Goal: Task Accomplishment & Management: Complete application form

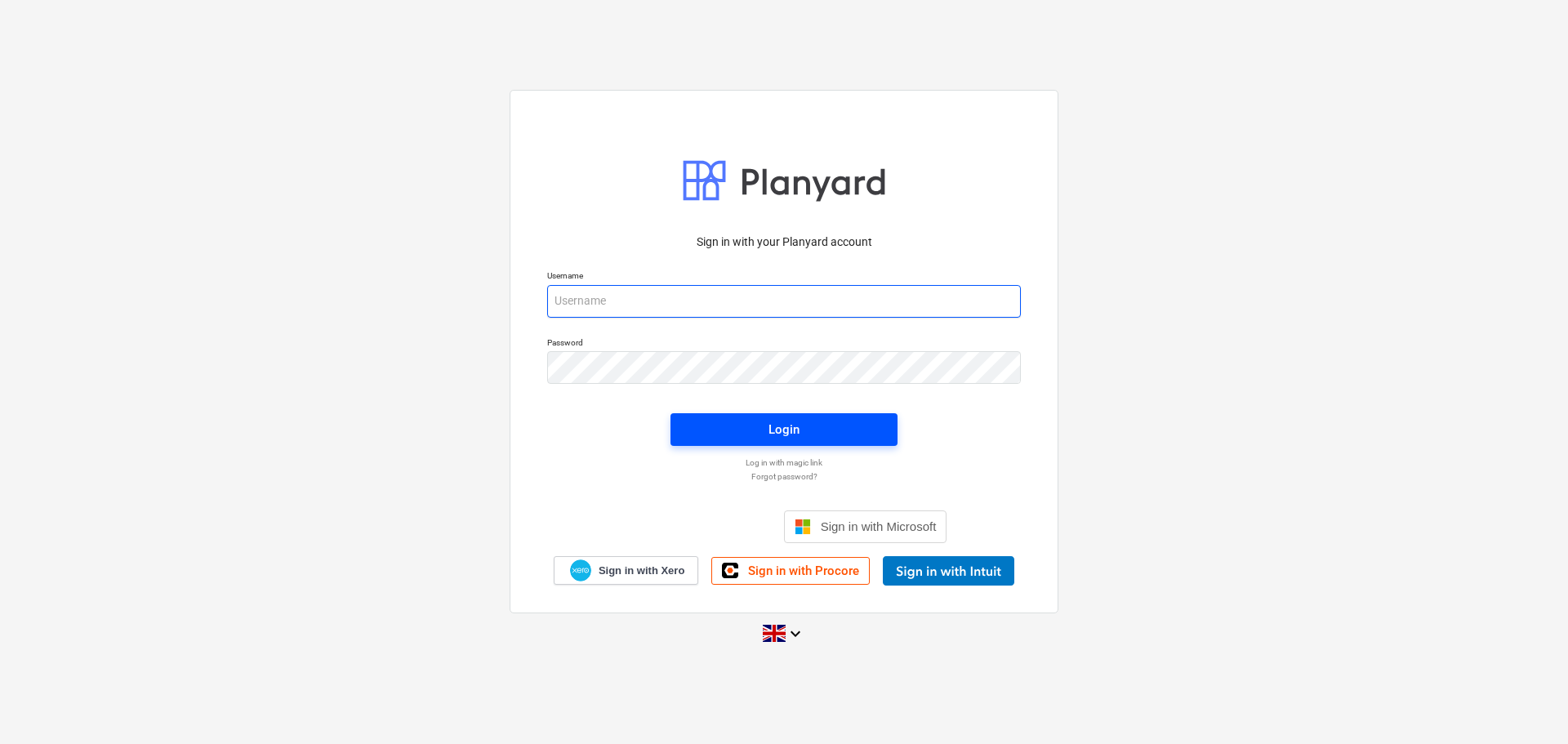
type input "[EMAIL_ADDRESS][DOMAIN_NAME]"
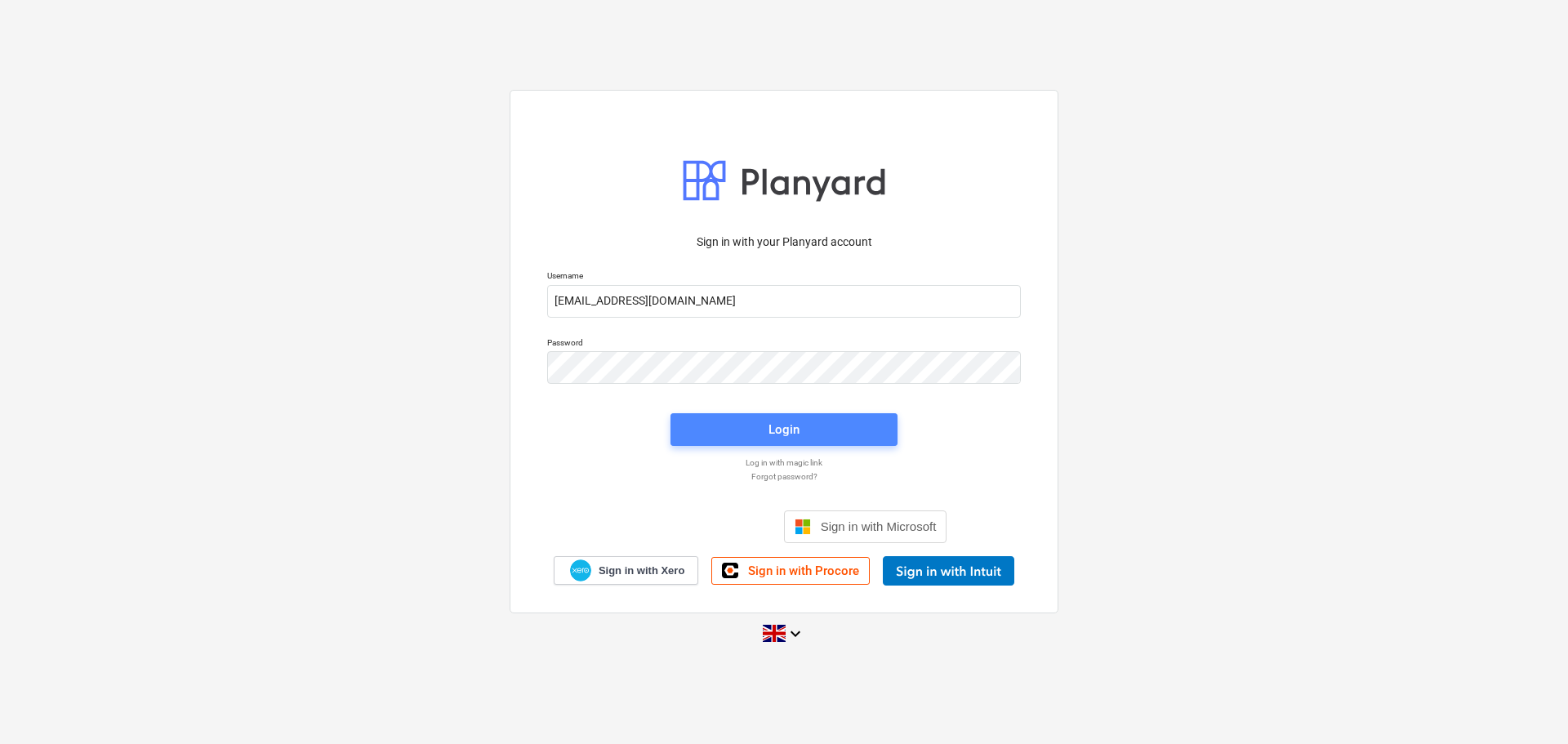
click at [741, 426] on span "Login" at bounding box center [783, 429] width 188 height 21
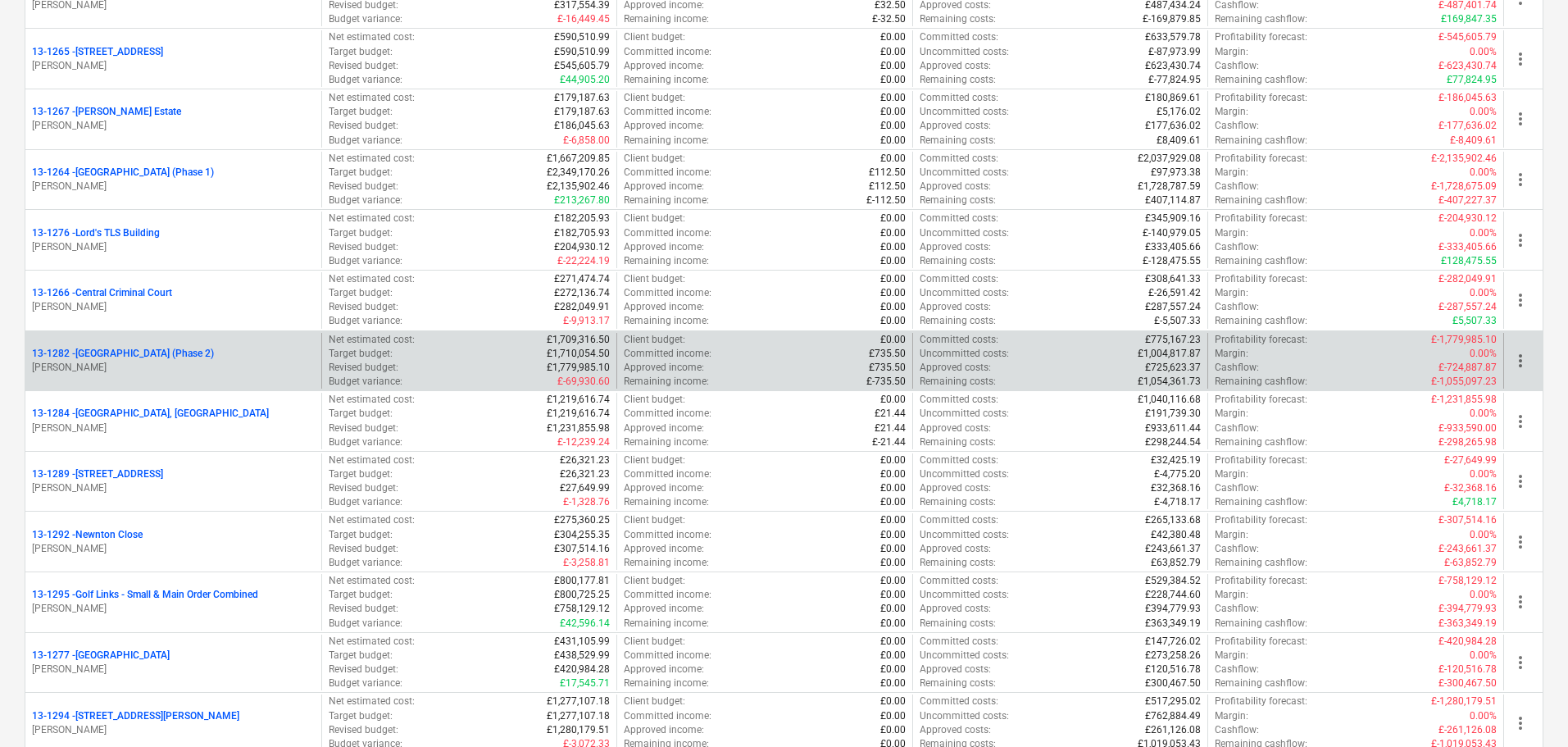
scroll to position [1558, 0]
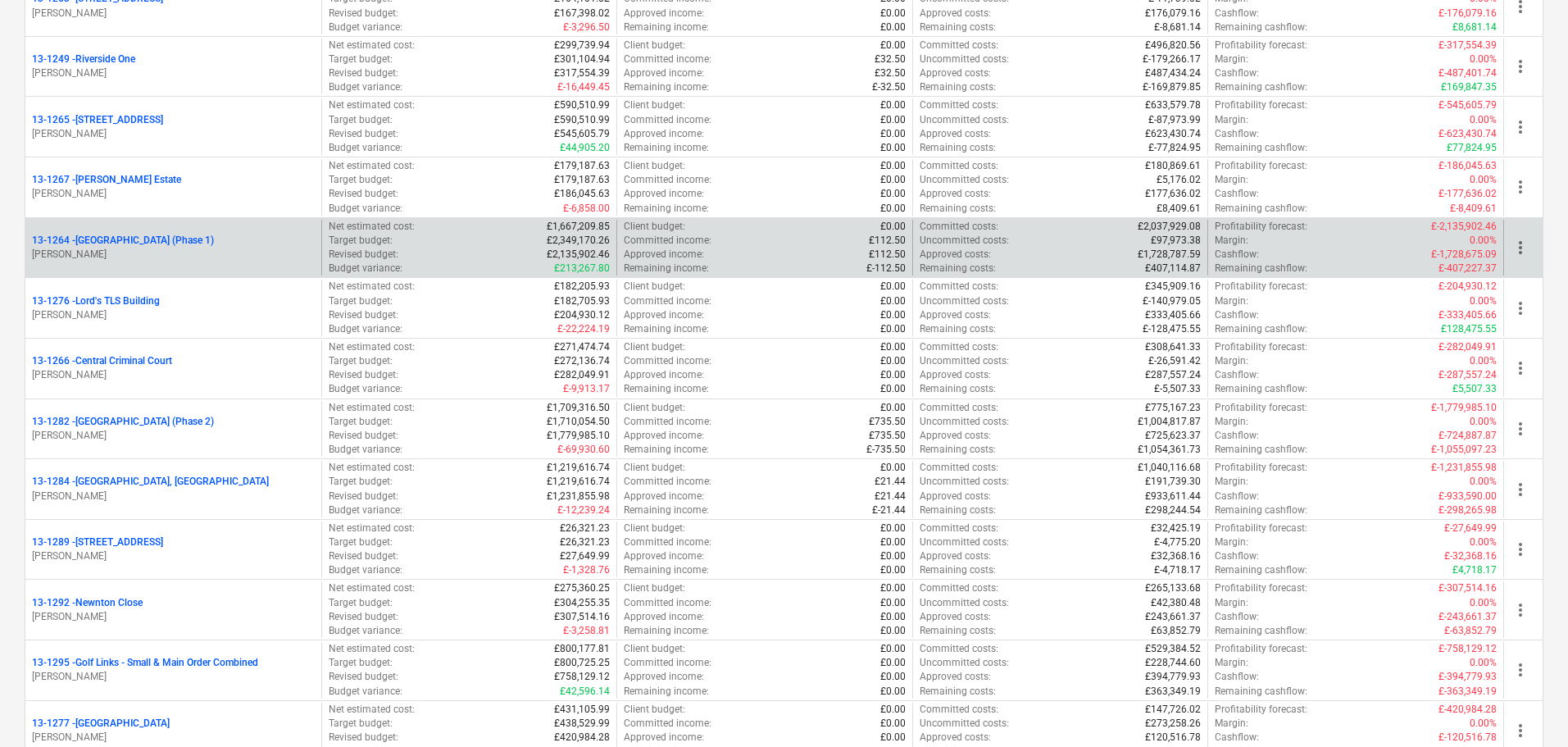
click at [214, 242] on p "13-1264 - Plumstead West Thamesmead (Phase 1)" at bounding box center [122, 241] width 182 height 14
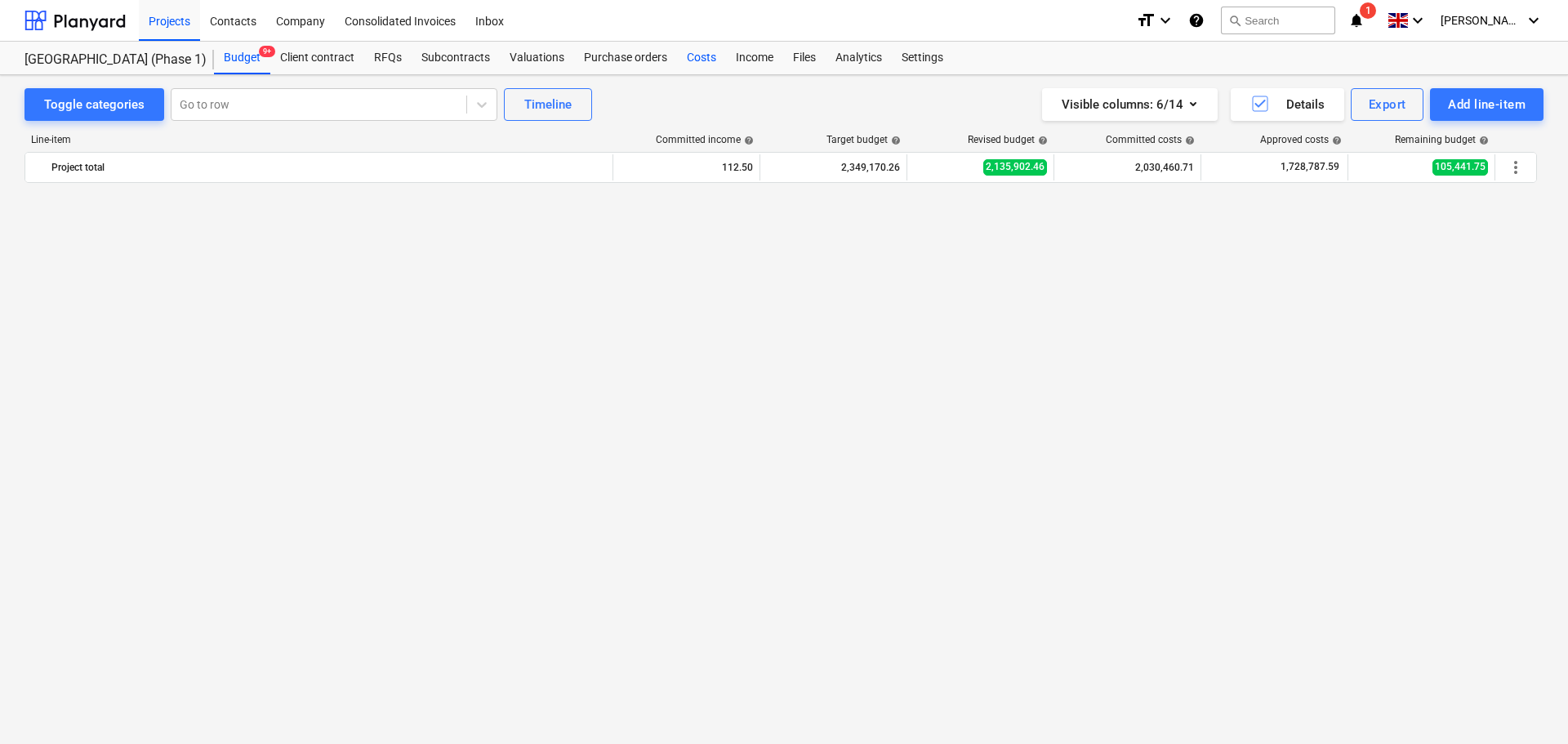
scroll to position [2604, 0]
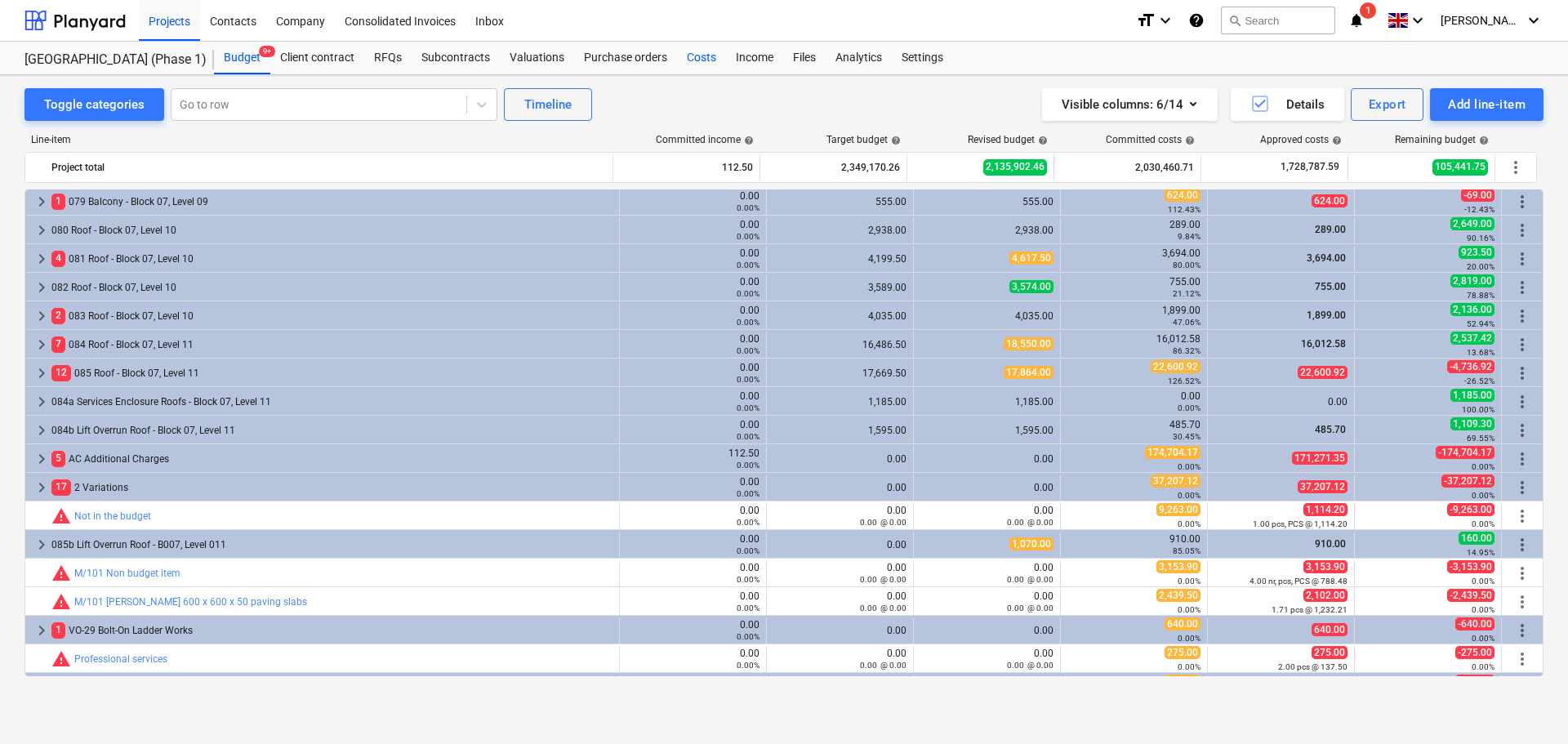
click at [701, 60] on div "Costs" at bounding box center [702, 58] width 49 height 32
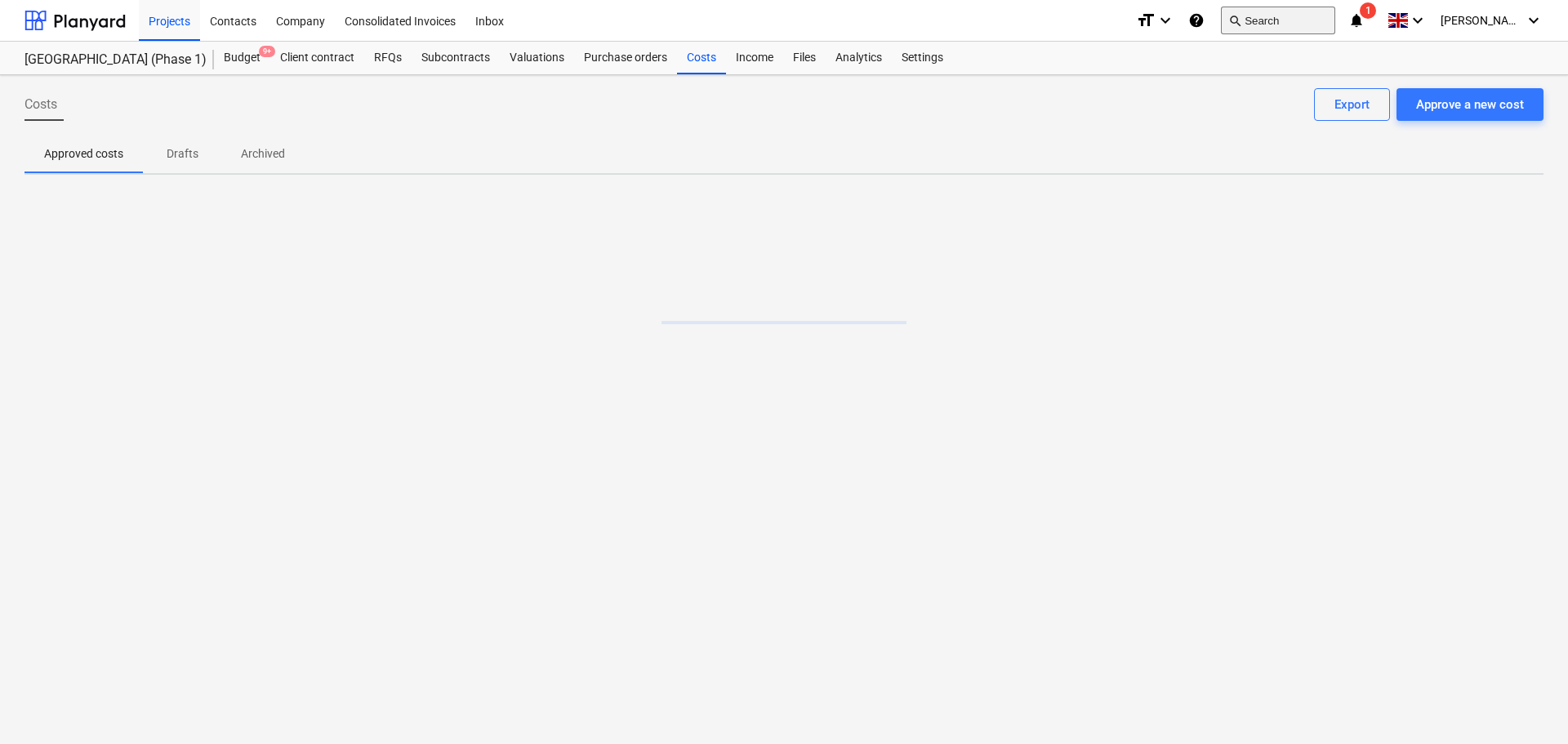
click at [1289, 22] on button "search Search" at bounding box center [1278, 20] width 114 height 28
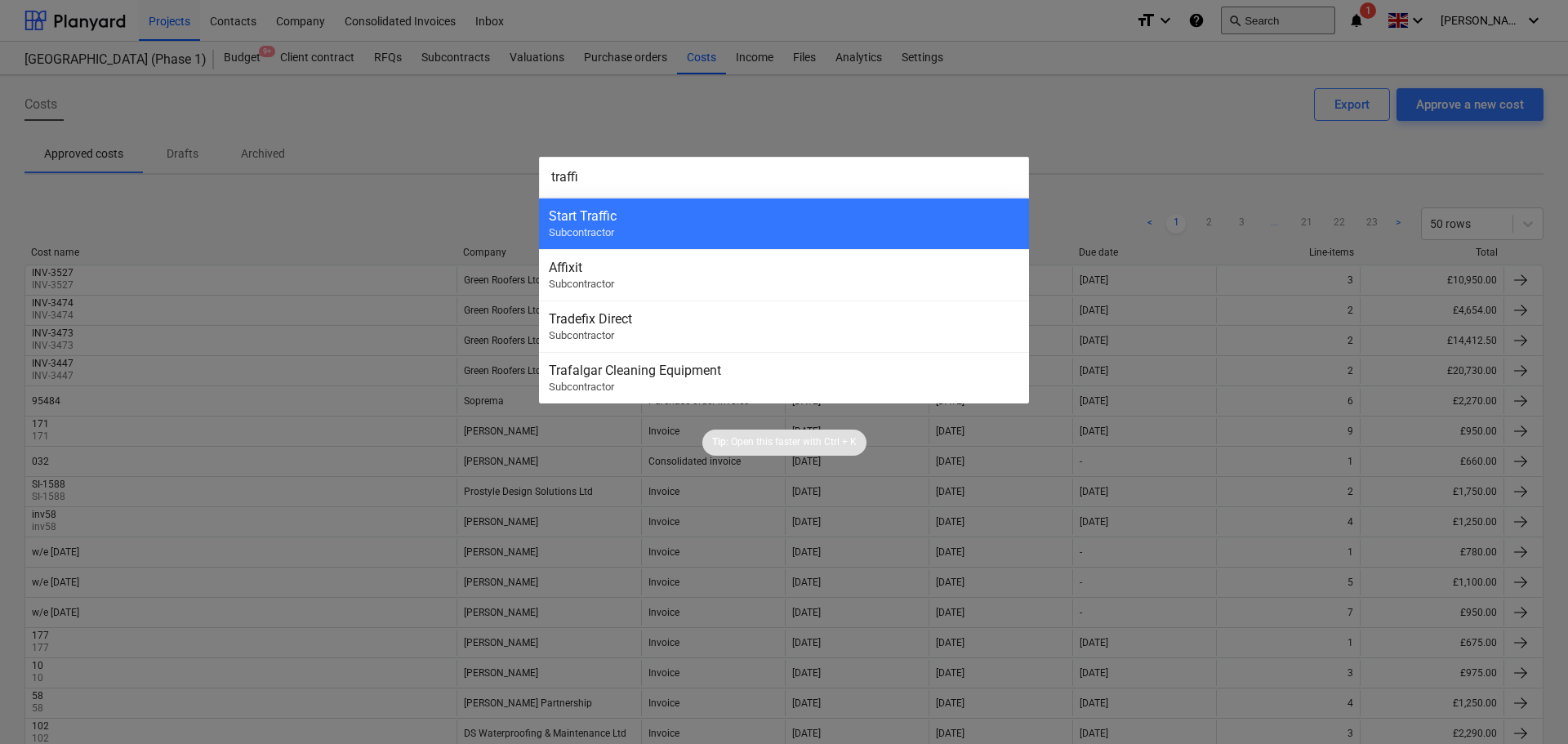
type input "traffi"
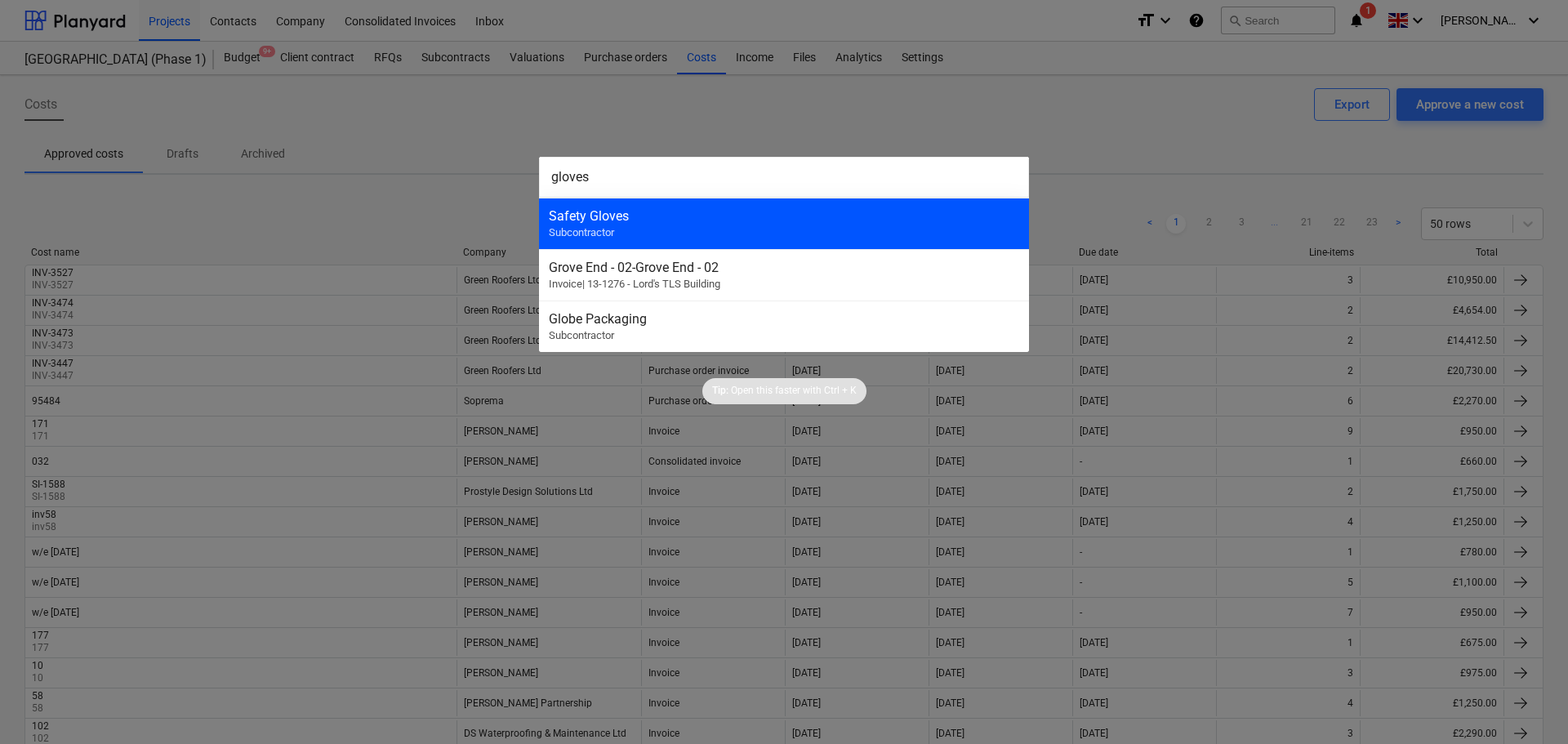
type input "gloves"
click at [682, 228] on div "Safety Gloves Subcontractor" at bounding box center [784, 223] width 490 height 51
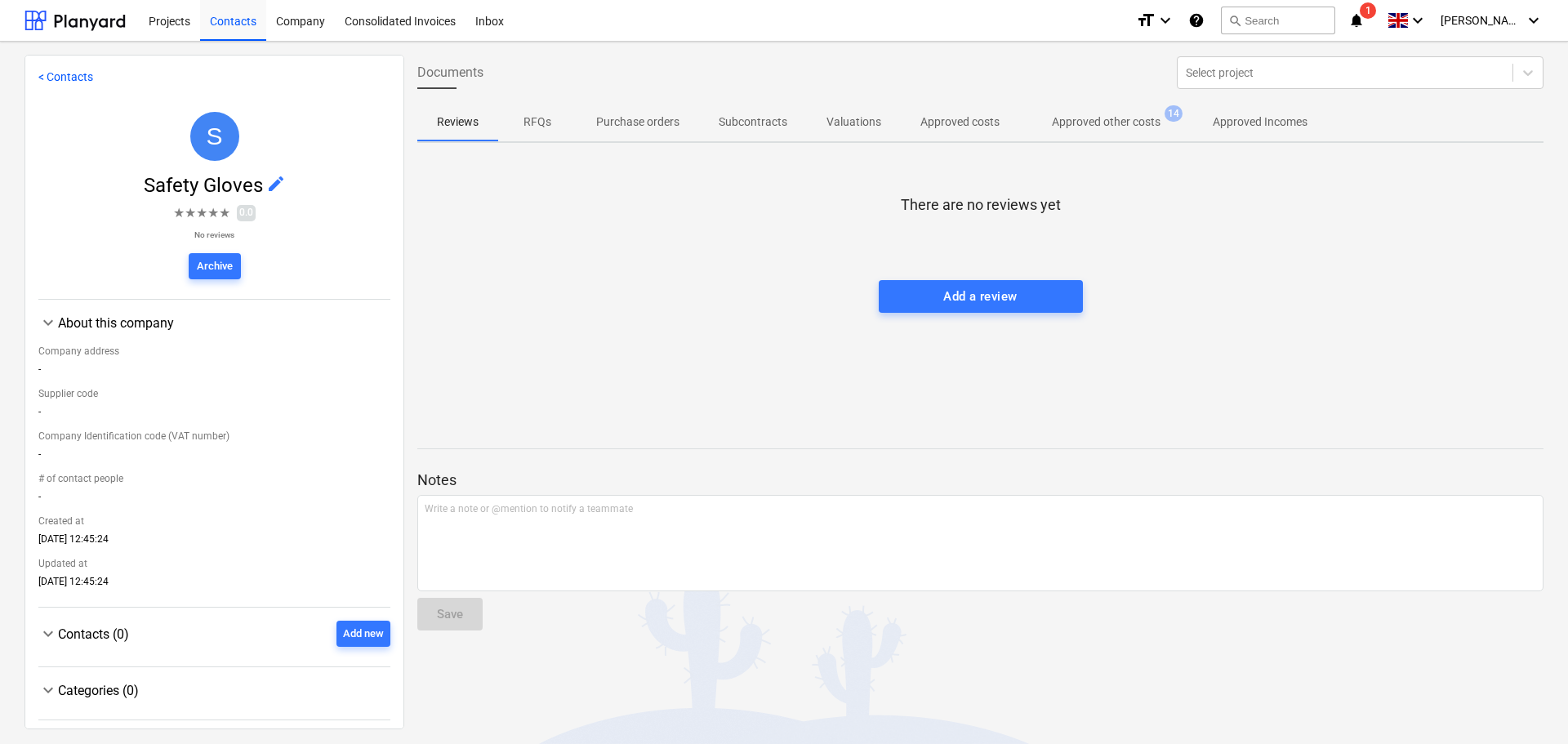
click at [1120, 136] on button "Approved other costs 14" at bounding box center [1105, 122] width 174 height 39
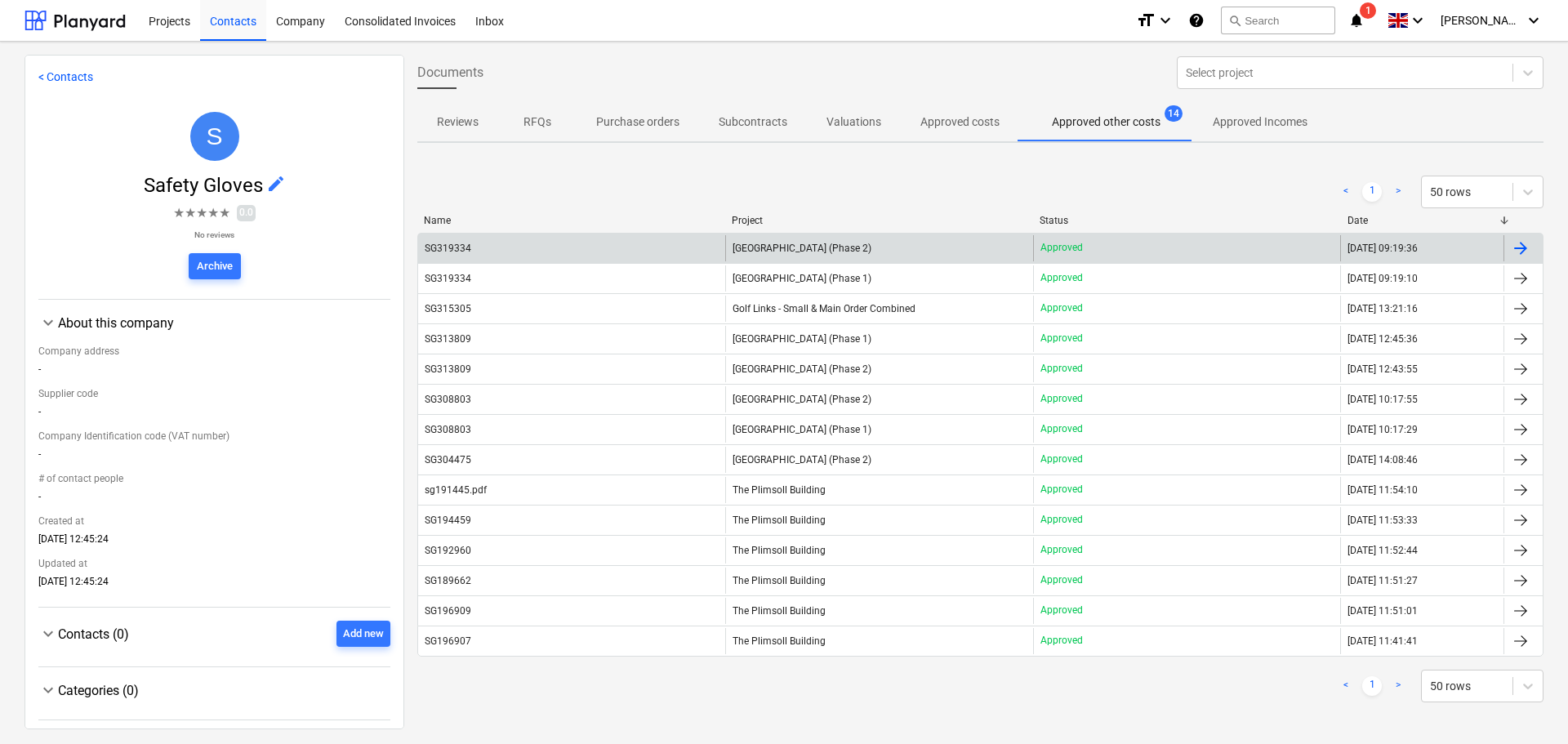
click at [653, 247] on div "SG319334" at bounding box center [571, 248] width 307 height 26
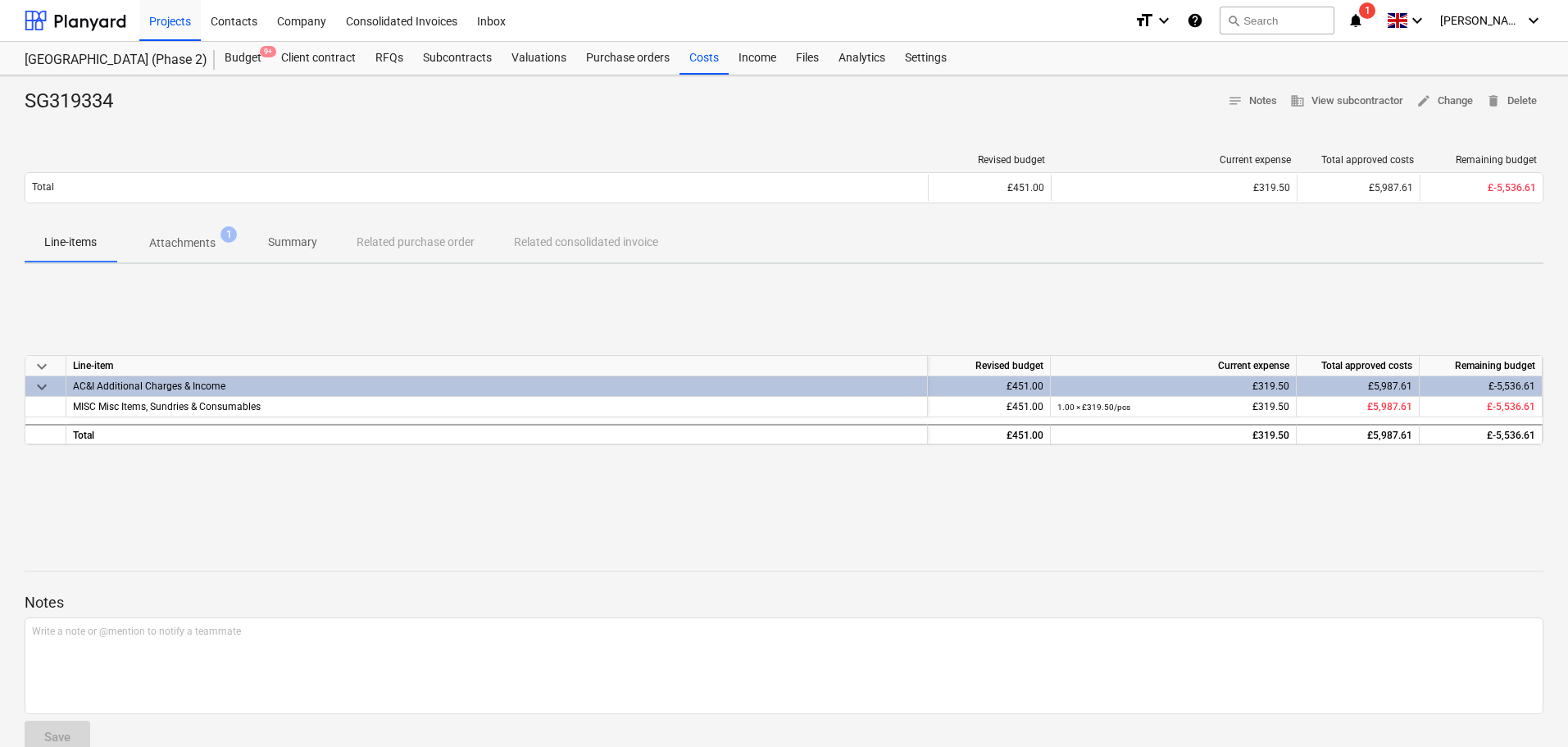
click at [169, 261] on button "Attachments 1" at bounding box center [182, 242] width 132 height 39
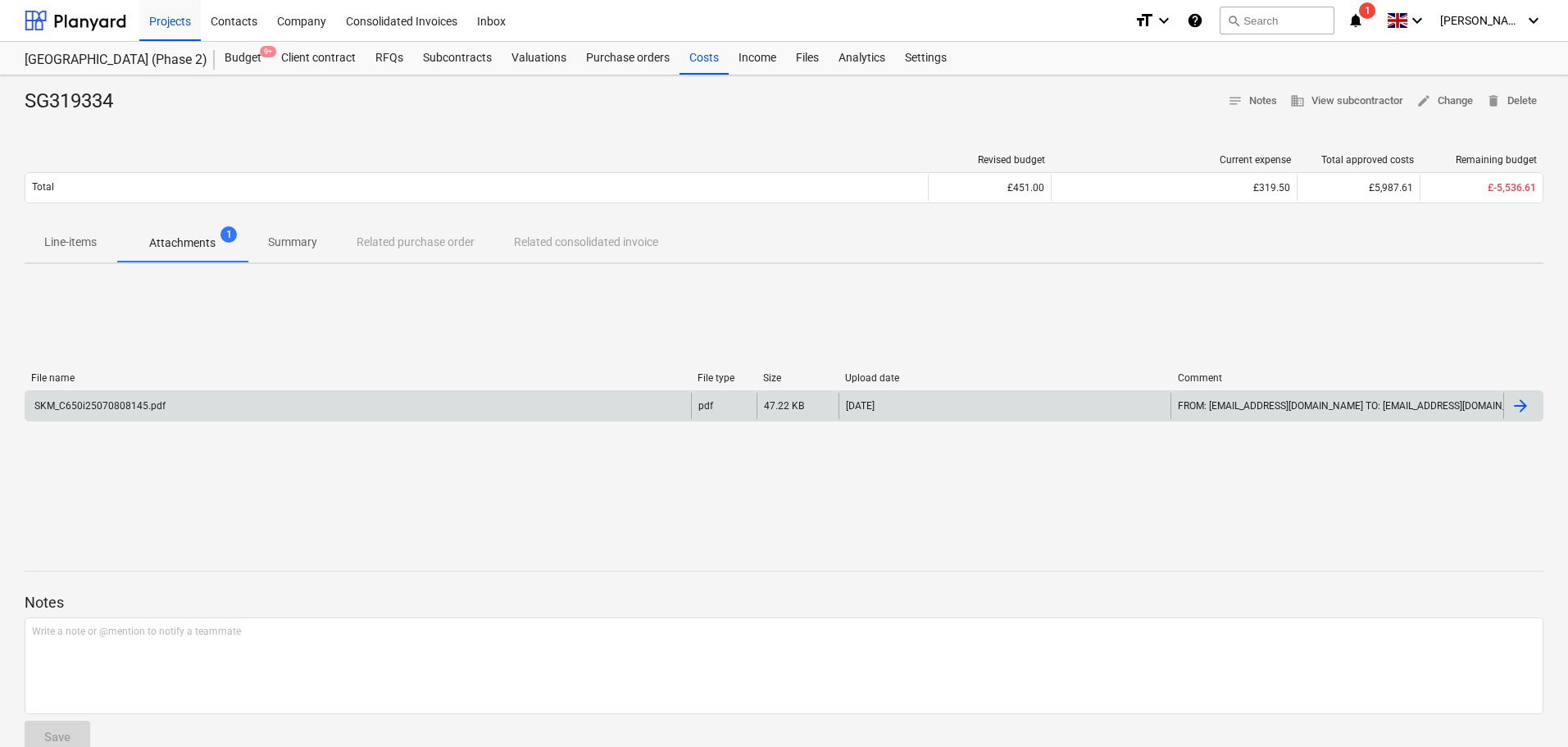
click at [159, 404] on div "SKM_C650i25070808145.pdf" at bounding box center [98, 406] width 134 height 11
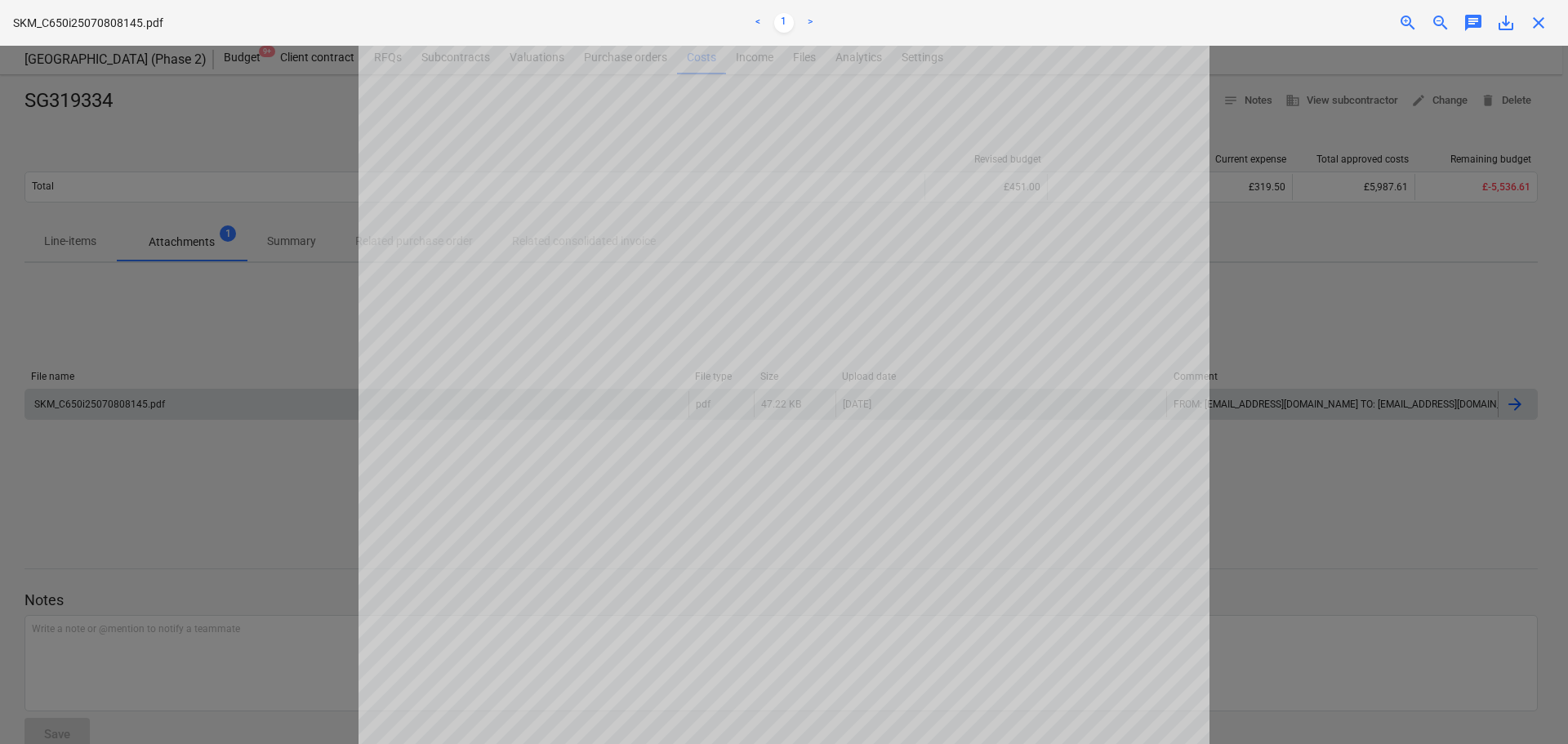
click at [1545, 31] on span "close" at bounding box center [1538, 22] width 20 height 20
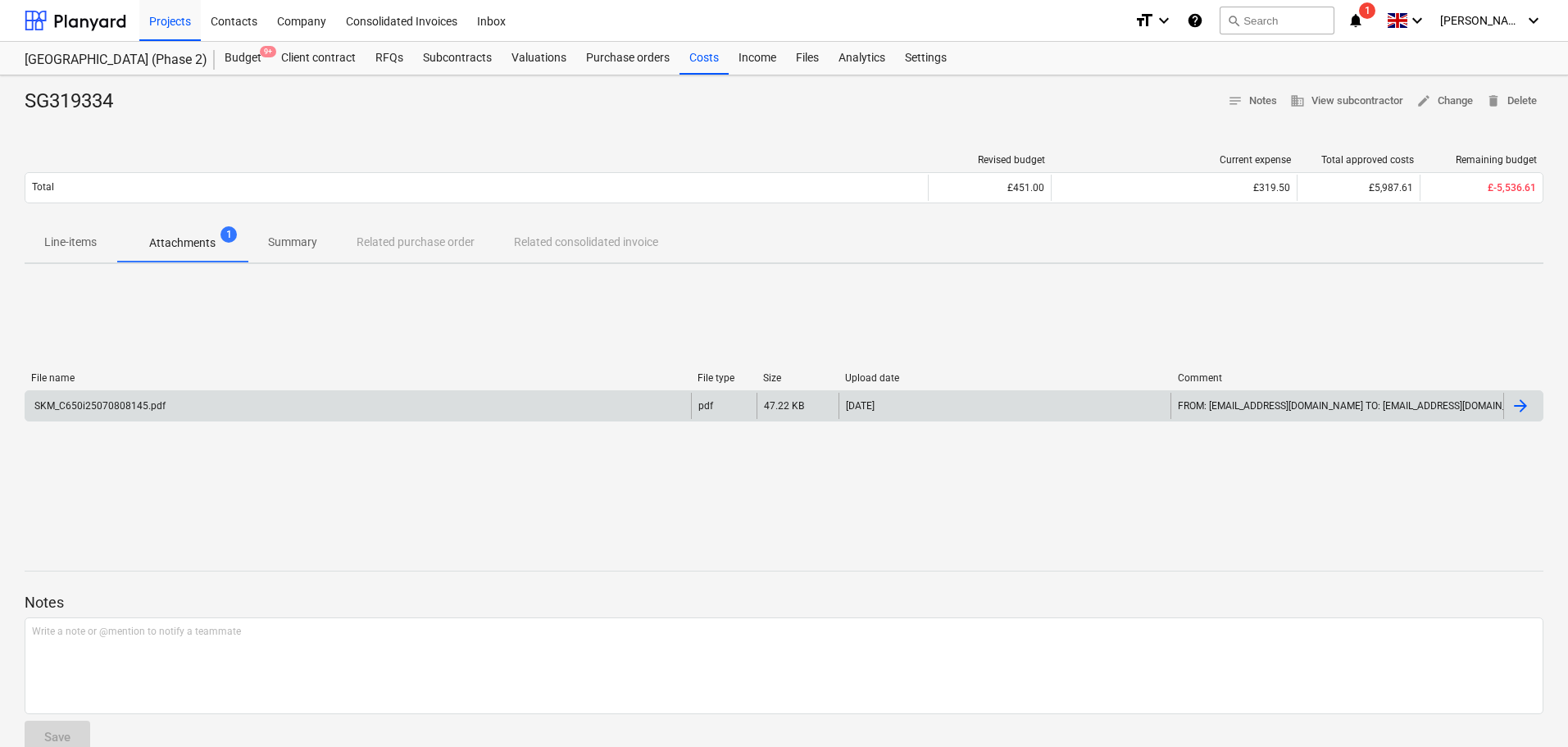
click at [412, 278] on div "File name File type Size Upload date Comment SKM_C650i25070808145.pdf pdf 47.22…" at bounding box center [784, 400] width 1518 height 246
drag, startPoint x: 410, startPoint y: 254, endPoint x: 364, endPoint y: 254, distance: 46.0
click at [411, 254] on div "Line-items Attachments 1 Summary Related purchase order Related consolidated in…" at bounding box center [784, 242] width 1518 height 39
click at [310, 246] on p "Summary" at bounding box center [293, 242] width 50 height 17
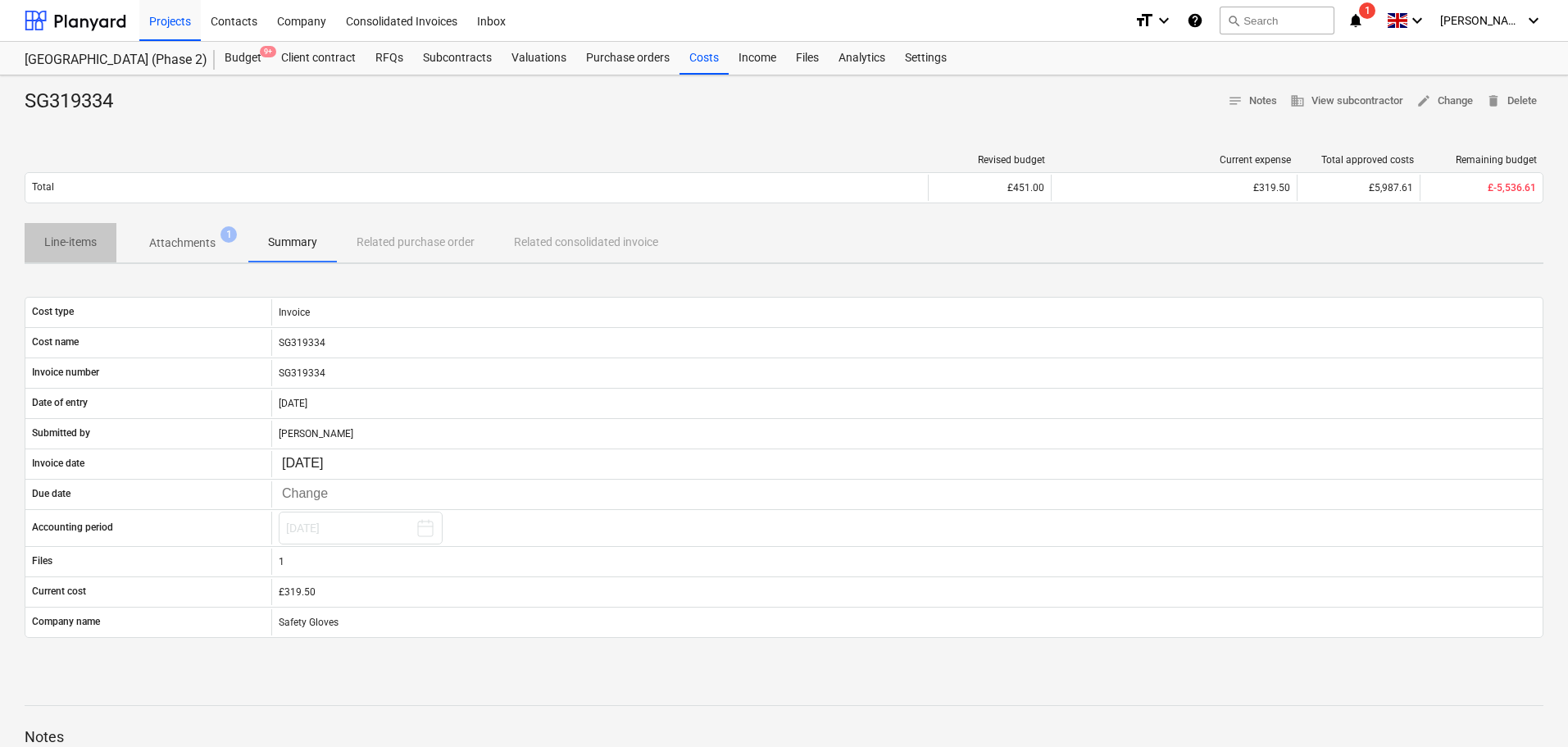
click at [66, 247] on p "Line-items" at bounding box center [70, 242] width 52 height 17
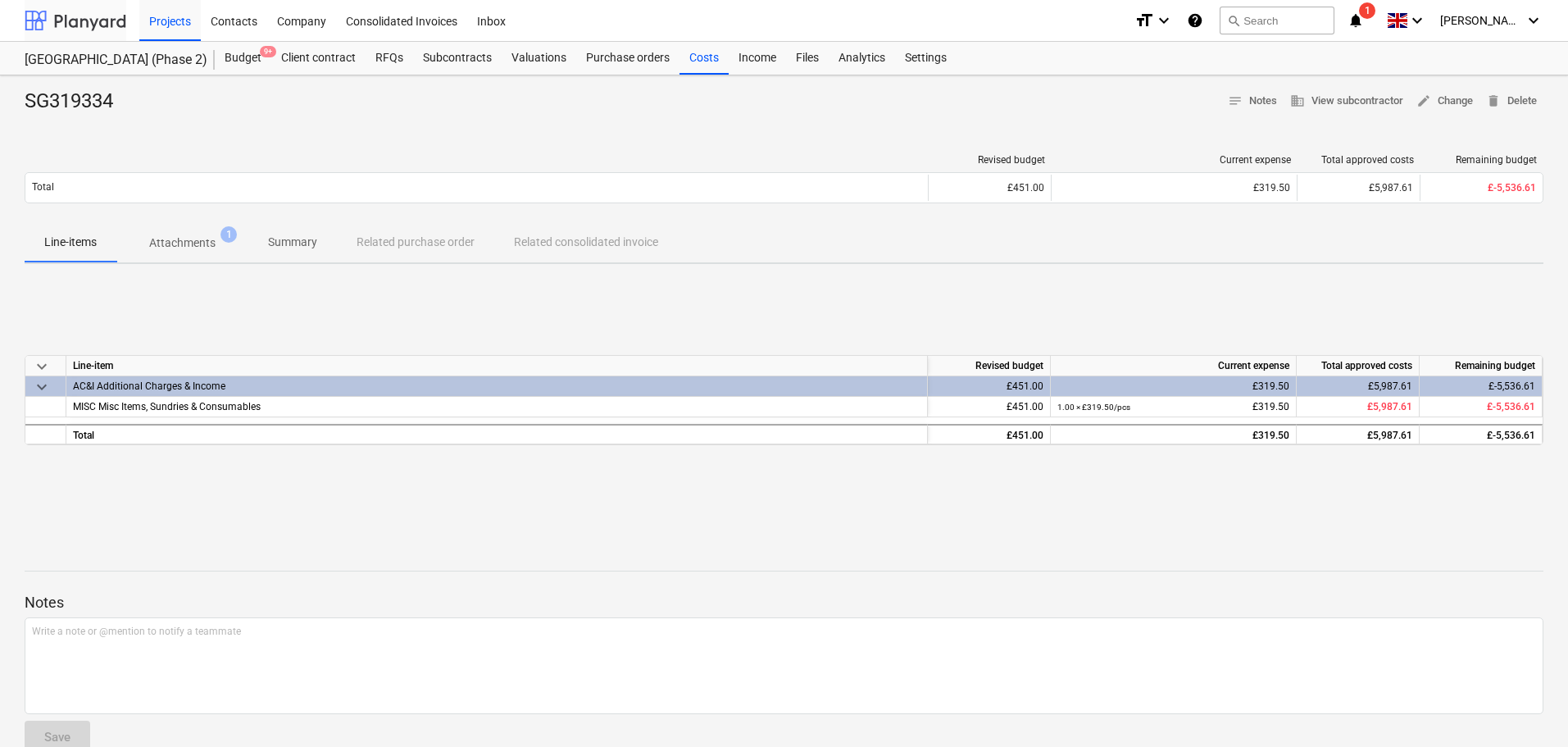
click at [84, 19] on div at bounding box center [75, 20] width 102 height 41
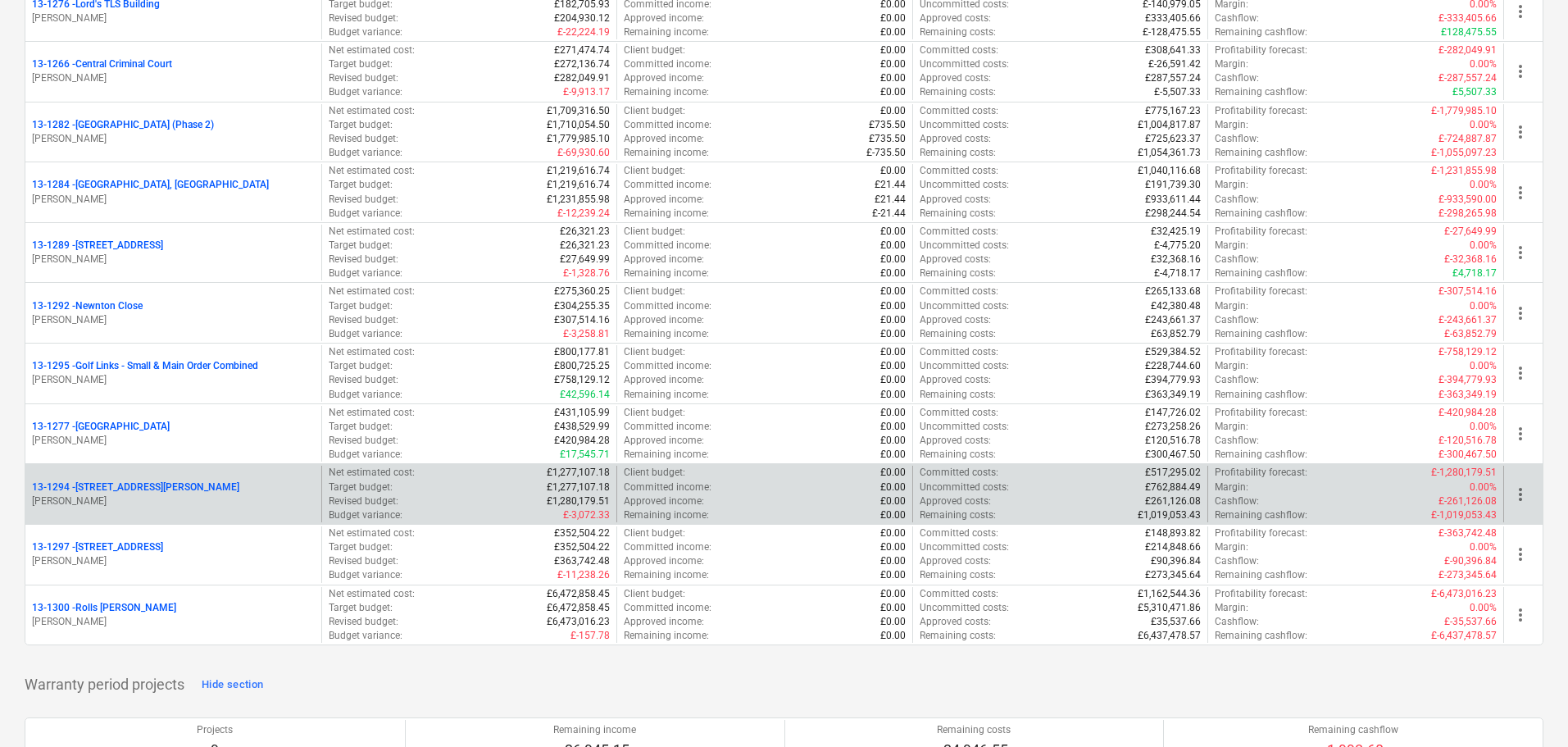
scroll to position [1804, 0]
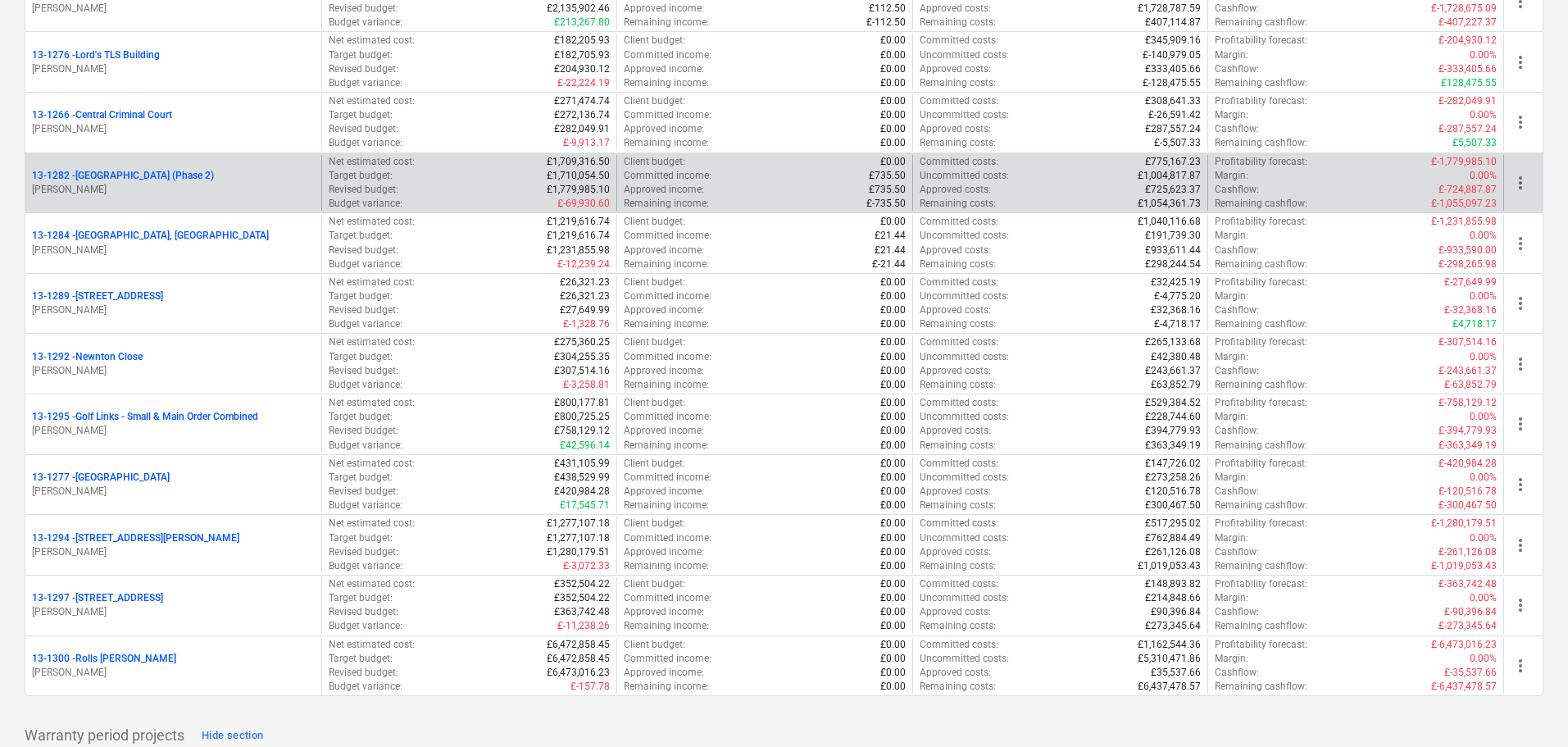
click at [115, 179] on p "13-1282 - Plumstead West Thamesmead (Phase 2)" at bounding box center [122, 176] width 182 height 14
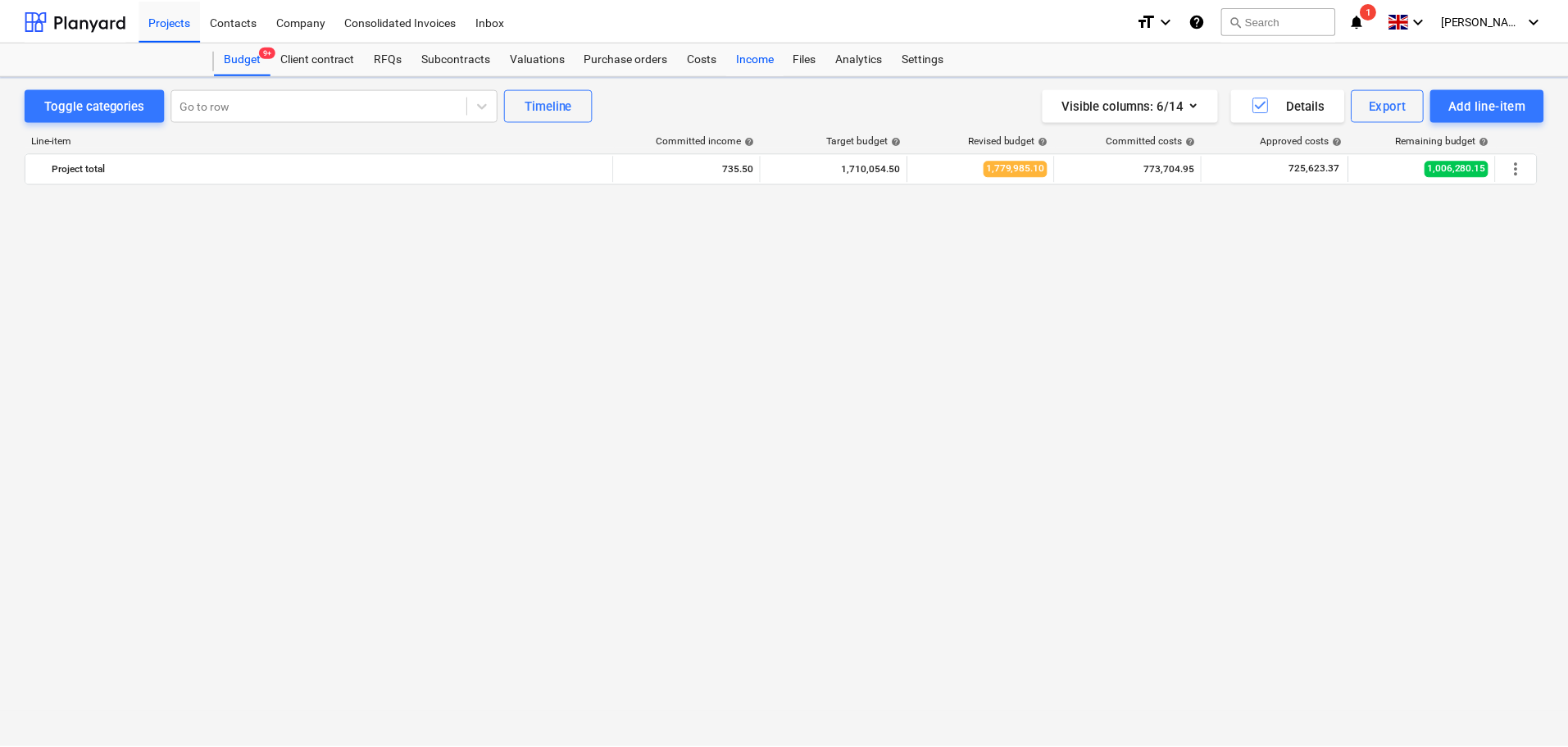
scroll to position [1369, 0]
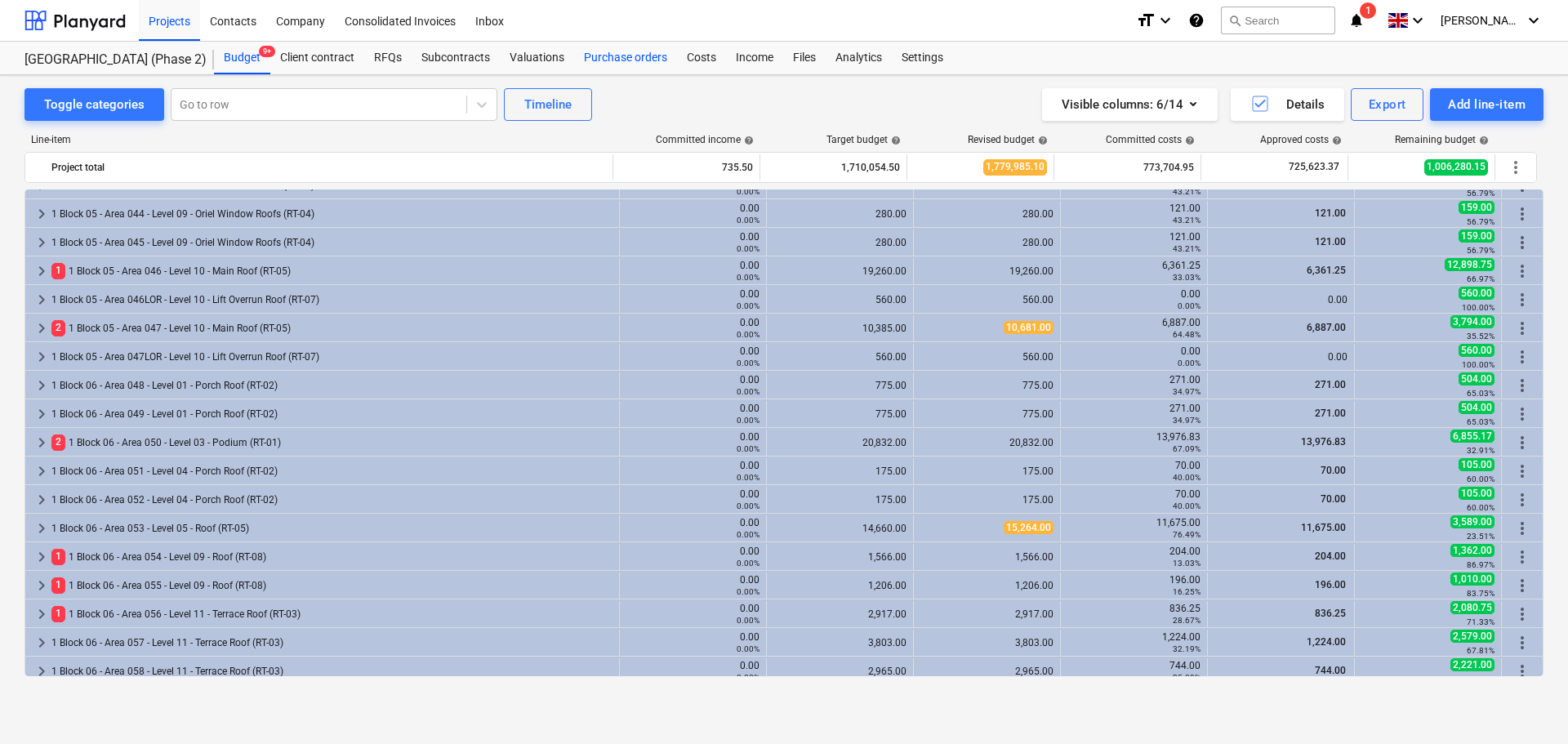
click at [624, 60] on div "Purchase orders" at bounding box center [625, 58] width 103 height 32
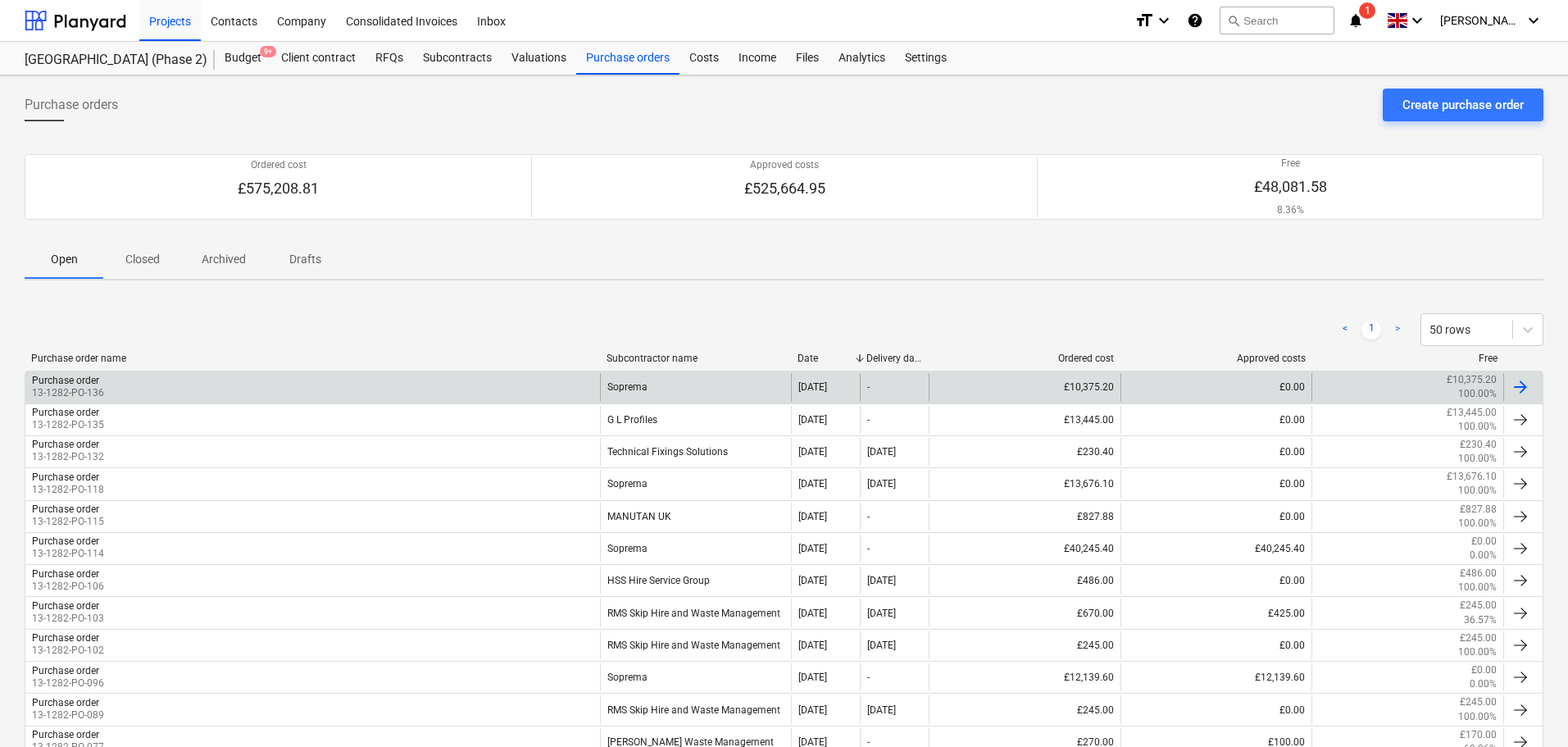
click at [164, 391] on div "Purchase order 13-1282-PO-136" at bounding box center [312, 387] width 574 height 28
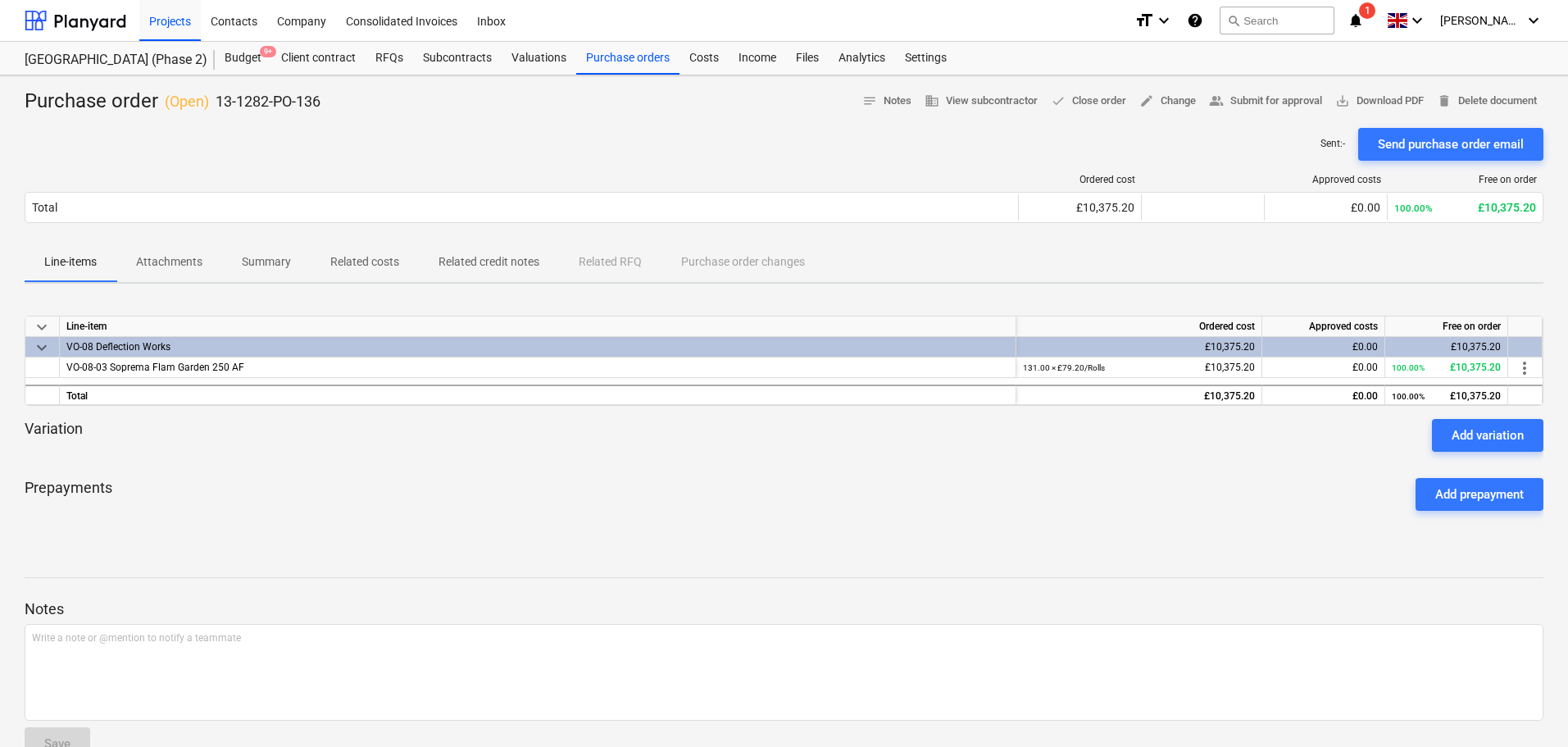
click at [702, 439] on div "Variation Add variation" at bounding box center [784, 435] width 1518 height 32
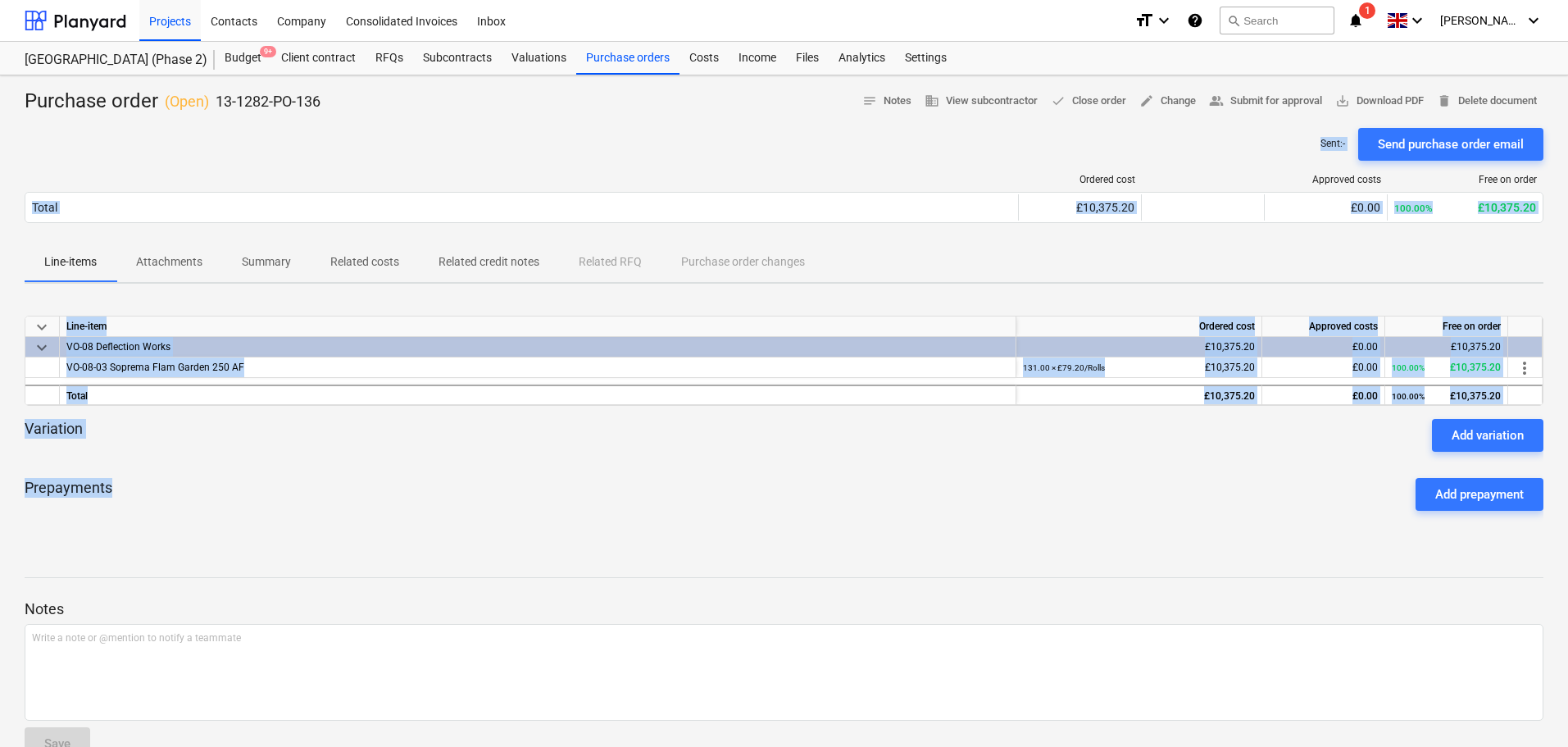
drag, startPoint x: 651, startPoint y: 303, endPoint x: 604, endPoint y: 231, distance: 86.0
click at [583, 139] on div "Purchase order ( Open ) 13-1282-PO-136 notes Notes business View subcontractor …" at bounding box center [784, 430] width 1568 height 711
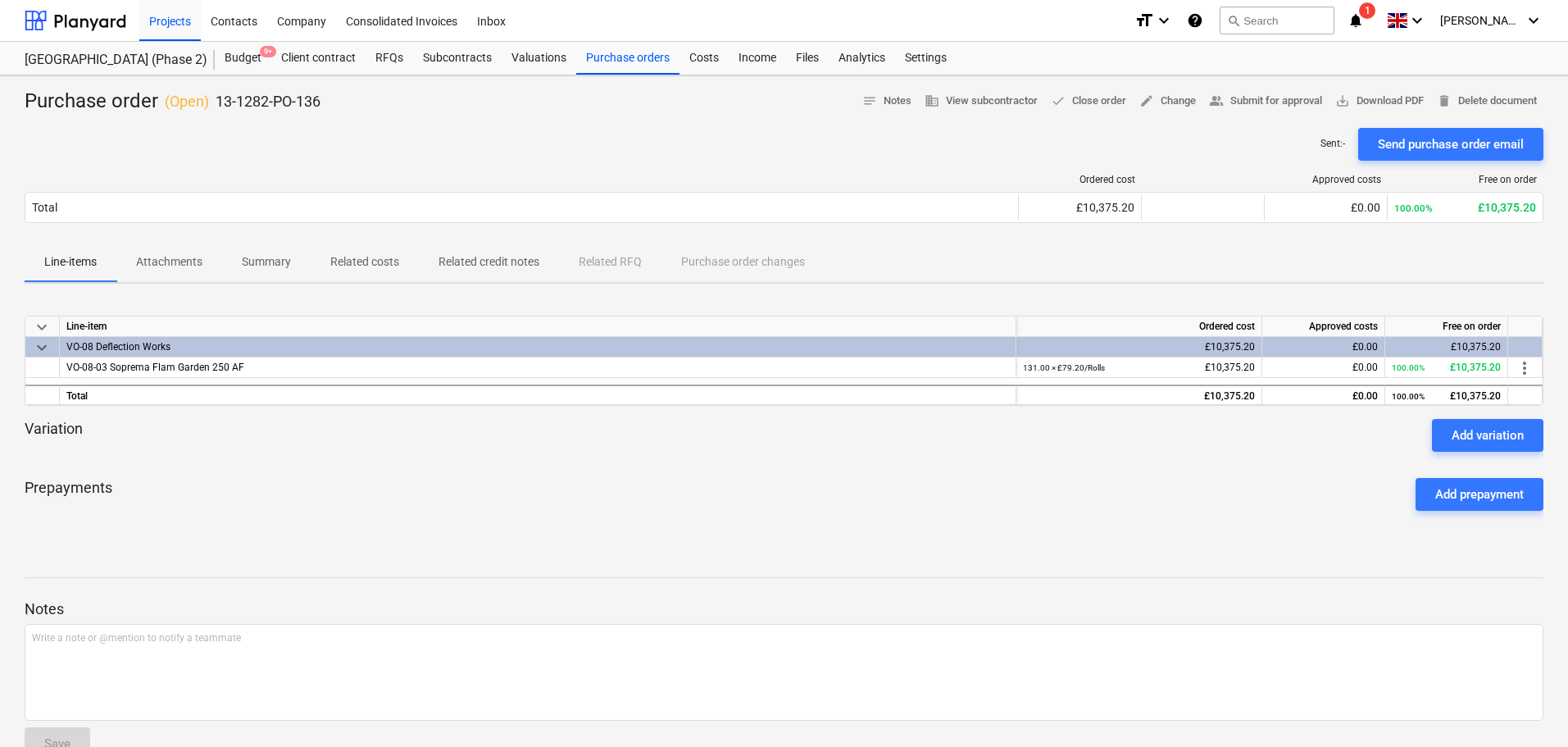
click at [729, 551] on div "Purchase order ( Open ) 13-1282-PO-136 notes Notes business View subcontractor …" at bounding box center [784, 430] width 1568 height 711
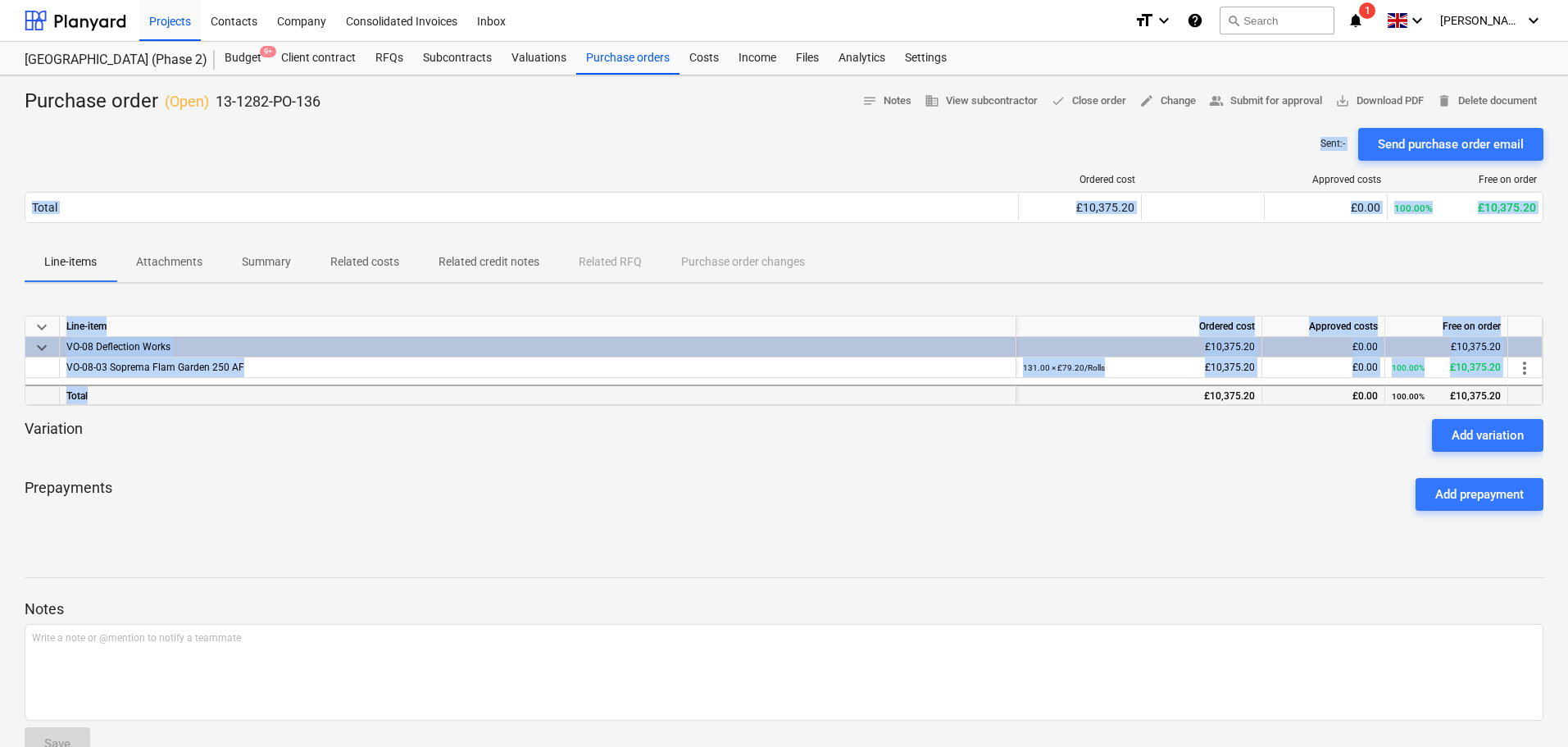
drag, startPoint x: 632, startPoint y: 141, endPoint x: 696, endPoint y: 400, distance: 266.8
click at [696, 399] on div "Purchase order ( Open ) 13-1282-PO-136 notes Notes business View subcontractor …" at bounding box center [784, 430] width 1568 height 711
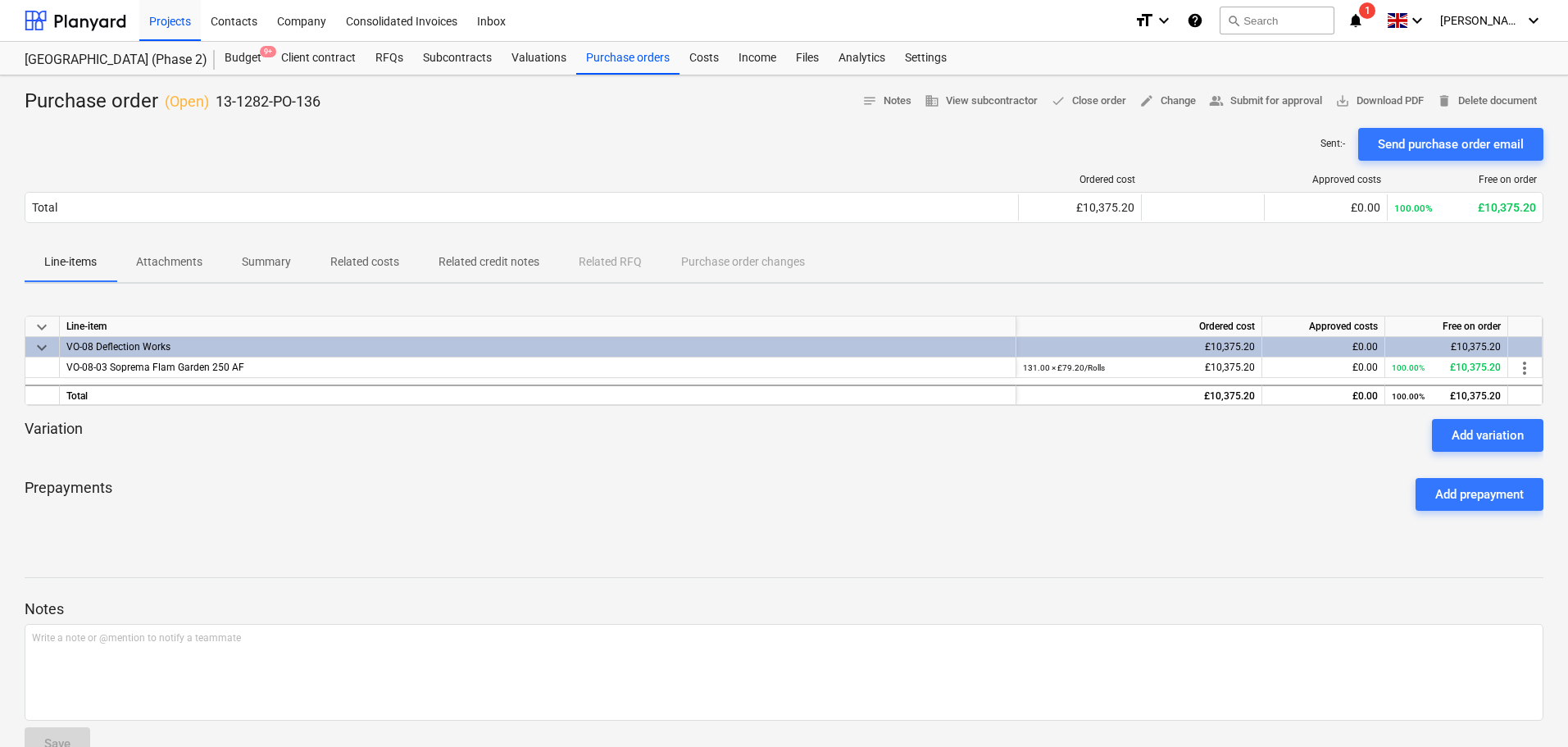
click at [691, 433] on div "Variation Add variation" at bounding box center [784, 435] width 1518 height 32
click at [384, 486] on div "Prepayments Add prepayment" at bounding box center [784, 493] width 1518 height 59
click at [627, 63] on div "Purchase orders" at bounding box center [627, 58] width 103 height 32
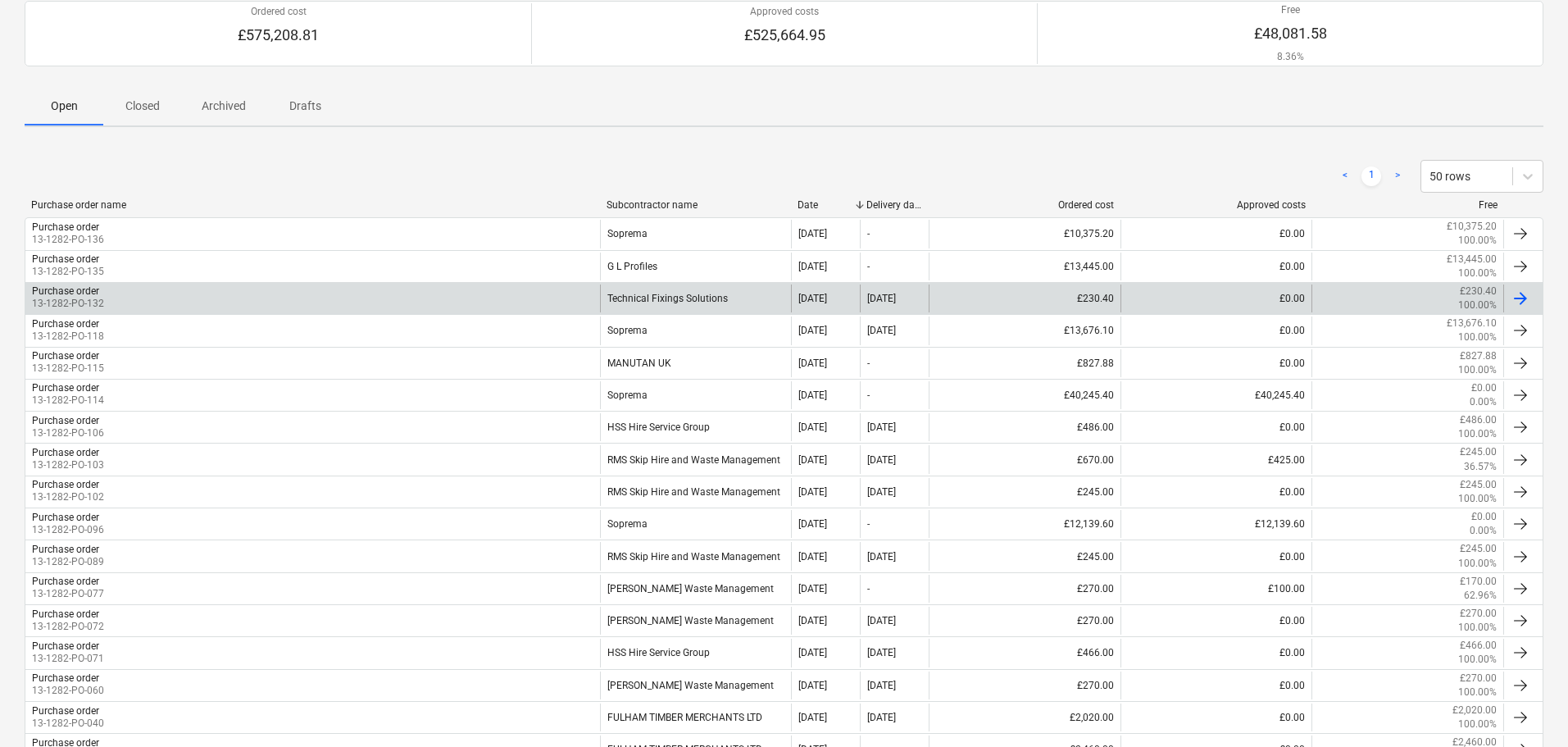
scroll to position [164, 0]
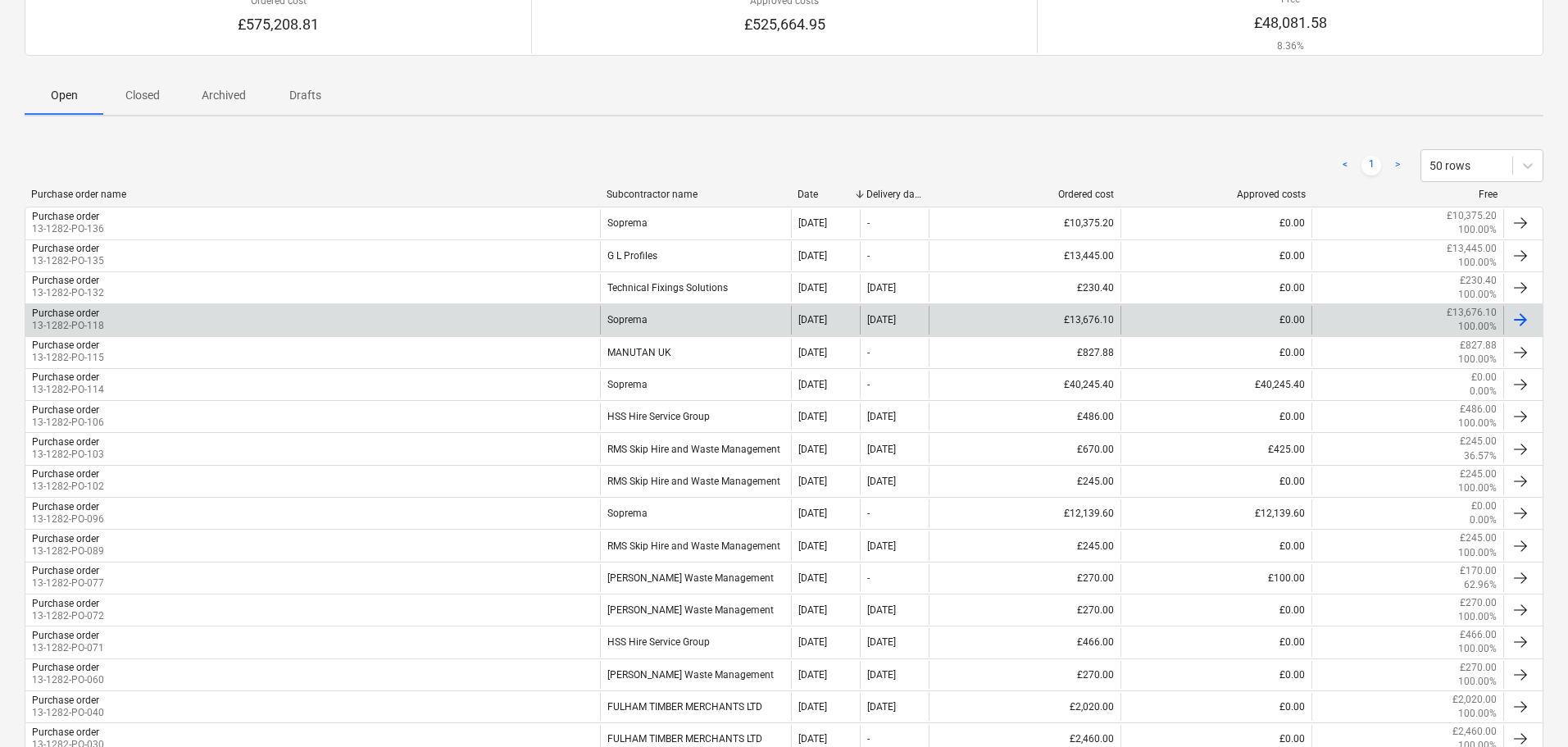
click at [485, 321] on div "Purchase order 13-1282-PO-118" at bounding box center [312, 319] width 574 height 28
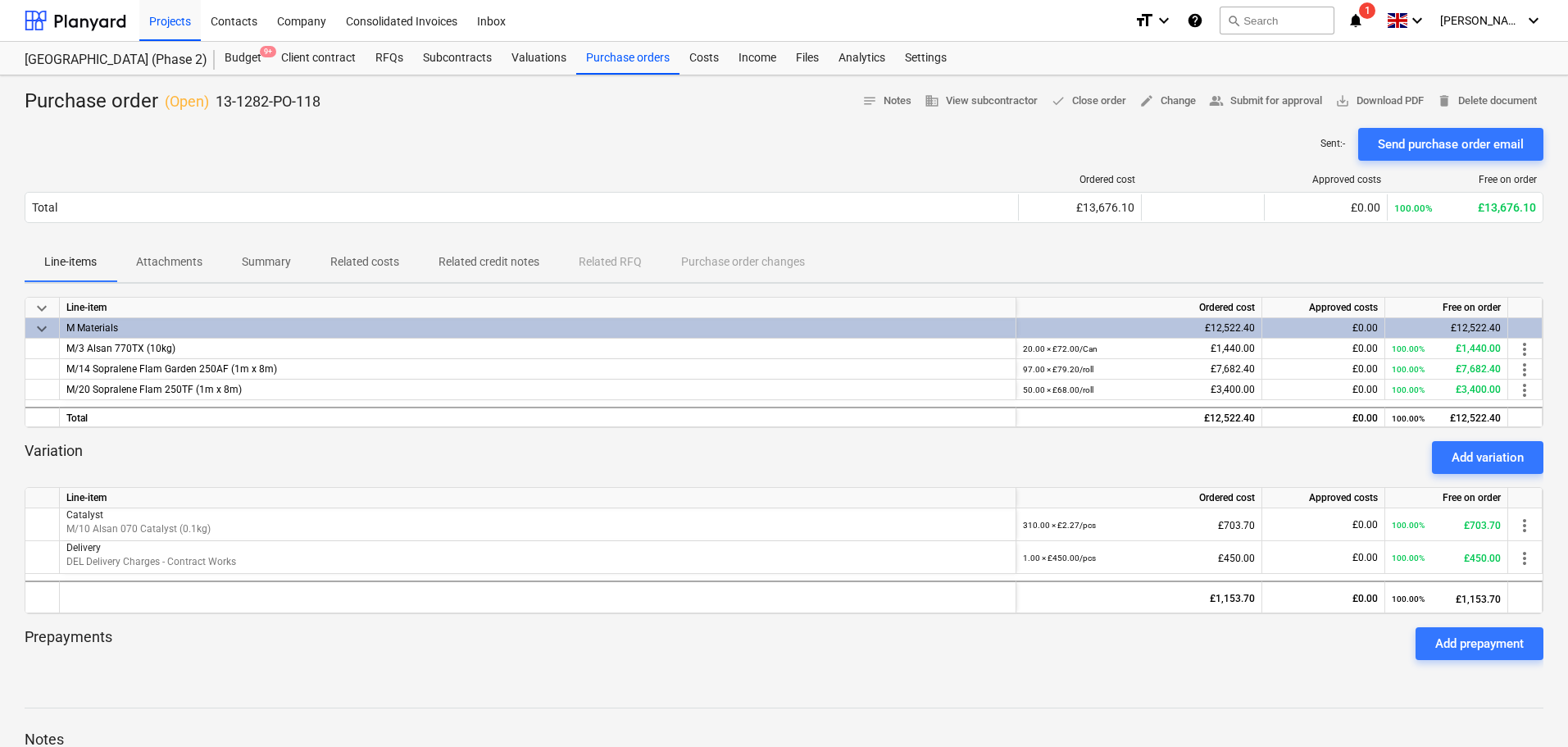
click at [404, 148] on div "Sent : - Send purchase order email" at bounding box center [784, 144] width 1518 height 32
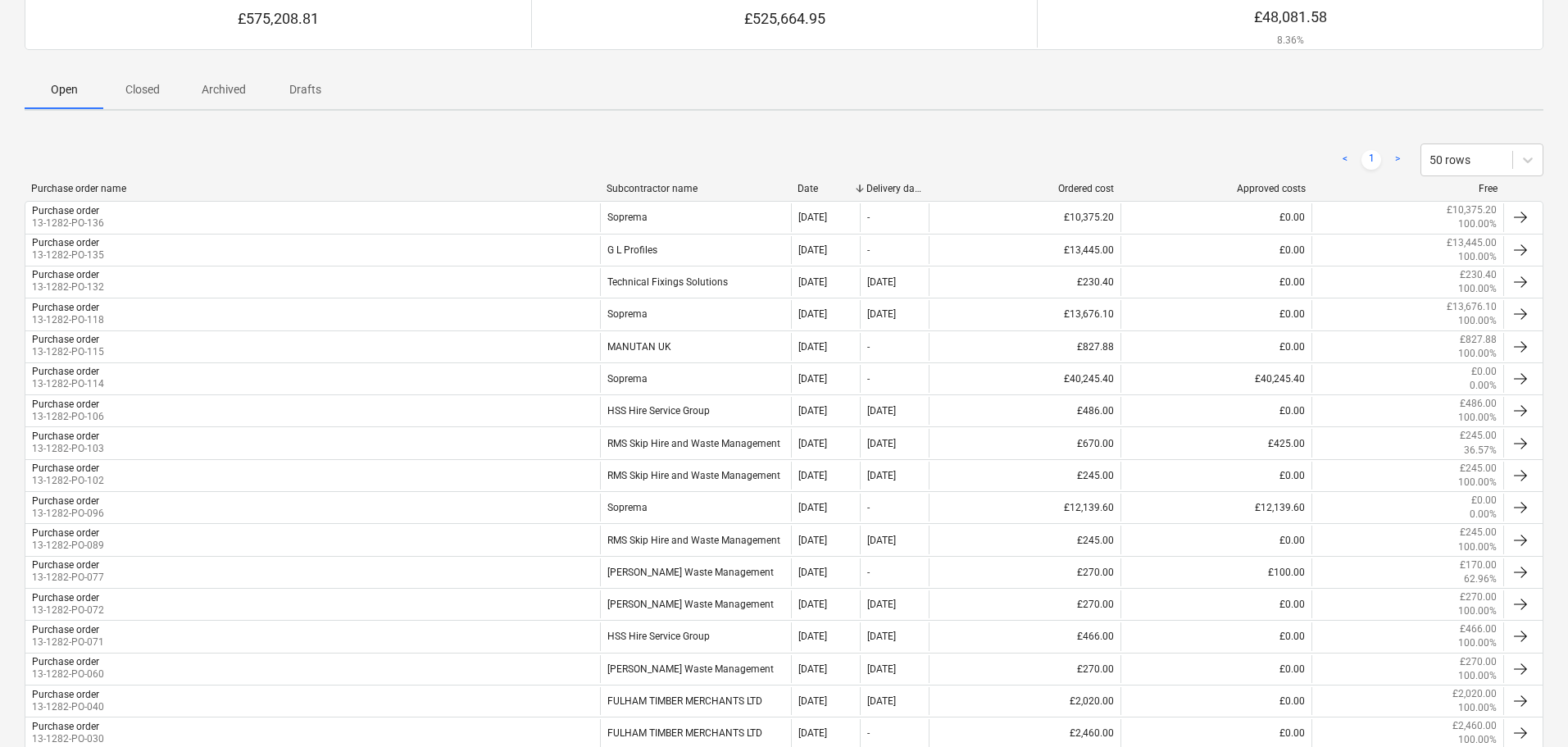
scroll to position [164, 0]
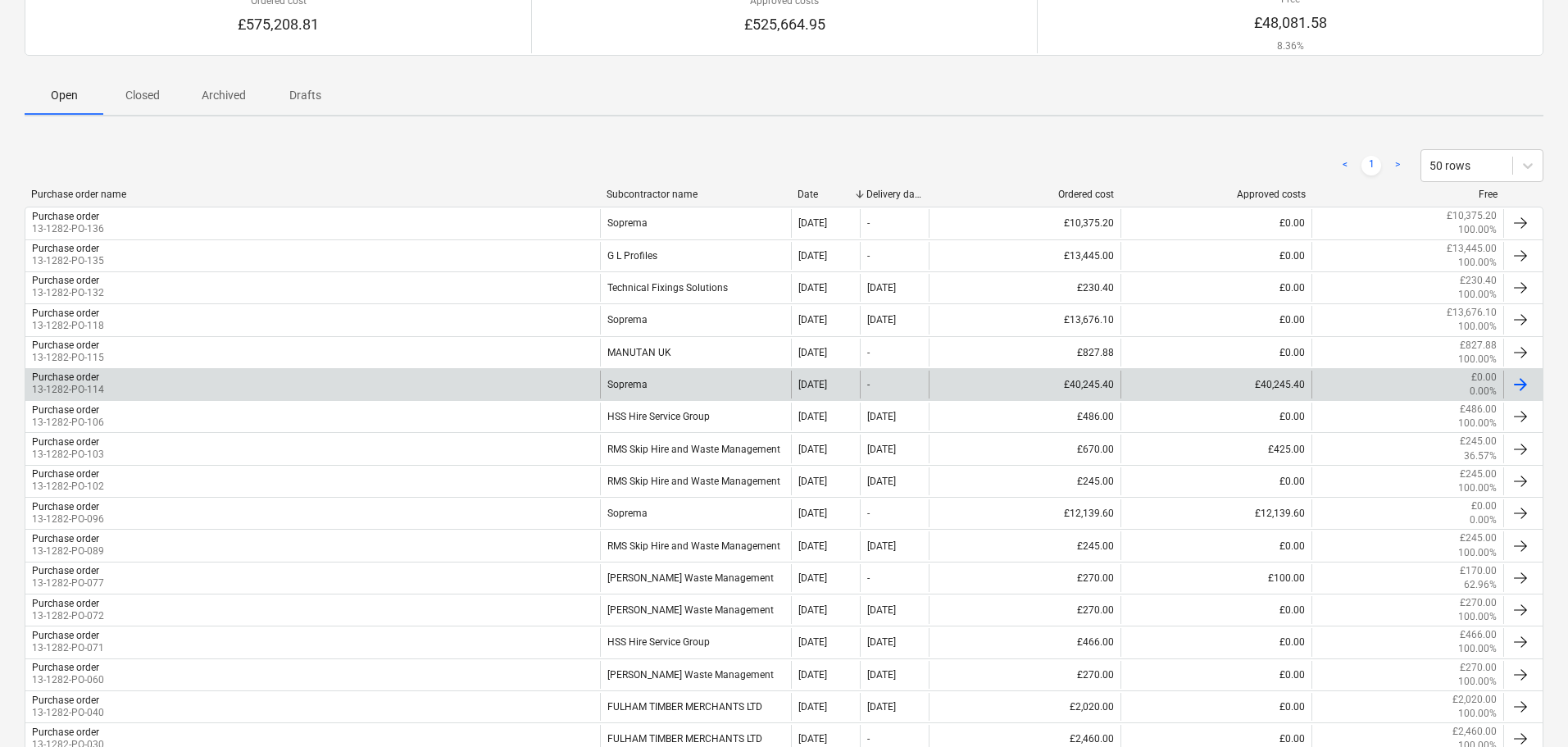
click at [504, 387] on div "Purchase order 13-1282-PO-114" at bounding box center [312, 384] width 574 height 28
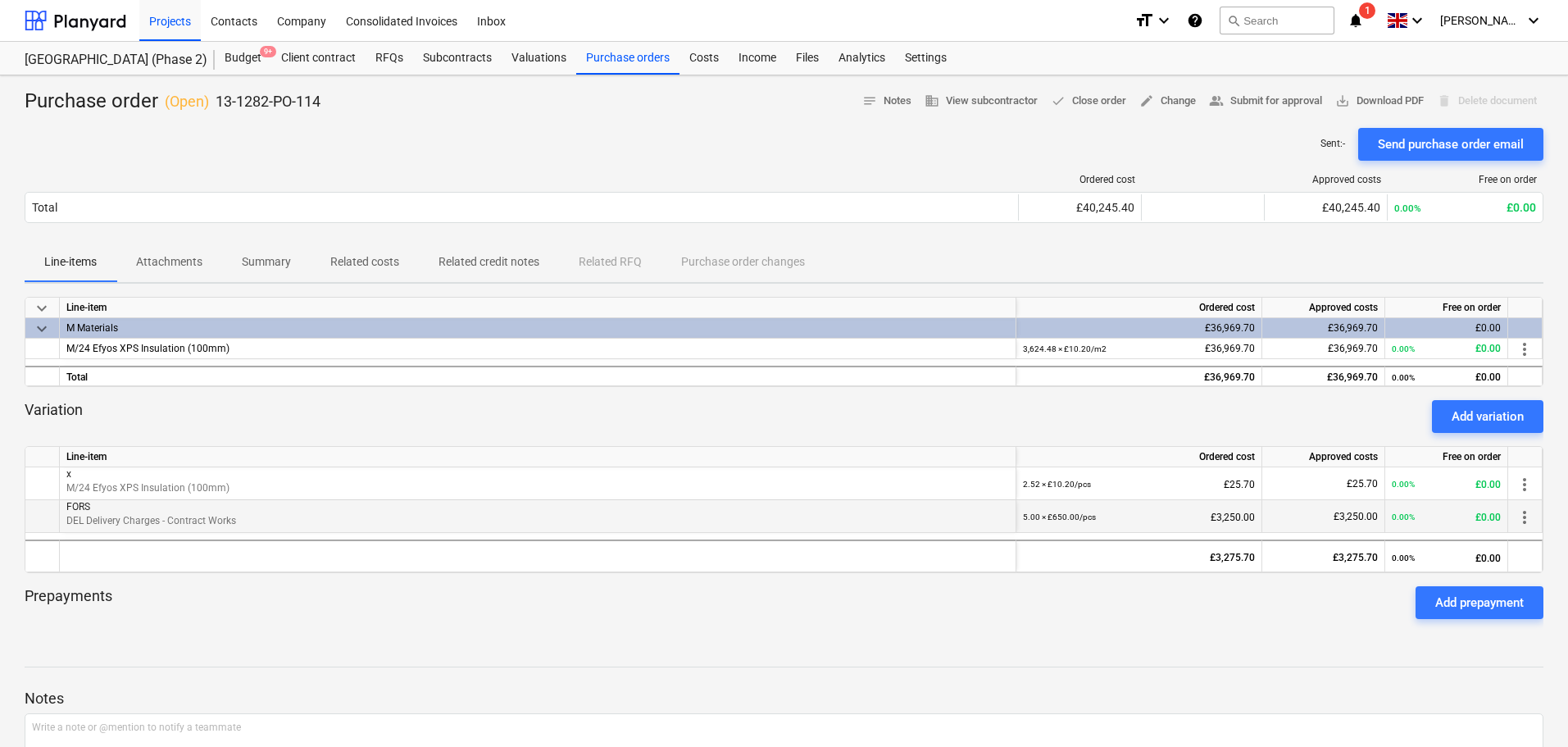
click at [351, 504] on p "FORS" at bounding box center [538, 507] width 942 height 14
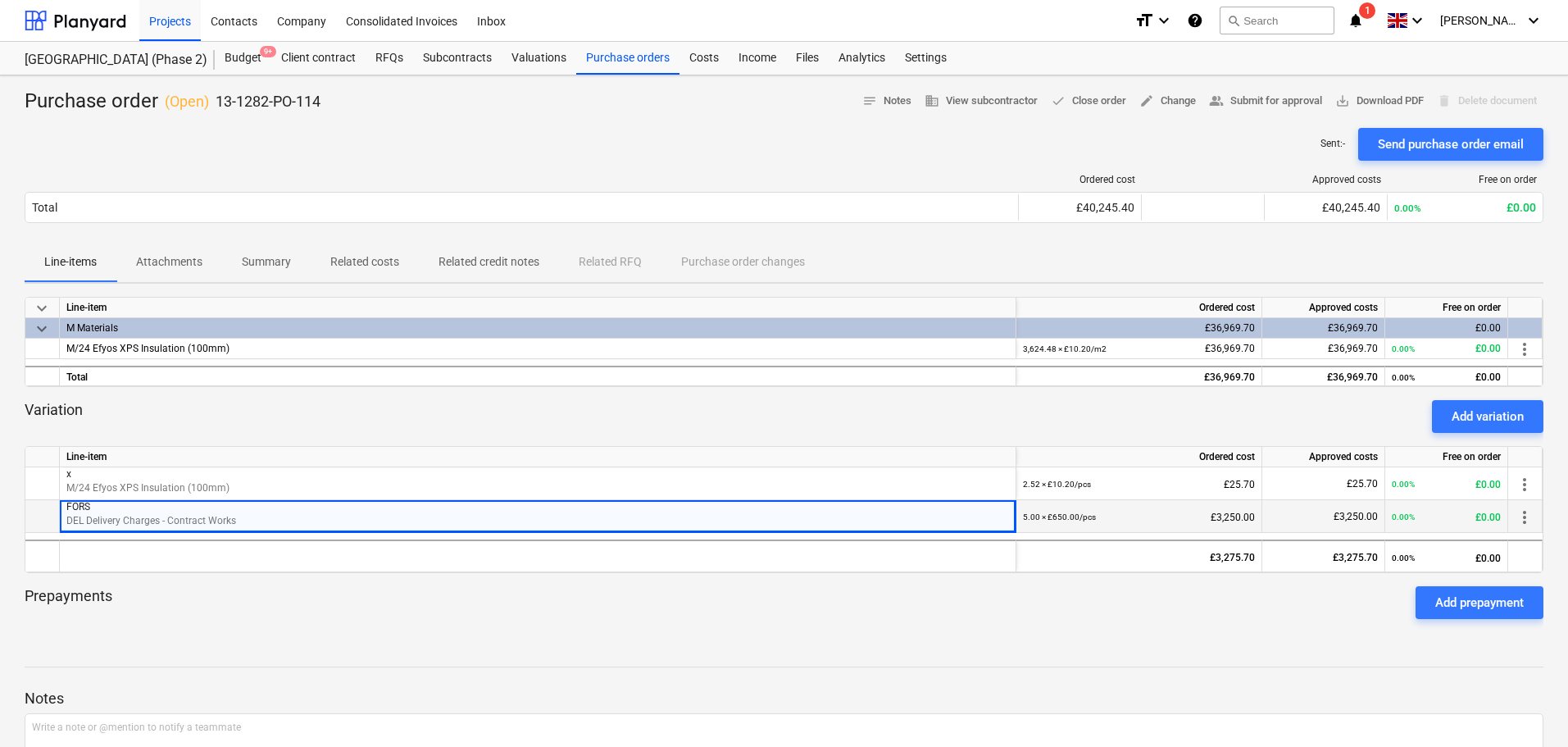
click at [351, 504] on p "FORS" at bounding box center [538, 507] width 942 height 14
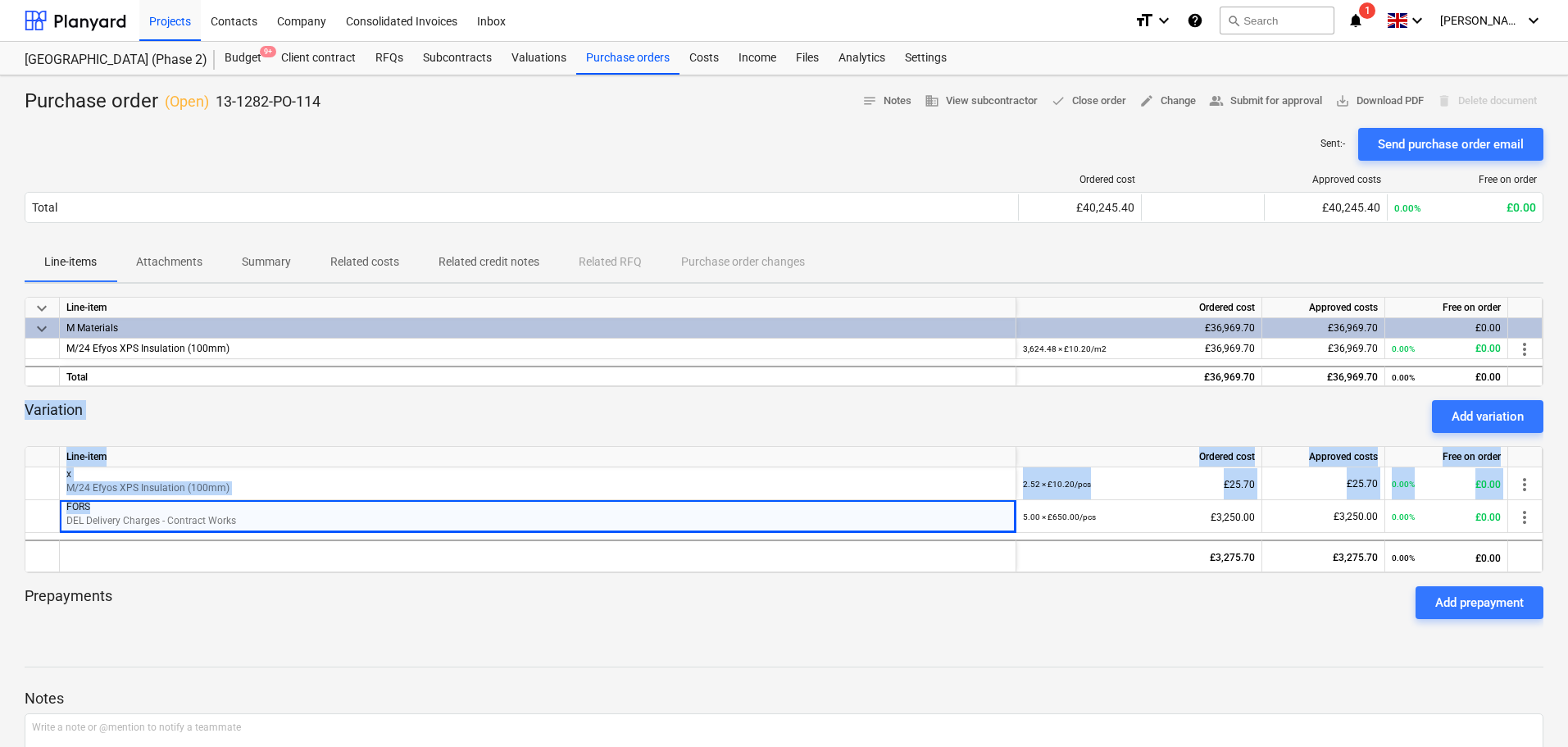
drag, startPoint x: 351, startPoint y: 504, endPoint x: 348, endPoint y: 423, distance: 81.1
click at [348, 423] on div "keyboard_arrow_down Line-item Ordered cost Approved costs Free on order keyboar…" at bounding box center [784, 464] width 1518 height 336
click at [348, 423] on div "Variation Add variation" at bounding box center [784, 417] width 1518 height 32
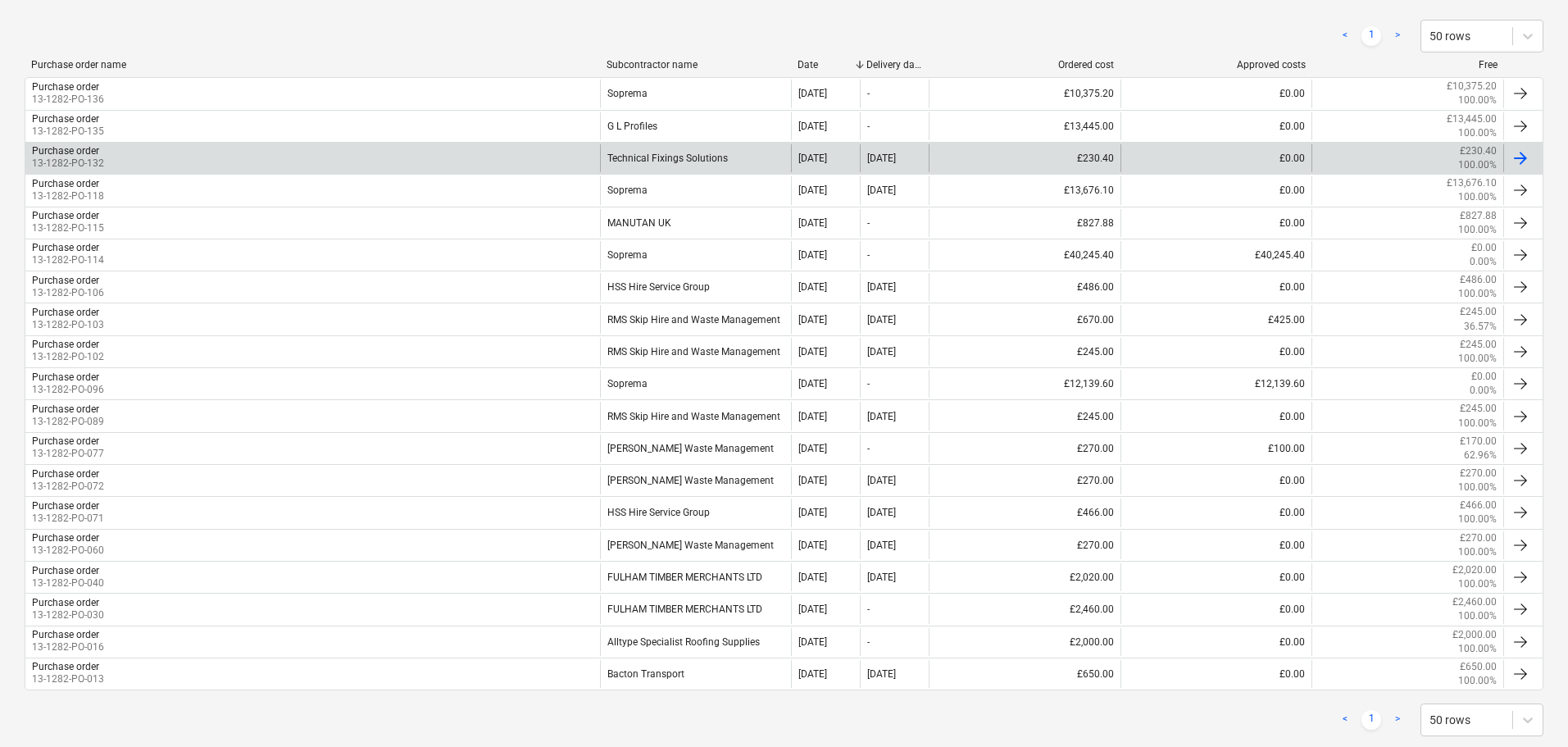
scroll to position [329, 0]
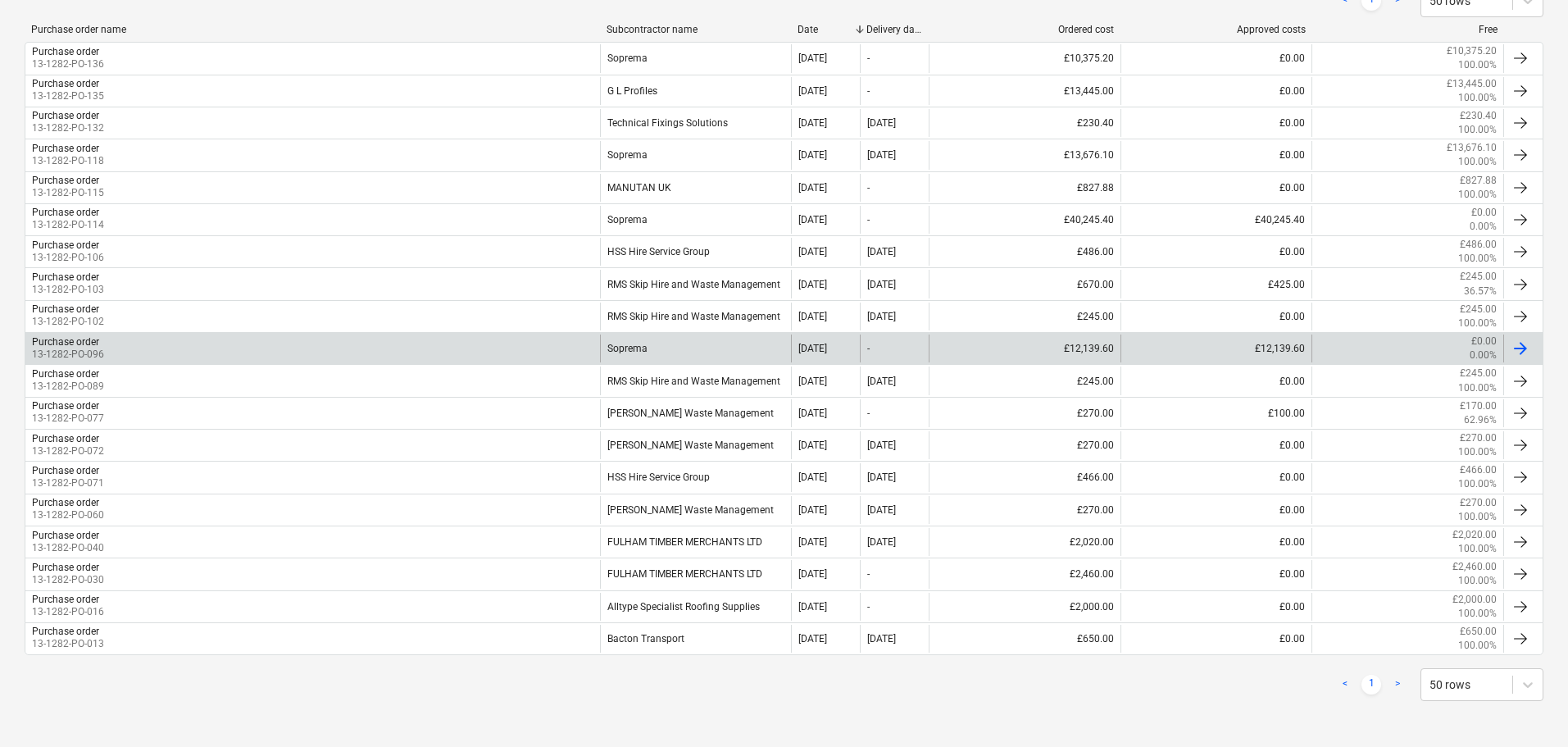
click at [410, 348] on div "Purchase order 13-1282-PO-096" at bounding box center [312, 348] width 574 height 28
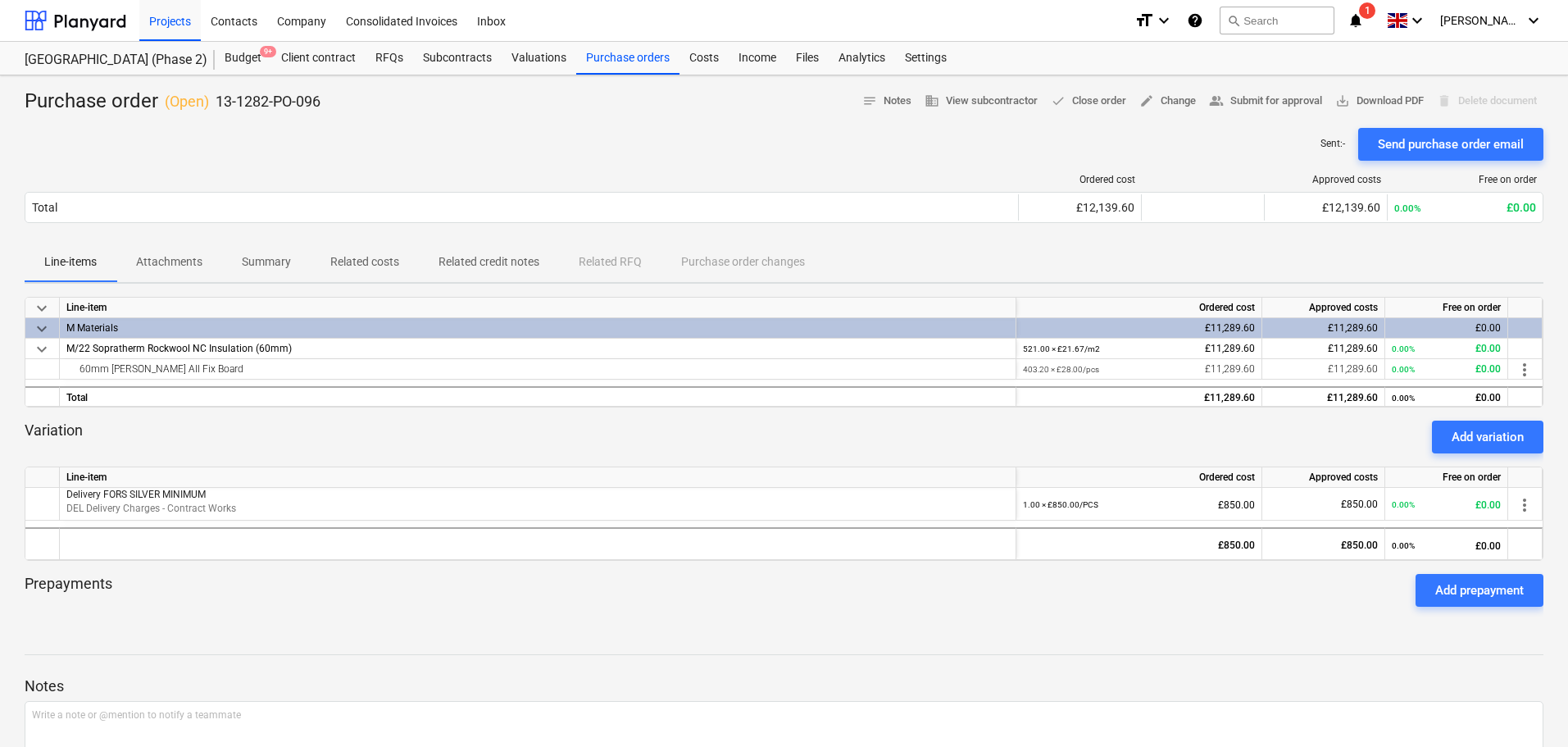
click at [648, 37] on div "Projects Contacts Company Consolidated Invoices Inbox" at bounding box center [630, 20] width 982 height 41
click at [643, 48] on div "Purchase orders" at bounding box center [627, 58] width 103 height 32
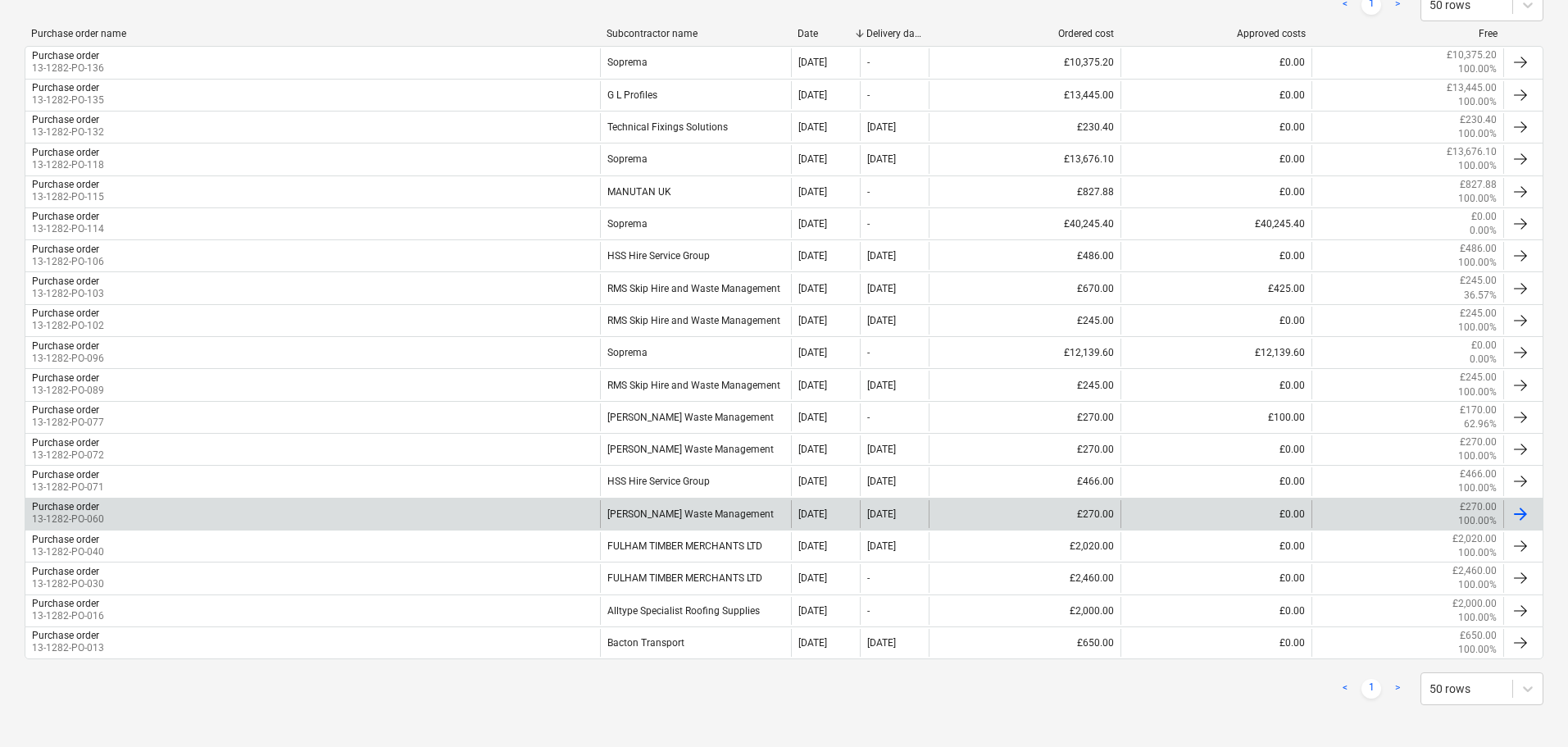
scroll to position [329, 0]
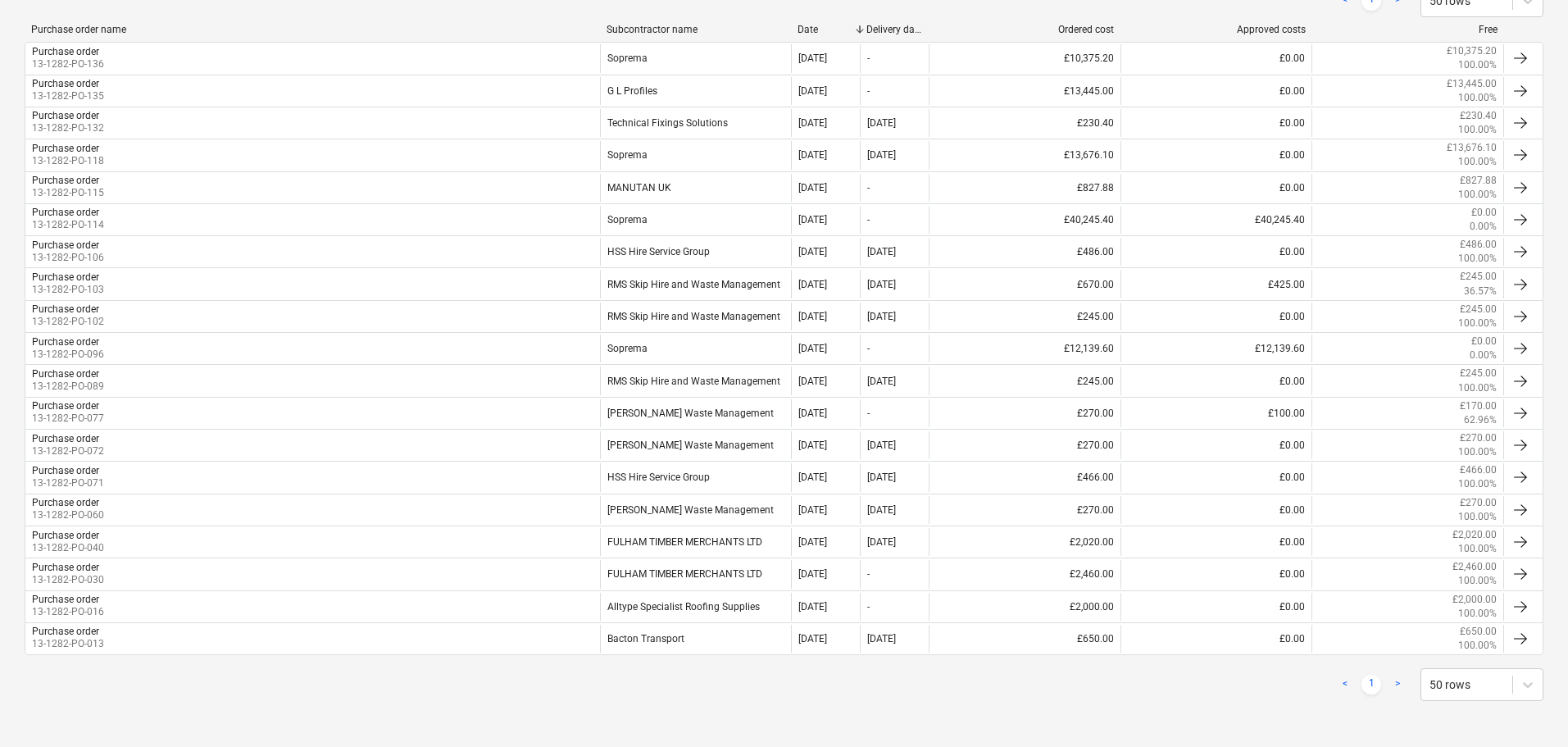
click at [1397, 686] on link ">" at bounding box center [1397, 684] width 20 height 20
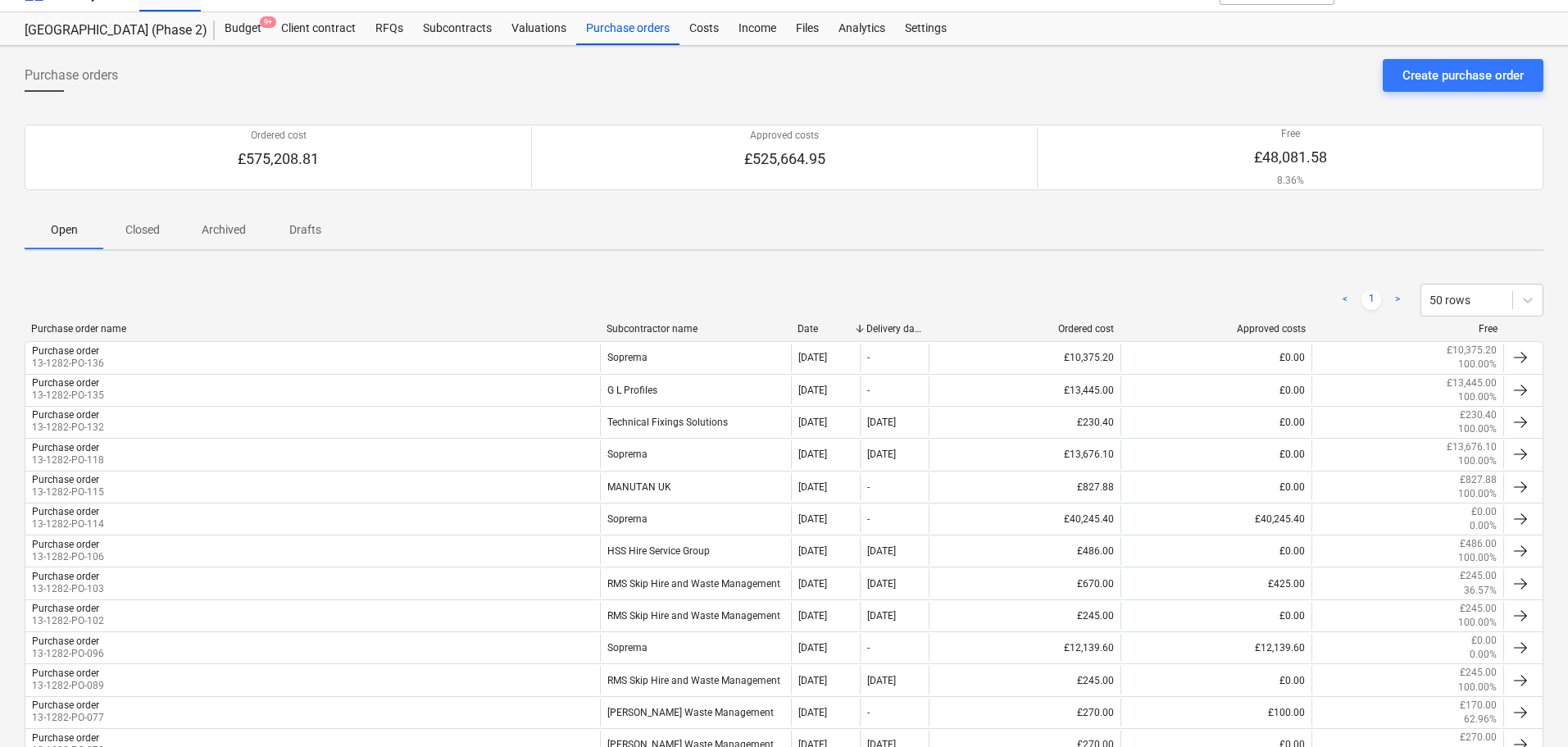
scroll to position [0, 0]
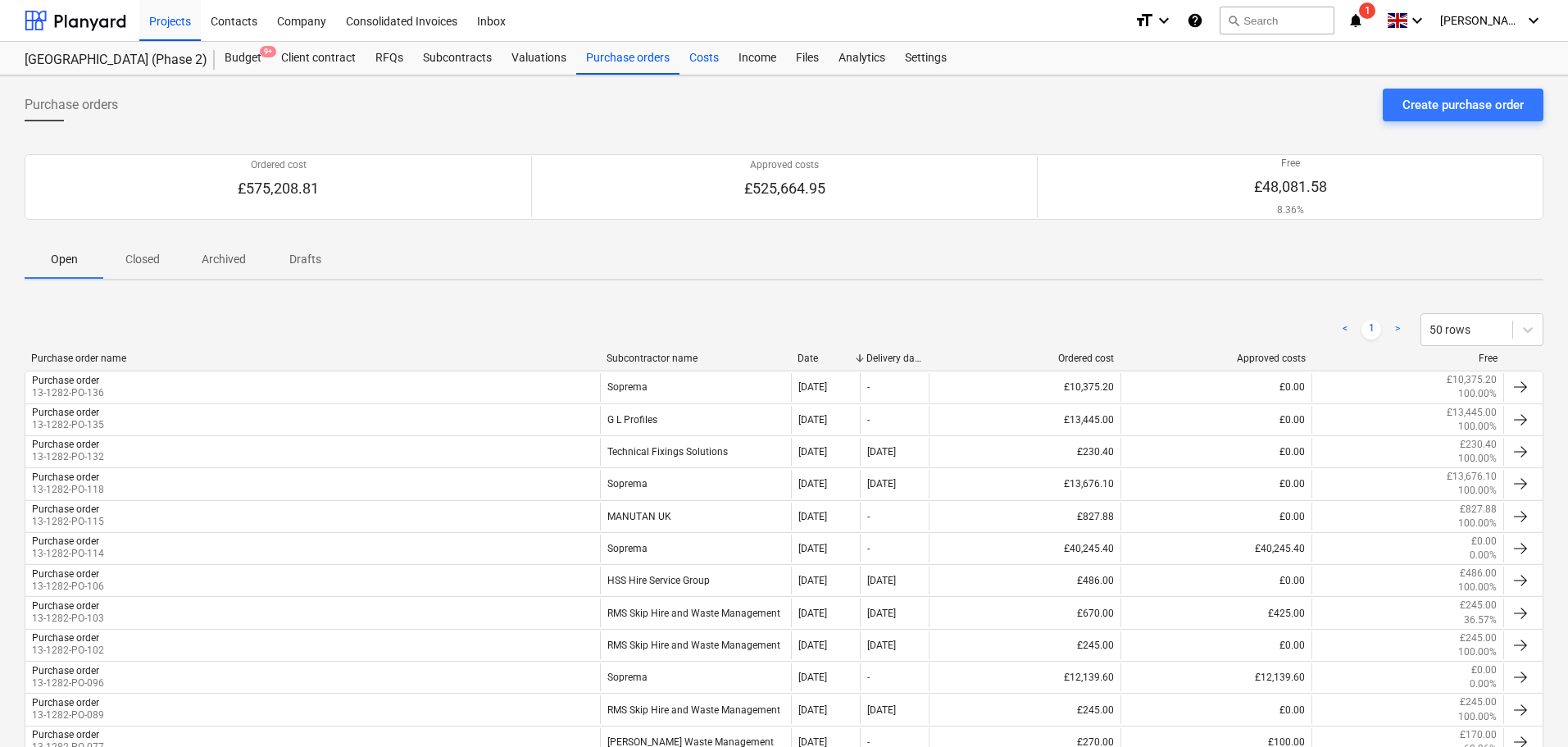
click at [697, 61] on div "Costs" at bounding box center [704, 58] width 50 height 32
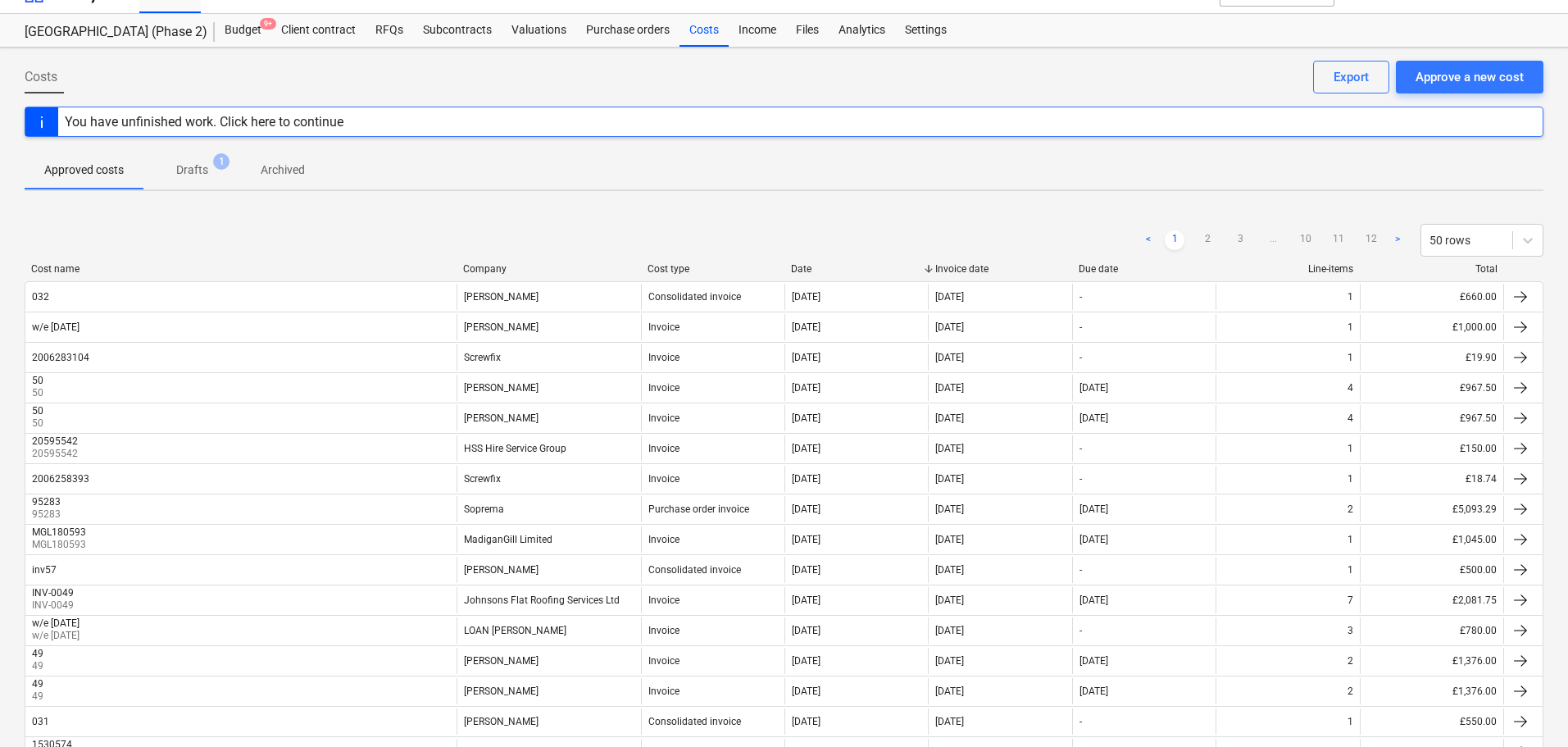
scroll to position [164, 0]
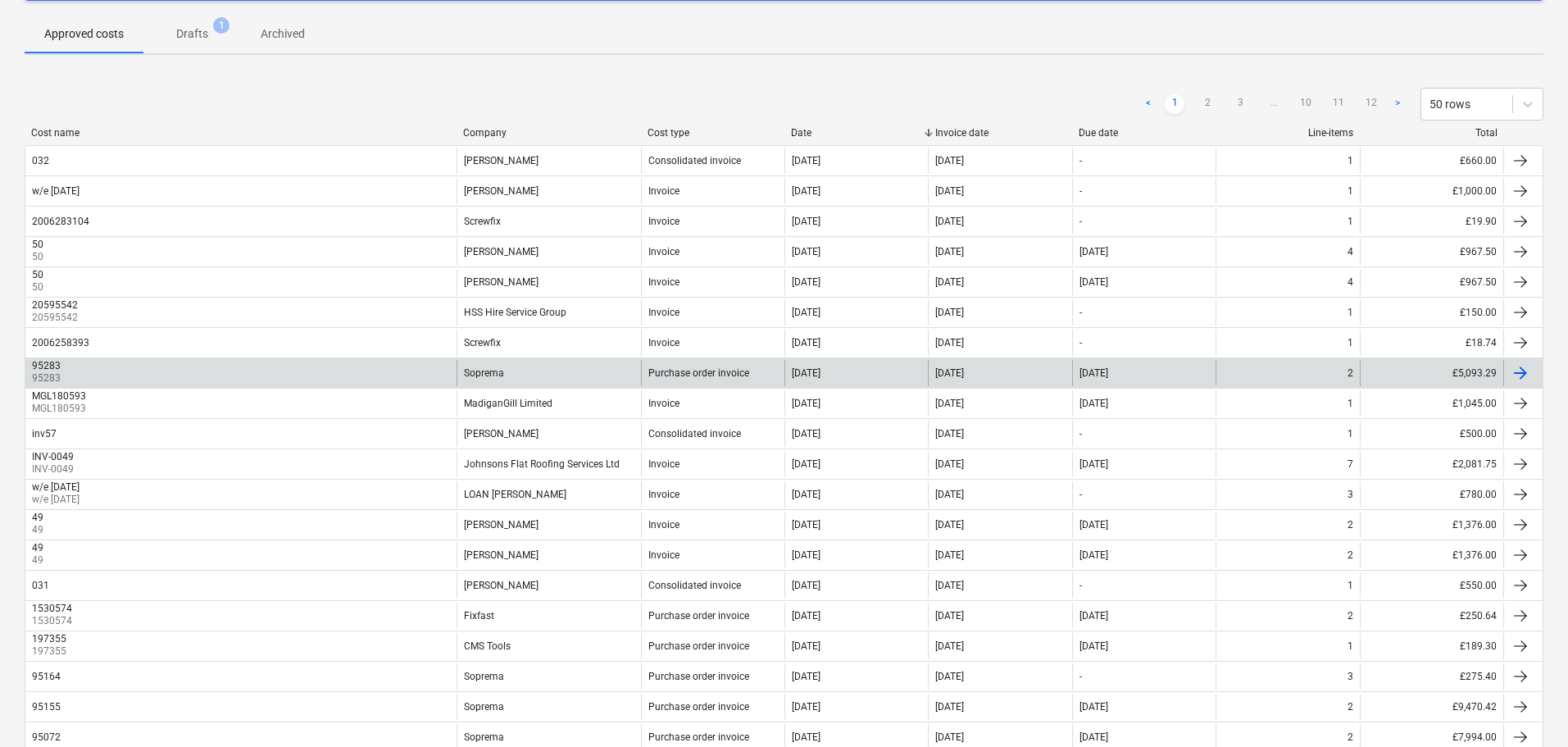
click at [284, 368] on div "95283 95283" at bounding box center [241, 373] width 431 height 26
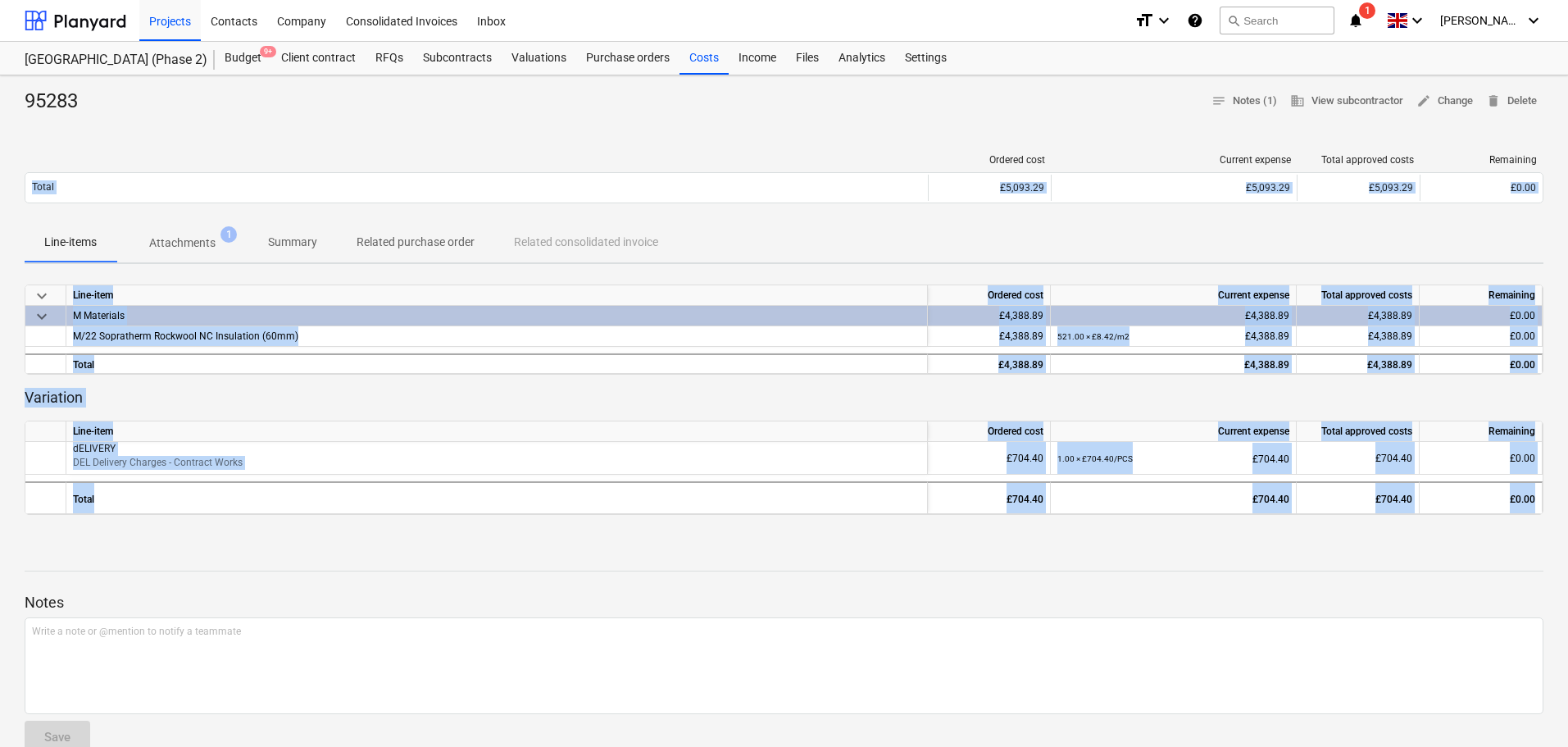
drag, startPoint x: 732, startPoint y: 96, endPoint x: 732, endPoint y: 565, distance: 469.0
click at [732, 564] on div "95283 notes Notes (1) business View subcontractor edit Change delete Delete Ord…" at bounding box center [784, 517] width 1568 height 884
click at [732, 565] on div "Notes Write a note or @mention to notify a teammate ﻿ Save AM Angelina Mills 07…" at bounding box center [784, 721] width 1518 height 345
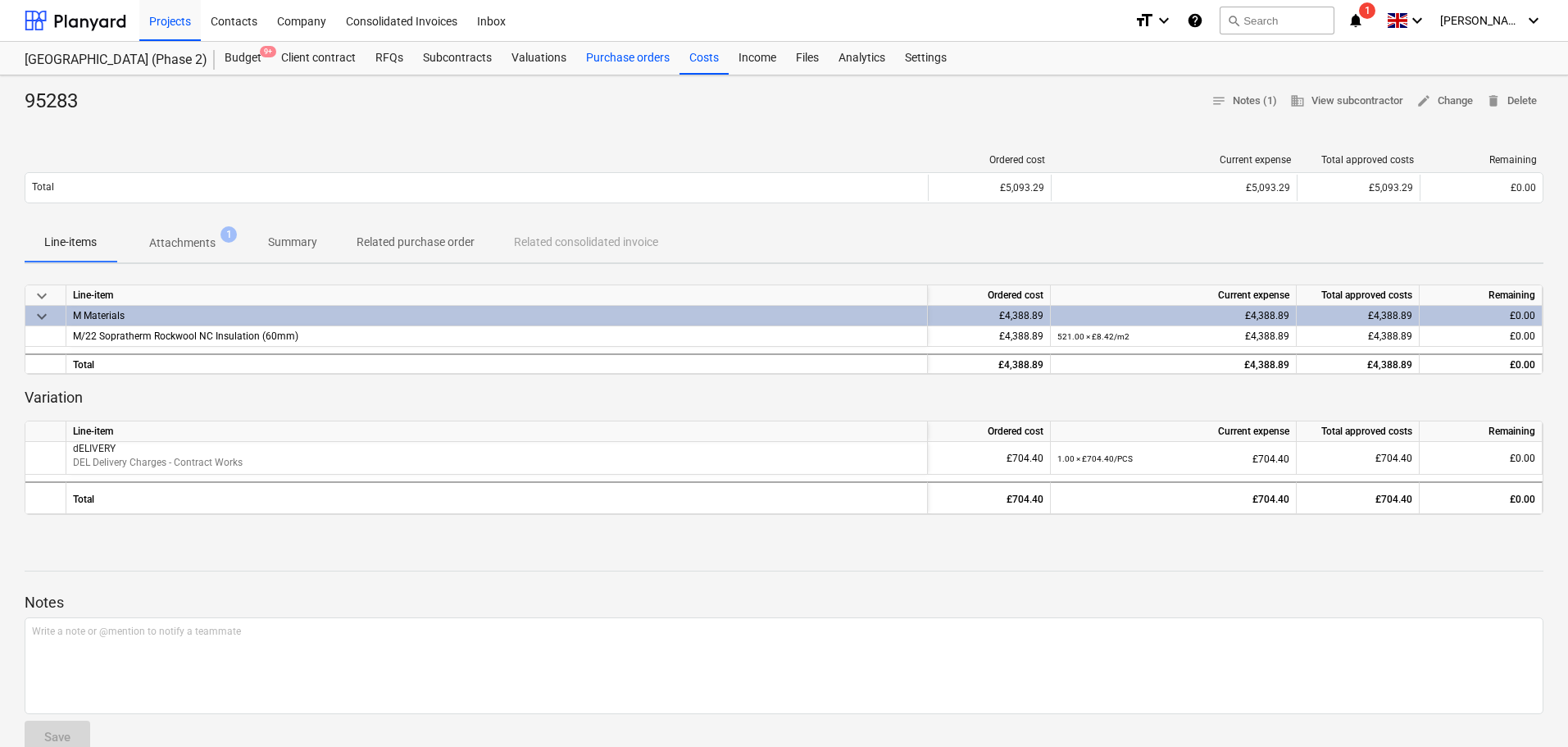
click at [609, 48] on div "Purchase orders" at bounding box center [627, 58] width 103 height 32
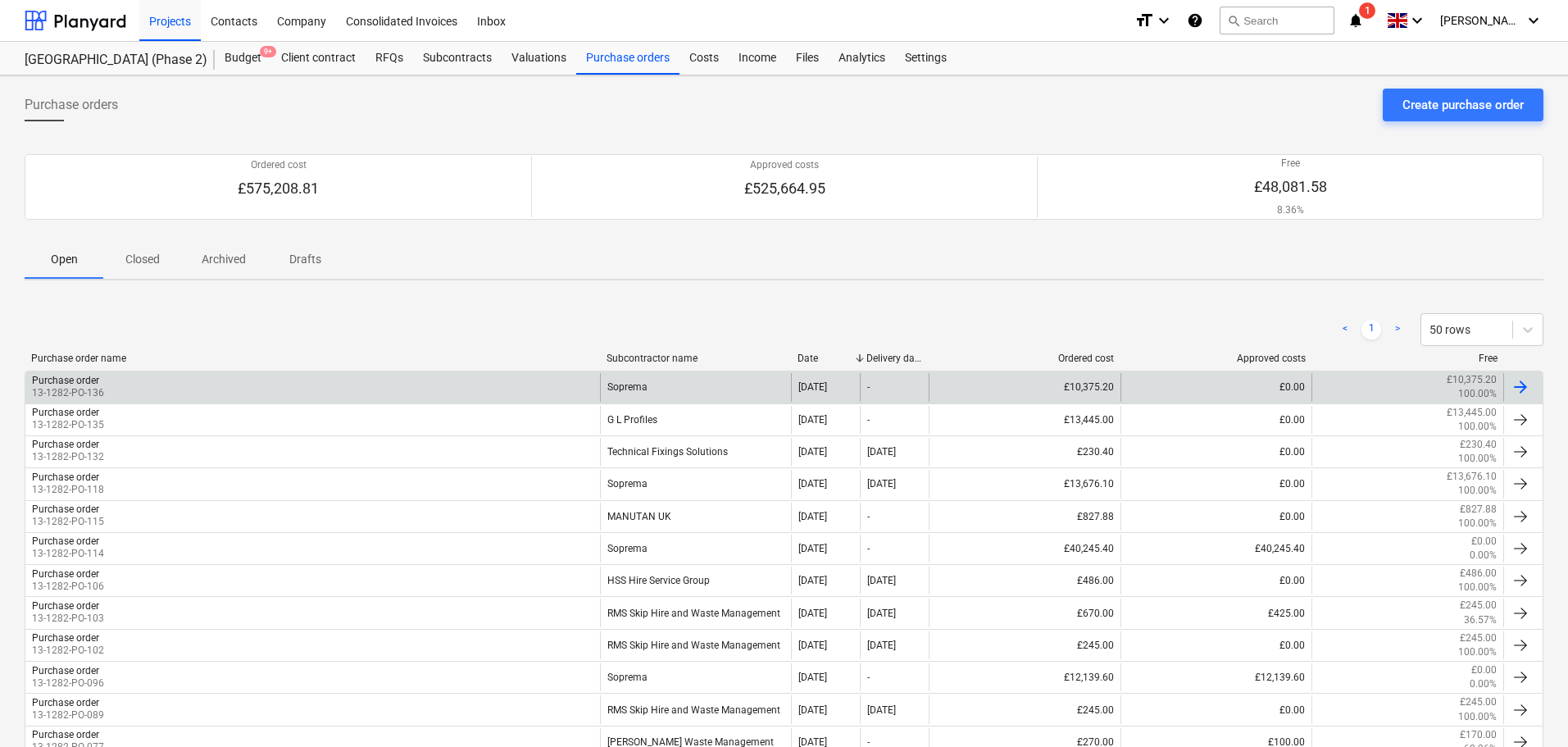
click at [259, 392] on div "Purchase order 13-1282-PO-136" at bounding box center [312, 387] width 574 height 28
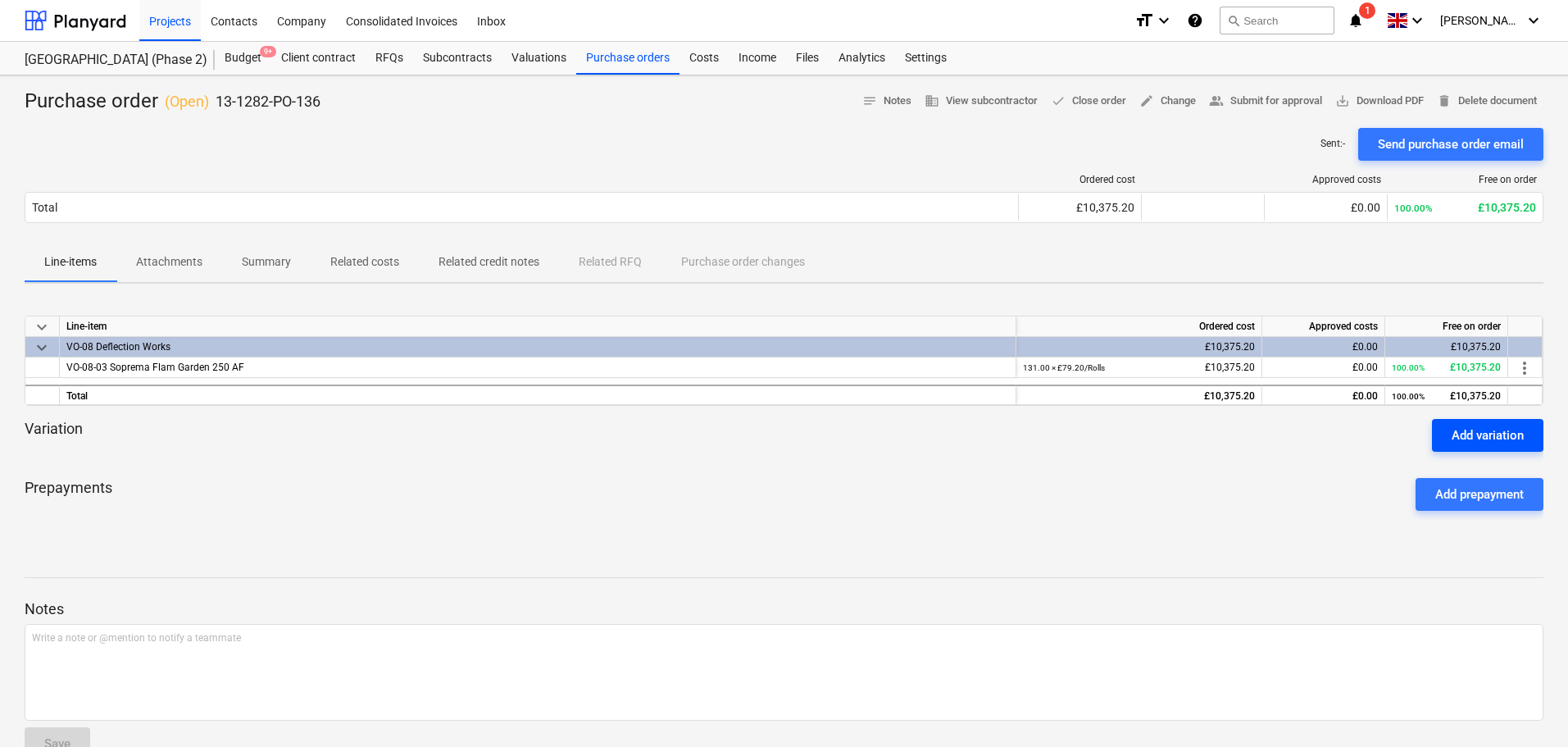
click at [1469, 441] on div "Add variation" at bounding box center [1488, 435] width 73 height 21
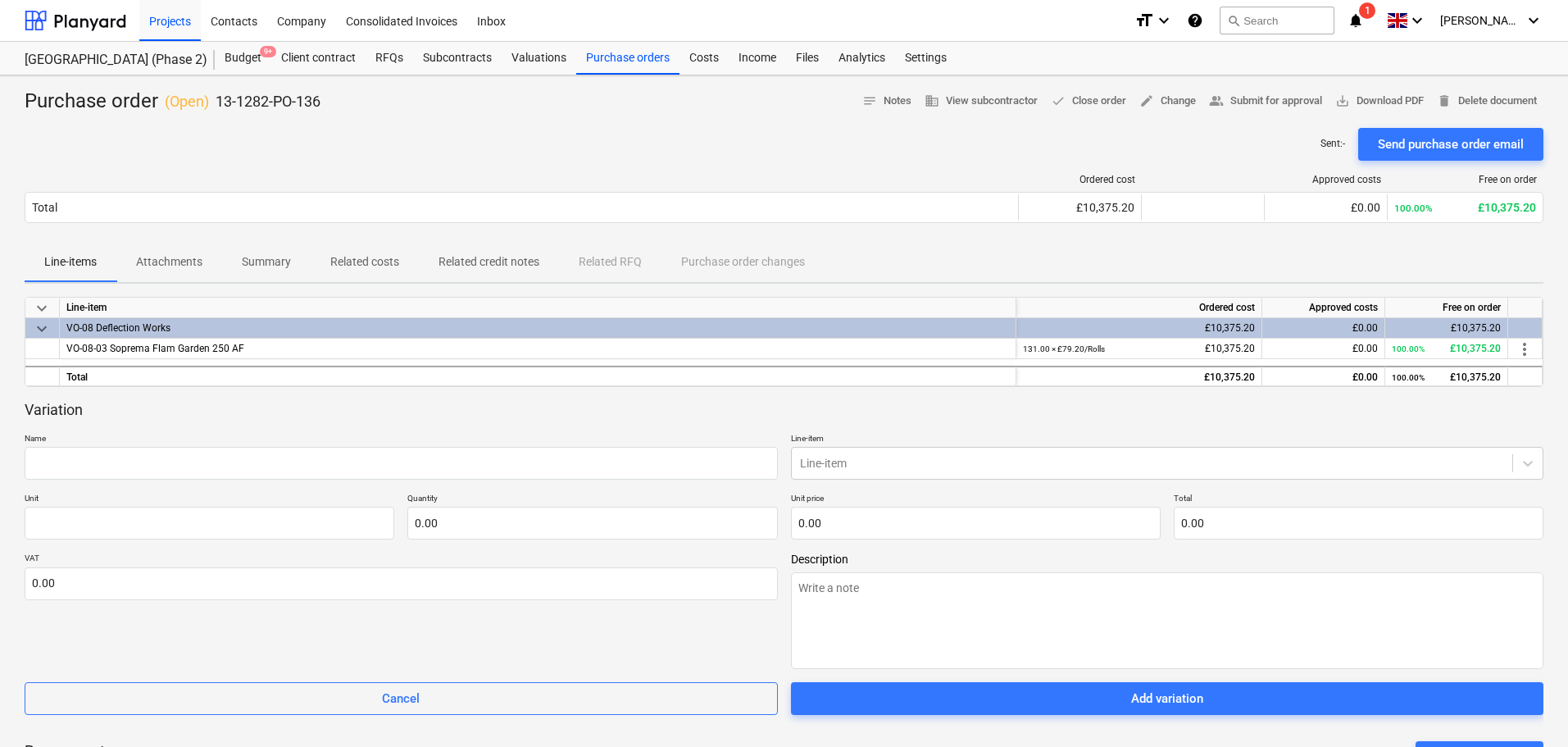
click at [272, 481] on div "Variation Name Line-item Line-item Unit Quantity 0.00 Unit price 0.00 Total 0.0…" at bounding box center [784, 558] width 1518 height 316
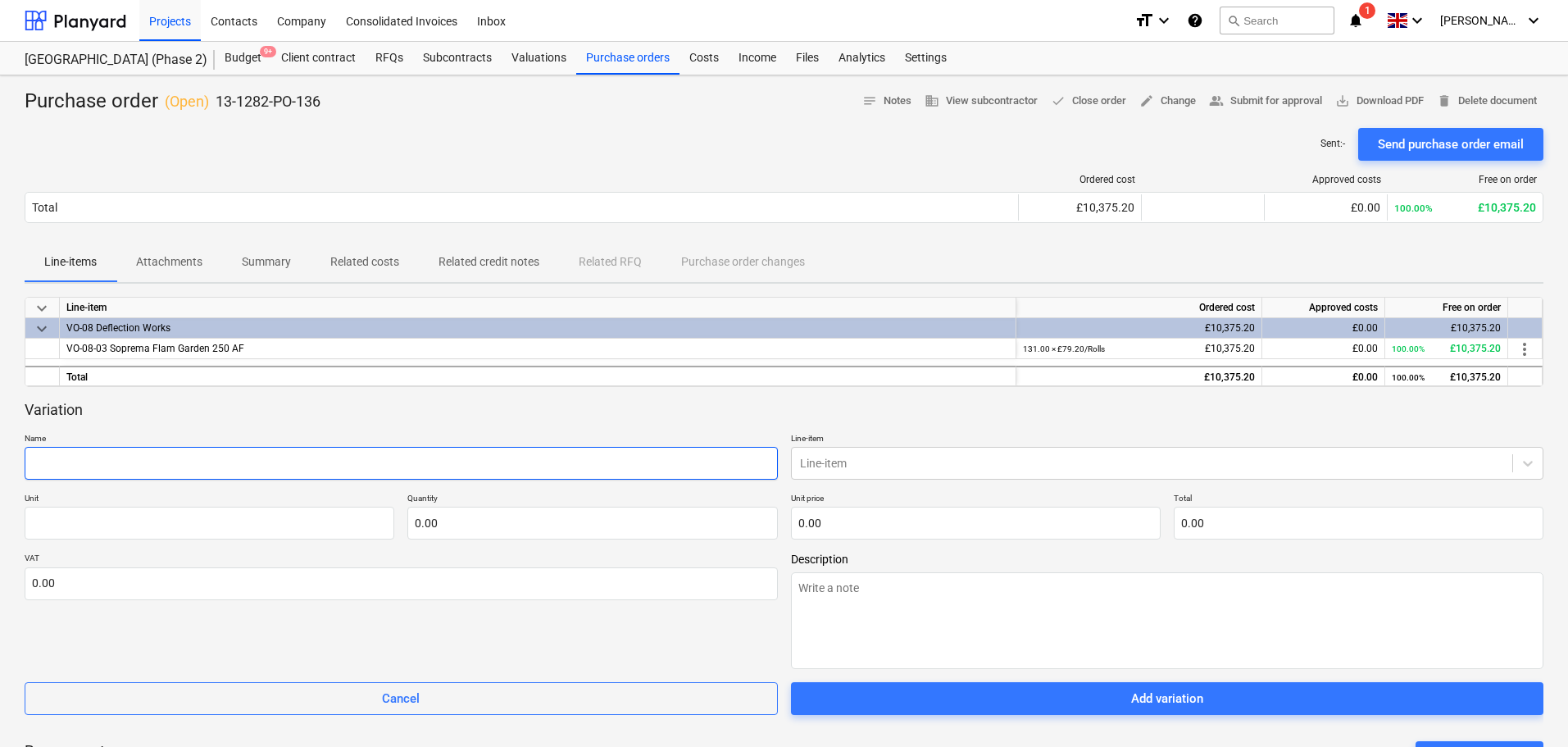
click at [299, 452] on input "text" at bounding box center [401, 463] width 753 height 32
type textarea "x"
type input "D"
type textarea "x"
type input "De"
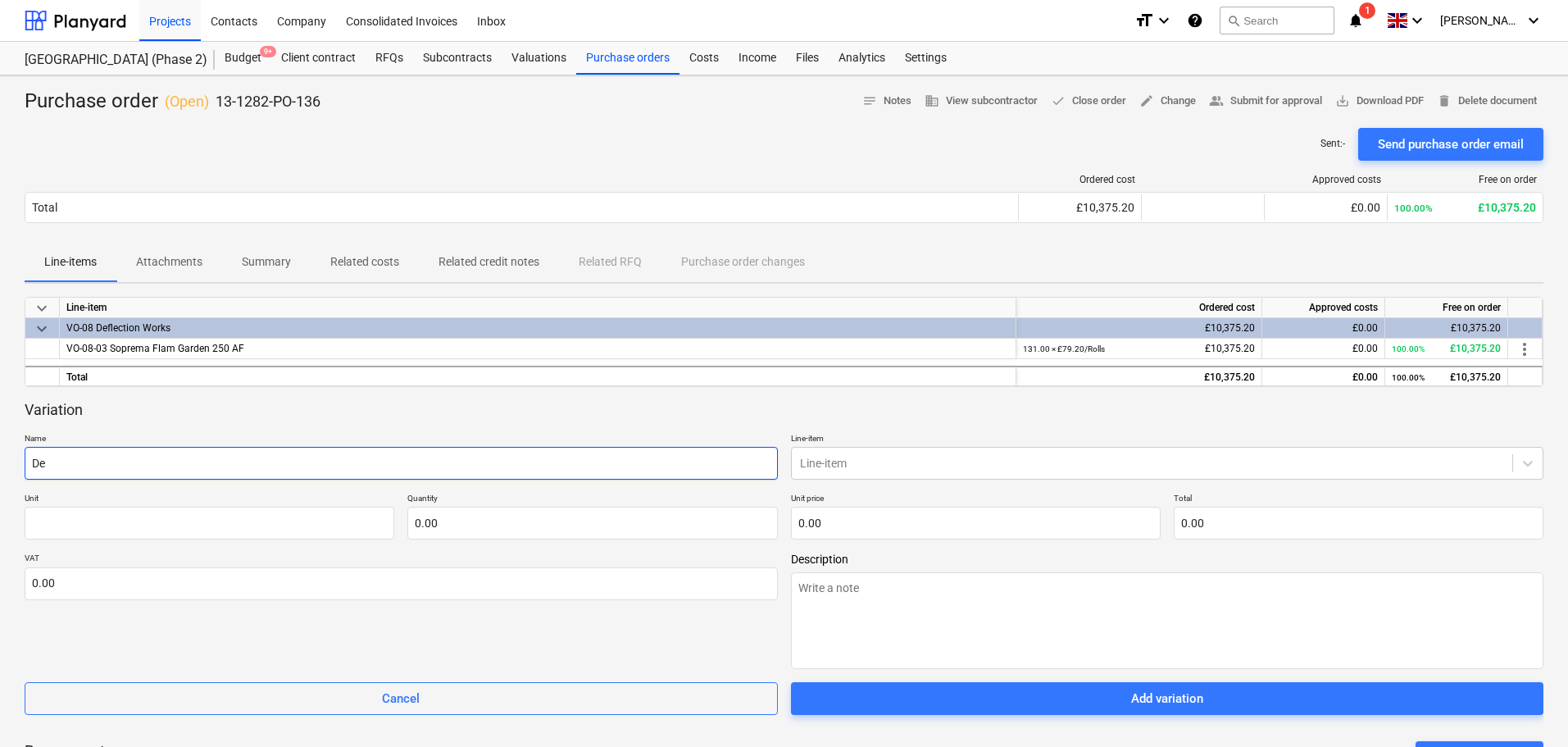
type textarea "x"
type input "Del"
type textarea "x"
type input "Deli"
type textarea "x"
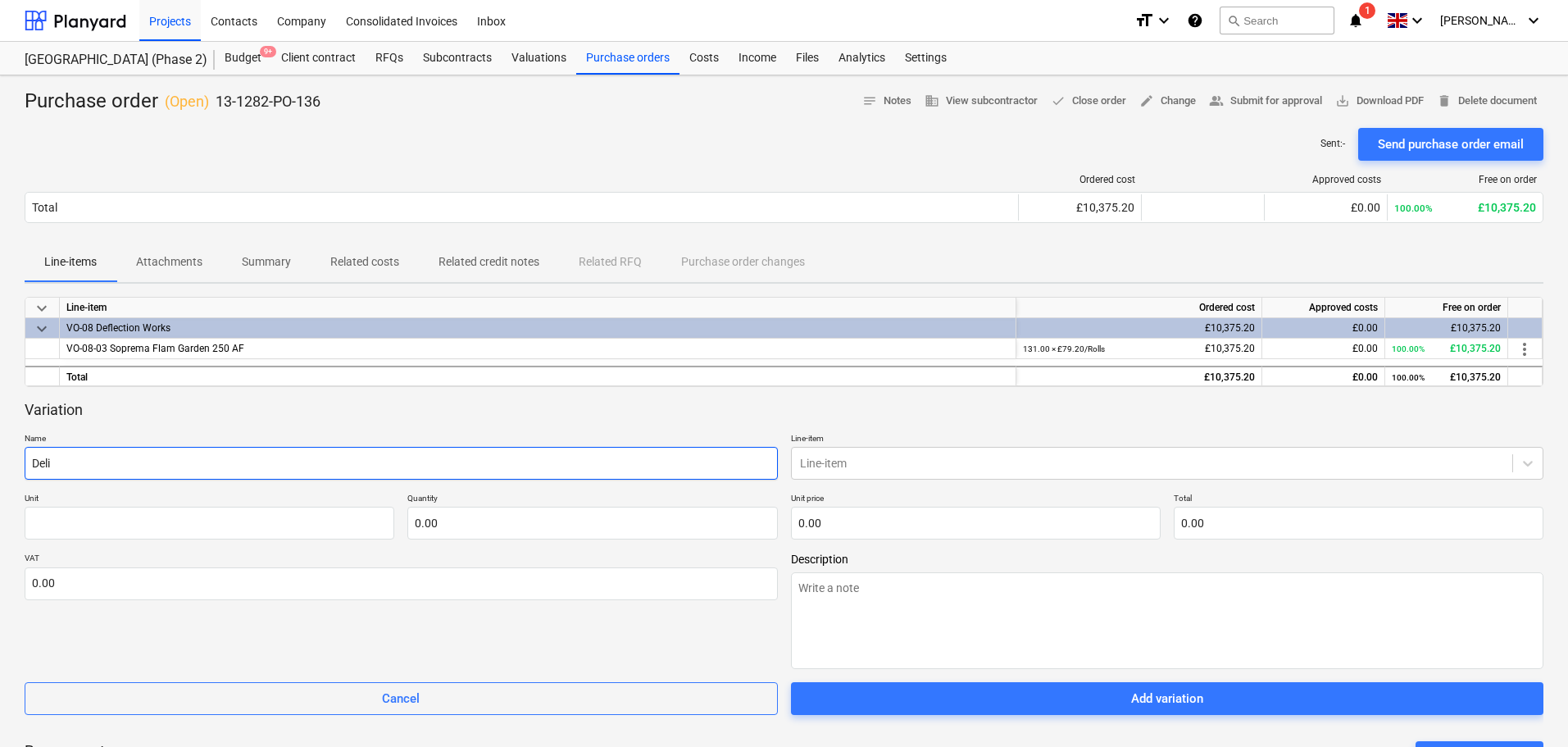
type input "Deliv"
type textarea "x"
type input "Delive"
type textarea "x"
type input "Deliver"
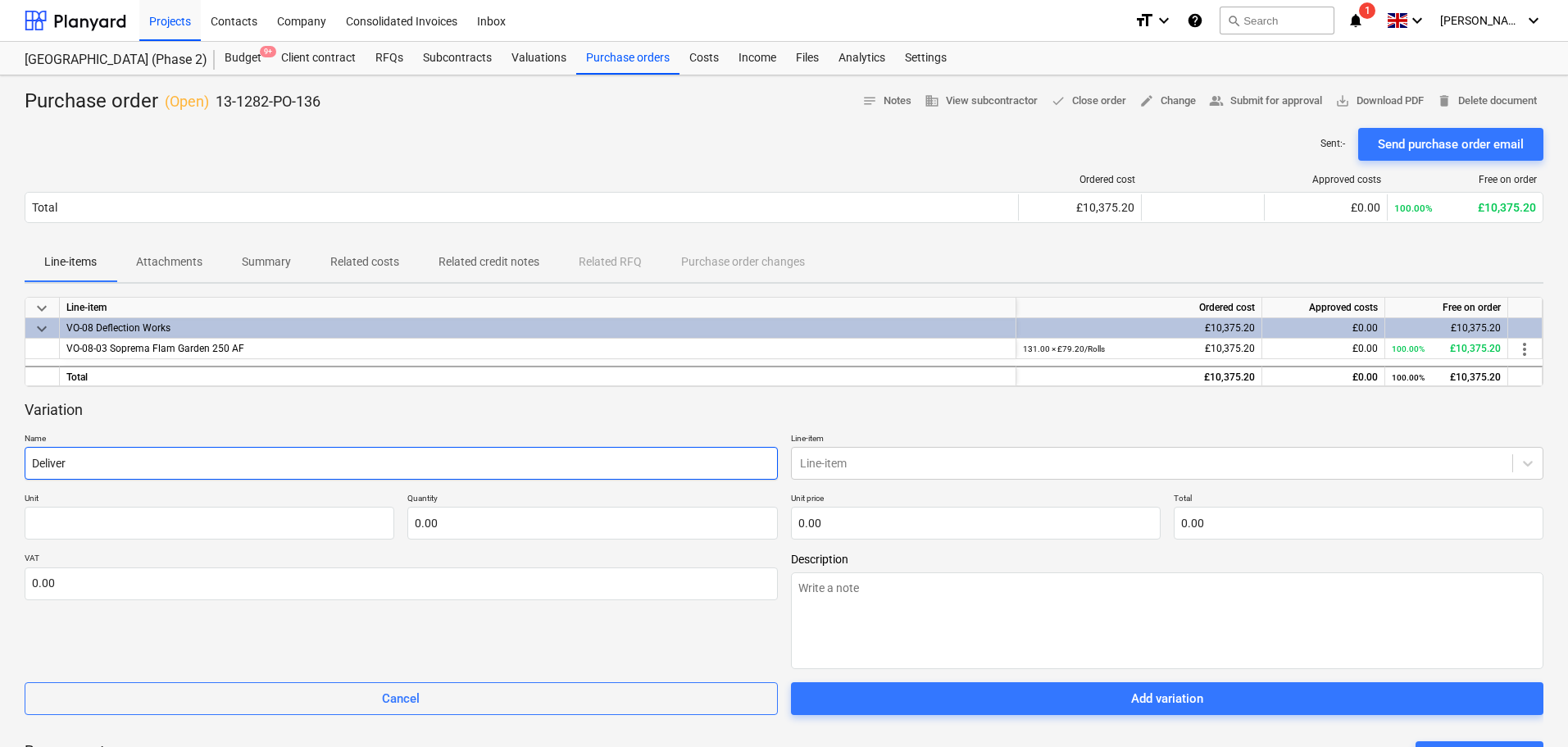
type textarea "x"
type input "Delivery"
type textarea "x"
type input "Delivery"
type textarea "x"
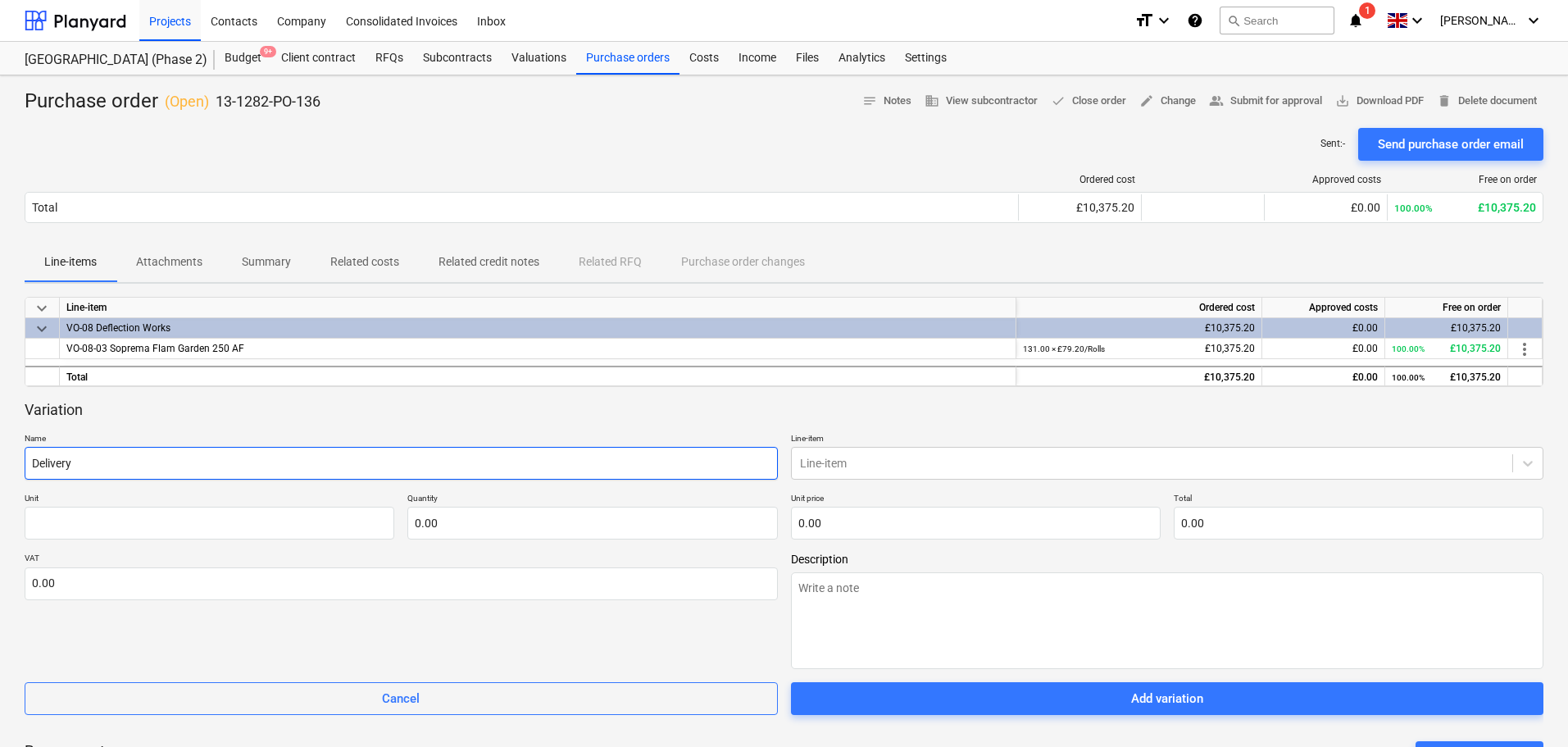
type input "Delivery -"
type textarea "x"
type input "Delivery -"
type textarea "x"
type input "Delivery - F"
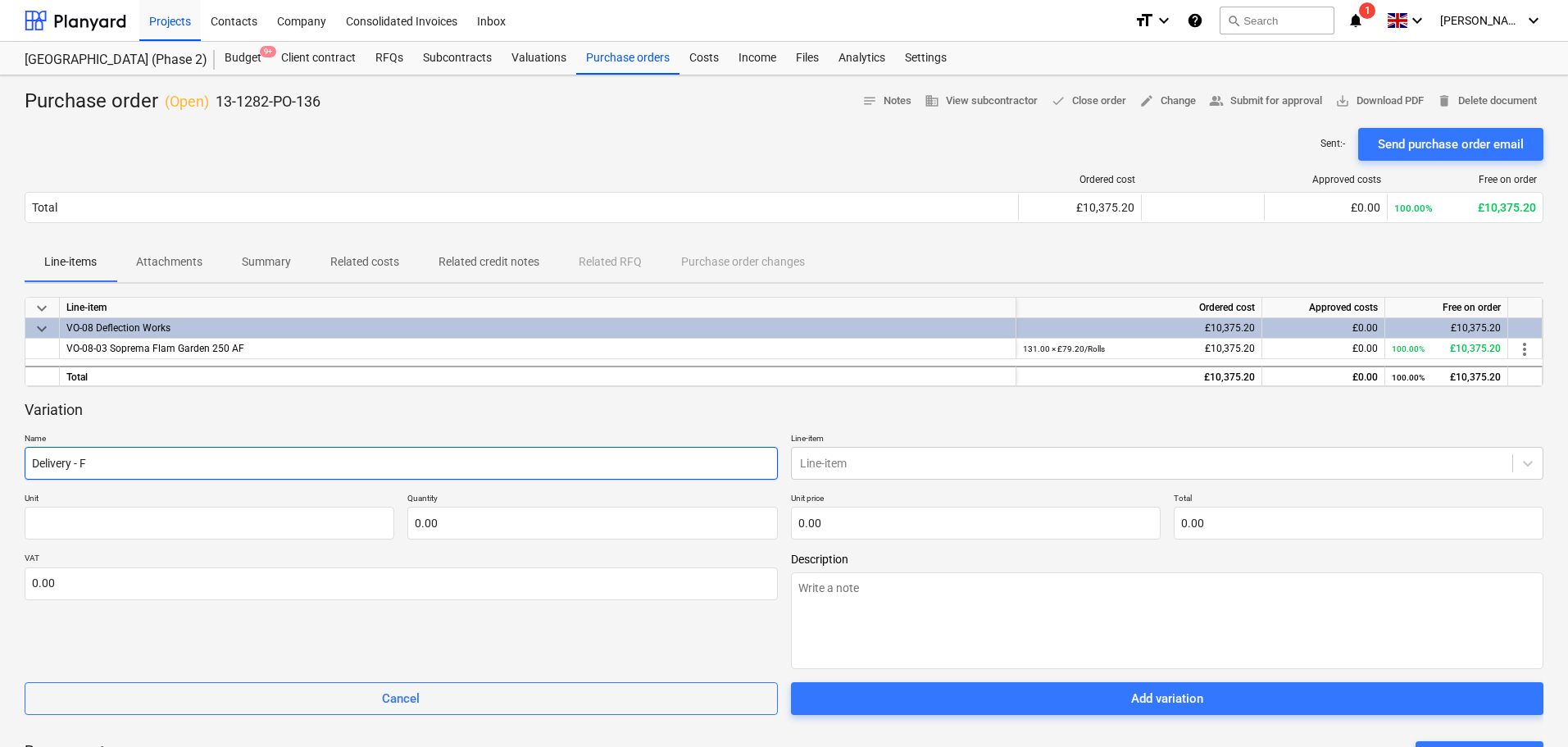
type textarea "x"
type input "Delivery - FO"
type textarea "x"
type input "Delivery - FOR"
type textarea "x"
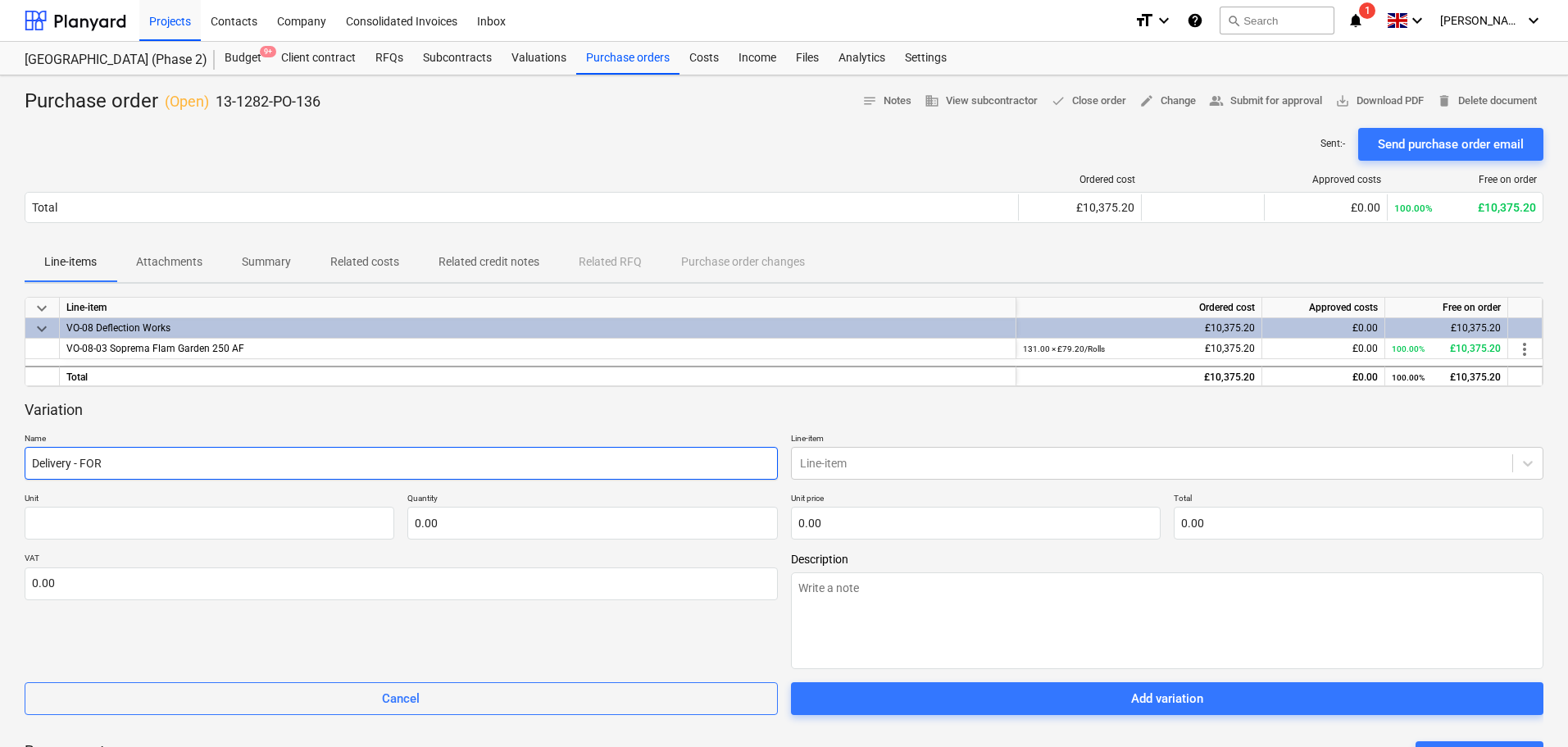
type input "Delivery - FORS"
type textarea "x"
type input "Delivery - FORS"
type textarea "x"
type input "Delivery - FORS S"
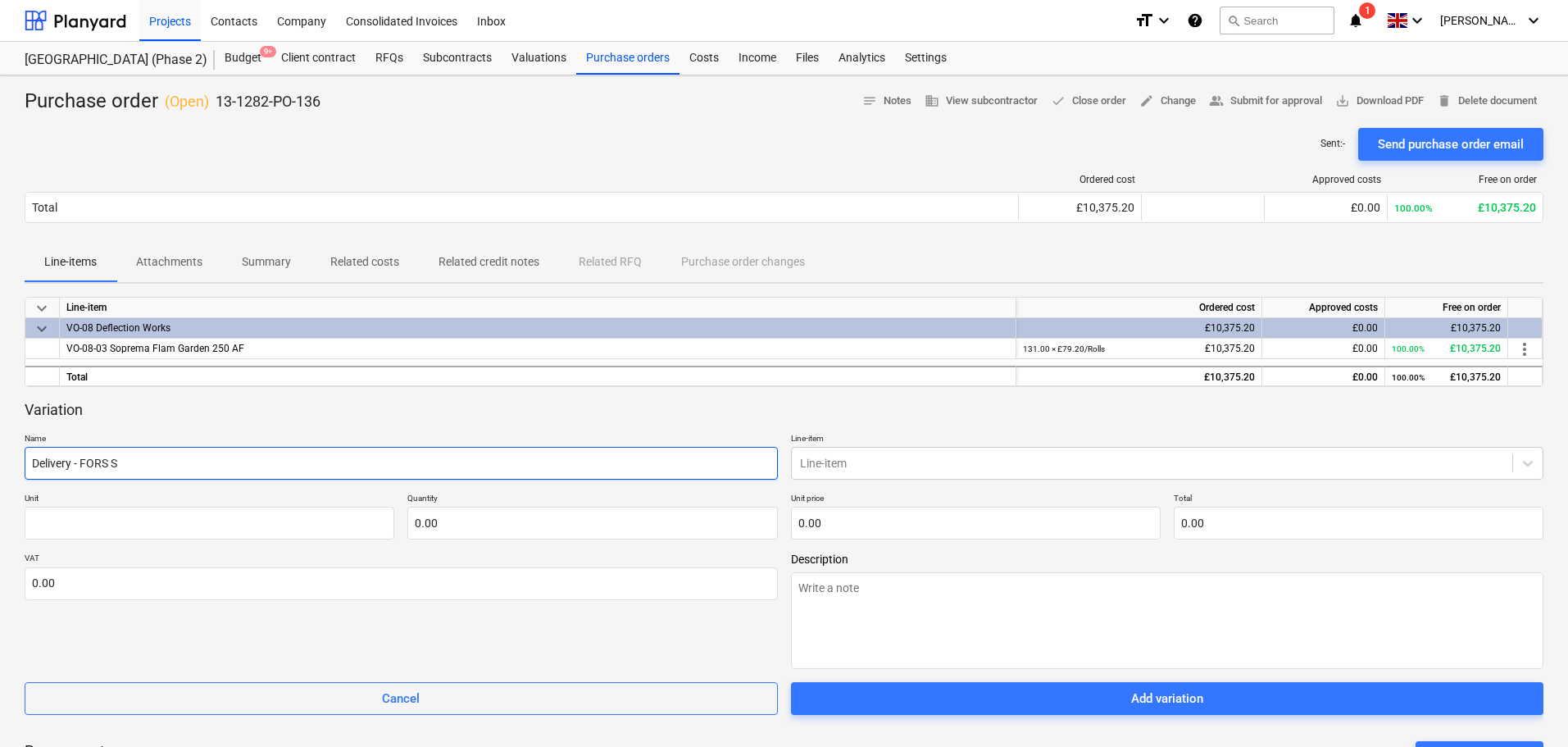
type textarea "x"
type input "Delivery - FORS Si"
type textarea "x"
type input "Delivery - FORS Sil"
type textarea "x"
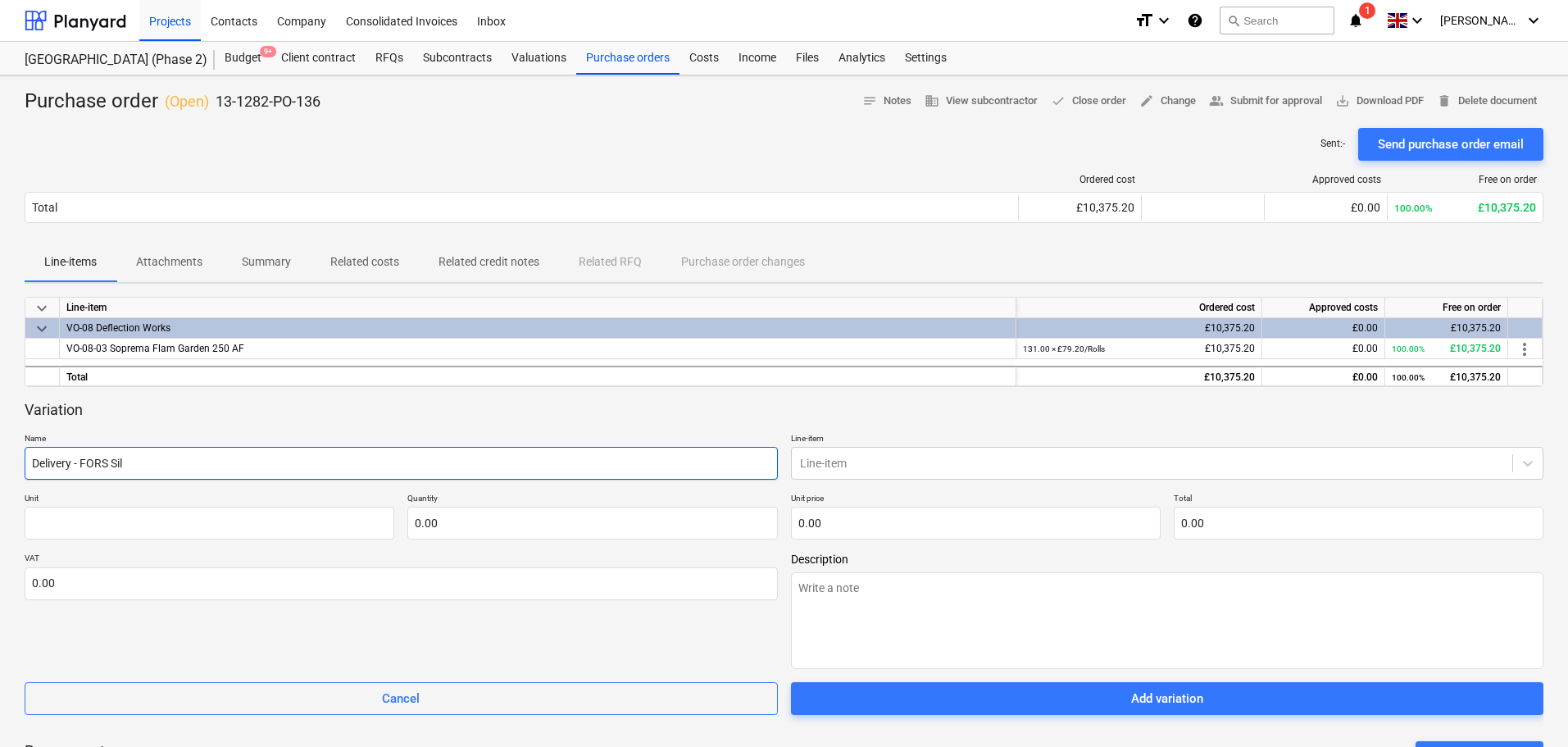
type input "Delivery - FORS Silv"
type textarea "x"
type input "Delivery - FORS Silve"
type textarea "x"
type input "Delivery - FORS Silver"
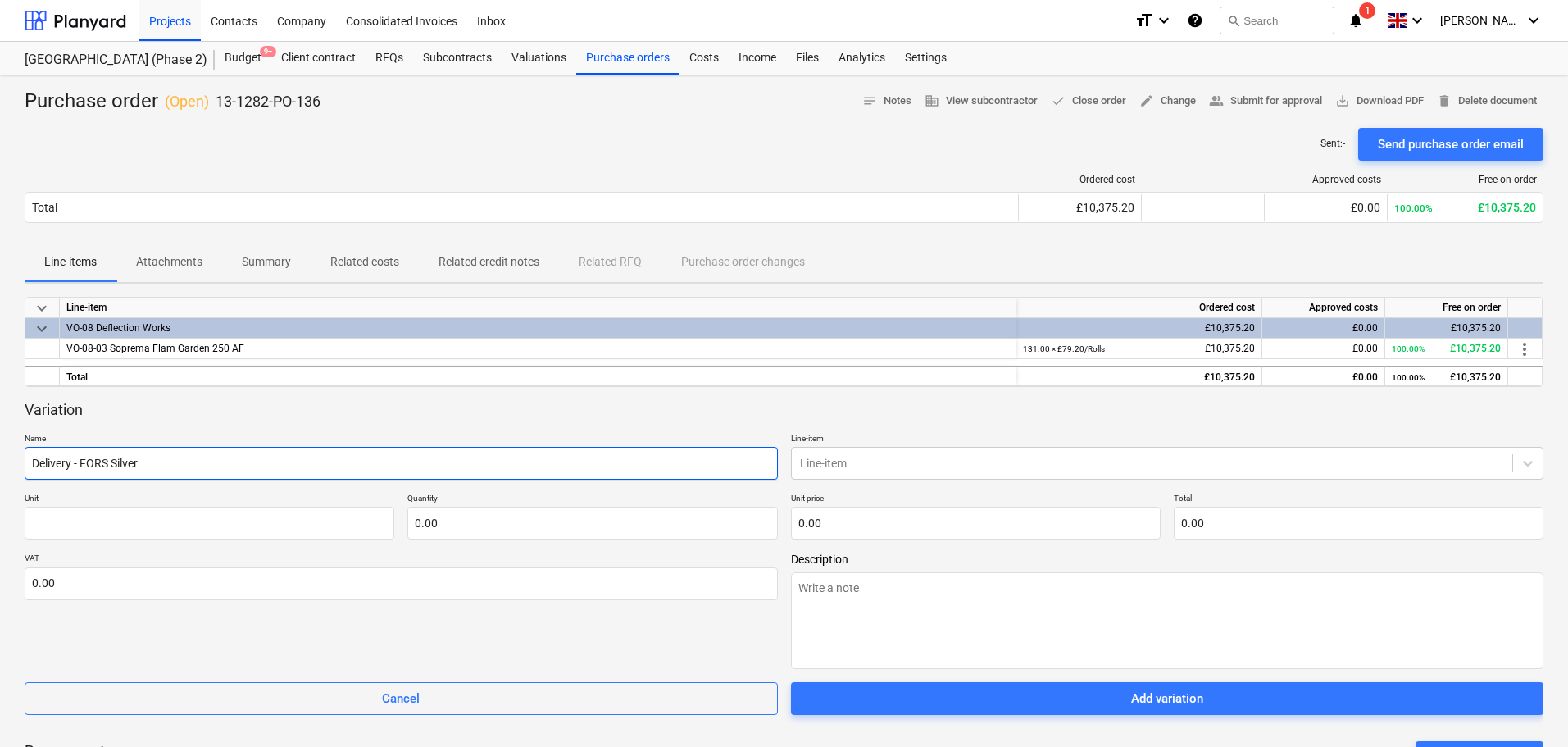
type textarea "x"
type input "Delivery - FORS Silver"
type textarea "x"
type input "Delivery - FORS Silver C"
type textarea "x"
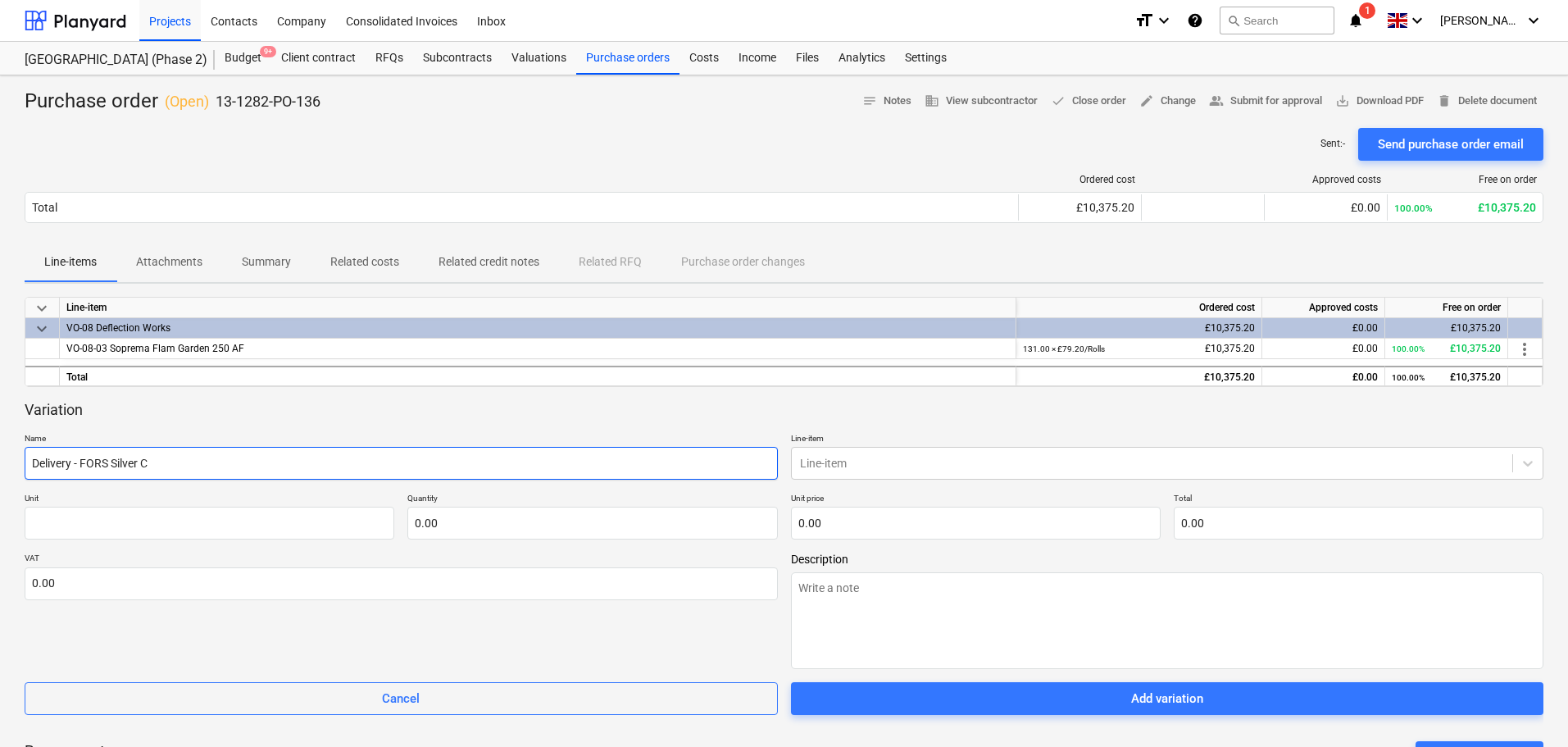
type input "Delivery - FORS Silver Ch"
type textarea "x"
type input "Delivery - FORS Silver Cha"
type textarea "x"
type input "Delivery - FORS Silver Char"
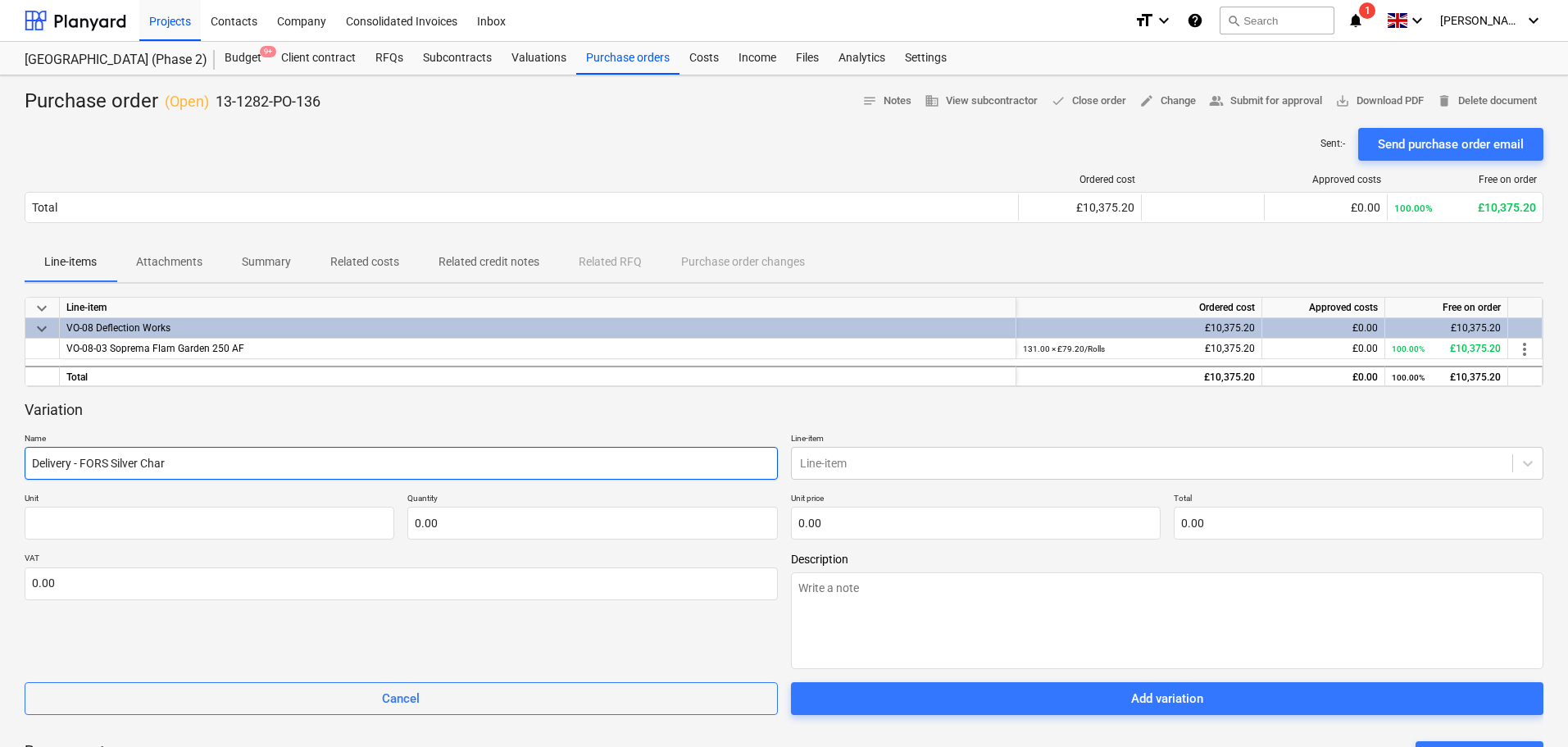
type textarea "x"
type input "Delivery - FORS Silver Charg"
type textarea "x"
type input "Delivery - FORS Silver Charge"
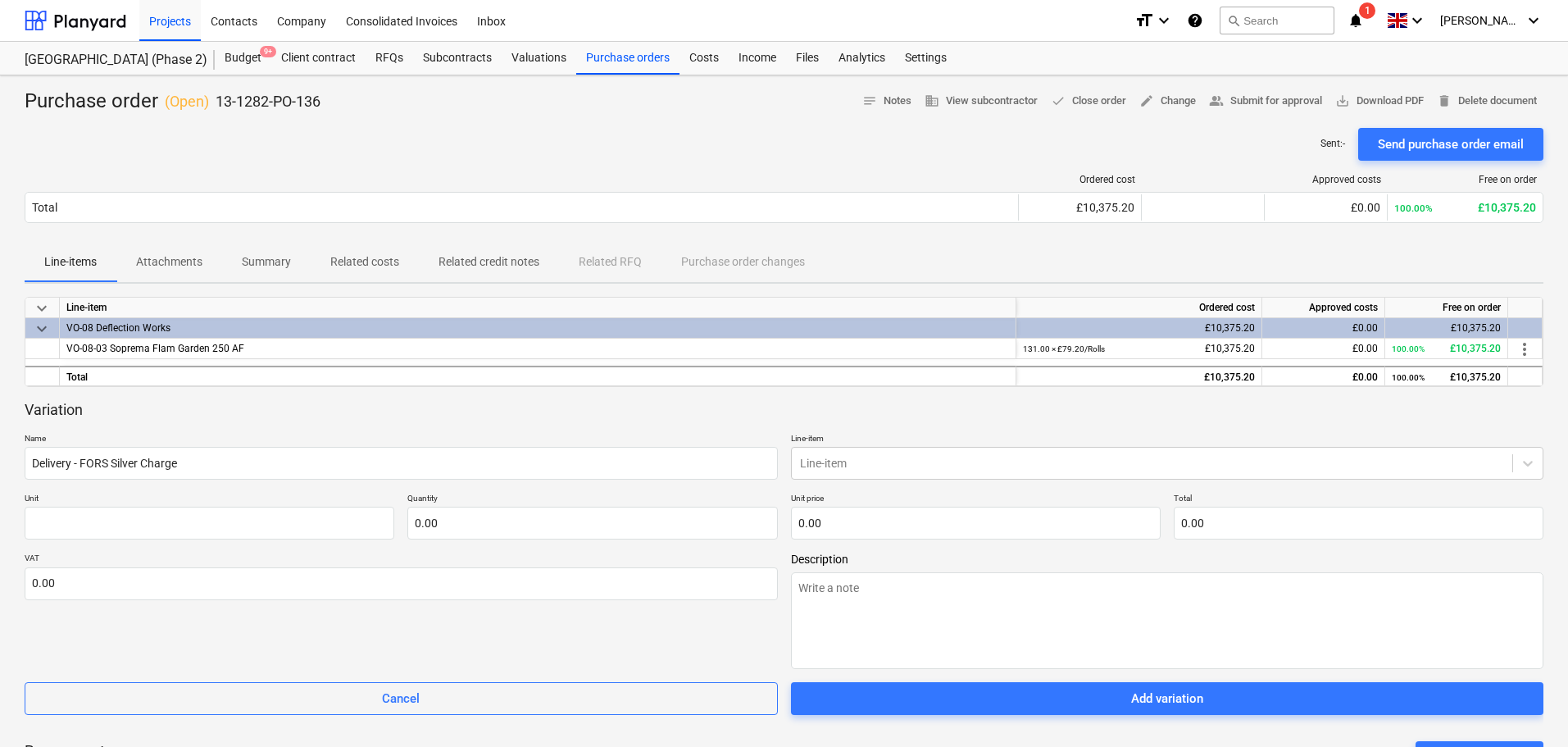
click at [853, 483] on div "Variation Name Delivery - FORS Silver Charge Line-item Line-item Unit Quantity …" at bounding box center [784, 558] width 1518 height 316
click at [860, 469] on div at bounding box center [1152, 463] width 705 height 16
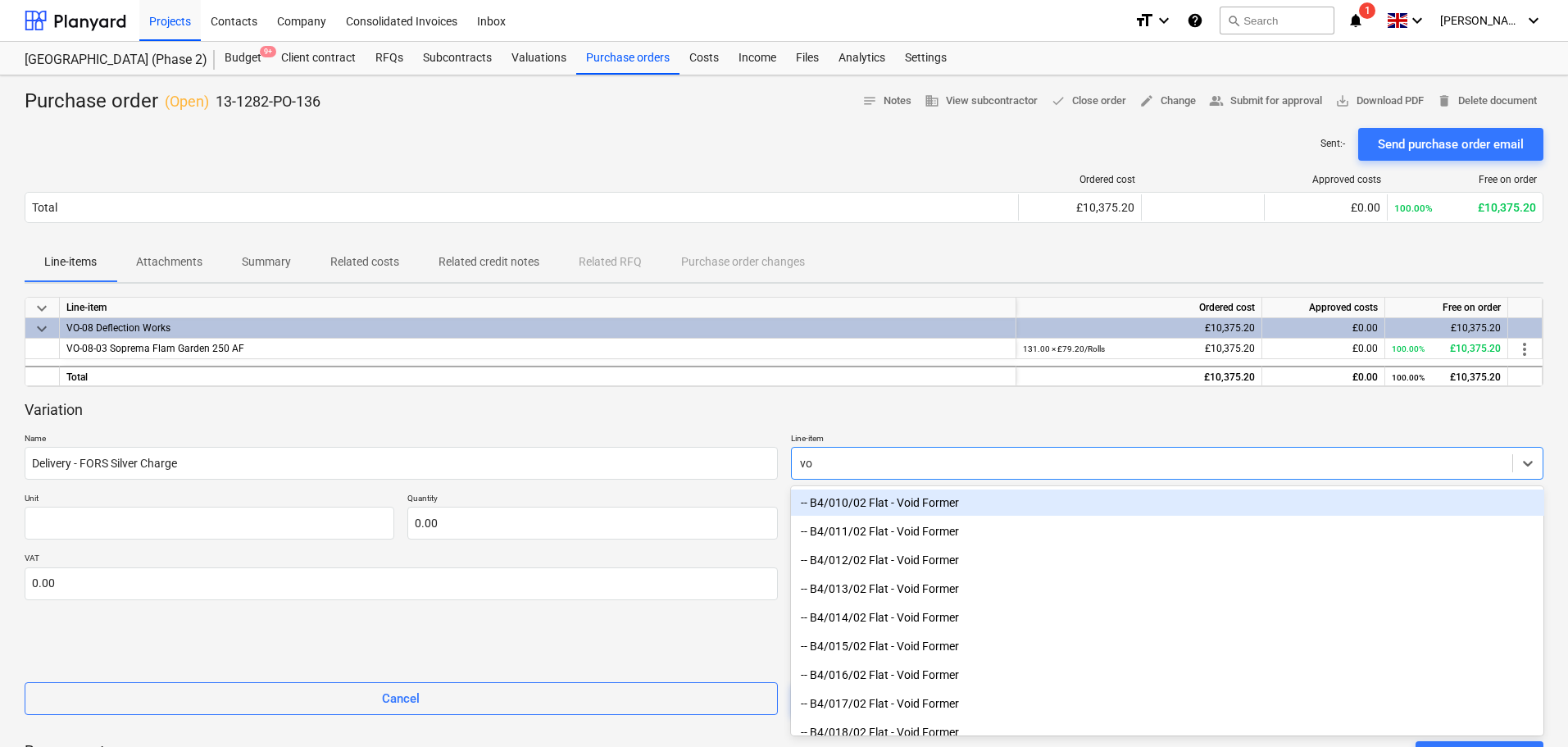
type input "v"
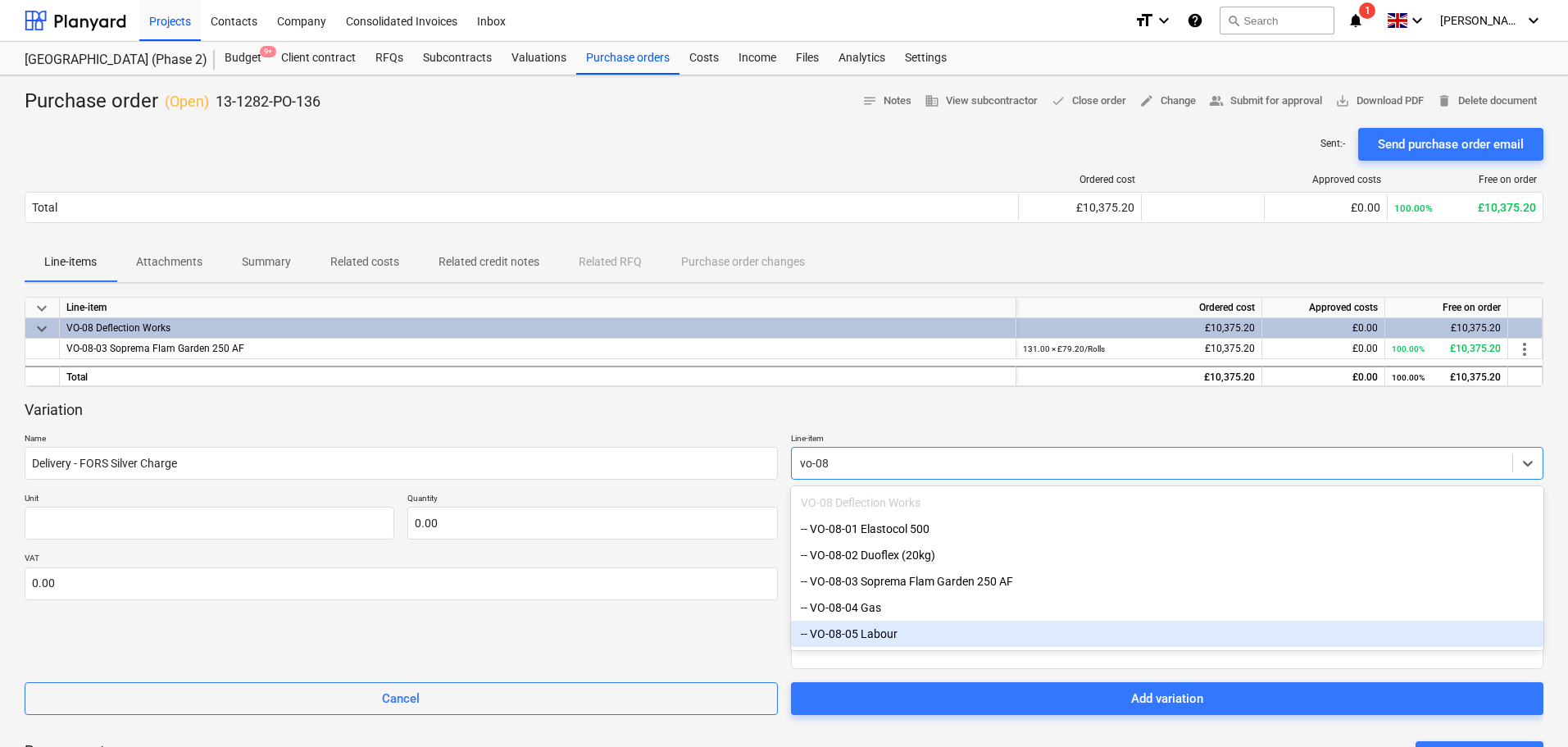
type input "vo-08"
click at [750, 657] on div "VAT 0.00" at bounding box center [401, 610] width 753 height 116
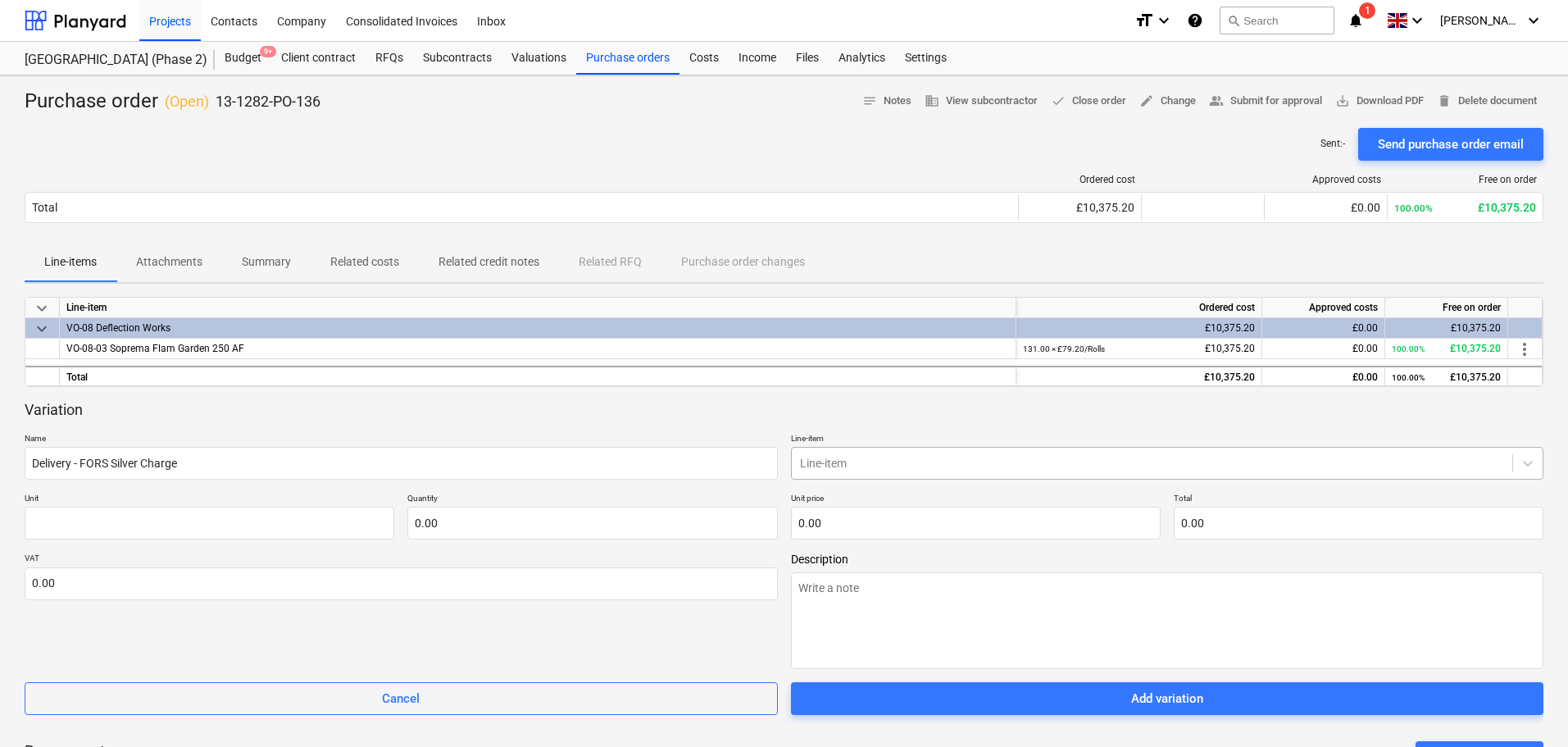
click at [903, 471] on div at bounding box center [1152, 463] width 705 height 16
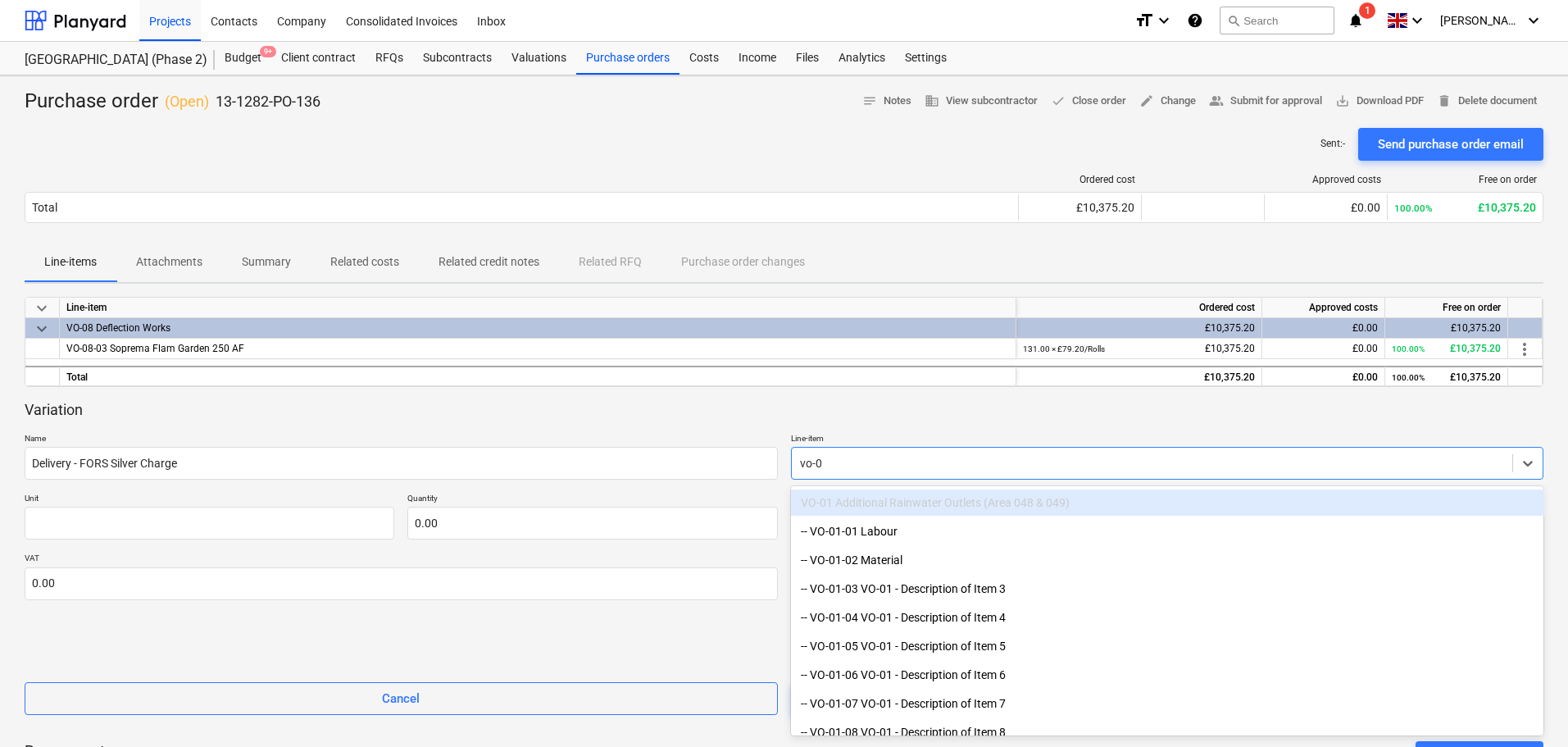
type input "vo-08"
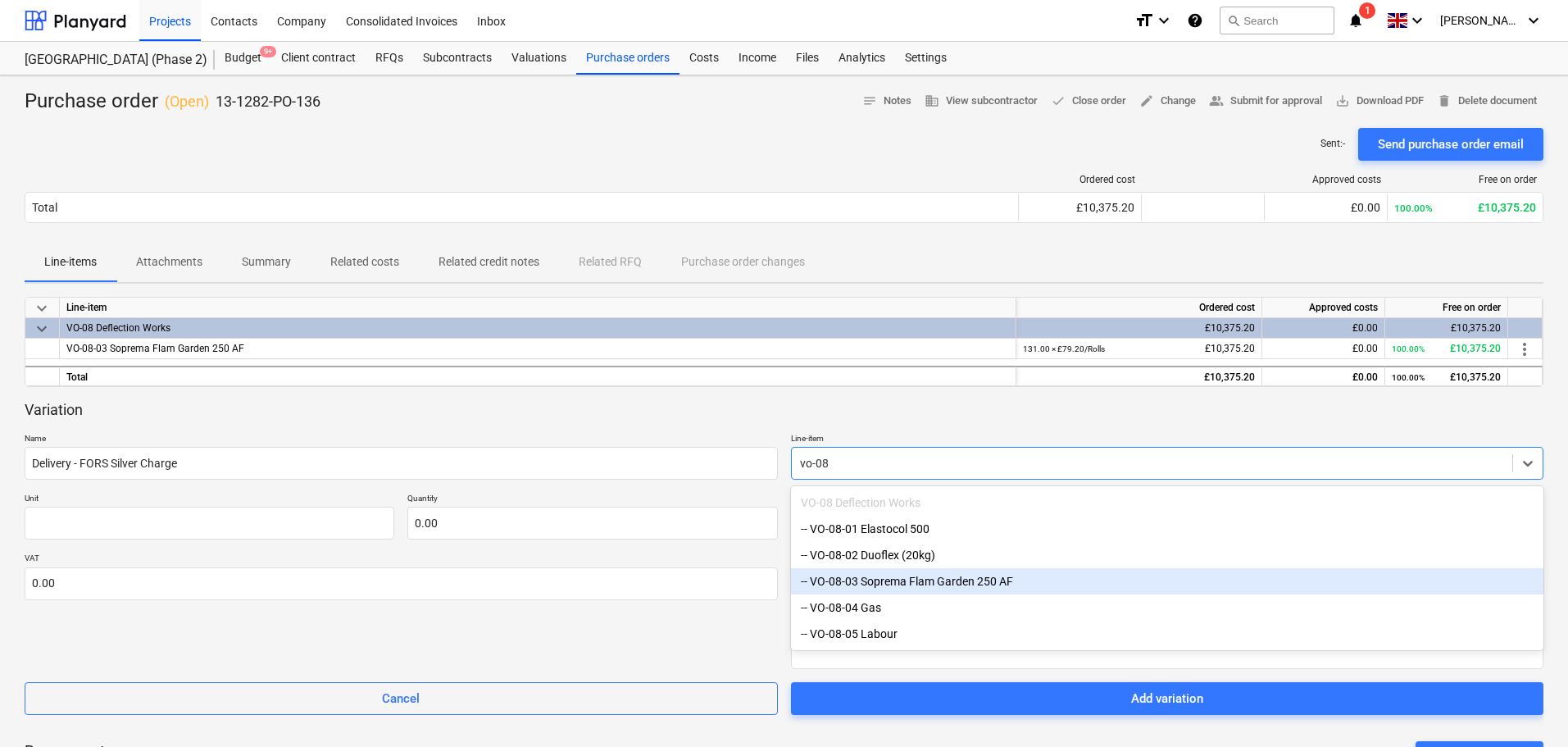
click at [918, 583] on div "-- VO-08-03 Soprema Flam Garden 250 AF" at bounding box center [1168, 581] width 753 height 26
type textarea "x"
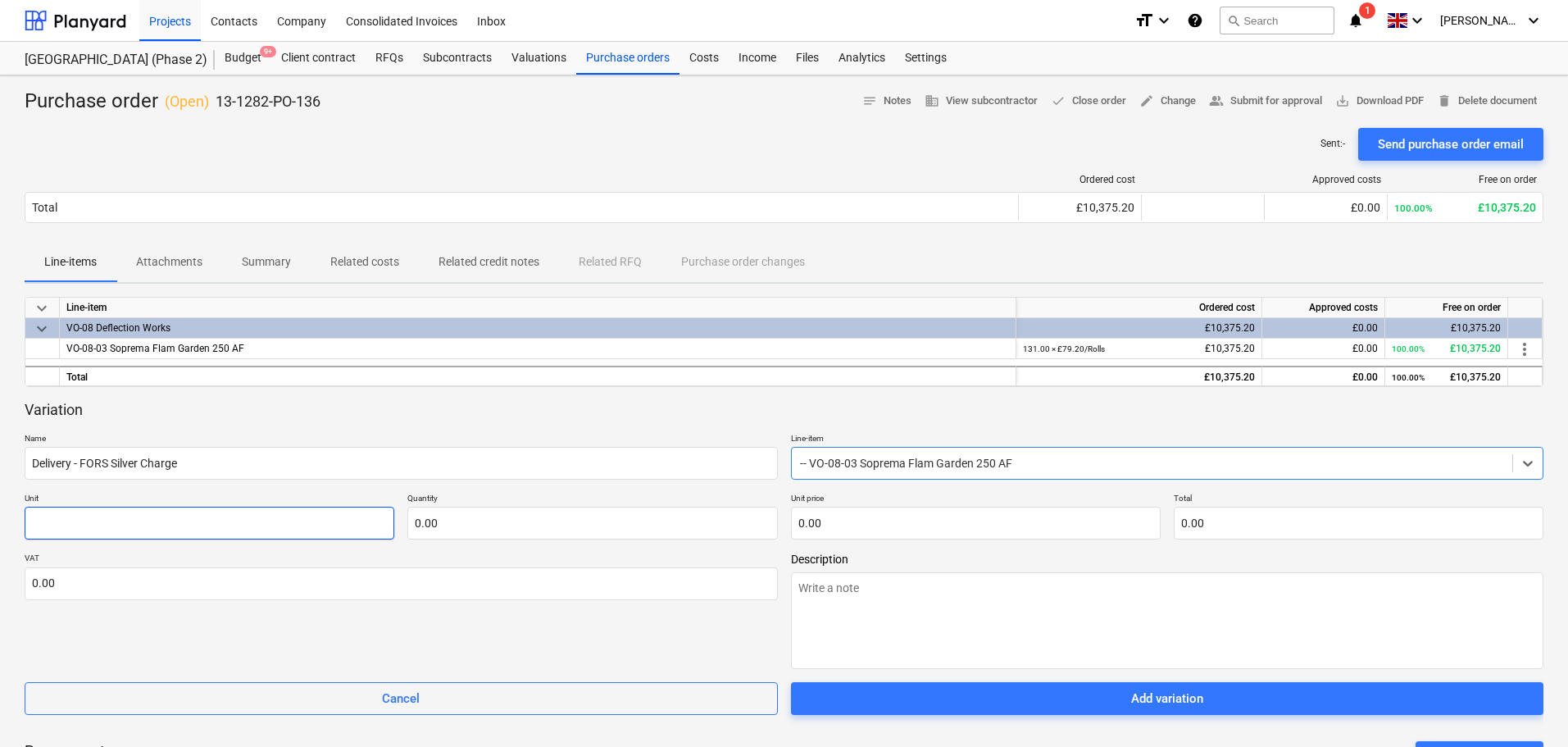
click at [252, 529] on input "text" at bounding box center [209, 522] width 370 height 32
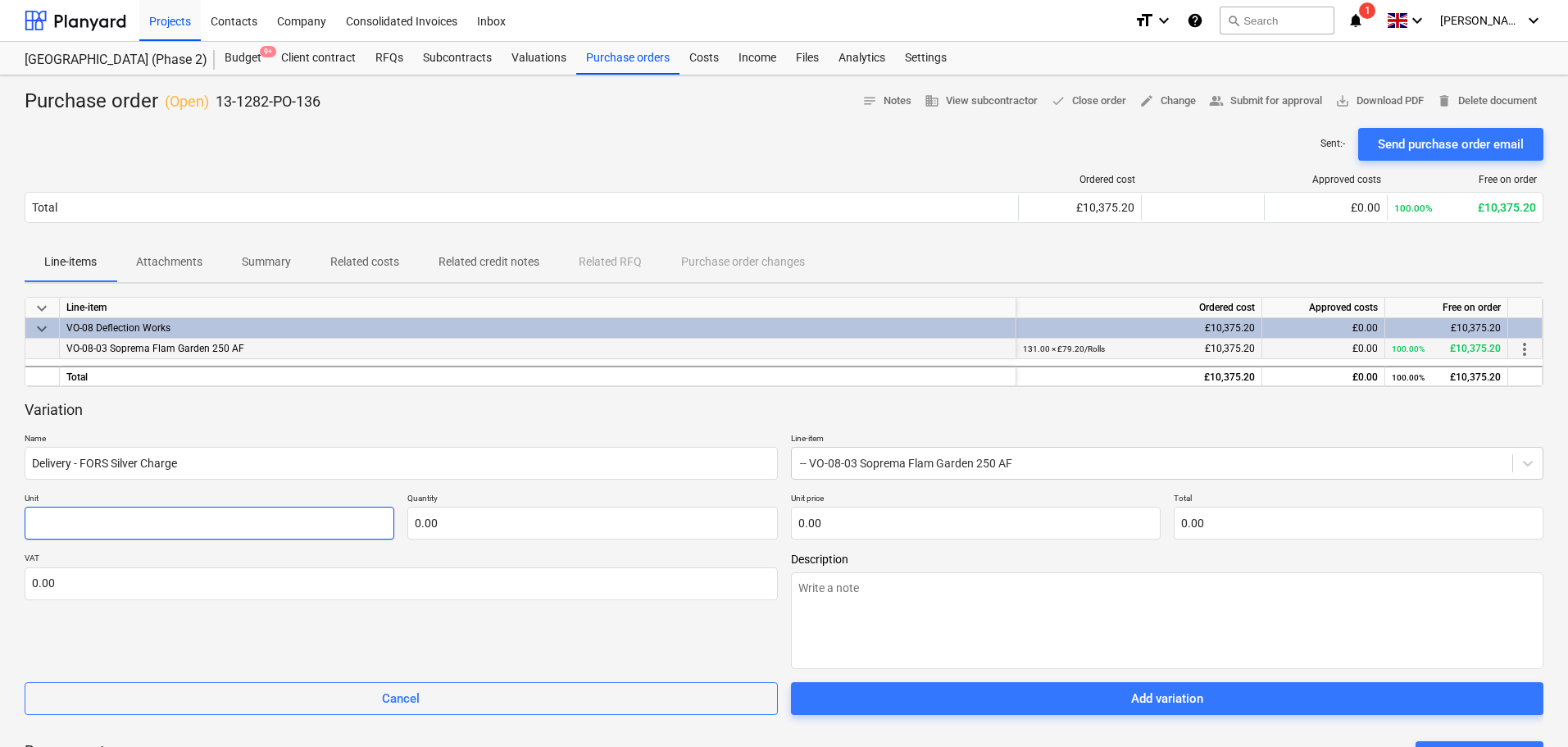
type textarea "x"
type input "R"
type textarea "x"
type input "Ro"
type textarea "x"
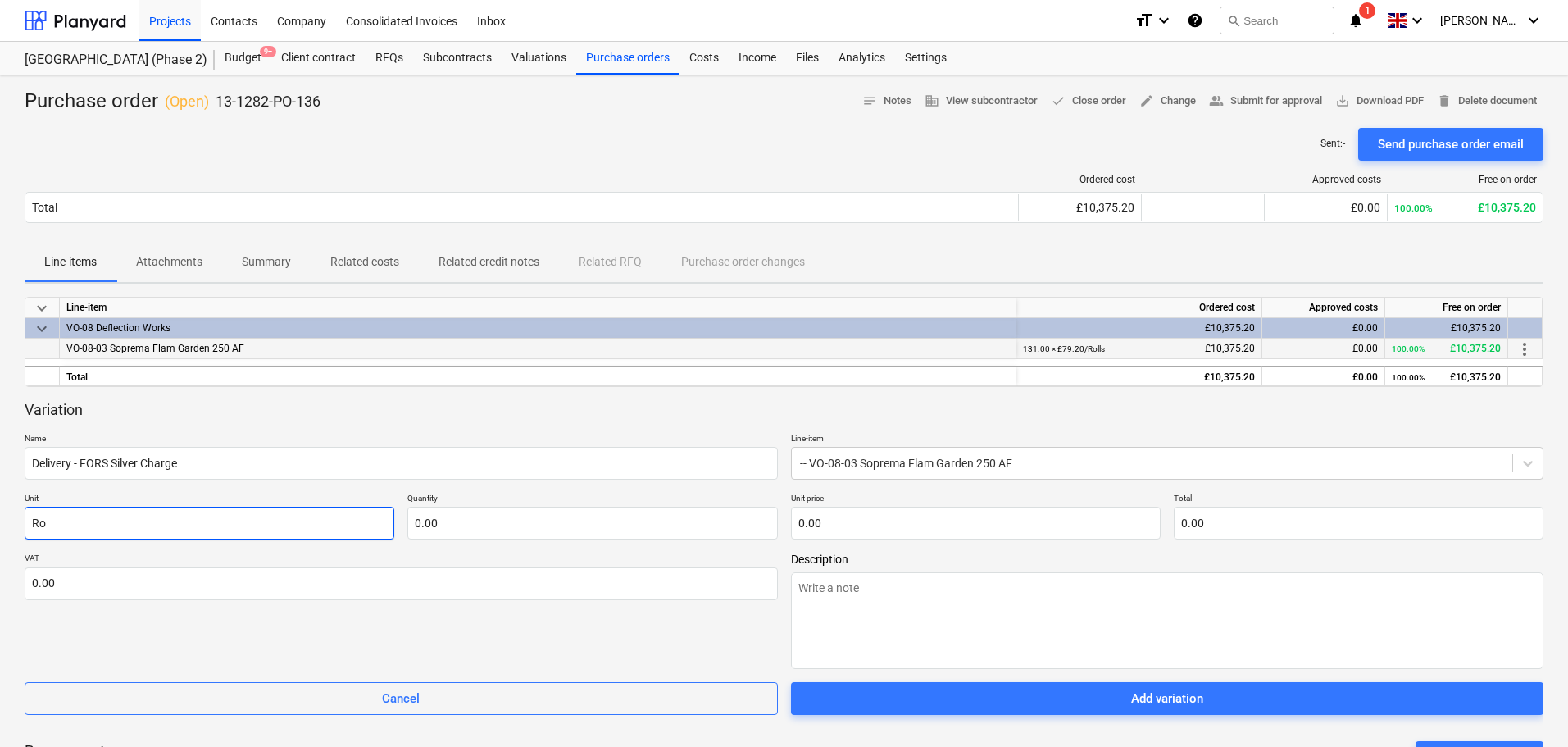
type input "Rol"
type textarea "x"
type input "Roll"
type textarea "x"
type input "Rolls"
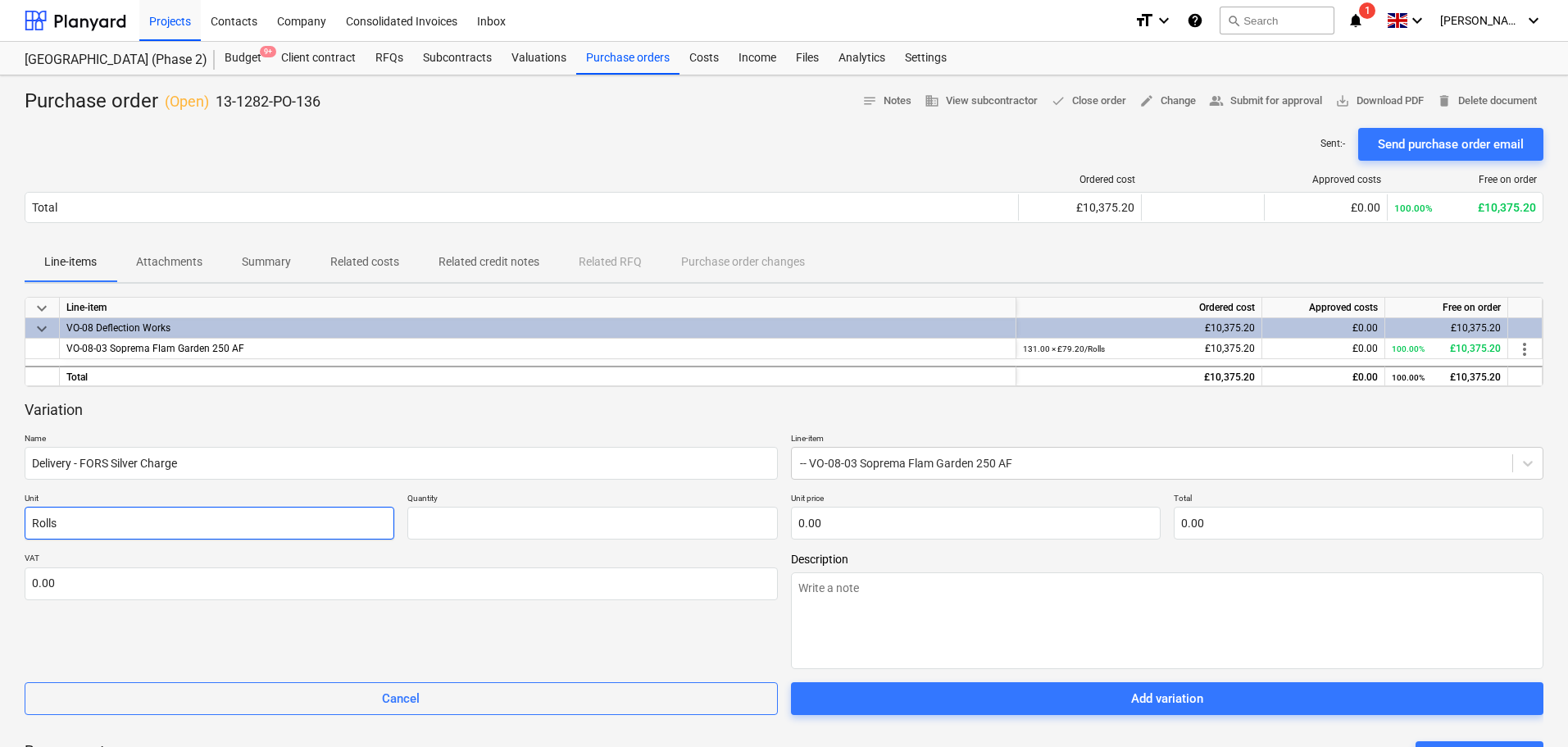
type input "0.00"
click at [252, 536] on input "Rolls" at bounding box center [209, 522] width 370 height 32
type textarea "x"
type input "I"
type textarea "x"
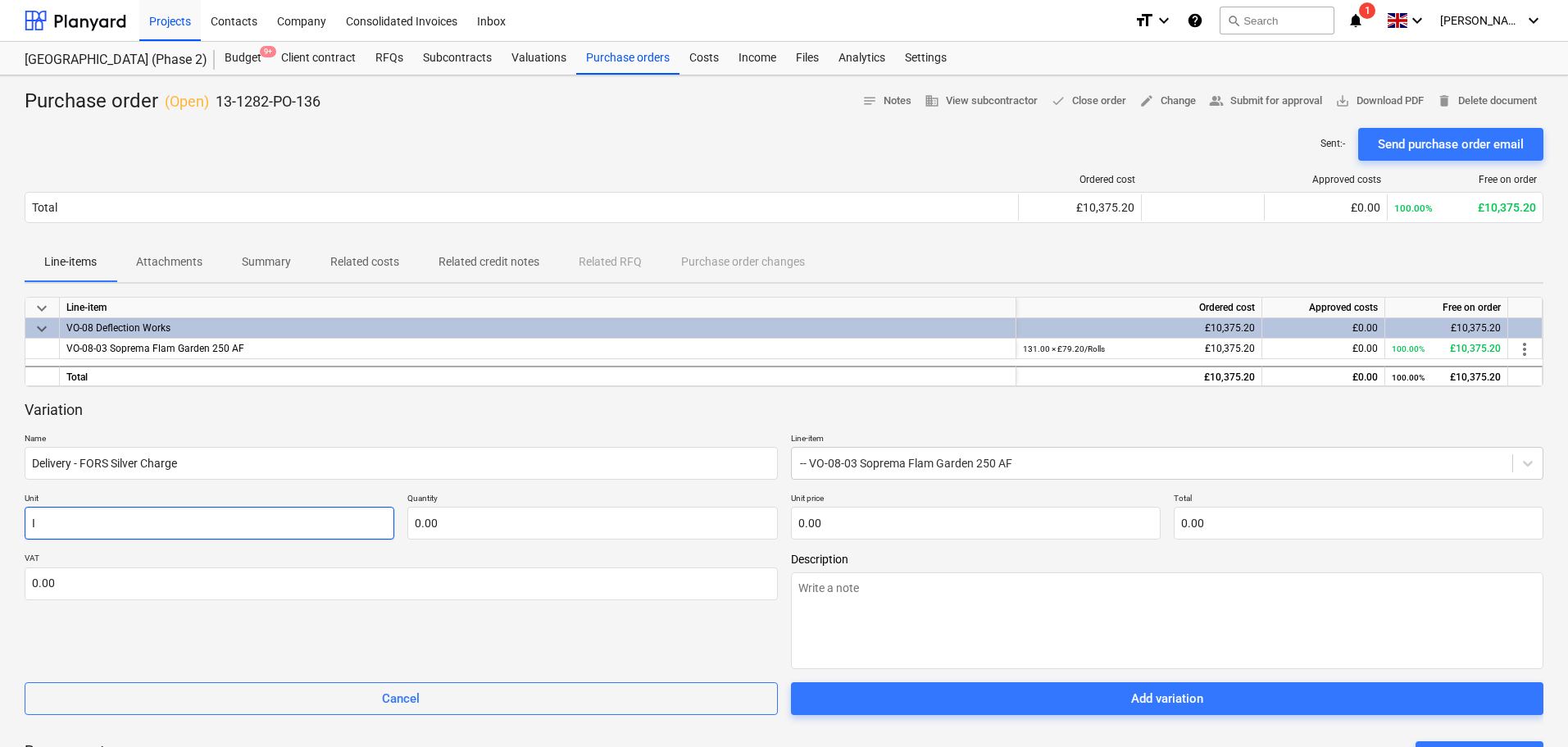
type input "It"
type textarea "x"
type input "Ite"
type textarea "x"
type input "Item"
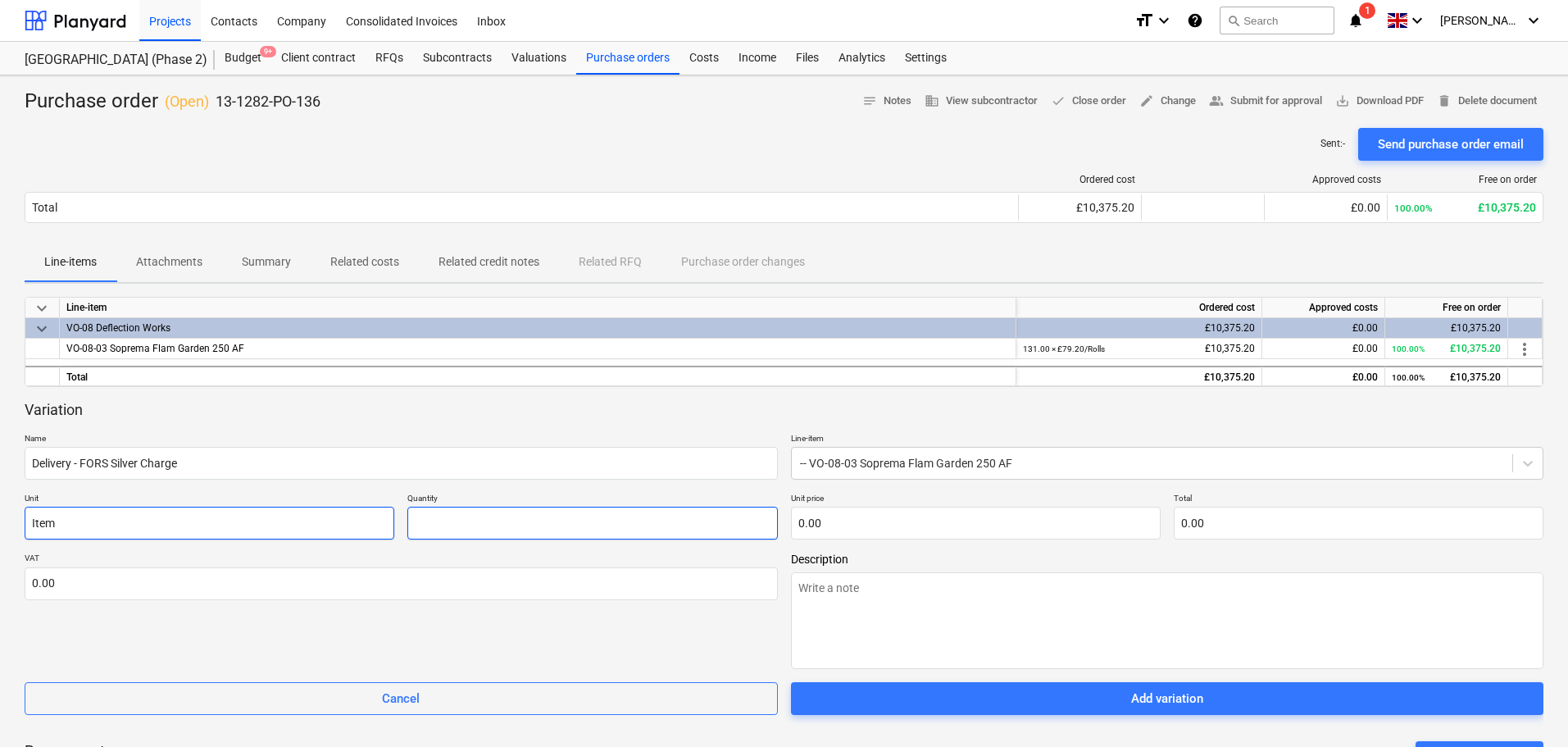
type textarea "x"
type input "1.00"
type textarea "x"
type input "6"
type input "6.00"
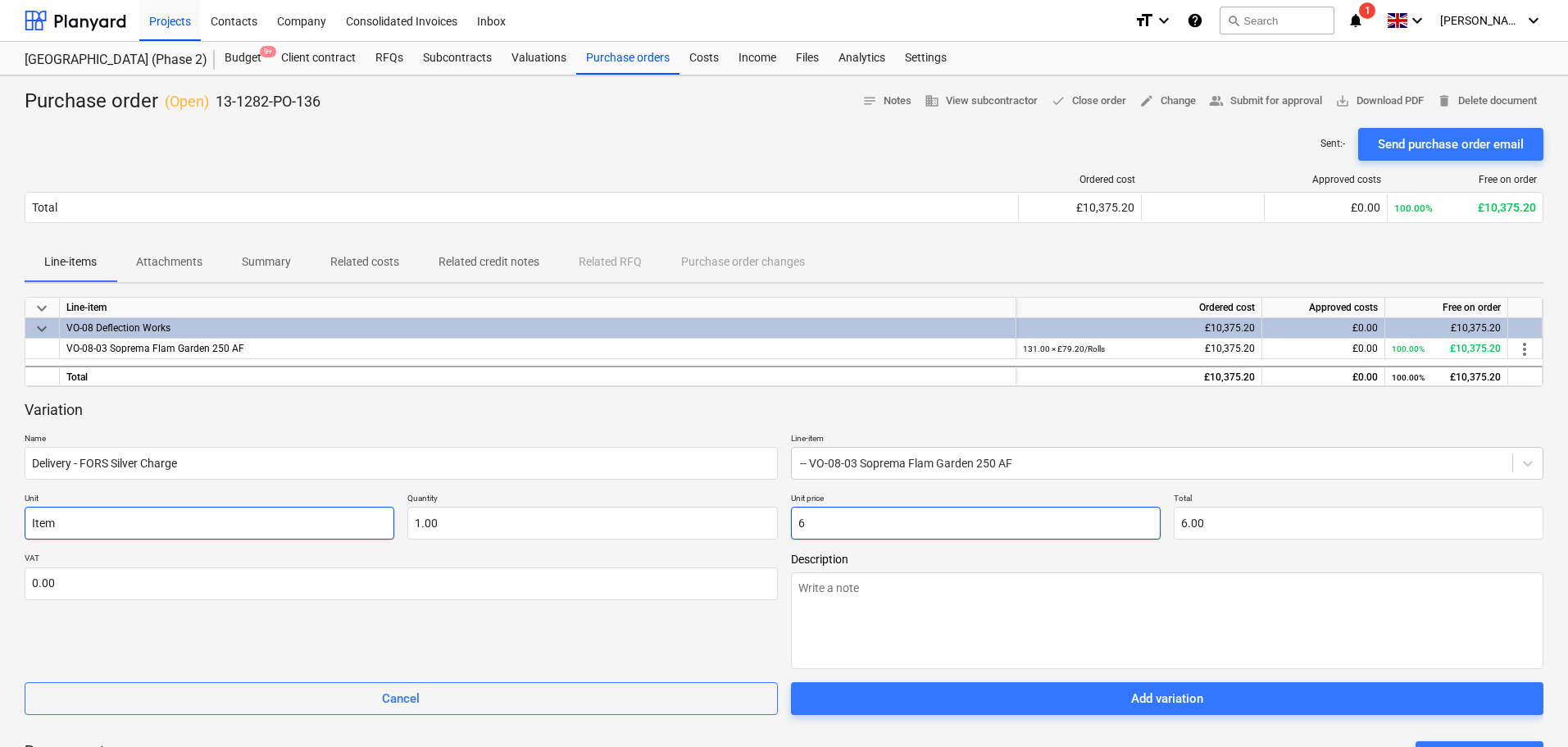
type textarea "x"
type input "65"
type input "65.00"
type textarea "x"
type input "650"
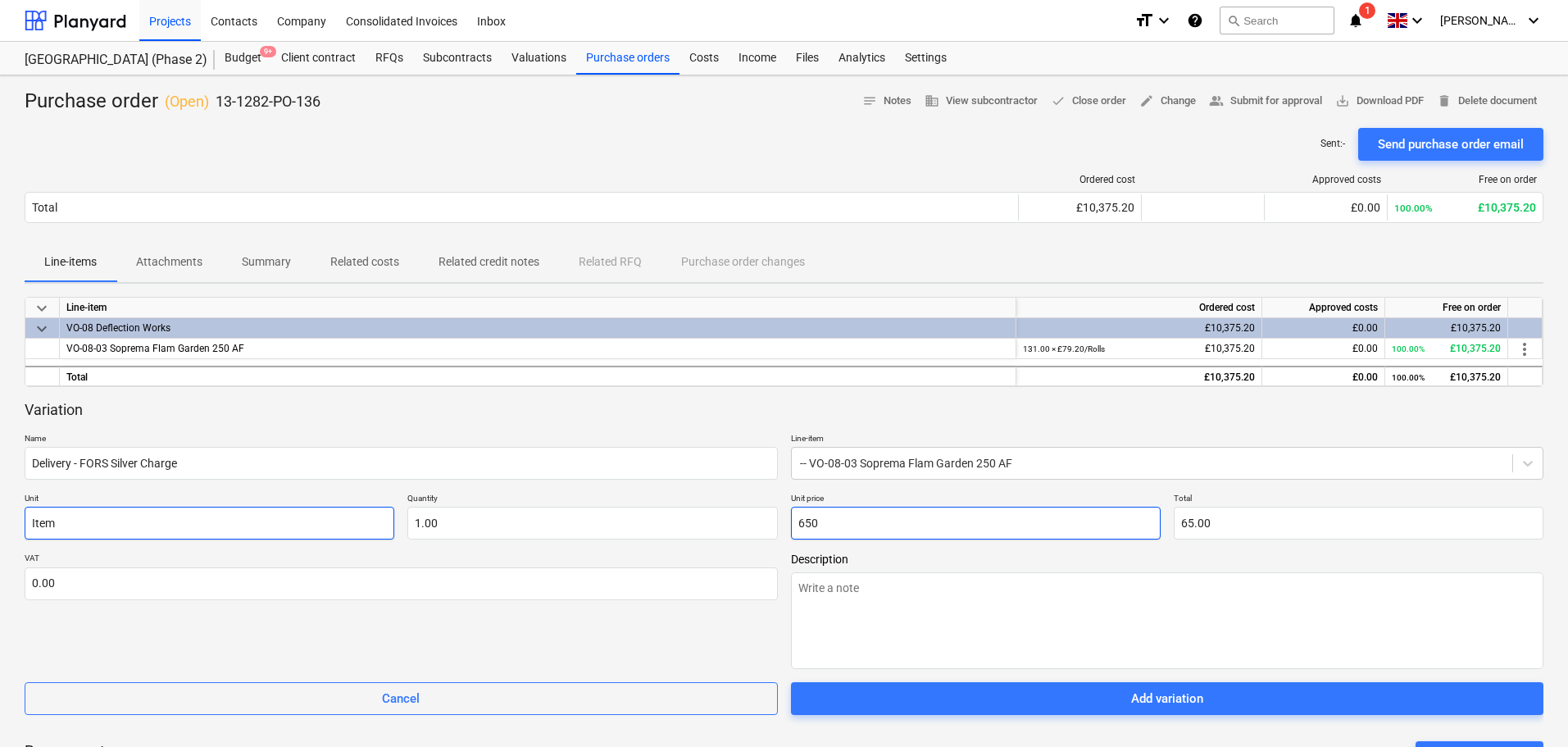
type input "650.00"
click at [530, 635] on div "VAT 0.00" at bounding box center [401, 610] width 753 height 116
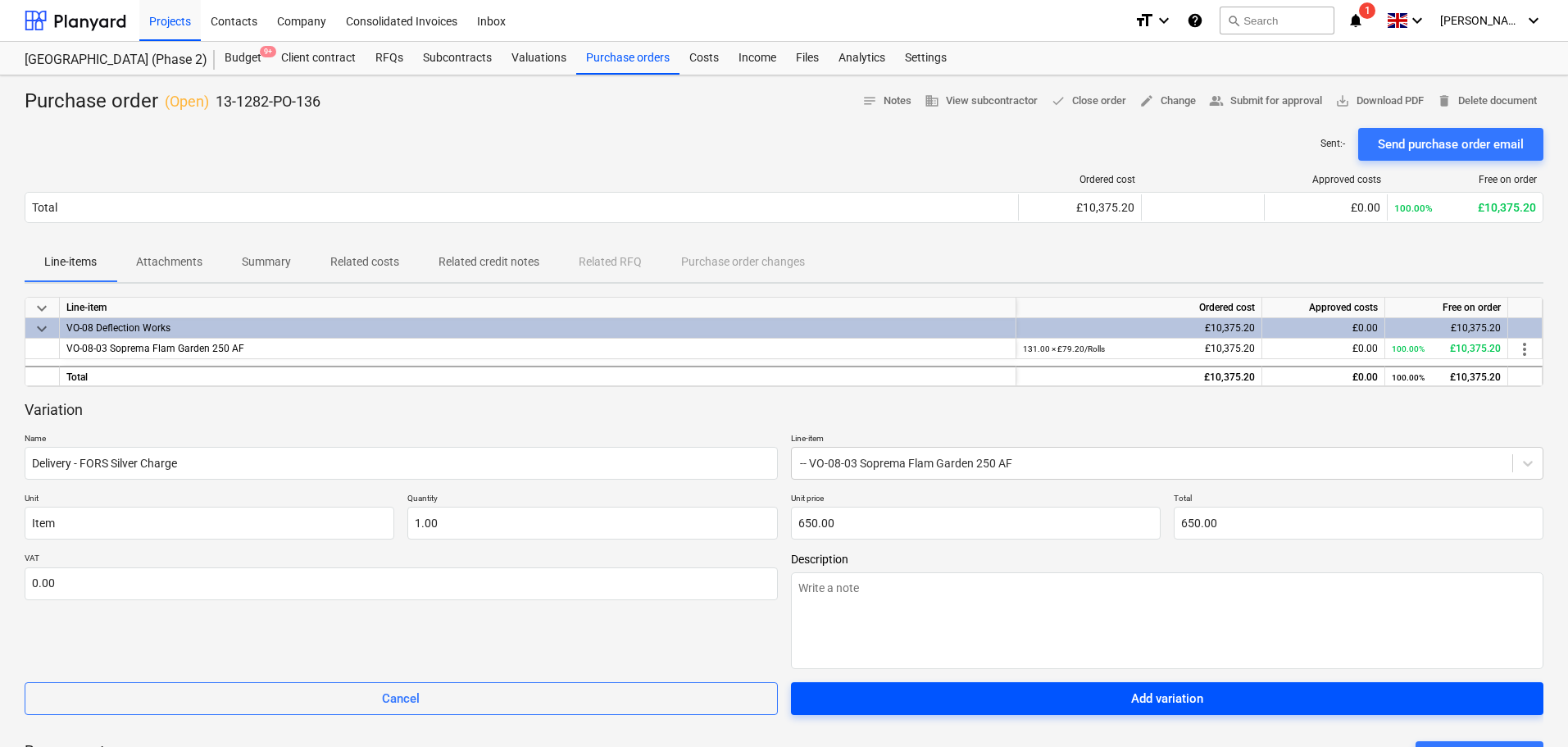
click at [1055, 703] on span "Add variation" at bounding box center [1168, 698] width 714 height 21
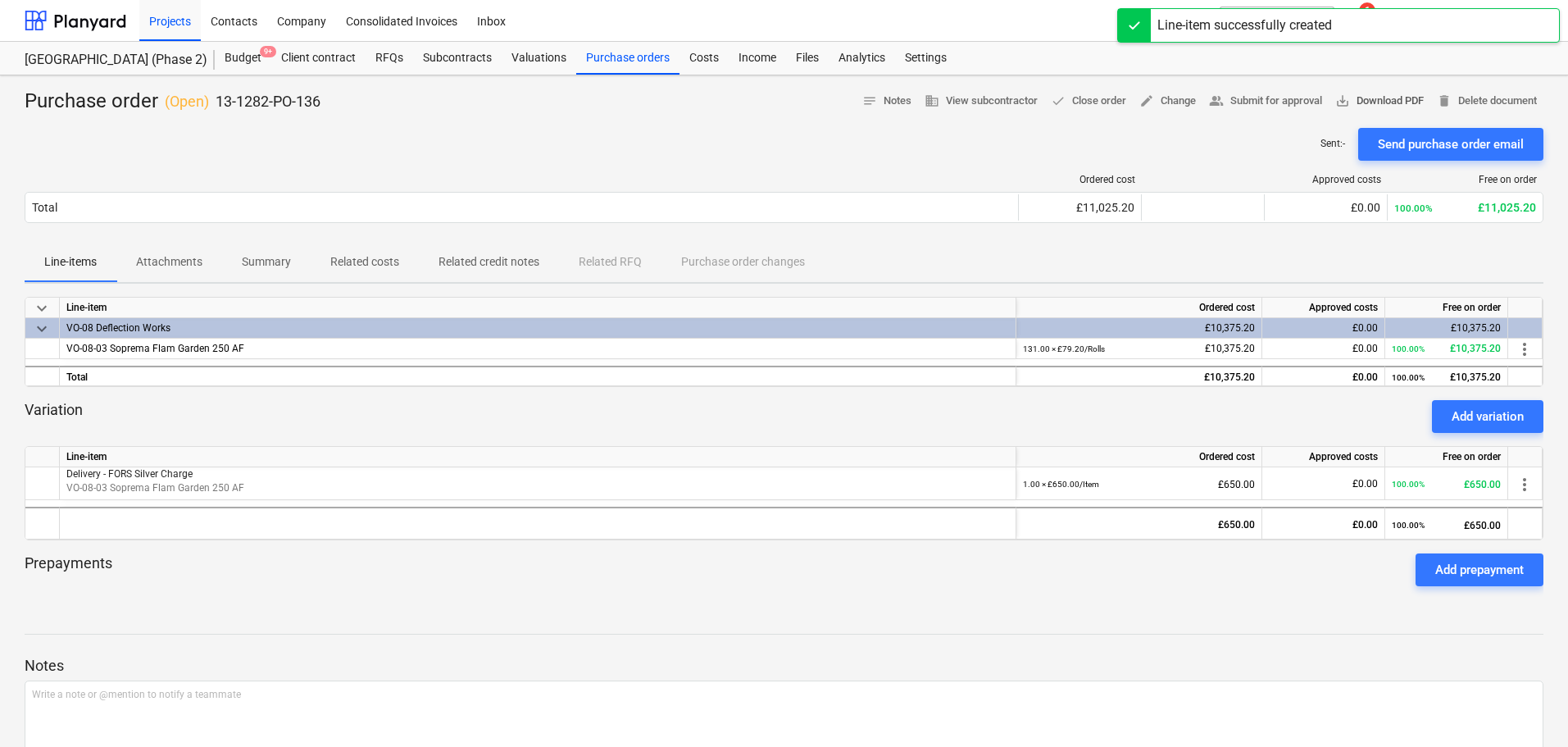
click at [1352, 96] on span "save_alt Download PDF" at bounding box center [1379, 102] width 89 height 19
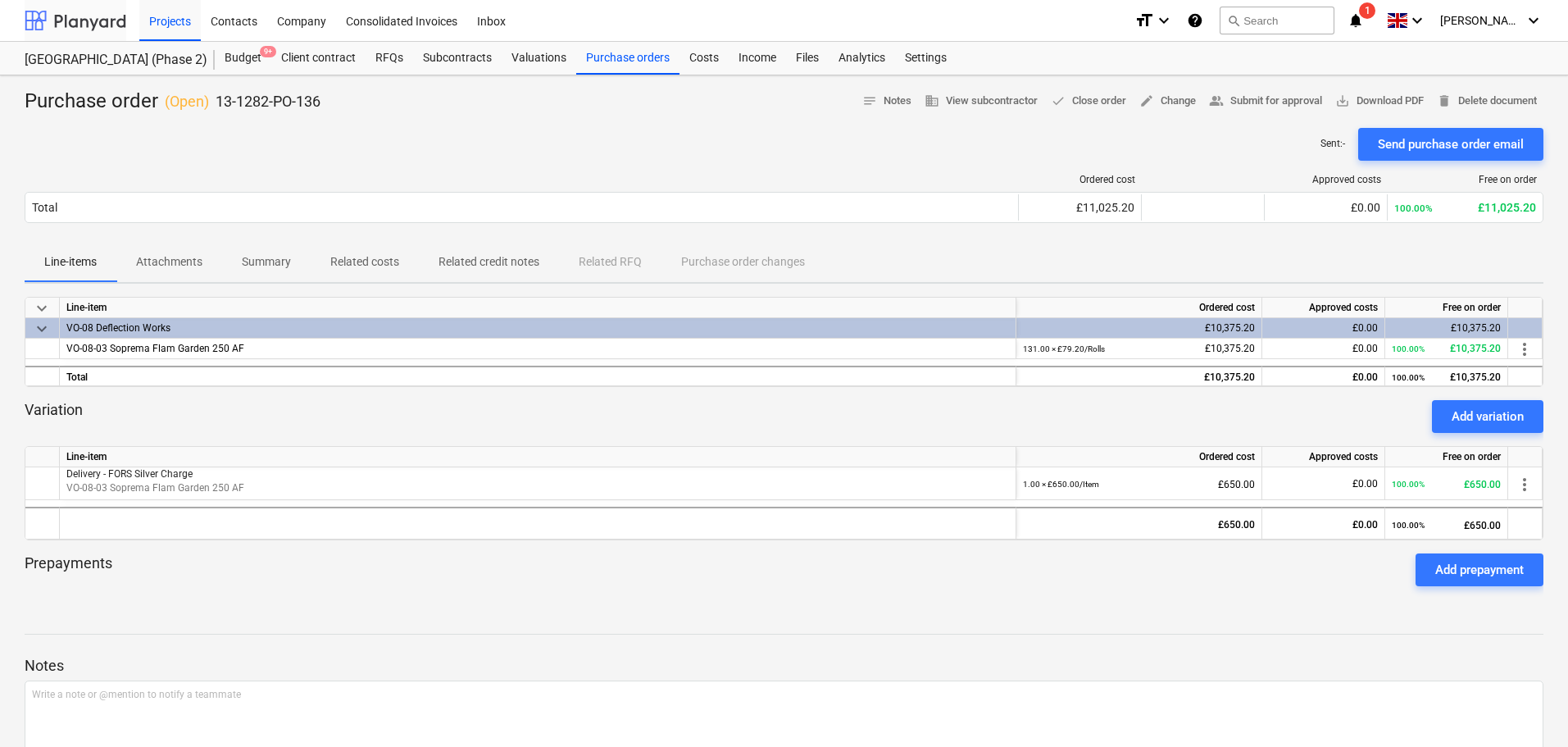
click at [77, 32] on div at bounding box center [75, 20] width 102 height 41
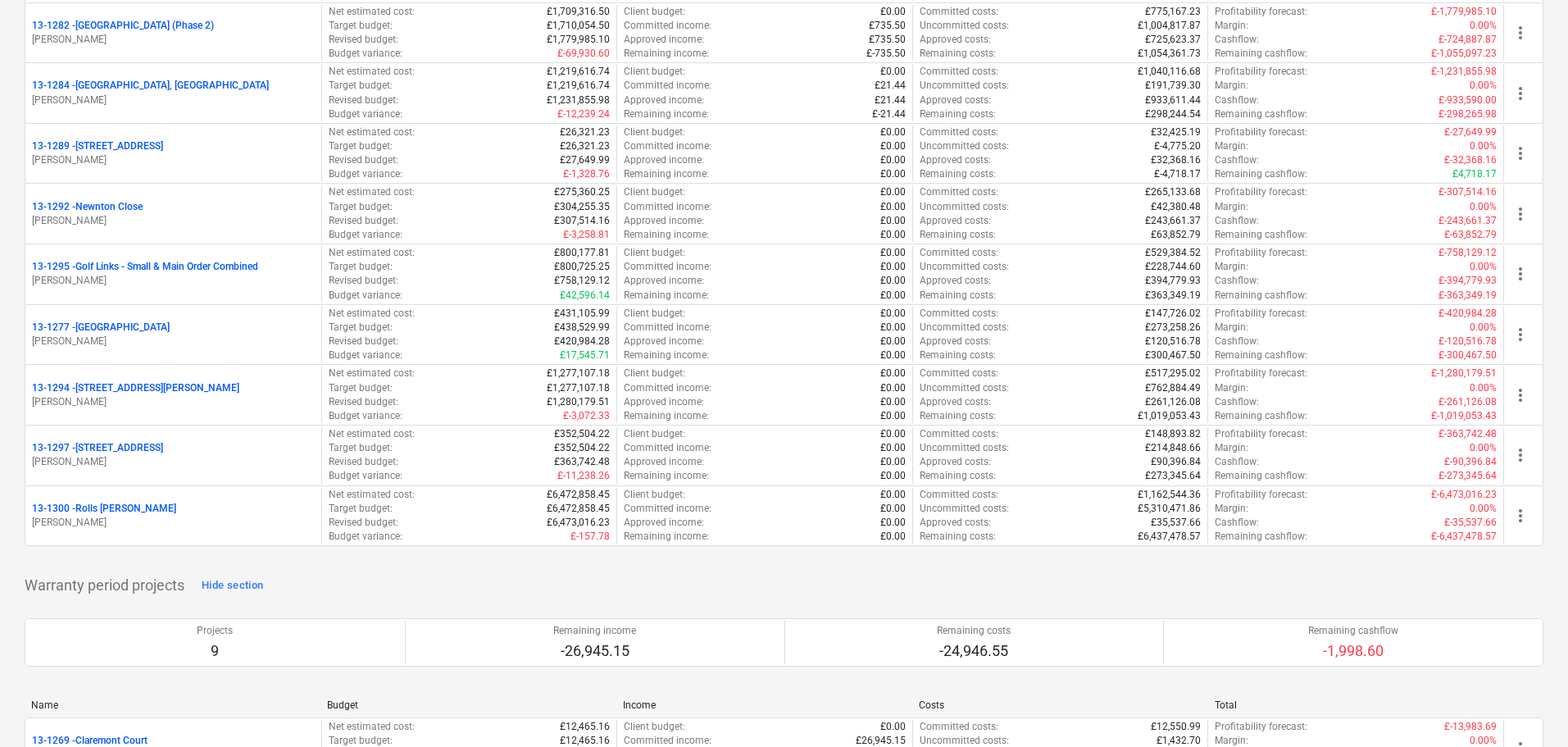
scroll to position [1886, 0]
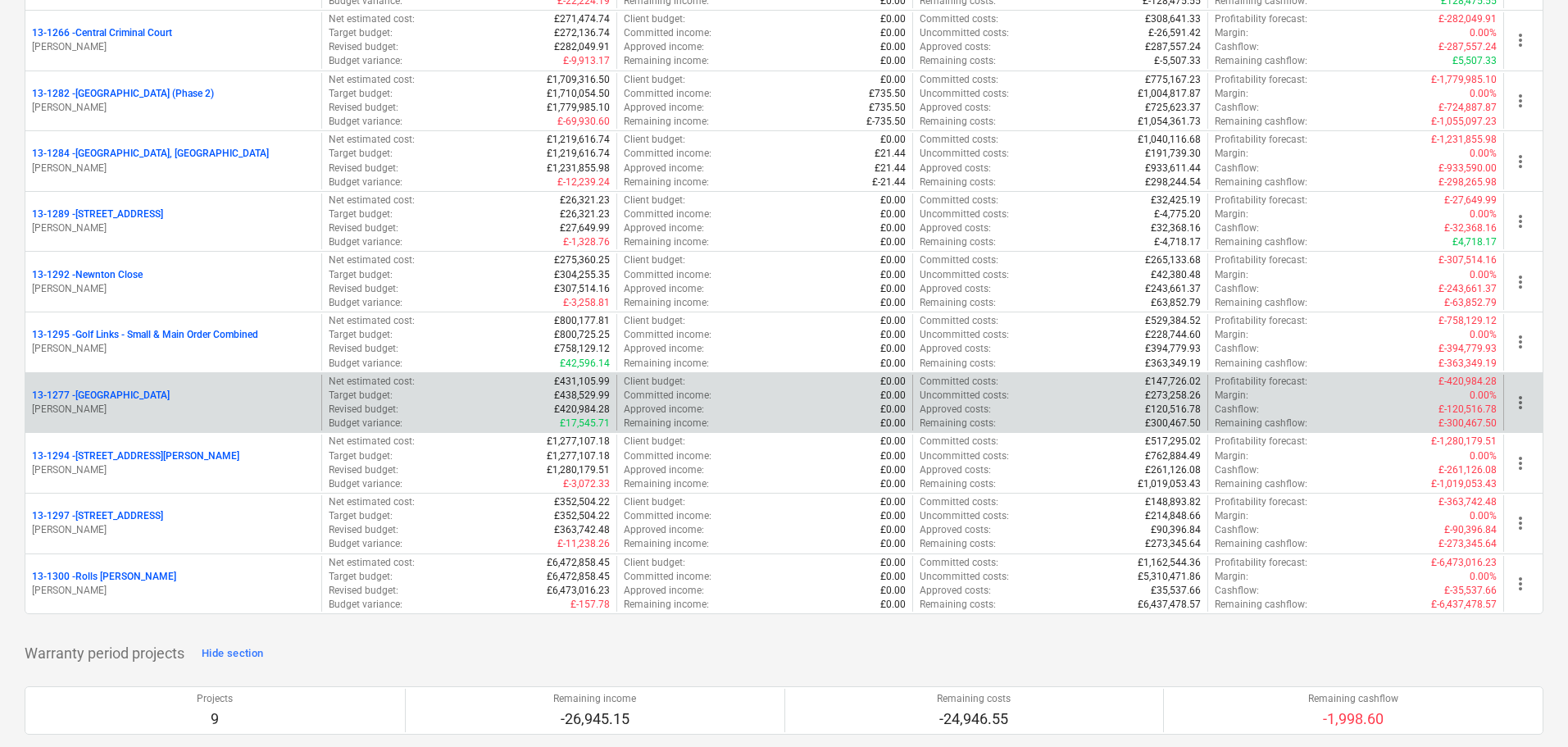
click at [154, 389] on div "13-1277 - Barlby Road" at bounding box center [172, 395] width 283 height 14
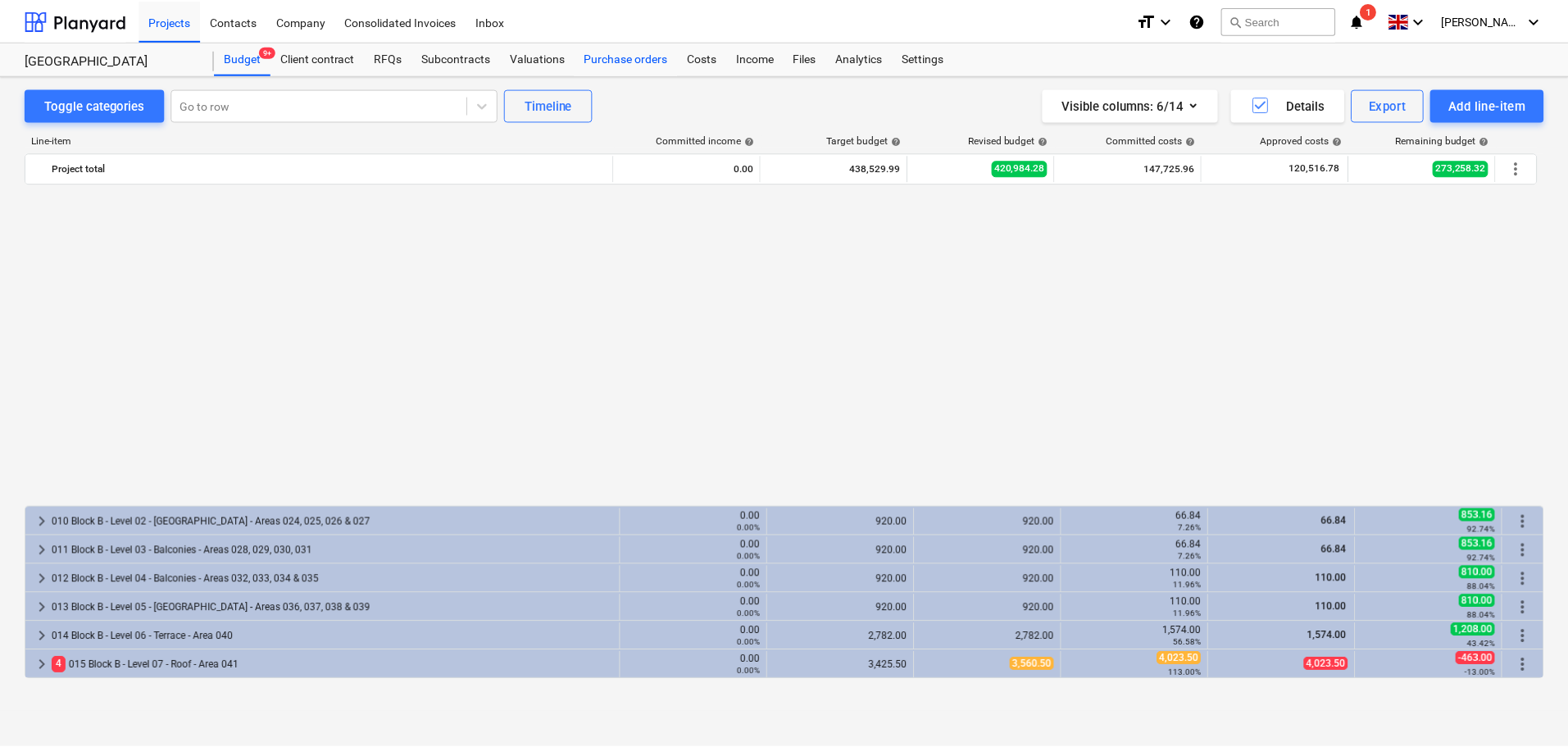
scroll to position [913, 0]
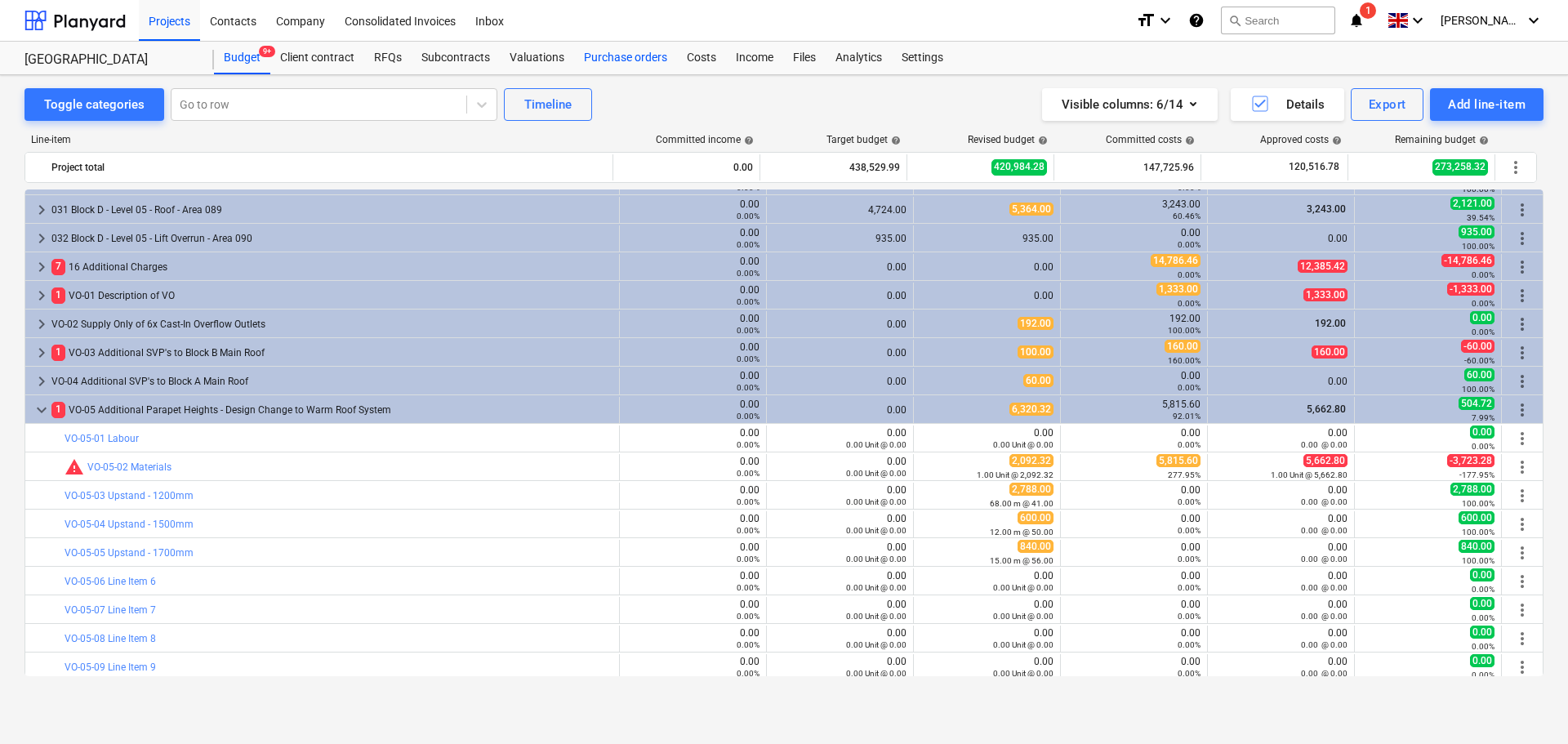
click at [655, 48] on div "Purchase orders" at bounding box center [625, 58] width 103 height 32
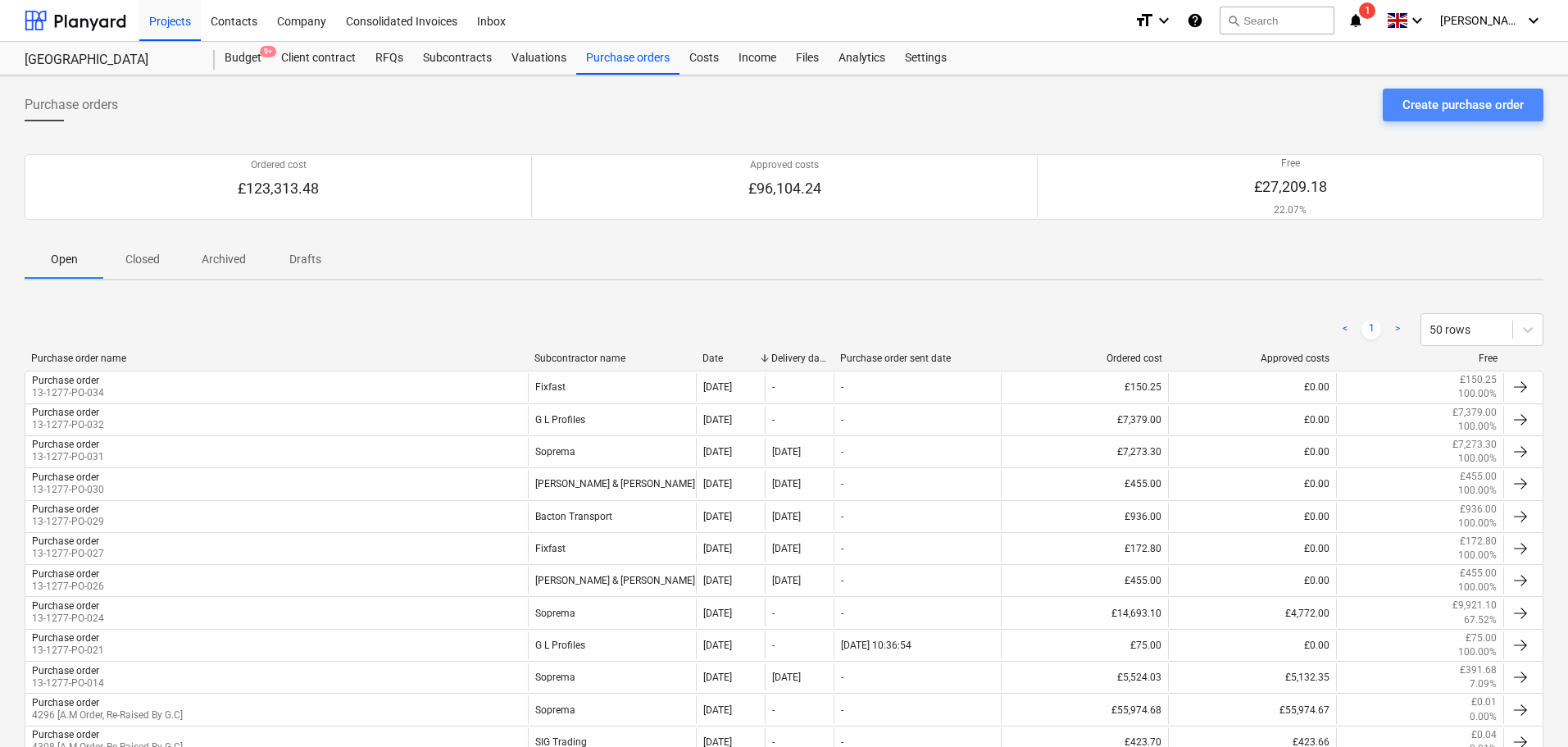
click at [1427, 96] on div "Create purchase order" at bounding box center [1463, 104] width 121 height 21
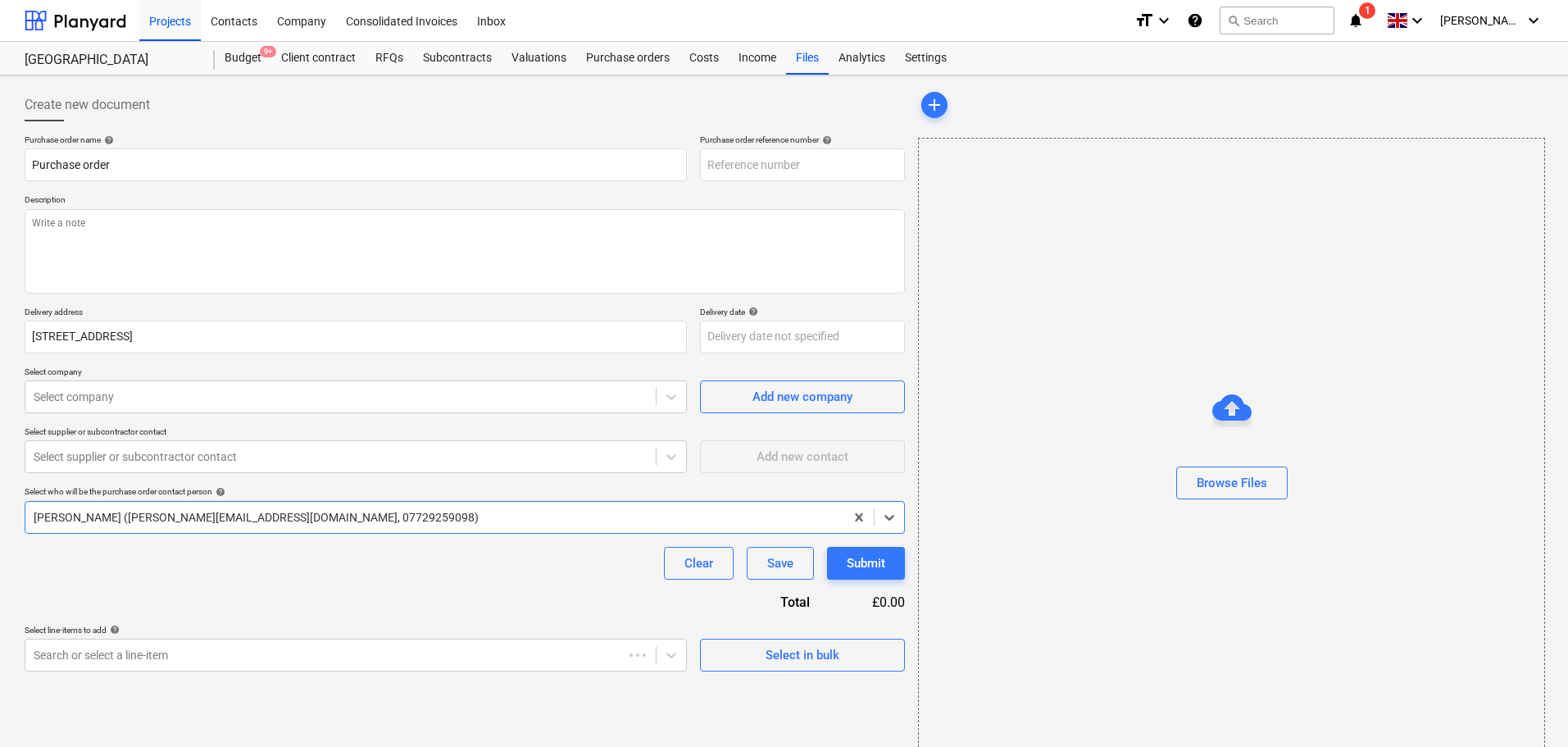
type textarea "x"
type input "13-1277-PO-035"
click at [189, 235] on textarea at bounding box center [464, 251] width 880 height 85
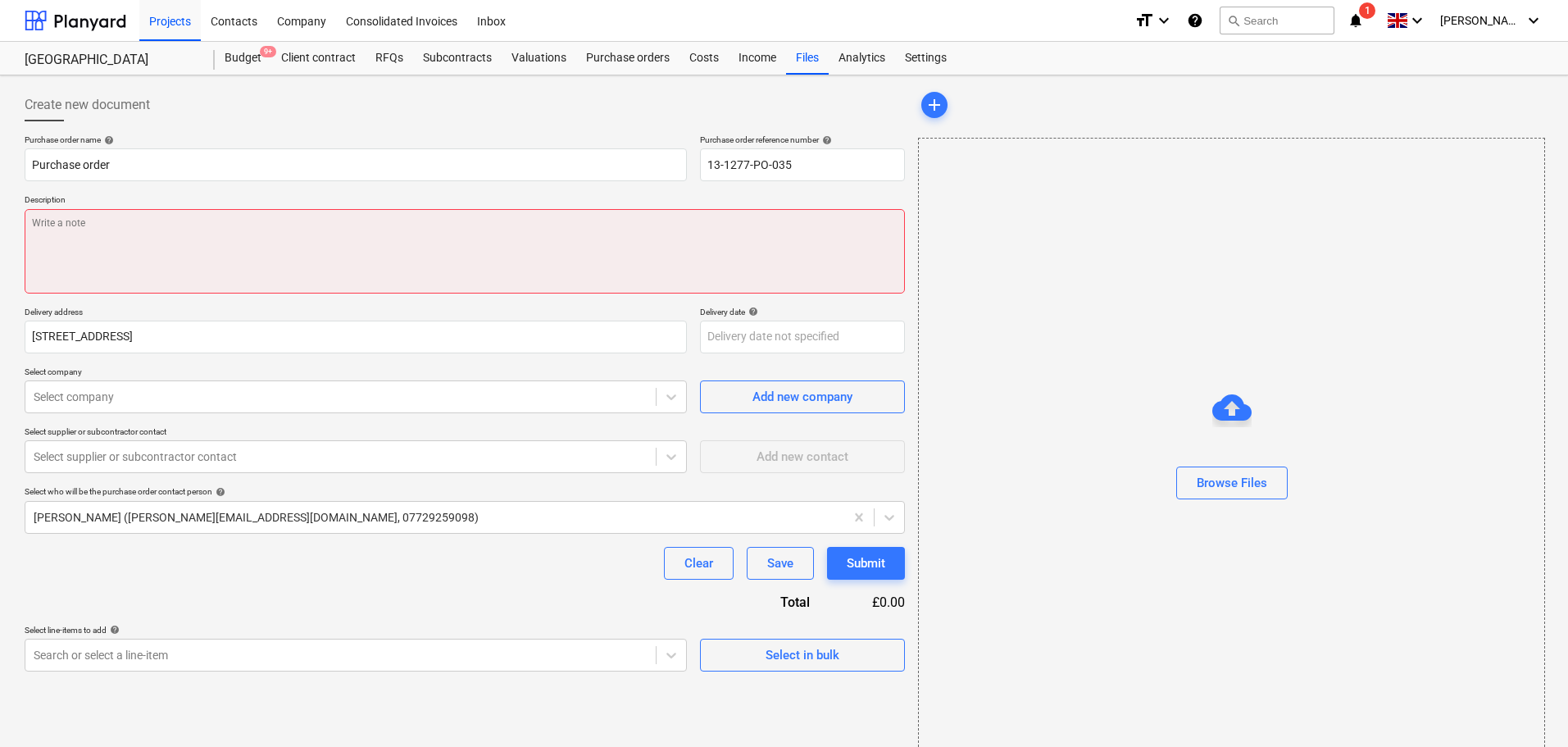
click at [324, 243] on textarea at bounding box center [464, 251] width 880 height 85
paste textarea "Site Contact Adam O’Callaghan 07852 962369 or Skyler Office 01634791810.Driver …"
type textarea "x"
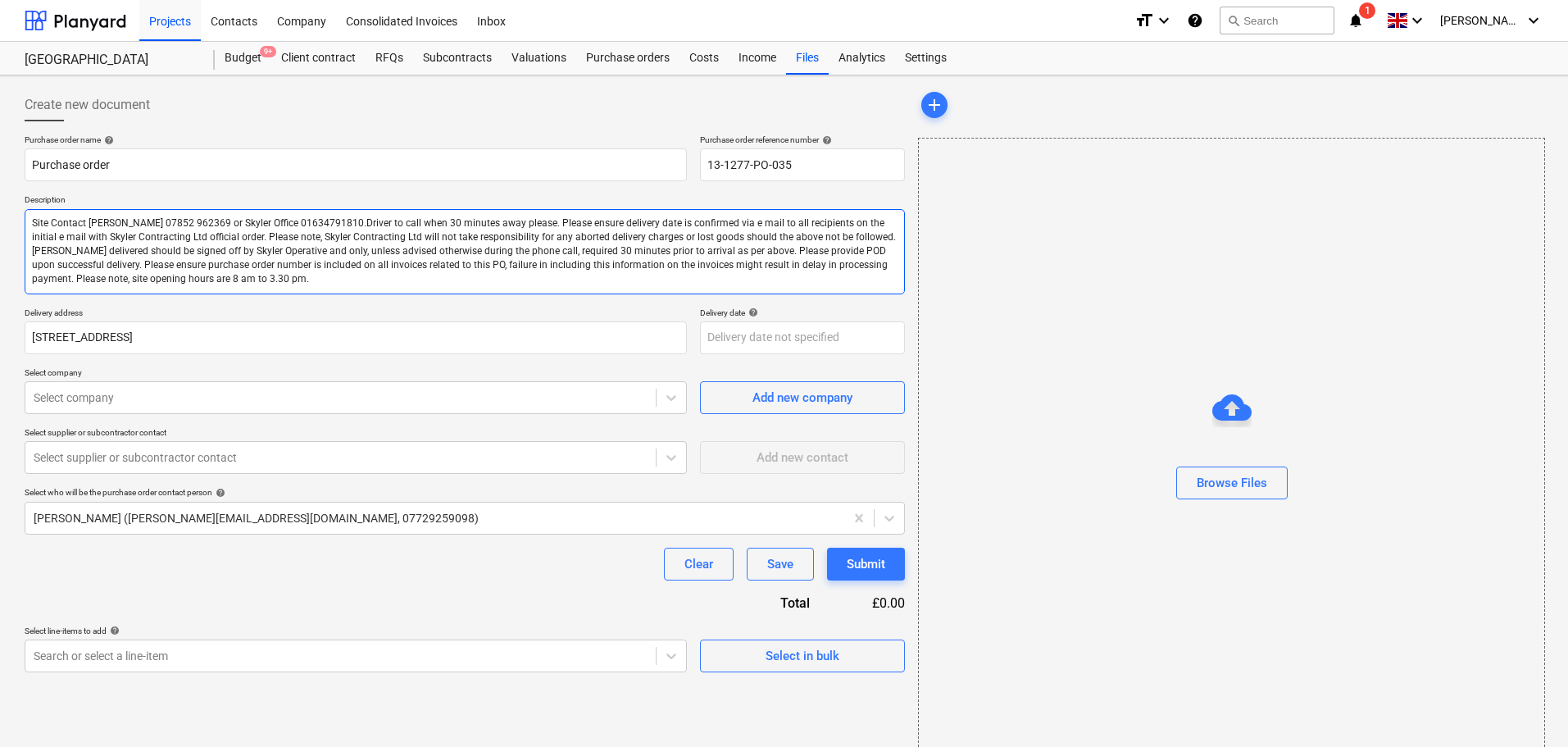
type textarea "Site Contact Adam O’Callaghan 07852 962369 or Skyler Office 01634791810.Driver …"
type textarea "x"
click at [344, 115] on div "Create new document" at bounding box center [464, 105] width 880 height 32
click at [149, 423] on div "Purchase order name help Purchase order Purchase order reference number help 13…" at bounding box center [464, 403] width 880 height 538
click at [154, 411] on div "Select company" at bounding box center [356, 398] width 662 height 32
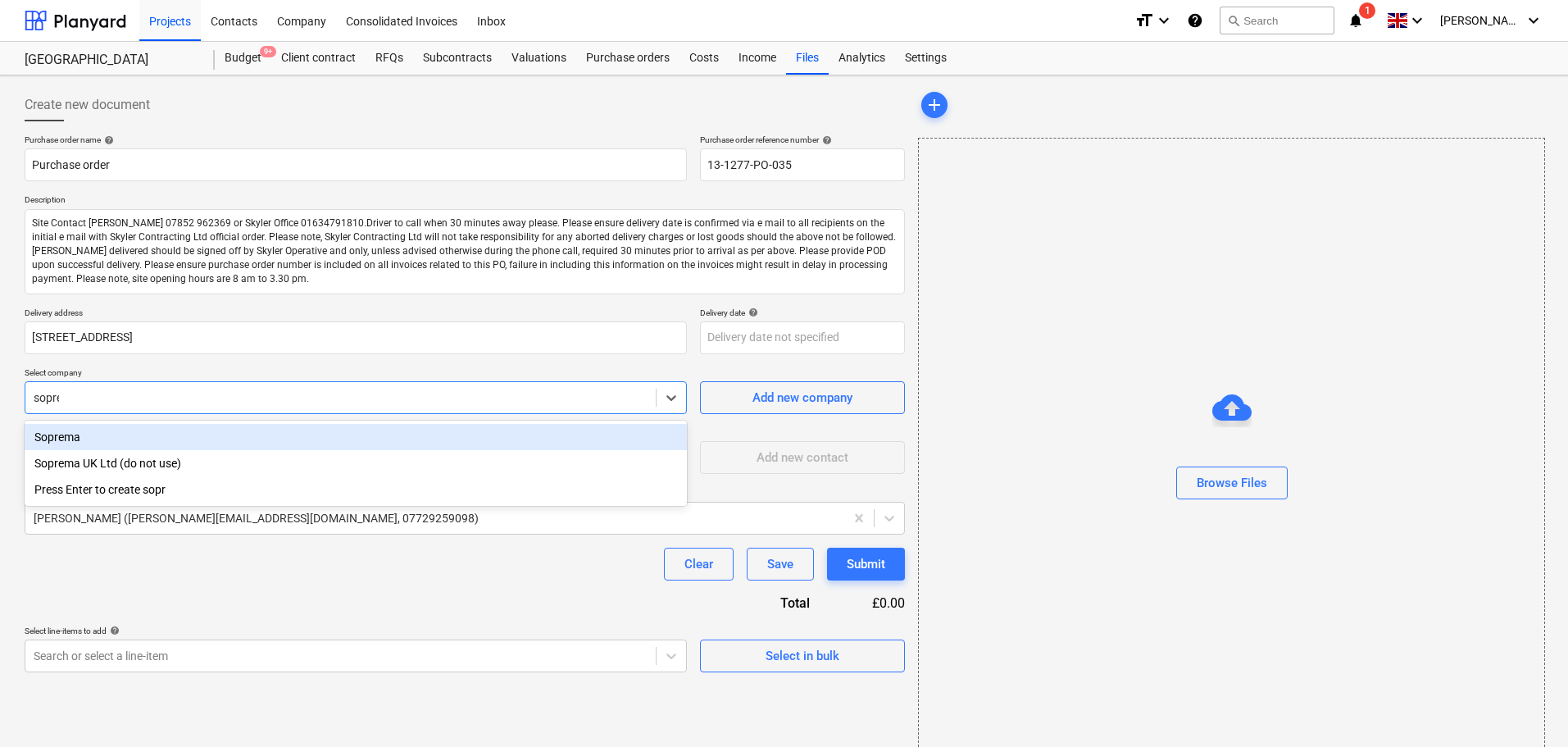
type input "soprema"
type textarea "x"
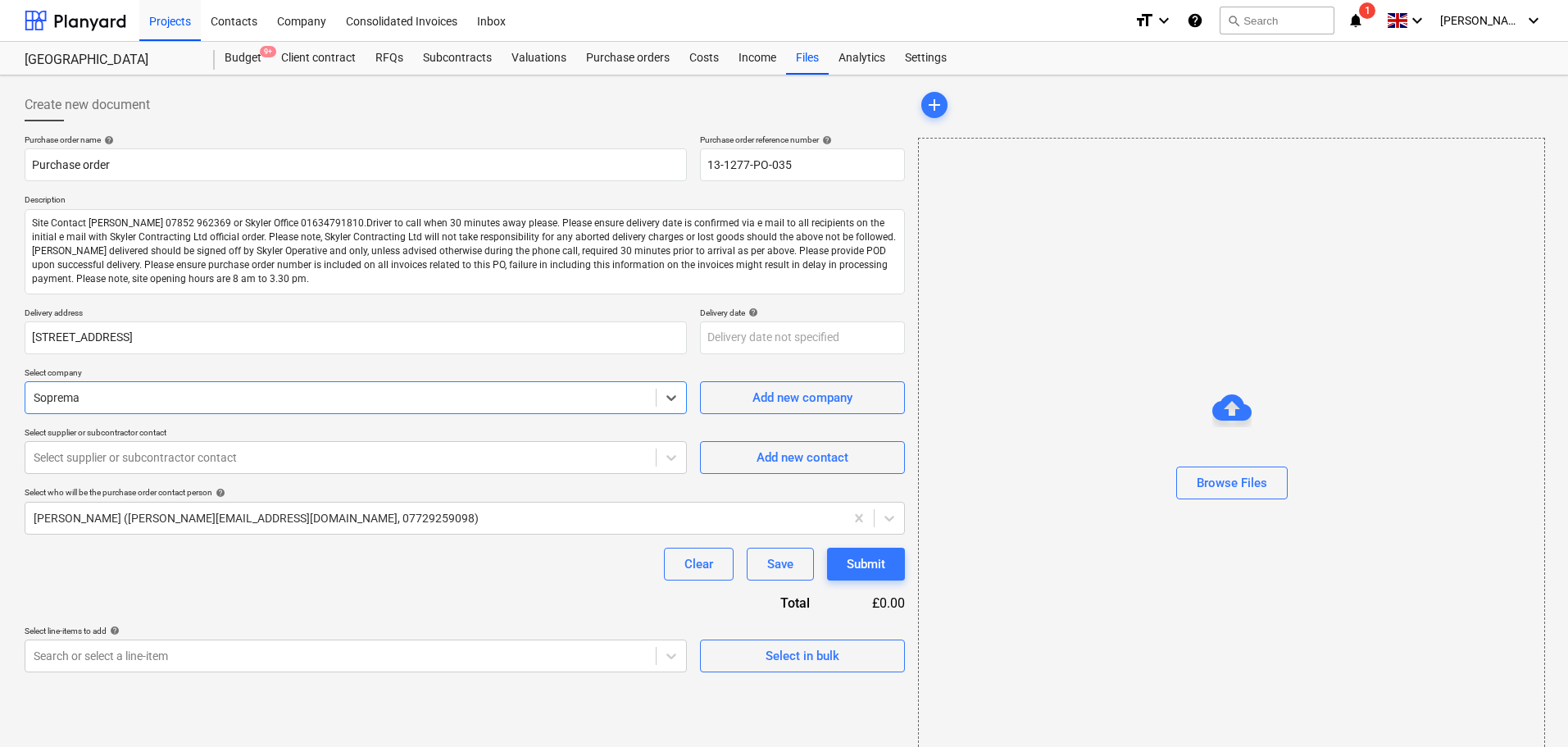
click at [169, 441] on p "Select supplier or subcontractor contact" at bounding box center [356, 434] width 662 height 14
click at [154, 465] on div at bounding box center [340, 457] width 614 height 16
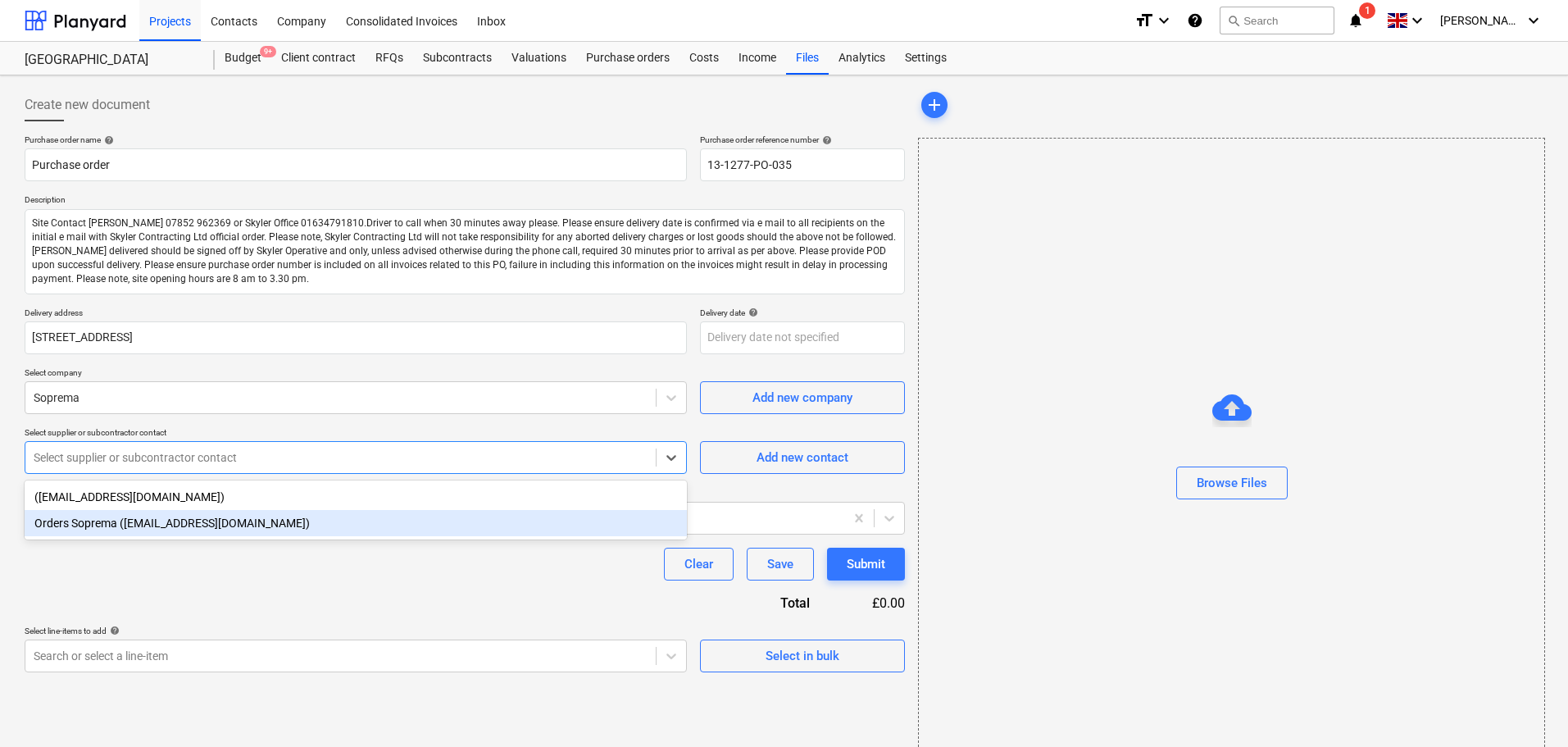
click at [137, 526] on div "Orders Soprema (orders@soprema.co.uk)" at bounding box center [356, 522] width 662 height 26
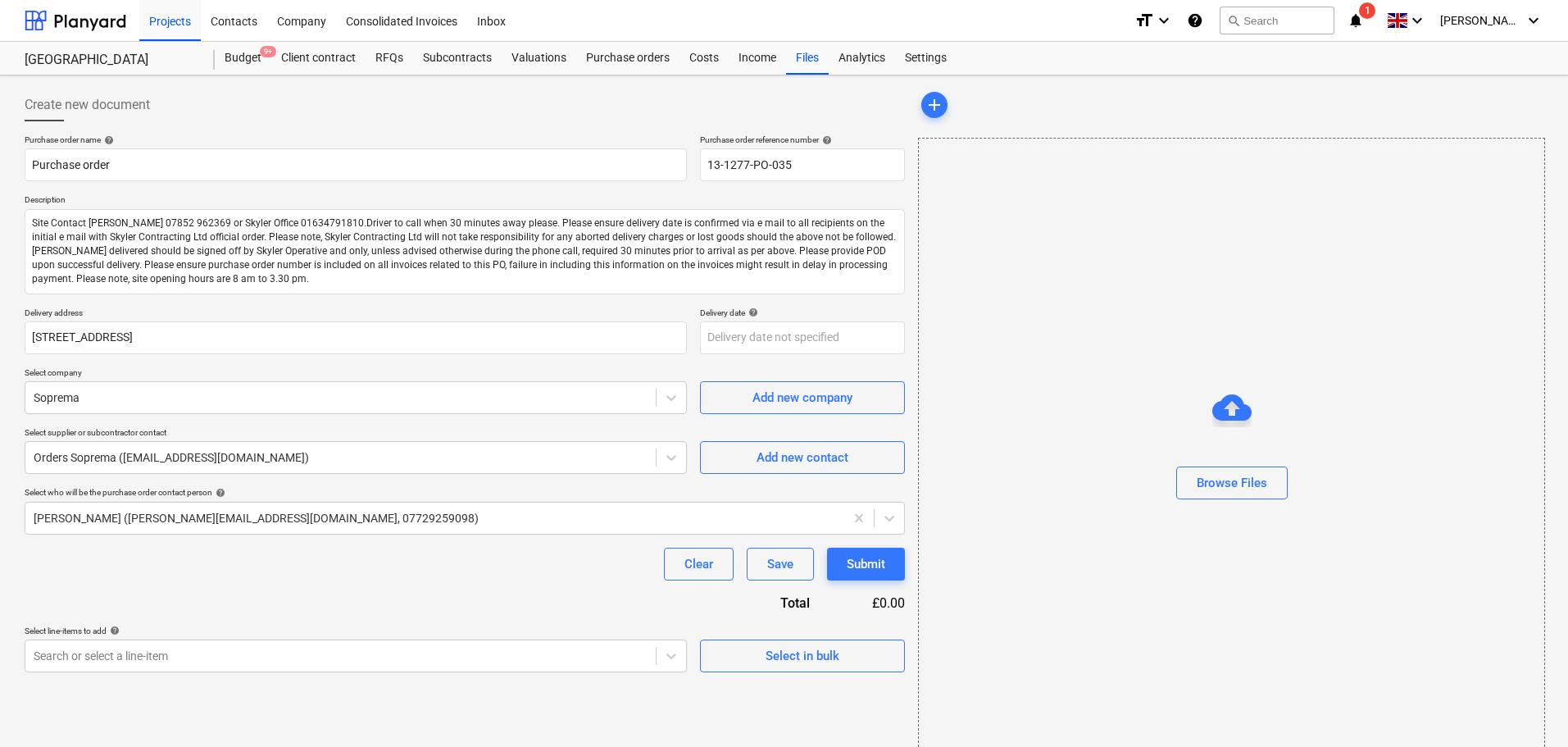
click at [143, 569] on div "Clear Save Submit" at bounding box center [464, 563] width 880 height 32
click at [163, 655] on body "Projects Contacts Company Consolidated Invoices Inbox format_size keyboard_arro…" at bounding box center [784, 373] width 1568 height 747
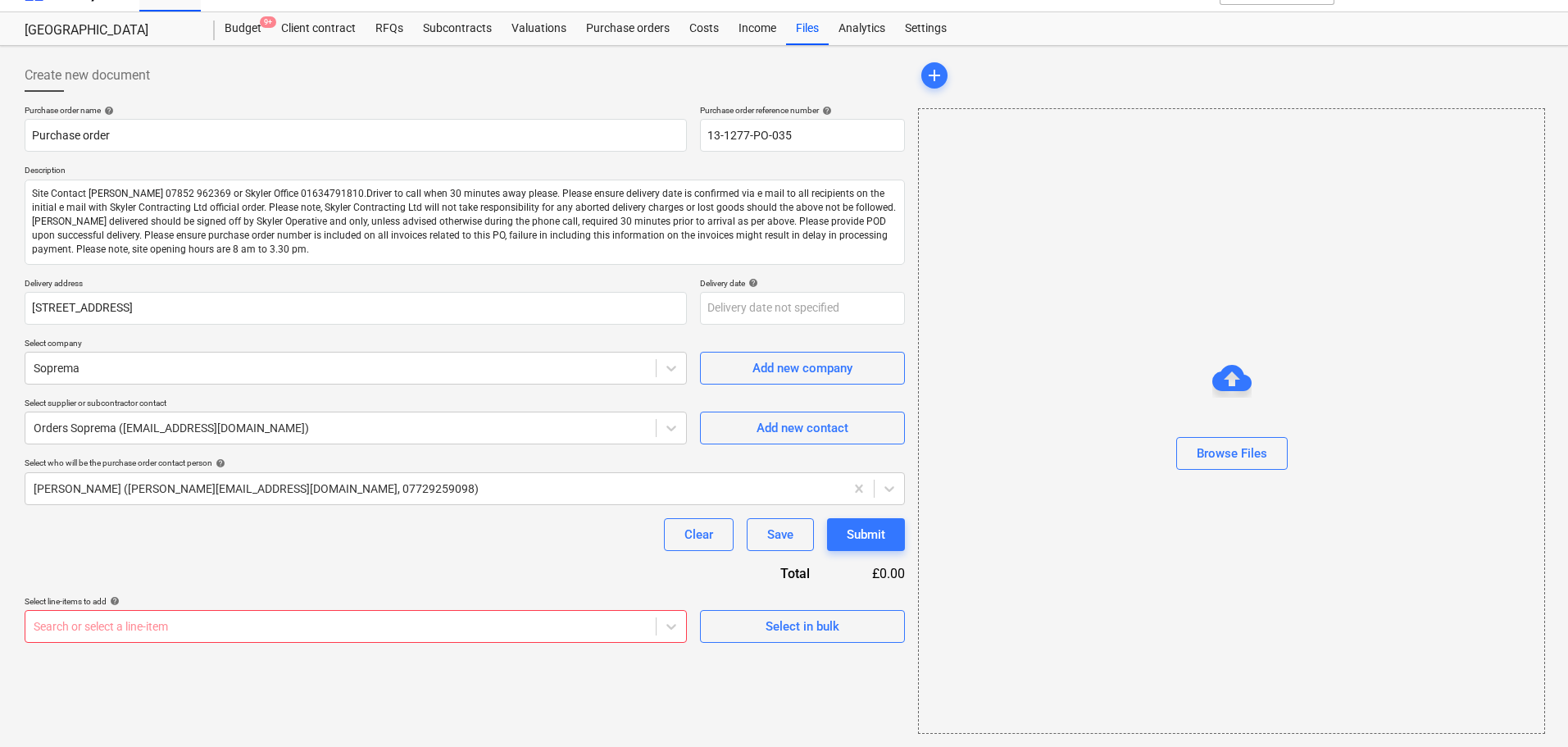
scroll to position [30, 0]
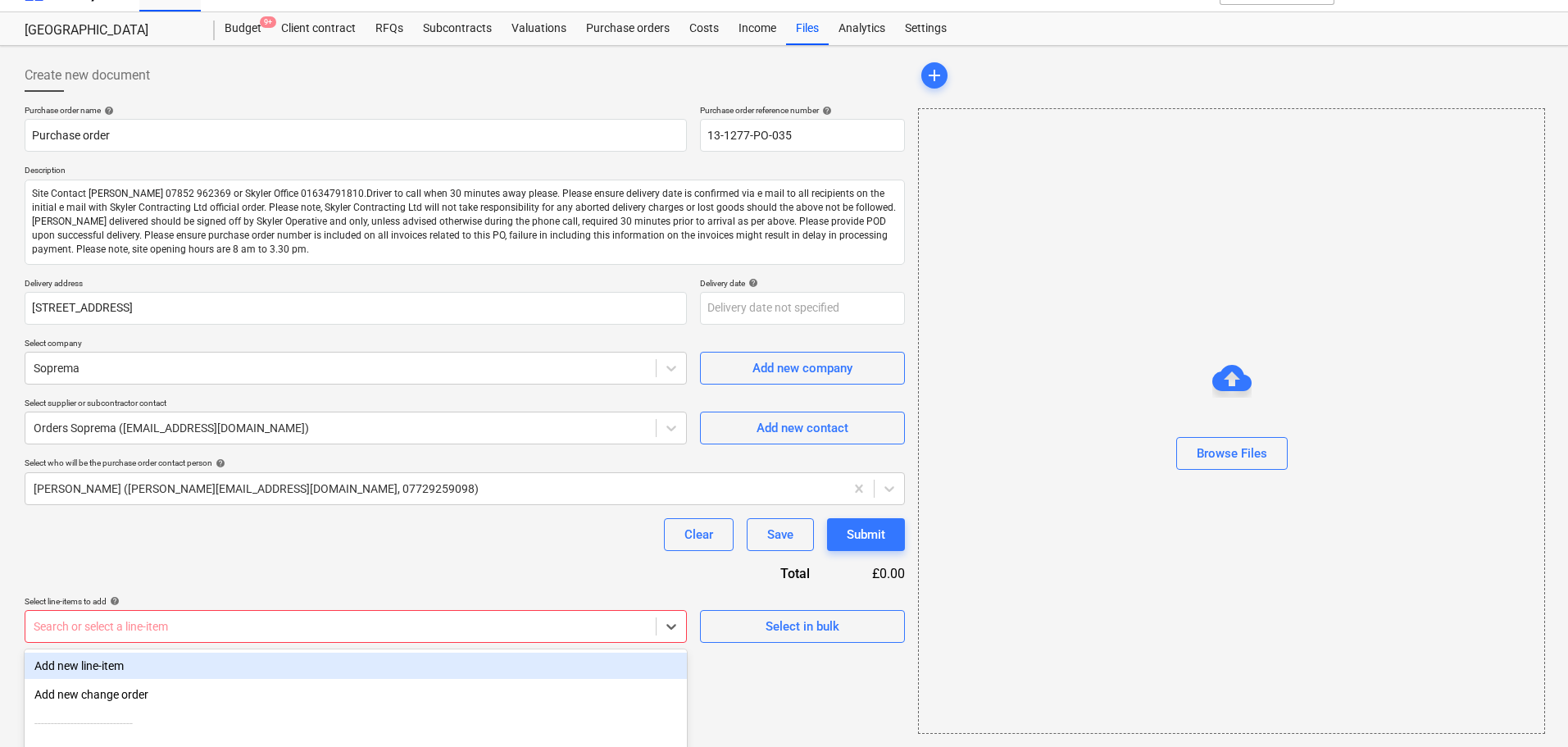
click at [132, 613] on body "Projects Contacts Company Consolidated Invoices Inbox format_size keyboard_arro…" at bounding box center [784, 343] width 1568 height 747
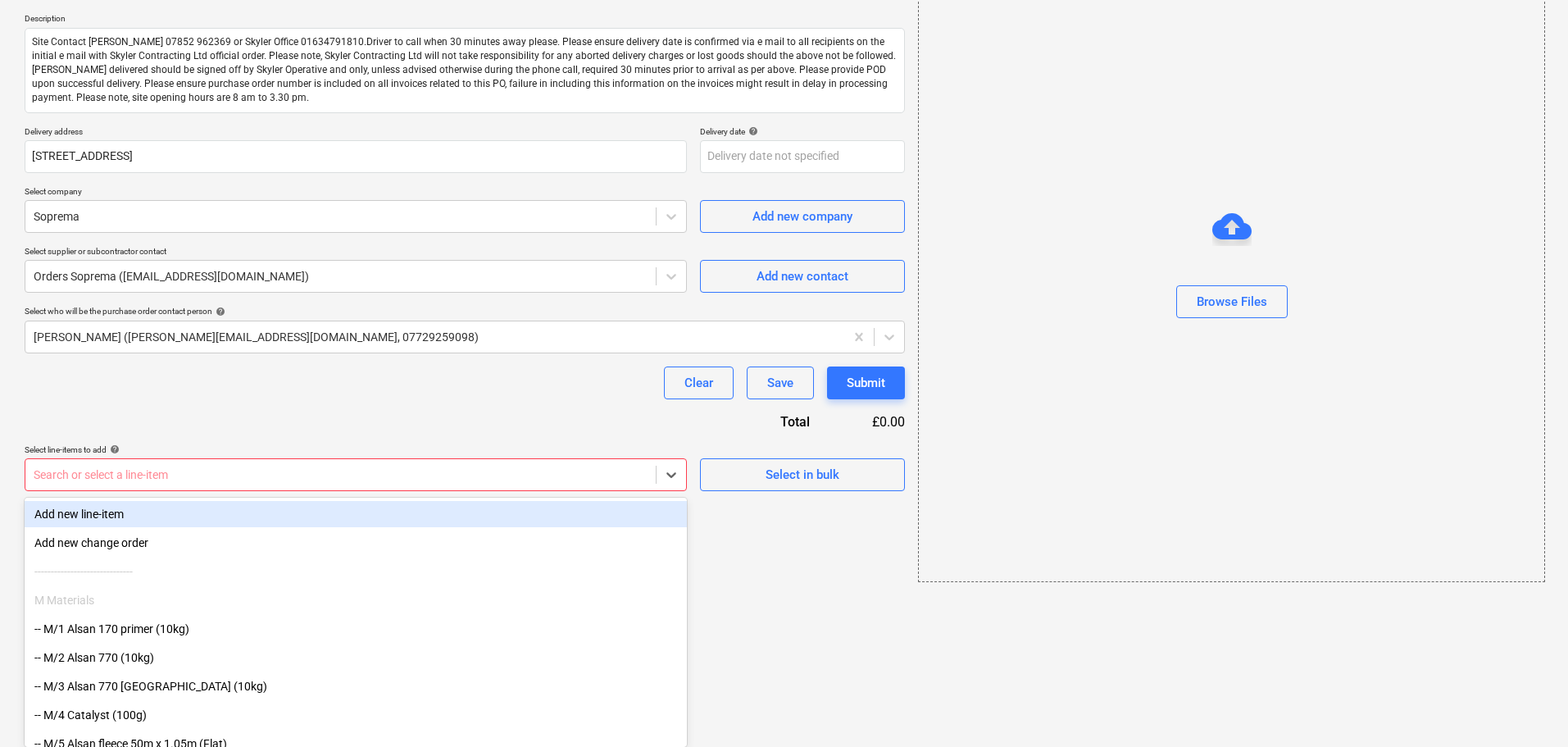
type textarea "x"
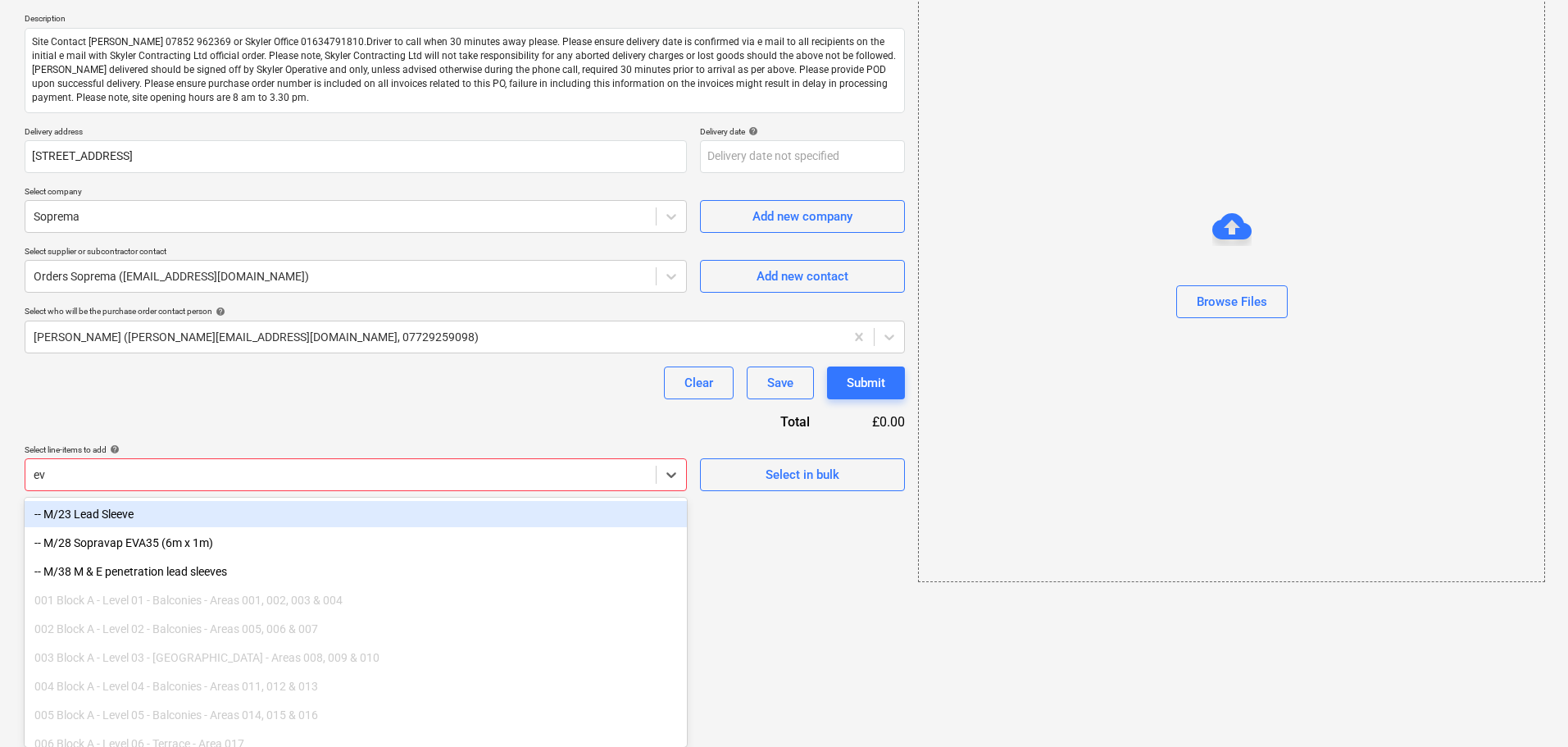
type input "eva"
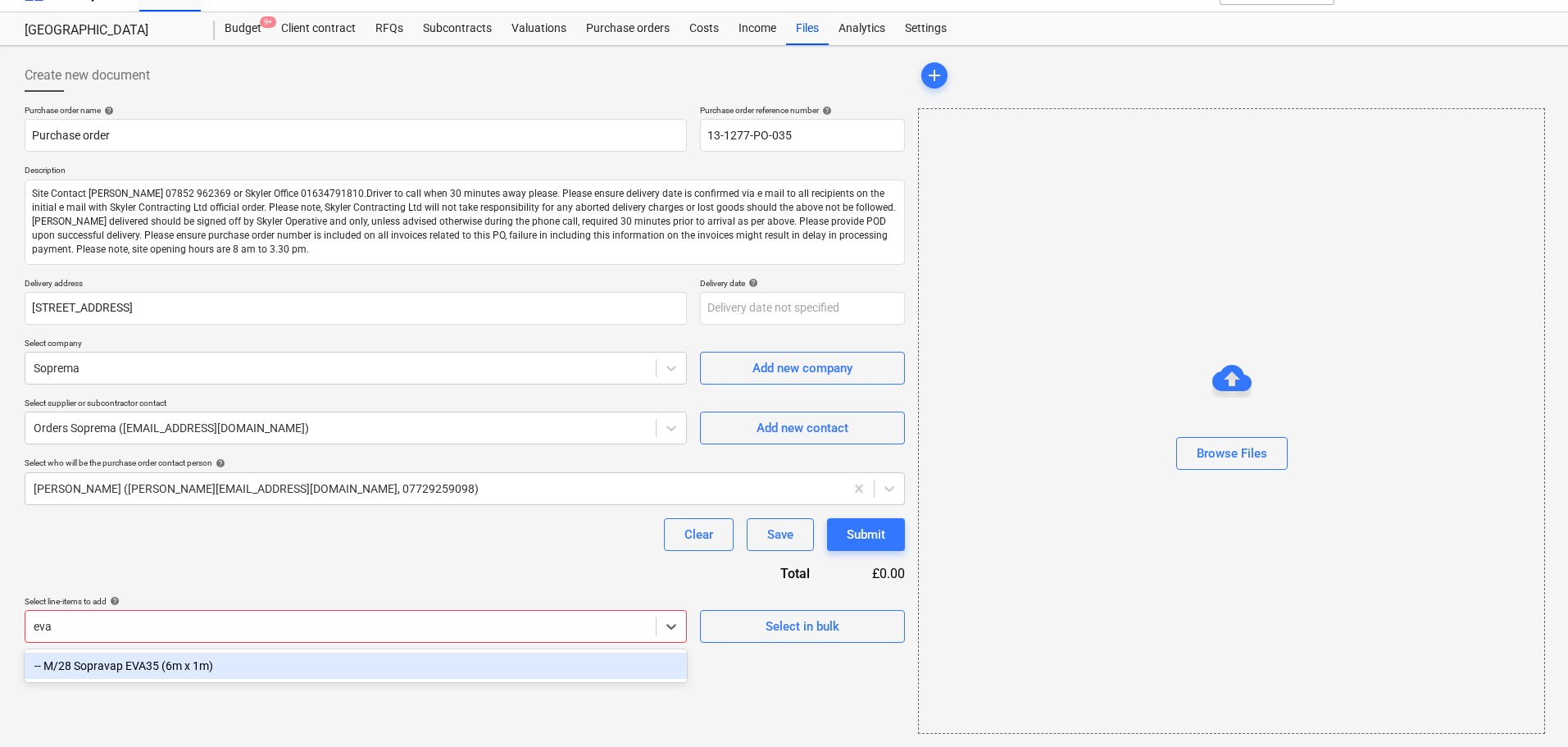
click at [159, 665] on div "-- M/28 Sopravap EVA35 (6m x 1m)" at bounding box center [356, 665] width 662 height 26
type textarea "x"
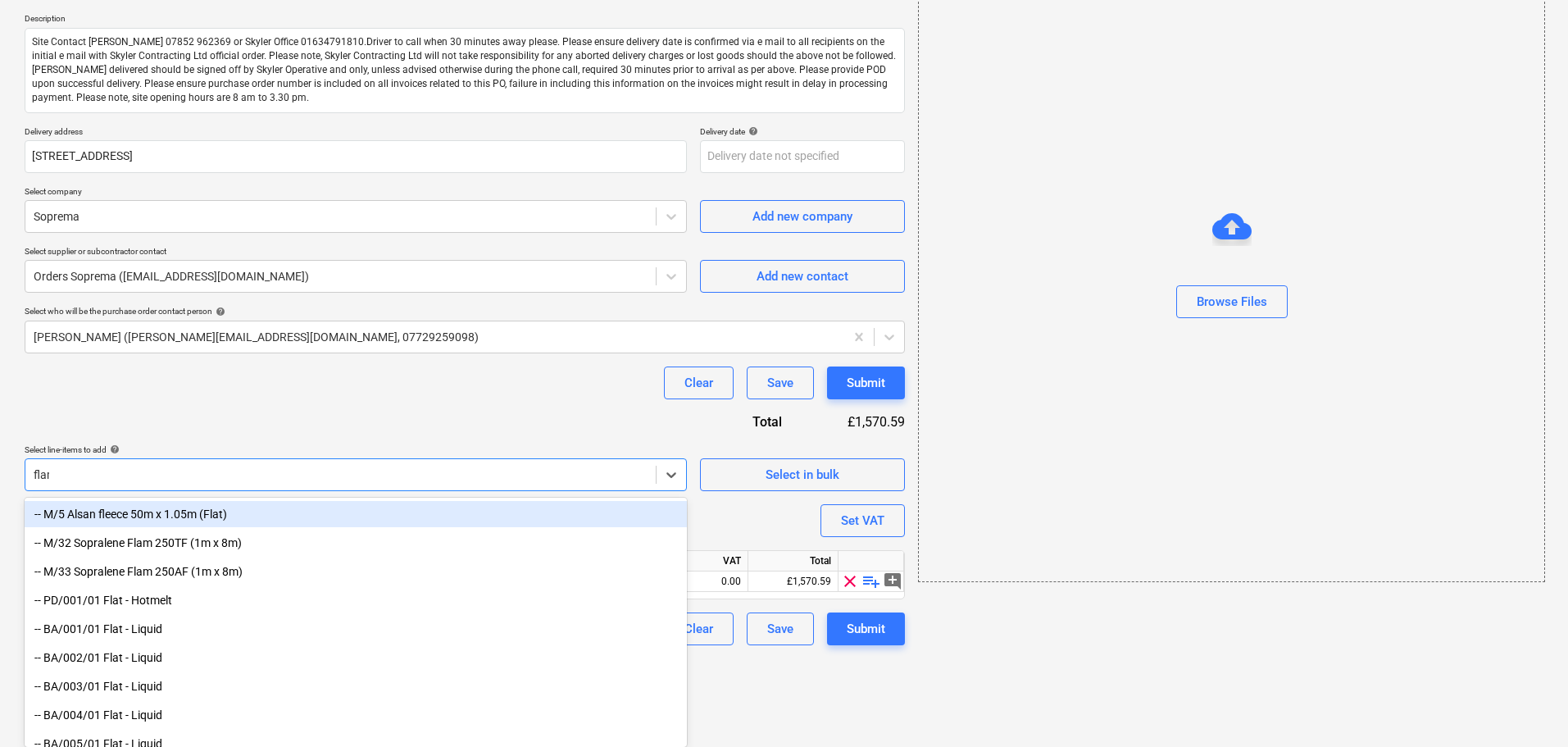
scroll to position [93, 0]
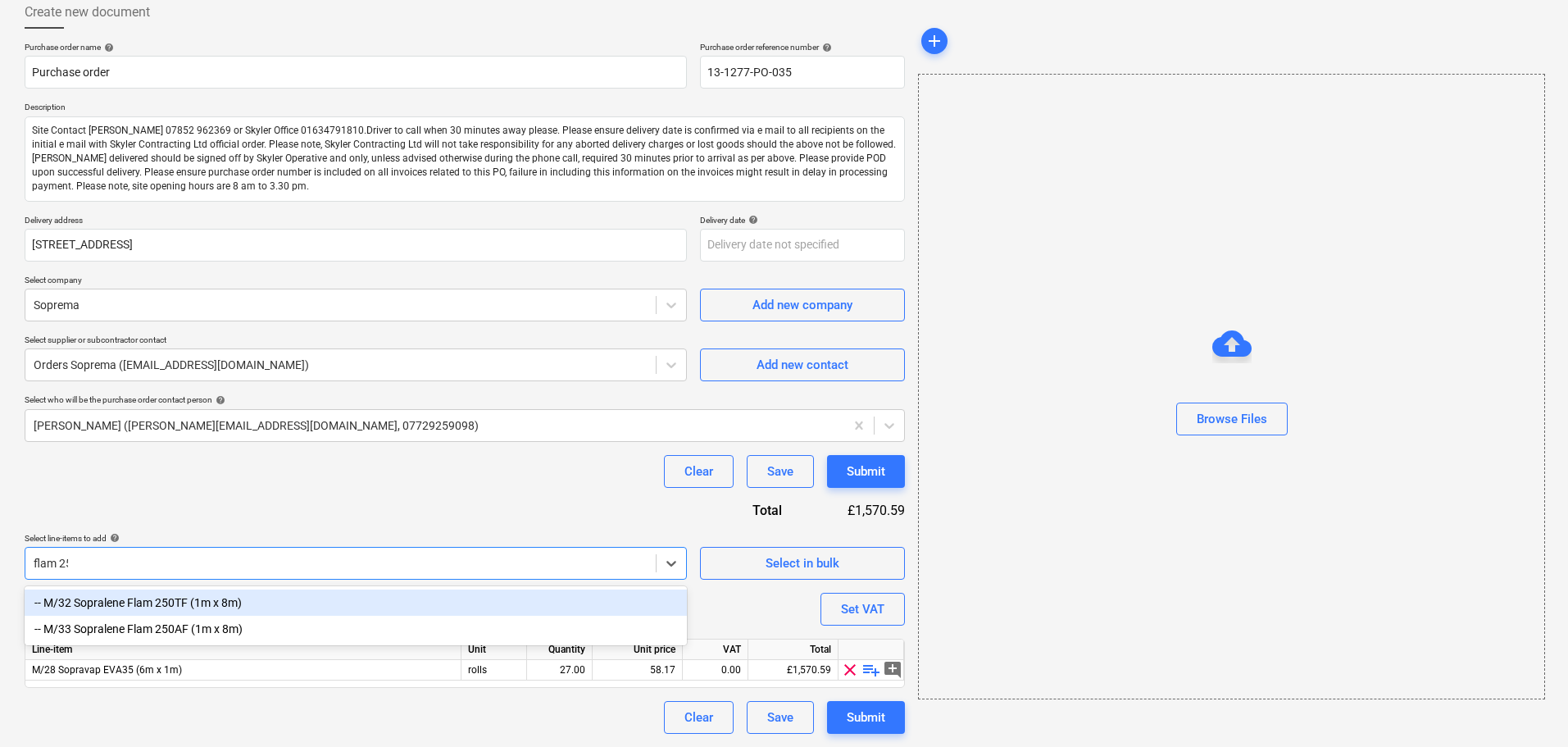
type input "flam 250"
click at [236, 599] on div "-- M/32 Sopralene Flam 250TF (1m x 8m)" at bounding box center [356, 602] width 662 height 26
type textarea "x"
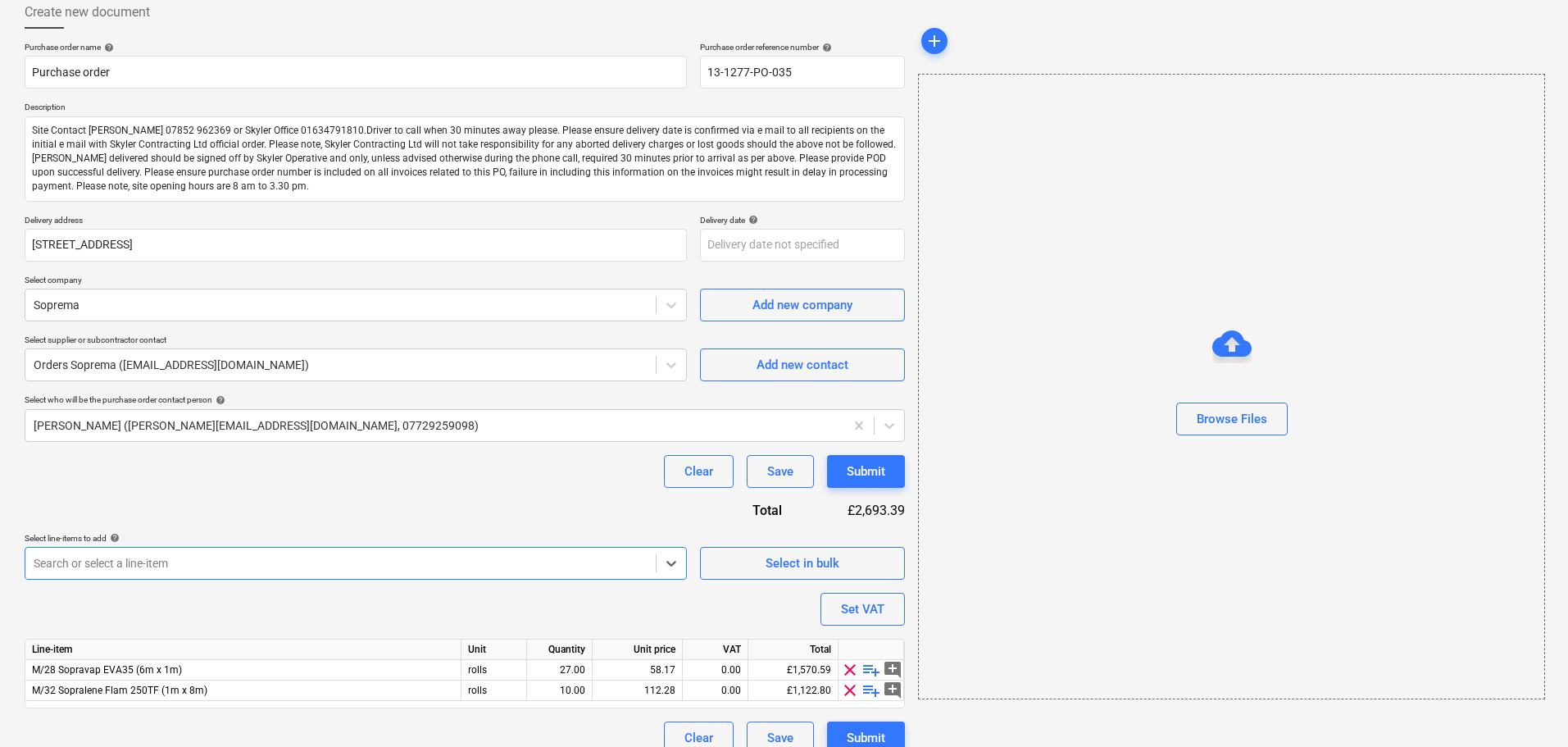
click at [400, 497] on div "Purchase order name help Purchase order Purchase order reference number help 13…" at bounding box center [464, 398] width 880 height 712
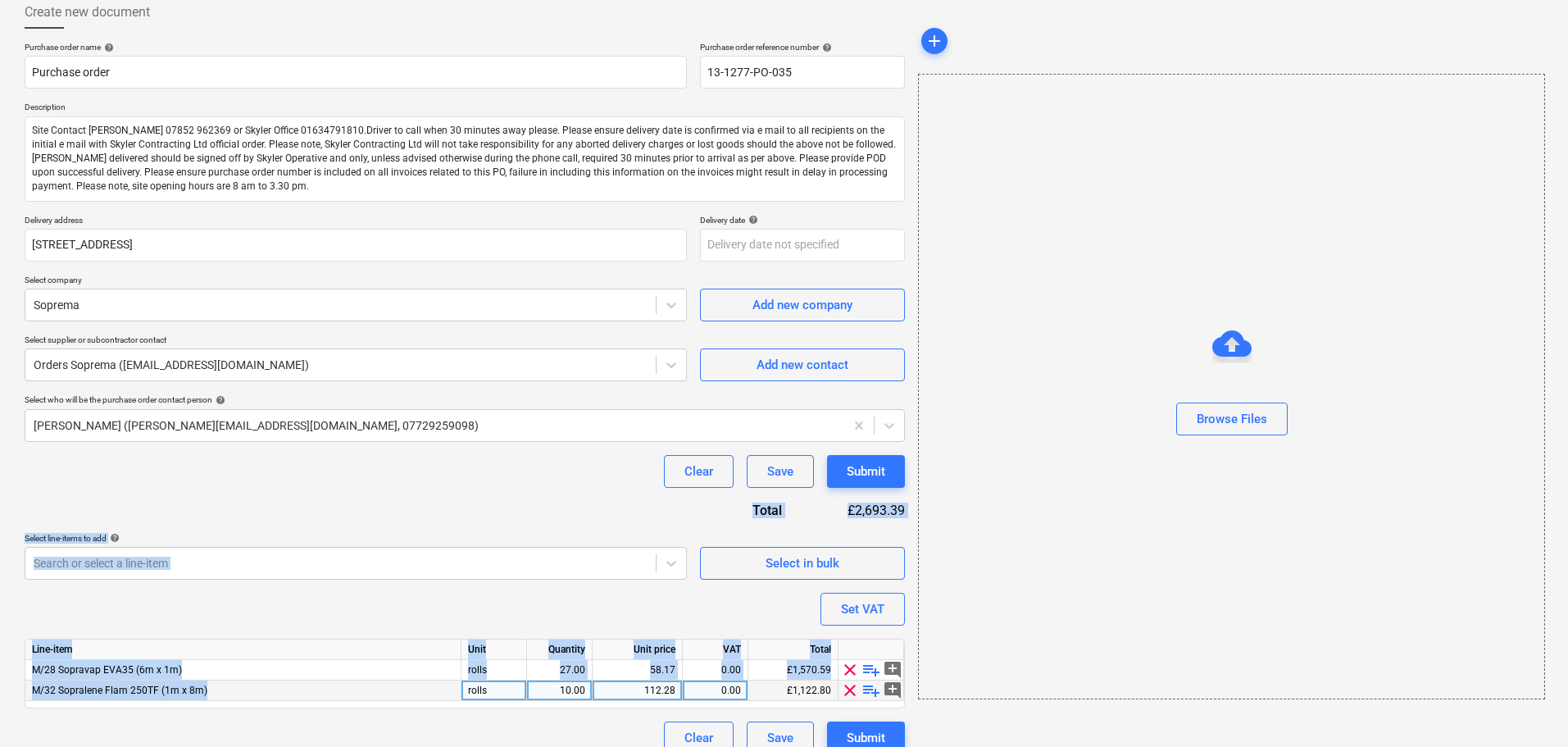
drag, startPoint x: 521, startPoint y: 493, endPoint x: 461, endPoint y: 692, distance: 207.8
click at [464, 686] on div "Purchase order name help Purchase order Purchase order reference number help 13…" at bounding box center [464, 398] width 880 height 712
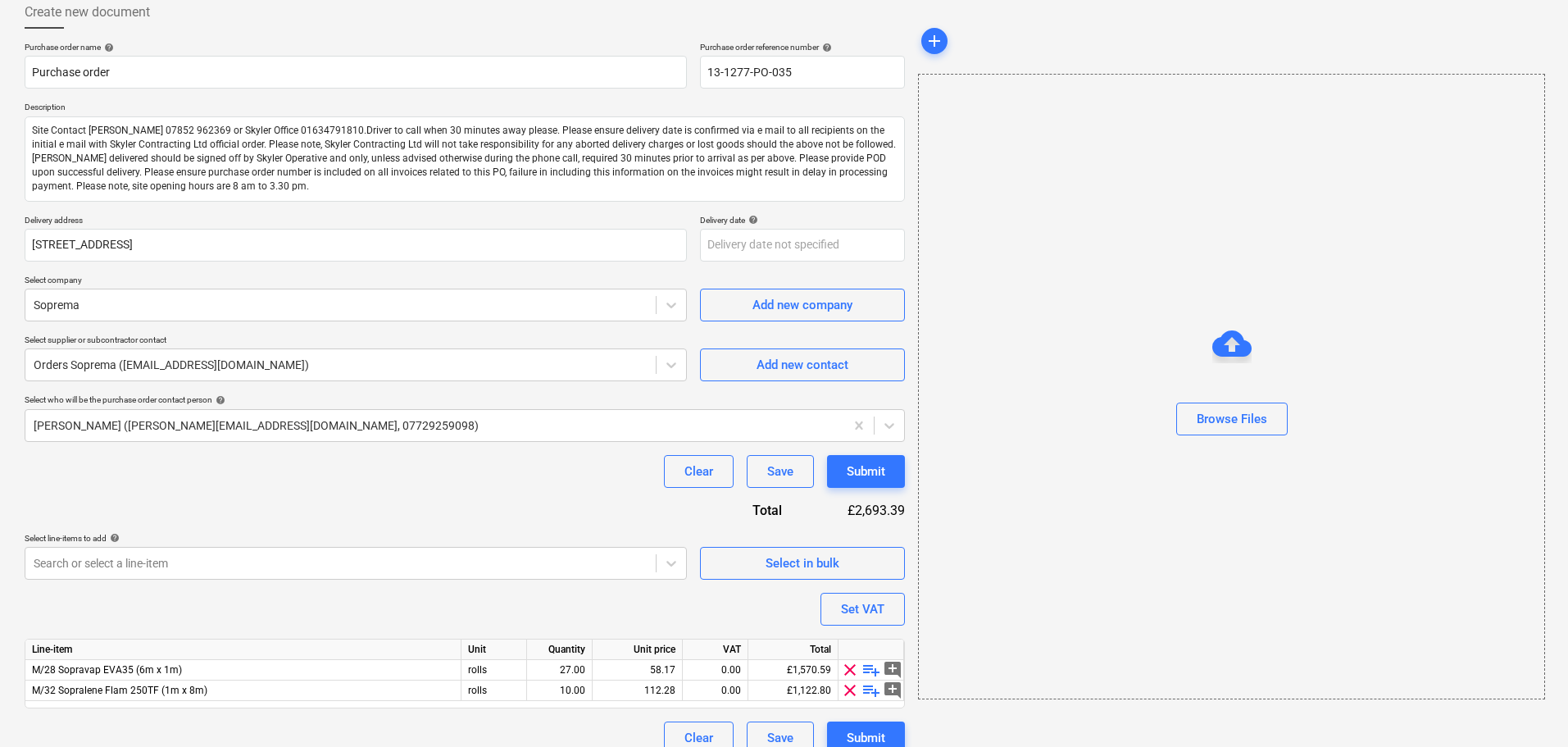
click at [420, 497] on div "Purchase order name help Purchase order Purchase order reference number help 13…" at bounding box center [464, 398] width 880 height 712
type textarea "x"
click at [312, 564] on body "Projects Contacts Company Consolidated Invoices Inbox format_size keyboard_arro…" at bounding box center [784, 280] width 1568 height 747
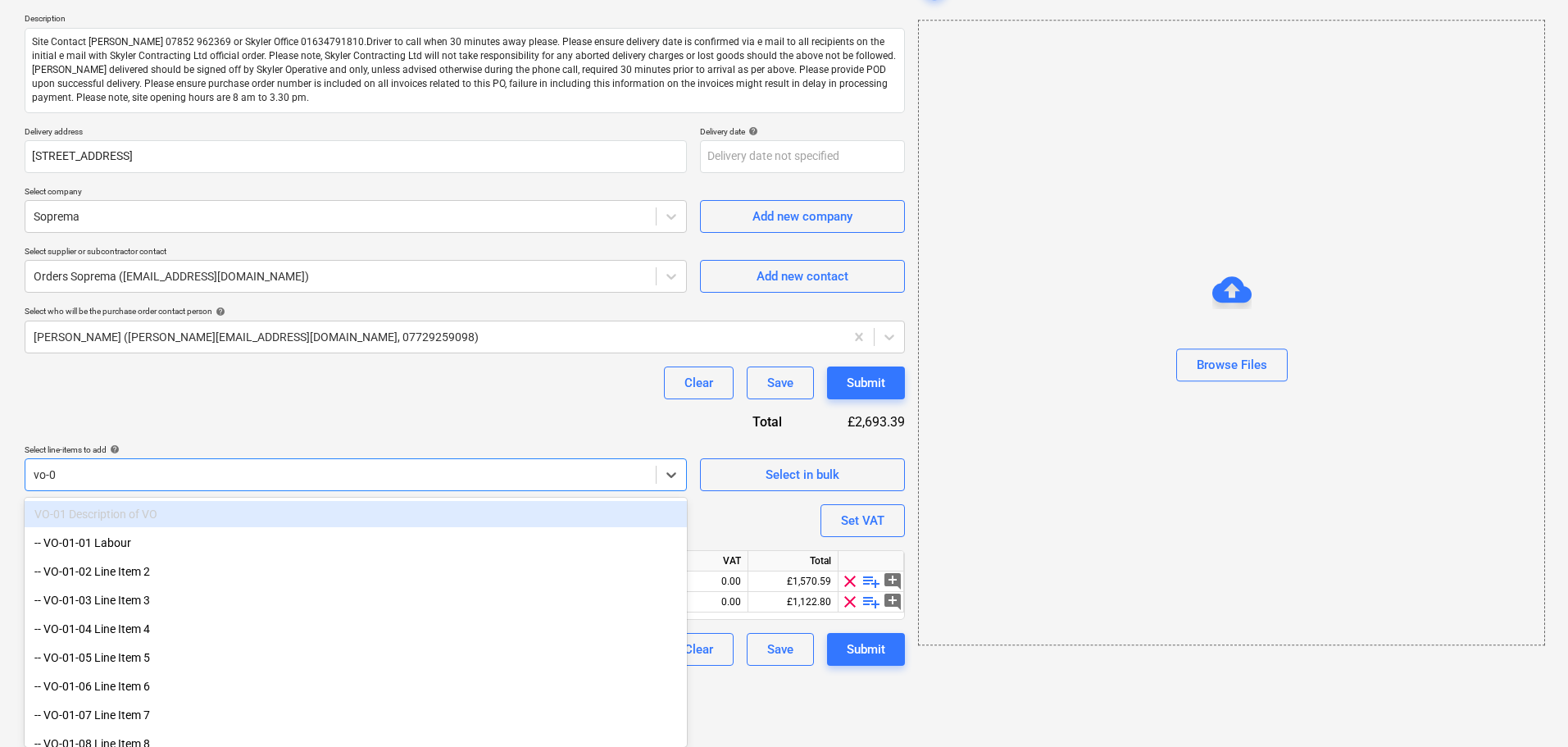
type input "vo-05"
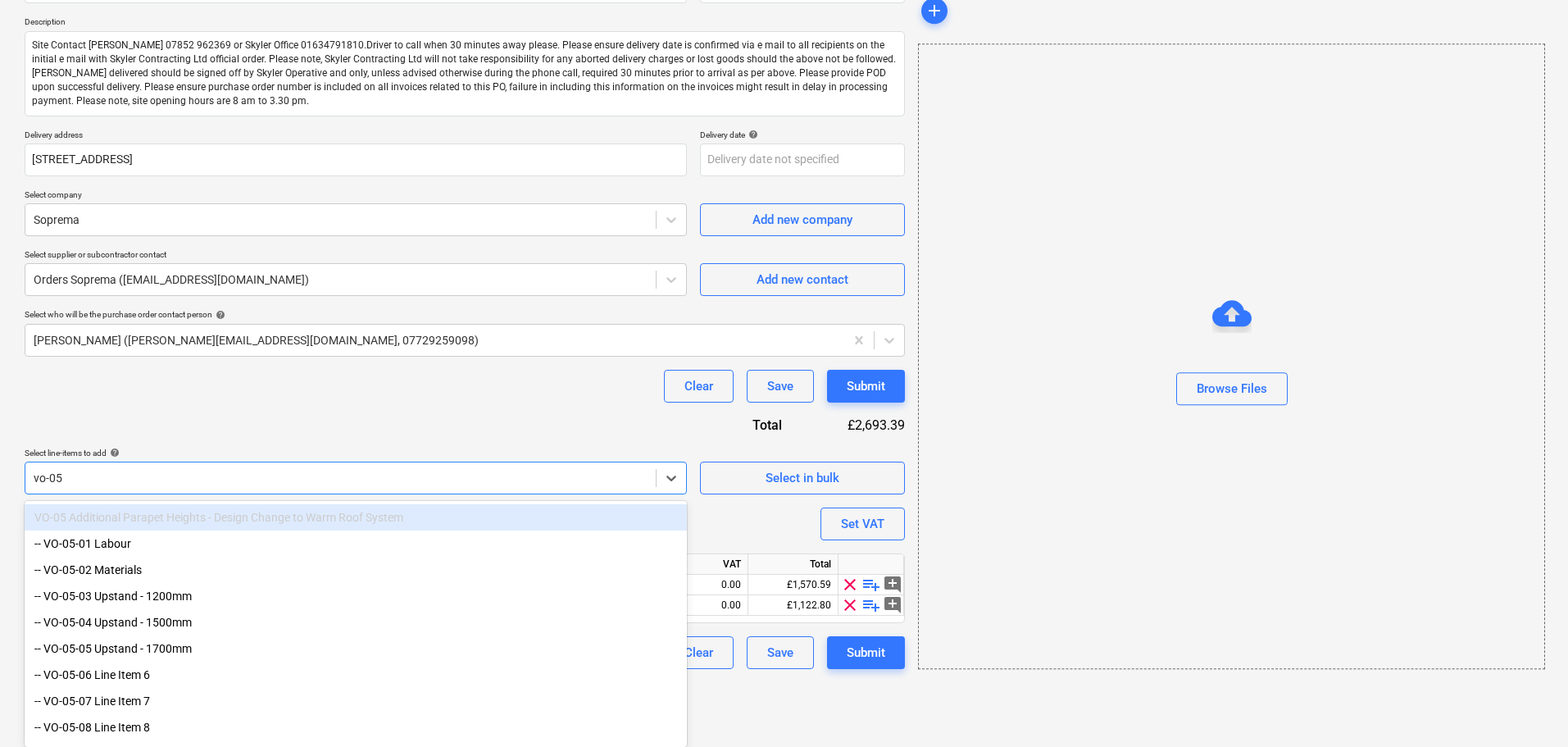
scroll to position [178, 0]
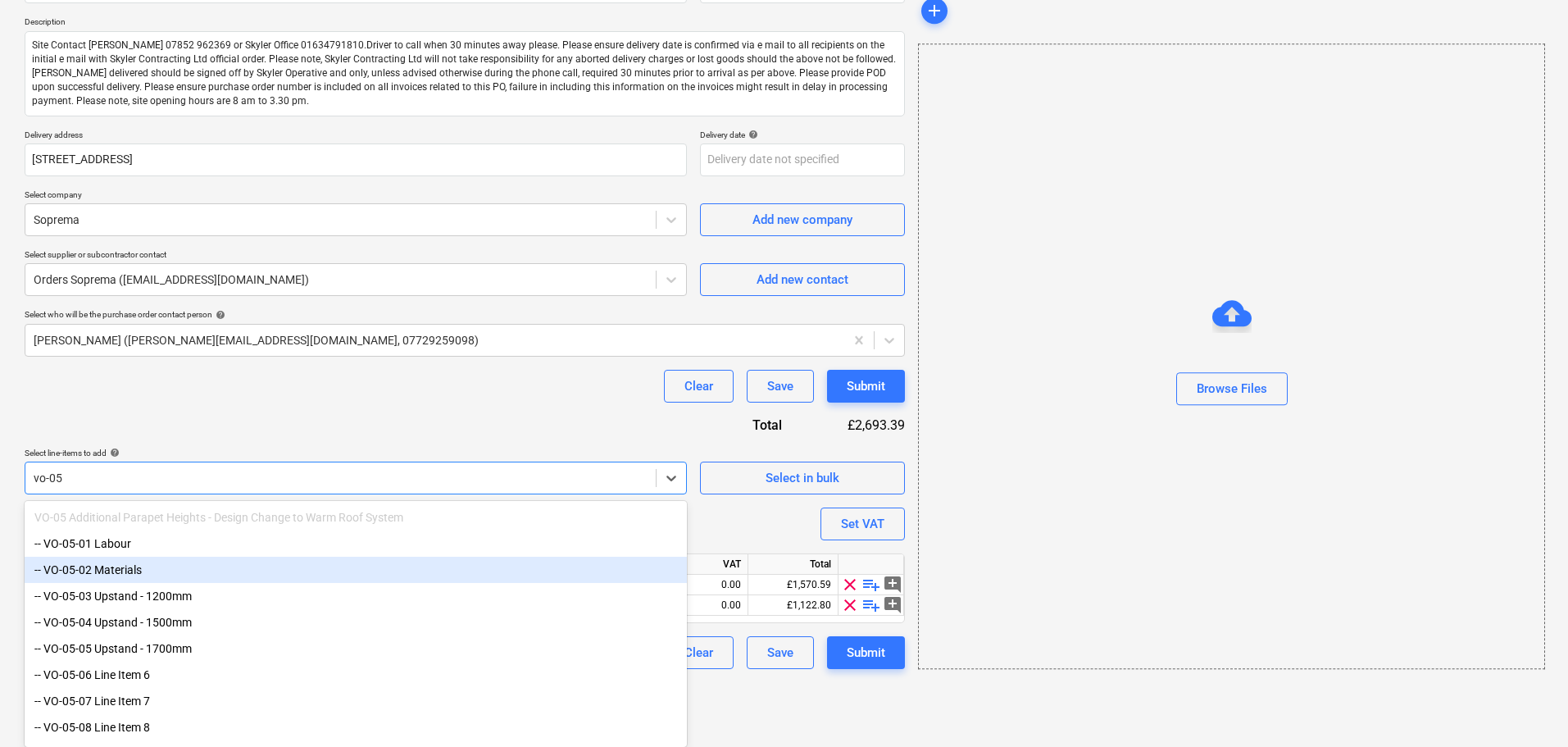
click at [289, 567] on div "-- VO-05-02 Materials" at bounding box center [356, 569] width 662 height 26
type textarea "x"
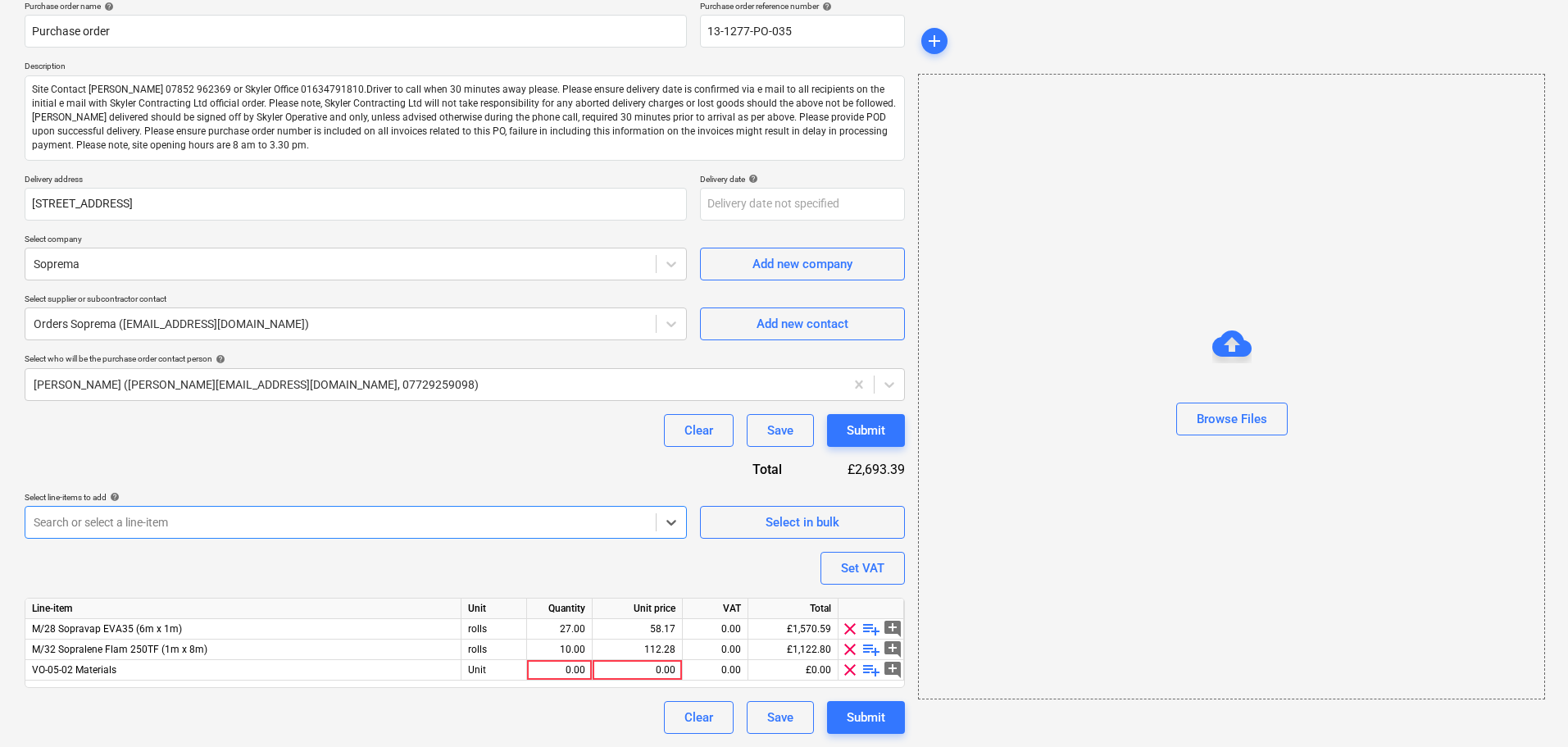
scroll to position [134, 0]
click at [393, 423] on div "Clear Save Submit" at bounding box center [464, 430] width 880 height 32
click at [870, 668] on span "playlist_add" at bounding box center [871, 669] width 20 height 20
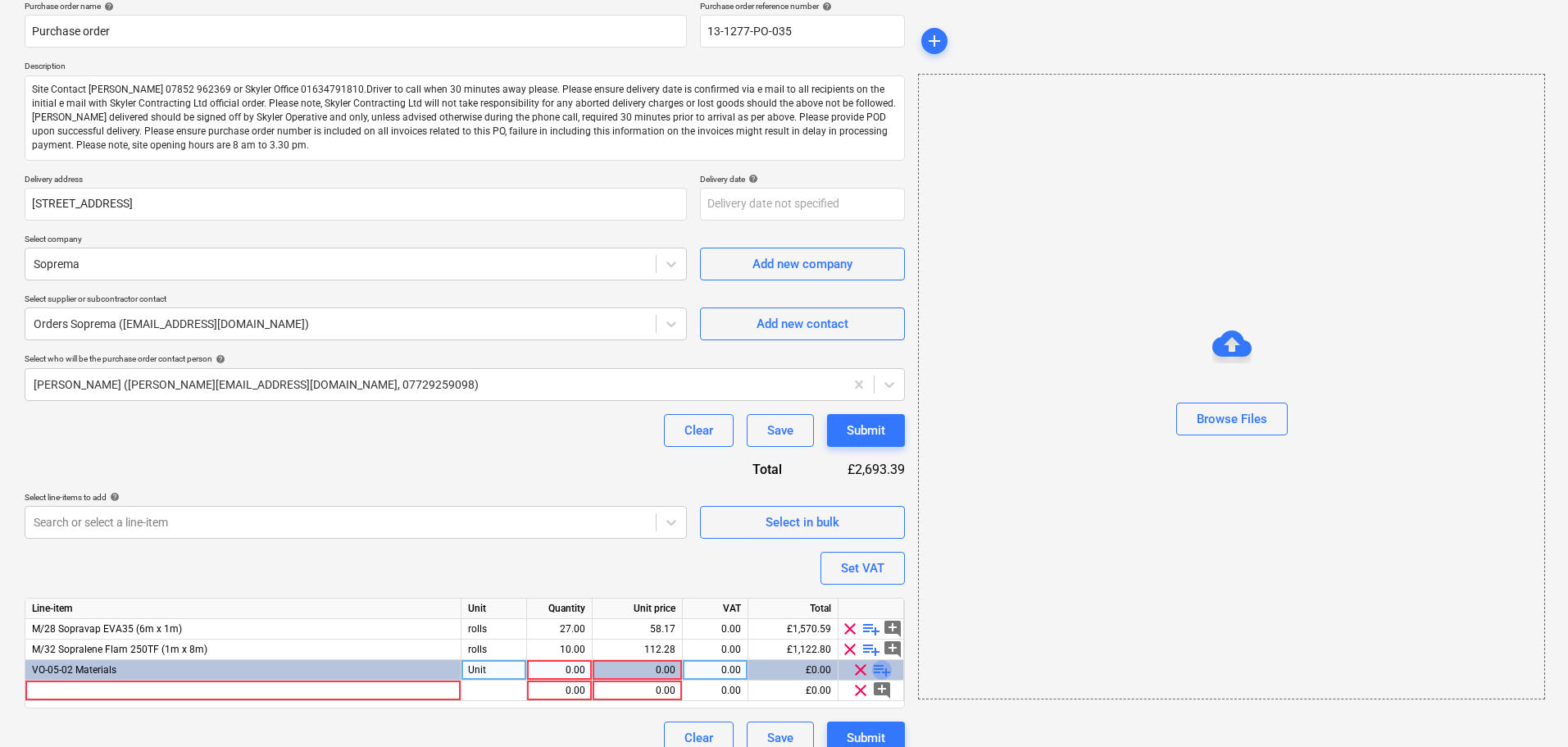
click at [879, 671] on span "playlist_add" at bounding box center [882, 669] width 20 height 20
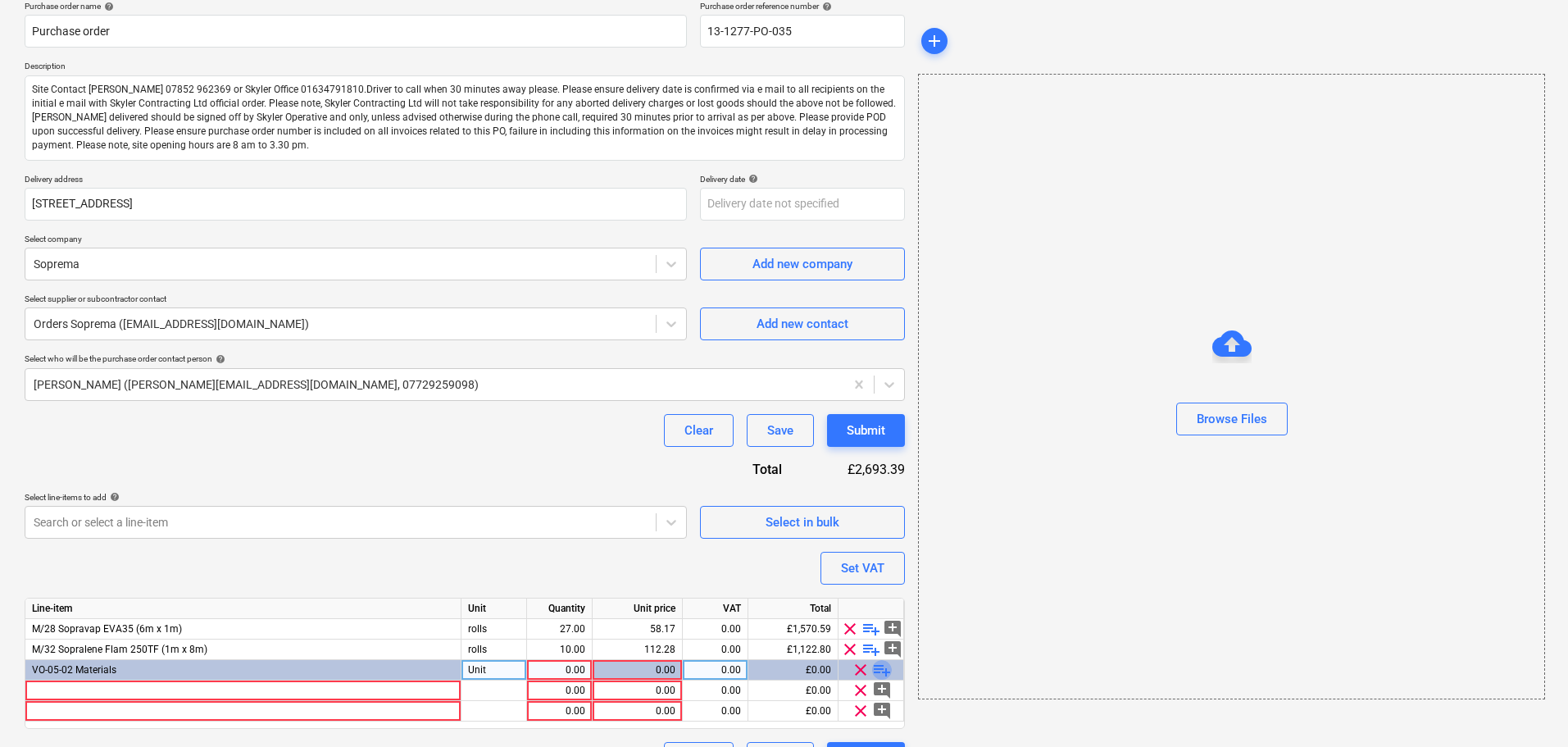
click at [879, 671] on span "playlist_add" at bounding box center [882, 669] width 20 height 20
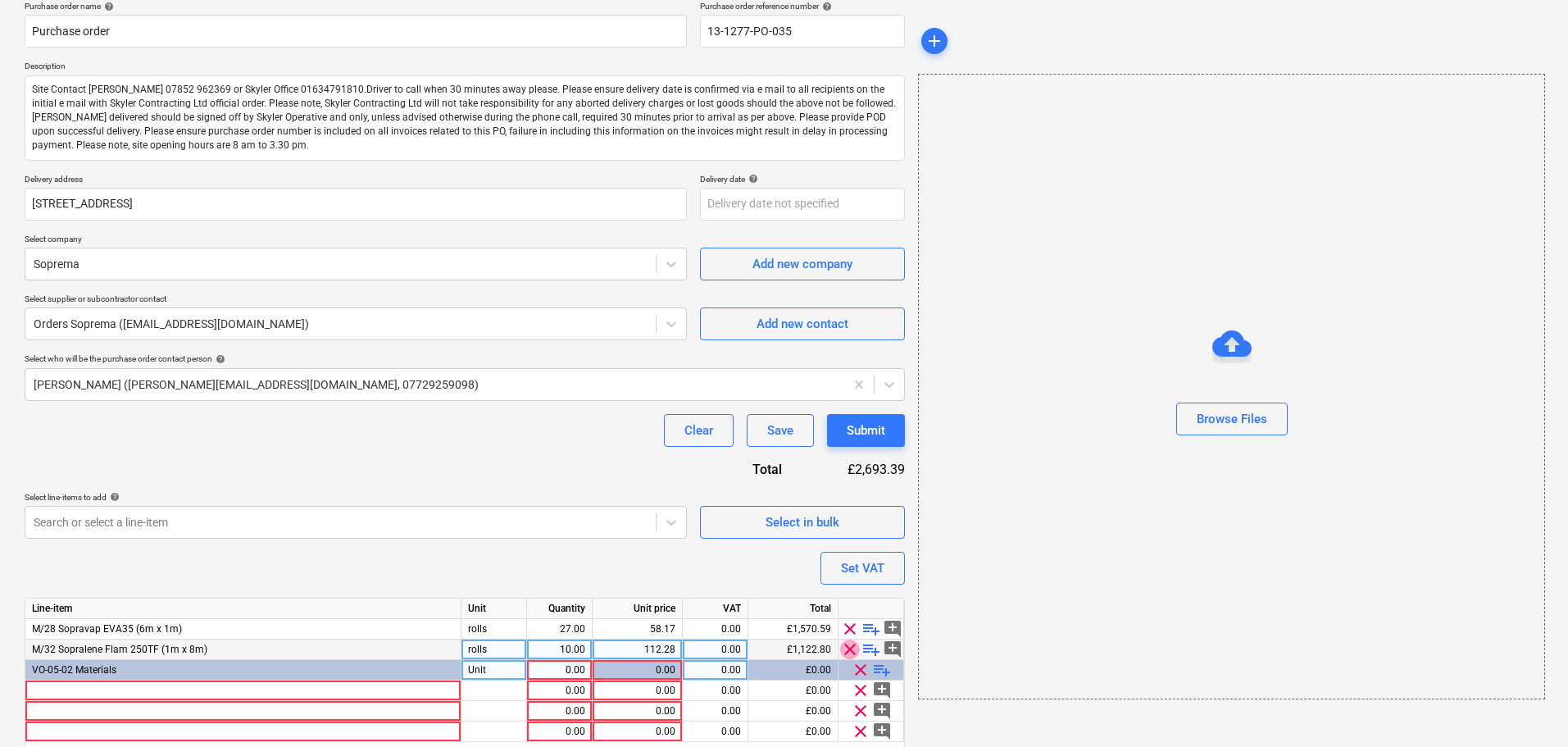
click at [852, 651] on span "clear" at bounding box center [849, 649] width 20 height 20
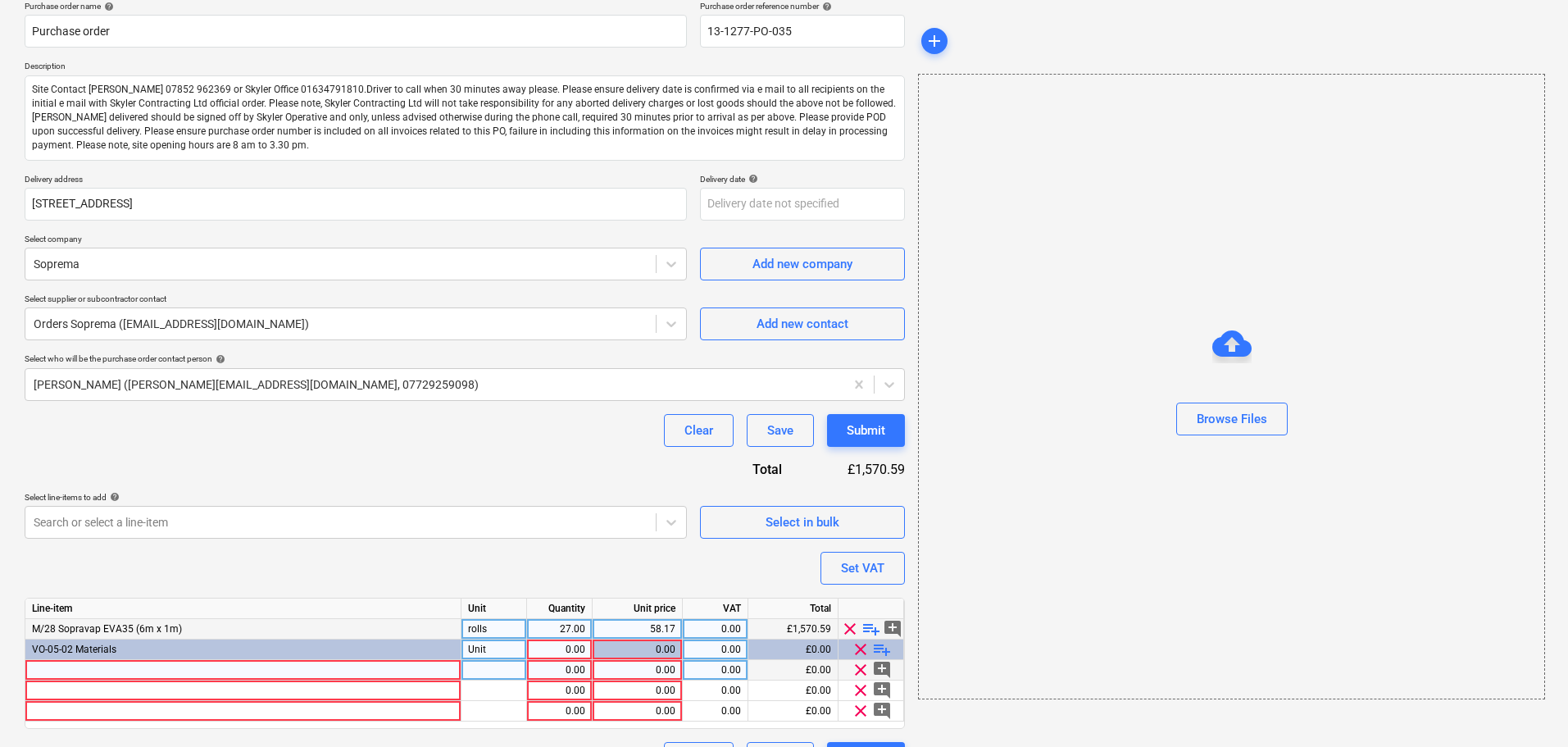
click at [849, 632] on span "clear" at bounding box center [849, 628] width 20 height 20
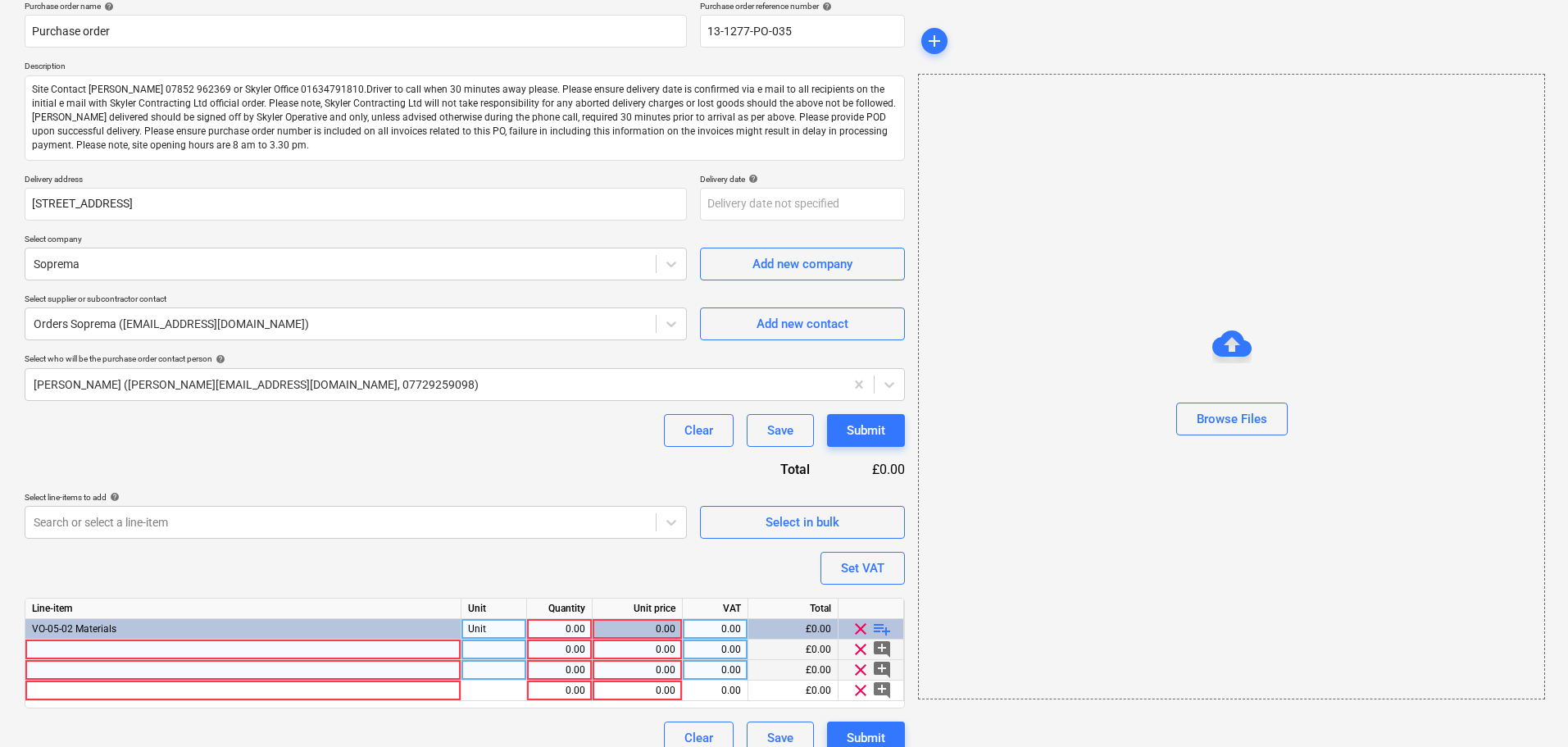
click at [214, 646] on div at bounding box center [243, 650] width 436 height 20
click at [176, 645] on div at bounding box center [243, 650] width 436 height 20
type textarea "x"
type input "Soprema EVA 35 - 6m2/Roll"
type textarea "x"
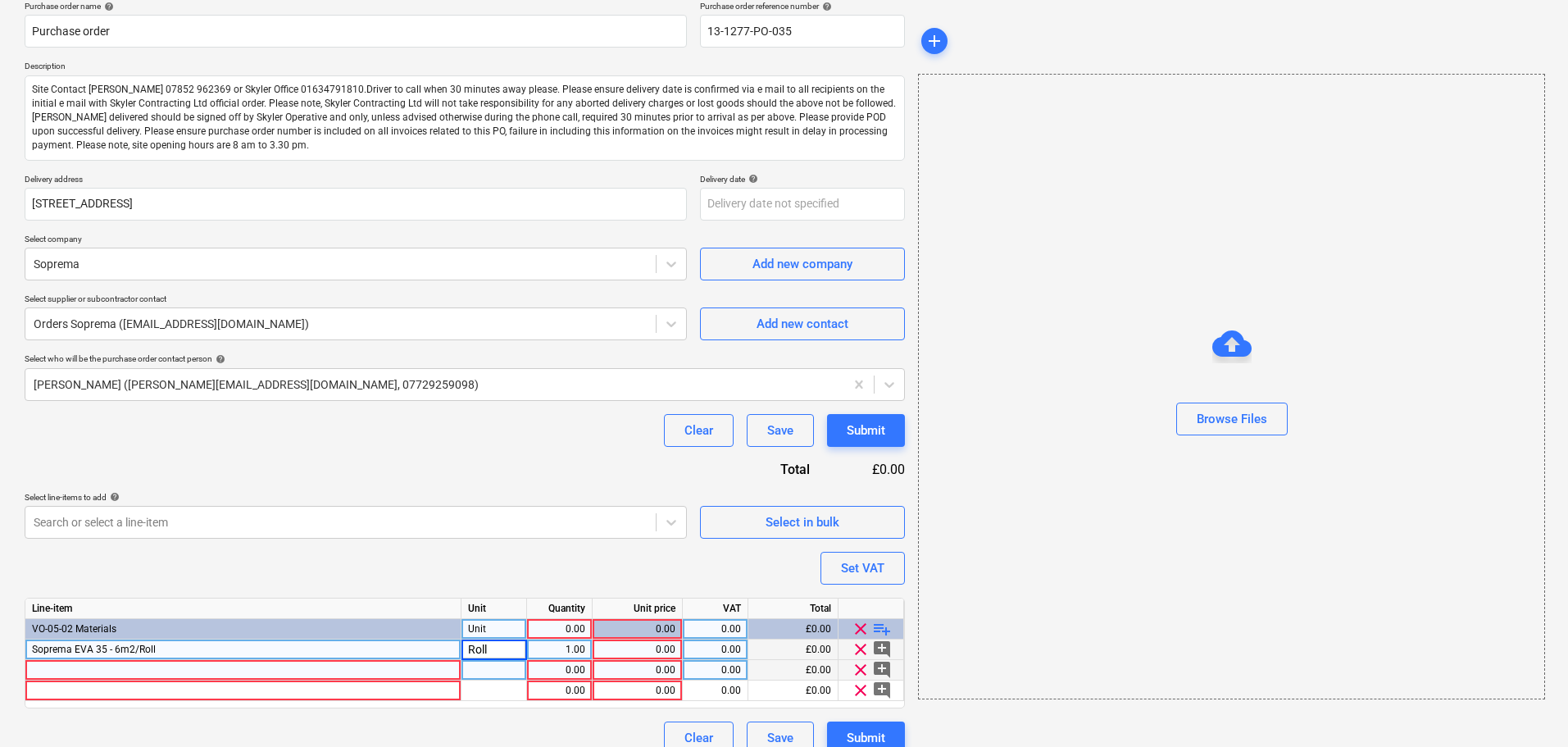
type input "Rolls"
click at [499, 669] on div at bounding box center [494, 670] width 66 height 20
type textarea "x"
click at [493, 690] on div at bounding box center [494, 691] width 66 height 20
type input "Item"
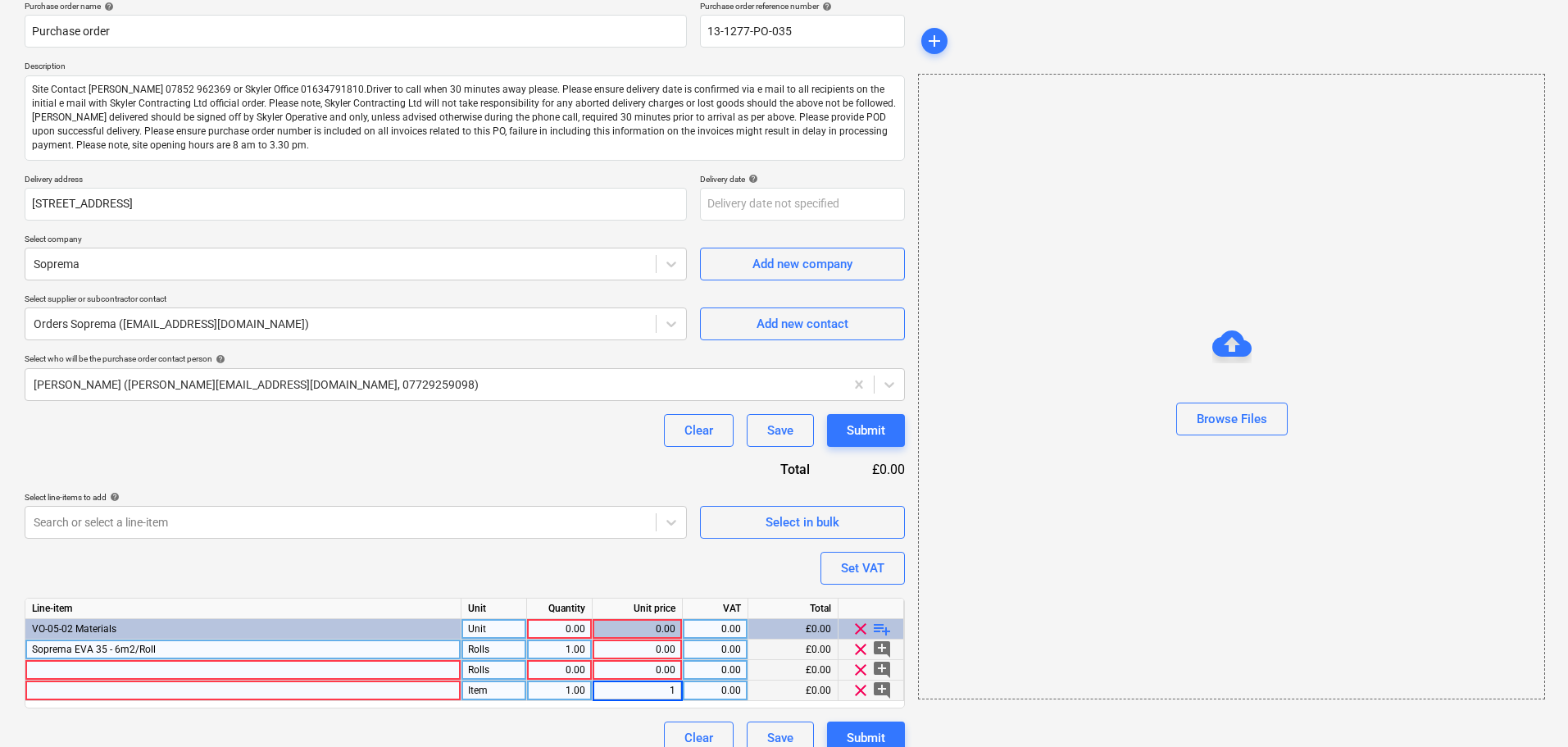
type textarea "x"
click at [432, 692] on div at bounding box center [243, 691] width 436 height 20
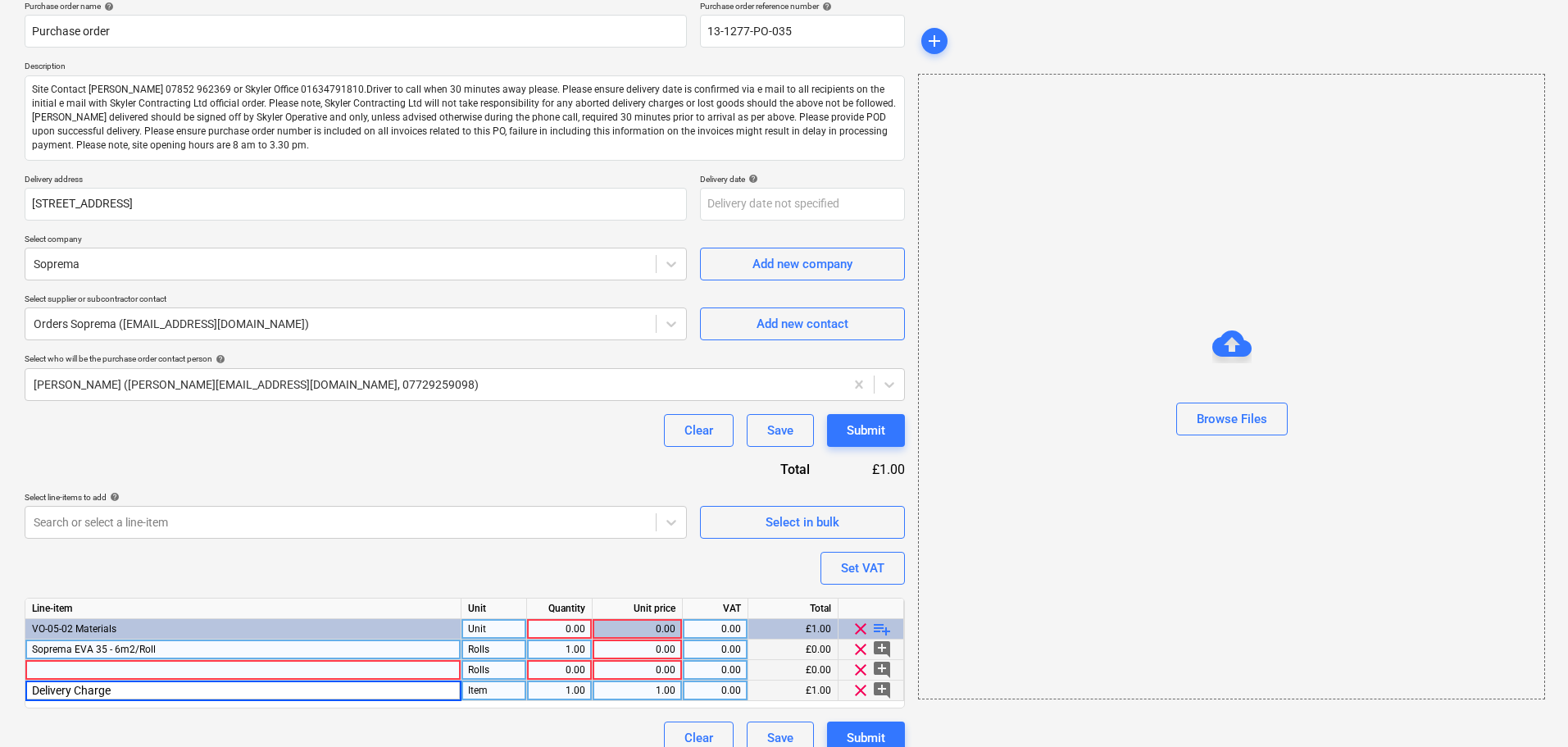
type input "Delivery Charges"
type textarea "x"
click at [368, 667] on div at bounding box center [243, 670] width 436 height 20
type input "Soprema Flam 250 TF"
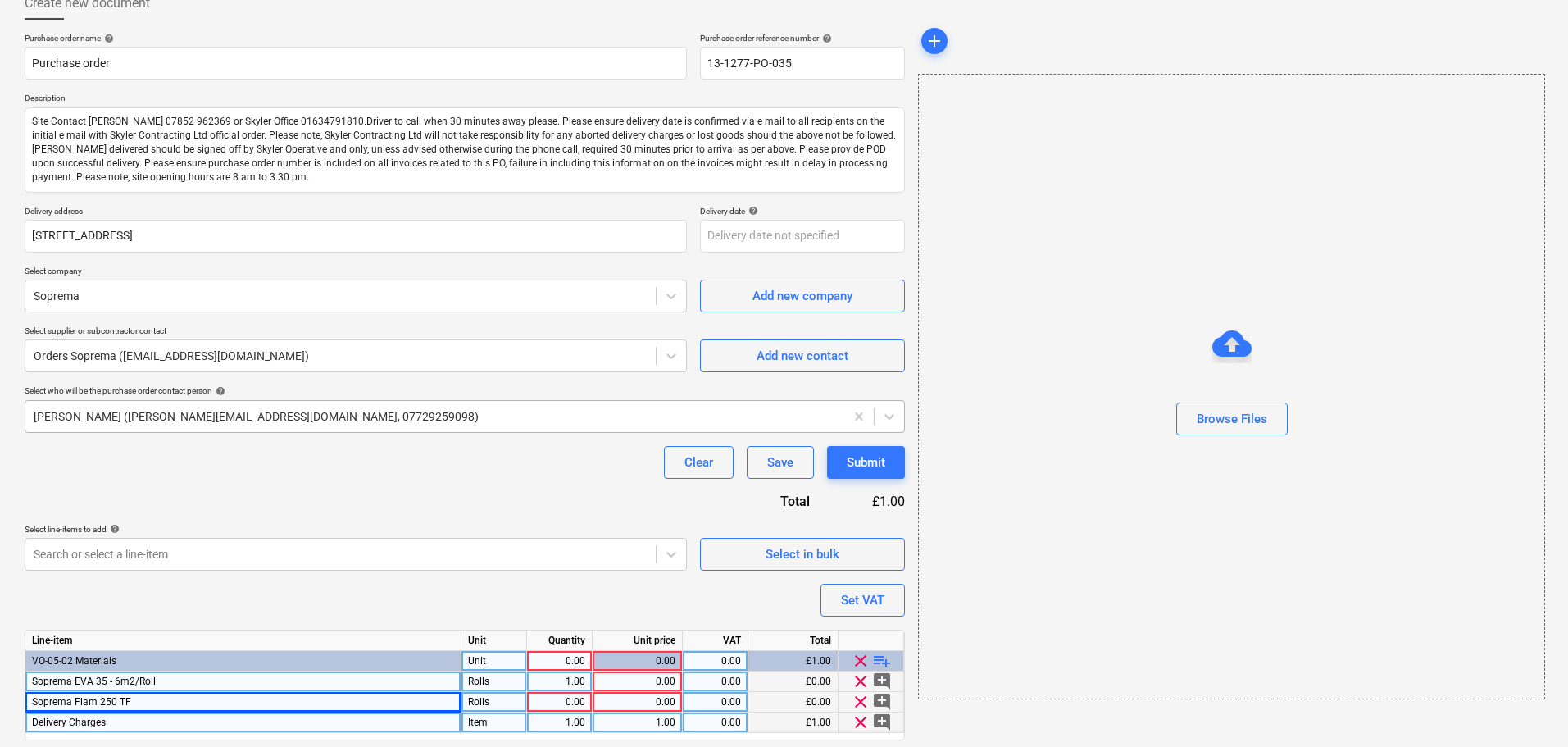
type textarea "x"
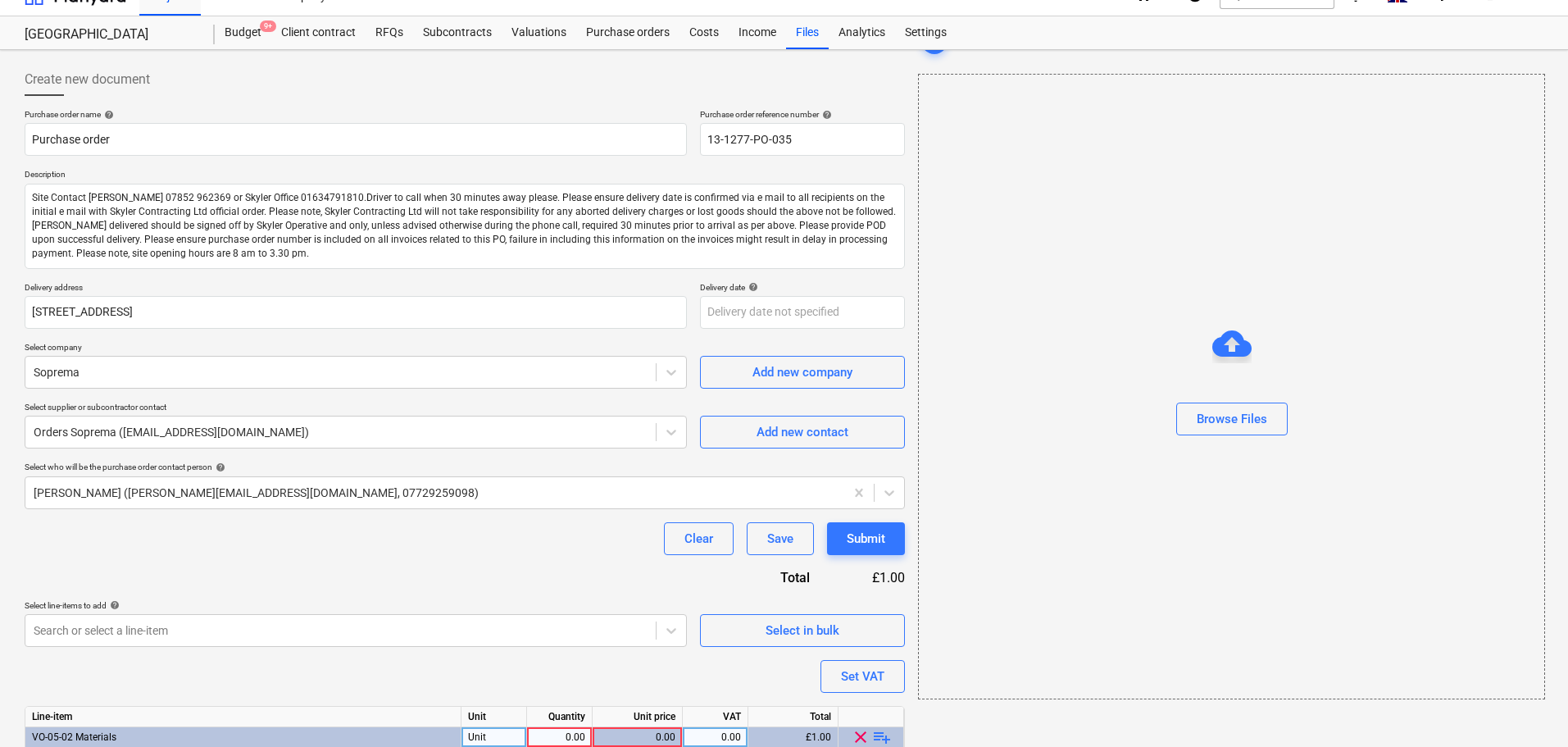
scroll to position [0, 0]
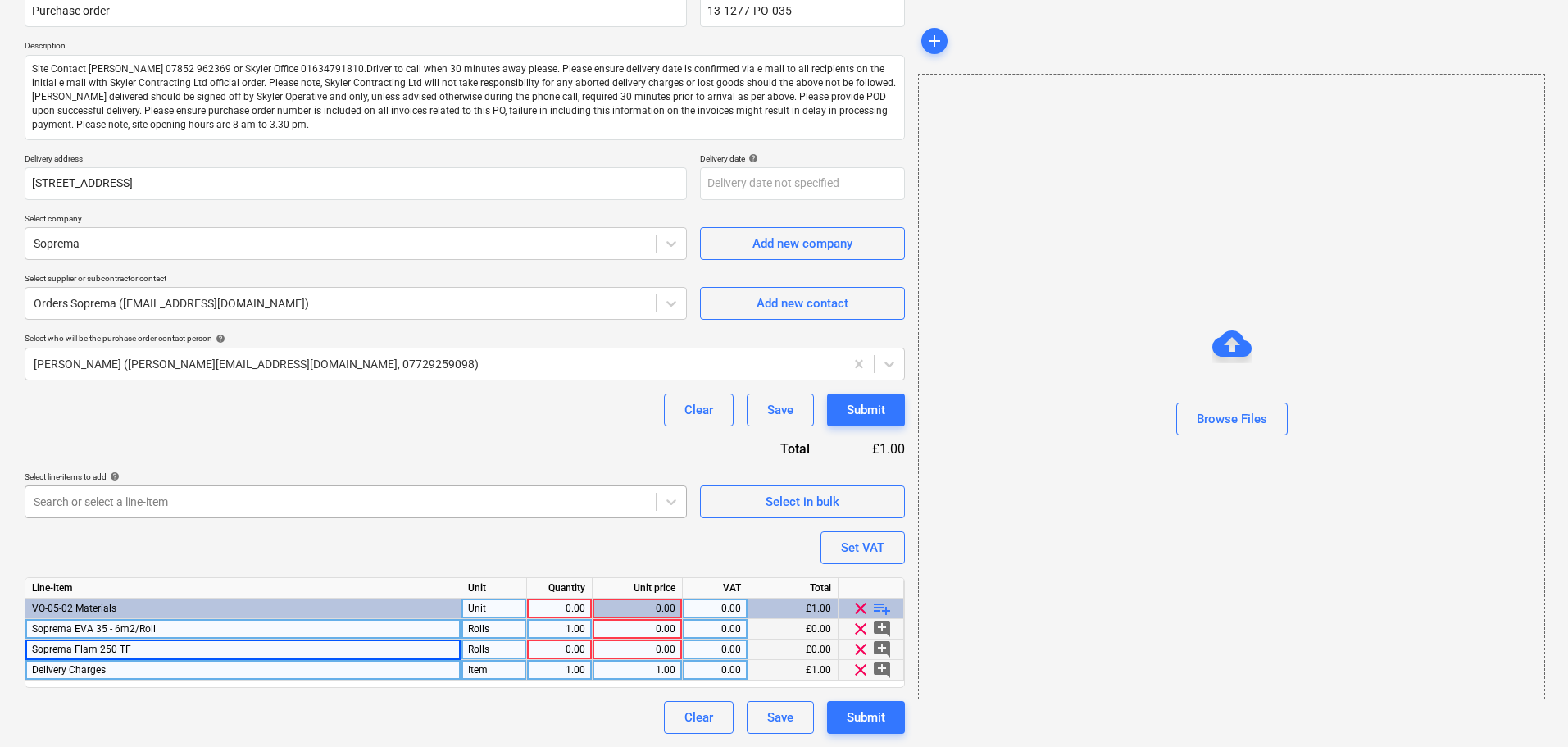
click at [161, 493] on div "Purchase order name help Purchase order Purchase order reference number help 13…" at bounding box center [464, 357] width 880 height 753
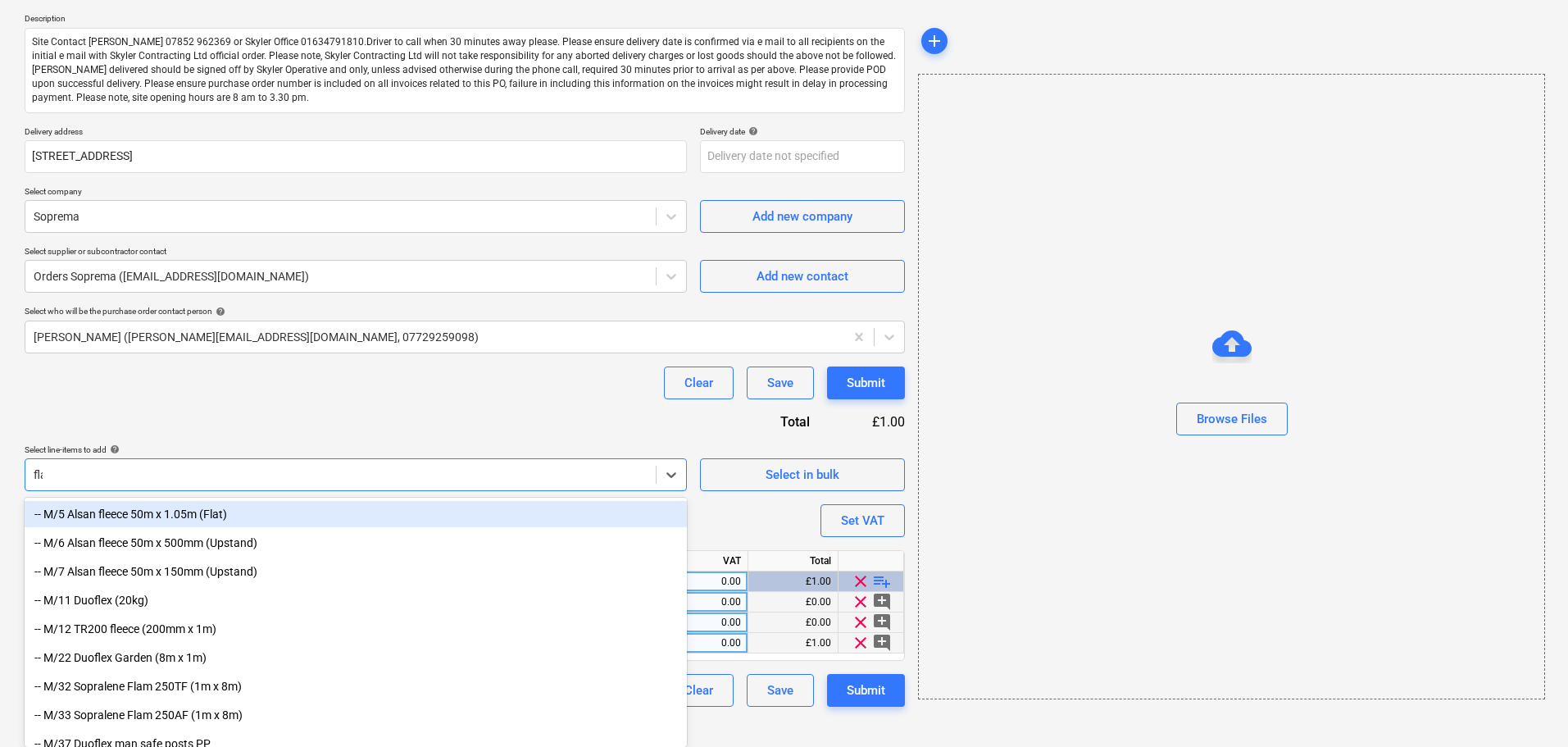
scroll to position [155, 0]
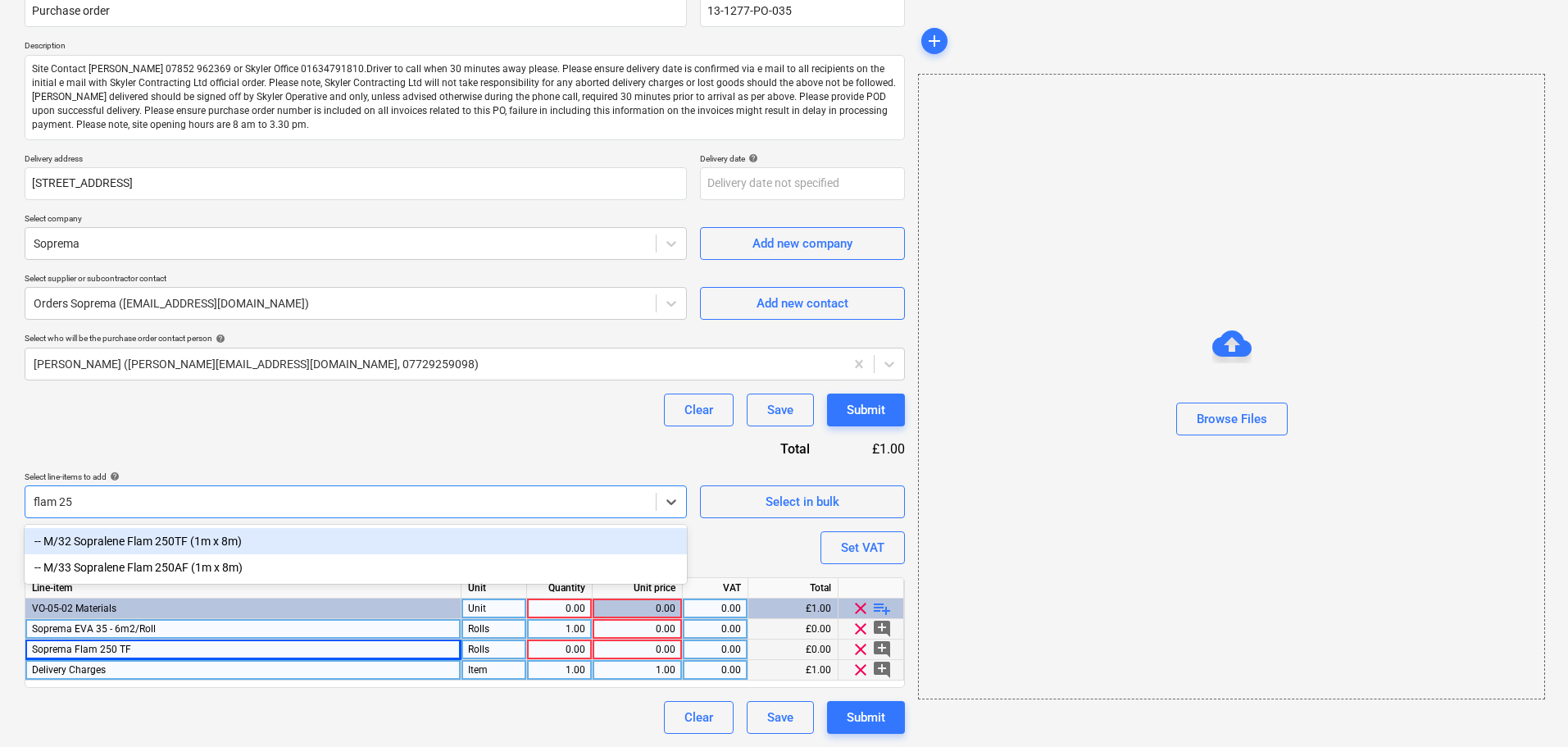
type input "flam 250"
type textarea "x"
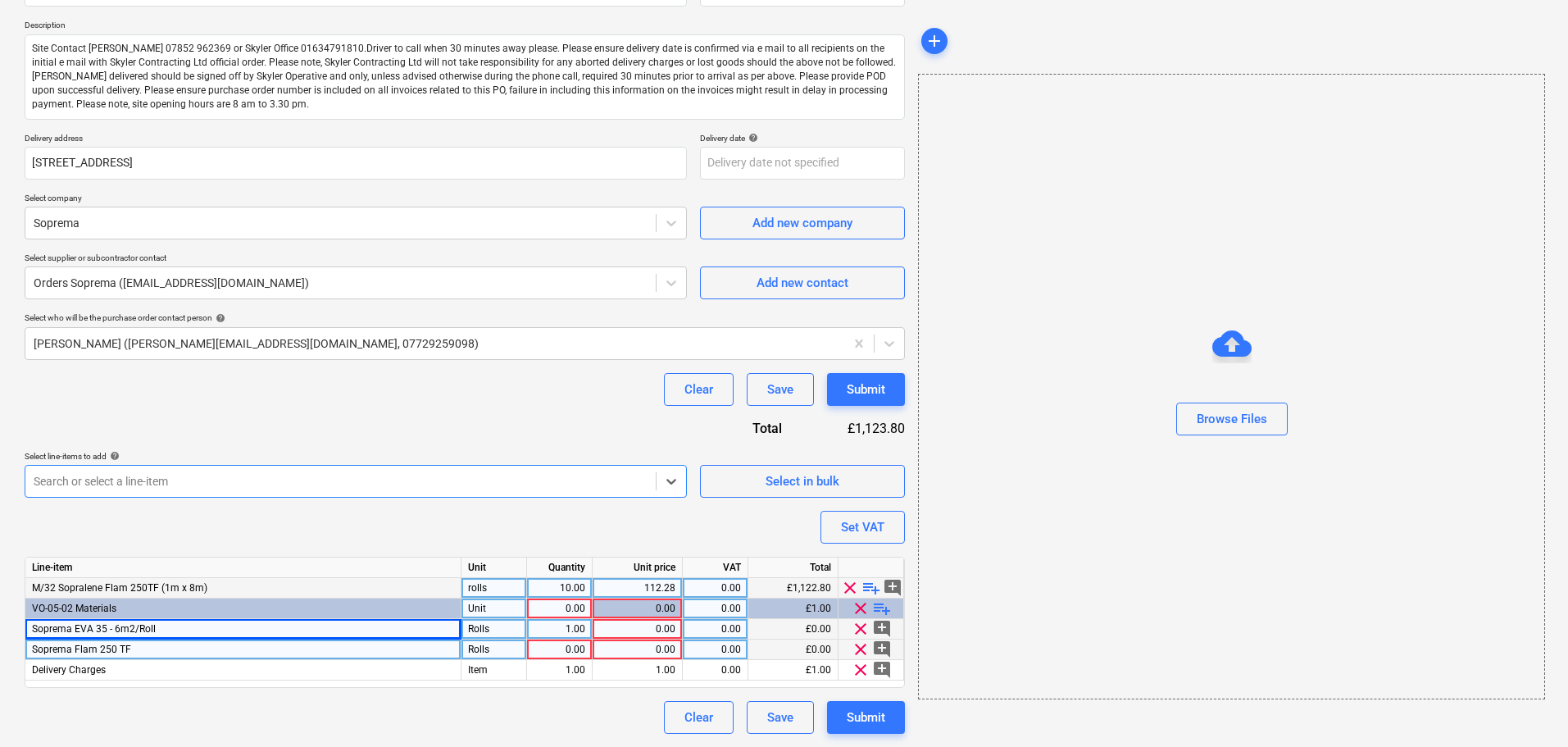
type textarea "x"
click at [67, 585] on span "M/32 Sopralene Flam 250TF (1m x 8m)" at bounding box center [119, 587] width 175 height 11
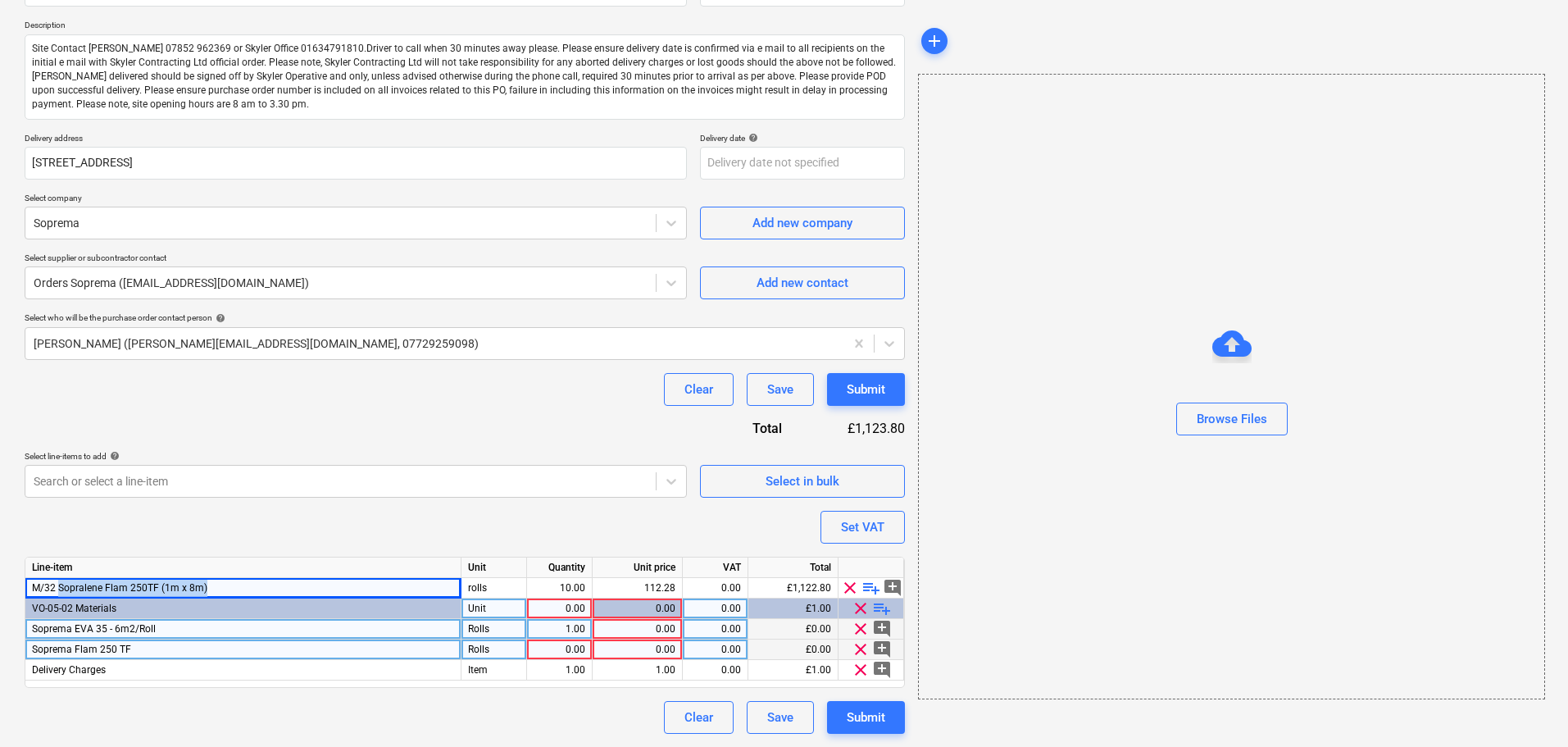
drag, startPoint x: 67, startPoint y: 585, endPoint x: 217, endPoint y: 604, distance: 151.2
click at [241, 592] on div "M/32 Sopralene Flam 250TF (1m x 8m)" at bounding box center [243, 588] width 436 height 20
copy span "Sopralene Flam 250TF (1m x 8m)"
click at [140, 647] on div "Soprema Flam 250 TF" at bounding box center [243, 650] width 436 height 20
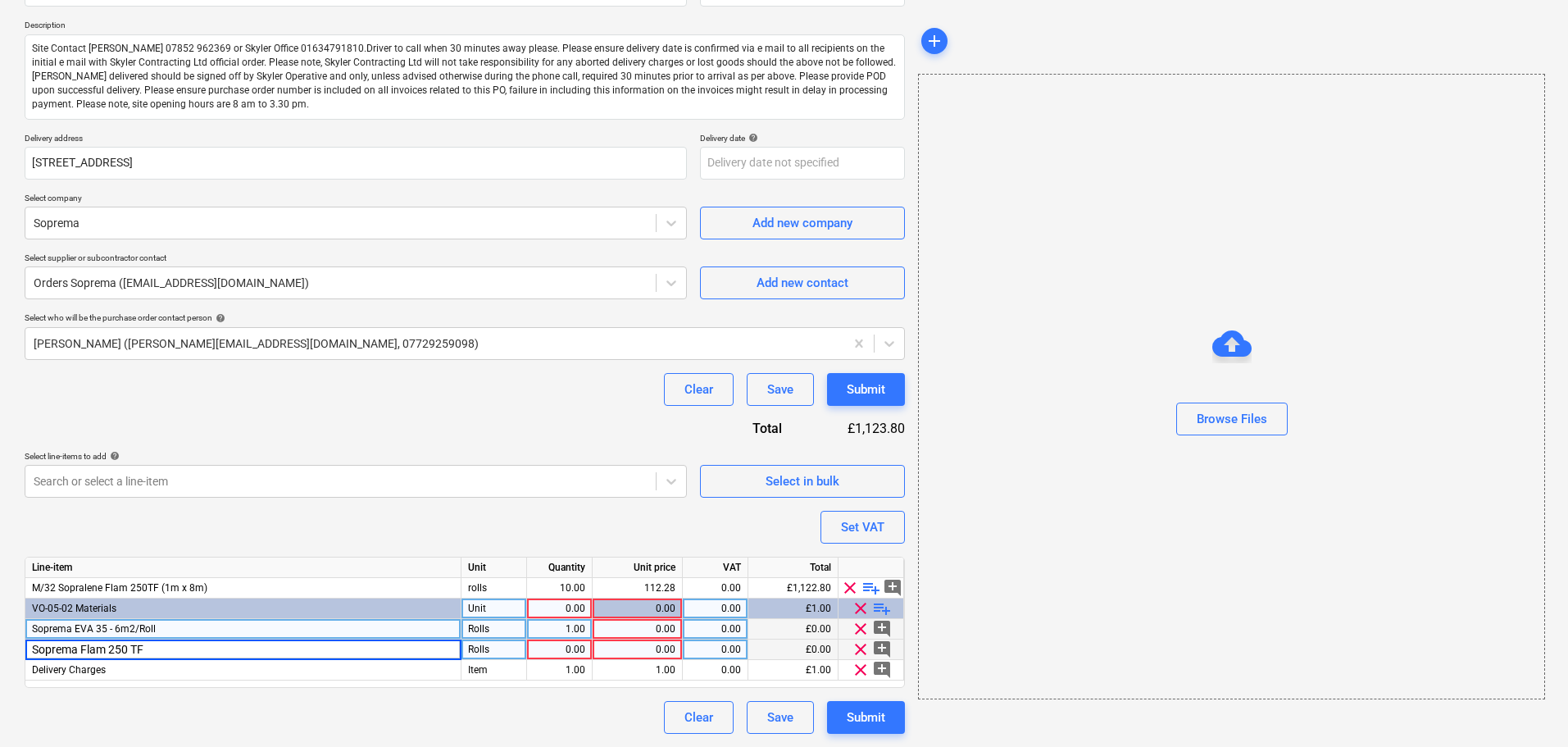
type input "Sopralene Flam 250TF (1m x 8m)"
type textarea "x"
click at [196, 534] on div "Purchase order name help Purchase order Purchase order reference number help 13…" at bounding box center [464, 347] width 880 height 773
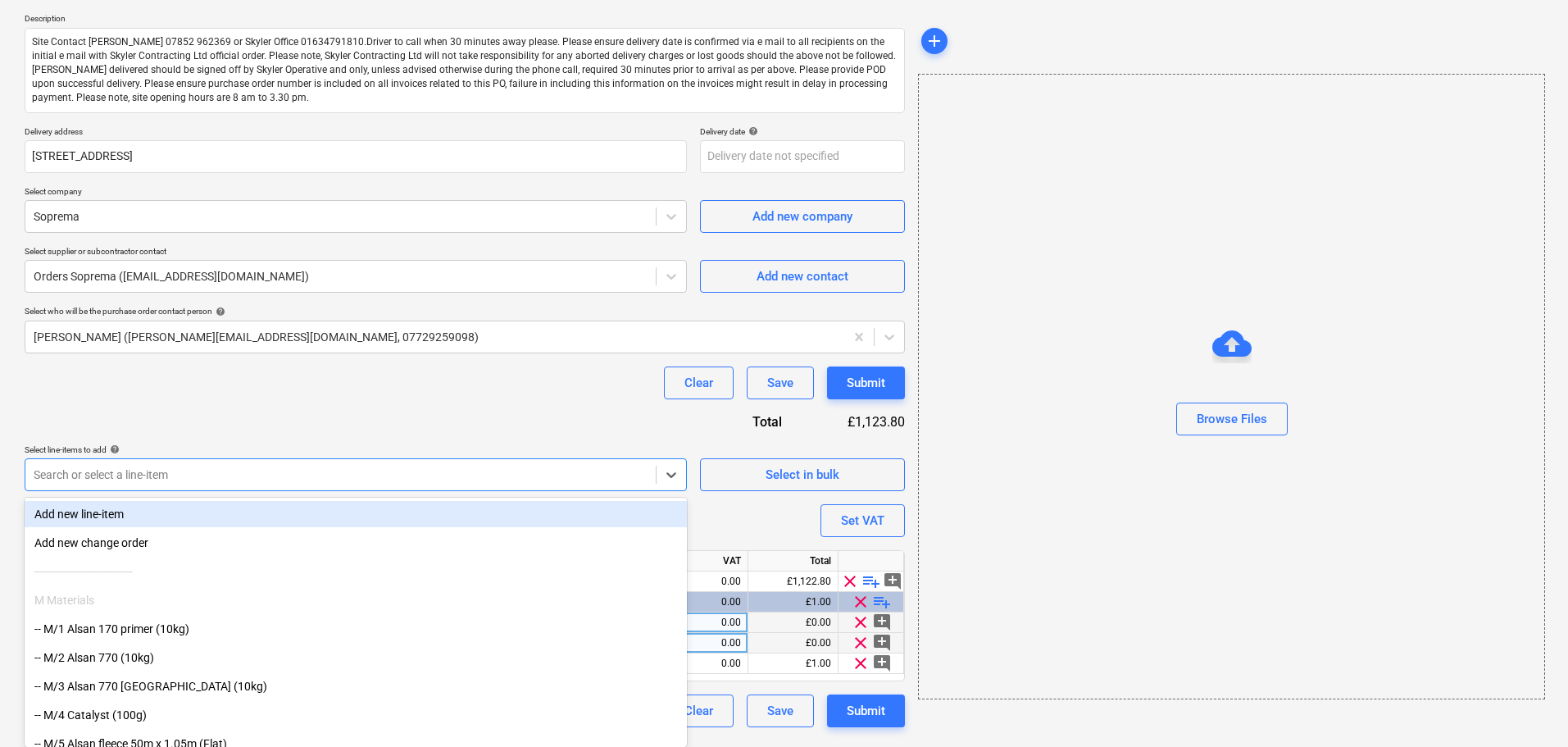
click at [208, 482] on div at bounding box center [340, 474] width 614 height 16
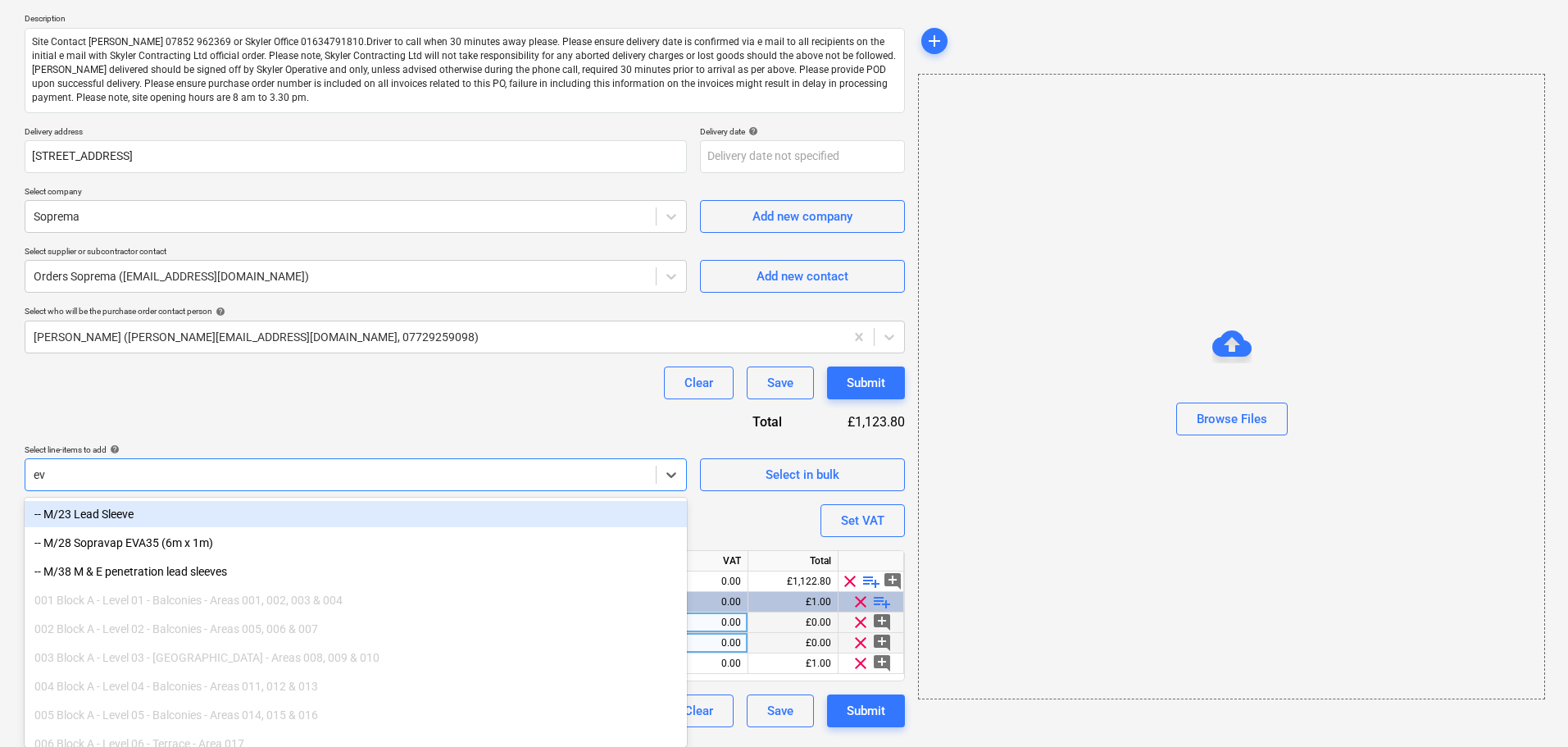
type input "eva"
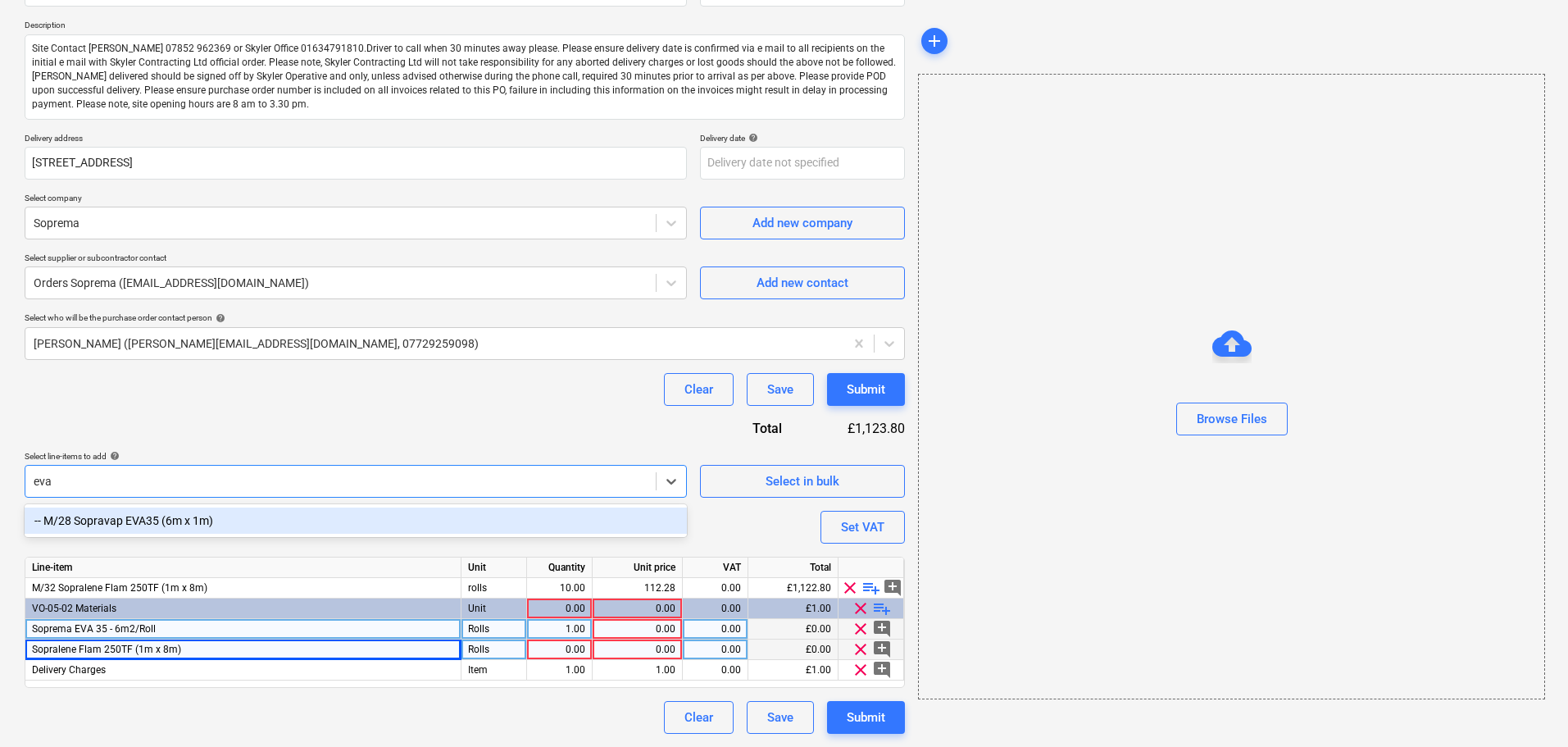
click at [126, 529] on div "-- M/28 Sopravap EVA35 (6m x 1m)" at bounding box center [356, 520] width 662 height 26
type textarea "x"
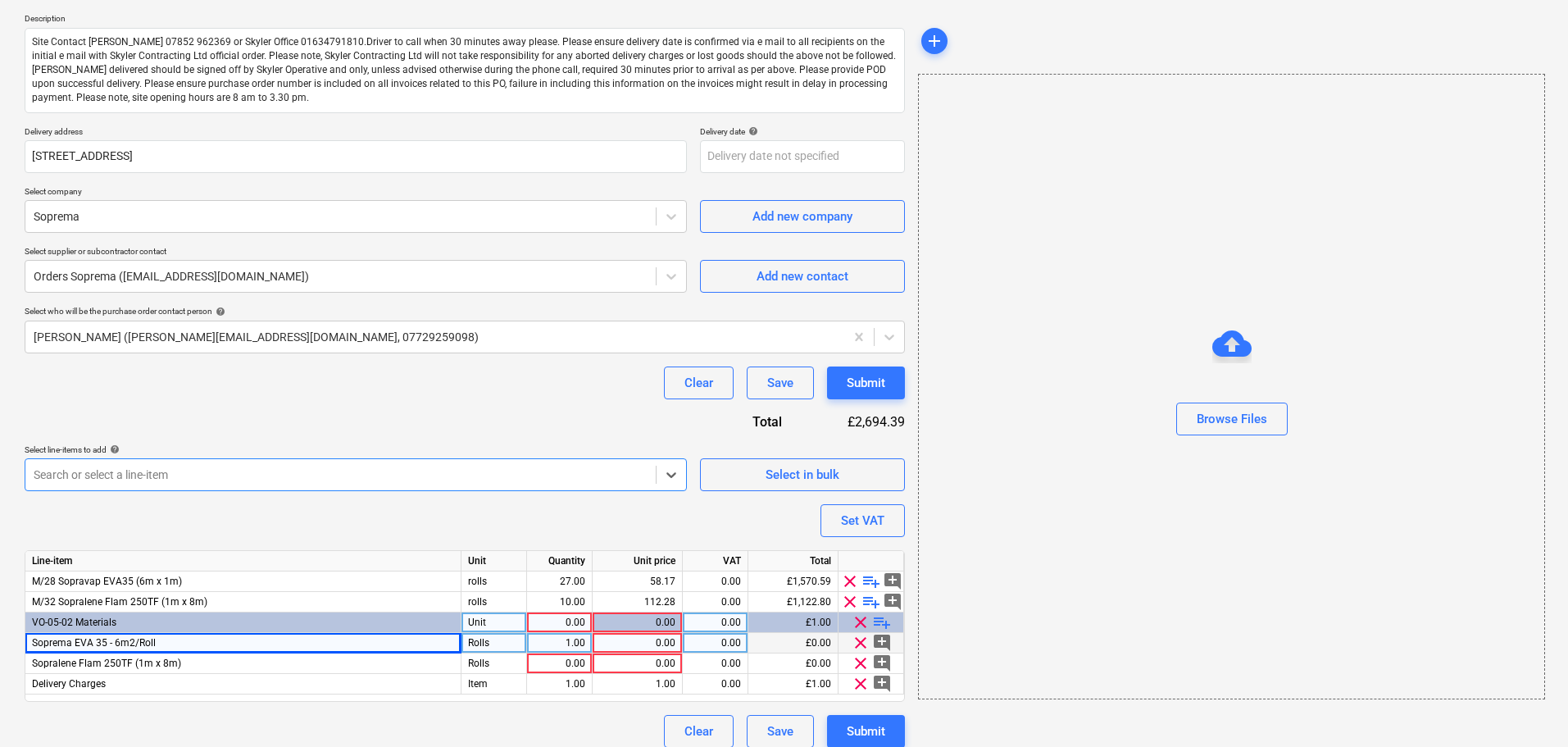
type textarea "x"
click at [241, 394] on div "Clear Save Submit" at bounding box center [464, 382] width 880 height 32
click at [76, 580] on span "M/28 Sopravap EVA35 (6m x 1m)" at bounding box center [107, 581] width 150 height 11
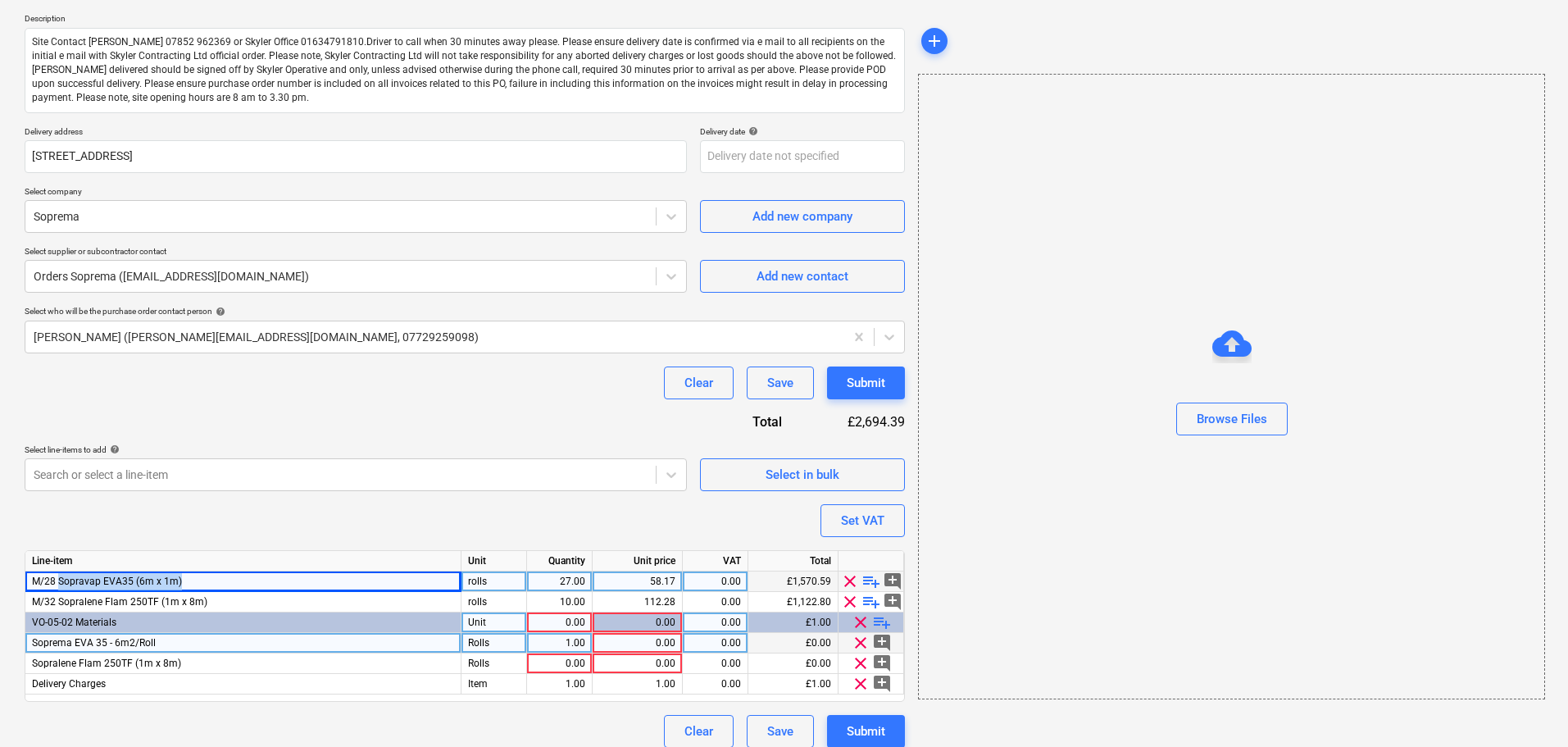
drag, startPoint x: 76, startPoint y: 580, endPoint x: 320, endPoint y: 587, distance: 244.1
click at [320, 587] on div "M/28 Sopravap EVA35 (6m x 1m)" at bounding box center [243, 581] width 436 height 20
copy span "Sopravap EVA35 (6m x 1m)"
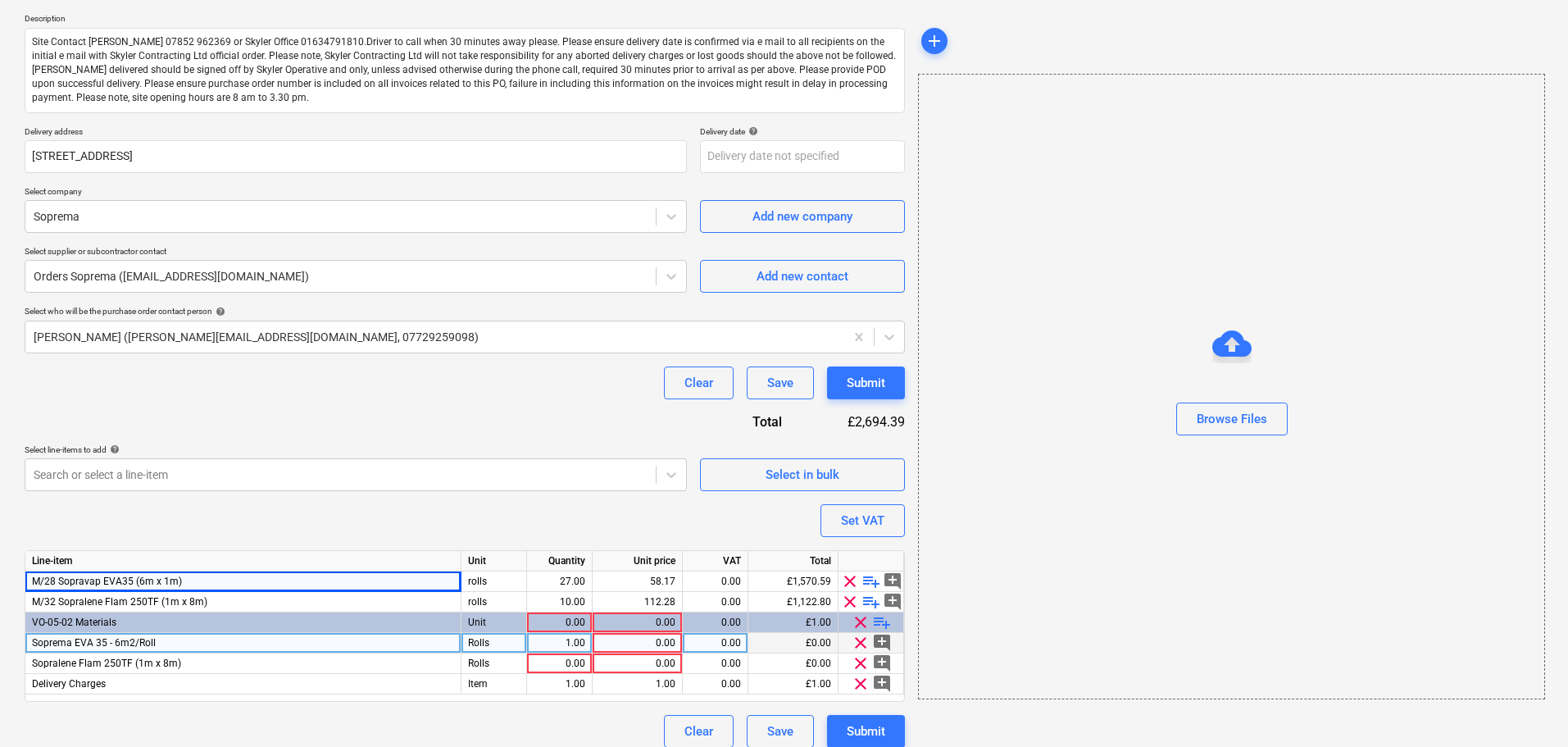
click at [160, 642] on div "Soprema EVA 35 - 6m2/Roll" at bounding box center [243, 643] width 436 height 20
type input "Sopravap EVA35 (6m x 1m)"
type textarea "x"
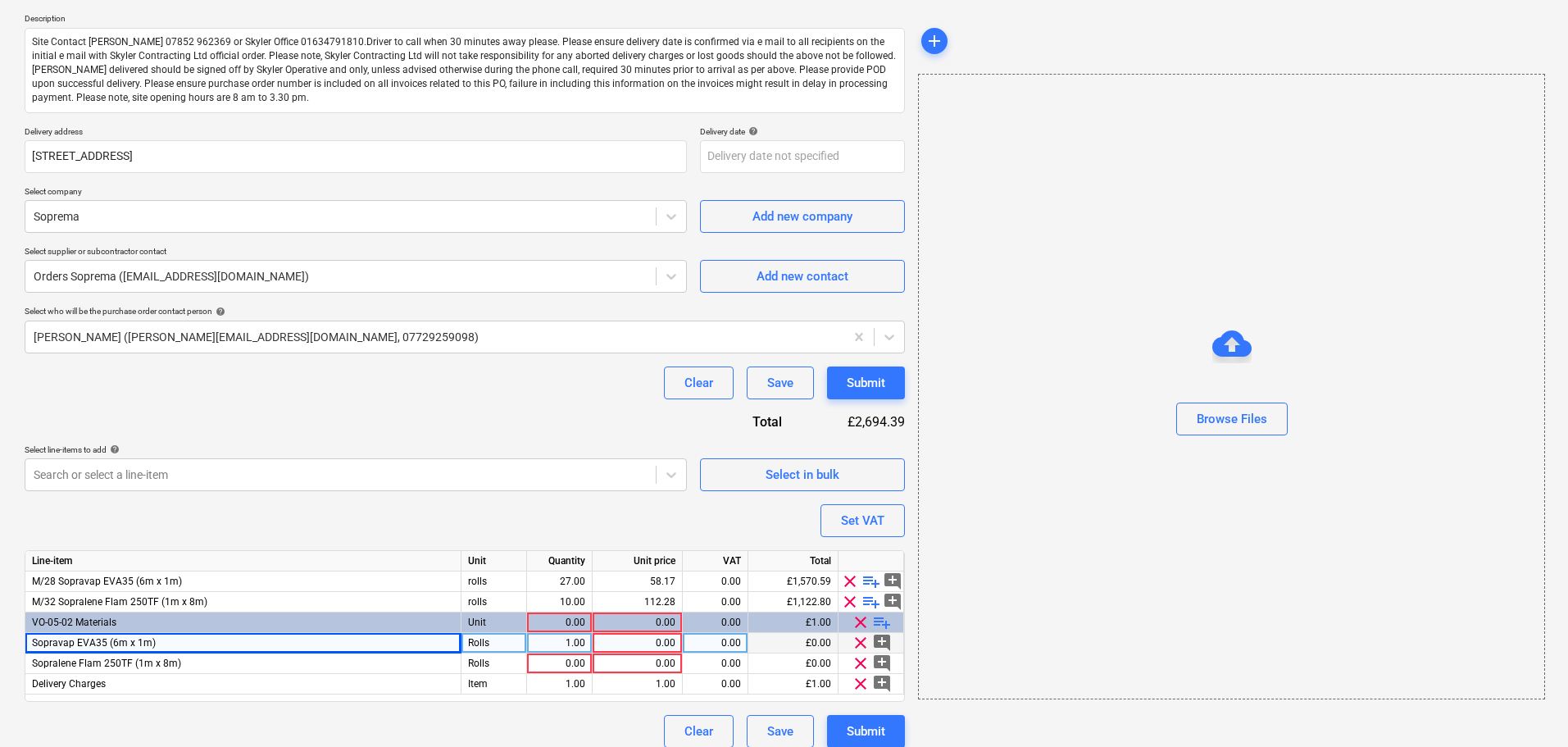
click at [254, 411] on div "Purchase order name help Purchase order Purchase order reference number help 13…" at bounding box center [464, 350] width 880 height 795
click at [548, 644] on div "1.00" at bounding box center [559, 643] width 51 height 20
type input "30"
type textarea "x"
click at [545, 662] on div "0.00" at bounding box center [559, 663] width 51 height 20
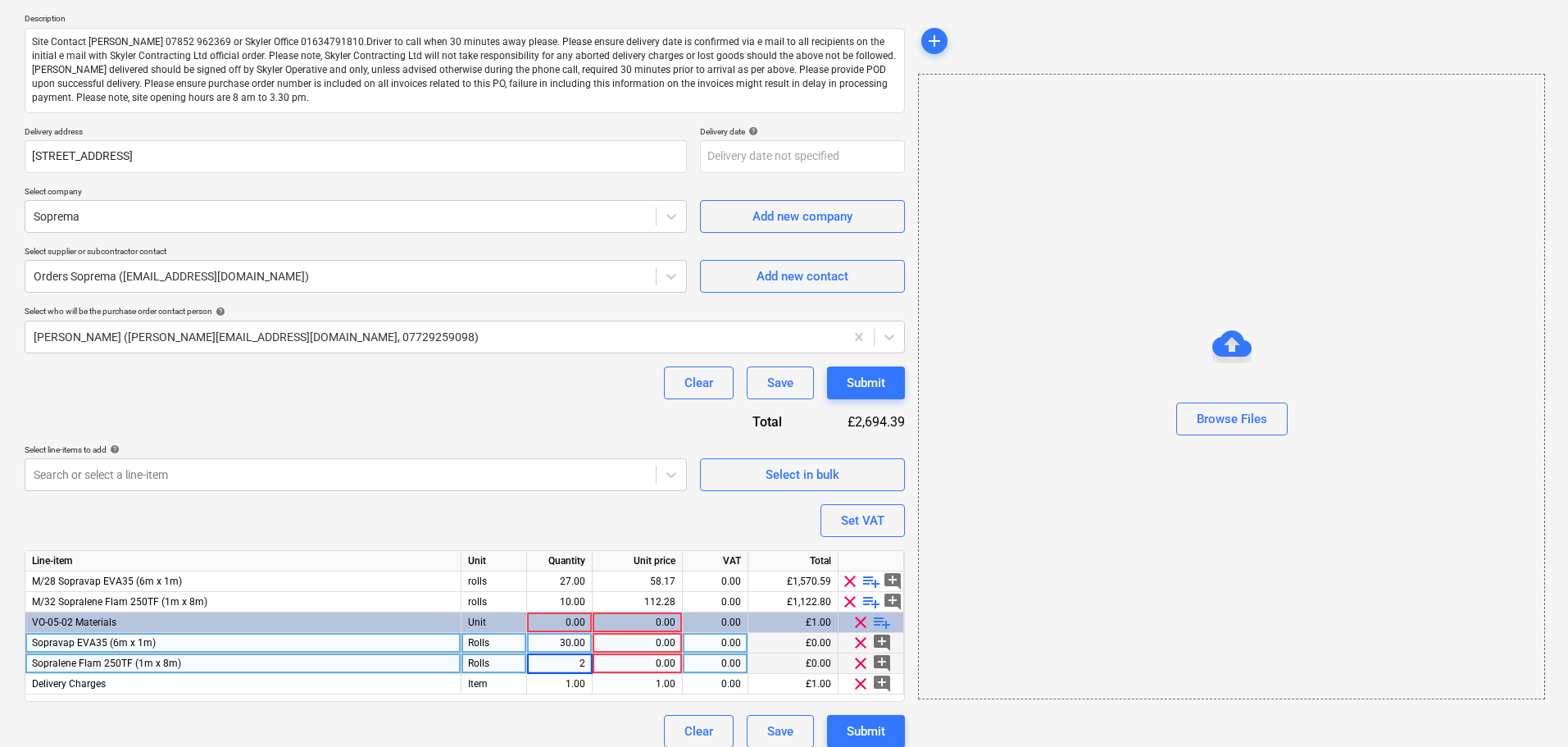
type input "25"
click at [588, 501] on div "Purchase order name help Purchase order Purchase order reference number help 13…" at bounding box center [464, 350] width 880 height 795
drag, startPoint x: 568, startPoint y: 402, endPoint x: 542, endPoint y: 566, distance: 166.0
click at [542, 566] on div "Purchase order name help Purchase order Purchase order reference number help 13…" at bounding box center [464, 350] width 880 height 795
type textarea "x"
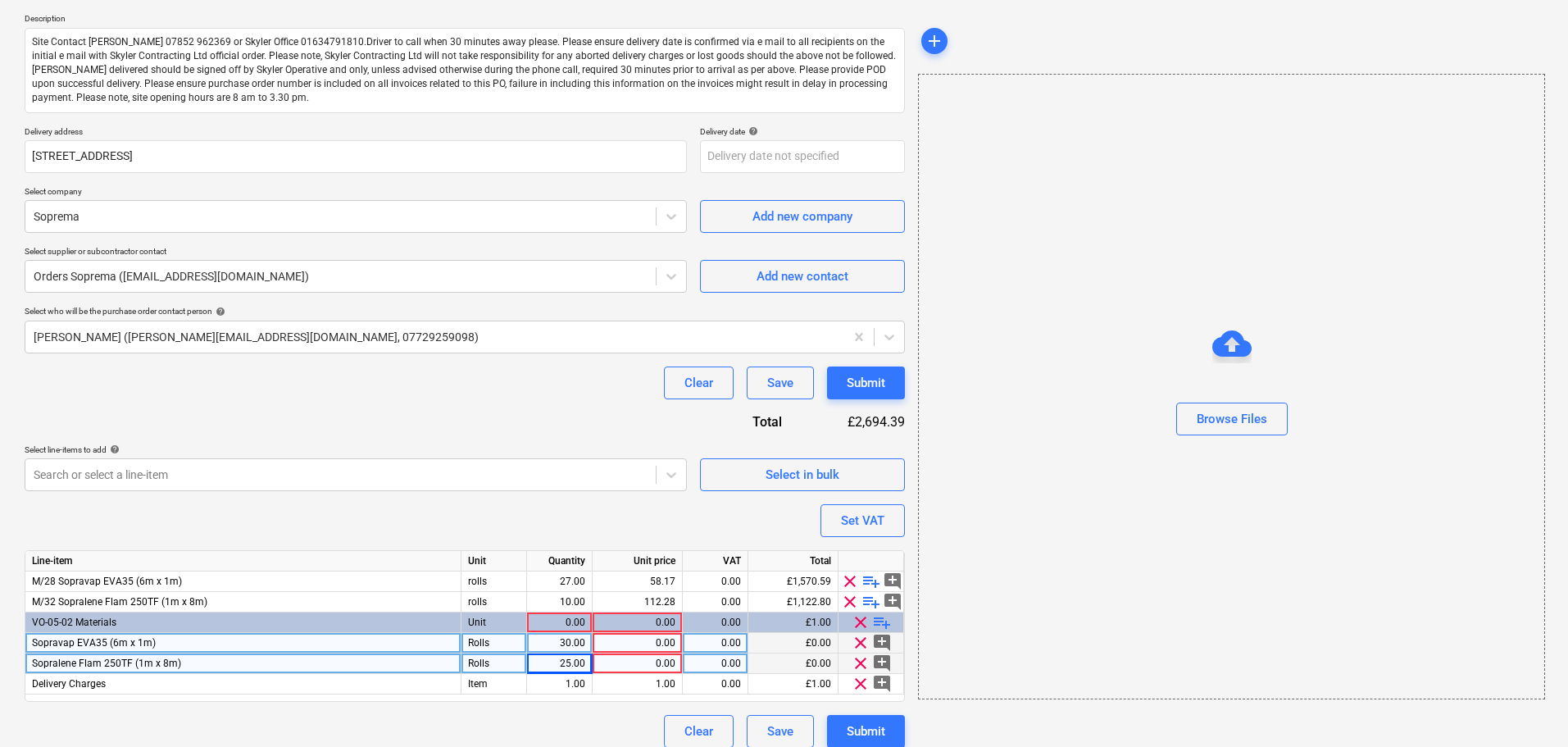
click at [522, 398] on div "Clear Save Submit" at bounding box center [464, 382] width 880 height 32
click at [646, 603] on div "112.28" at bounding box center [637, 602] width 76 height 20
click at [626, 661] on div "0.00" at bounding box center [637, 663] width 76 height 20
type input "112.28"
type textarea "x"
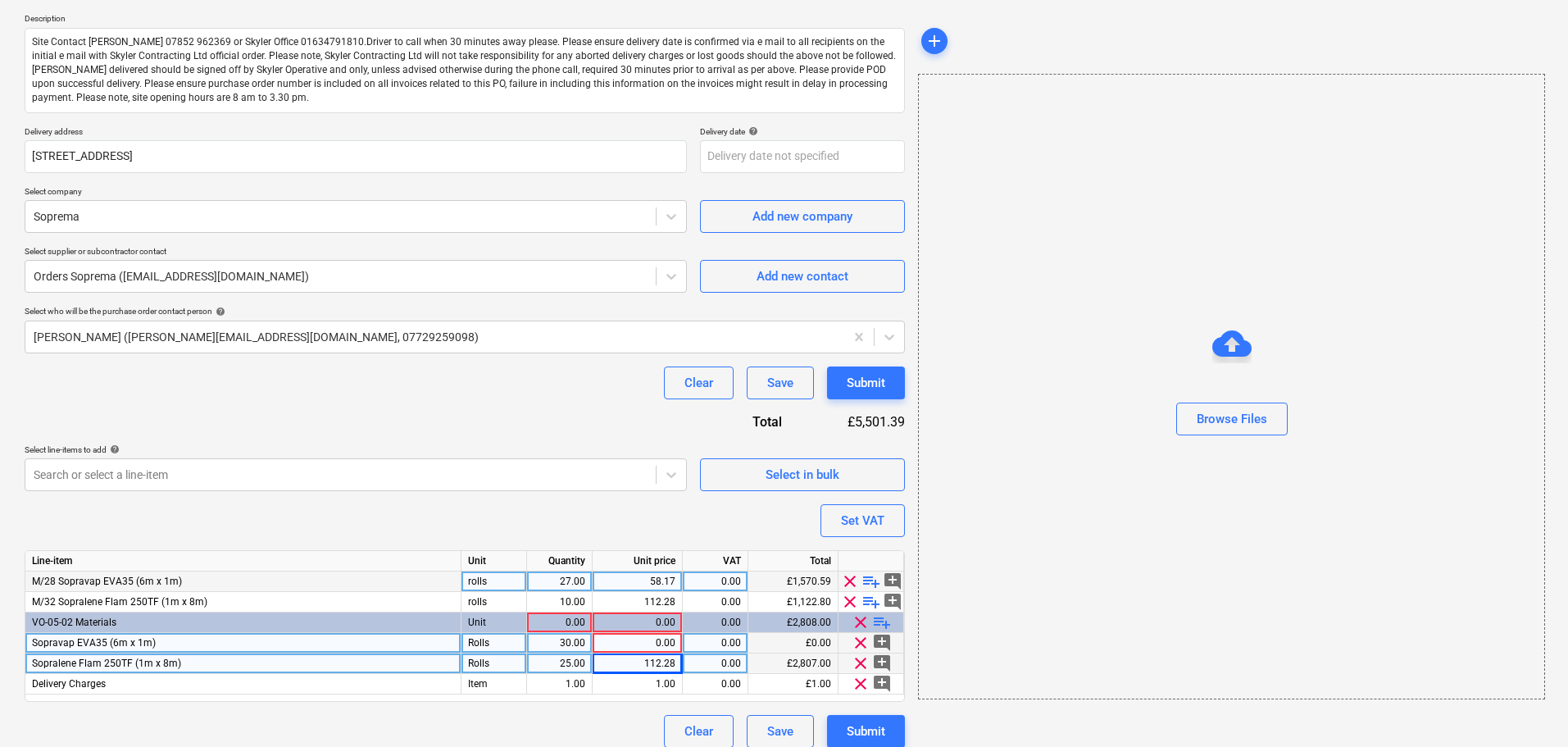
click at [631, 579] on div "58.17" at bounding box center [637, 581] width 76 height 20
click at [630, 639] on div "0.00" at bounding box center [637, 643] width 76 height 20
type input "58.17"
click at [567, 449] on div "Select line-items to add help" at bounding box center [356, 449] width 662 height 10
click at [844, 578] on span "clear" at bounding box center [849, 581] width 20 height 20
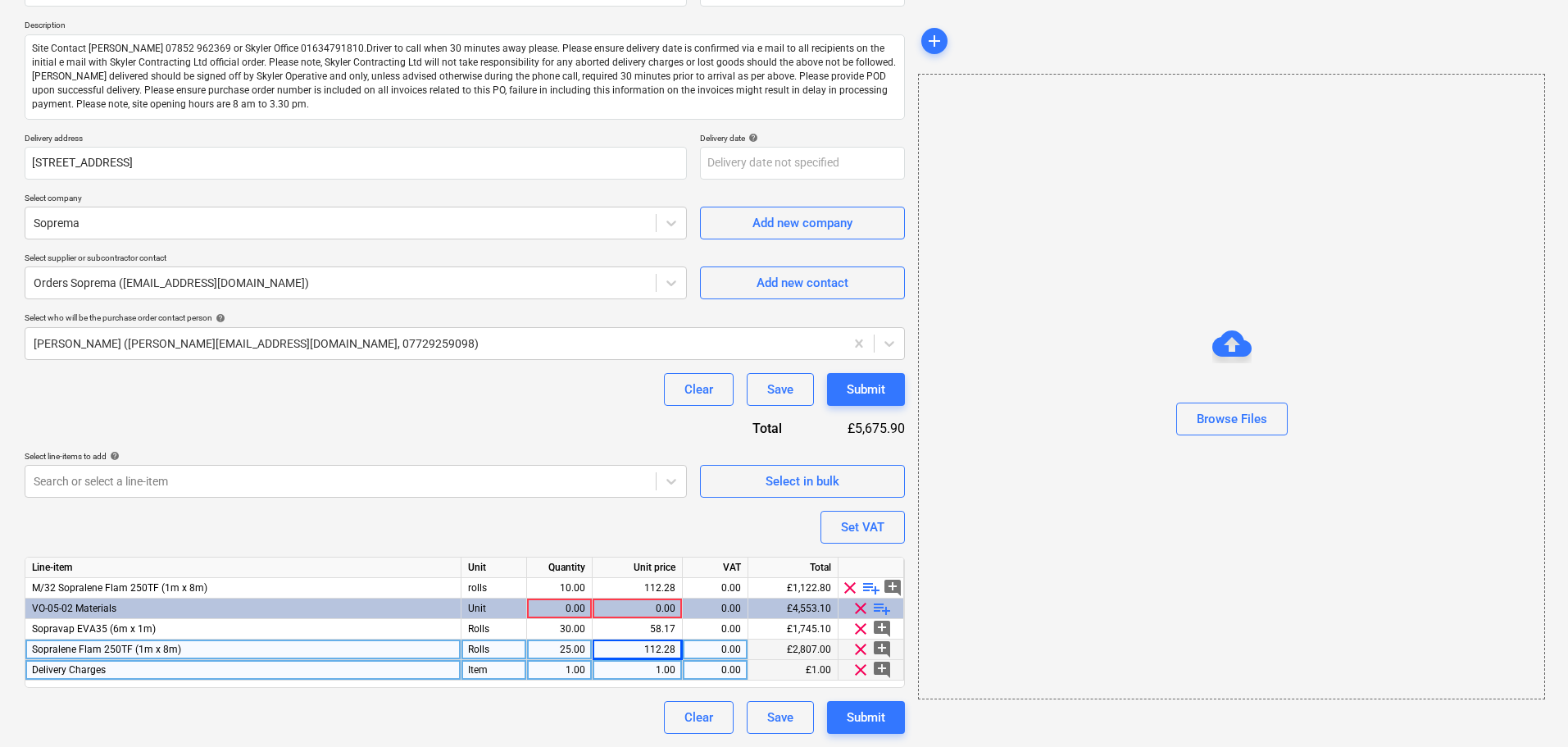
click at [848, 586] on span "clear" at bounding box center [849, 587] width 20 height 20
type textarea "x"
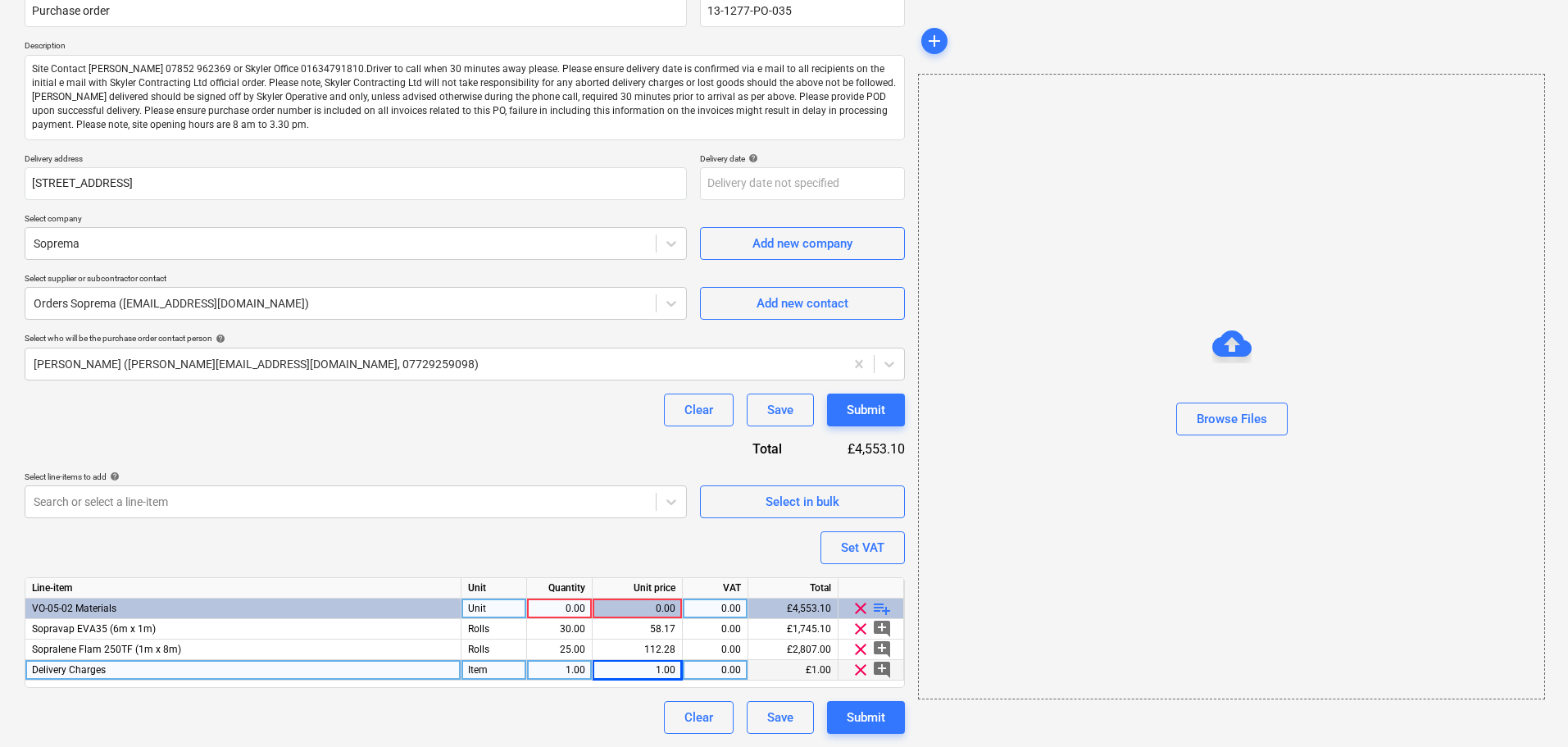
click at [563, 606] on div "0.00" at bounding box center [559, 609] width 51 height 20
type input "1"
click at [528, 458] on div "Purchase order name help Purchase order Purchase order reference number help 13…" at bounding box center [464, 357] width 880 height 753
click at [856, 666] on span "clear" at bounding box center [860, 669] width 20 height 20
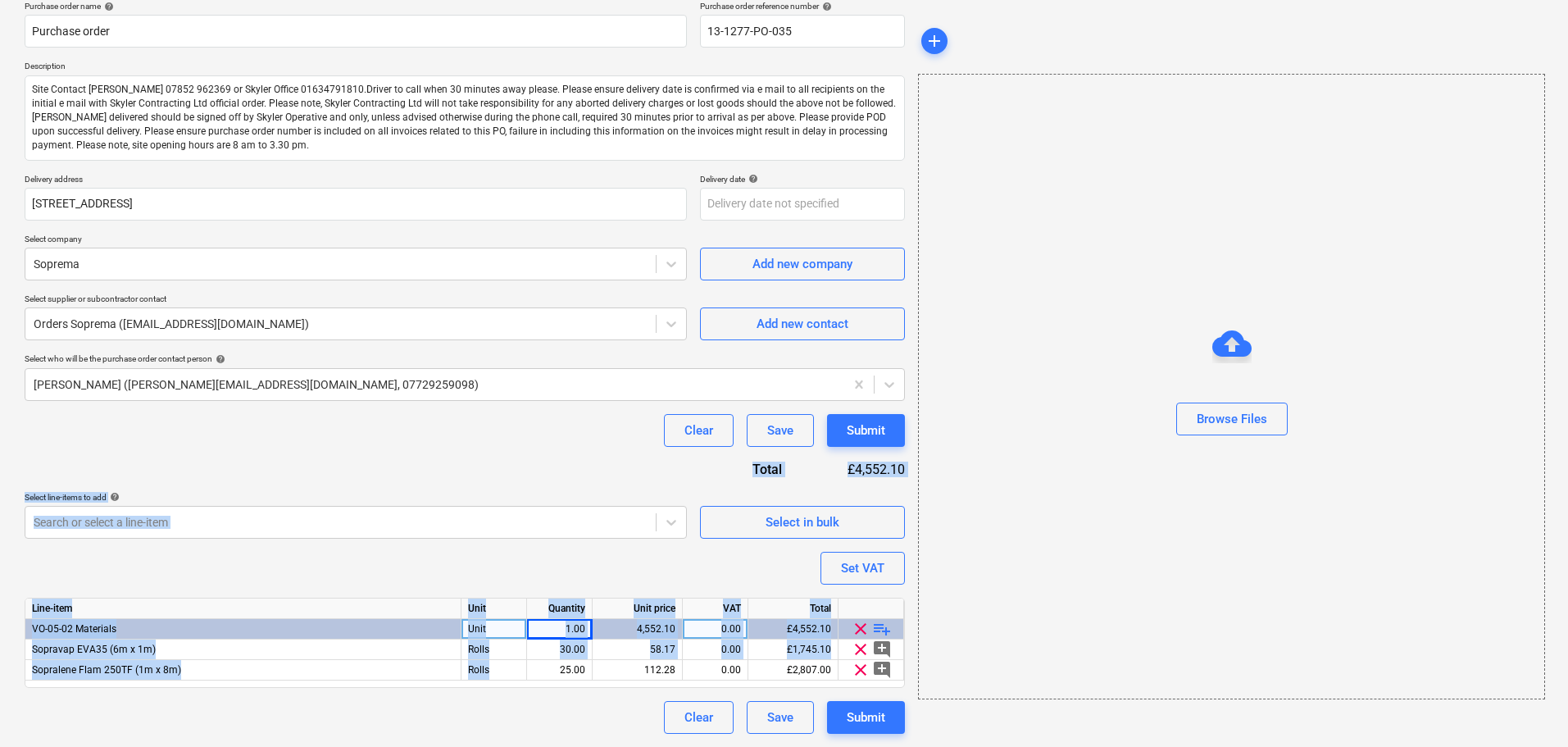
drag, startPoint x: 572, startPoint y: 452, endPoint x: 559, endPoint y: 682, distance: 230.4
click at [561, 680] on div "Purchase order name help Purchase order Purchase order reference number help 13…" at bounding box center [464, 367] width 880 height 732
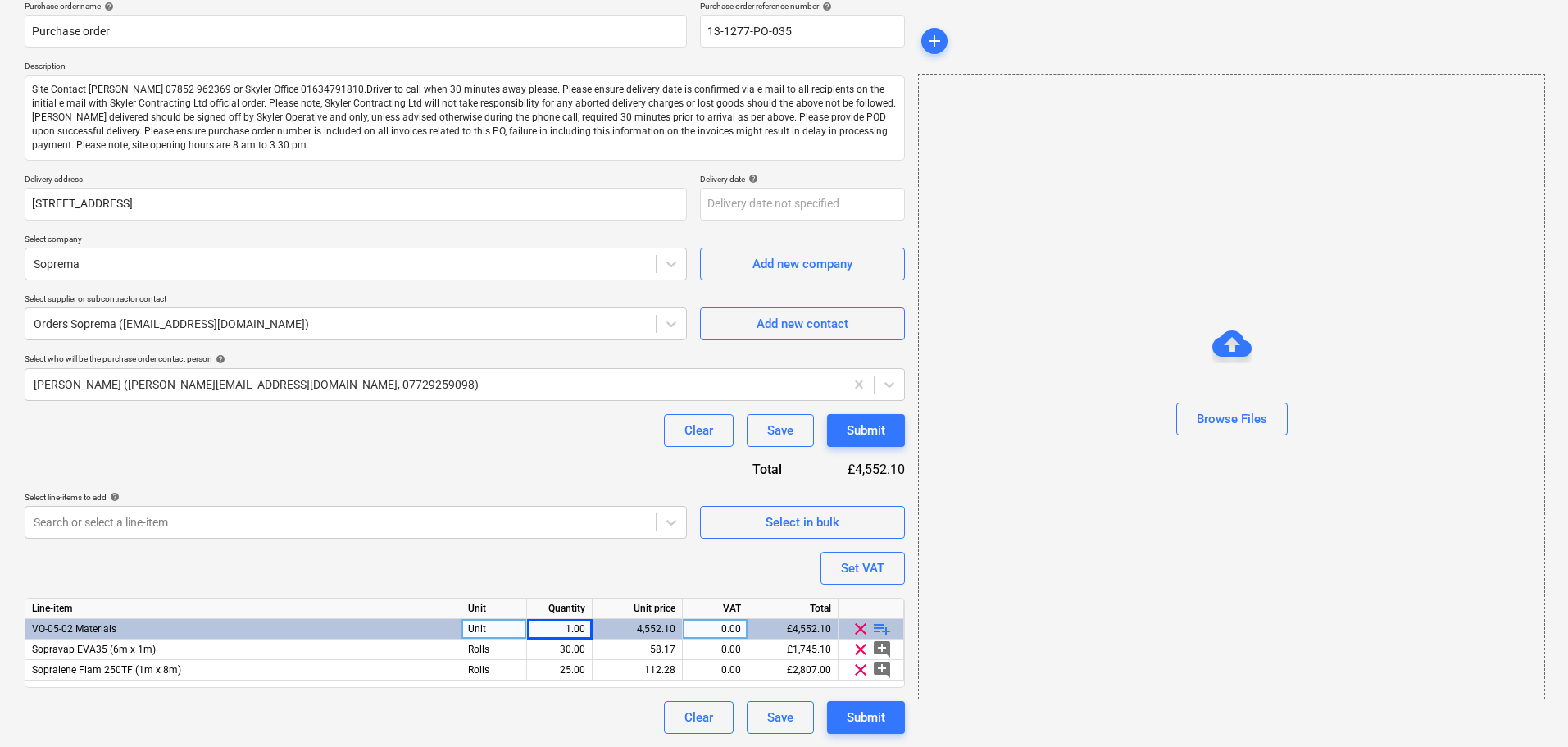
click at [515, 411] on div "Purchase order name help Purchase order Purchase order reference number help 13…" at bounding box center [464, 367] width 880 height 732
click at [434, 436] on div "Clear Save Submit" at bounding box center [464, 430] width 880 height 32
drag, startPoint x: 416, startPoint y: 444, endPoint x: 407, endPoint y: 620, distance: 176.2
click at [406, 625] on div "Purchase order name help Purchase order Purchase order reference number help 13…" at bounding box center [464, 367] width 880 height 732
click at [423, 463] on div "Purchase order name help Purchase order Purchase order reference number help 13…" at bounding box center [464, 367] width 880 height 732
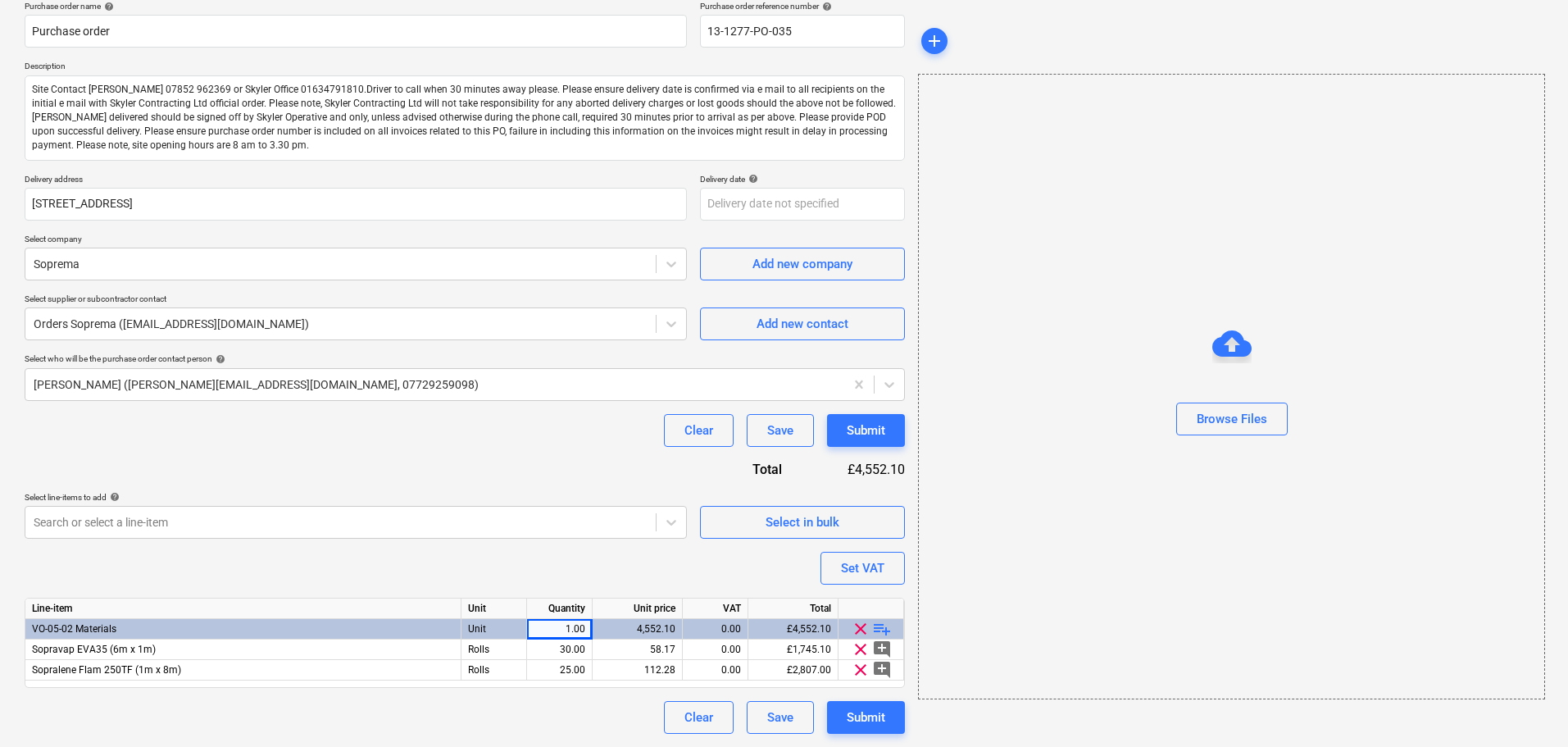
click at [423, 463] on div "Purchase order name help Purchase order Purchase order reference number help 13…" at bounding box center [464, 367] width 880 height 732
click at [875, 434] on div "Submit" at bounding box center [866, 430] width 38 height 21
type textarea "x"
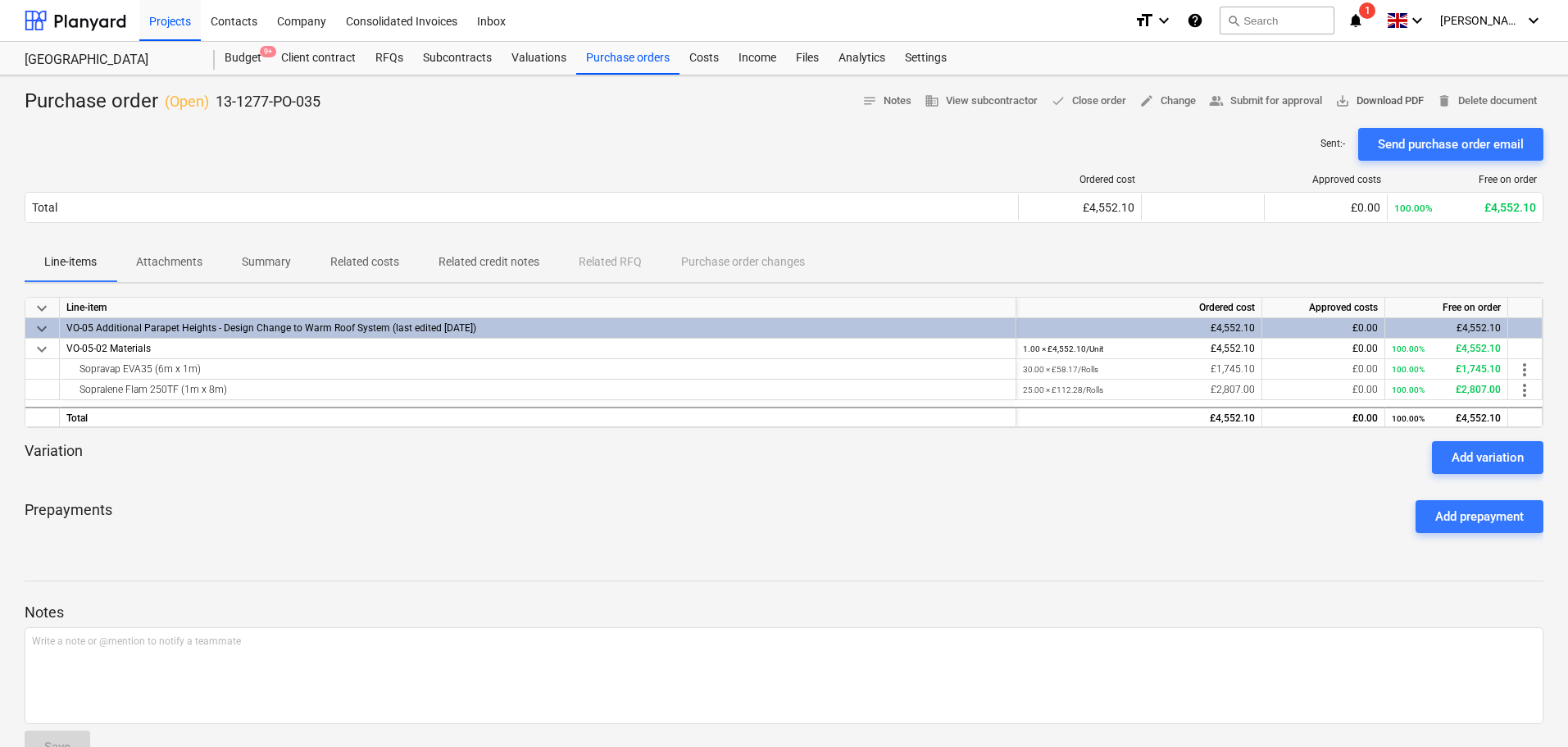
click at [1382, 99] on span "save_alt Download PDF" at bounding box center [1379, 102] width 89 height 19
click at [606, 134] on div "Sent : - Send purchase order email" at bounding box center [784, 144] width 1518 height 32
click at [90, 24] on div at bounding box center [75, 20] width 102 height 41
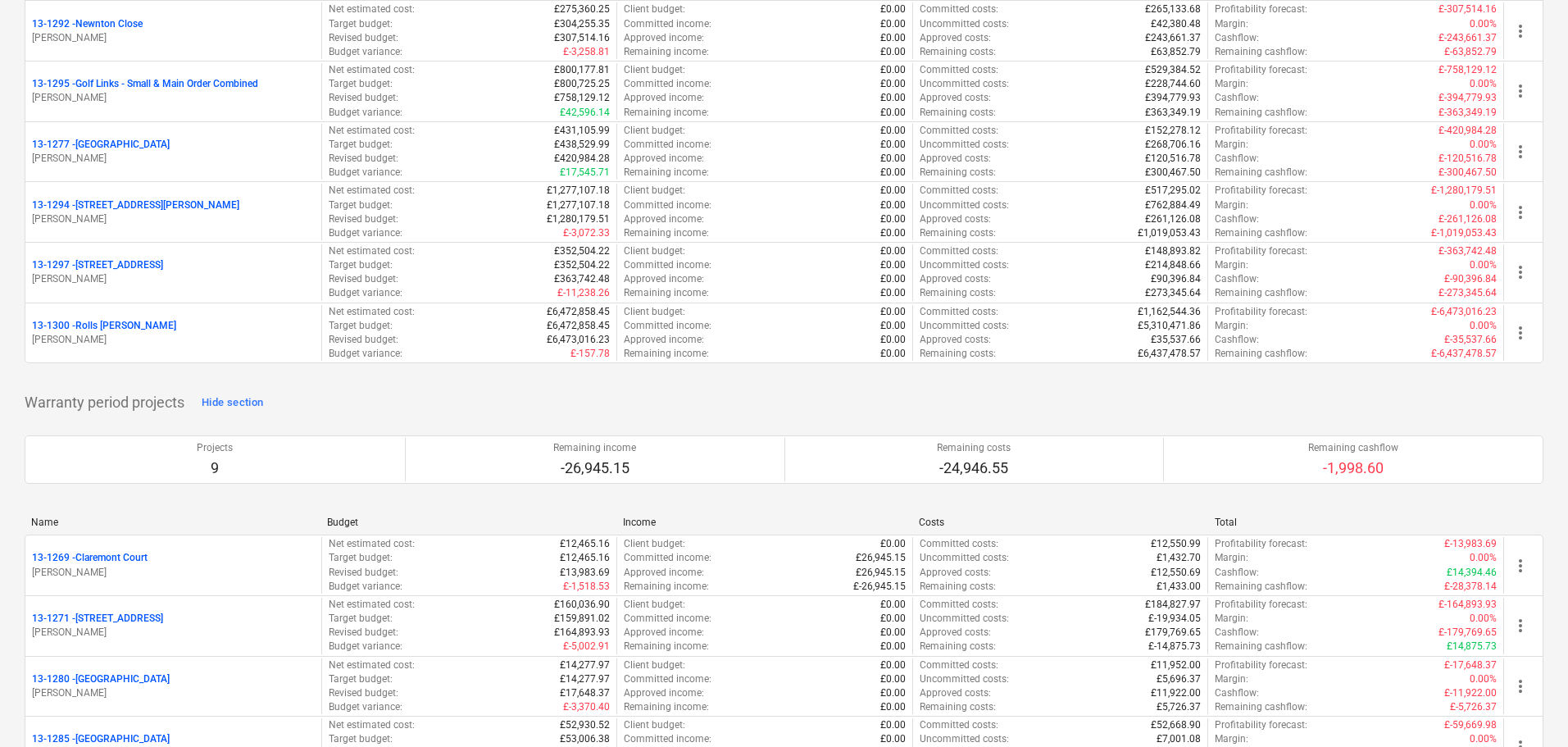
scroll to position [2214, 0]
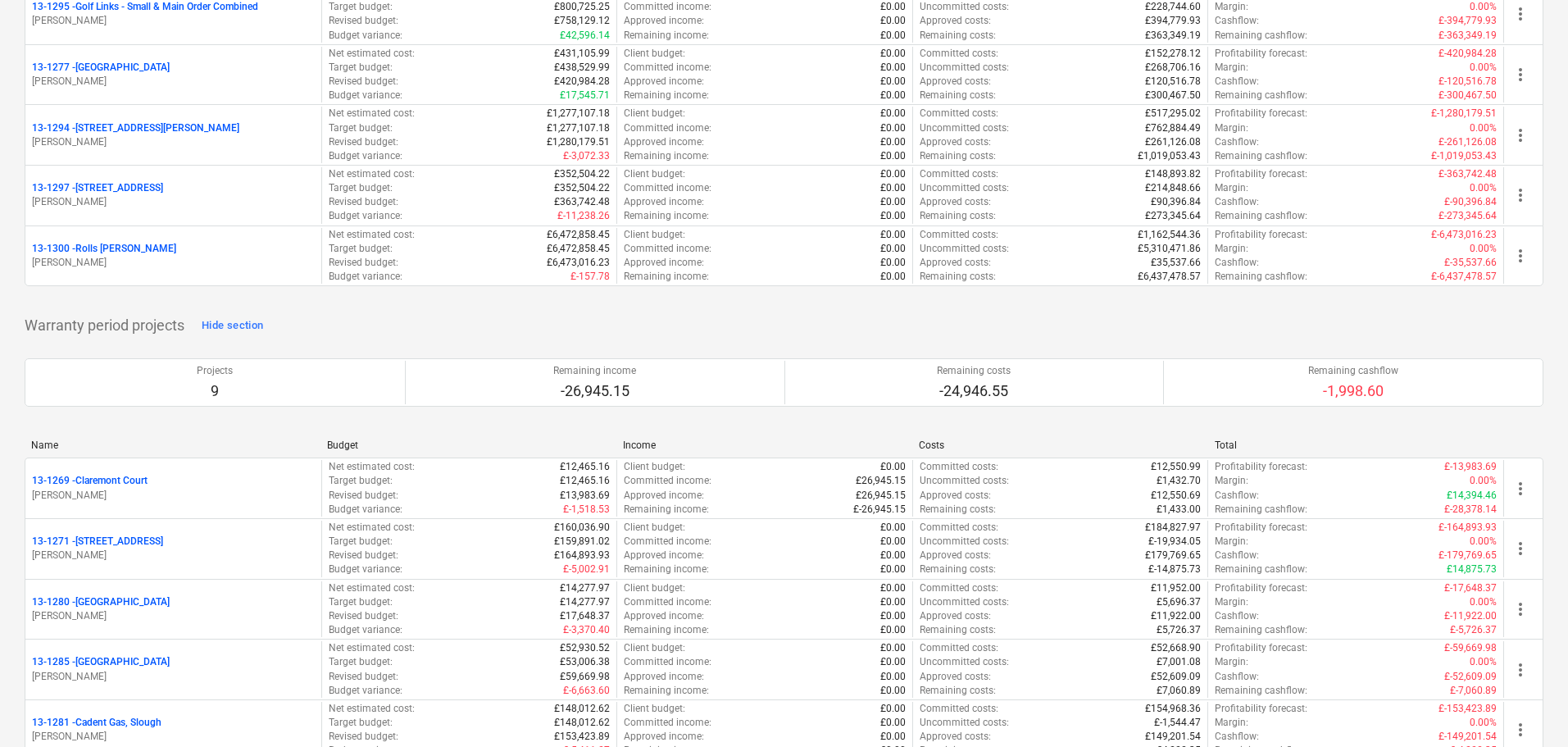
click at [181, 247] on div "13-1300 - Rolls Royce Chichester" at bounding box center [172, 248] width 283 height 14
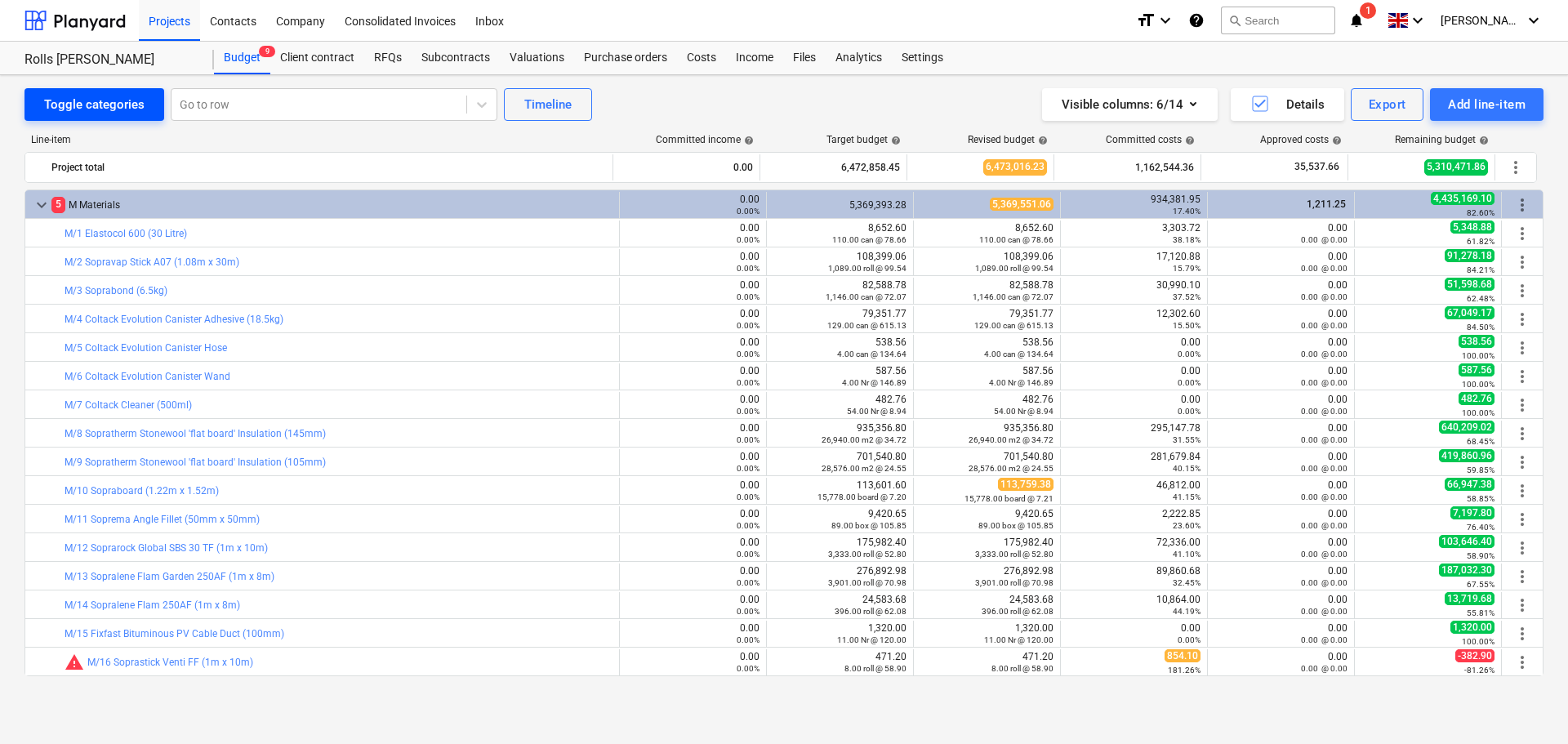
click at [134, 107] on div "Toggle categories" at bounding box center [94, 104] width 100 height 21
click at [86, 109] on div "Toggle categories" at bounding box center [94, 104] width 100 height 21
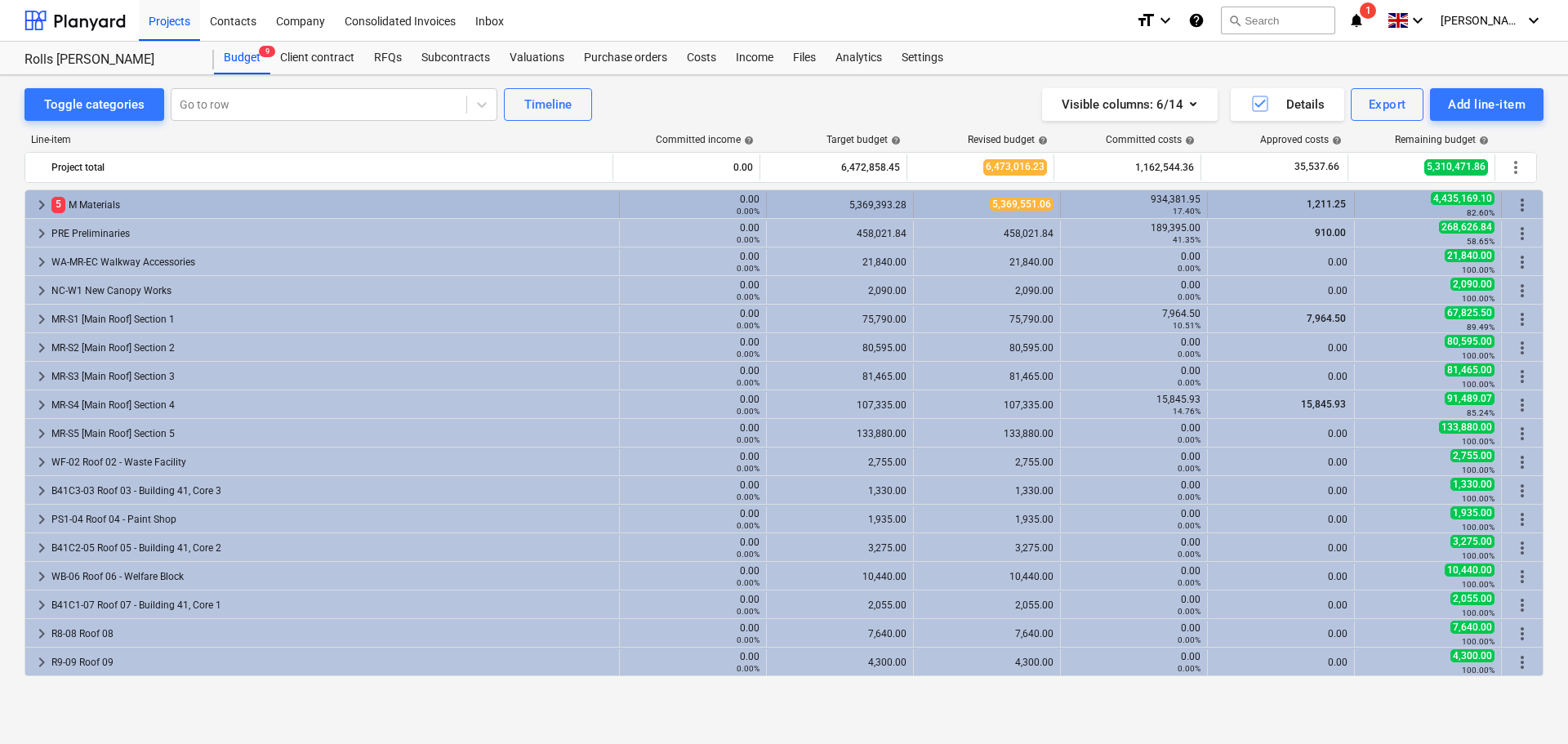
click at [134, 204] on div "5 M Materials" at bounding box center [332, 205] width 561 height 26
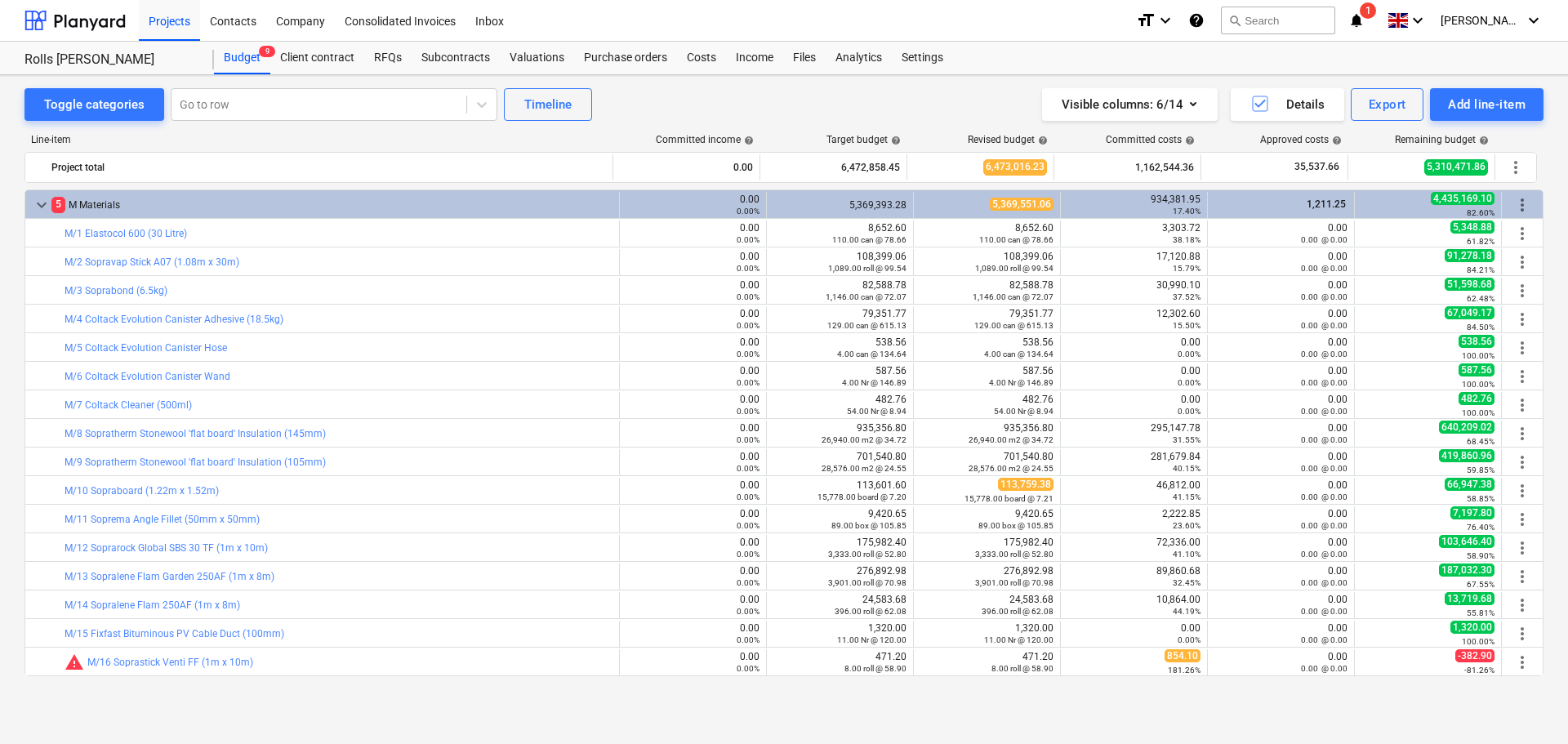
click at [134, 204] on div "5 M Materials" at bounding box center [332, 205] width 561 height 26
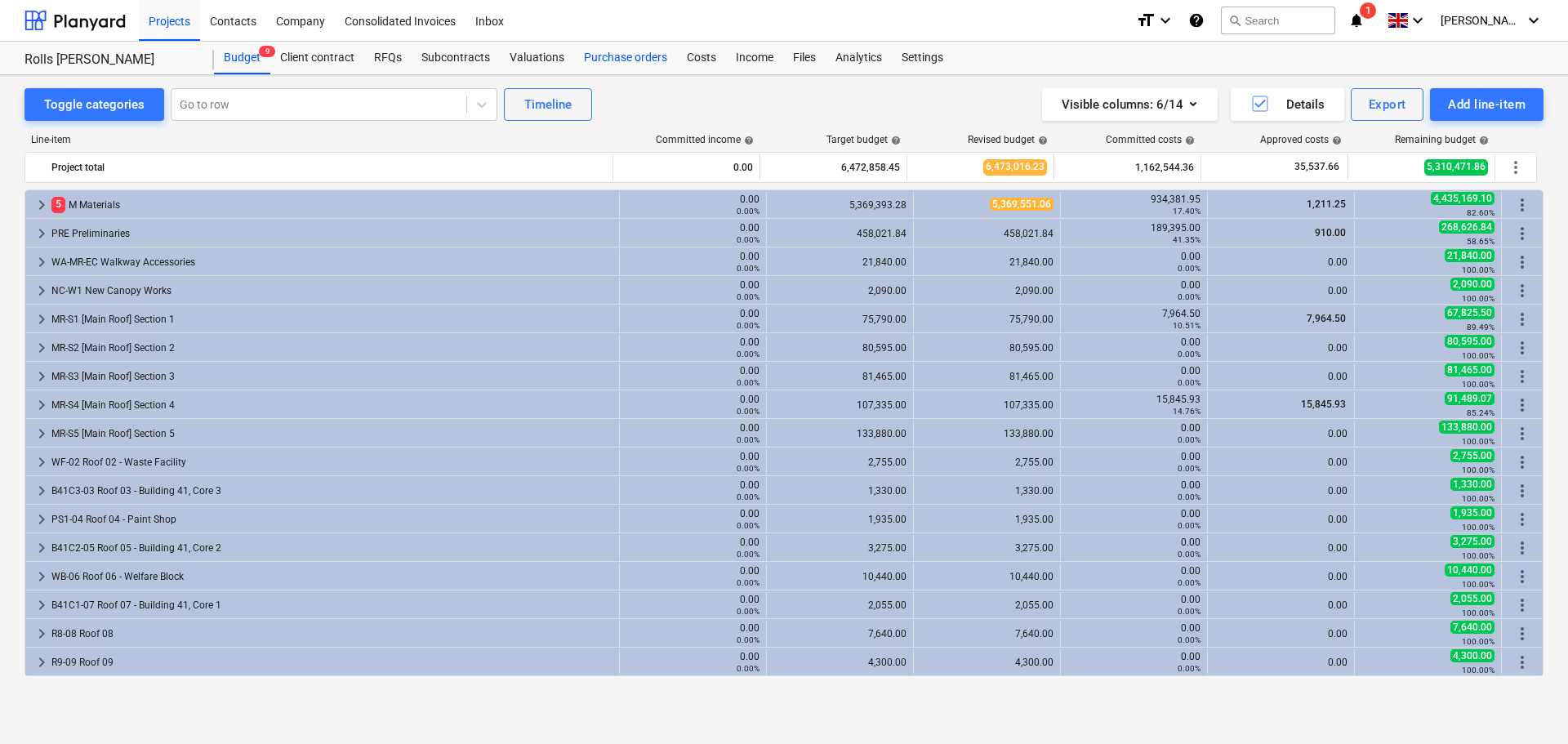
click at [628, 43] on div "Purchase orders" at bounding box center [625, 58] width 103 height 32
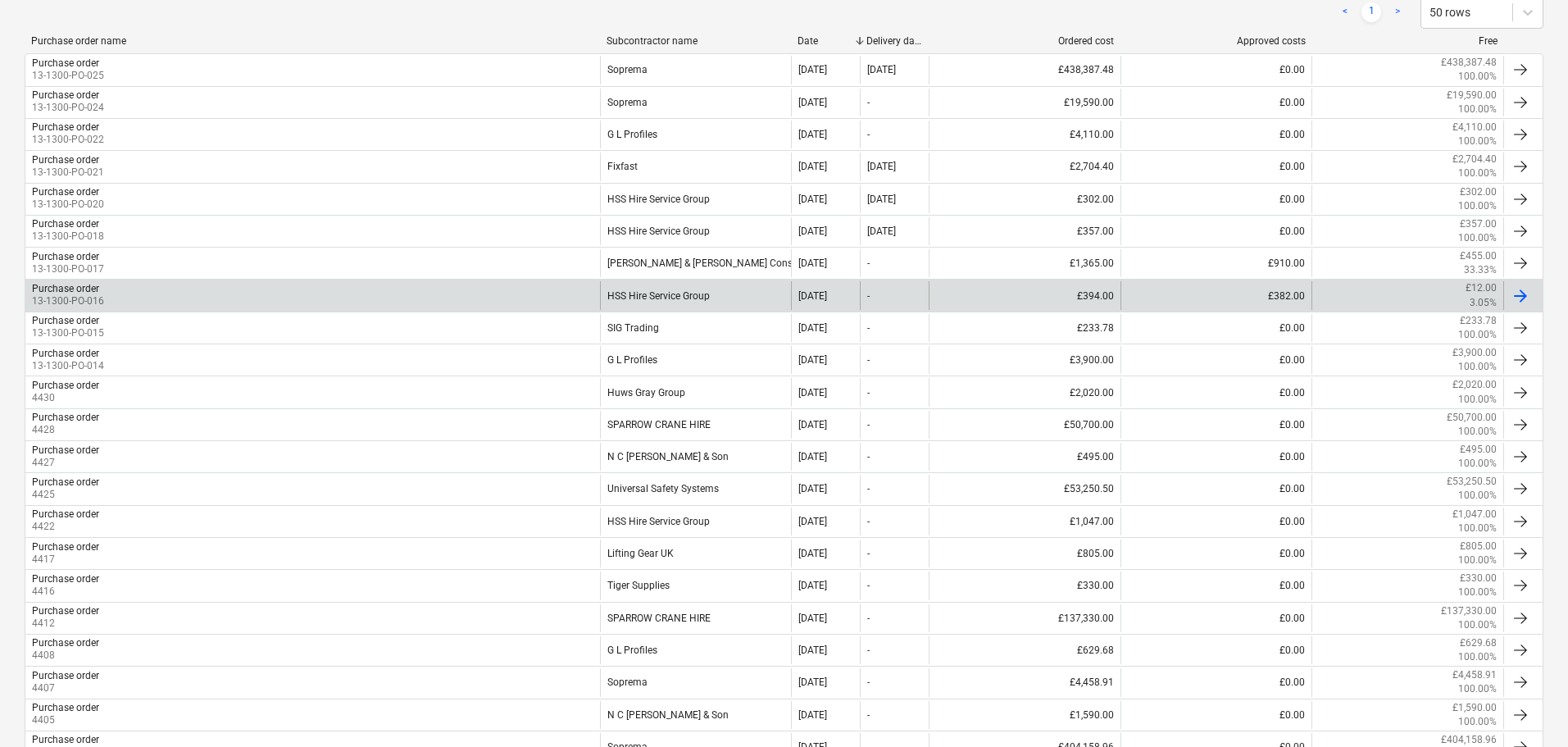
scroll to position [328, 0]
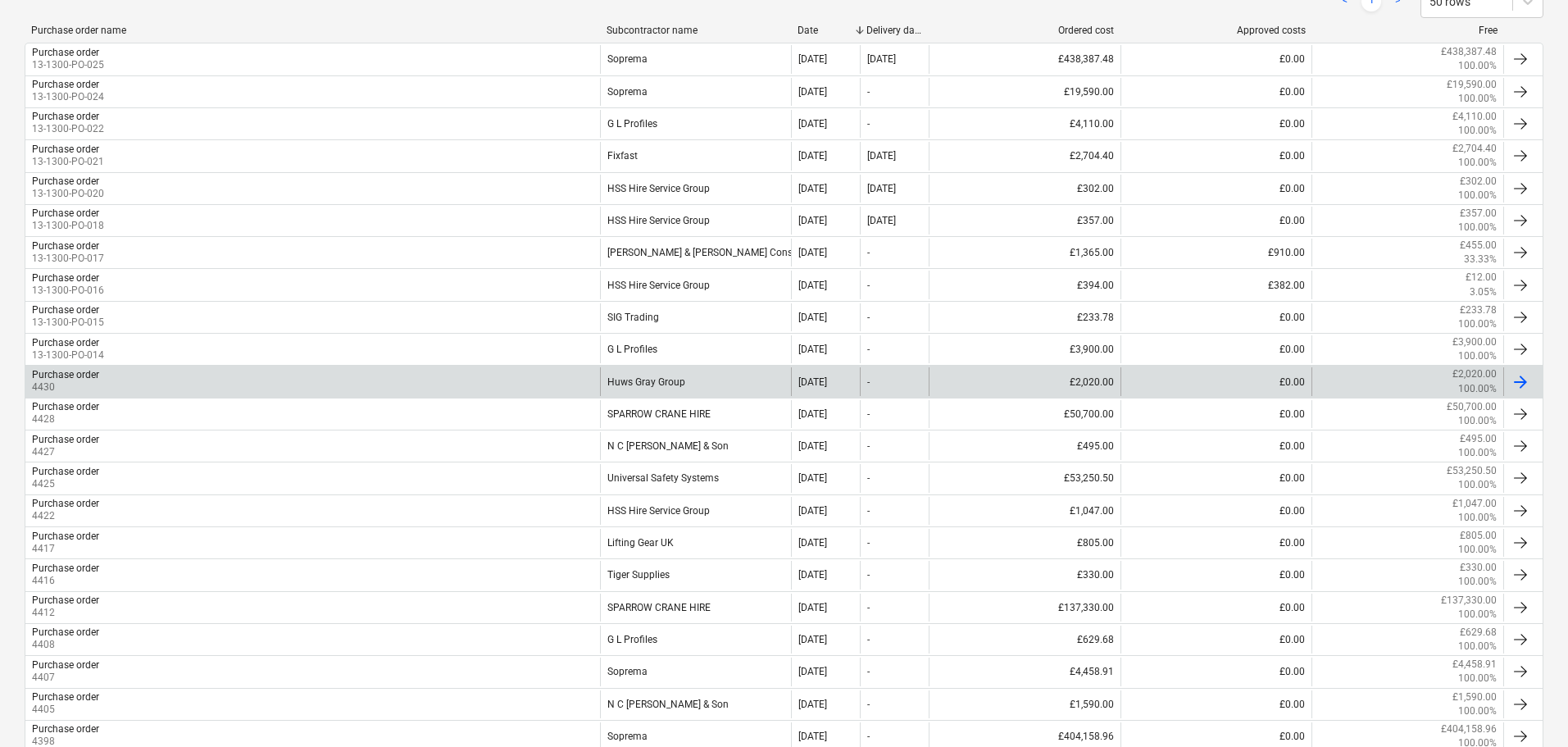
click at [461, 389] on div "Purchase order 4430" at bounding box center [312, 381] width 574 height 28
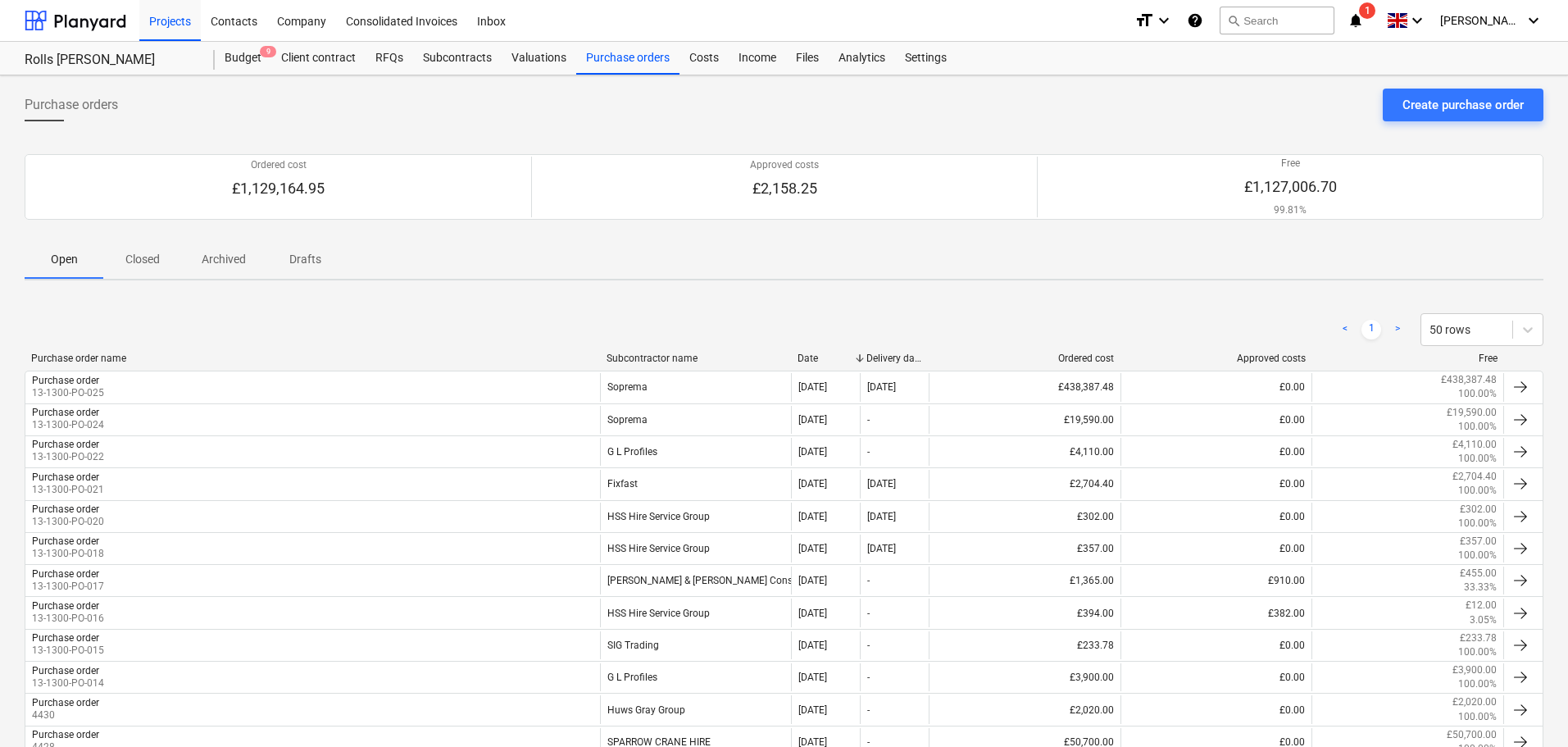
click at [121, 283] on div "Purchase orders Create purchase order Ordered cost £1,129,164.95 Approved costs…" at bounding box center [784, 639] width 1568 height 1129
click at [142, 277] on button "Closed" at bounding box center [143, 259] width 79 height 39
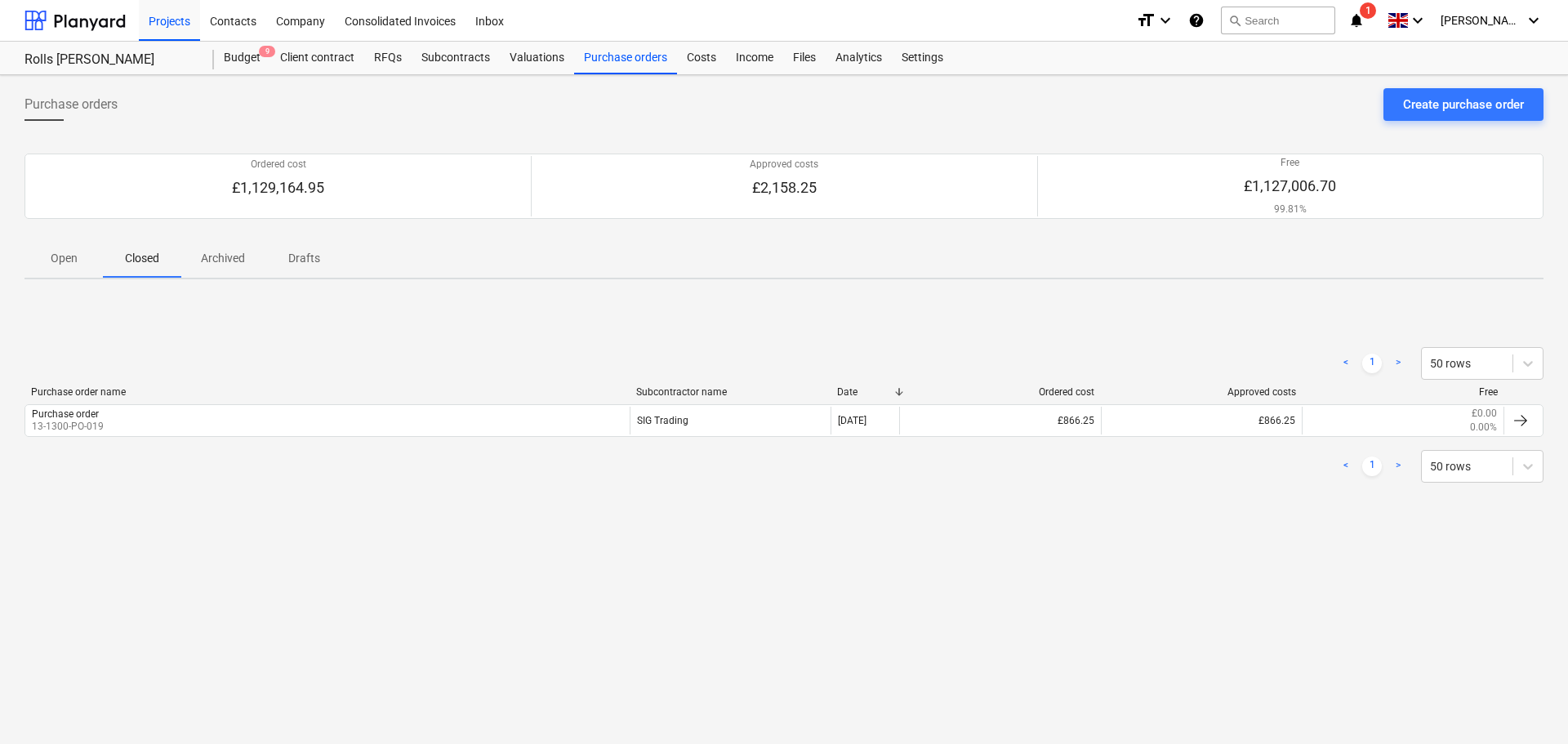
click at [68, 256] on p "Open" at bounding box center [64, 258] width 39 height 17
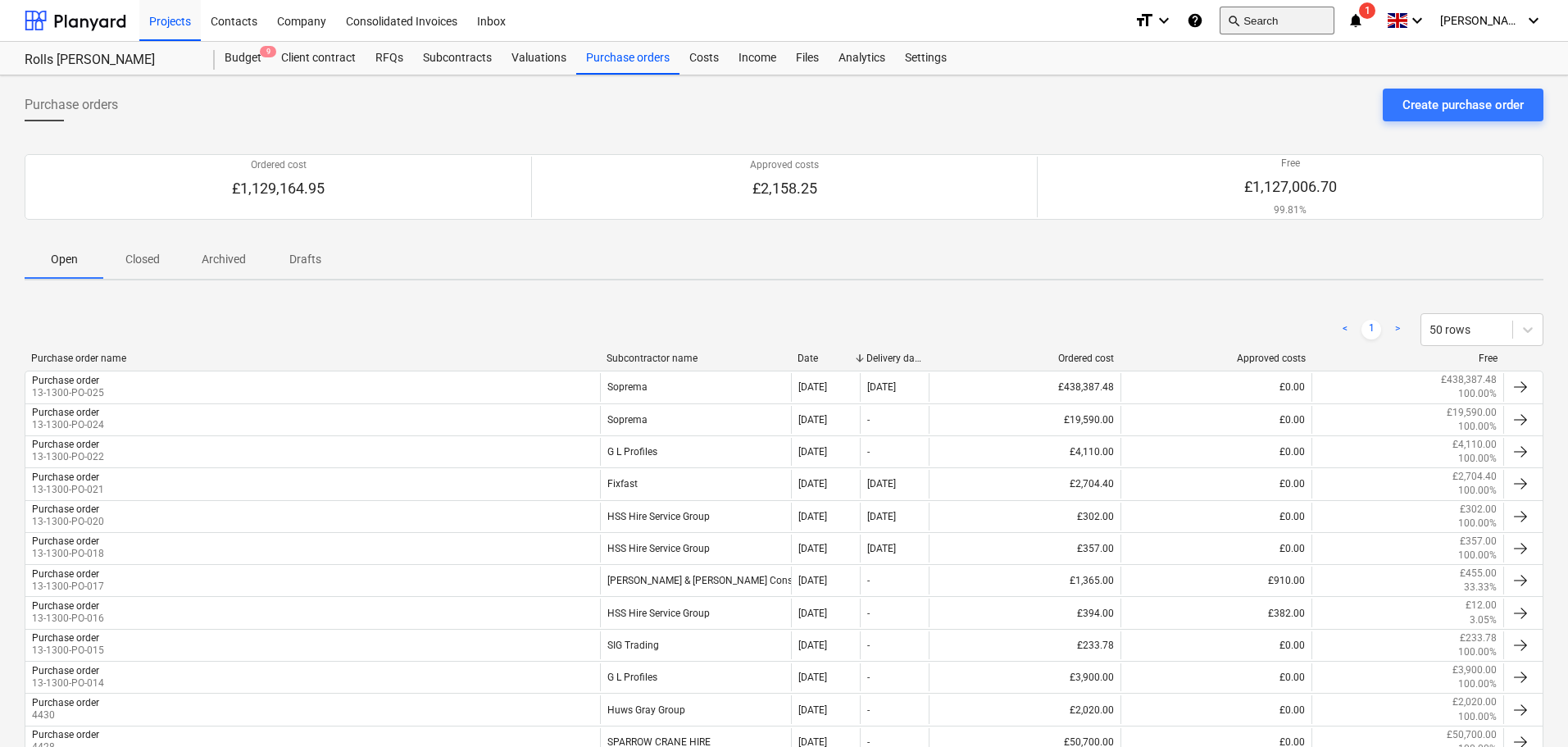
click at [1306, 27] on button "search Search" at bounding box center [1277, 20] width 114 height 28
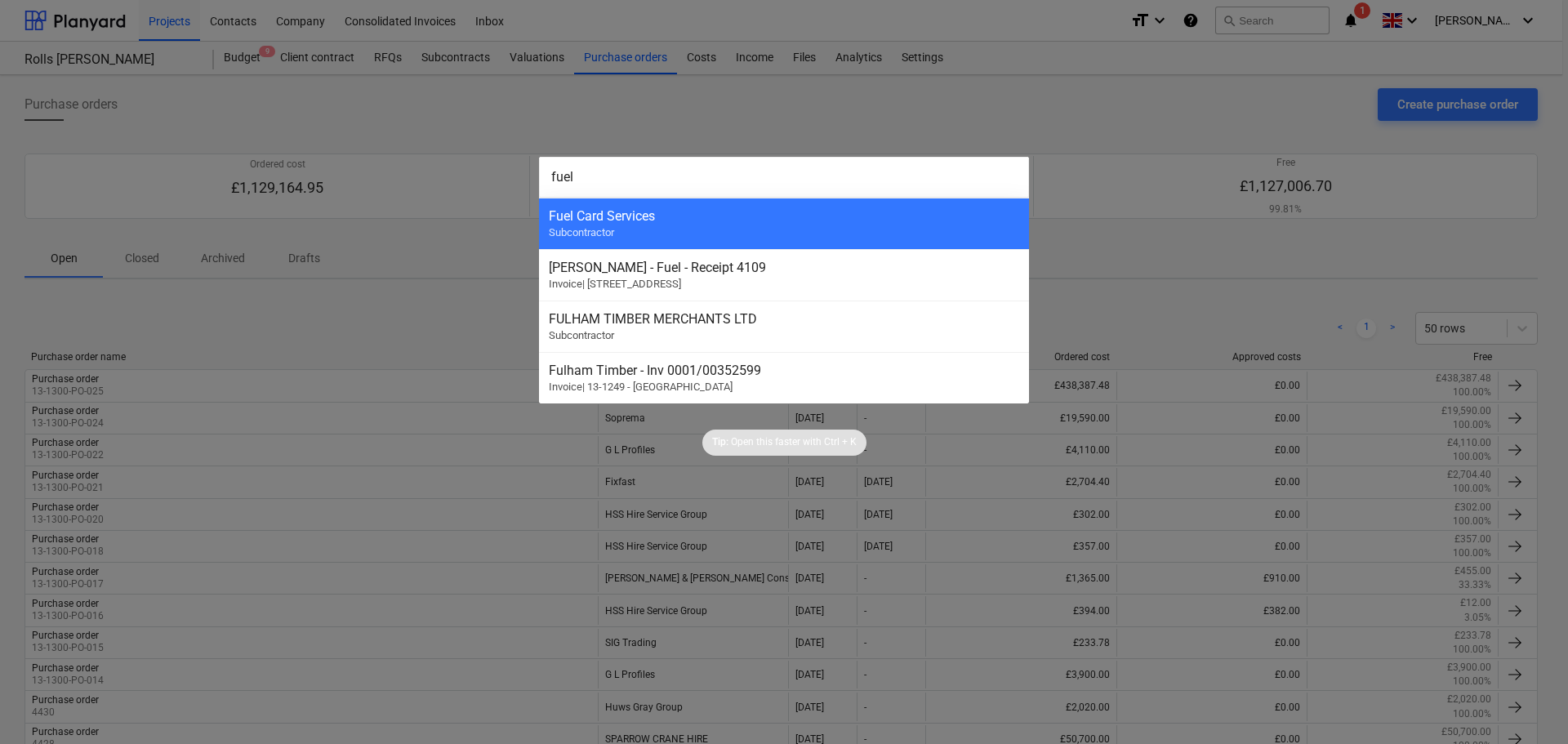
type input "fuel"
click at [405, 322] on div at bounding box center [784, 372] width 1568 height 744
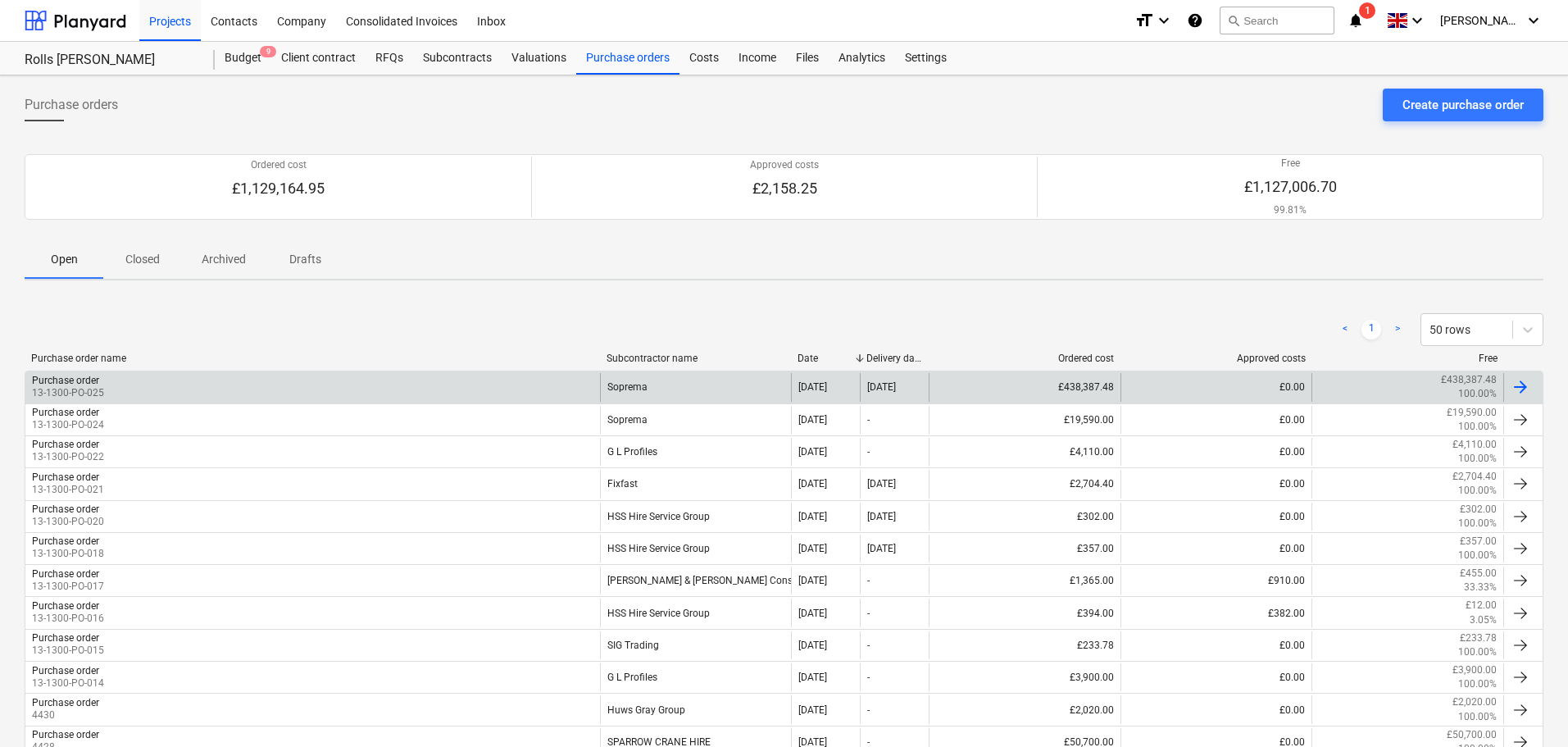
click at [481, 395] on div "Purchase order 13-1300-PO-025" at bounding box center [312, 387] width 574 height 28
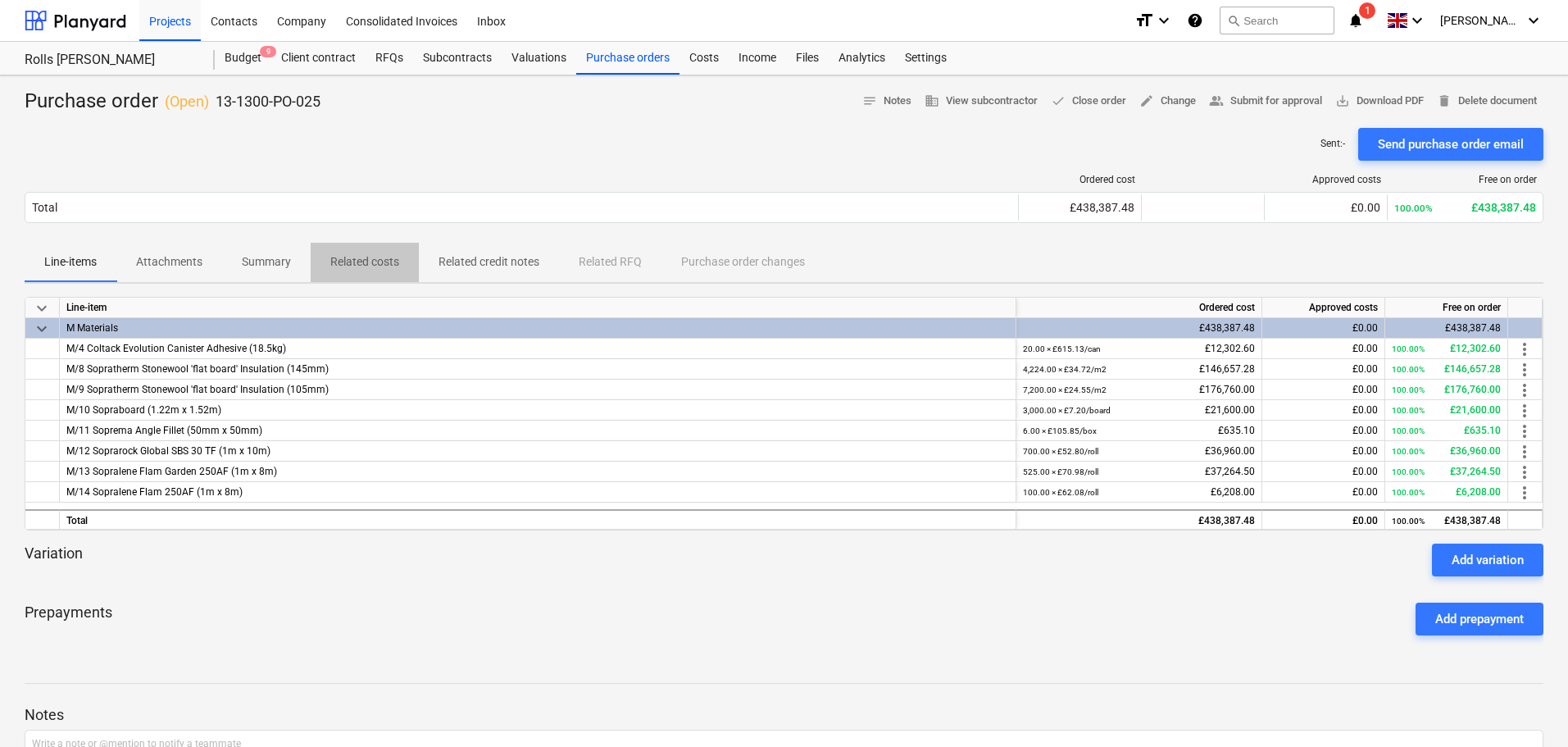
click at [313, 262] on span "Related costs" at bounding box center [364, 262] width 108 height 27
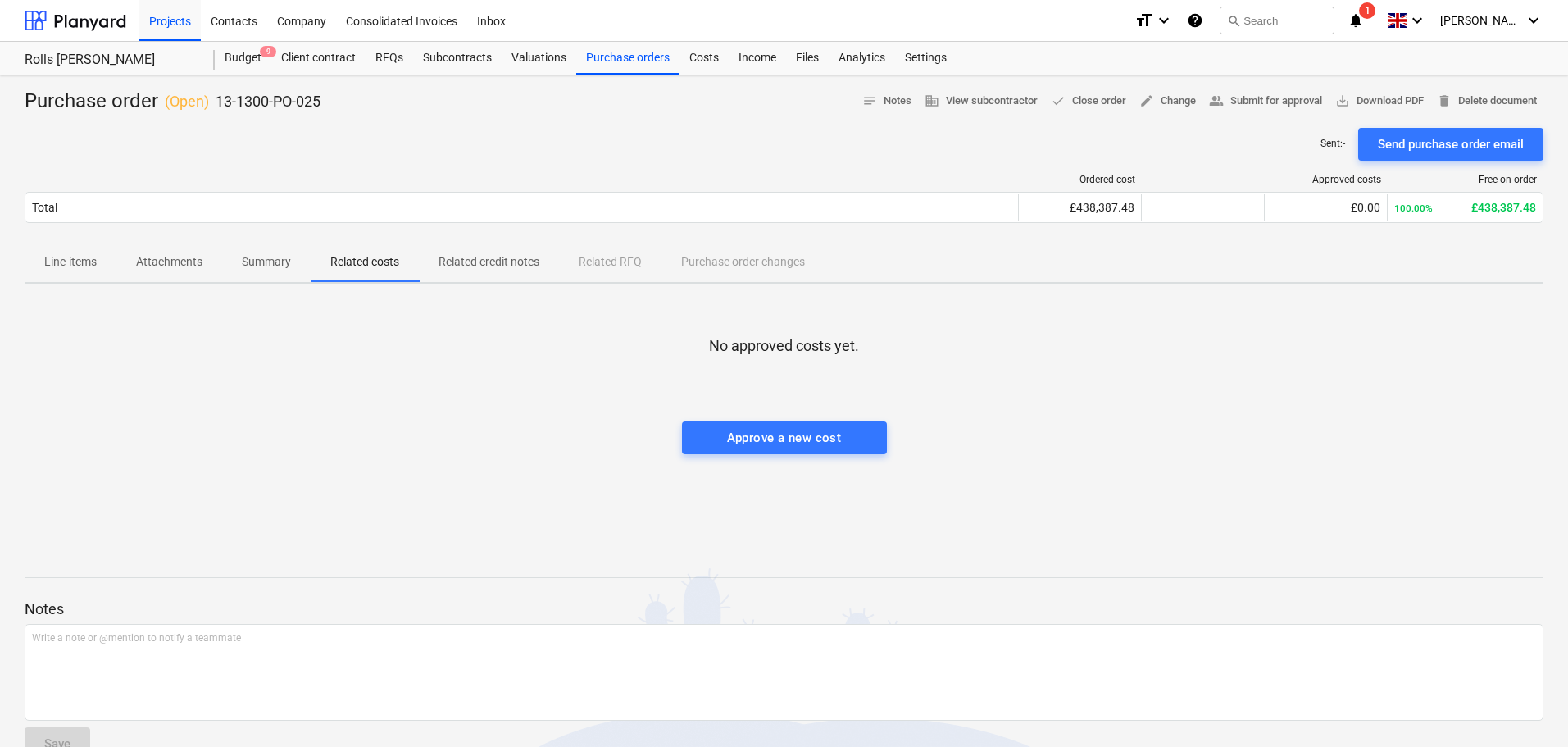
click at [267, 266] on p "Summary" at bounding box center [266, 262] width 50 height 17
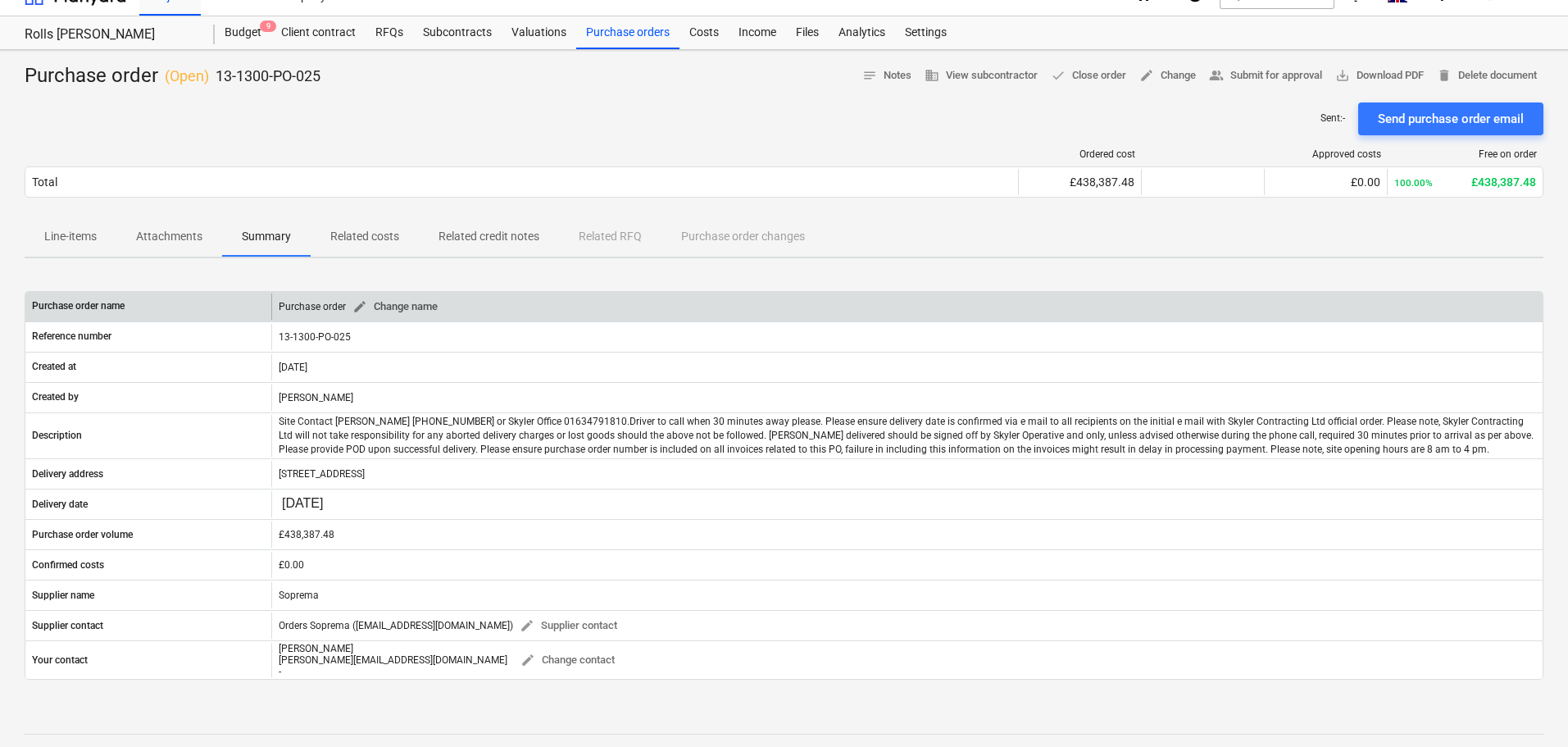
scroll to position [164, 0]
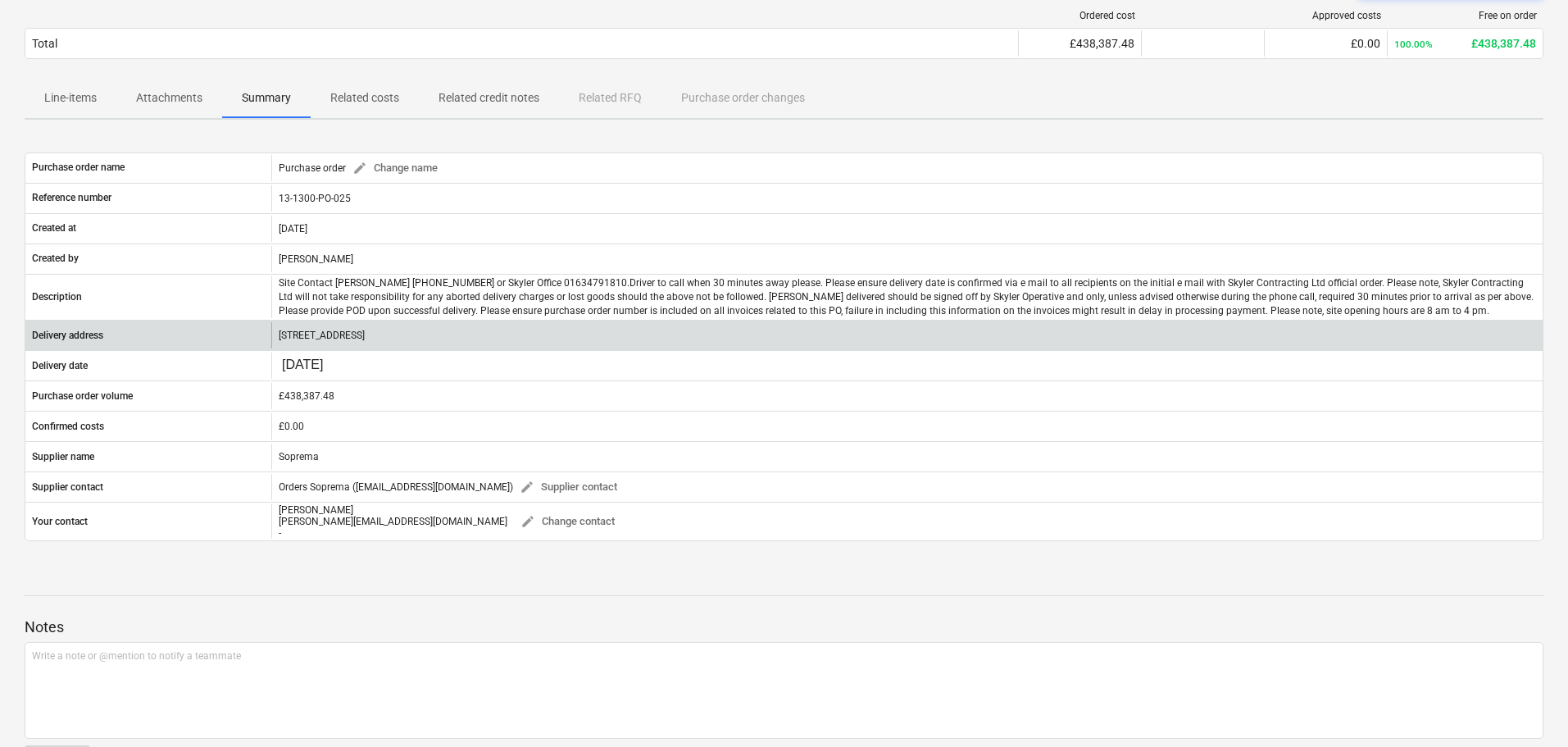
click at [364, 336] on p "Rolls Royce, The Drive, Chichester, PO18 0SH" at bounding box center [321, 336] width 86 height 14
click at [355, 336] on p "Rolls Royce, The Drive, Chichester, PO18 0SH" at bounding box center [321, 336] width 86 height 14
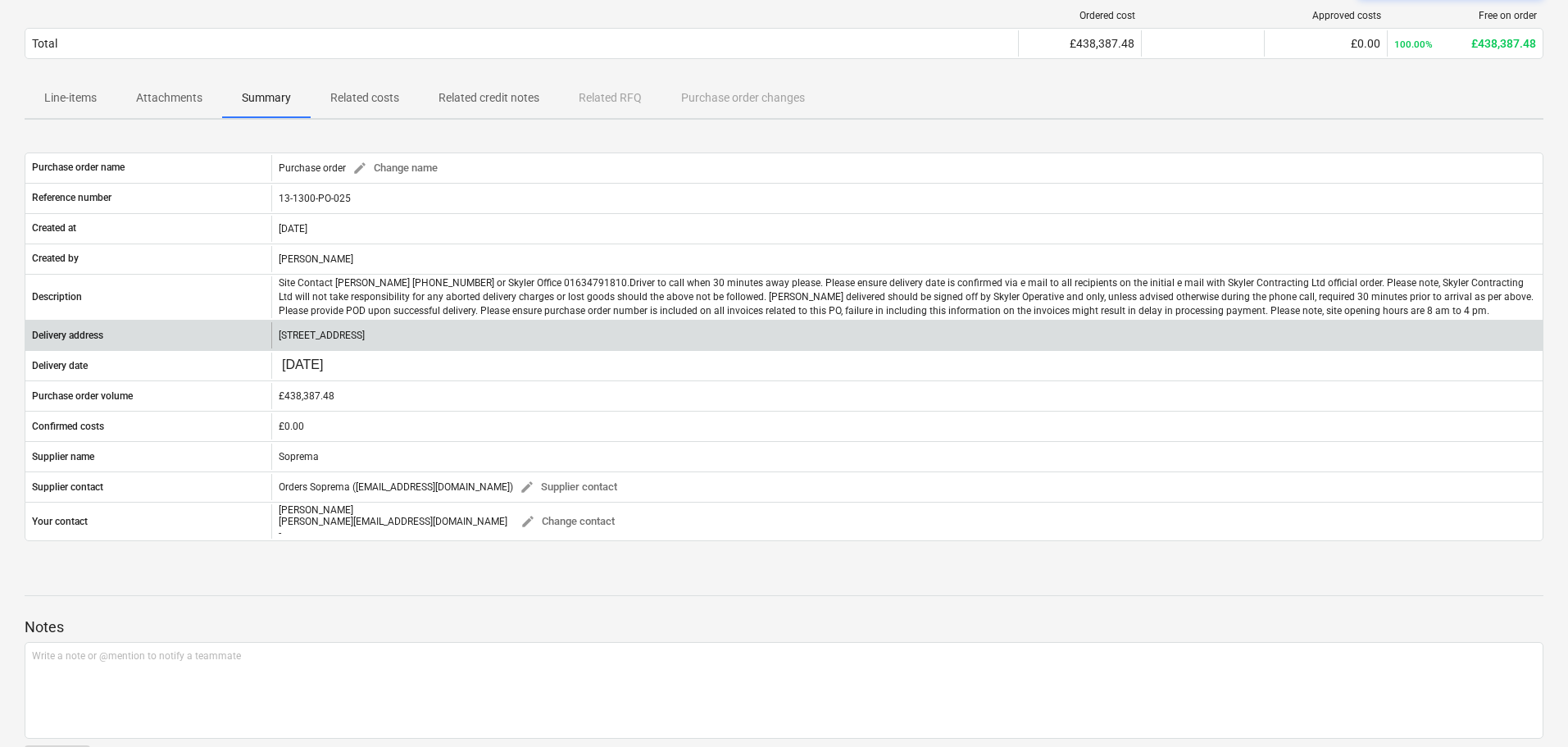
click at [341, 334] on p "Rolls Royce, The Drive, Chichester, PO18 0SH" at bounding box center [321, 336] width 86 height 14
drag, startPoint x: 341, startPoint y: 334, endPoint x: 498, endPoint y: 332, distance: 157.0
click at [498, 332] on div "Rolls Royce, The Drive, Chichester, PO18 0SH" at bounding box center [906, 335] width 1271 height 26
copy p "The Drive, Chichester, PO18 0SH"
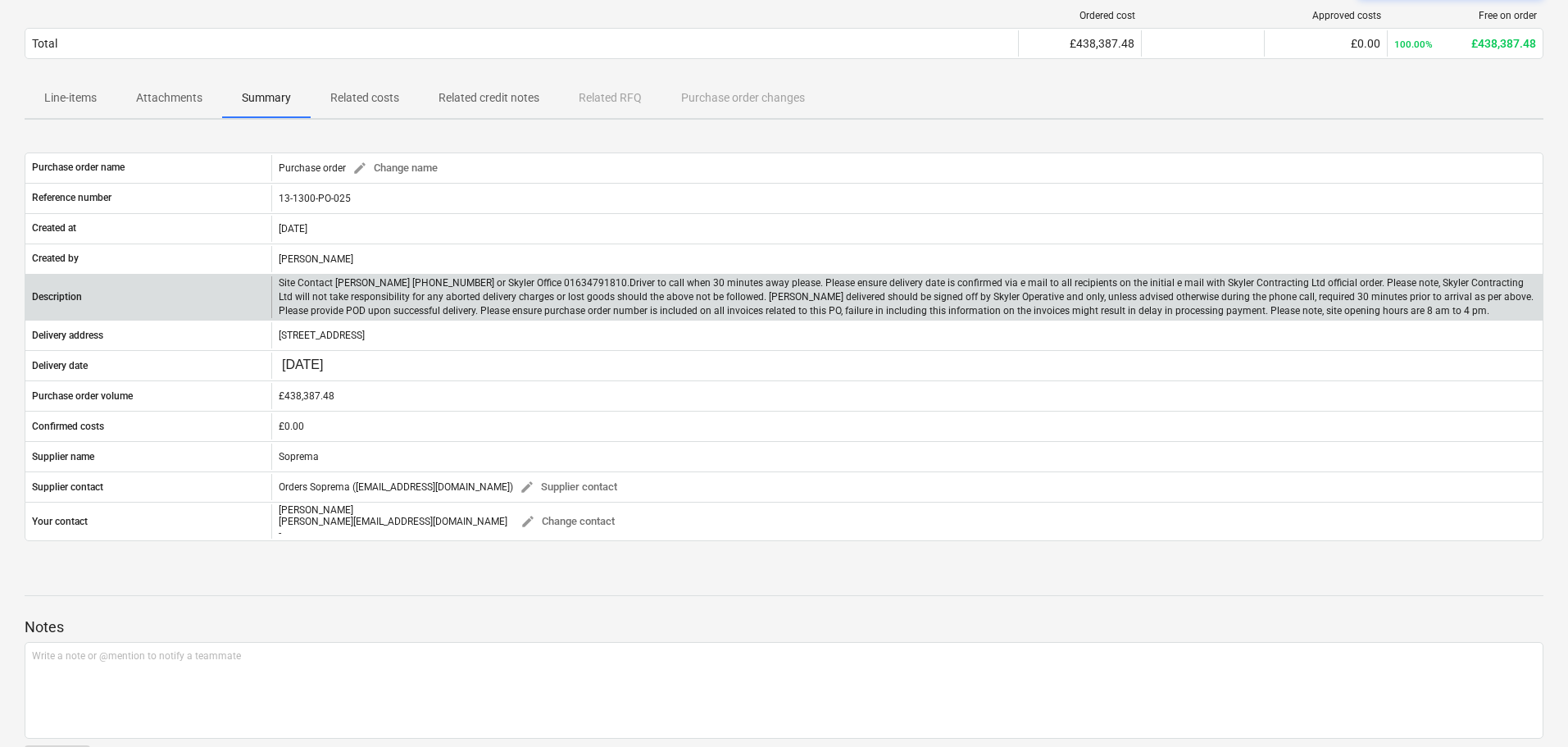
click at [469, 291] on p "Site Contact Robbie Hempsey 07427 816008 or Skyler Office 01634791810.Driver to…" at bounding box center [906, 297] width 1257 height 42
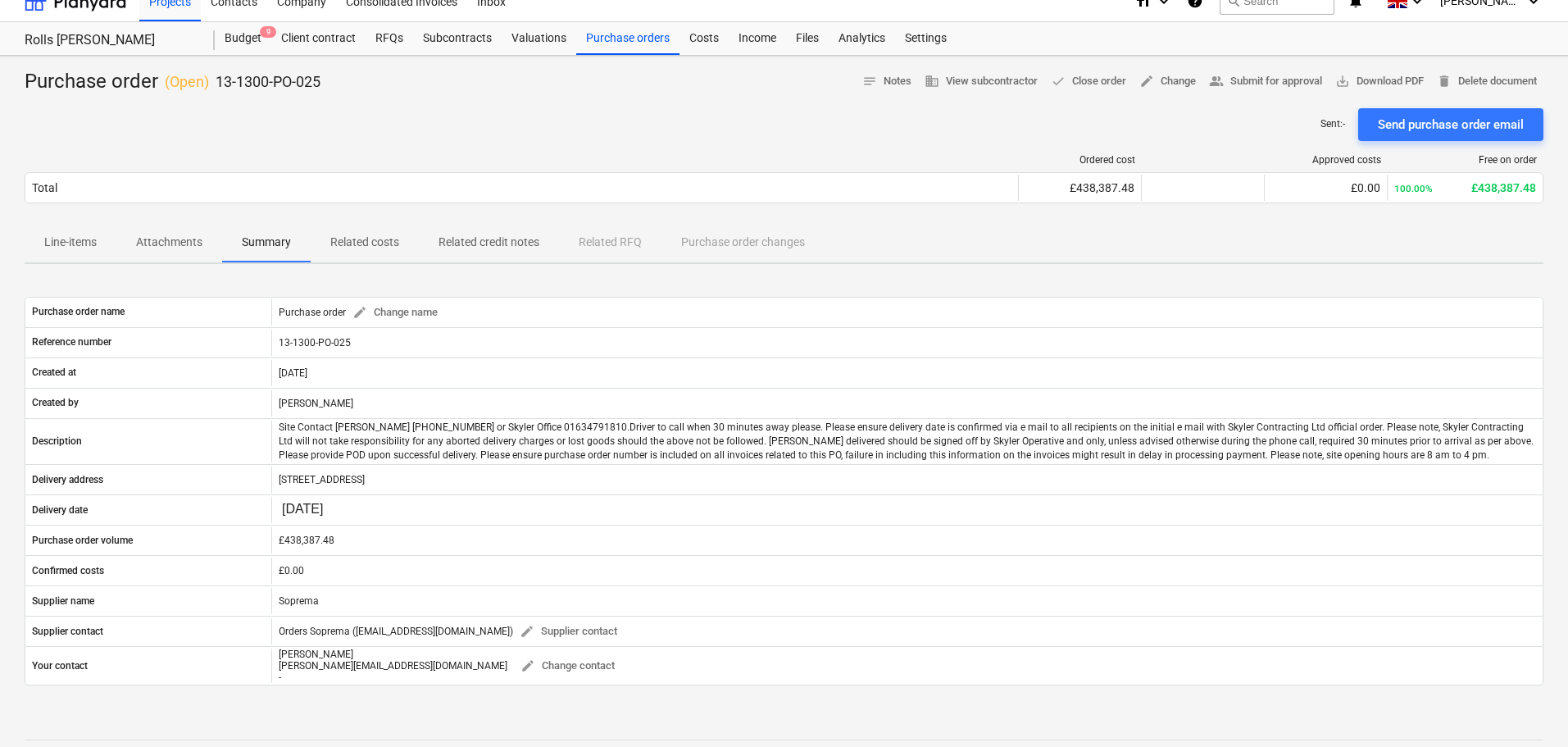
scroll to position [0, 0]
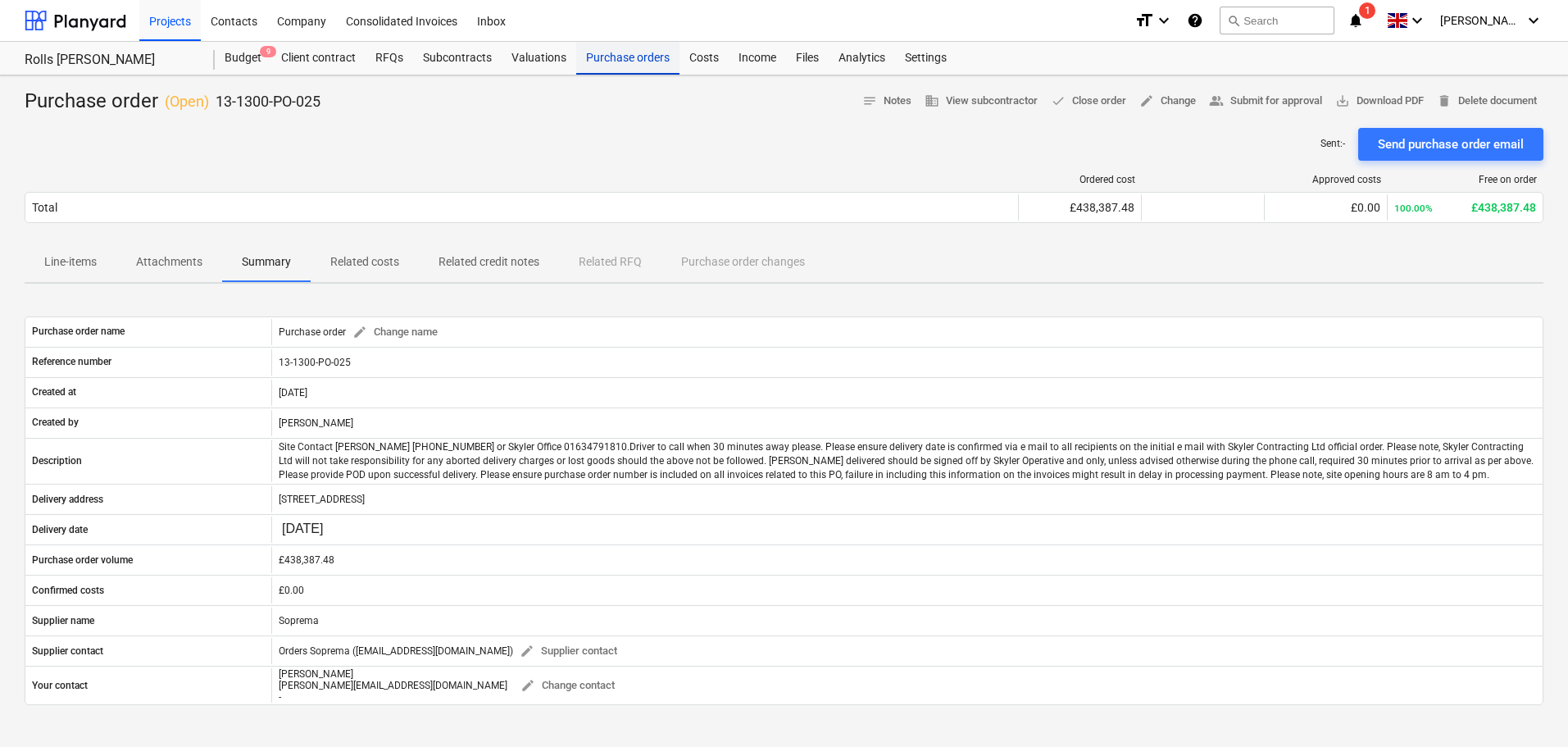
click at [643, 68] on div "Purchase orders" at bounding box center [627, 58] width 103 height 32
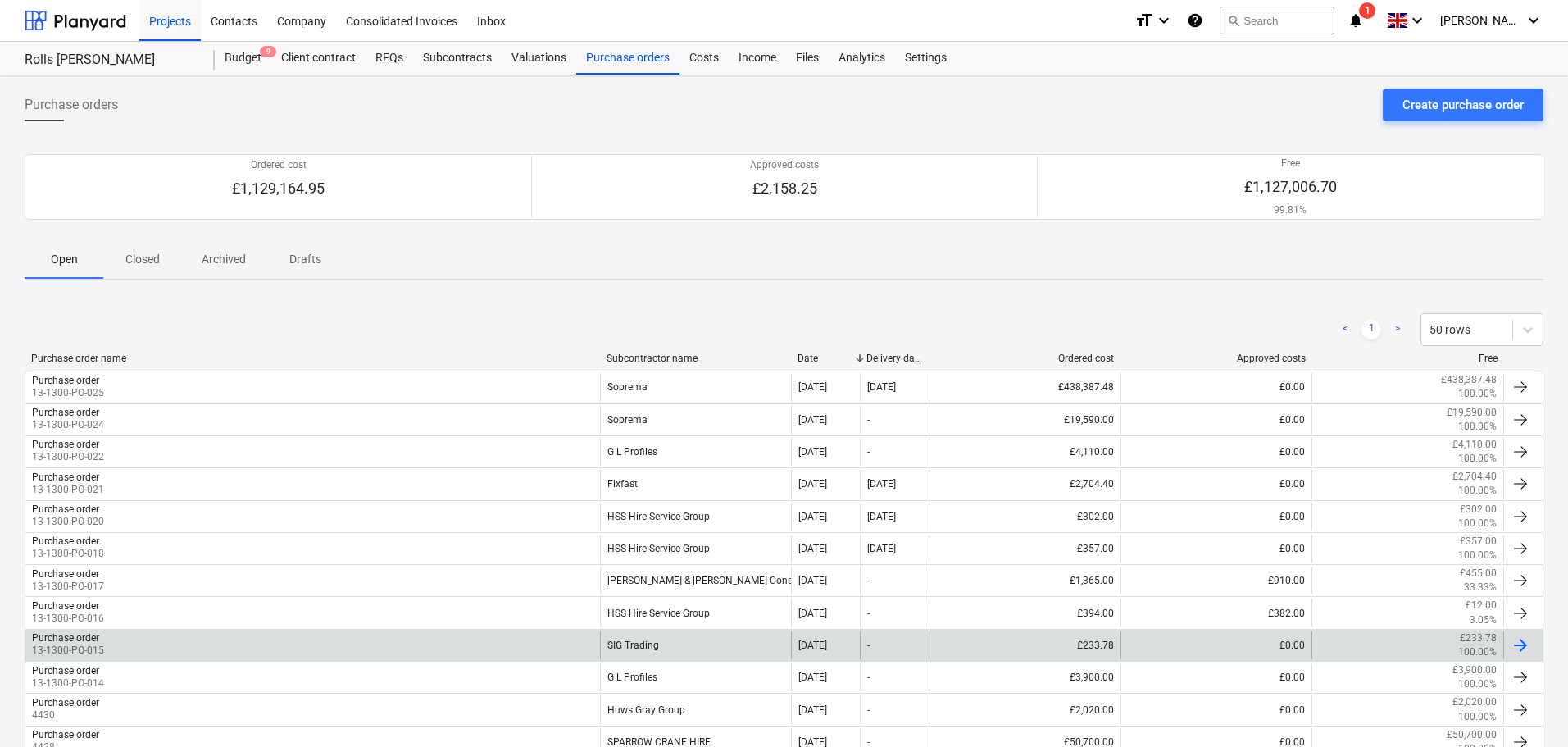
click at [533, 634] on div "Purchase order 13-1300-PO-015" at bounding box center [312, 645] width 574 height 28
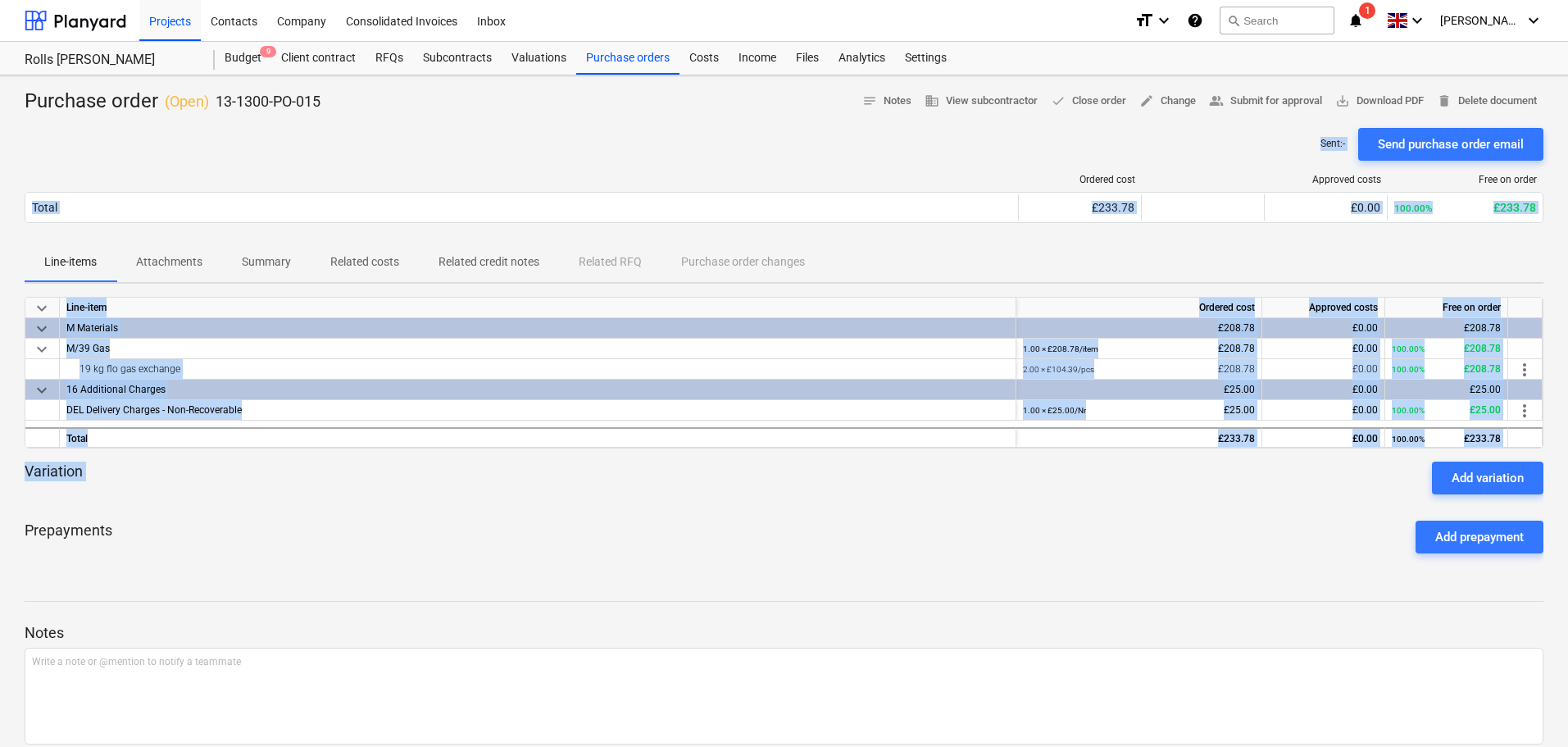
drag, startPoint x: 326, startPoint y: 148, endPoint x: 382, endPoint y: 513, distance: 369.3
click at [383, 505] on div "Purchase order ( Open ) 13-1300-PO-015 notes Notes business View subcontractor …" at bounding box center [784, 442] width 1568 height 734
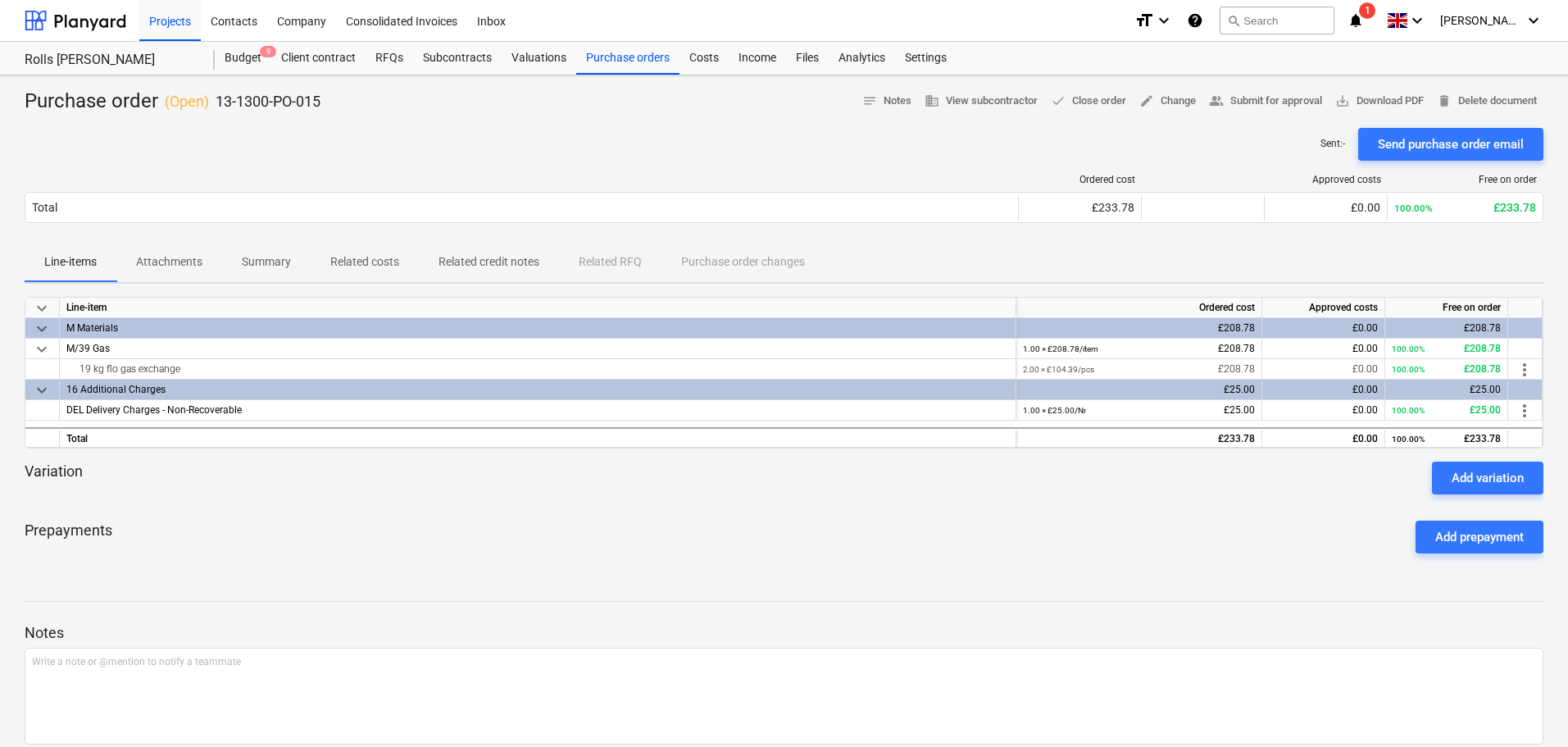
click at [382, 515] on div "Prepayments Add prepayment" at bounding box center [784, 536] width 1518 height 59
click at [285, 248] on button "Summary" at bounding box center [266, 262] width 89 height 39
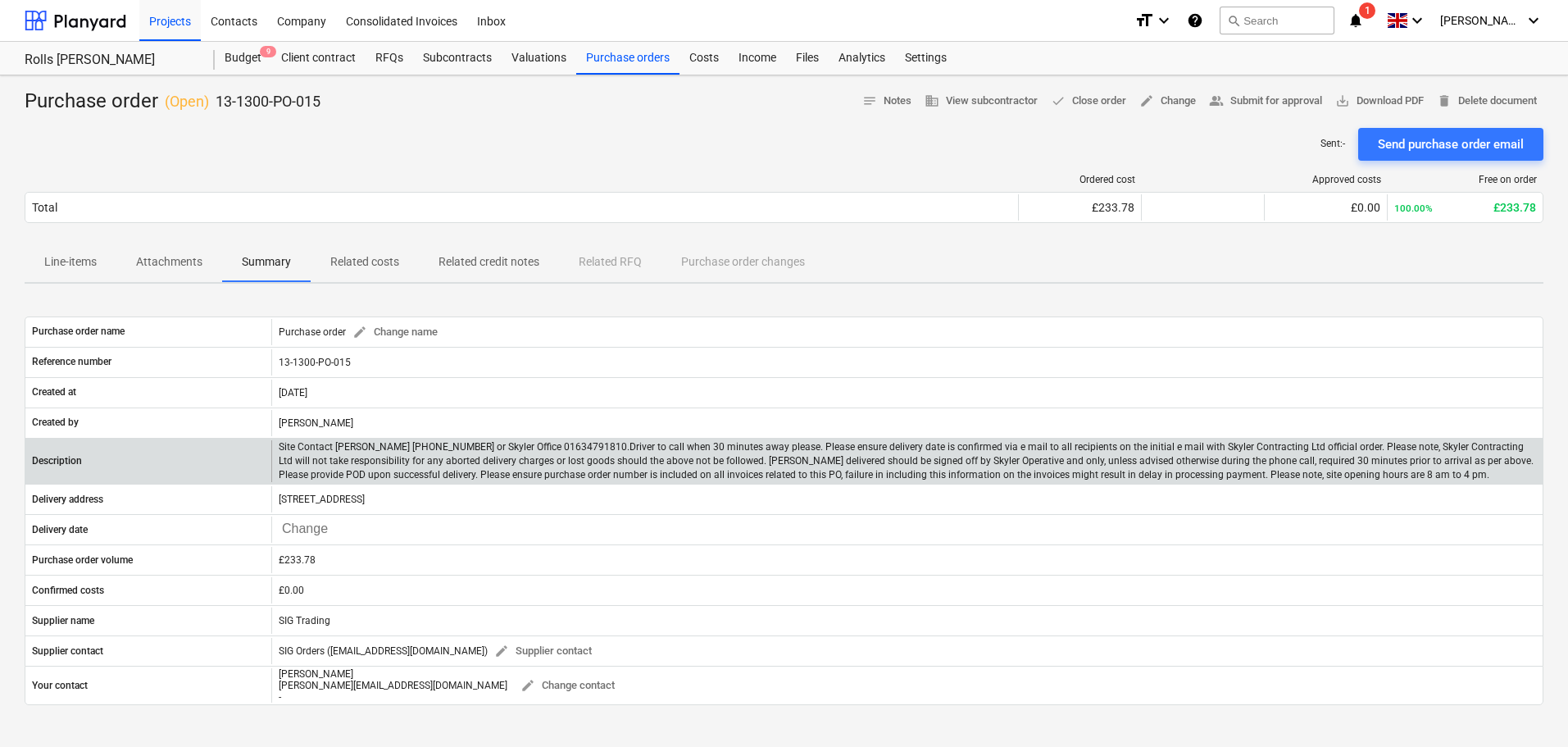
click at [380, 452] on p "Site Contact Robbie Hempsey 07427 816008 or Skyler Office 01634791810.Driver to…" at bounding box center [906, 461] width 1257 height 42
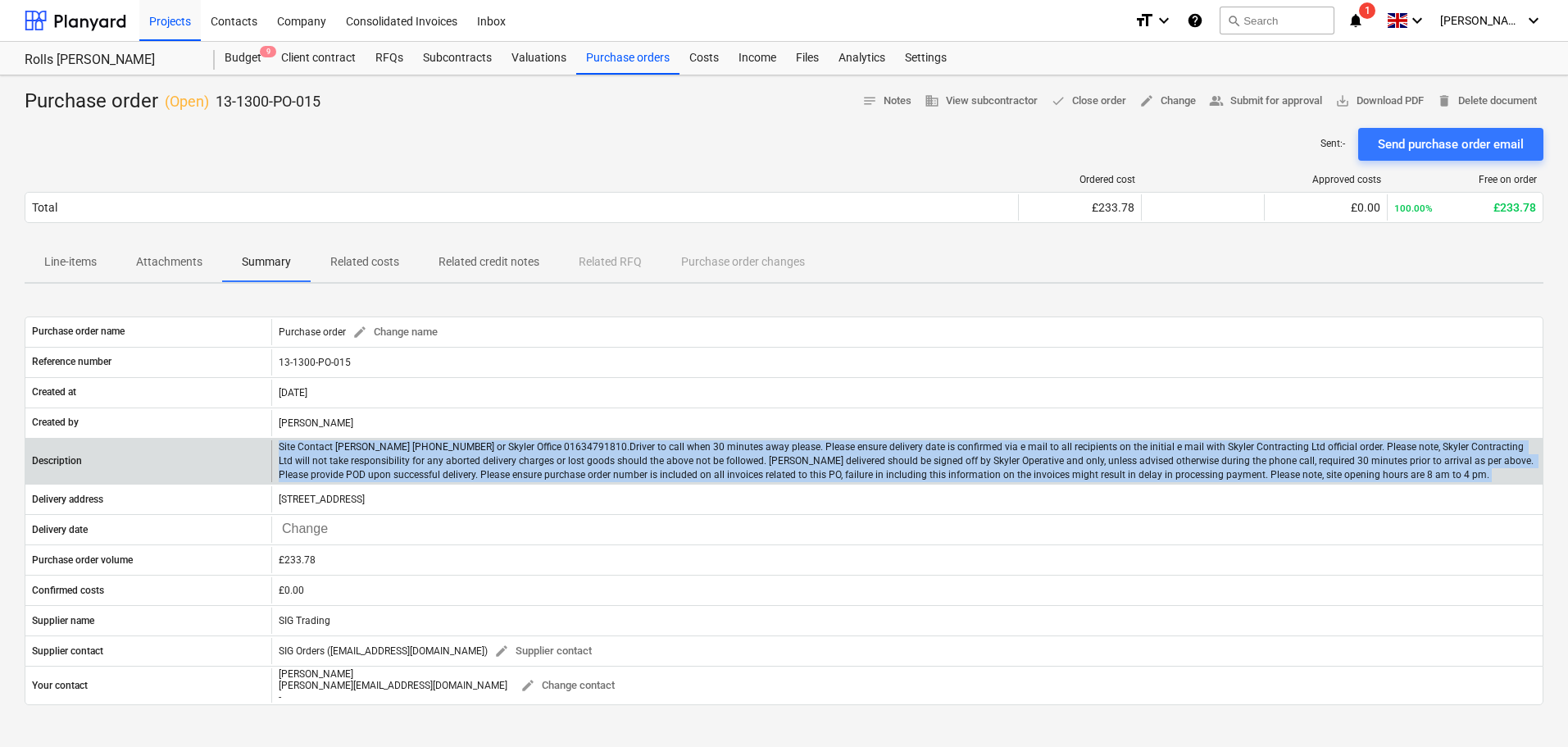
click at [380, 452] on p "Site Contact Robbie Hempsey 07427 816008 or Skyler Office 01634791810.Driver to…" at bounding box center [906, 461] width 1257 height 42
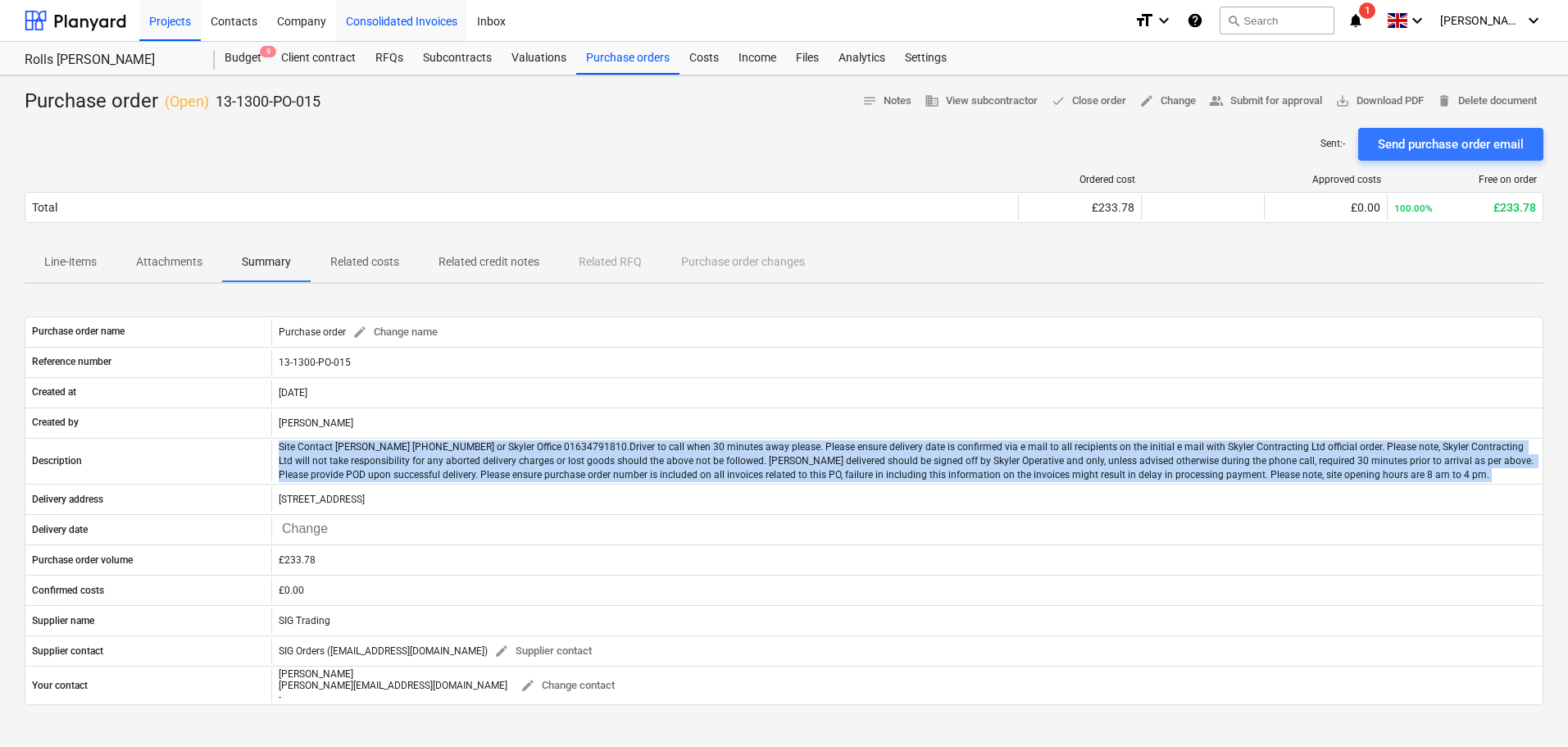
copy p "Site Contact Robbie Hempsey 07427 816008 or Skyler Office 01634791810.Driver to…"
click at [87, 264] on p "Line-items" at bounding box center [70, 262] width 52 height 17
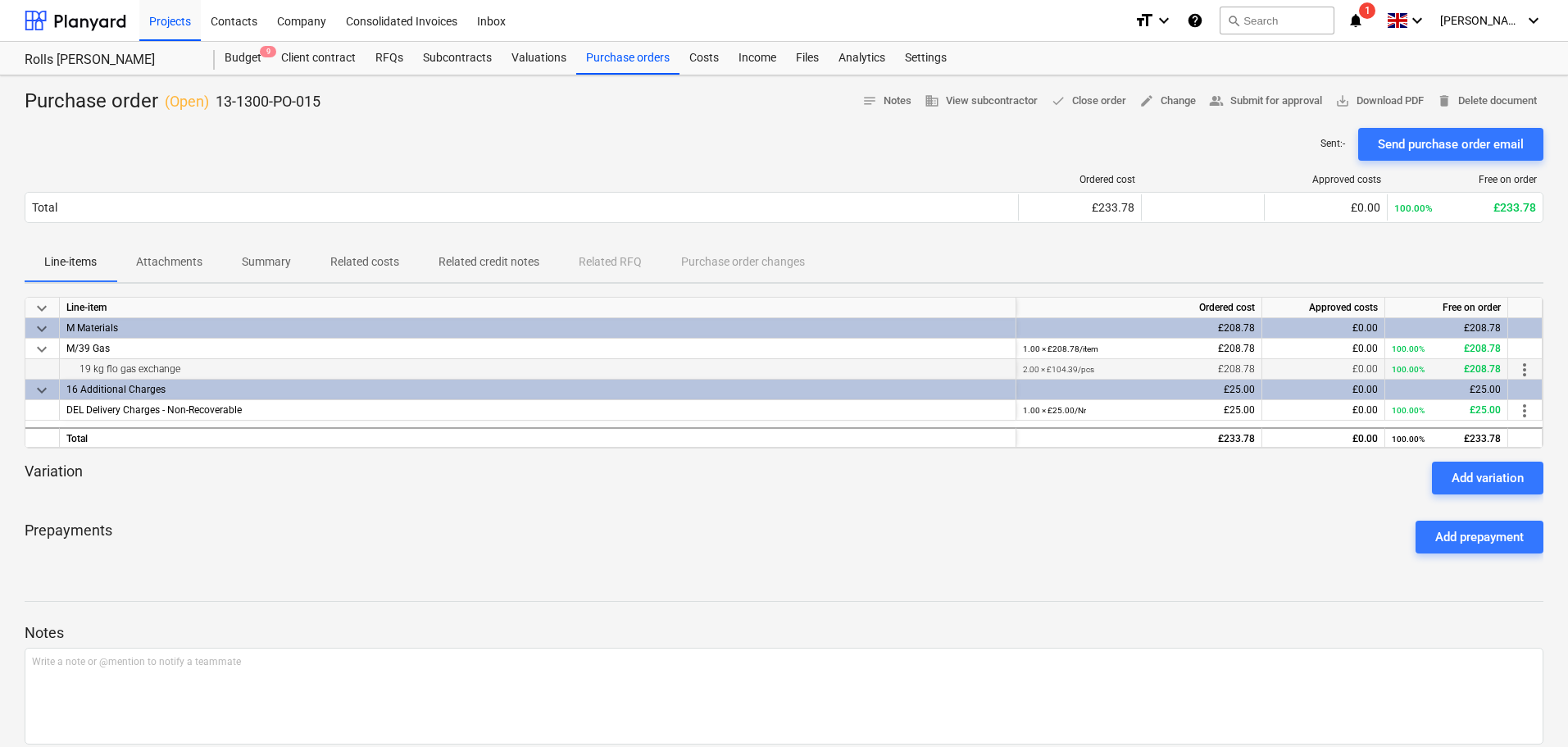
click at [123, 375] on div "19 kg flo gas exchange" at bounding box center [538, 369] width 942 height 20
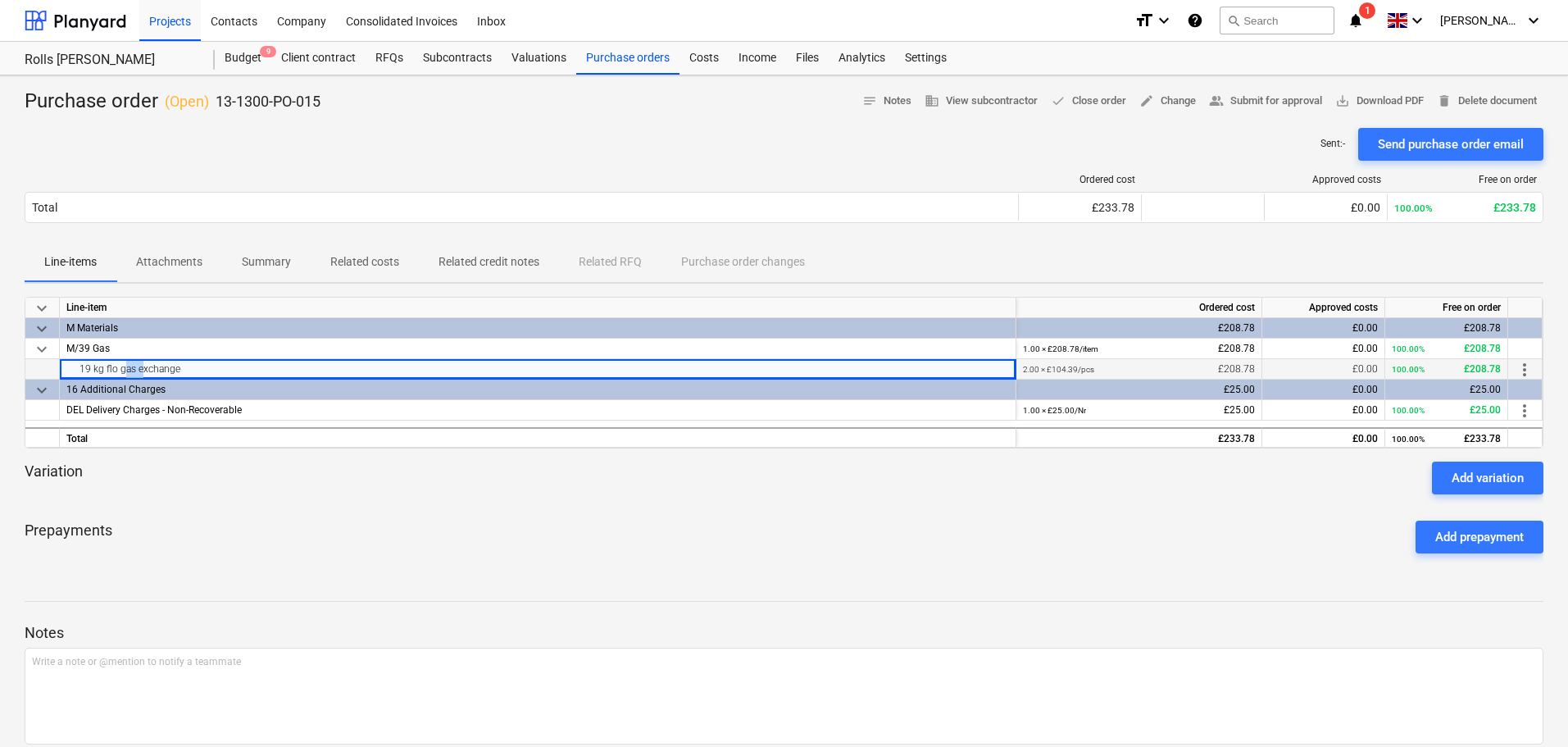
click at [123, 375] on div "19 kg flo gas exchange" at bounding box center [538, 369] width 942 height 20
copy div "19 kg flo gas exchange"
click at [246, 493] on div "Variation Add variation" at bounding box center [784, 478] width 1518 height 32
click at [220, 411] on span "DEL Delivery Charges - Non-Recoverable" at bounding box center [154, 409] width 175 height 11
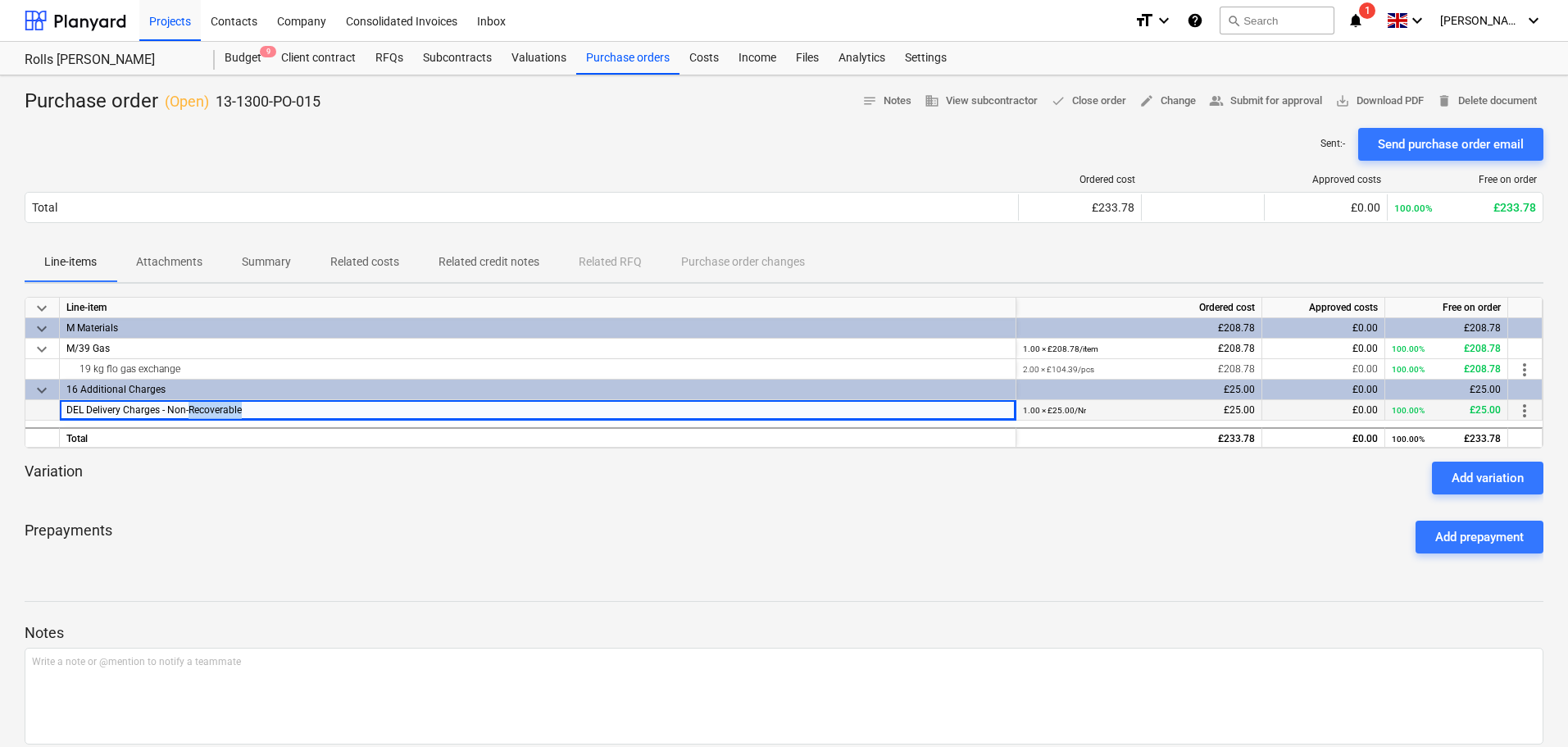
click at [220, 411] on span "DEL Delivery Charges - Non-Recoverable" at bounding box center [154, 409] width 175 height 11
click at [237, 479] on div "Variation Add variation" at bounding box center [784, 478] width 1518 height 32
click at [126, 366] on div "19 kg flo gas exchange" at bounding box center [538, 369] width 942 height 20
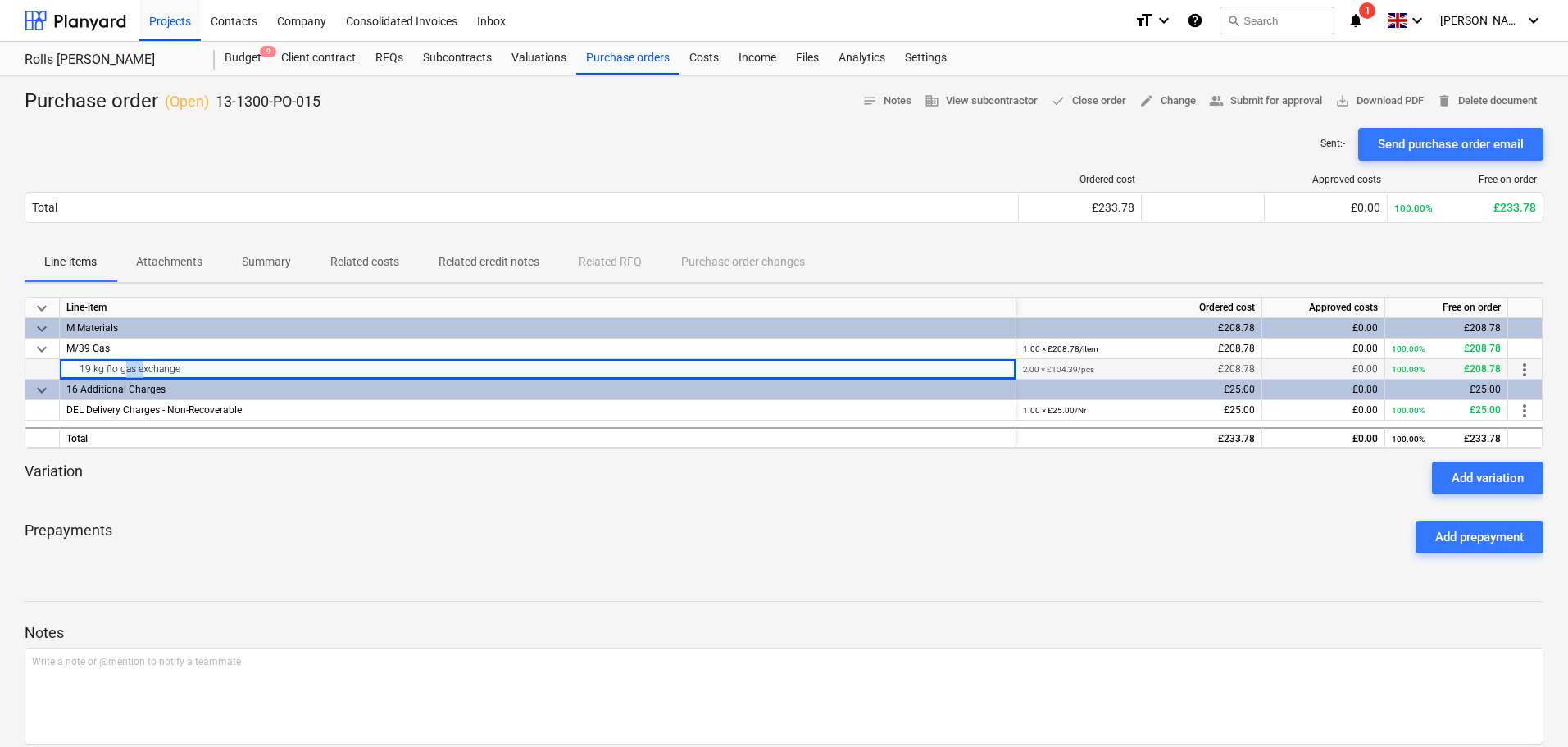
click at [126, 366] on div "19 kg flo gas exchange" at bounding box center [538, 369] width 942 height 20
drag, startPoint x: 125, startPoint y: 367, endPoint x: 1542, endPoint y: 370, distance: 1417.0
click at [0, 0] on div "19 kg flo gas exchange 2.00 × £104.39 / pcs £208.78 £0.00 100.00% £208.78 more_…" at bounding box center [0, 0] width 0 height 0
click at [1030, 566] on div "Prepayments Add prepayment" at bounding box center [784, 536] width 1518 height 59
click at [621, 67] on div "Purchase orders" at bounding box center [627, 58] width 103 height 32
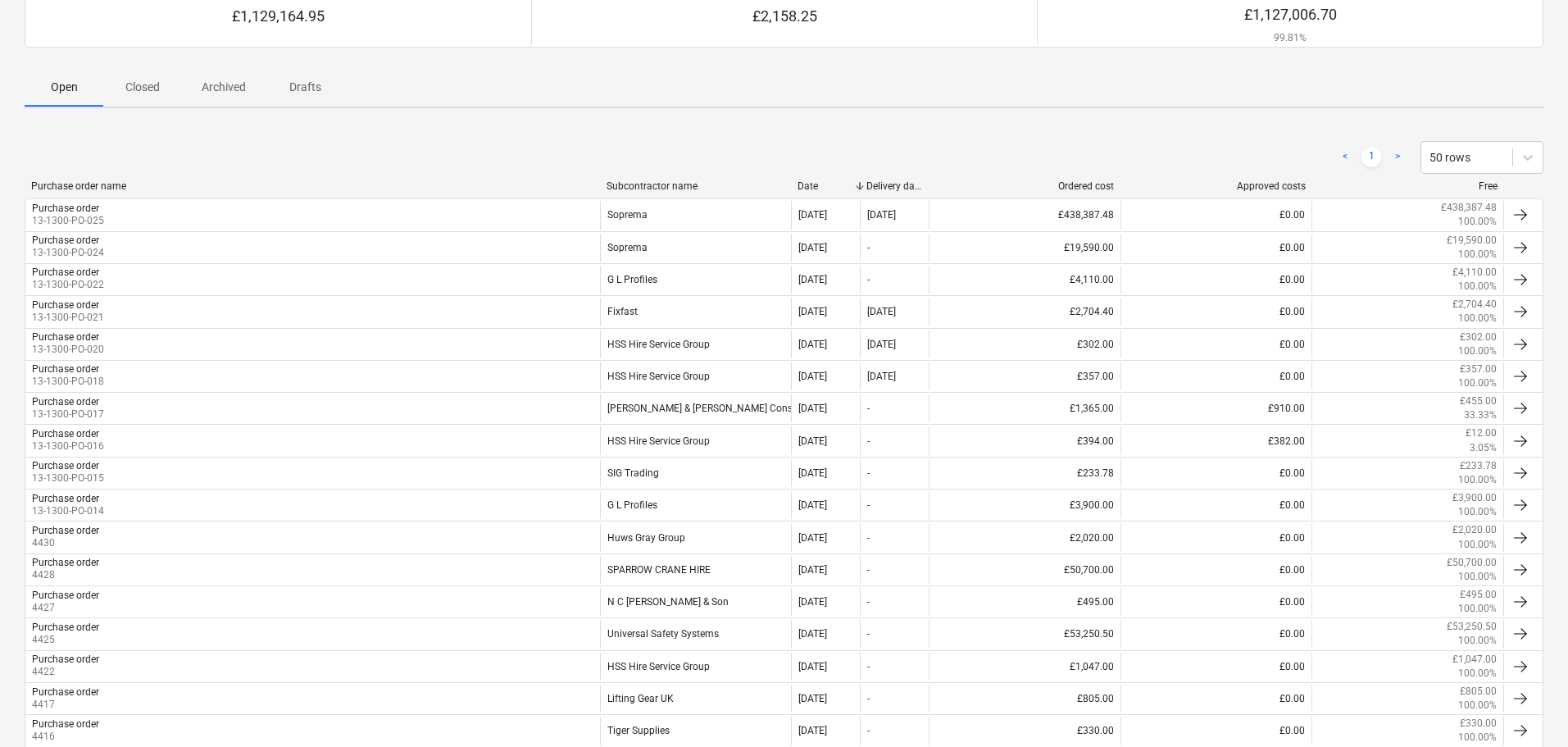
scroll to position [130, 0]
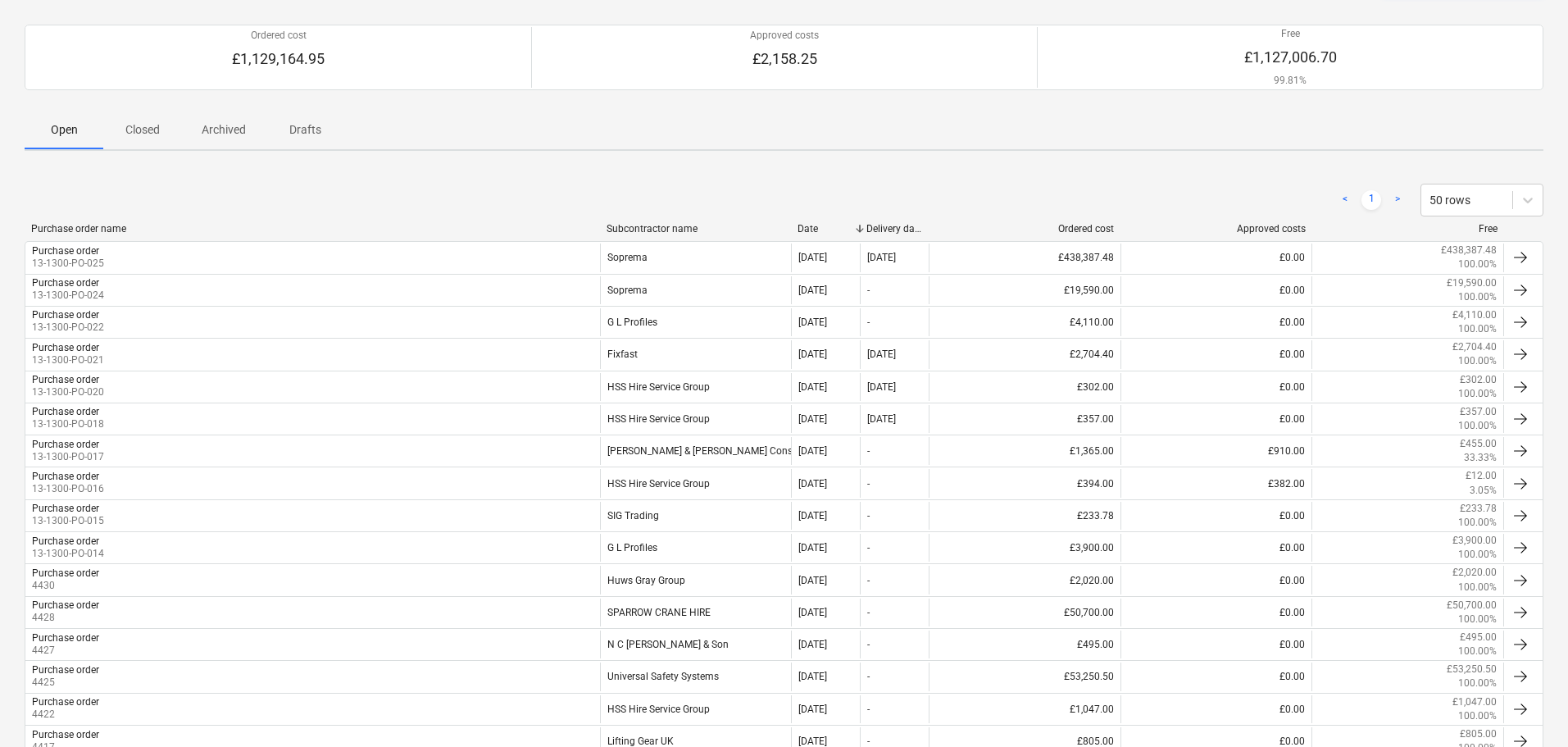
click at [148, 116] on span "Closed" at bounding box center [143, 130] width 79 height 27
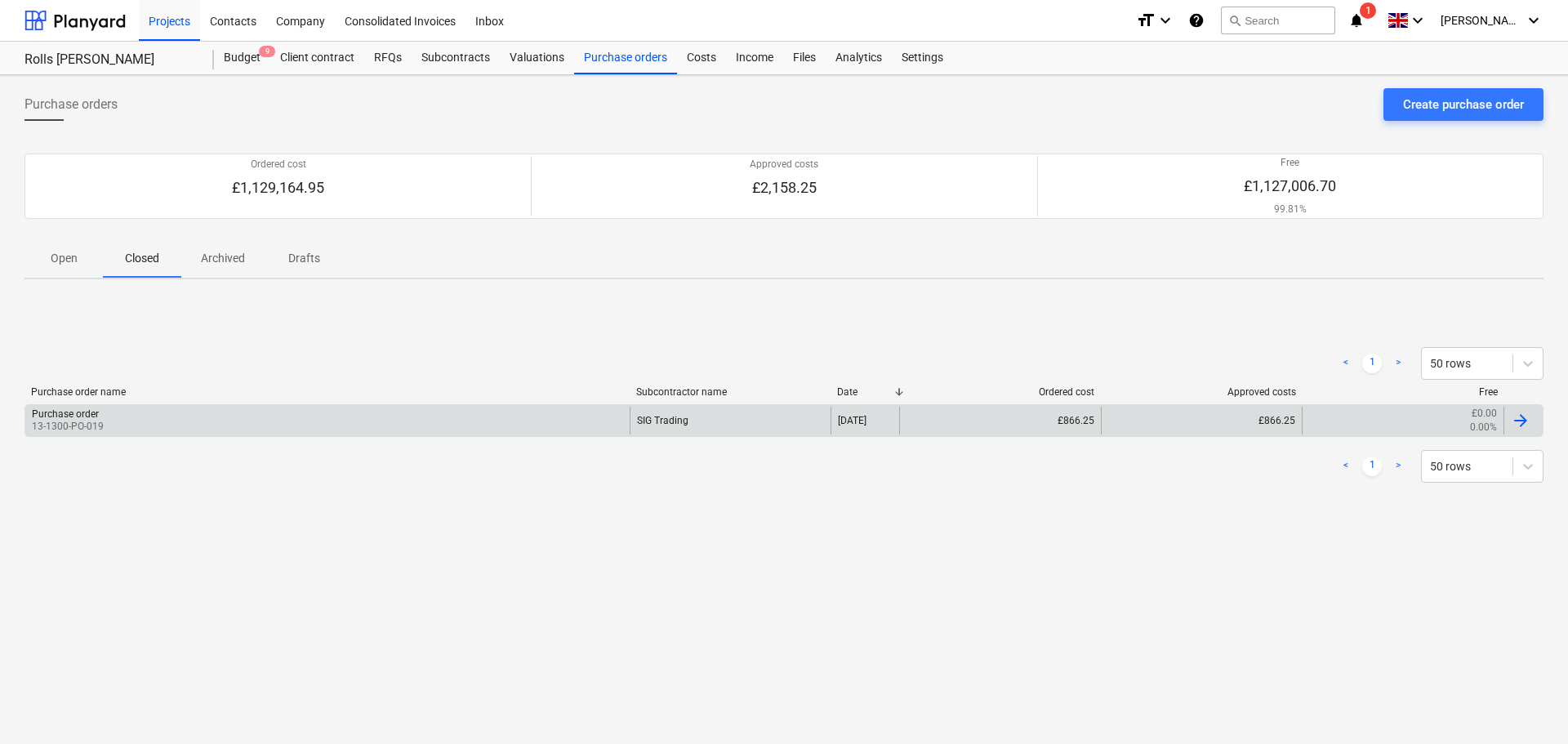
click at [183, 433] on div "Purchase order 13-1300-PO-019" at bounding box center [327, 420] width 605 height 28
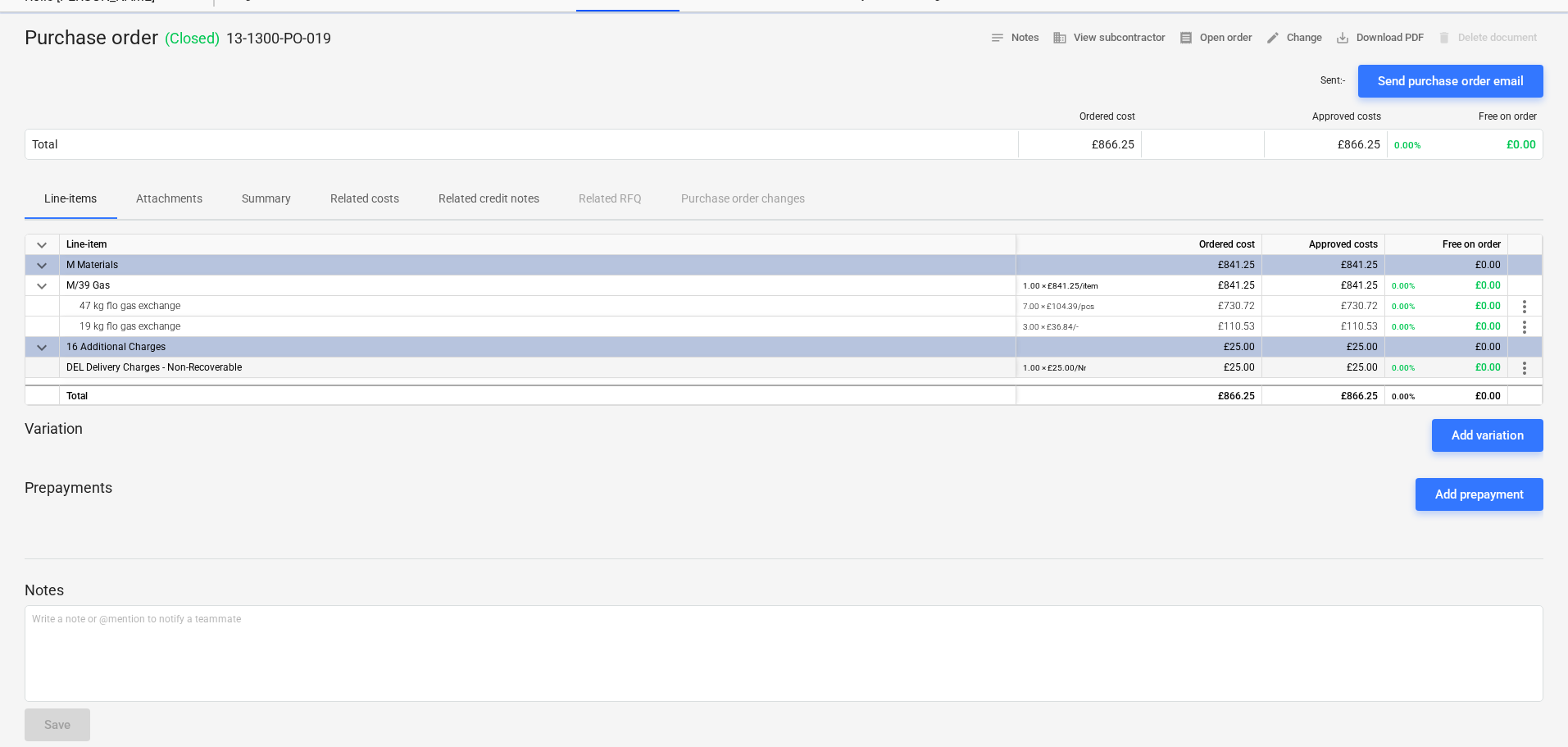
scroll to position [84, 0]
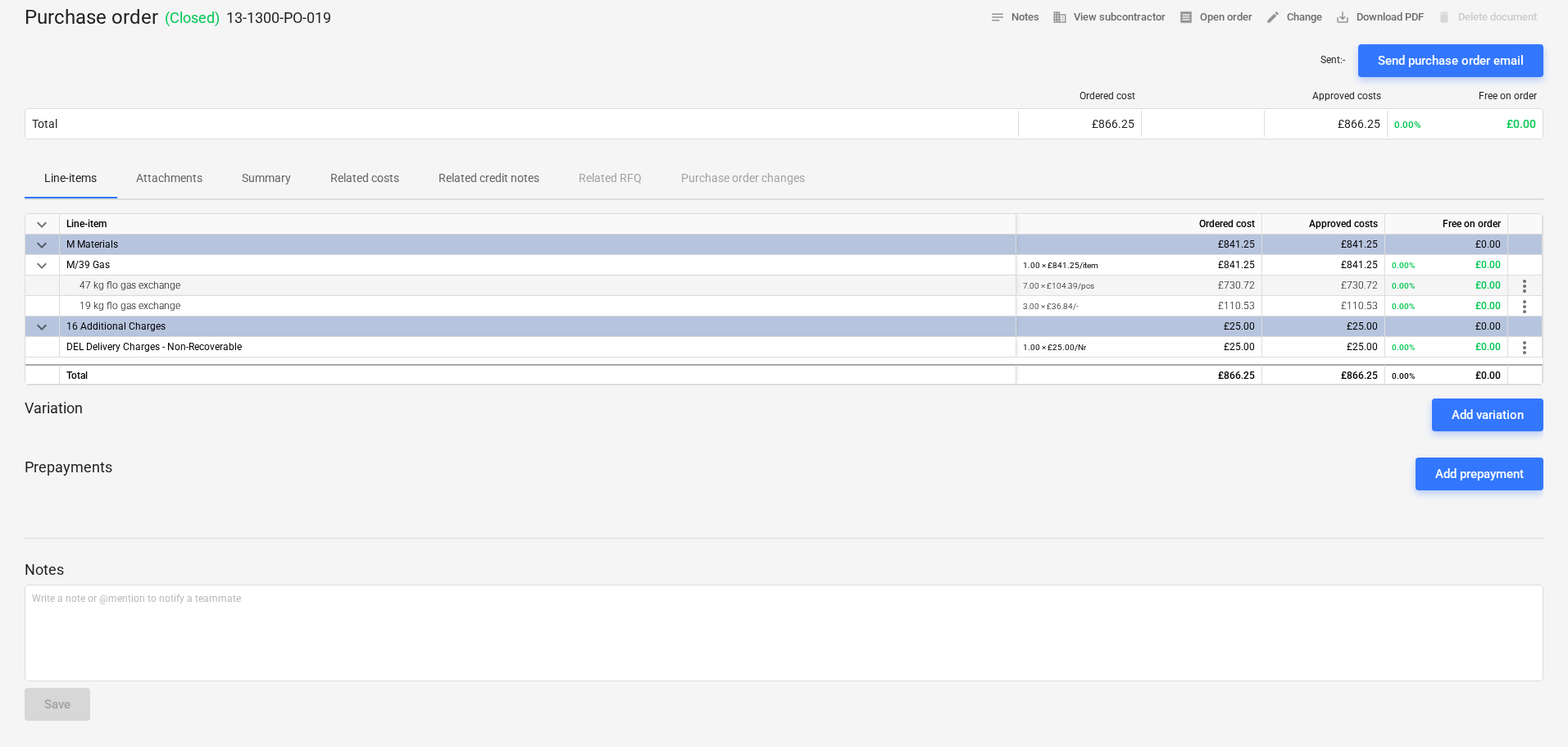
click at [115, 289] on div "47 kg flo gas exchange" at bounding box center [538, 285] width 942 height 20
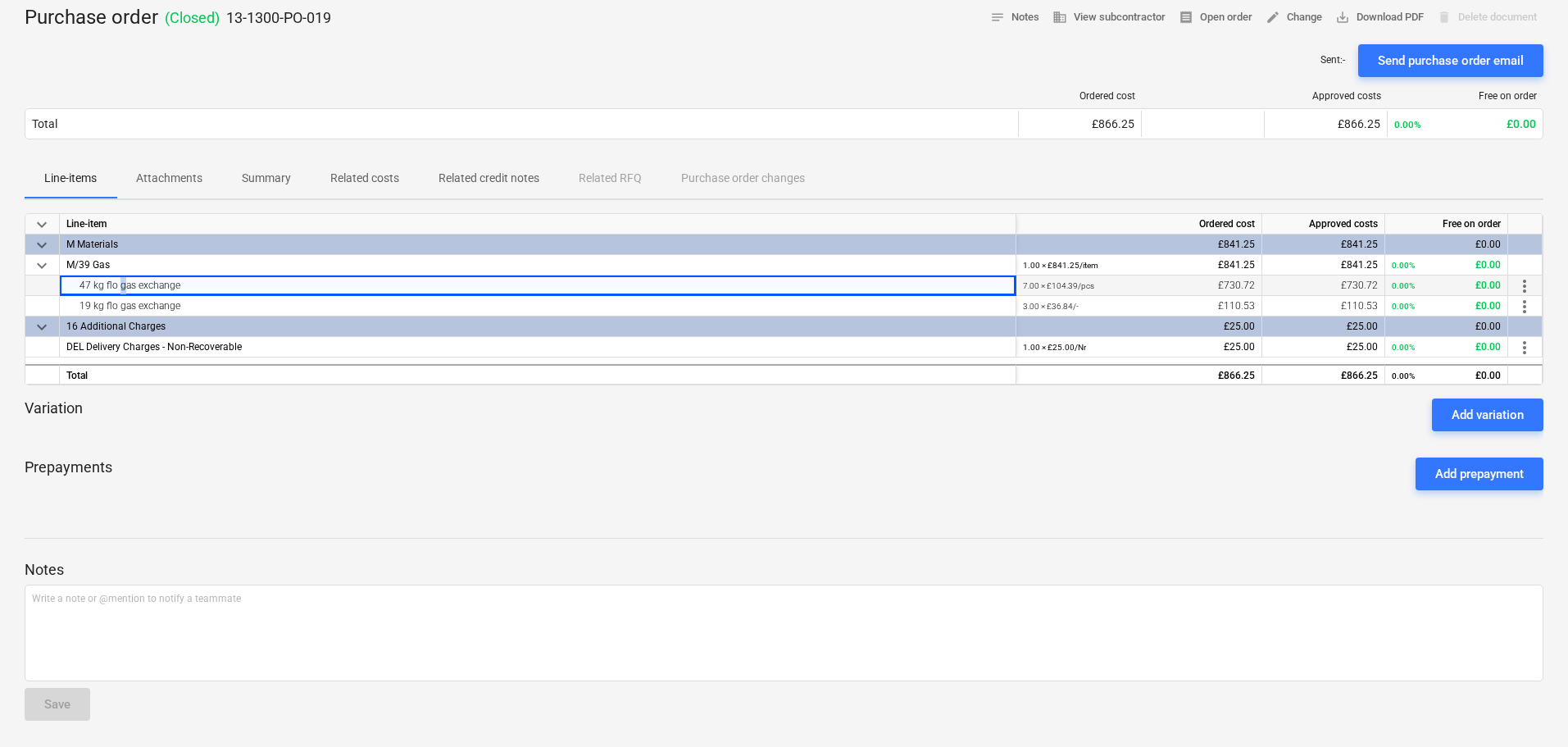
click at [115, 289] on div "47 kg flo gas exchange" at bounding box center [538, 285] width 942 height 20
drag, startPoint x: 115, startPoint y: 289, endPoint x: 121, endPoint y: 304, distance: 16.2
click at [121, 304] on div "keyboard_arrow_down Line-item Ordered cost Approved costs Free on order keyboar…" at bounding box center [784, 300] width 1518 height 172
click at [121, 304] on div "19 kg flo gas exchange" at bounding box center [538, 306] width 942 height 20
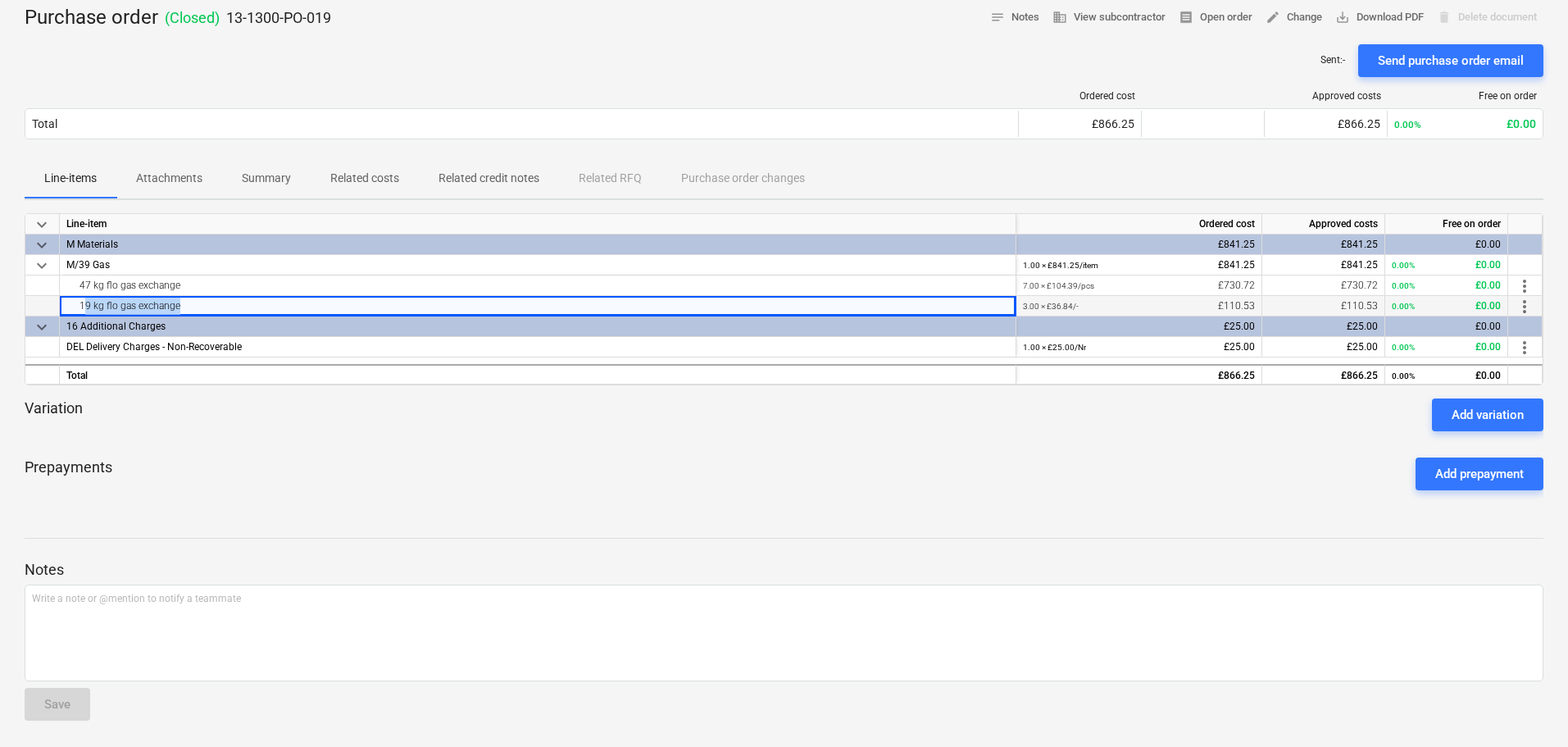
click at [121, 304] on div "19 kg flo gas exchange" at bounding box center [538, 306] width 942 height 20
click at [1063, 284] on small "7.00 × £104.39 / pcs" at bounding box center [1058, 285] width 72 height 9
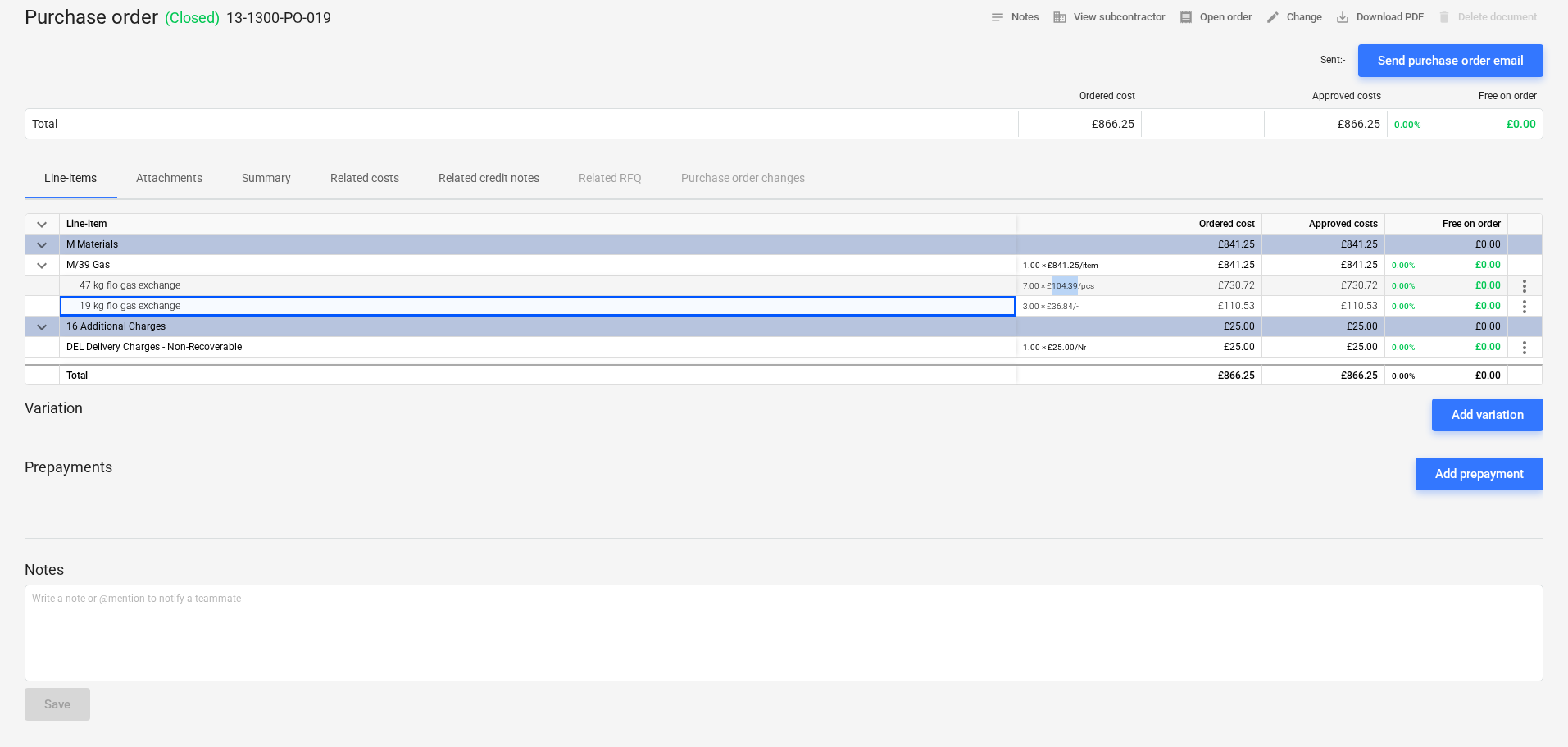
click at [1063, 284] on small "7.00 × £104.39 / pcs" at bounding box center [1058, 285] width 72 height 9
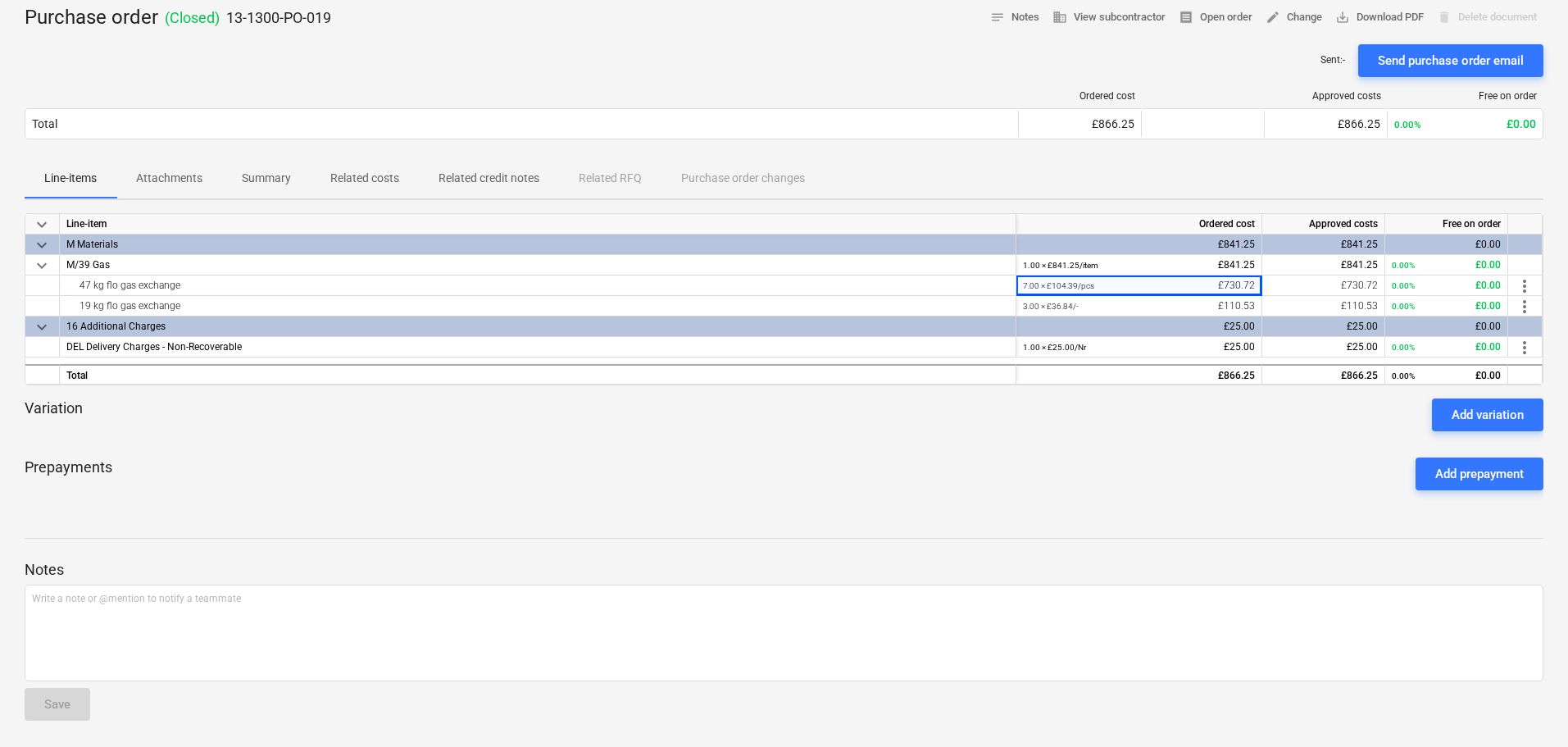
click at [471, 497] on div "Prepayments Add prepayment" at bounding box center [784, 473] width 1518 height 59
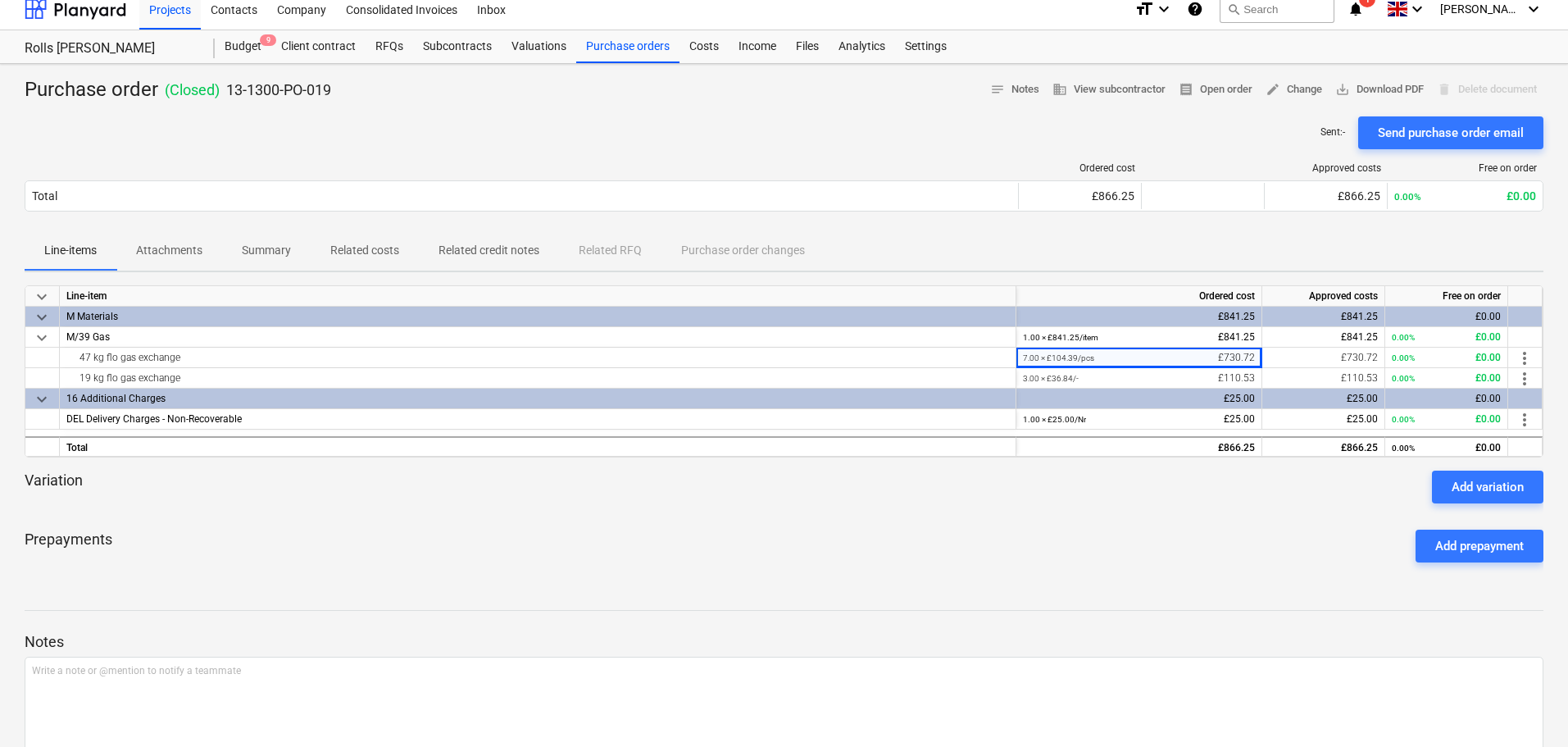
scroll to position [0, 0]
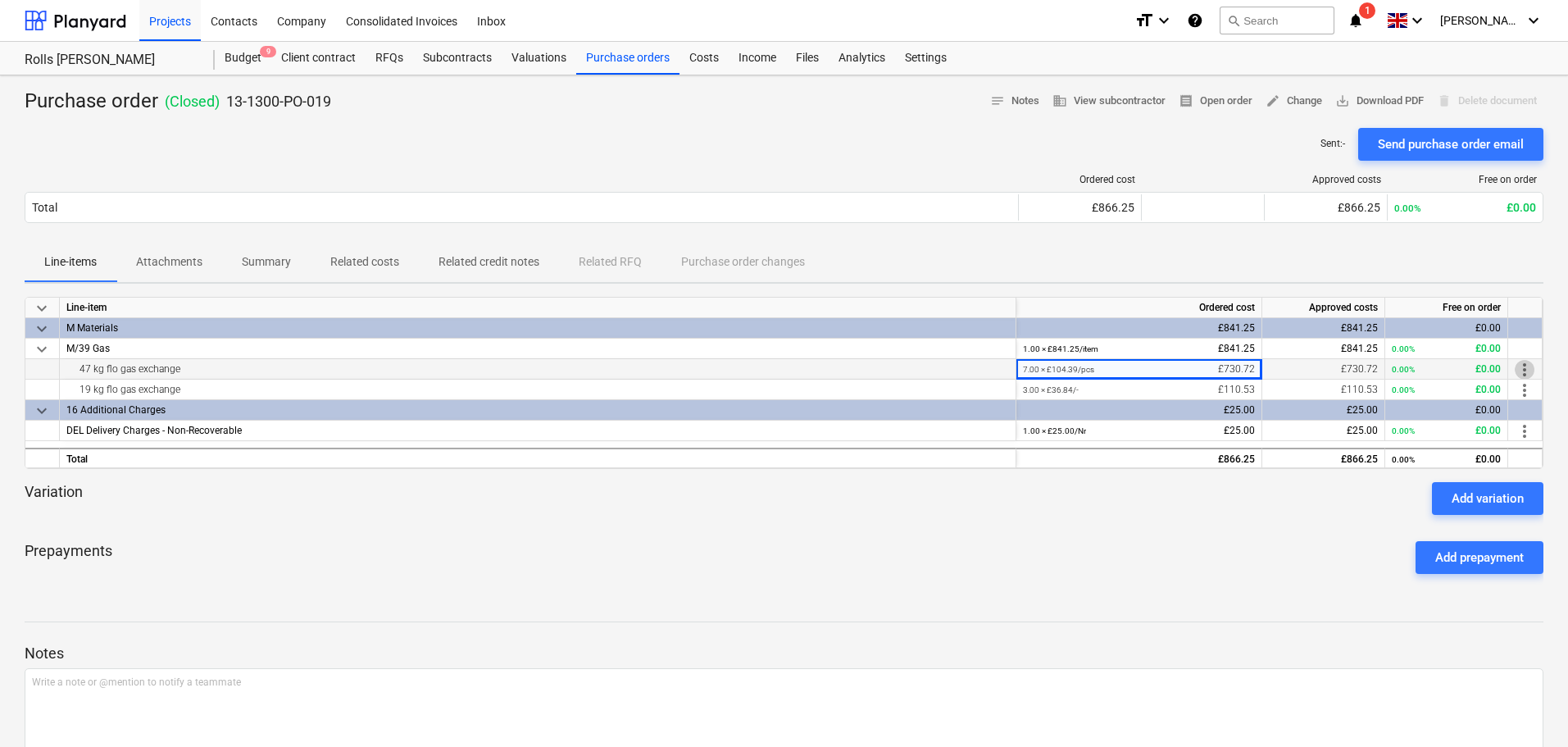
click at [1518, 371] on span "more_vert" at bounding box center [1524, 370] width 20 height 20
click at [1526, 372] on li "Edit" at bounding box center [1536, 370] width 49 height 38
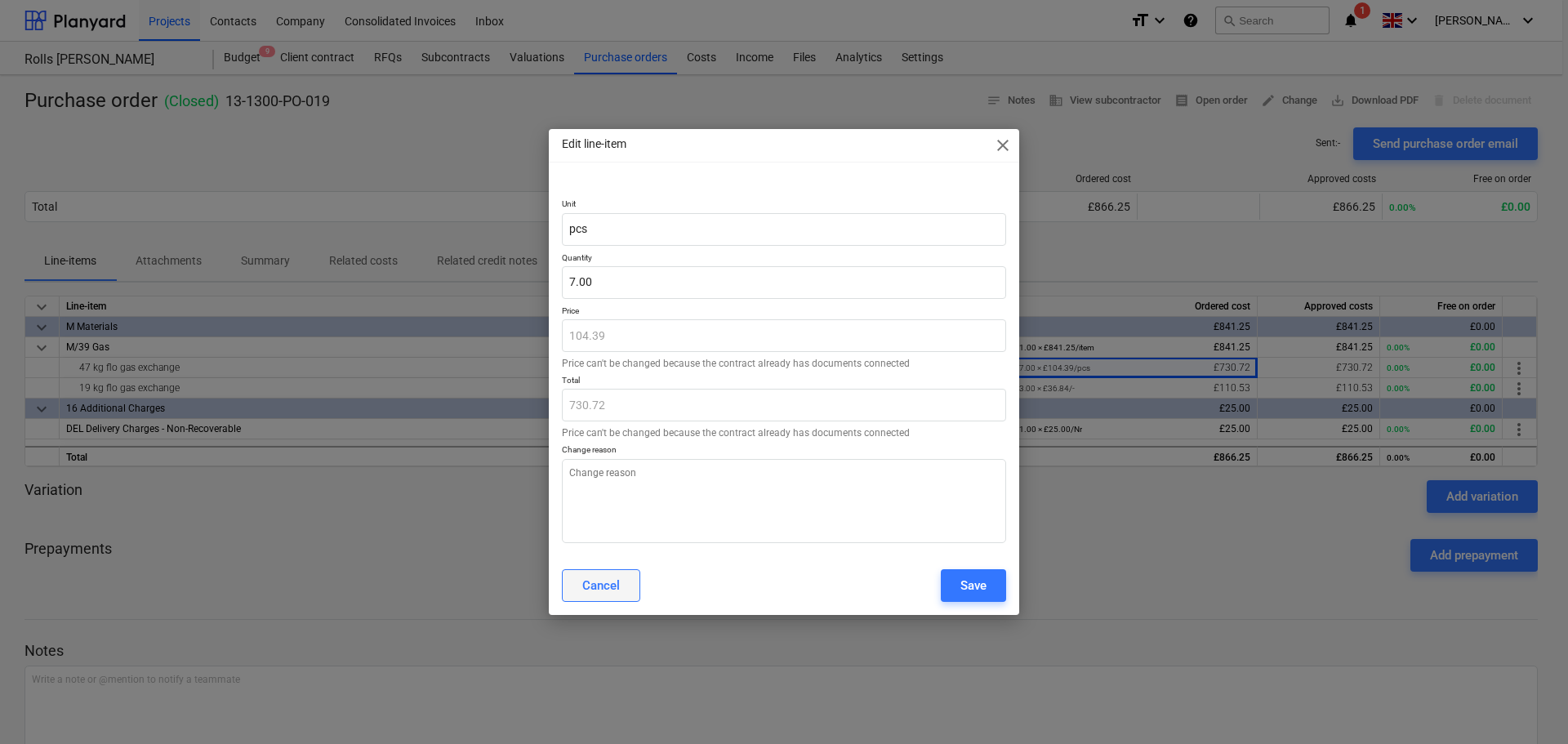
click at [599, 597] on button "Cancel" at bounding box center [601, 585] width 78 height 32
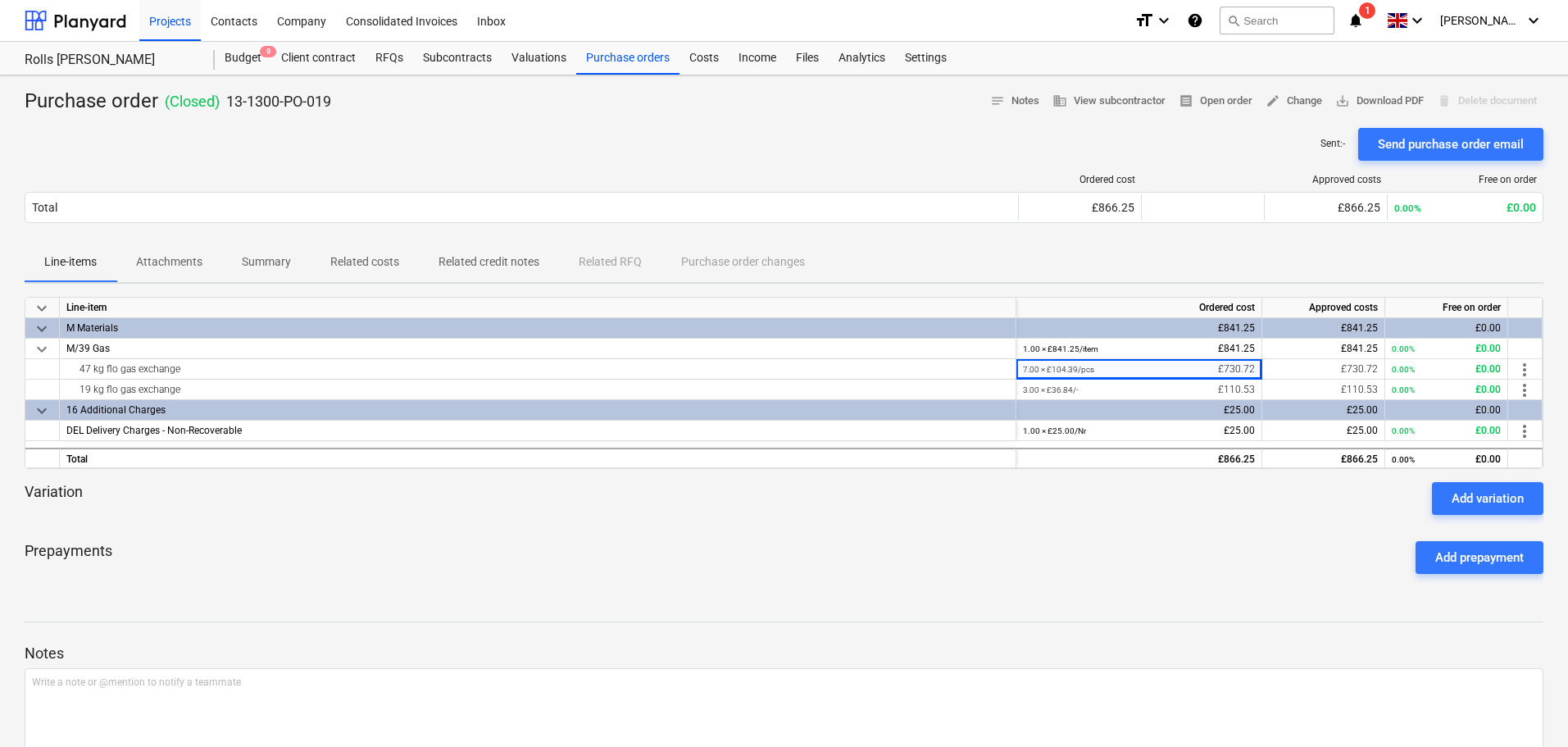
drag, startPoint x: 841, startPoint y: 101, endPoint x: 918, endPoint y: 99, distance: 77.0
click at [841, 101] on div "Purchase order ( Closed ) 13-1300-PO-019 notes Notes business View subcontracto…" at bounding box center [784, 102] width 1518 height 26
drag, startPoint x: 1501, startPoint y: 107, endPoint x: 1443, endPoint y: 111, distance: 58.1
click at [1501, 106] on div "delete Delete document" at bounding box center [1487, 102] width 114 height 26
click at [669, 129] on div "Sent : - Send purchase order email" at bounding box center [784, 144] width 1518 height 32
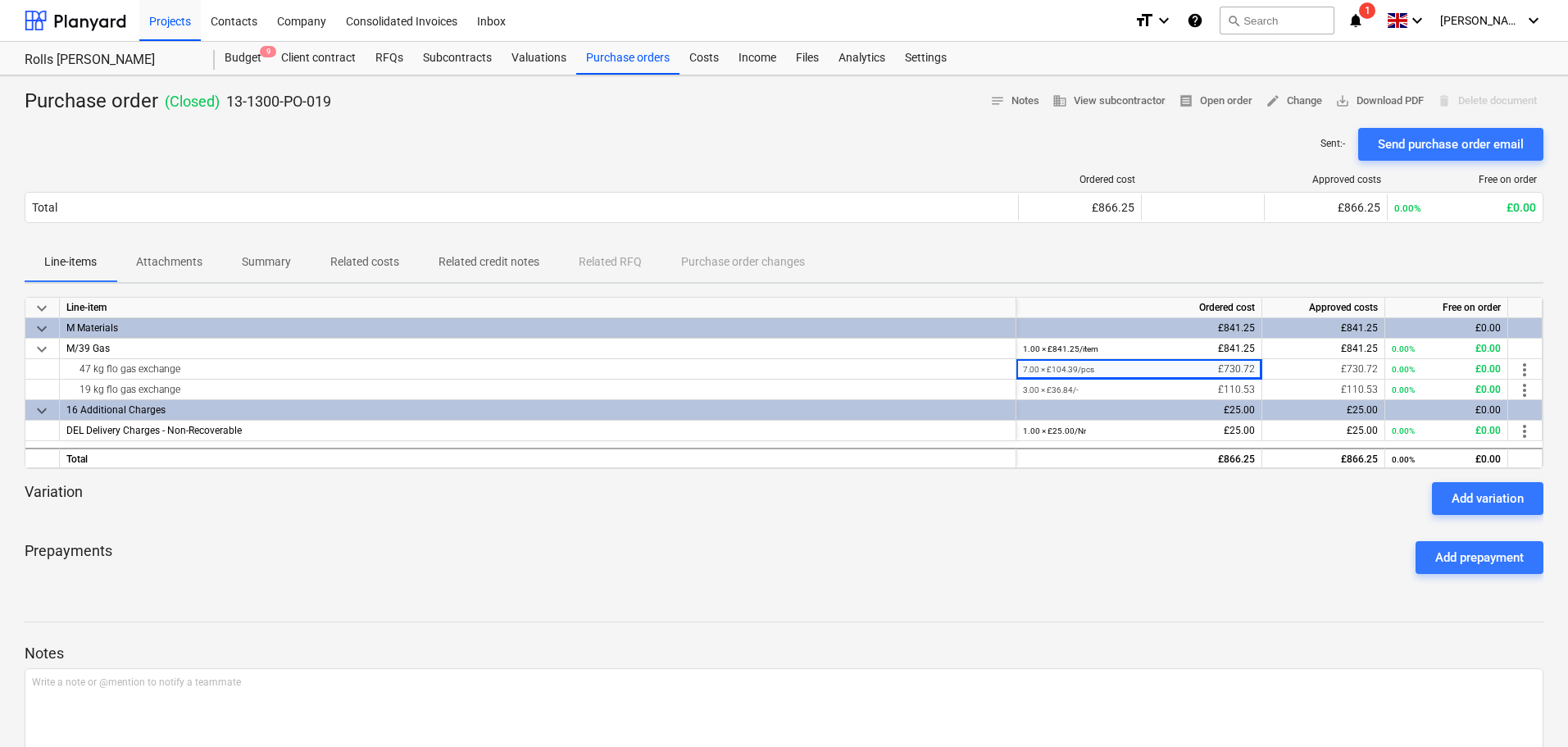
click at [1489, 97] on div "delete Delete document" at bounding box center [1487, 102] width 114 height 26
click at [839, 128] on div "Sent : - Send purchase order email" at bounding box center [784, 144] width 1518 height 32
click at [576, 53] on div "Purchase orders" at bounding box center [627, 58] width 103 height 32
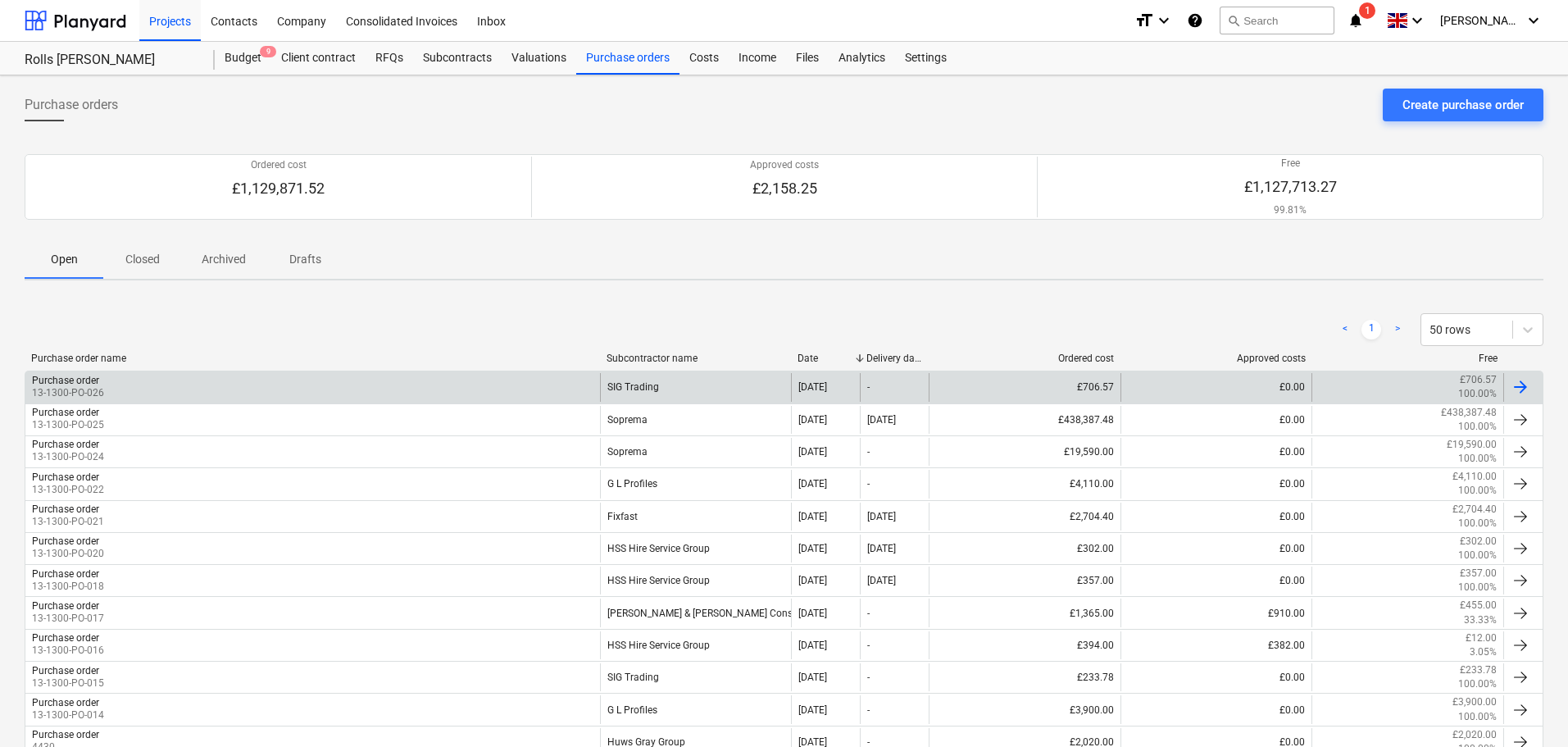
click at [278, 387] on div "Purchase order 13-1300-PO-026" at bounding box center [312, 387] width 574 height 28
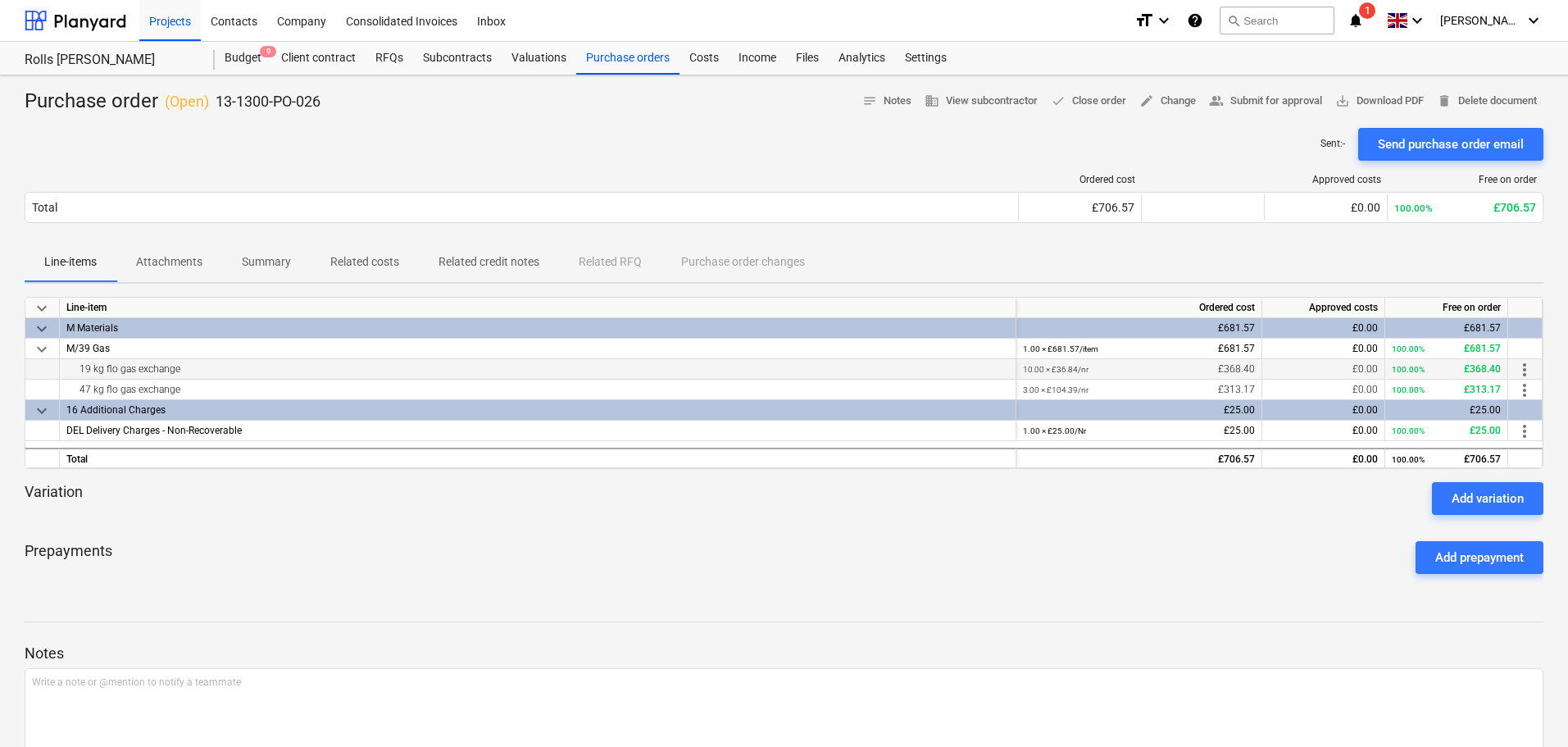
click at [1525, 366] on span "more_vert" at bounding box center [1524, 370] width 20 height 20
click at [1543, 372] on li "Edit" at bounding box center [1536, 370] width 49 height 38
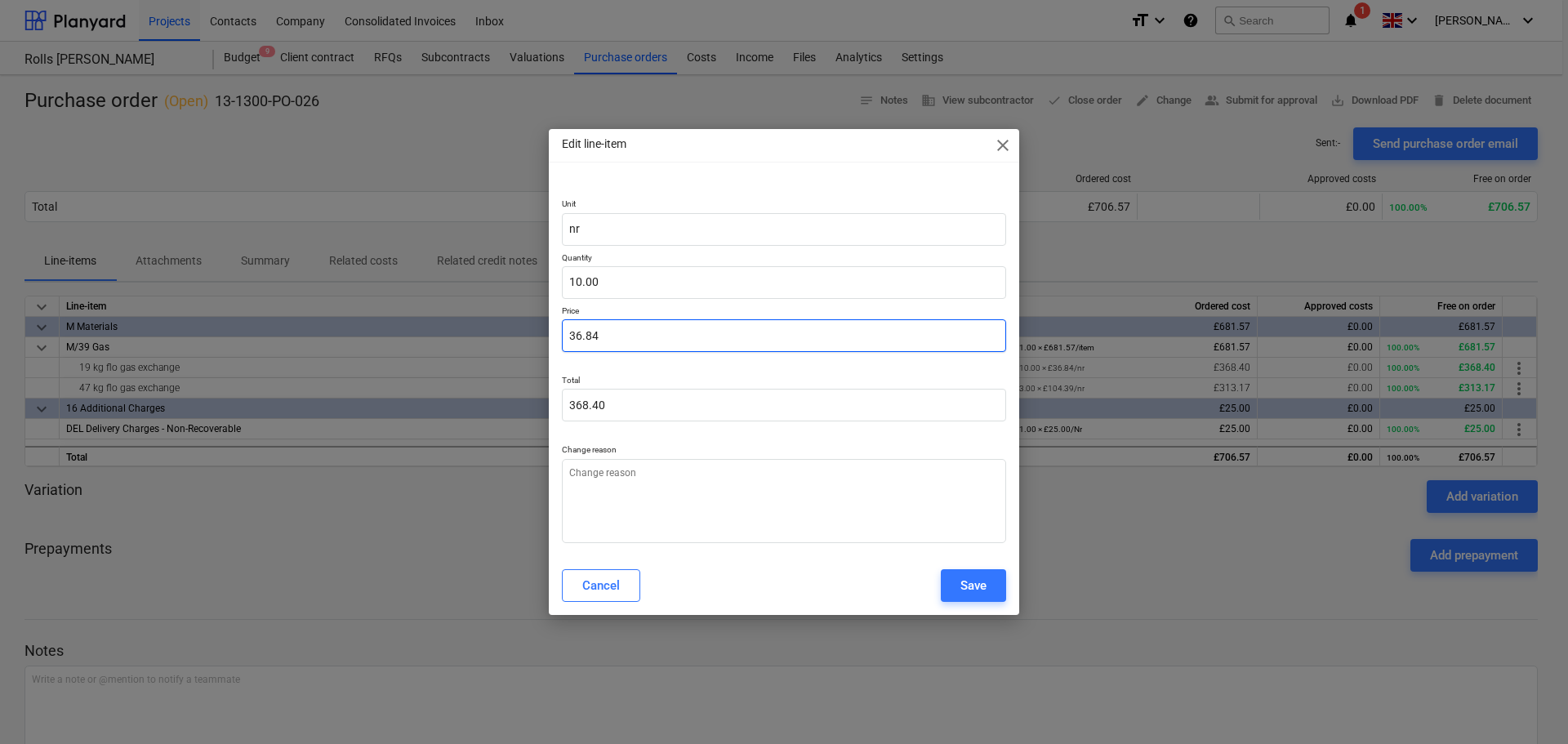
click at [702, 329] on input "36.84" at bounding box center [784, 335] width 444 height 32
type textarea "x"
type input "3"
type input "30.00"
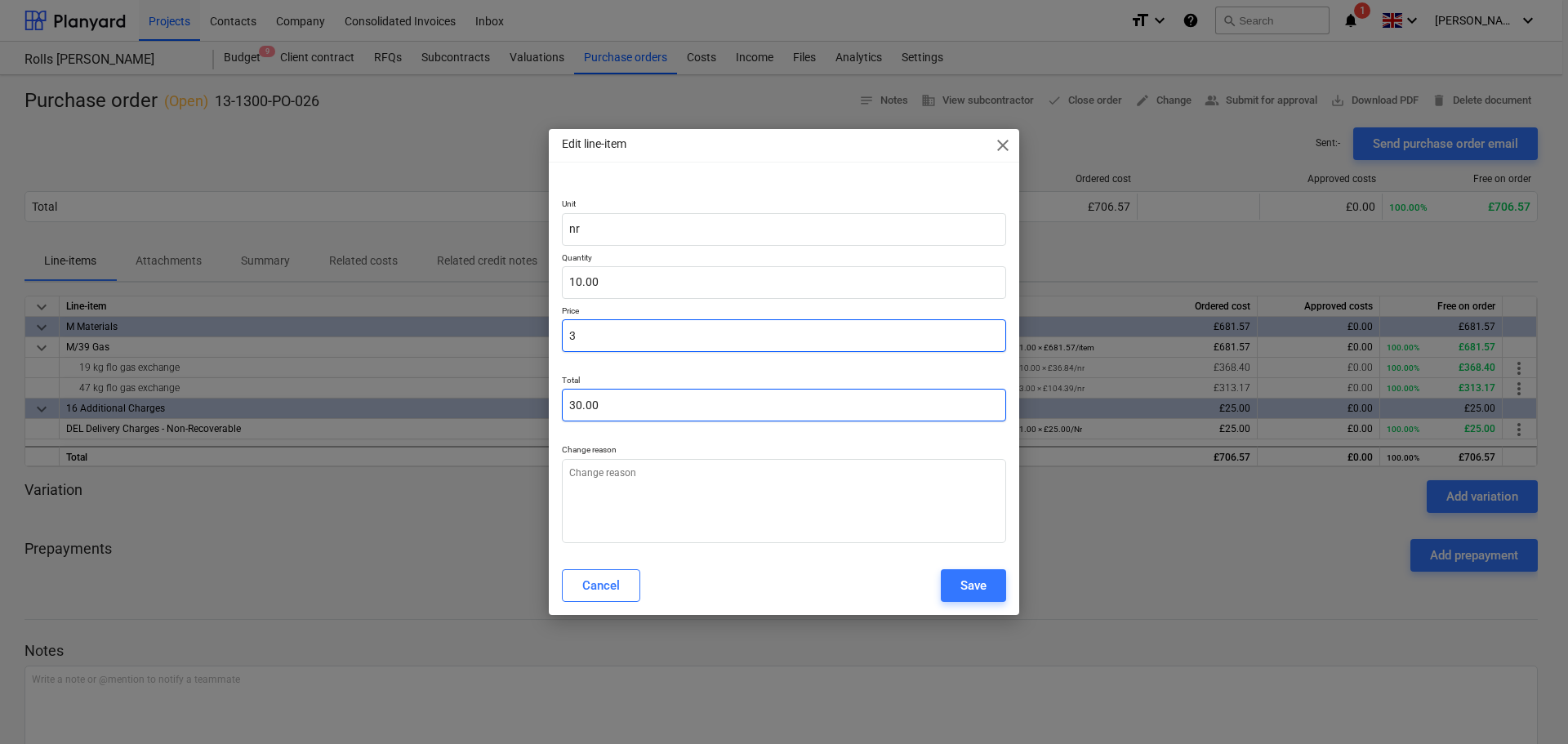
type textarea "x"
type input "35"
type input "350.00"
type input "35"
type textarea "x"
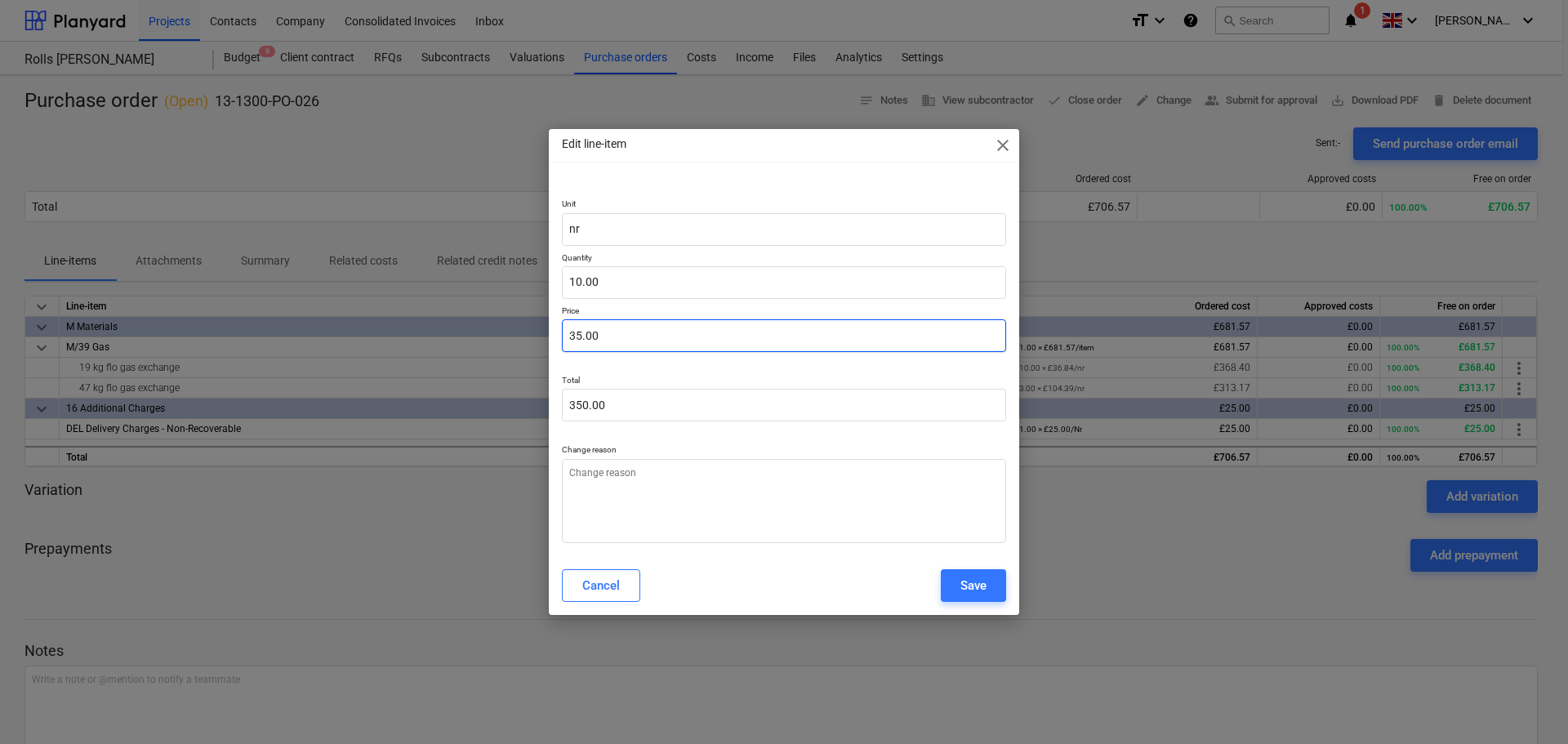
type input "35"
type textarea "x"
type input "35.00"
click at [985, 580] on div "Save" at bounding box center [973, 585] width 26 height 21
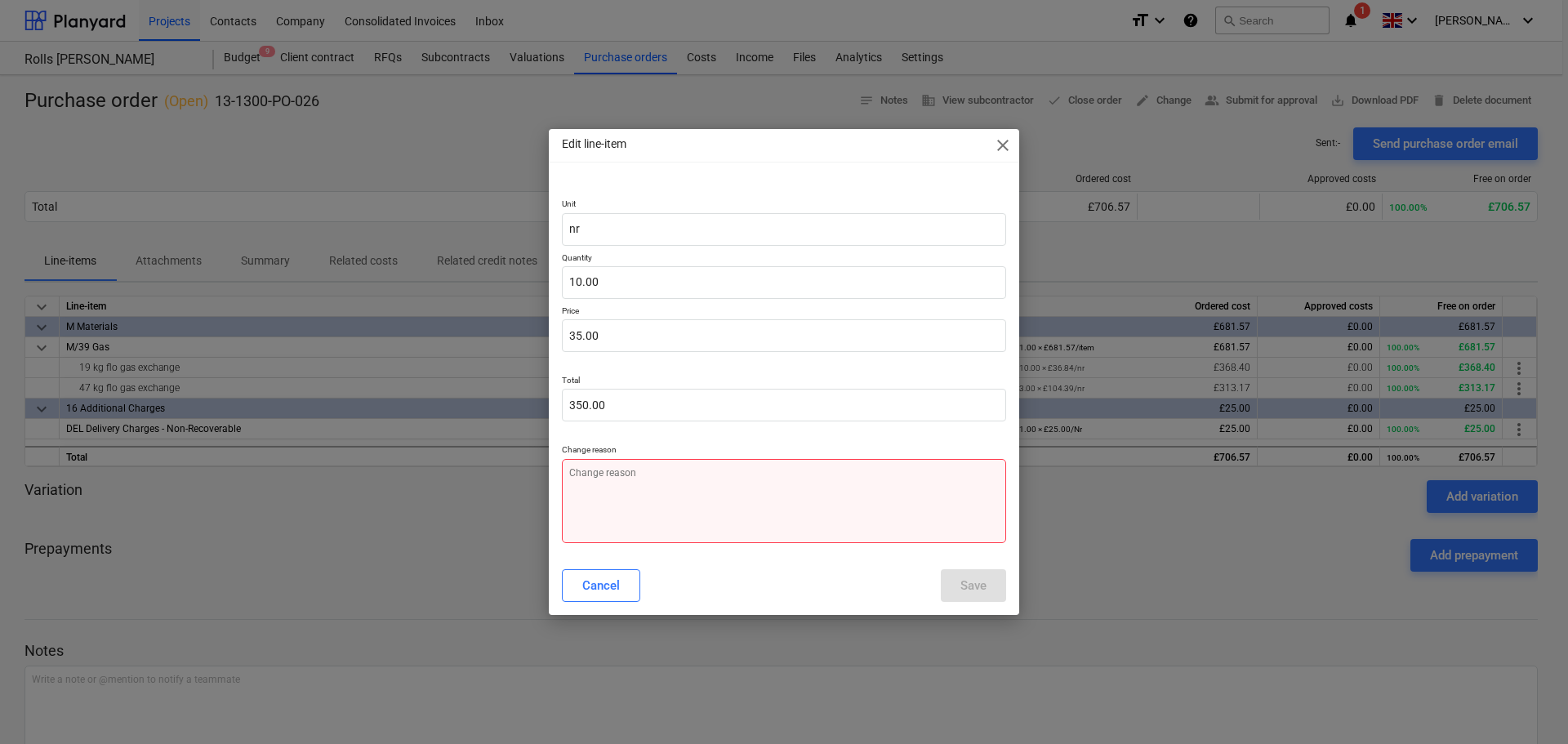
click at [707, 485] on textarea at bounding box center [784, 501] width 444 height 84
type textarea "x"
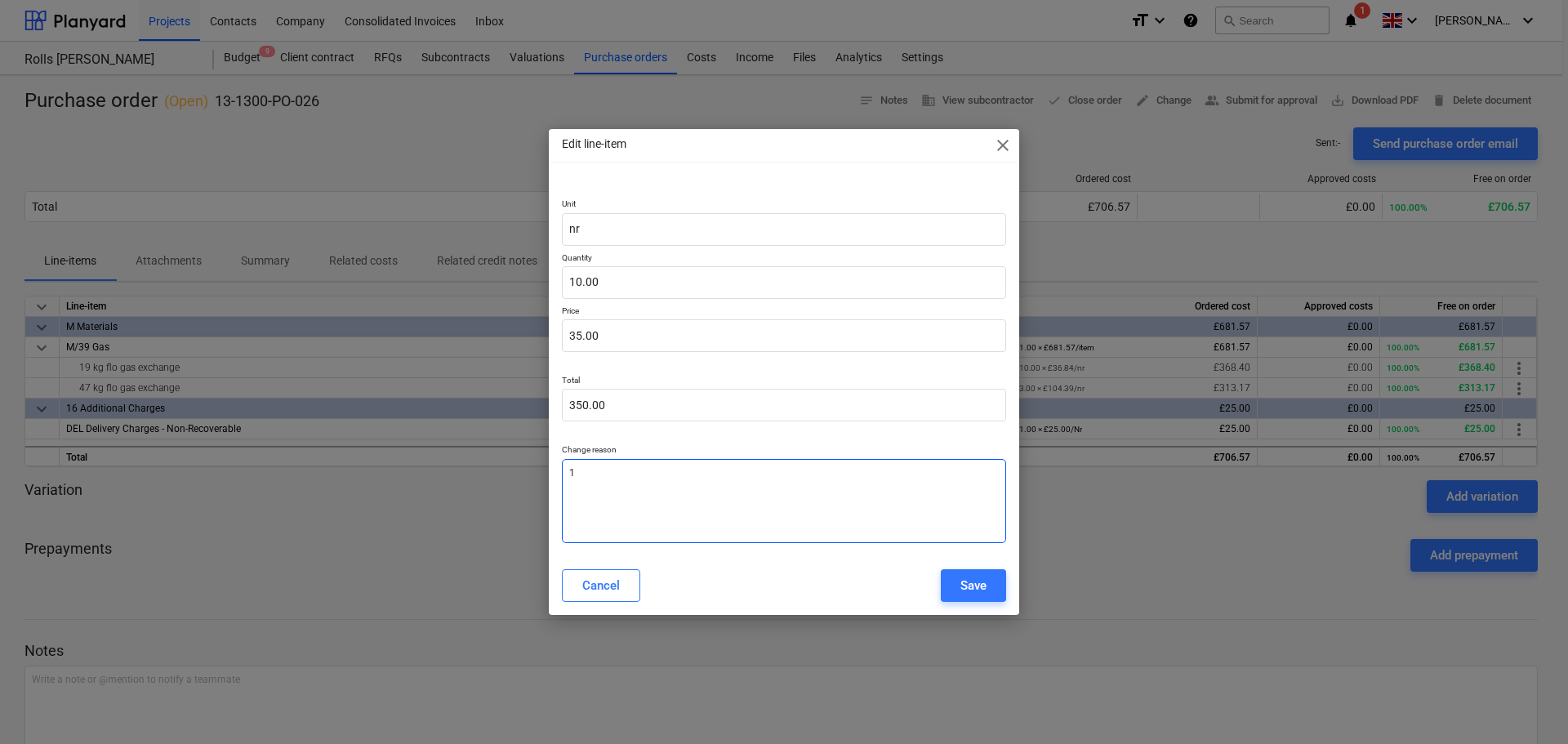
type textarea "1"
click at [953, 592] on button "Save" at bounding box center [973, 585] width 65 height 32
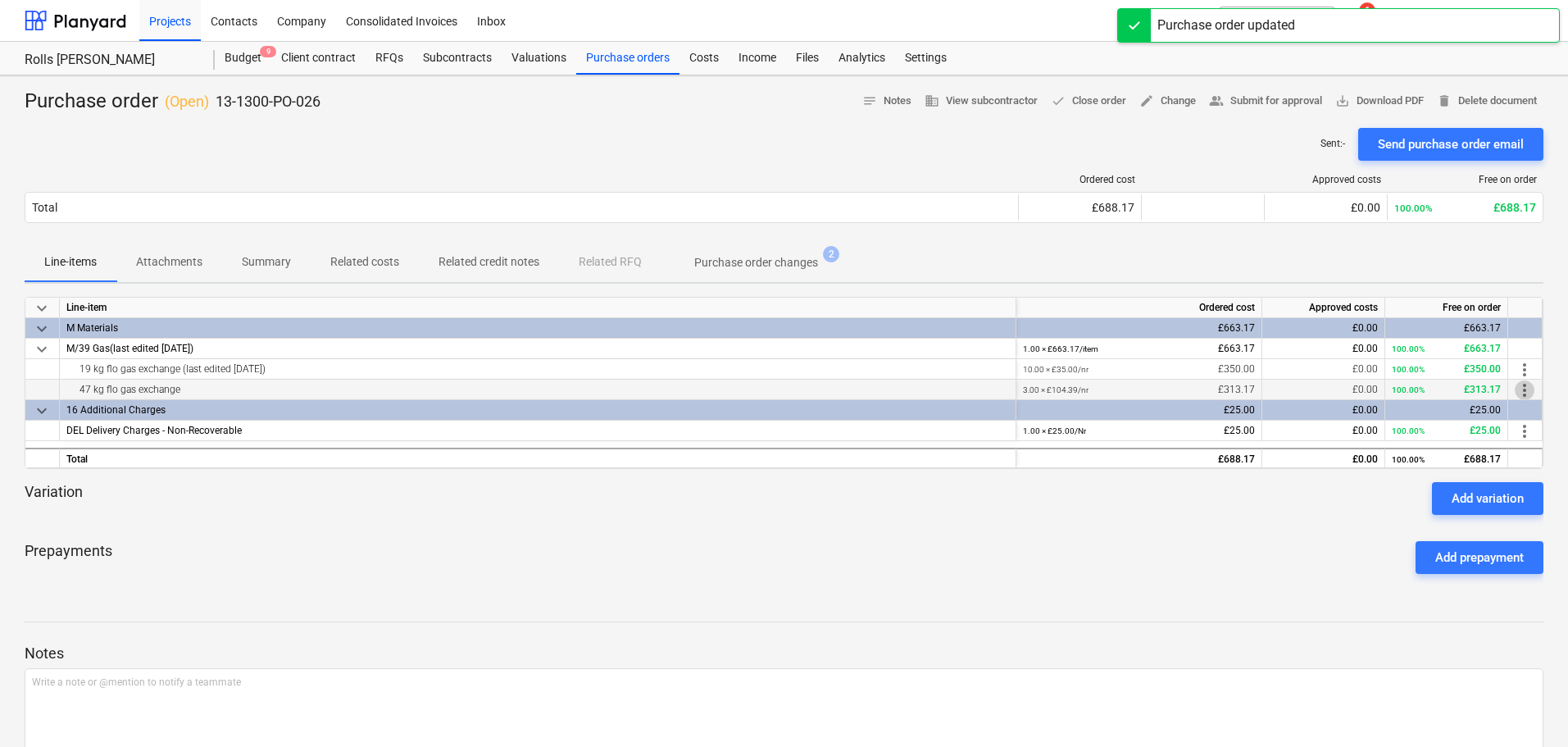
click at [1525, 391] on span "more_vert" at bounding box center [1524, 390] width 20 height 20
click at [1530, 390] on li "Edit" at bounding box center [1536, 390] width 49 height 38
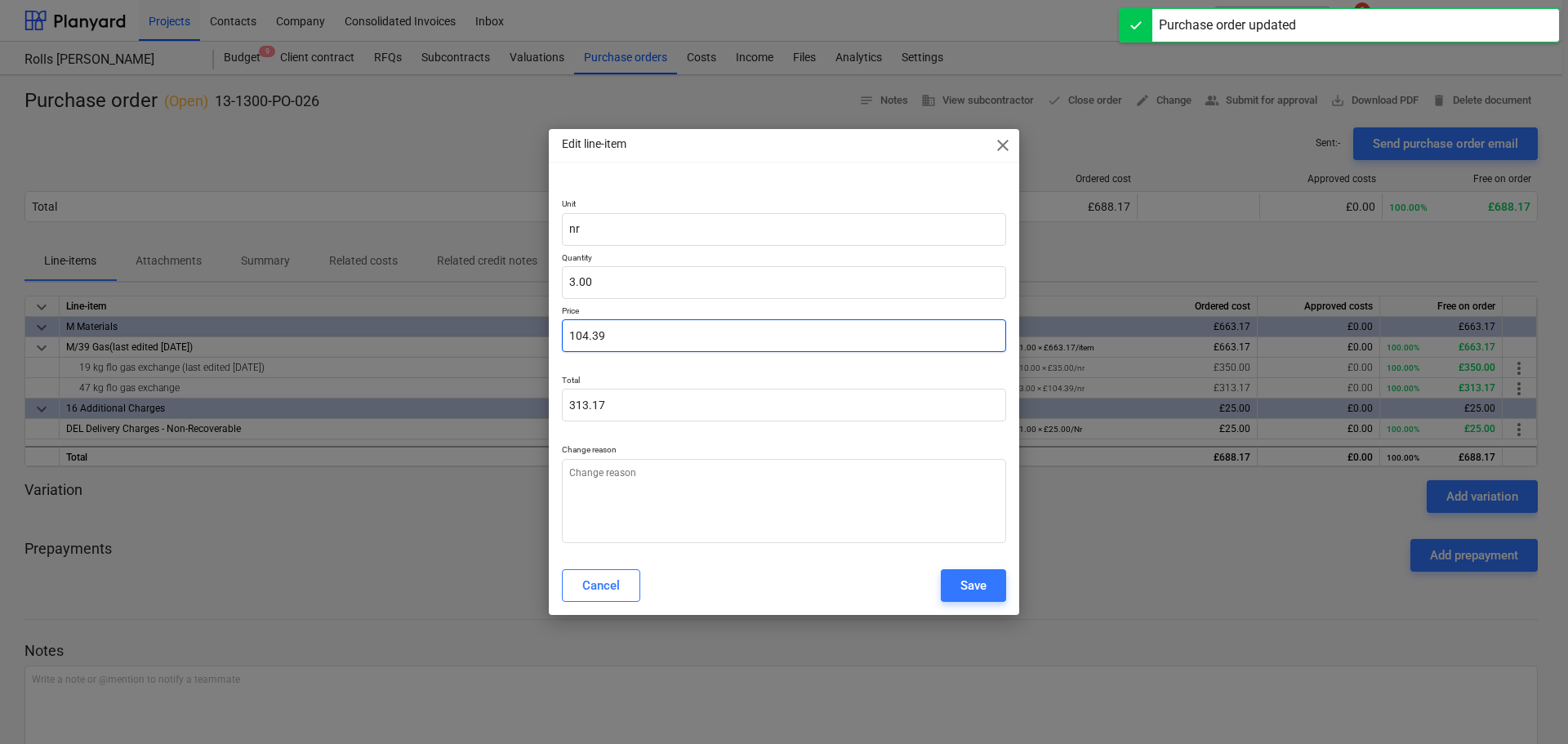
click at [692, 326] on input "104.39" at bounding box center [784, 335] width 444 height 32
type textarea "x"
type input "8"
type input "24.00"
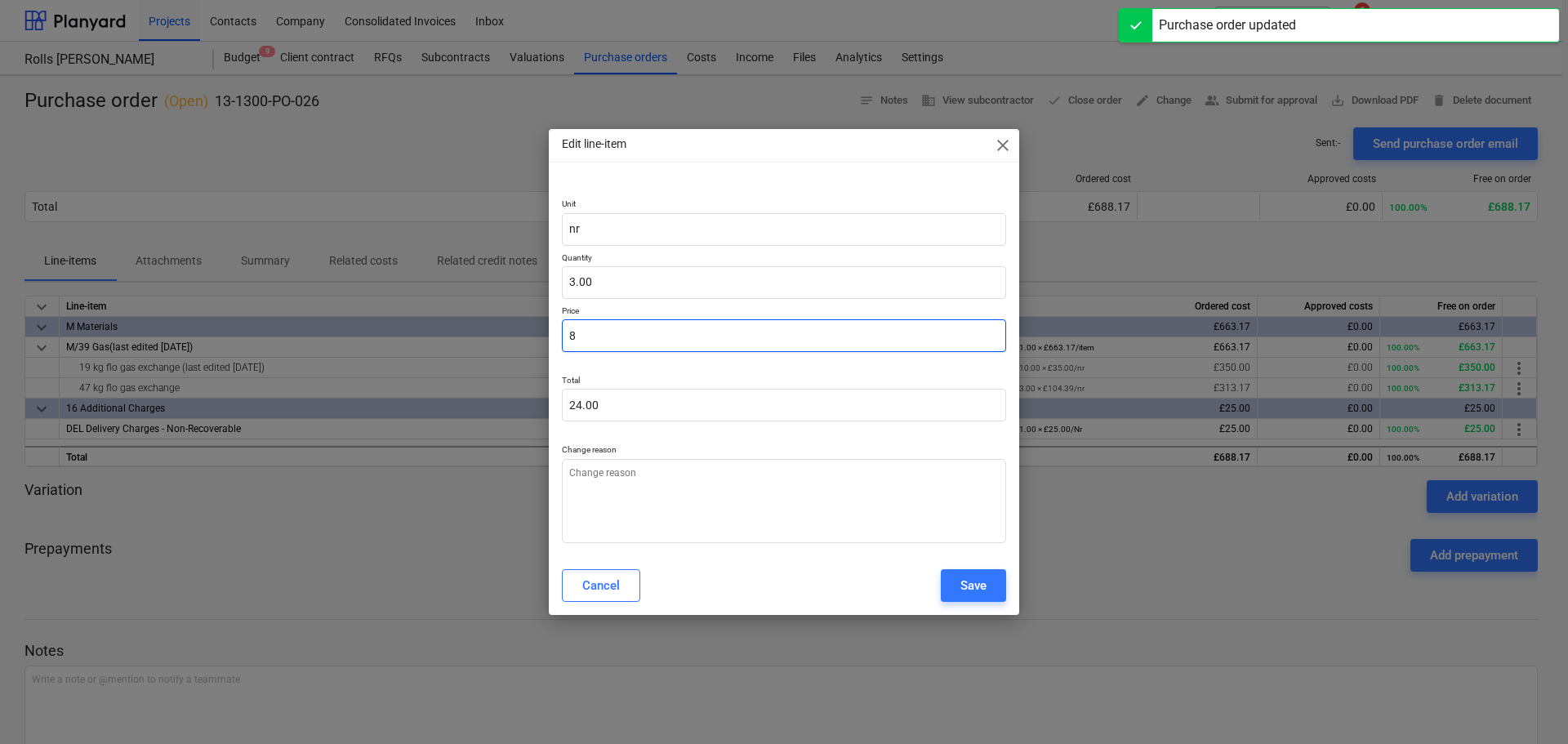
type textarea "x"
type input "80"
type input "240.00"
type input "80"
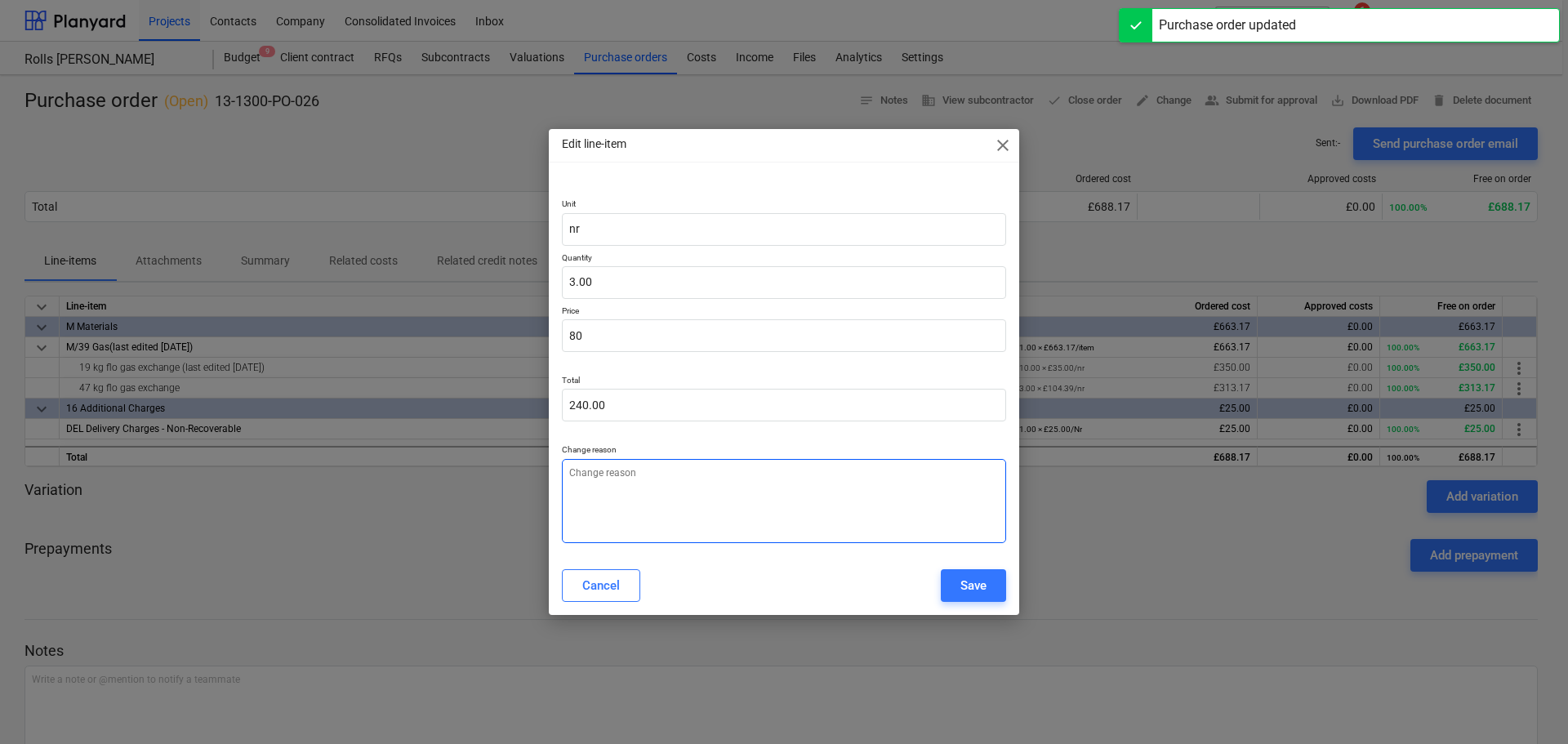
type textarea "x"
type input "80.00"
click at [844, 497] on textarea at bounding box center [784, 501] width 444 height 84
type textarea "x"
type textarea "1"
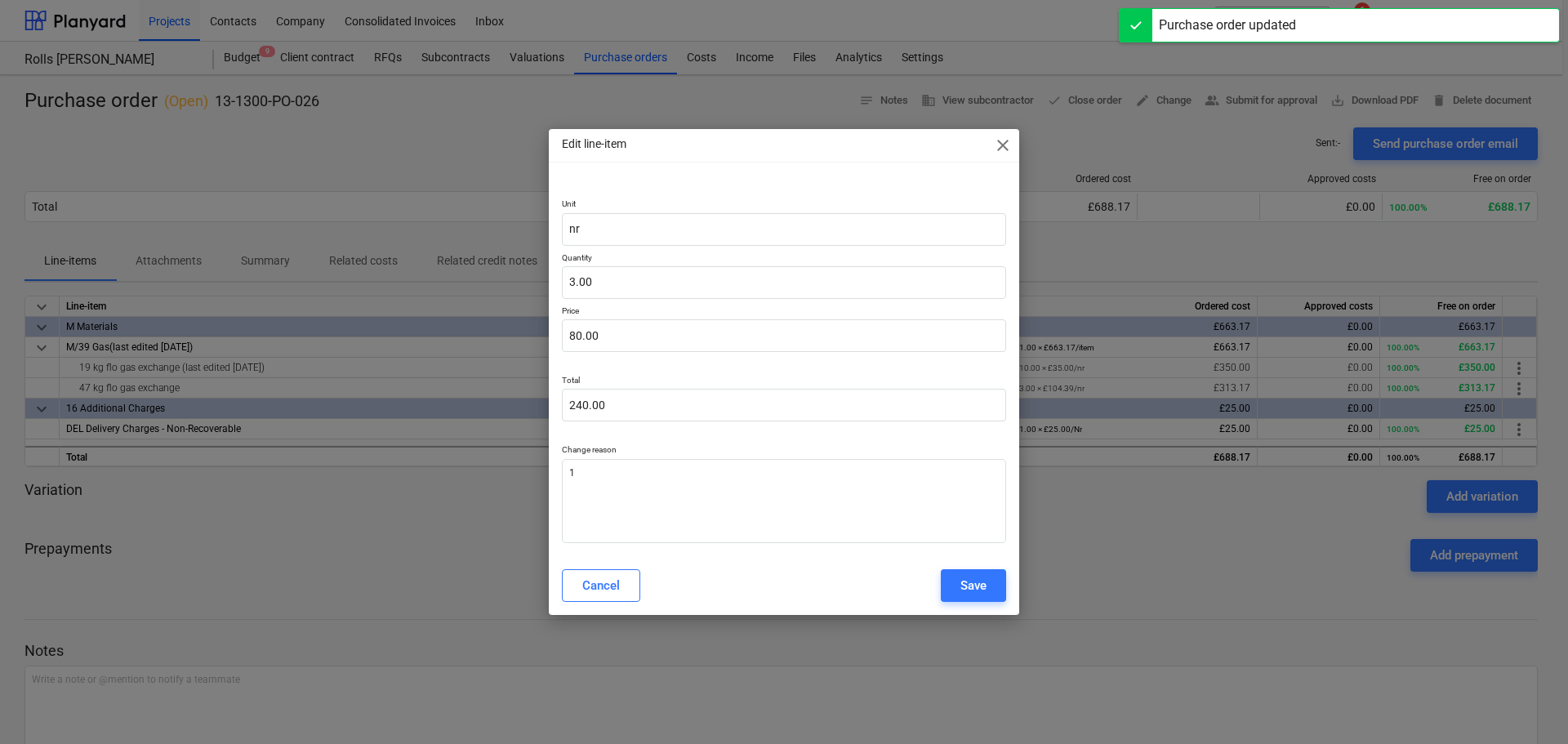
click at [972, 578] on div "Save" at bounding box center [973, 585] width 26 height 21
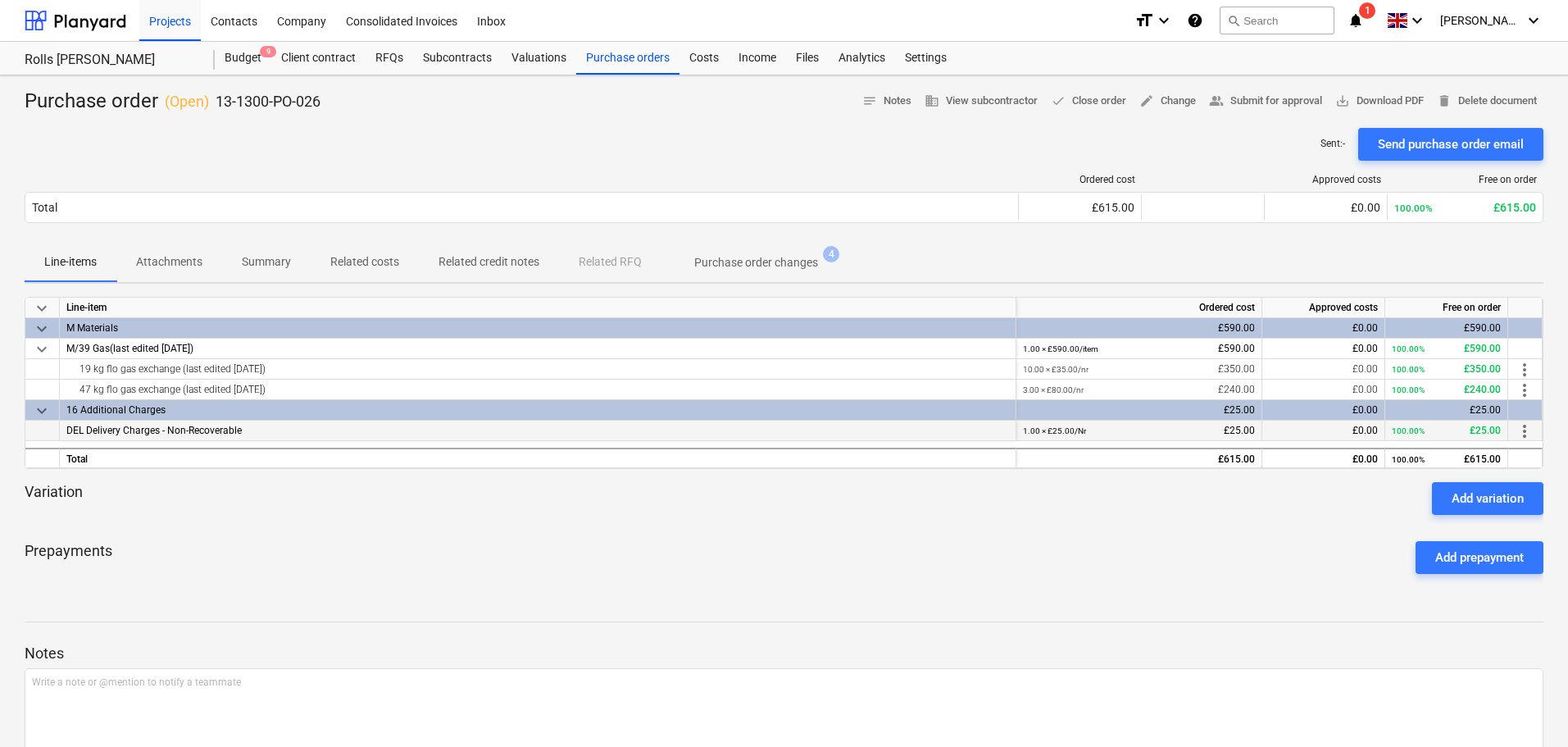
click at [1521, 423] on span "more_vert" at bounding box center [1524, 431] width 20 height 20
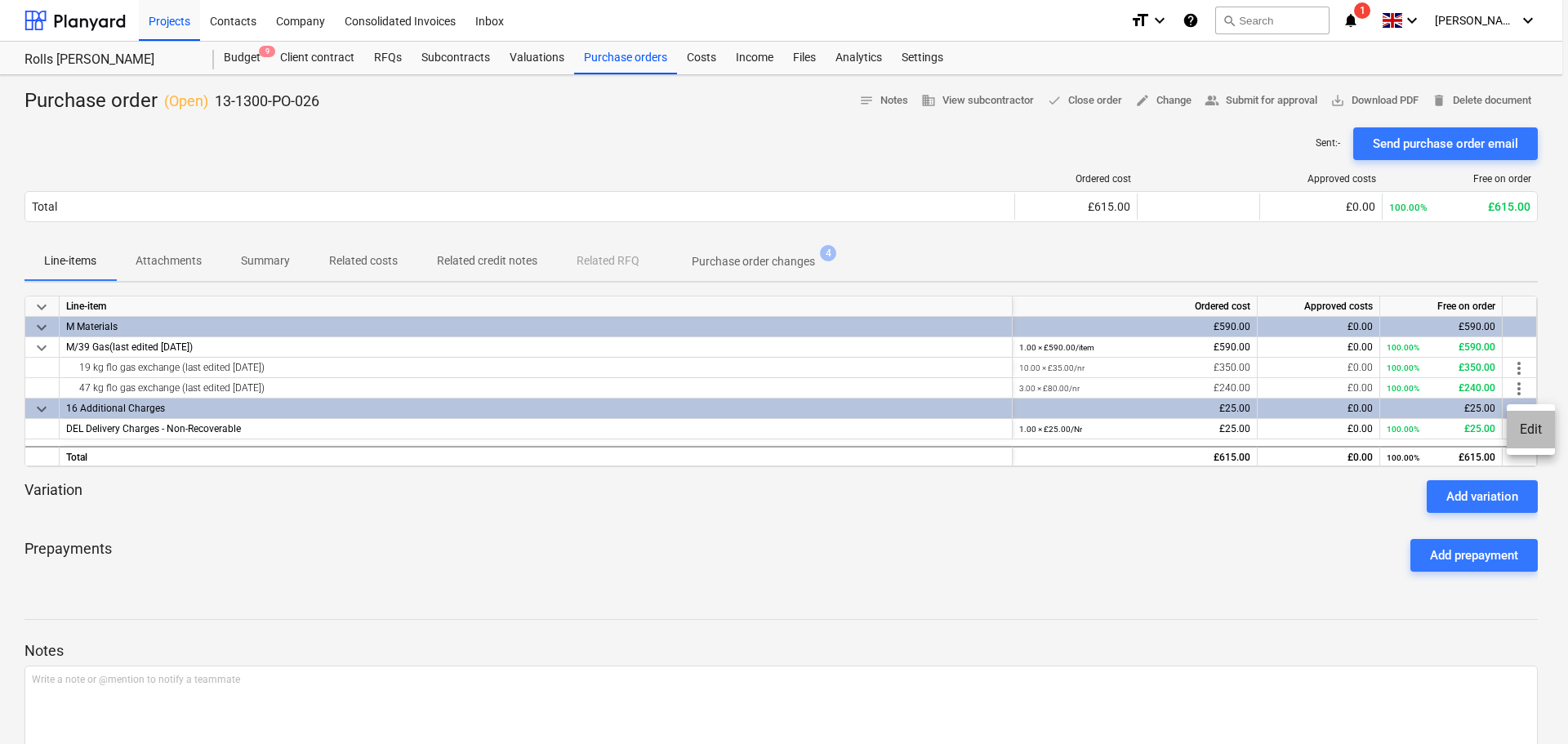
click at [1529, 428] on li "Edit" at bounding box center [1531, 429] width 48 height 37
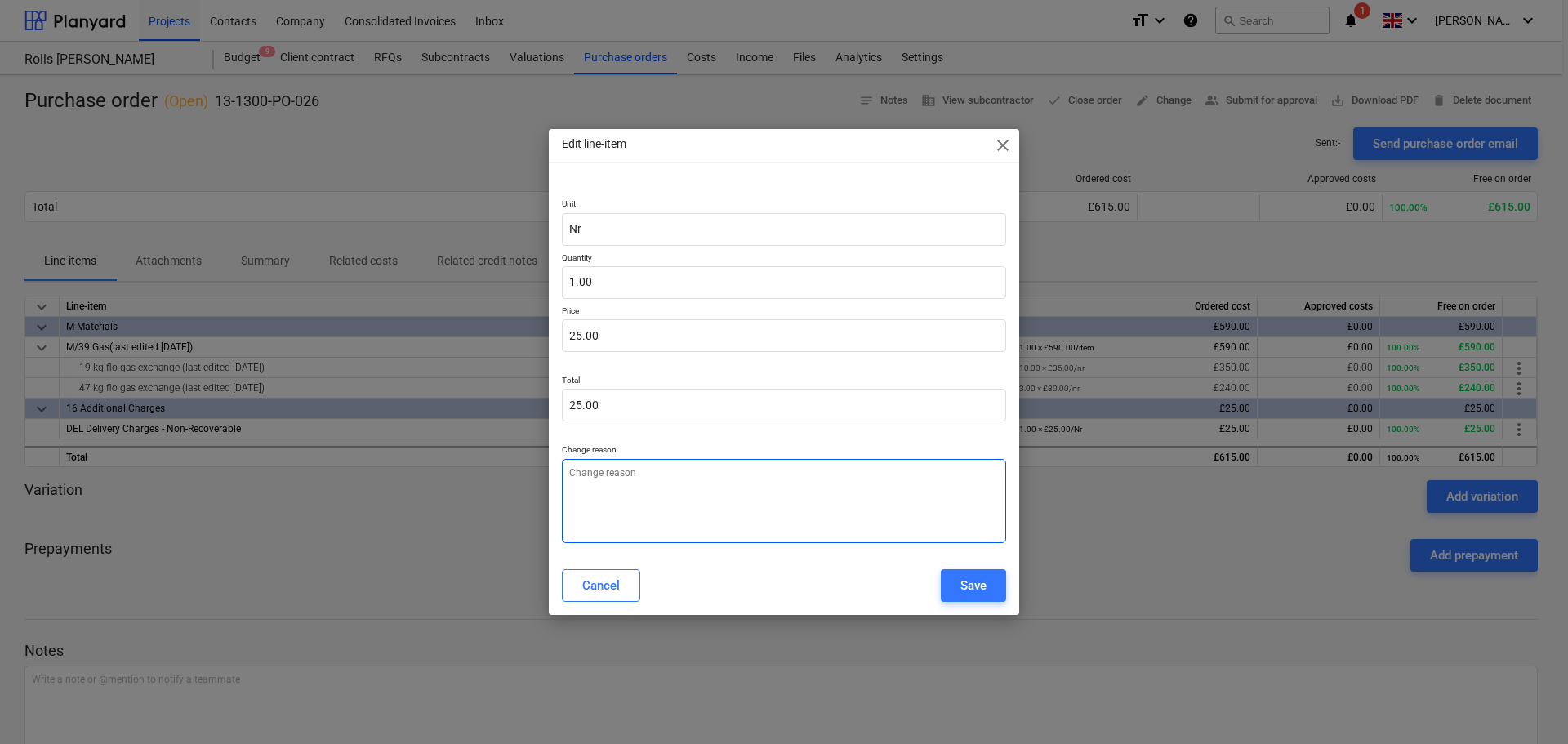
type textarea "x"
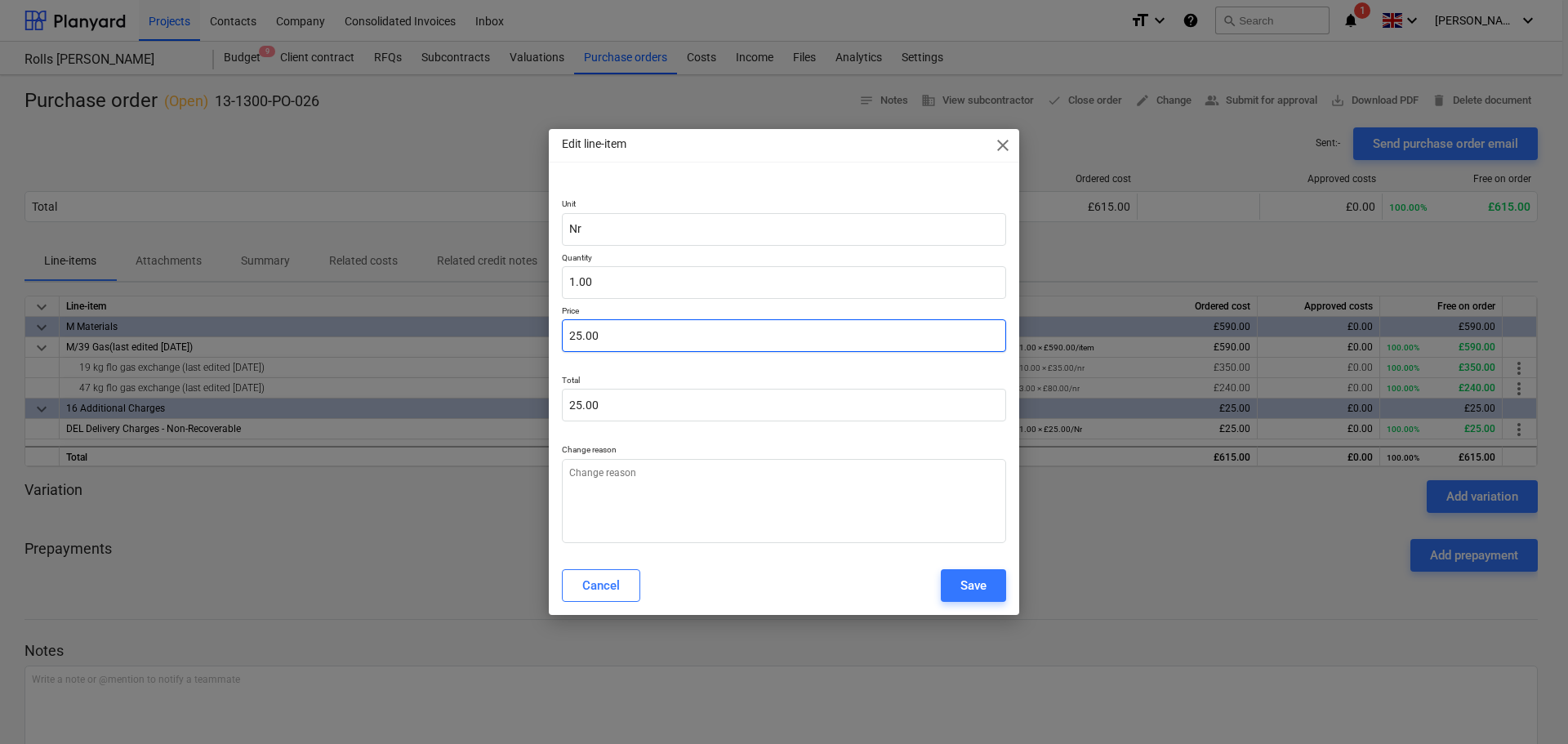
type input "25"
click at [620, 319] on input "25" at bounding box center [784, 335] width 444 height 32
type textarea "x"
type input "6"
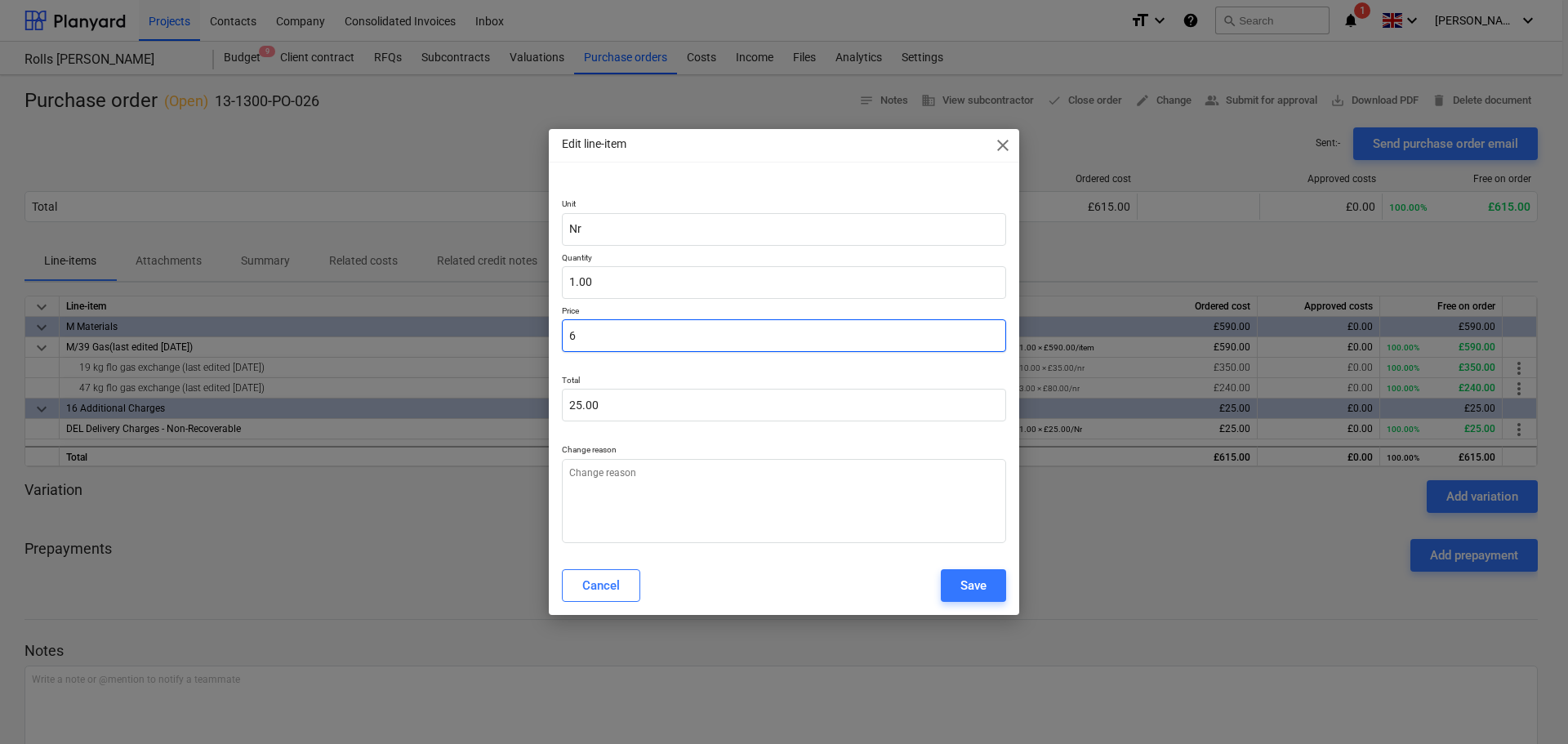
type input "6.00"
type input "6"
type textarea "x"
type input "6.00"
click at [957, 582] on button "Save" at bounding box center [973, 585] width 65 height 32
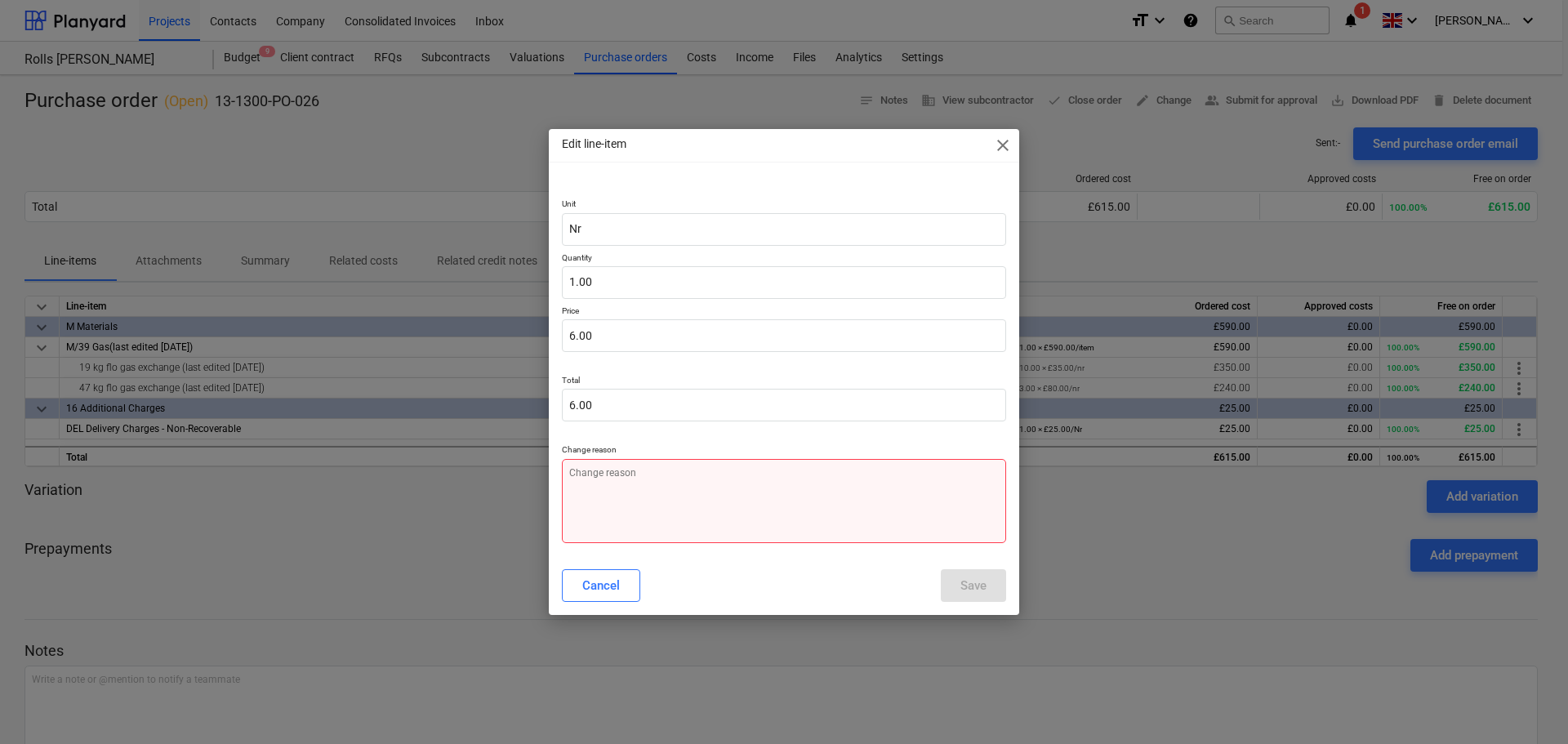
click at [766, 502] on textarea at bounding box center [784, 501] width 444 height 84
type textarea "x"
type textarea "1"
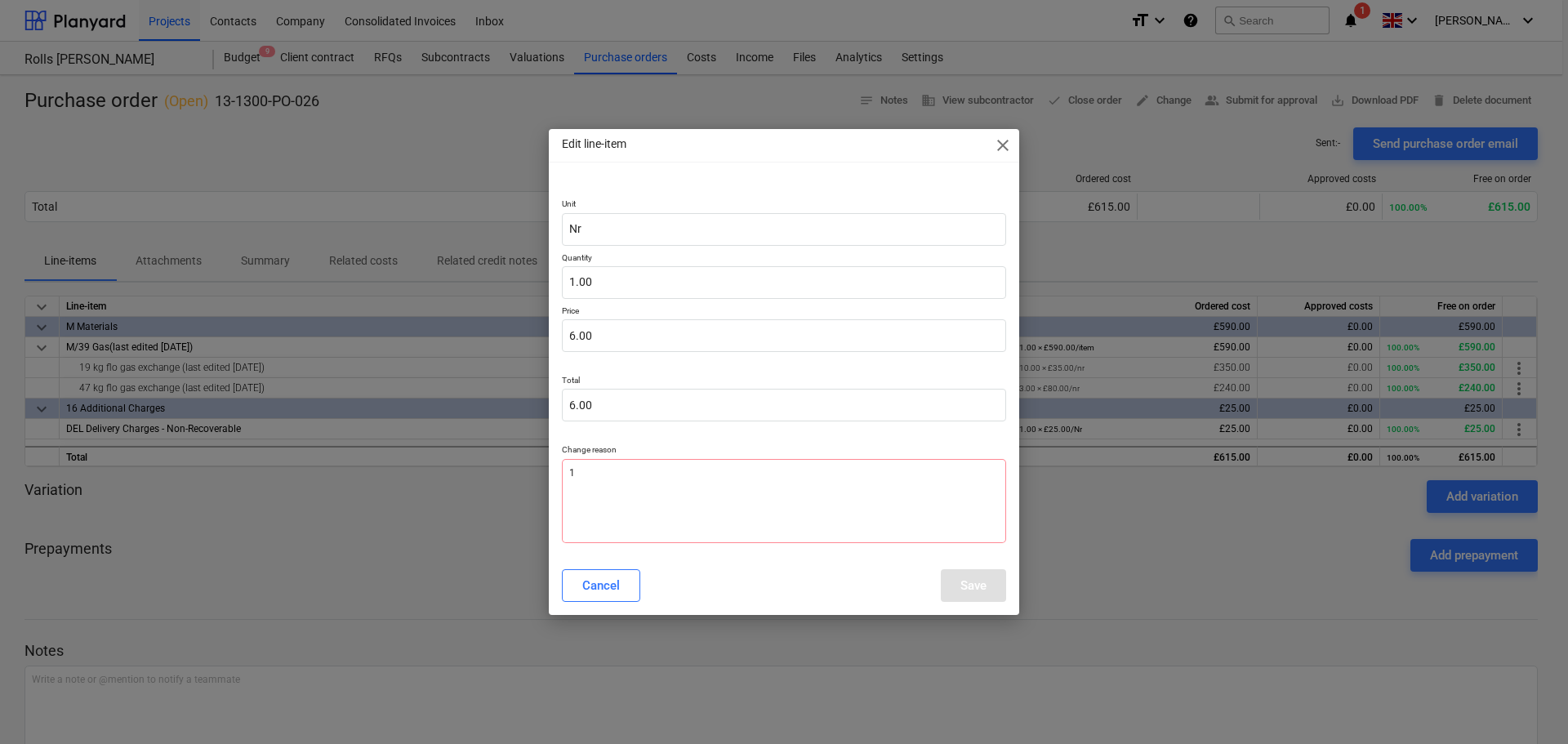
click at [958, 583] on button "Save" at bounding box center [973, 585] width 65 height 32
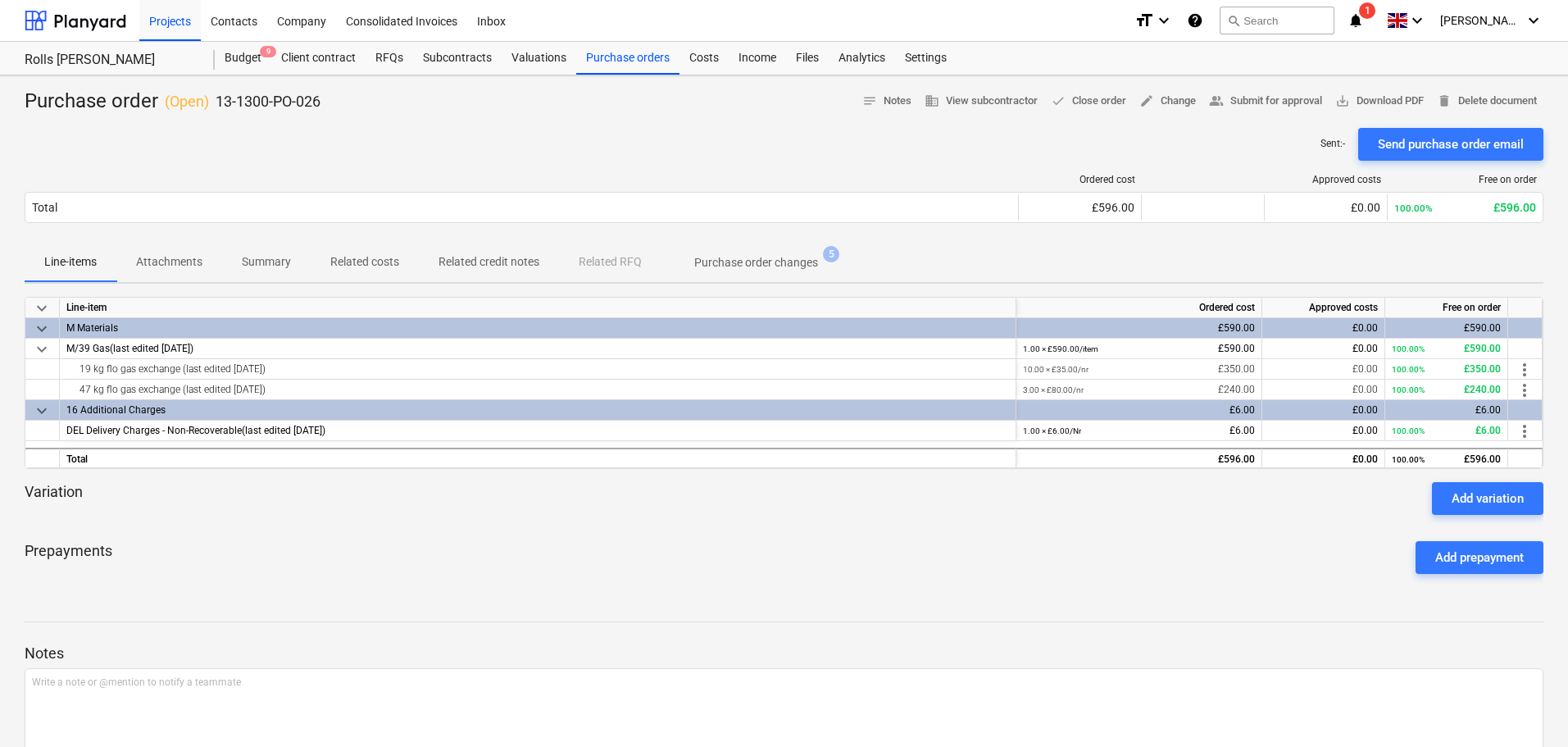
click at [553, 137] on div "Sent : - Send purchase order email" at bounding box center [784, 144] width 1518 height 32
click at [189, 260] on p "Attachments" at bounding box center [169, 262] width 67 height 17
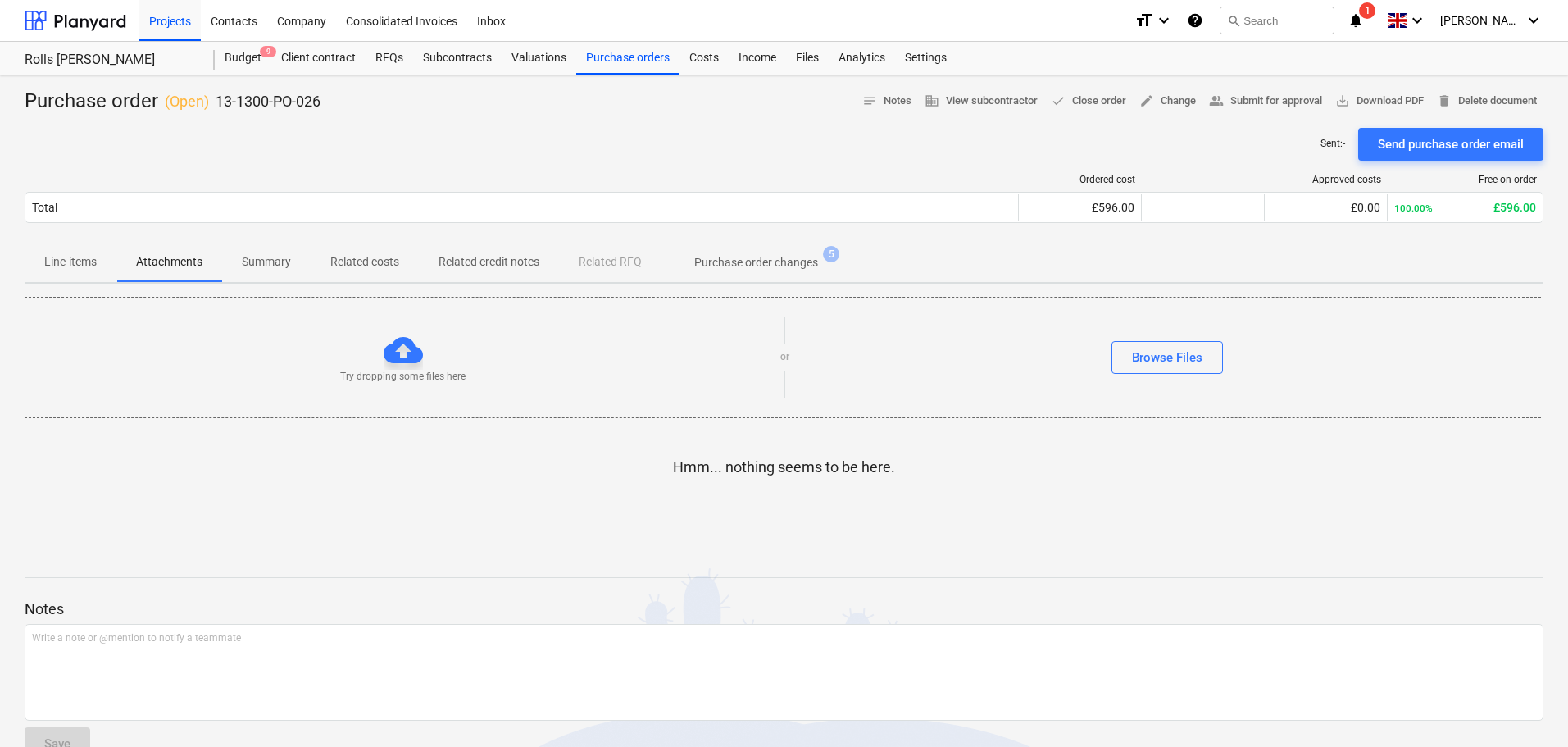
click at [275, 263] on p "Summary" at bounding box center [266, 262] width 50 height 17
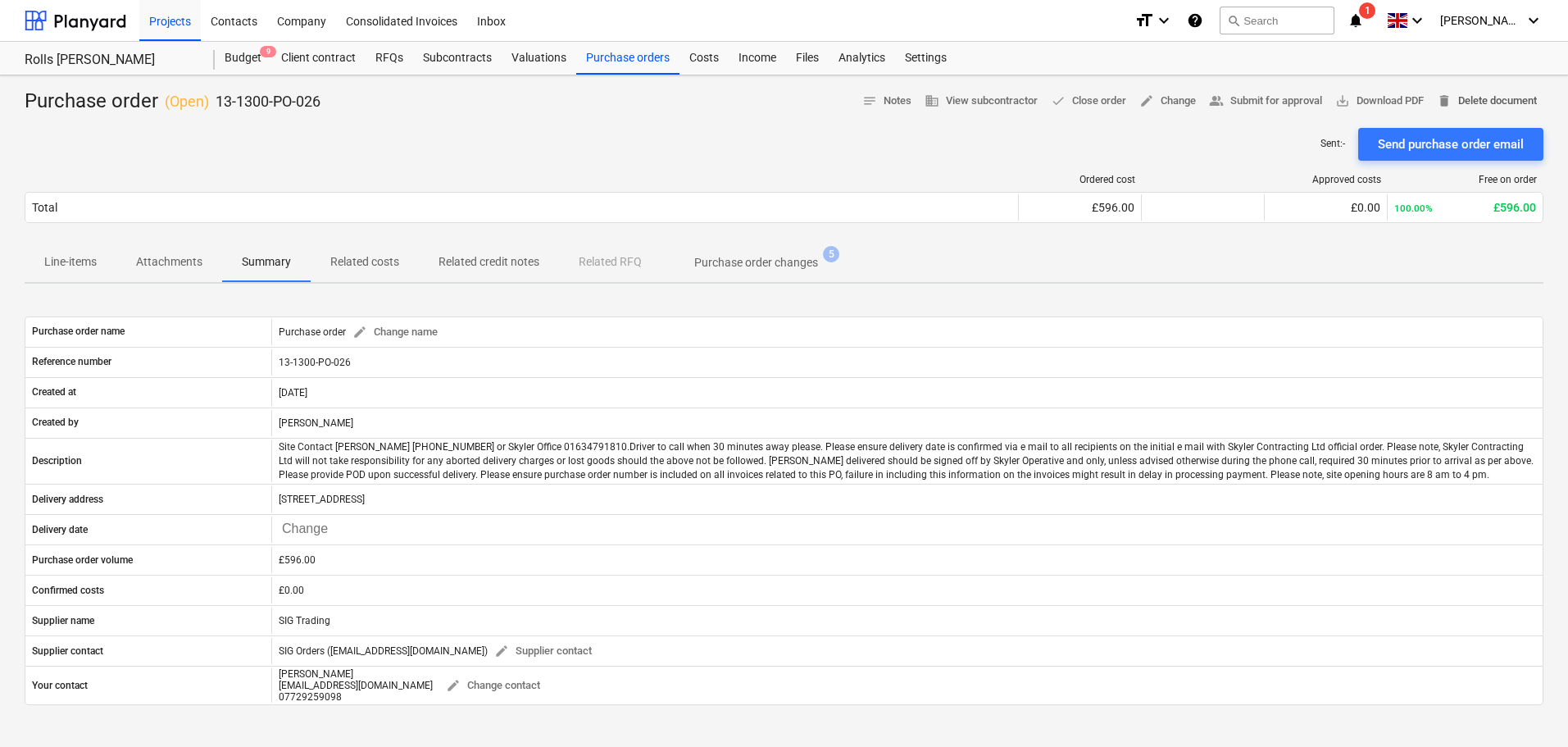
click at [1490, 107] on span "delete Delete document" at bounding box center [1486, 102] width 100 height 19
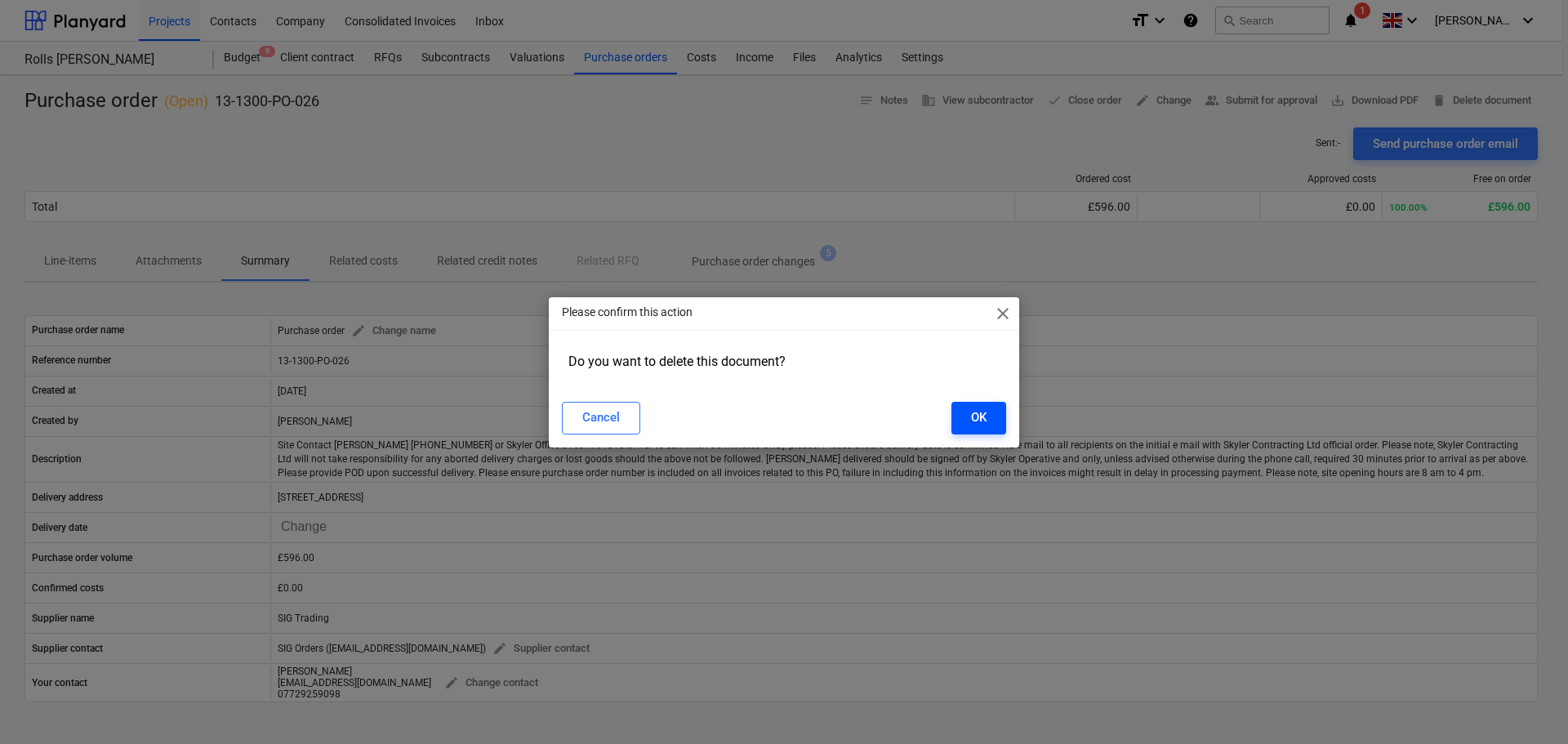
click at [994, 418] on button "OK" at bounding box center [979, 417] width 54 height 32
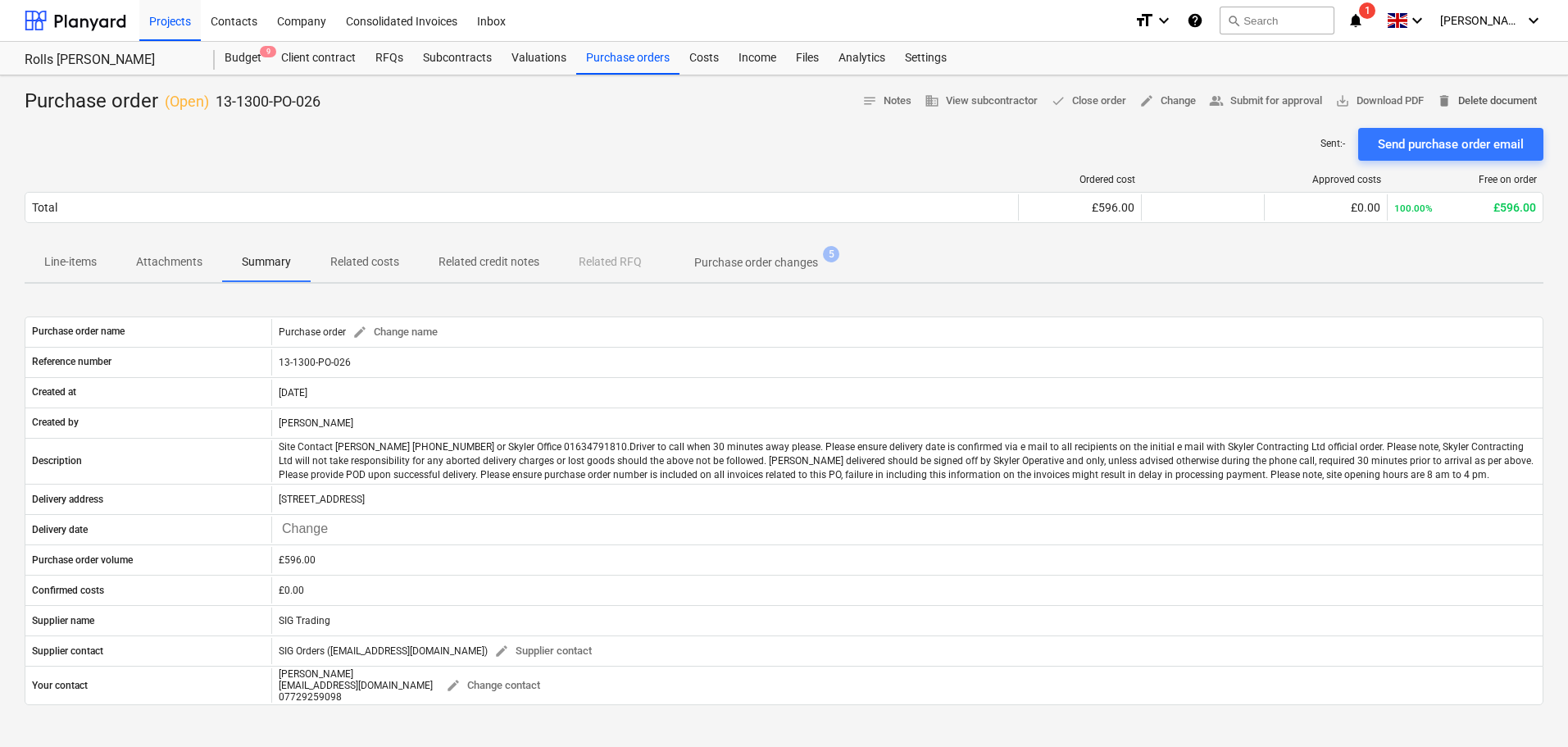
click at [1443, 98] on span "delete" at bounding box center [1443, 100] width 15 height 15
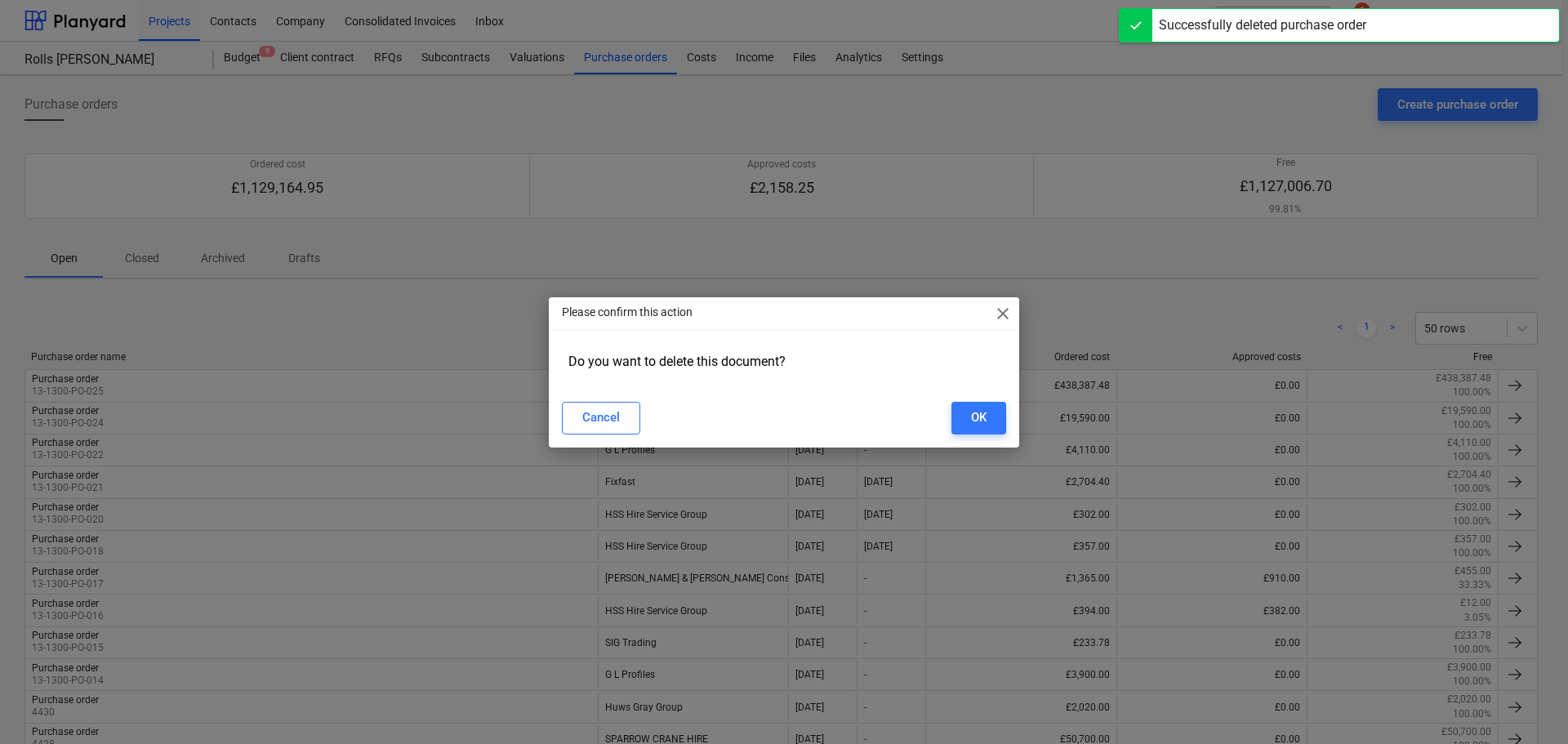
click at [997, 312] on span "close" at bounding box center [1003, 313] width 20 height 20
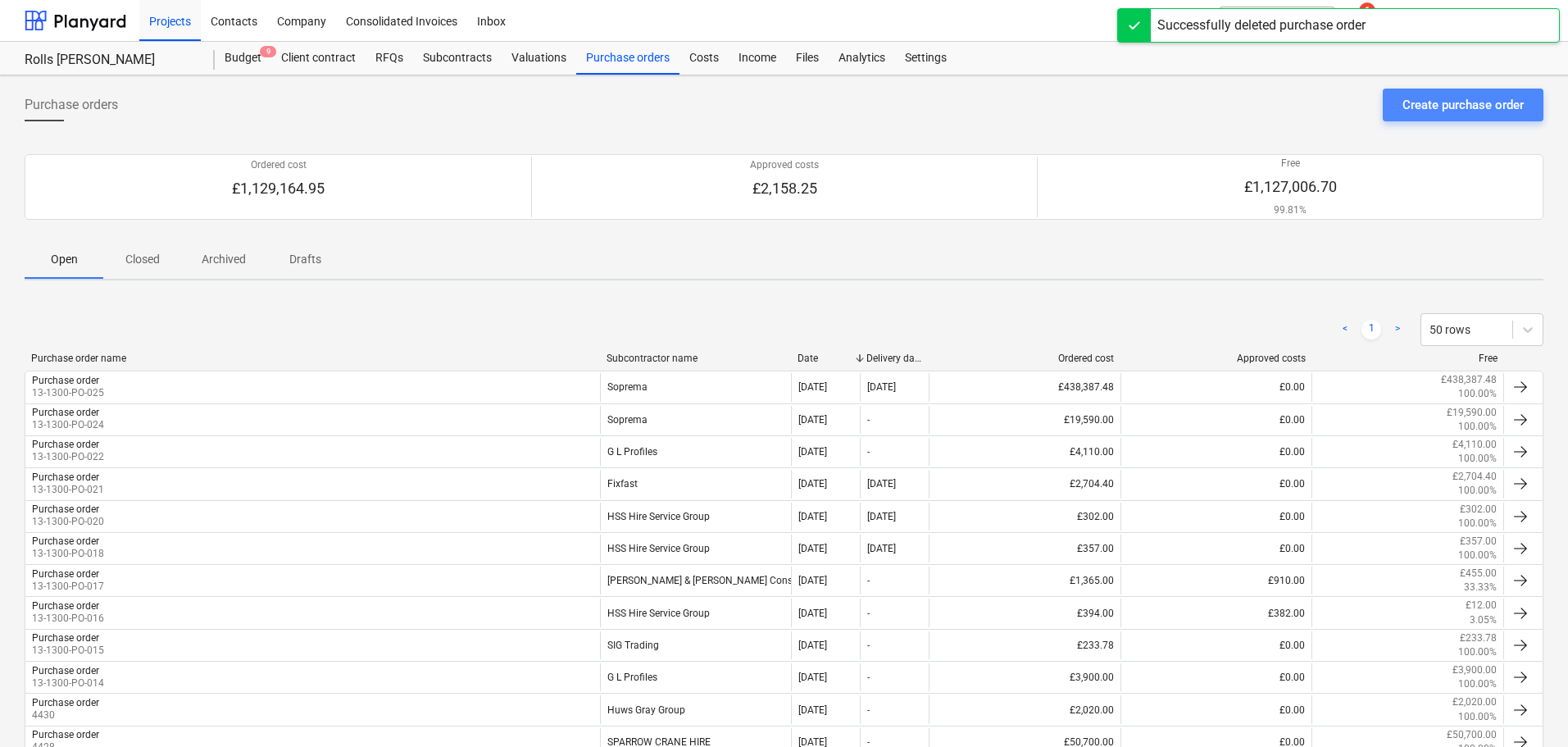
click at [1398, 113] on button "Create purchase order" at bounding box center [1463, 105] width 160 height 32
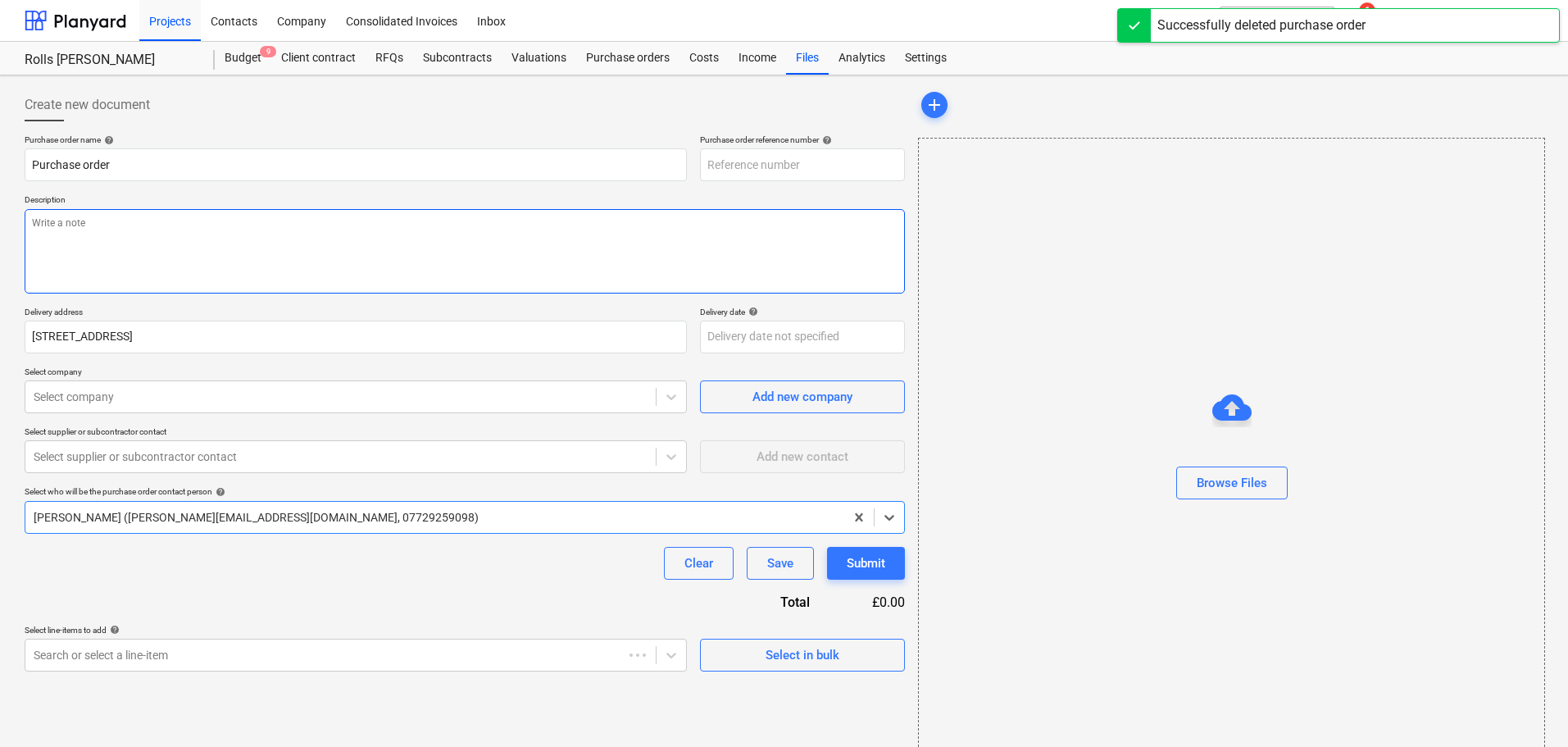
type textarea "x"
type input "13-1300-PO-027"
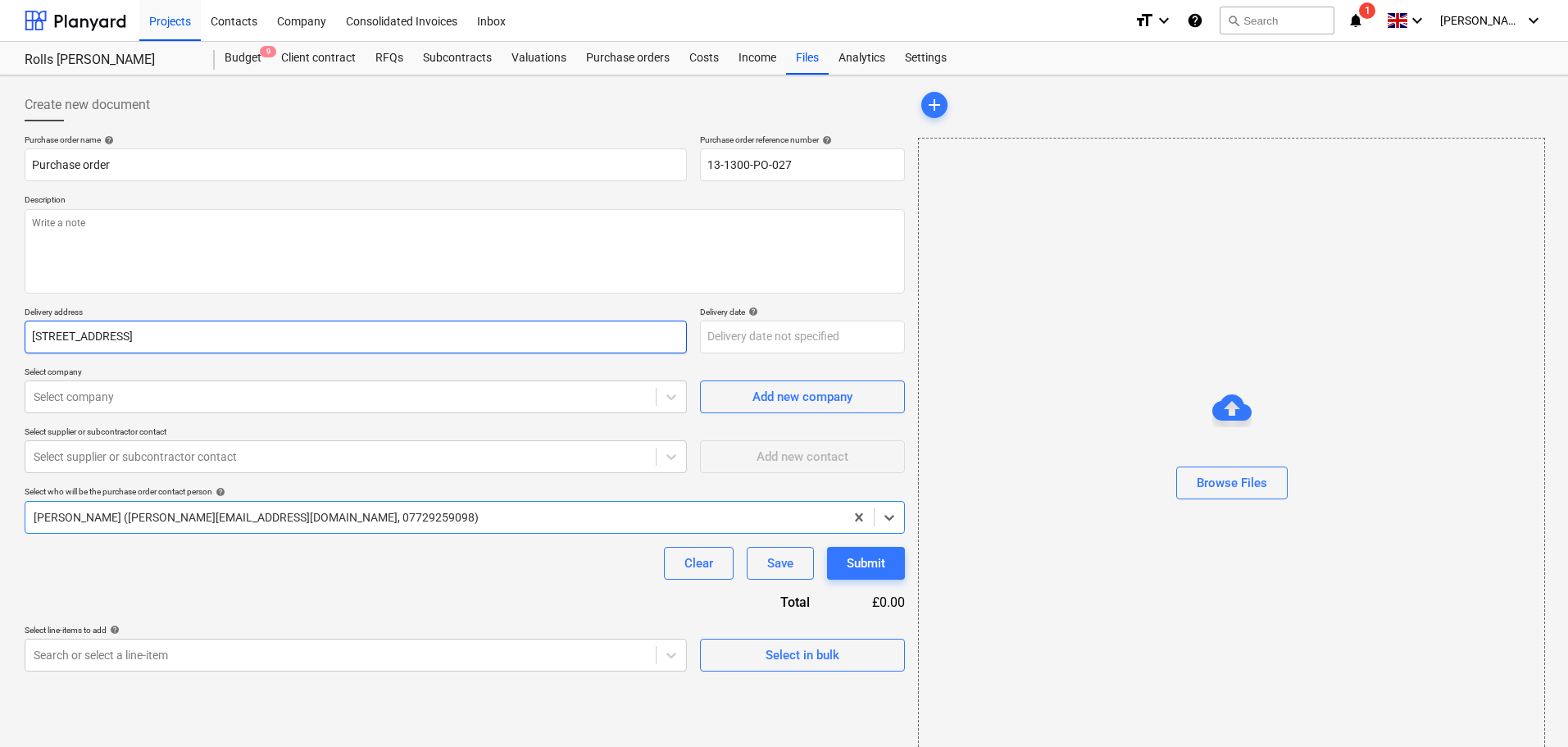
type textarea "x"
click at [121, 654] on body "Projects Contacts Company Consolidated Invoices Inbox format_size keyboard_arro…" at bounding box center [784, 373] width 1568 height 747
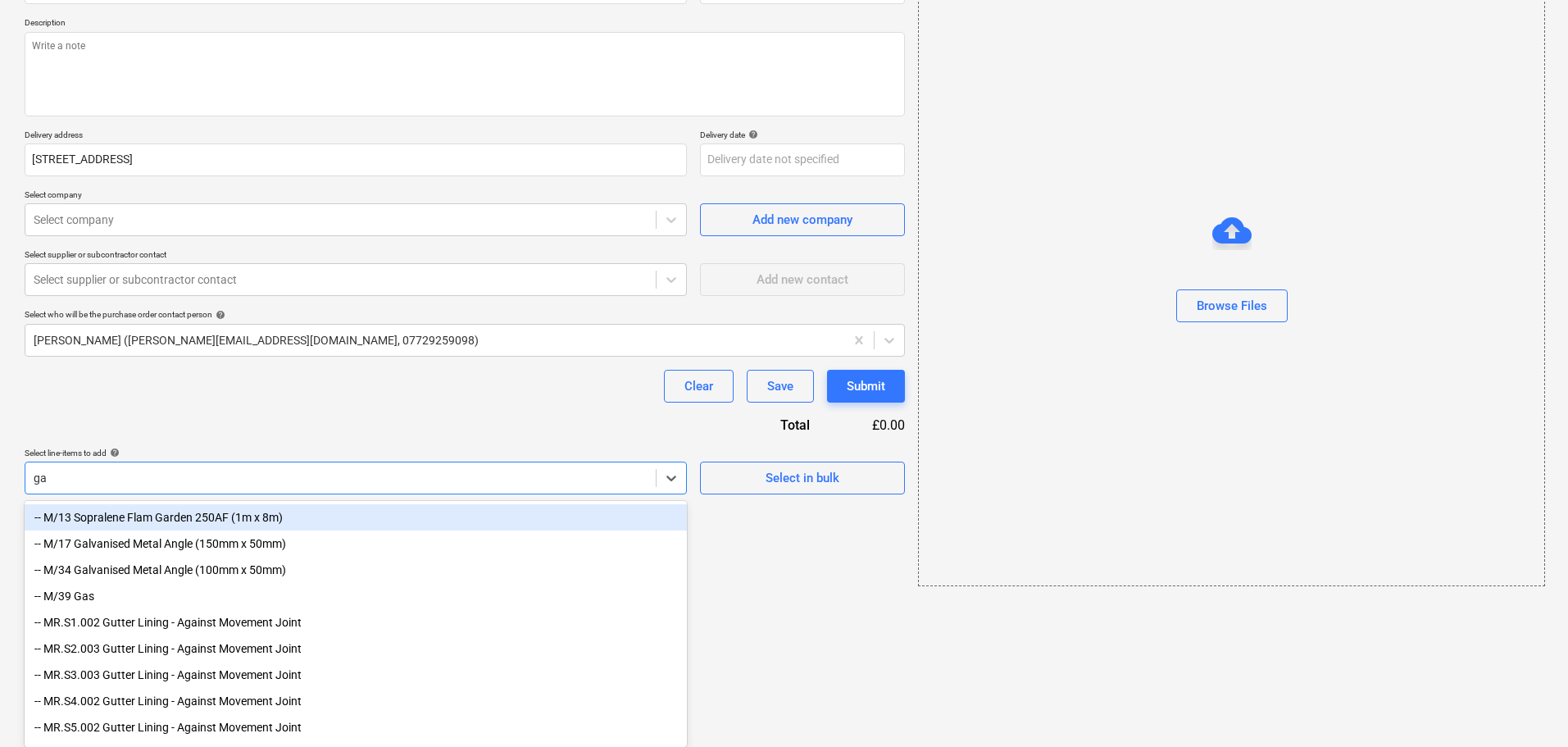
type input "gas"
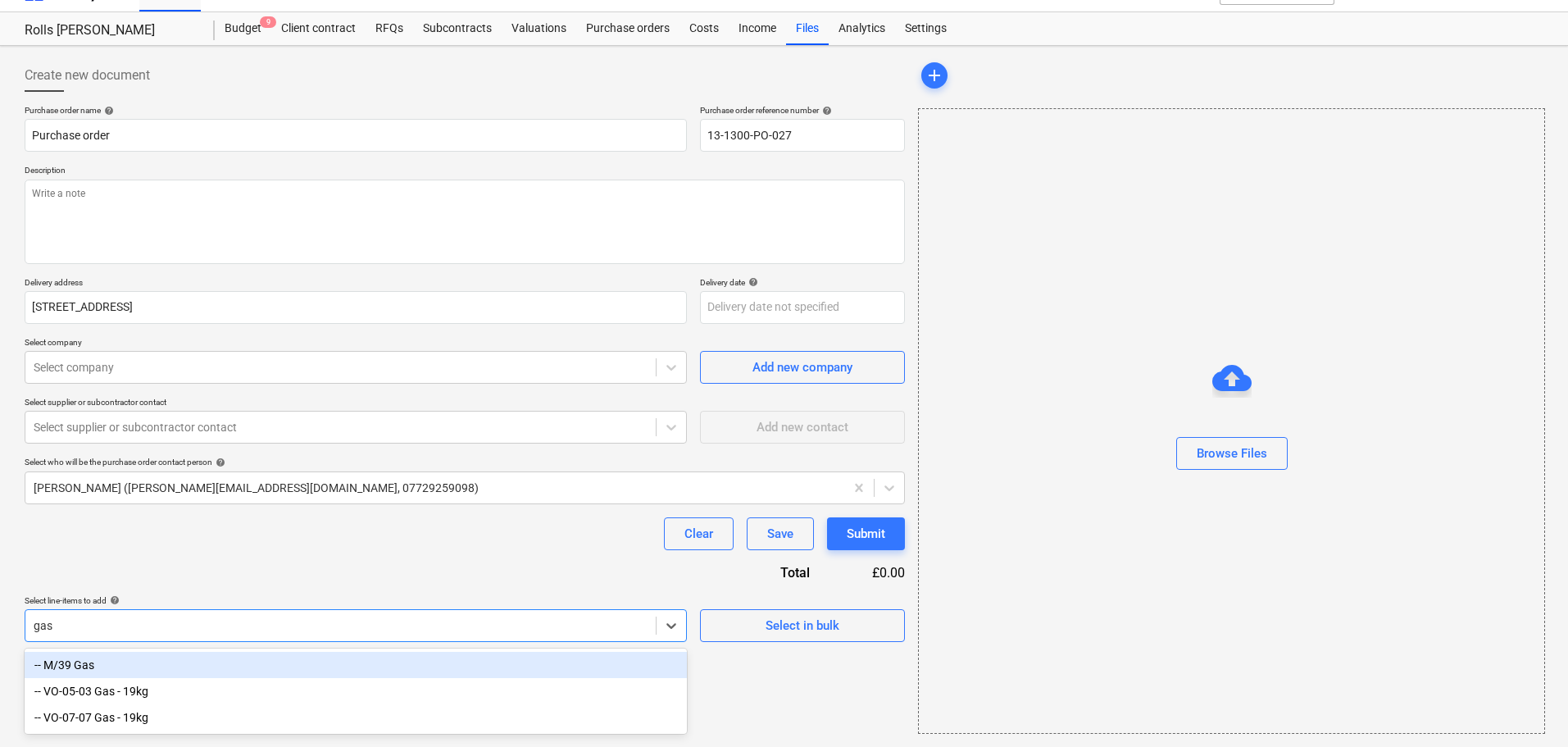
click at [100, 667] on div "-- M/39 Gas" at bounding box center [356, 664] width 662 height 26
type textarea "x"
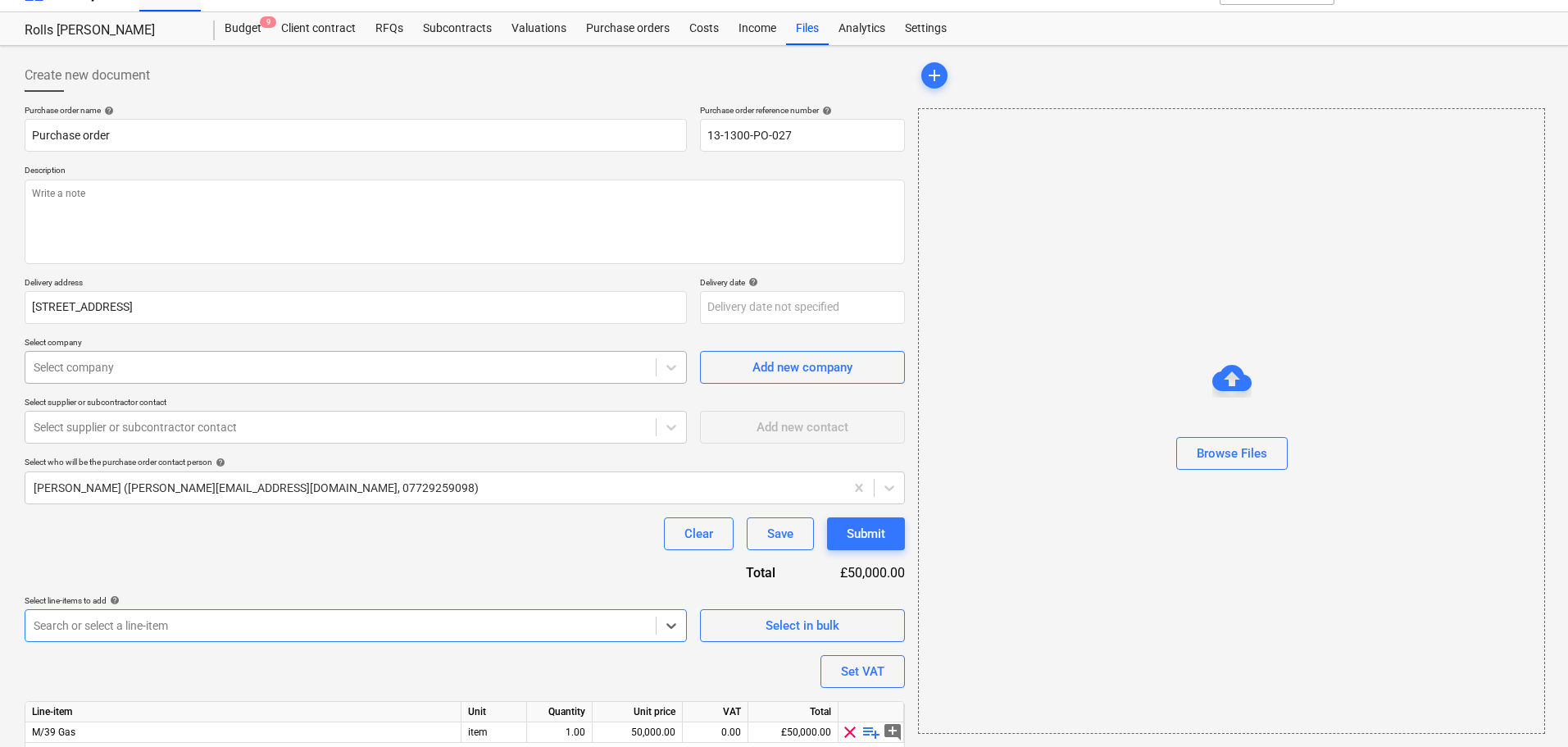
type textarea "x"
click at [134, 374] on div at bounding box center [340, 367] width 614 height 16
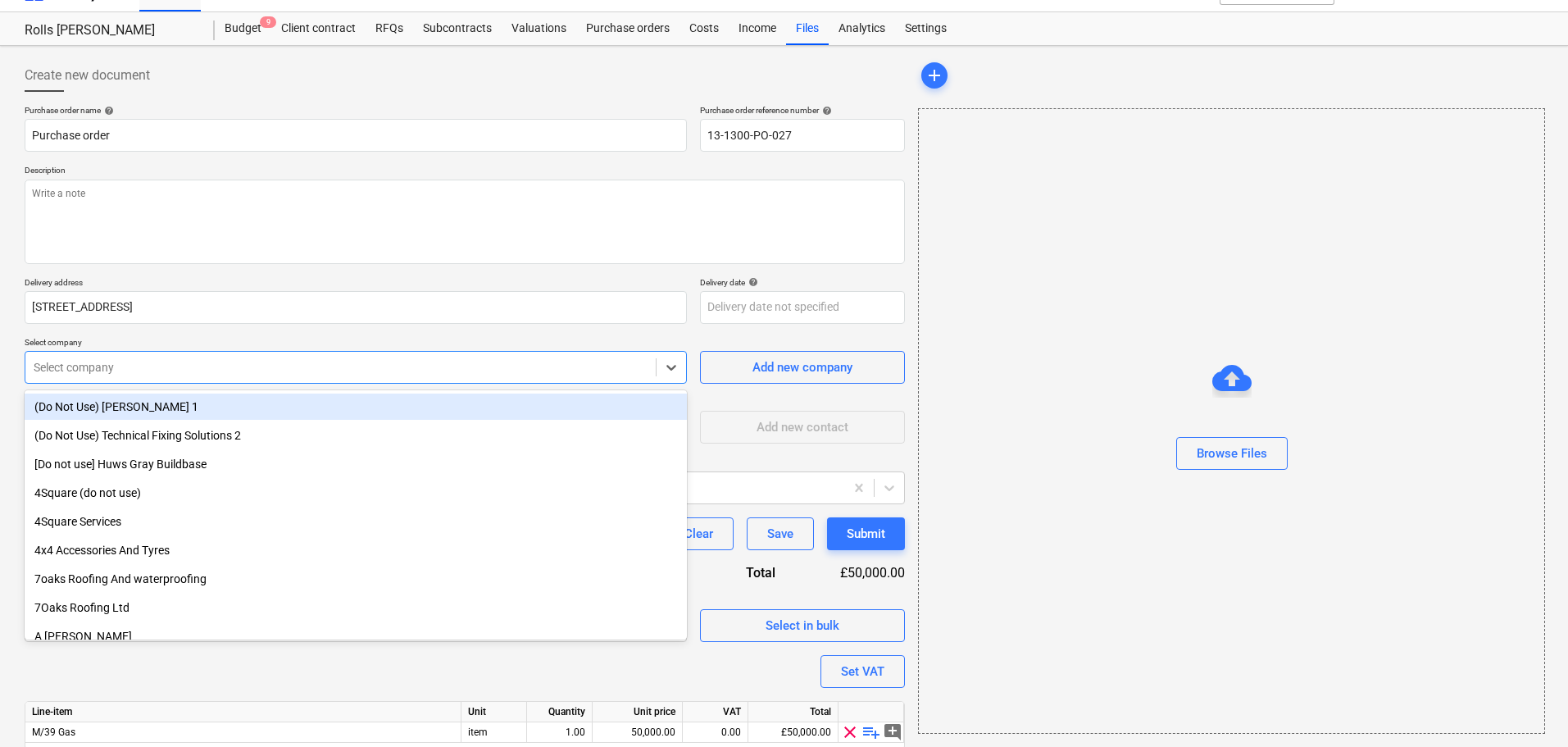
type input "d"
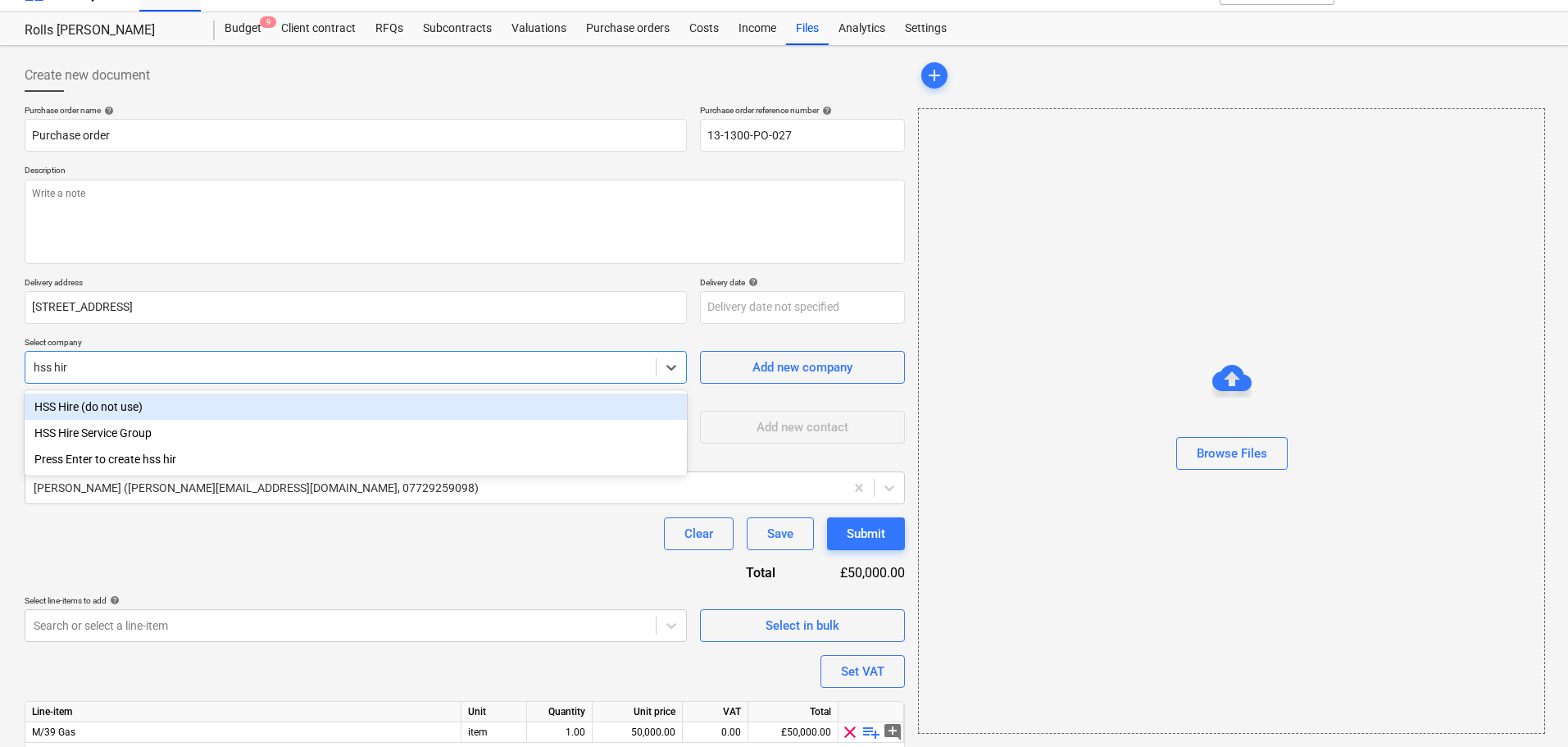
type input "hss hire"
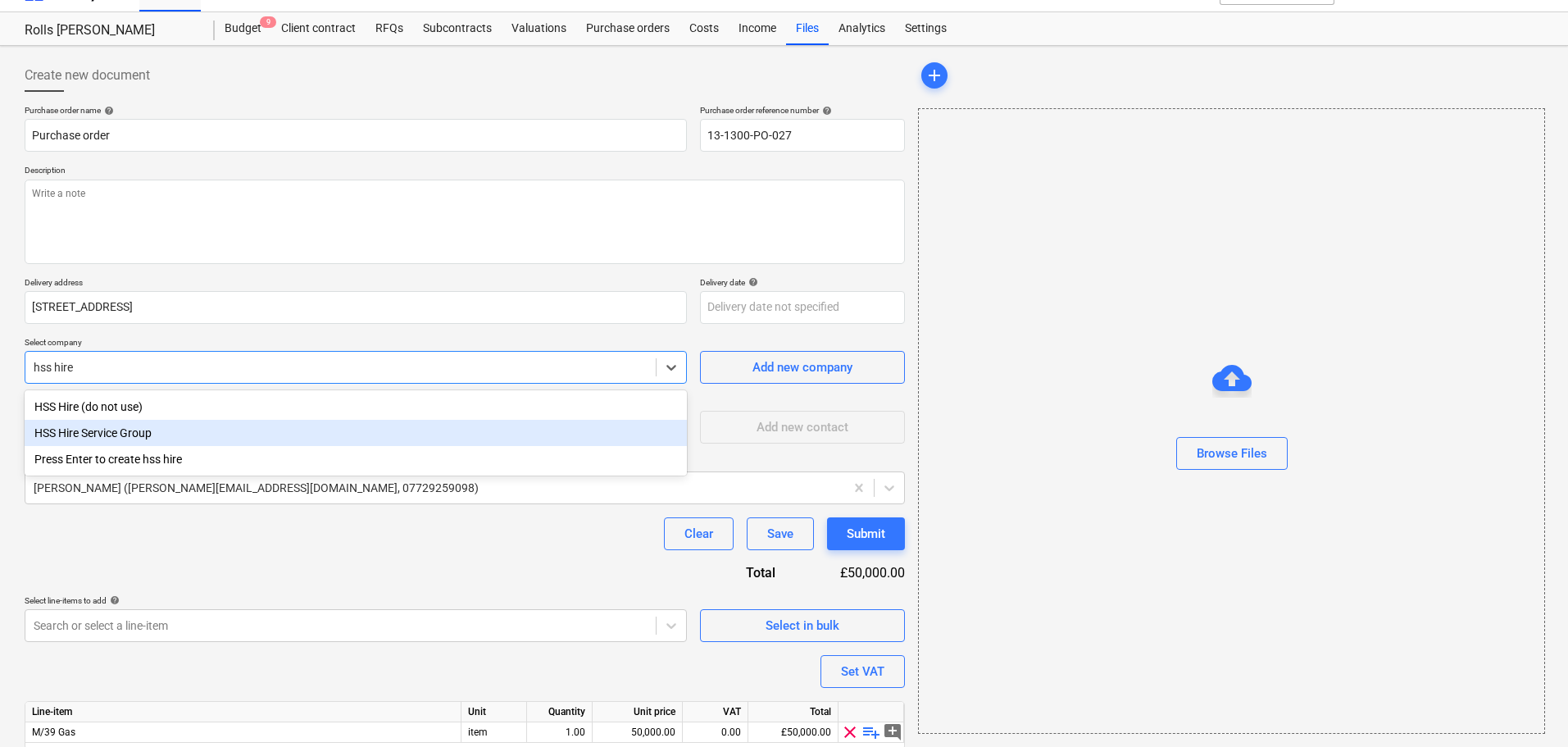
click at [138, 426] on div "HSS Hire Service Group" at bounding box center [356, 433] width 662 height 26
type textarea "x"
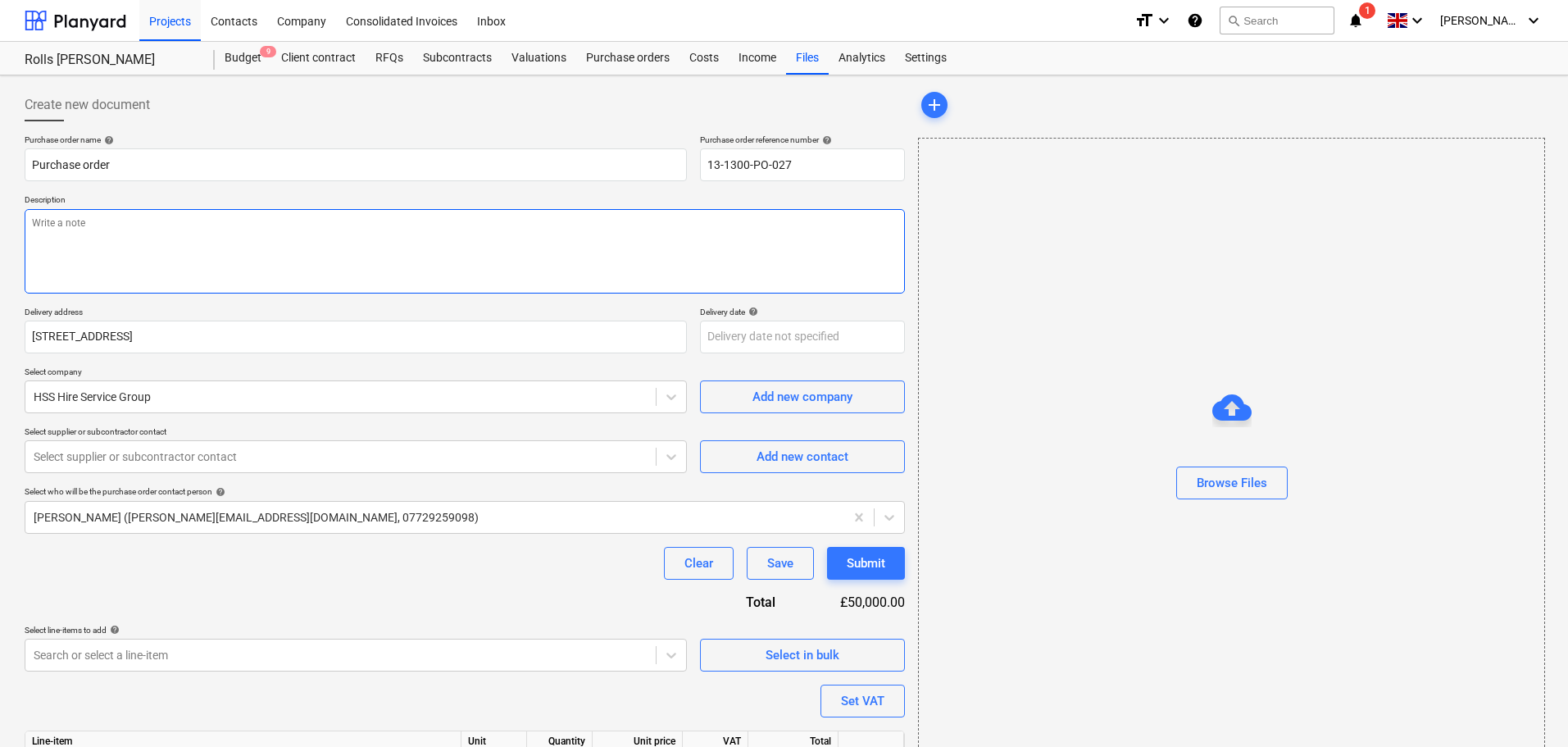
click at [278, 211] on textarea at bounding box center [464, 251] width 880 height 85
click at [185, 644] on body "Projects Contacts Company Consolidated Invoices Inbox format_size keyboard_arro…" at bounding box center [784, 373] width 1568 height 747
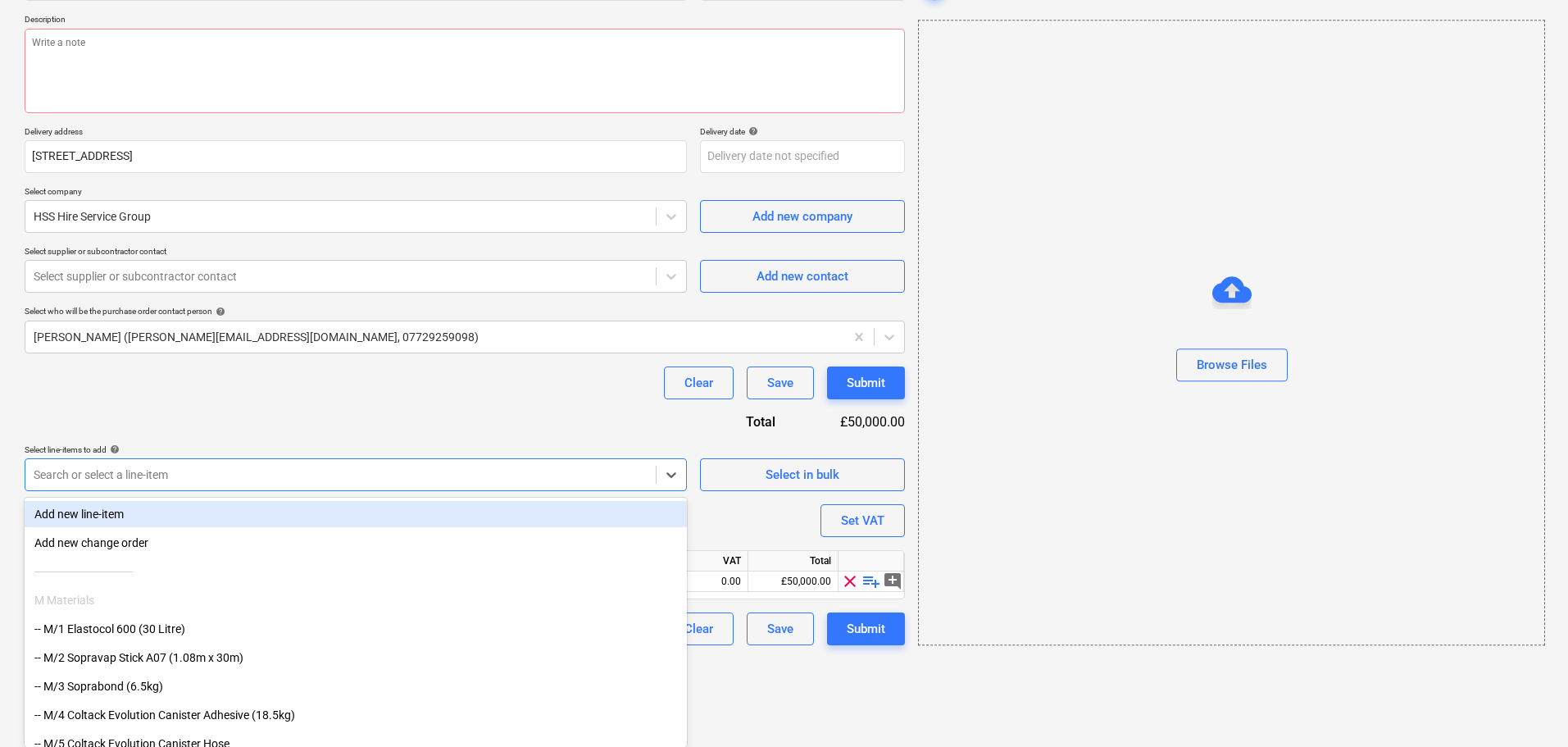
type textarea "x"
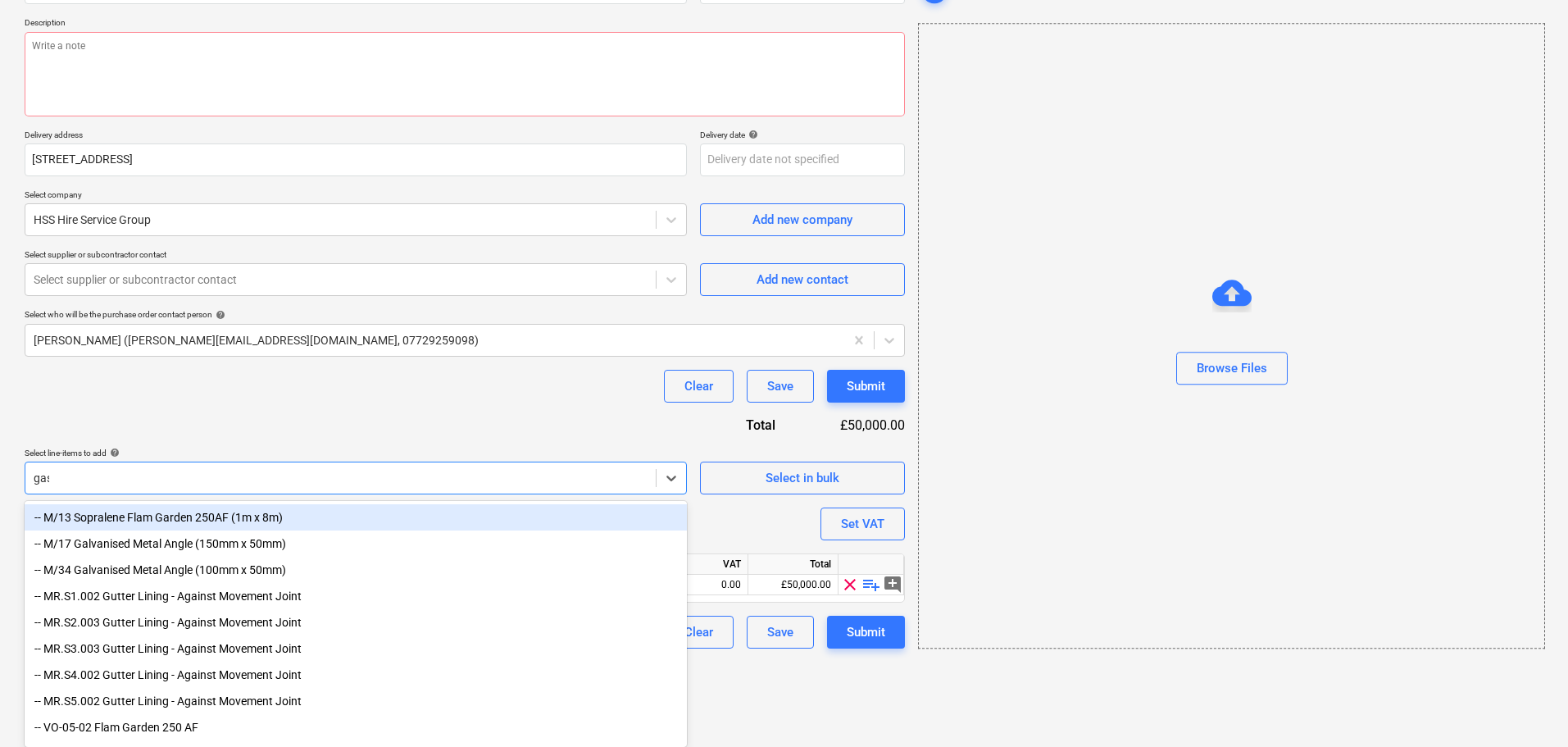
scroll to position [92, 0]
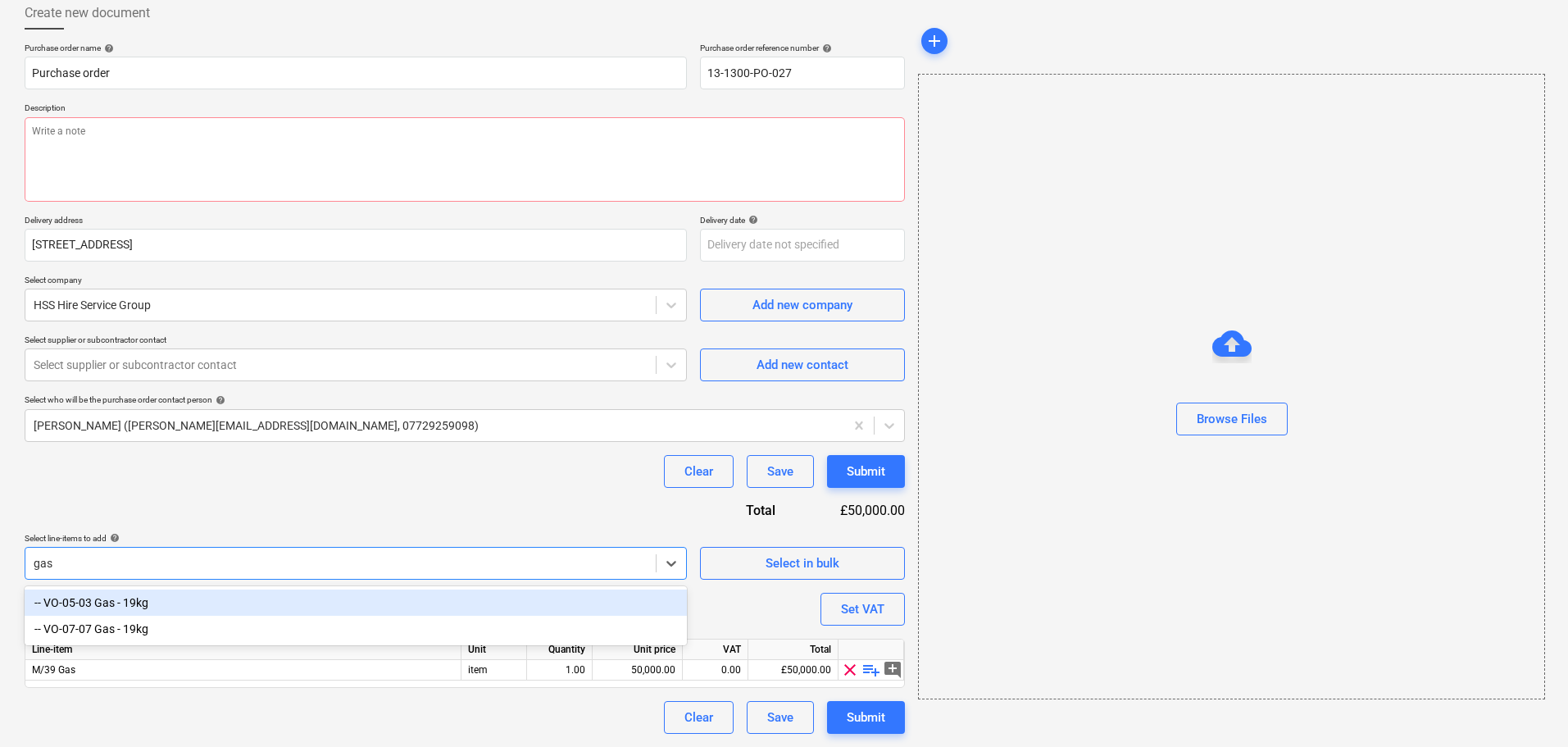
type input "gas"
type textarea "x"
click at [210, 496] on div "Purchase order name help Purchase order Purchase order reference number help 13…" at bounding box center [464, 388] width 880 height 692
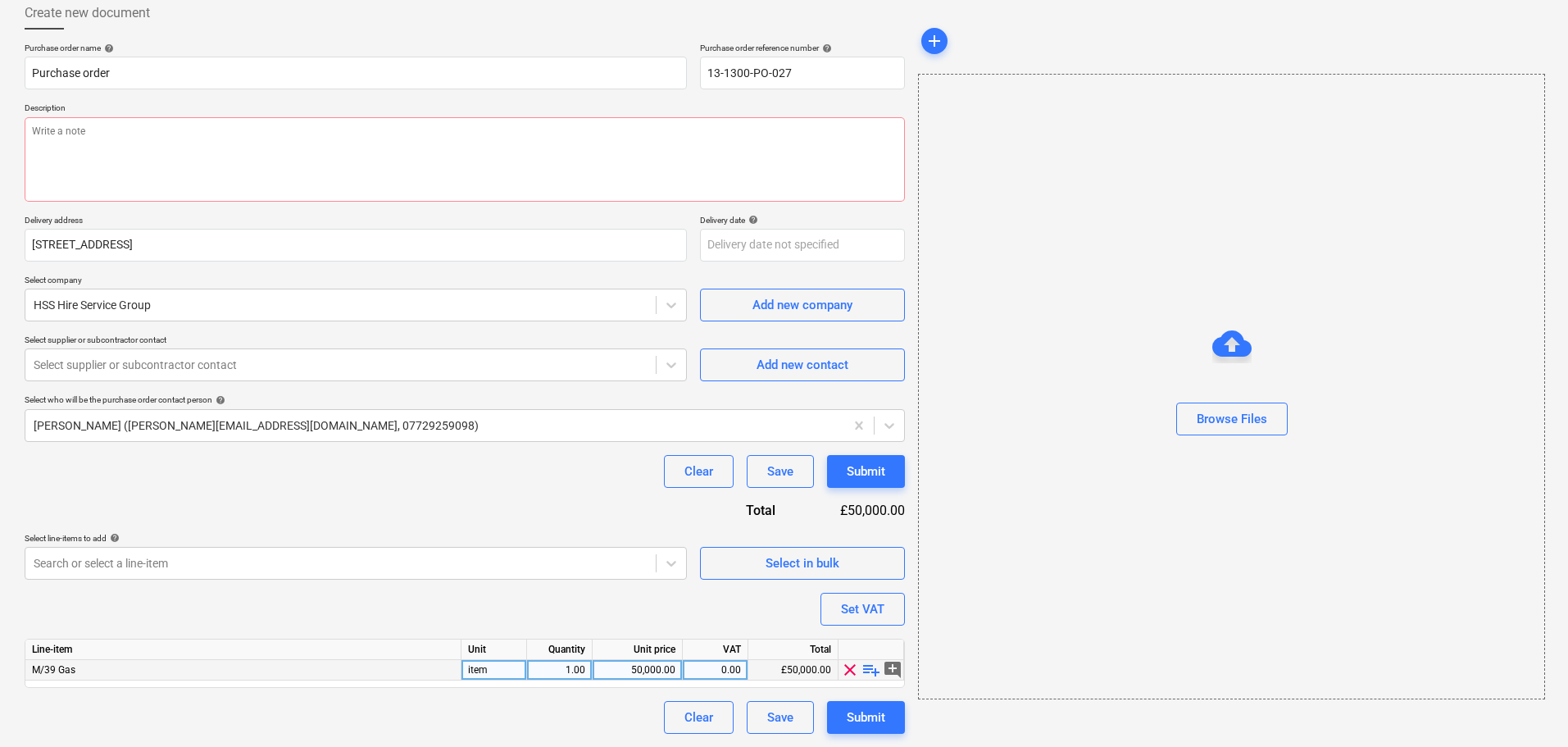
click at [871, 668] on span "playlist_add" at bounding box center [871, 669] width 20 height 20
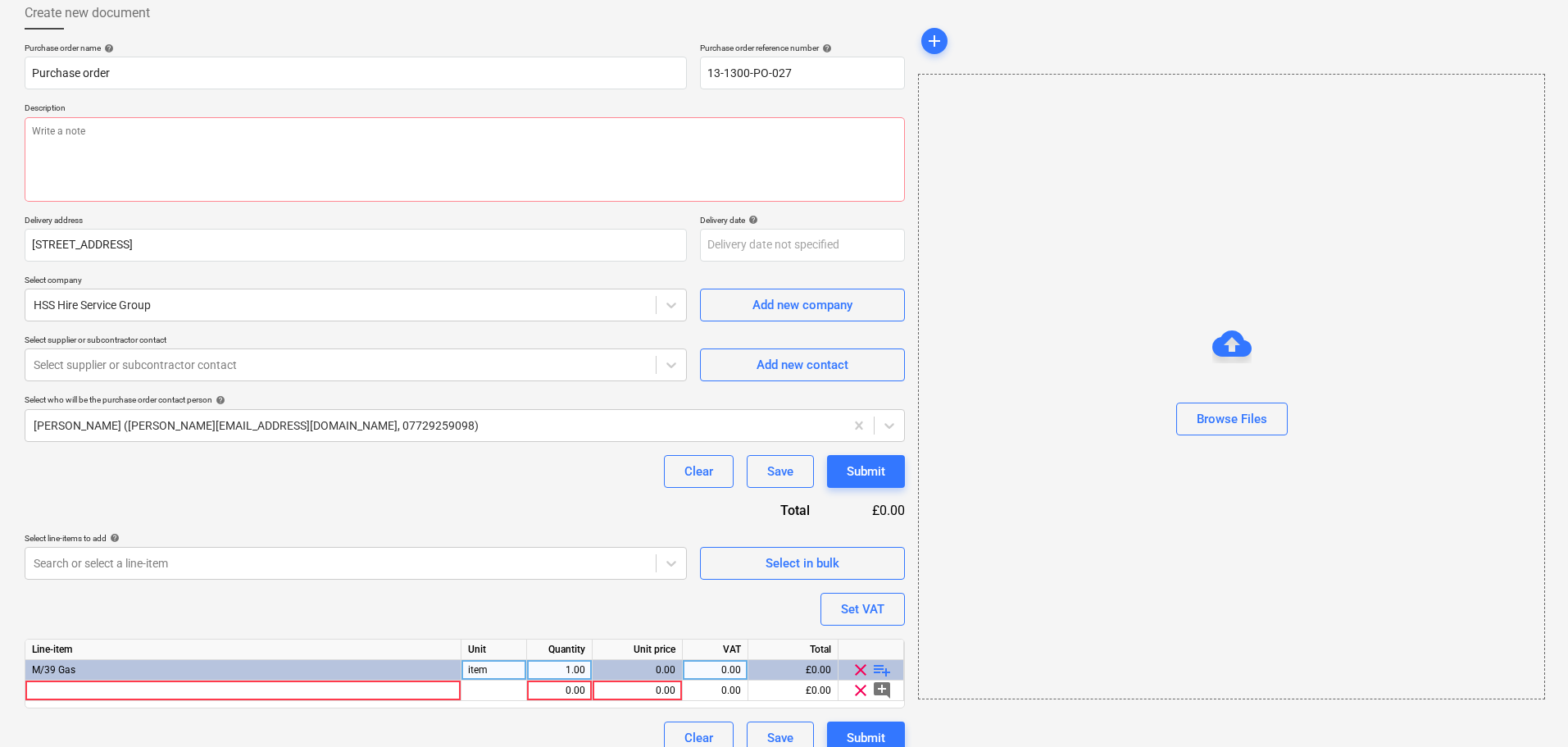
drag, startPoint x: 877, startPoint y: 668, endPoint x: 836, endPoint y: 668, distance: 41.0
click at [878, 668] on span "playlist_add" at bounding box center [882, 669] width 20 height 20
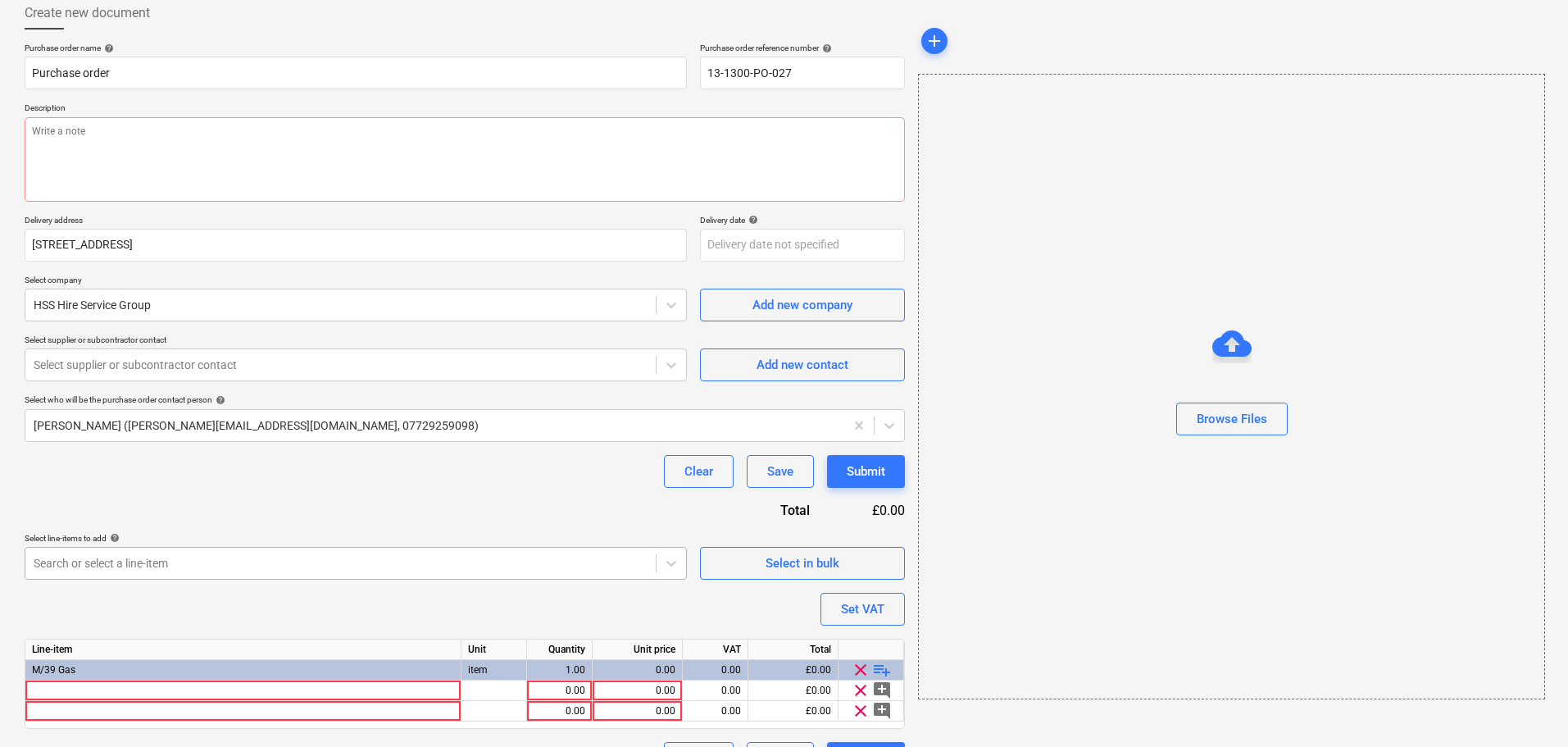
click at [442, 563] on body "Projects Contacts Company Consolidated Invoices Inbox format_size keyboard_arro…" at bounding box center [784, 281] width 1568 height 747
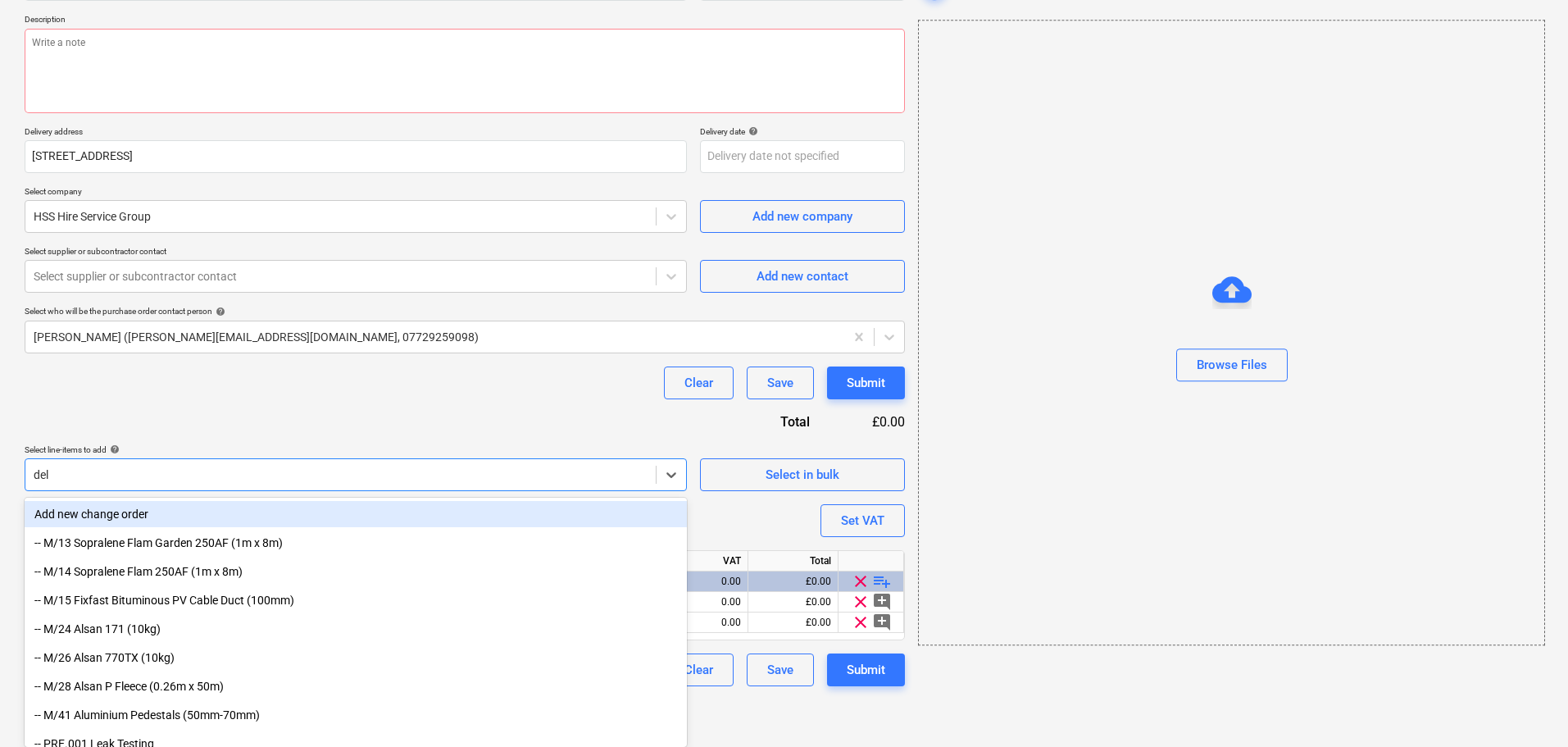
scroll to position [133, 0]
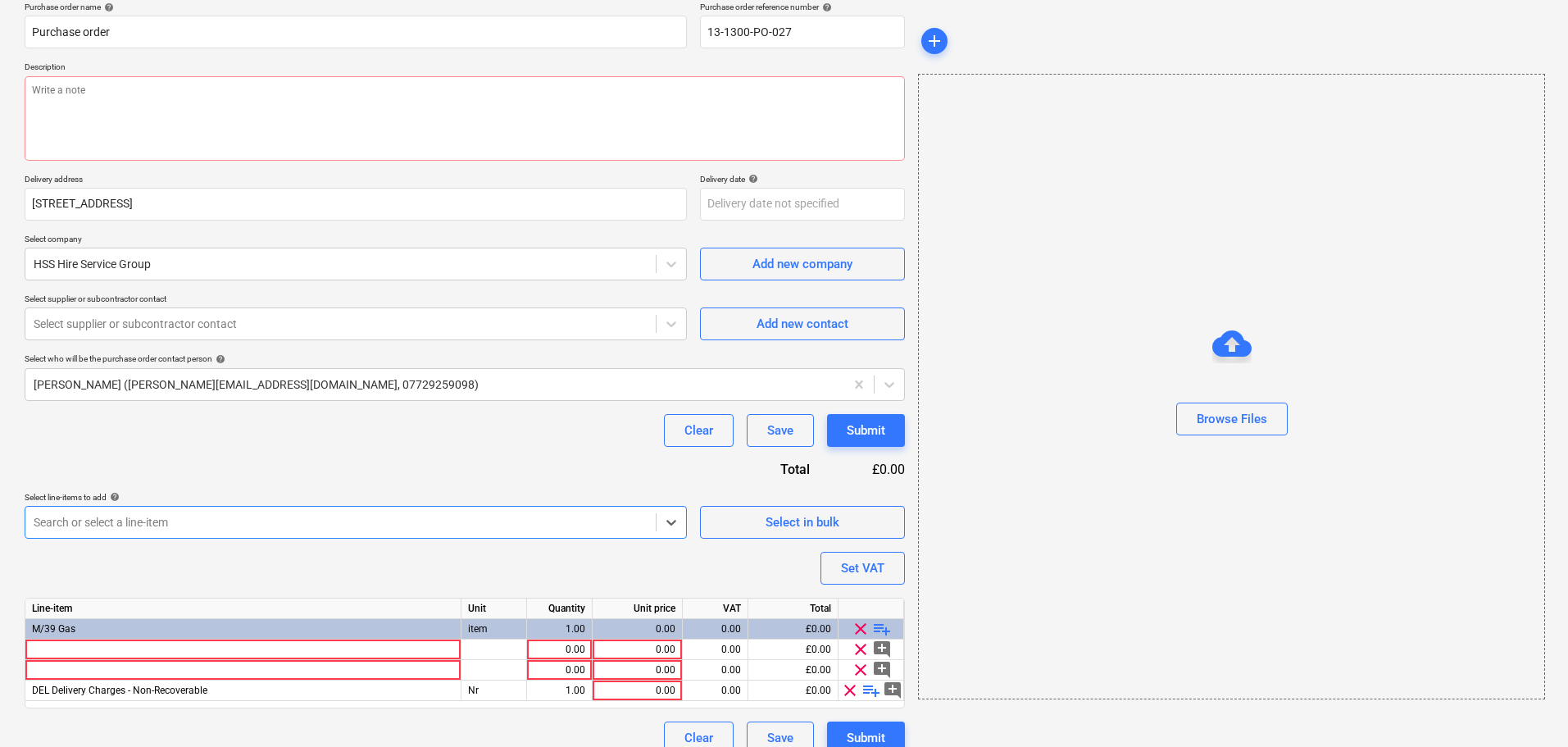
click at [466, 476] on div "Purchase order name help Purchase order Purchase order reference number help 13…" at bounding box center [464, 378] width 880 height 753
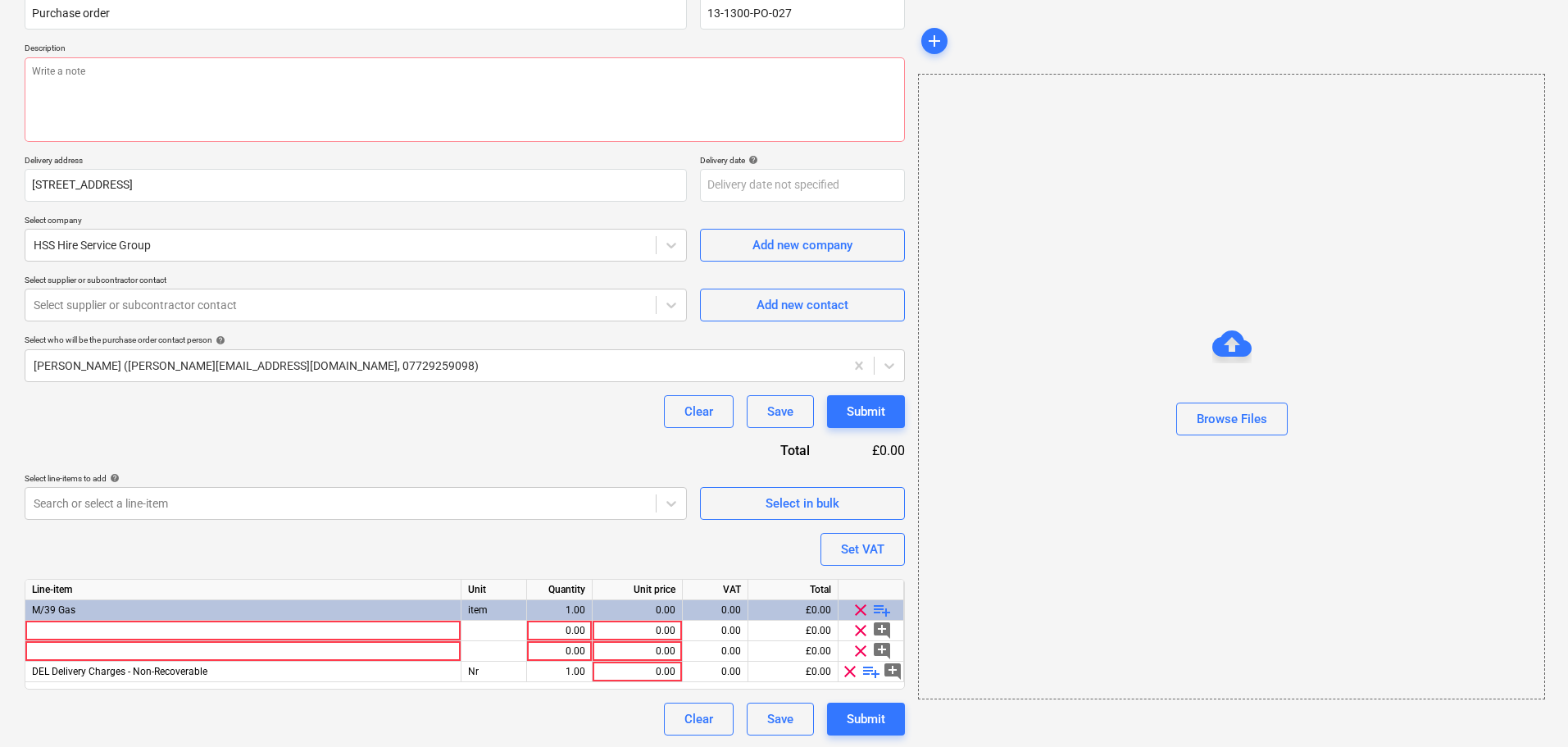
scroll to position [154, 0]
click at [303, 629] on div at bounding box center [243, 629] width 436 height 20
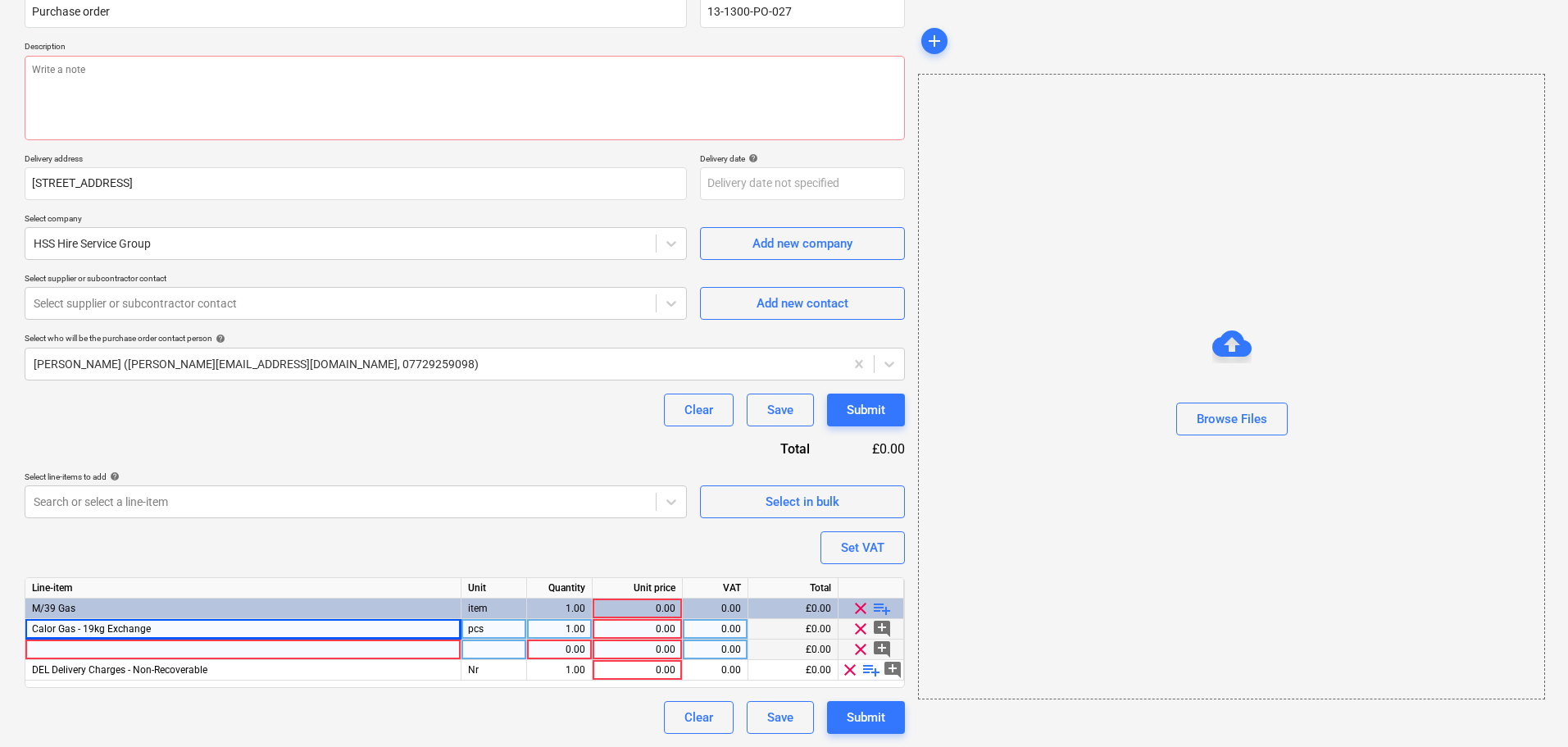
click at [325, 640] on div at bounding box center [243, 650] width 436 height 20
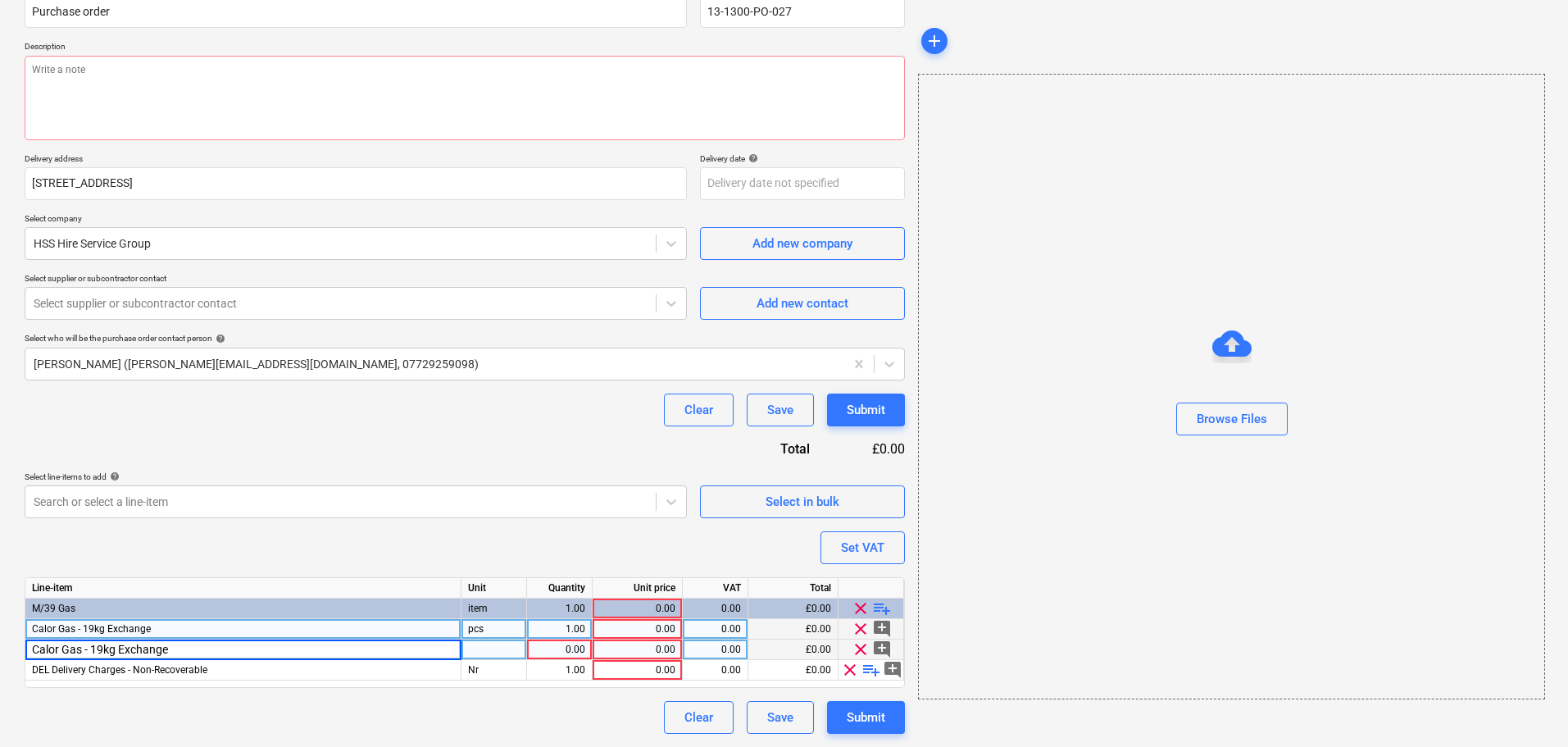
drag, startPoint x: 96, startPoint y: 651, endPoint x: 154, endPoint y: 642, distance: 58.7
click at [96, 651] on input "Calor Gas - 19kg Exchange" at bounding box center [243, 649] width 435 height 20
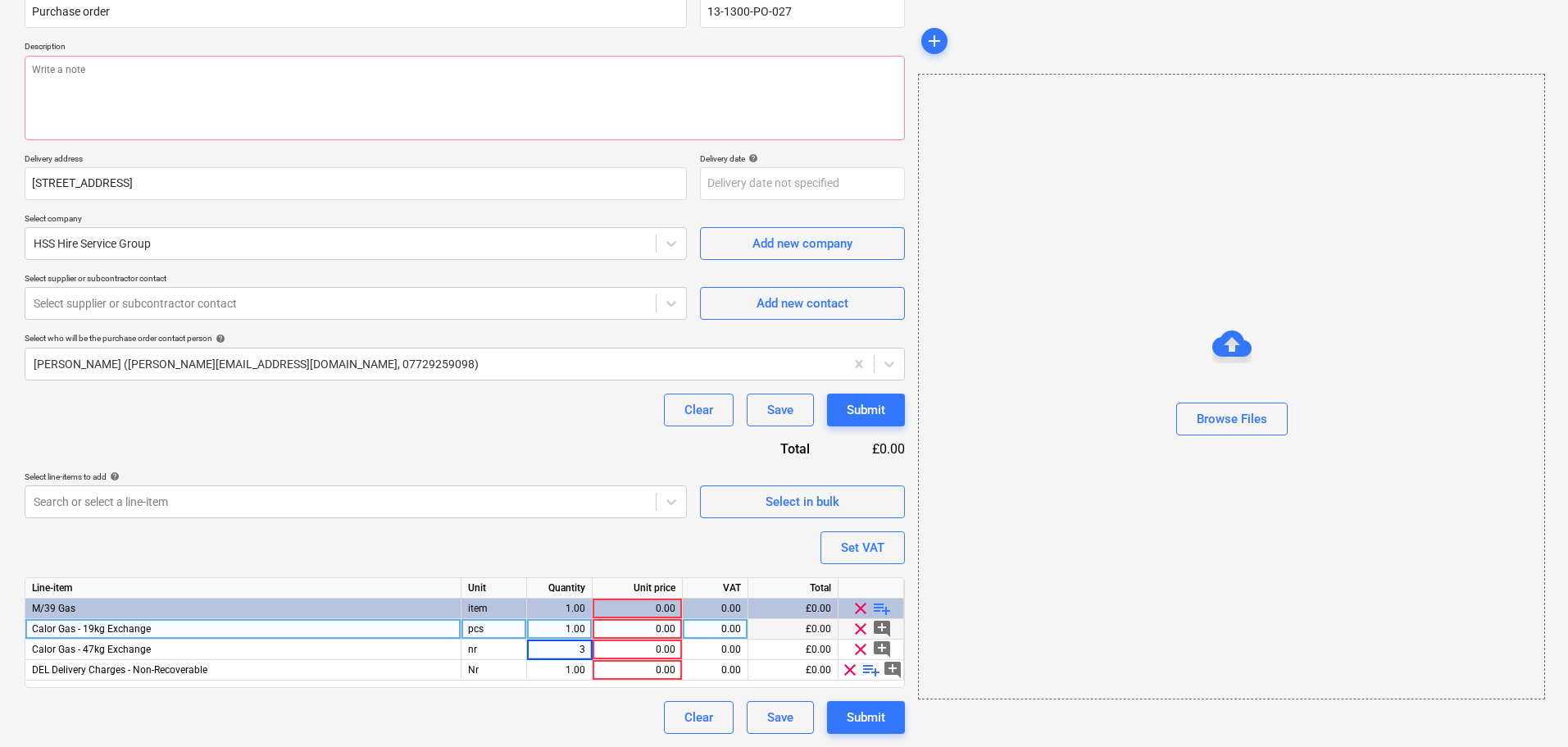
click at [479, 628] on div "pcs" at bounding box center [494, 629] width 66 height 20
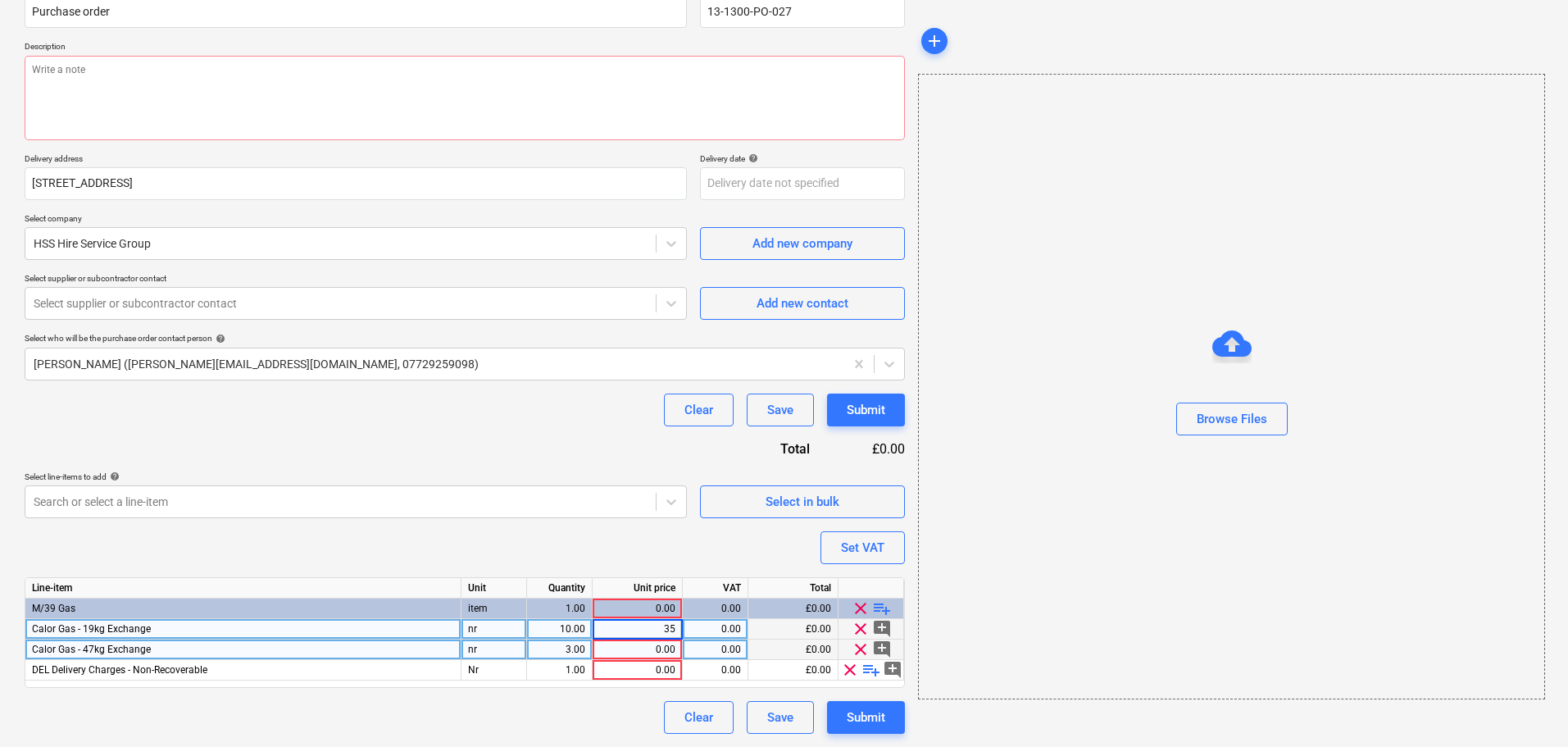
click at [632, 647] on div "0.00" at bounding box center [637, 650] width 76 height 20
click at [618, 670] on div "0.00" at bounding box center [637, 670] width 76 height 20
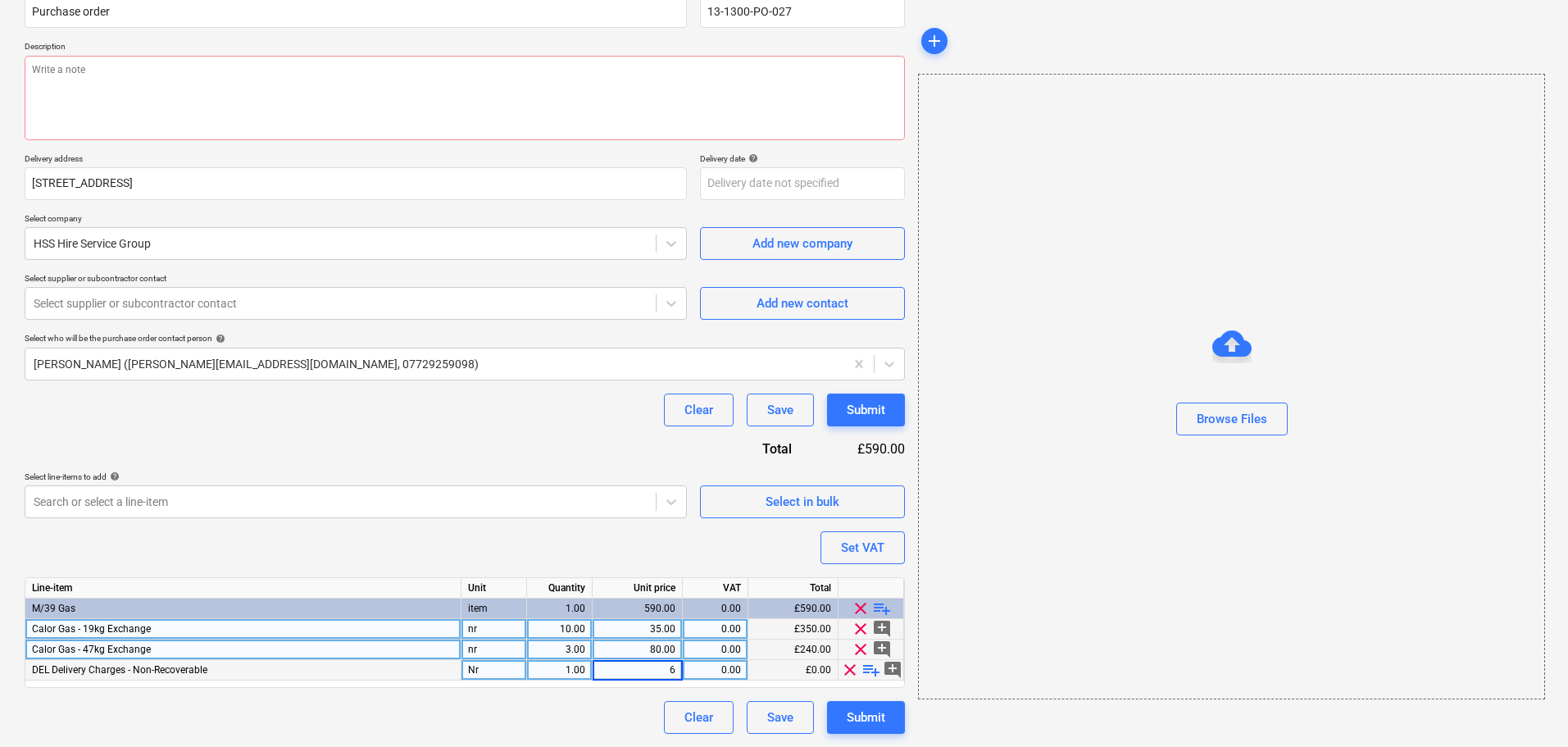
click at [577, 705] on div "Clear Save Submit" at bounding box center [464, 717] width 880 height 32
click at [572, 671] on div "1.00" at bounding box center [559, 670] width 51 height 20
click at [440, 408] on div "Clear Save Submit" at bounding box center [464, 410] width 880 height 32
click at [560, 676] on div "2.00" at bounding box center [559, 670] width 51 height 20
click at [466, 423] on div "Clear Save Submit" at bounding box center [464, 410] width 880 height 32
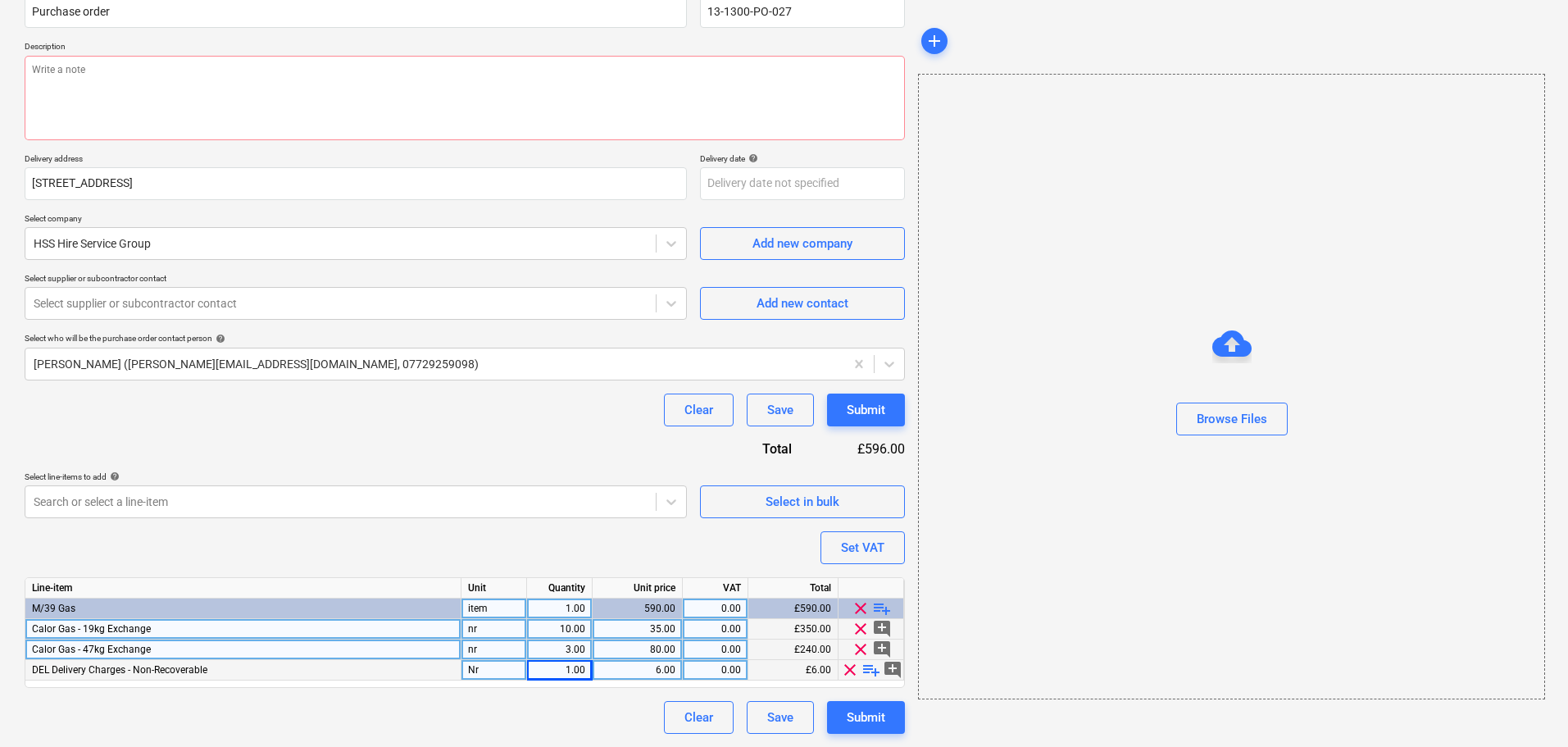
click at [565, 606] on div "1.00" at bounding box center [559, 609] width 51 height 20
click at [547, 467] on div "Purchase order name help Purchase order Purchase order reference number help 13…" at bounding box center [464, 358] width 880 height 753
click at [560, 614] on div "1.00" at bounding box center [559, 609] width 51 height 20
click at [534, 445] on div "Purchase order name help Purchase order Purchase order reference number help 13…" at bounding box center [464, 358] width 880 height 753
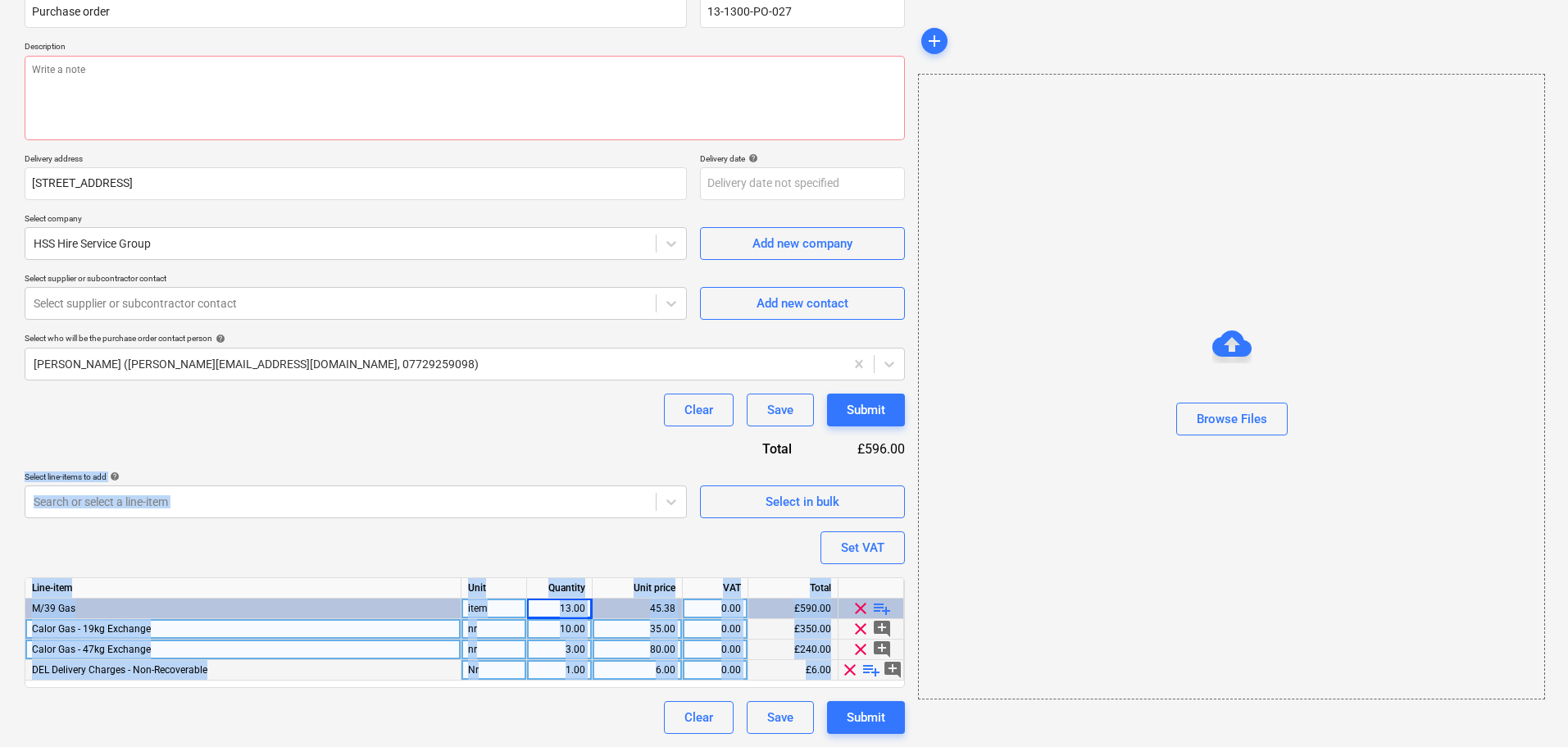
drag, startPoint x: 550, startPoint y: 451, endPoint x: 533, endPoint y: 724, distance: 273.5
click at [533, 724] on div "Purchase order name help Purchase order Purchase order reference number help 13…" at bounding box center [464, 358] width 880 height 753
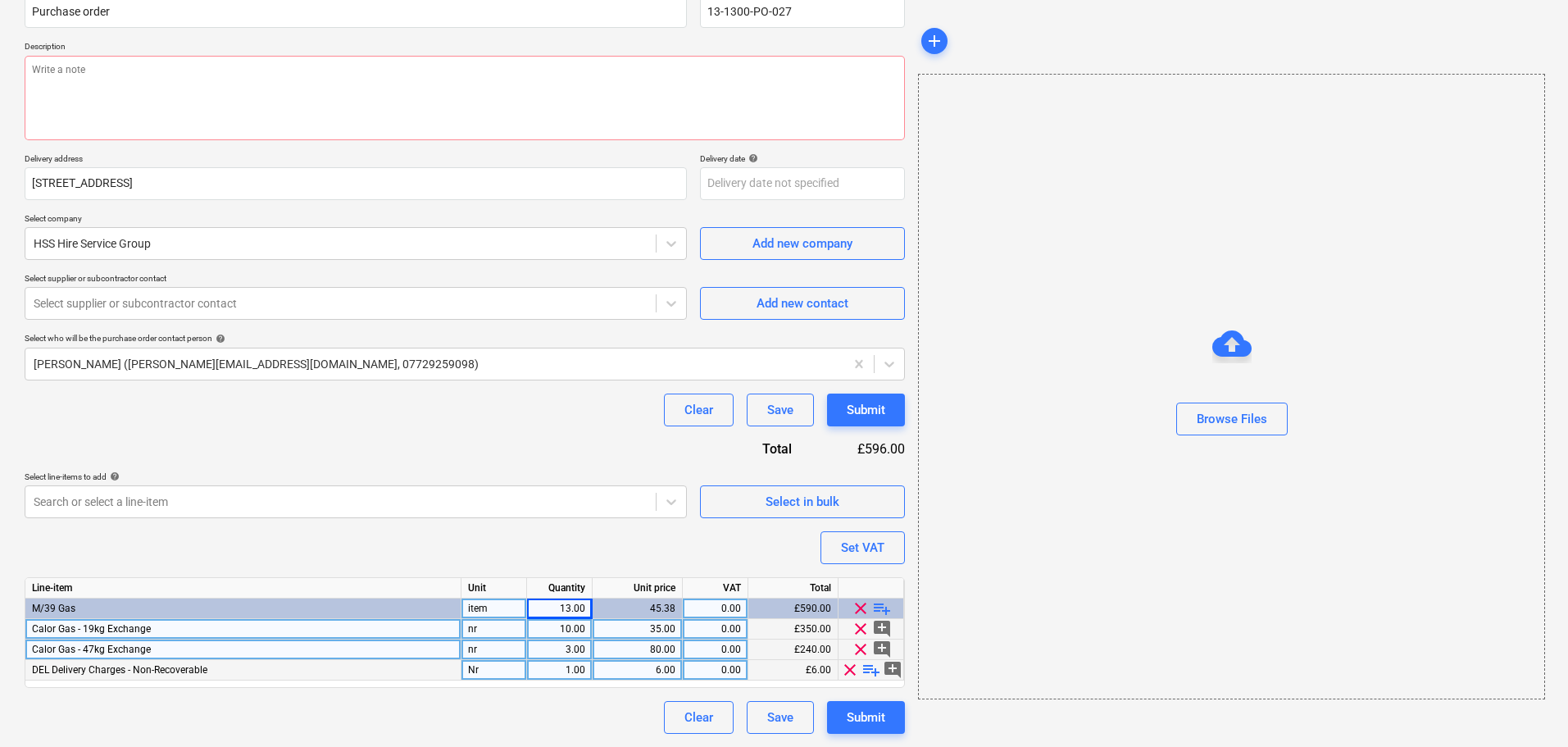
click at [541, 452] on div "Purchase order name help Purchase order Purchase order reference number help 13…" at bounding box center [464, 358] width 880 height 753
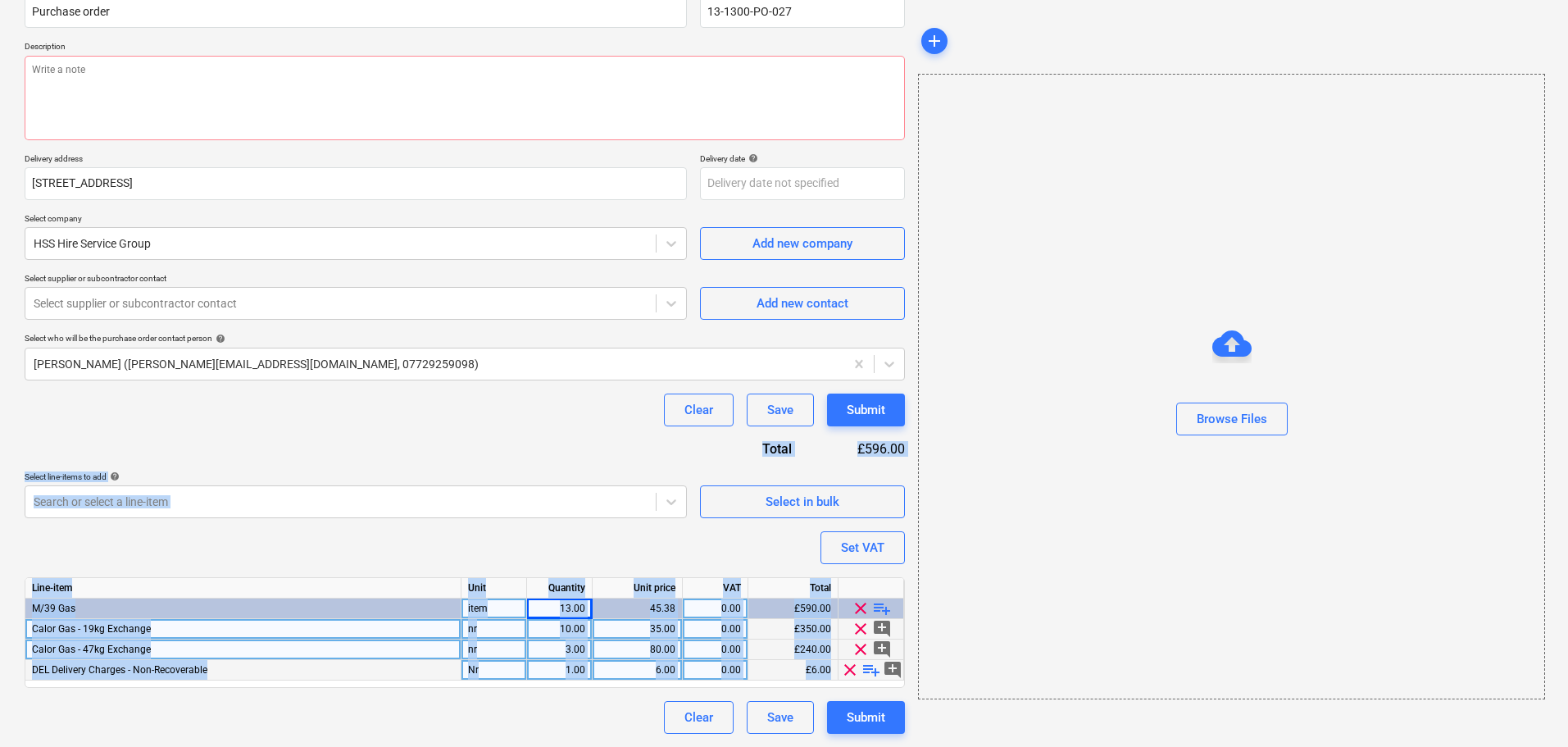
drag, startPoint x: 549, startPoint y: 430, endPoint x: 537, endPoint y: 785, distance: 355.2
click at [537, 593] on html "Projects Contacts Company Consolidated Invoices Inbox format_size keyboard_arro…" at bounding box center [784, 219] width 1568 height 747
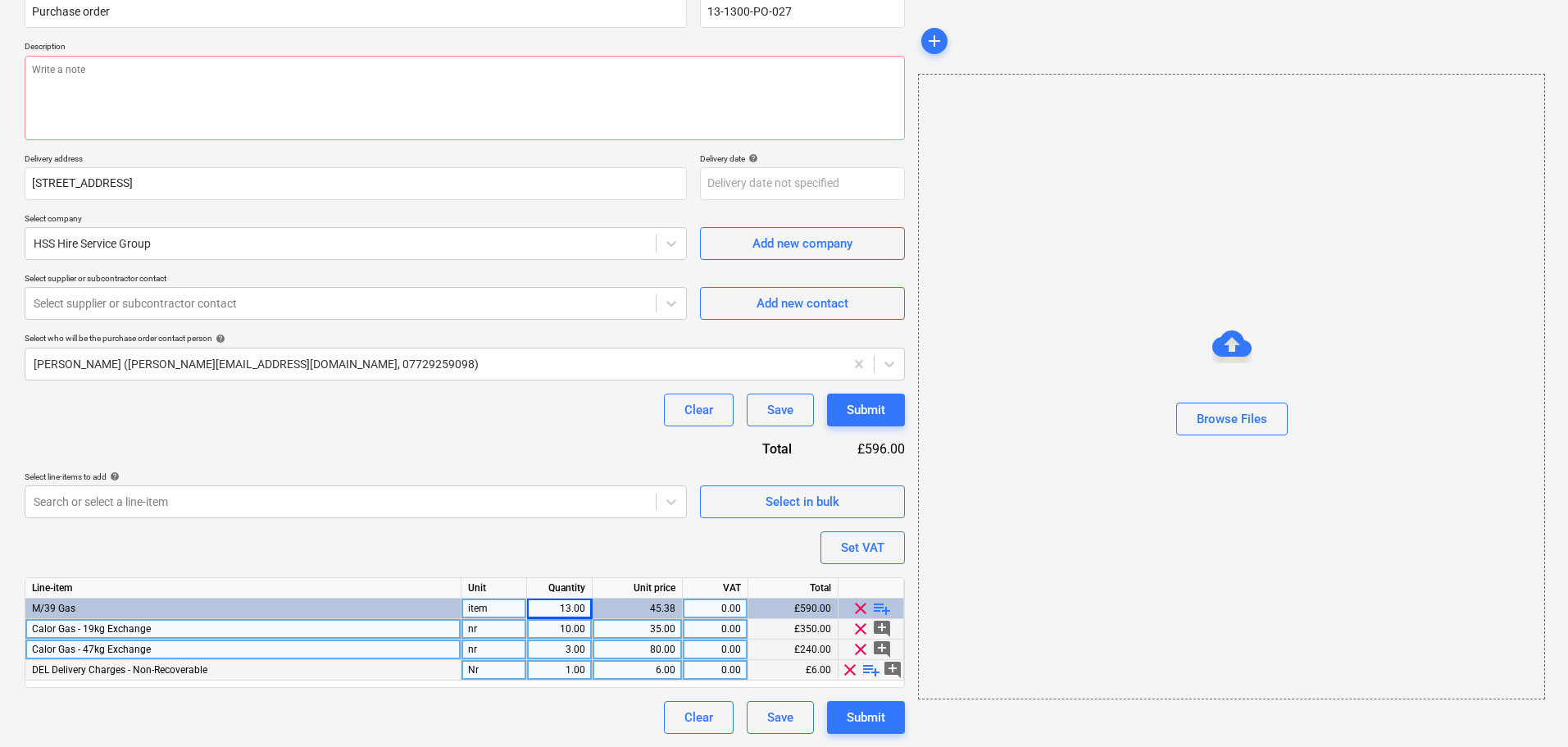
click at [487, 418] on div "Clear Save Submit" at bounding box center [464, 410] width 880 height 32
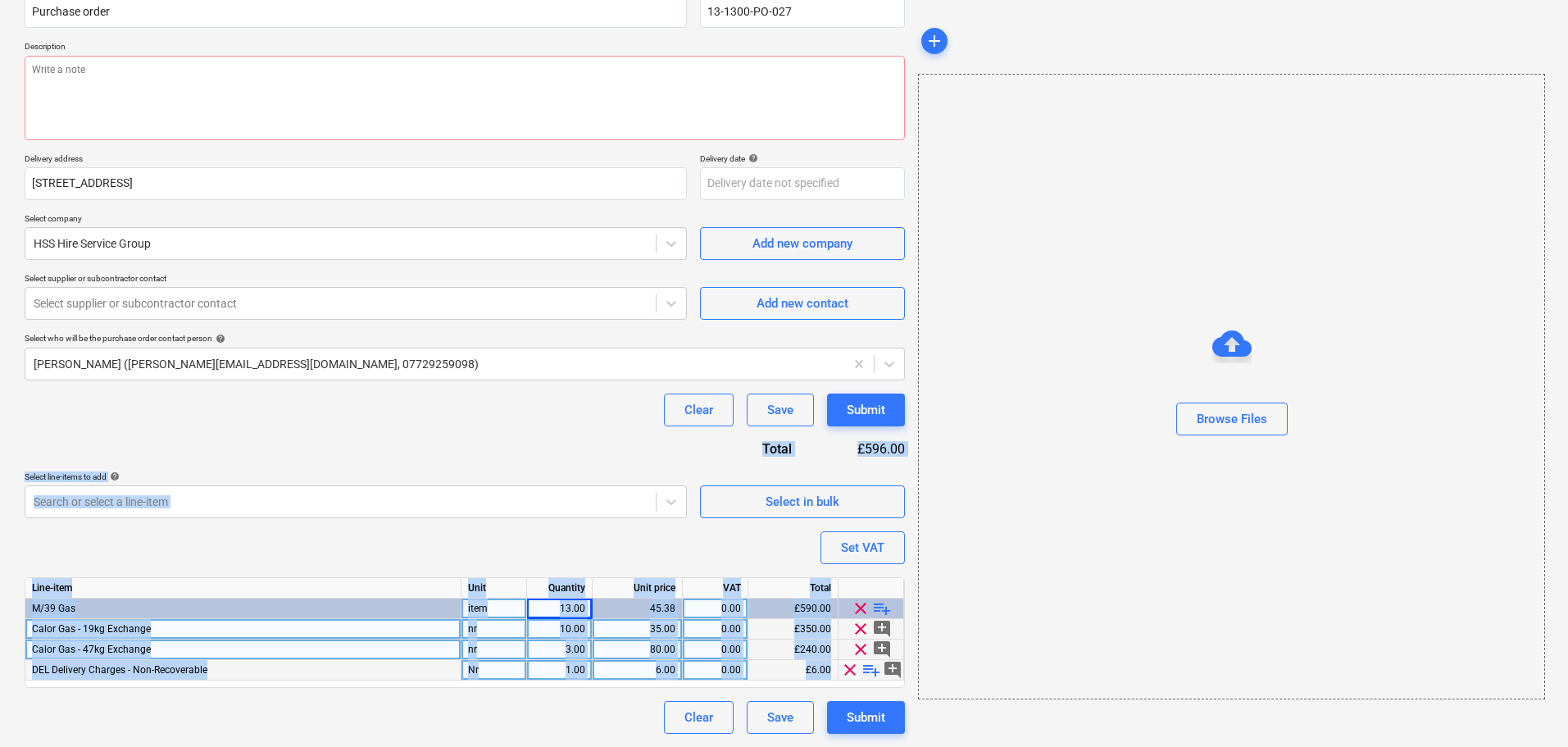
drag, startPoint x: 545, startPoint y: 444, endPoint x: 519, endPoint y: 765, distance: 322.1
click at [519, 593] on html "Projects Contacts Company Consolidated Invoices Inbox format_size keyboard_arro…" at bounding box center [784, 219] width 1568 height 747
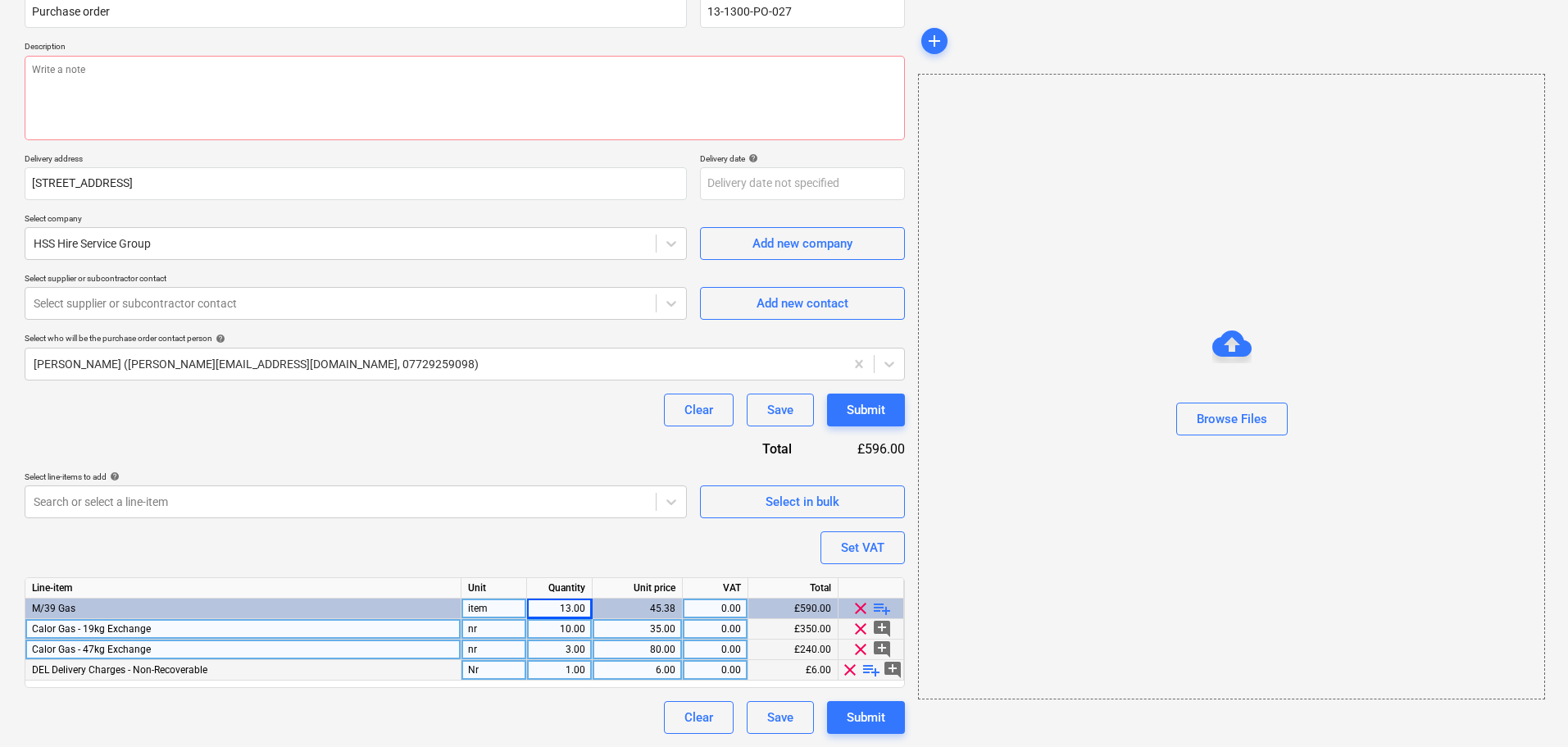
click at [444, 437] on div "Purchase order name help Purchase order Purchase order reference number help 13…" at bounding box center [464, 358] width 880 height 753
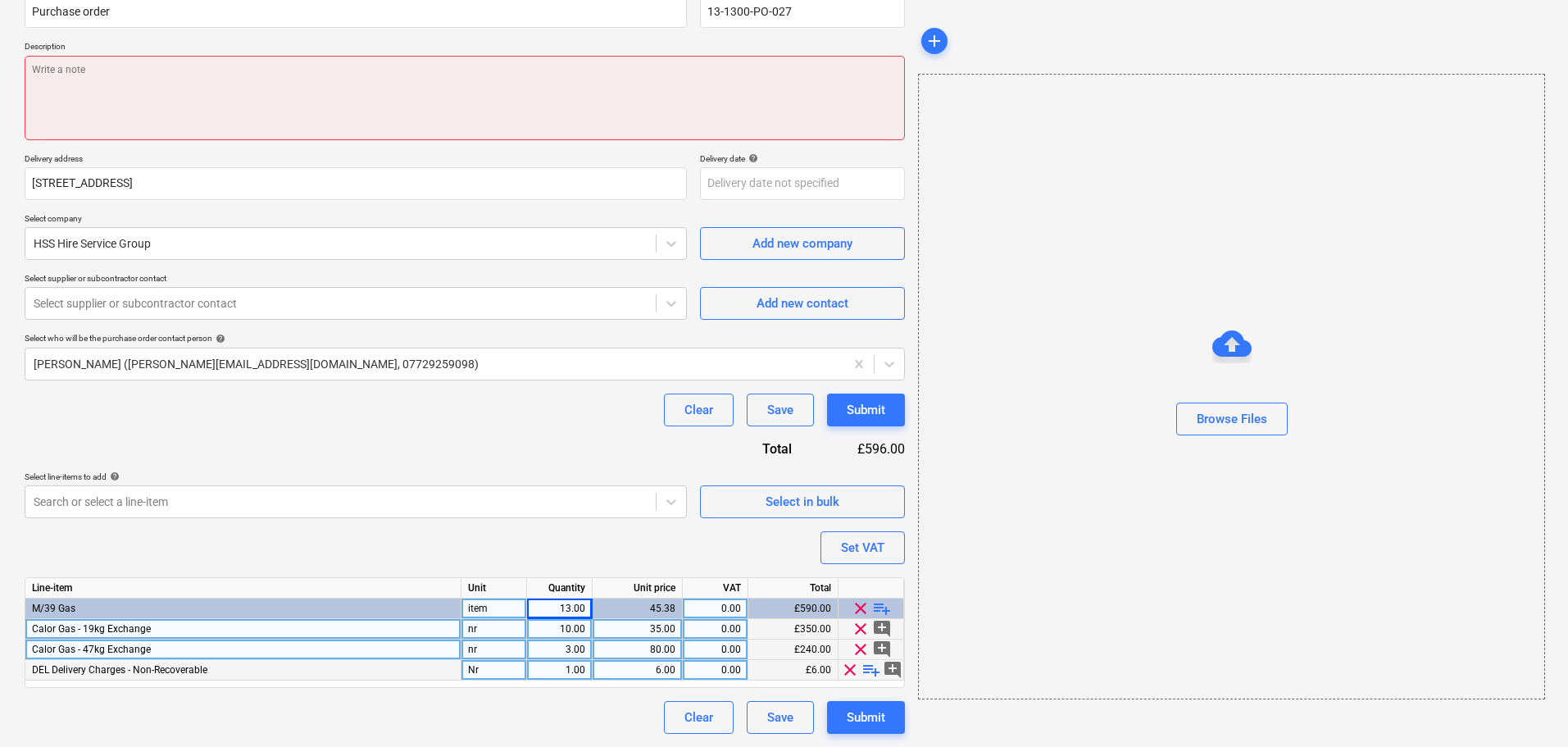
click at [226, 97] on textarea at bounding box center [464, 97] width 880 height 85
paste textarea "Site Contact Robbie Hempsey 07427 816008 or Skyler Office 01634791810.Driver to…"
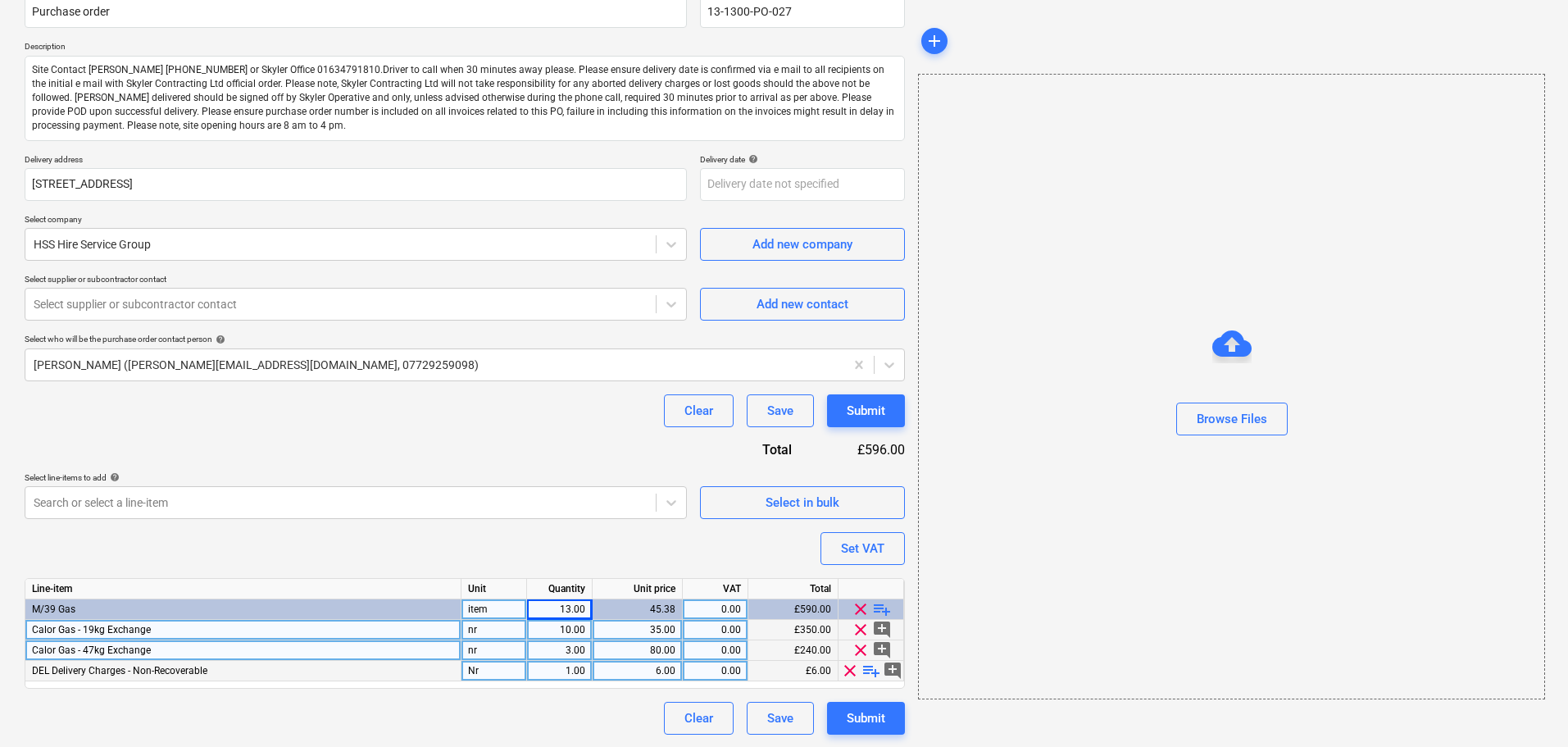
click at [329, 435] on div "Purchase order name help Purchase order Purchase order reference number help 13…" at bounding box center [464, 358] width 880 height 753
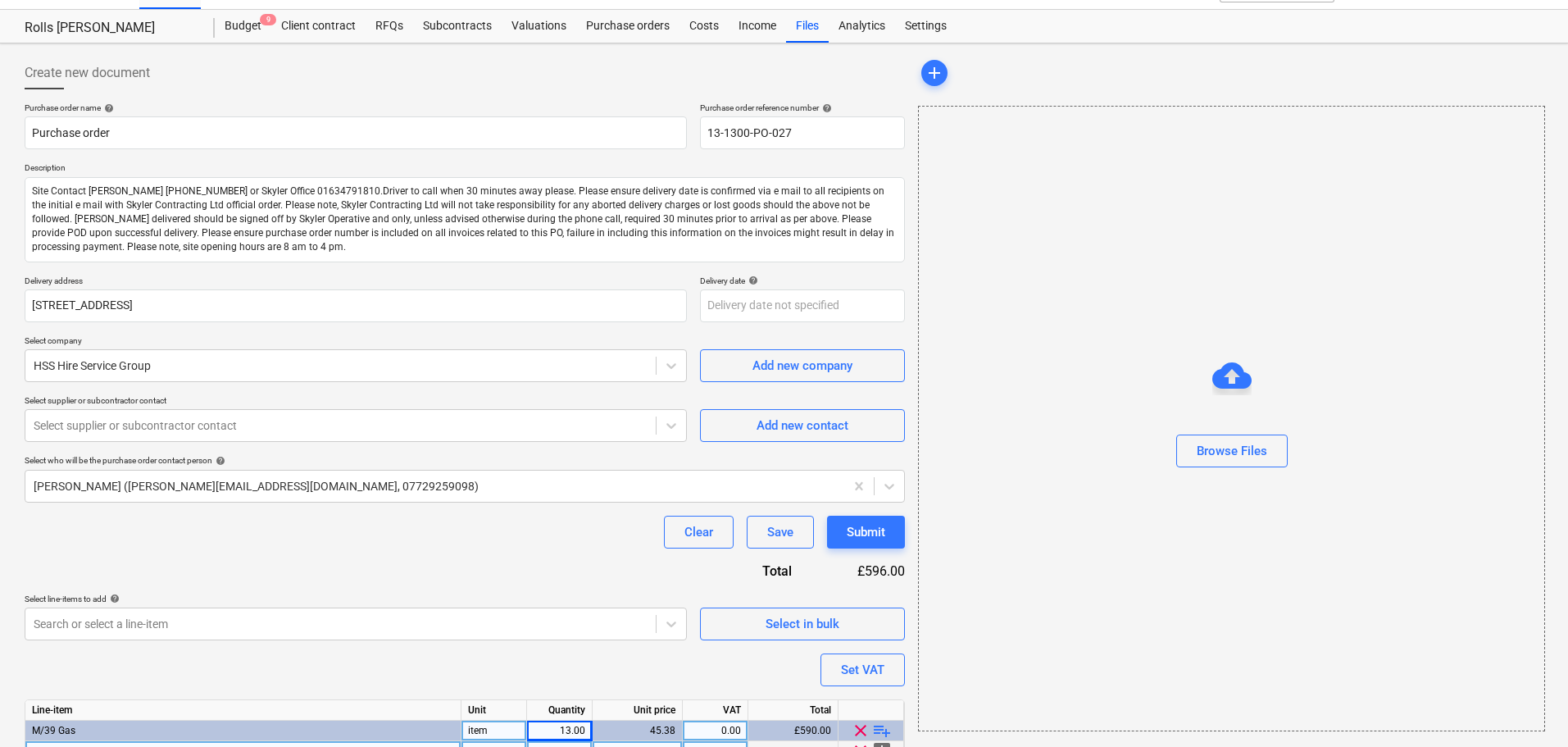
scroll to position [0, 0]
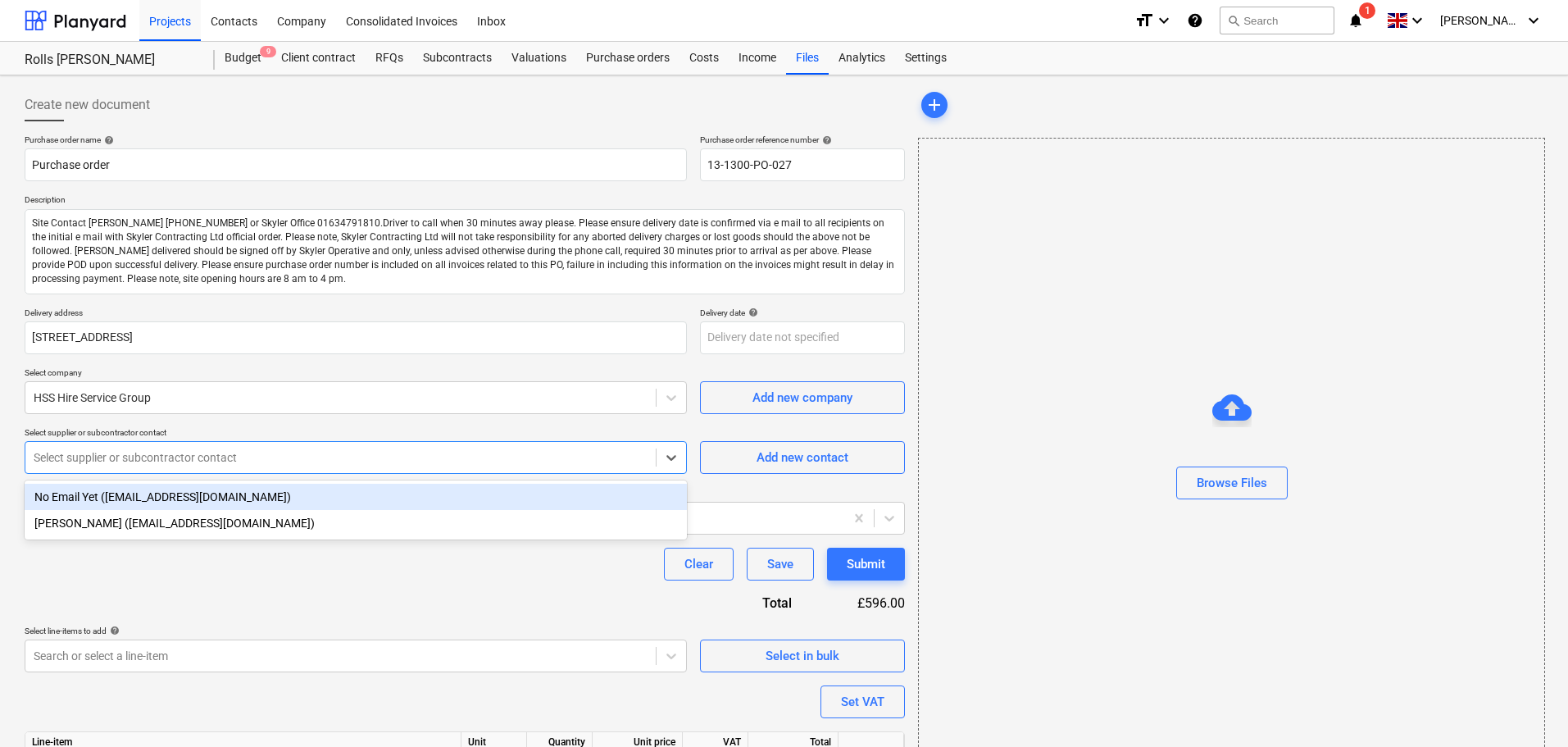
click at [169, 446] on div "Select supplier or subcontractor contact" at bounding box center [341, 457] width 630 height 23
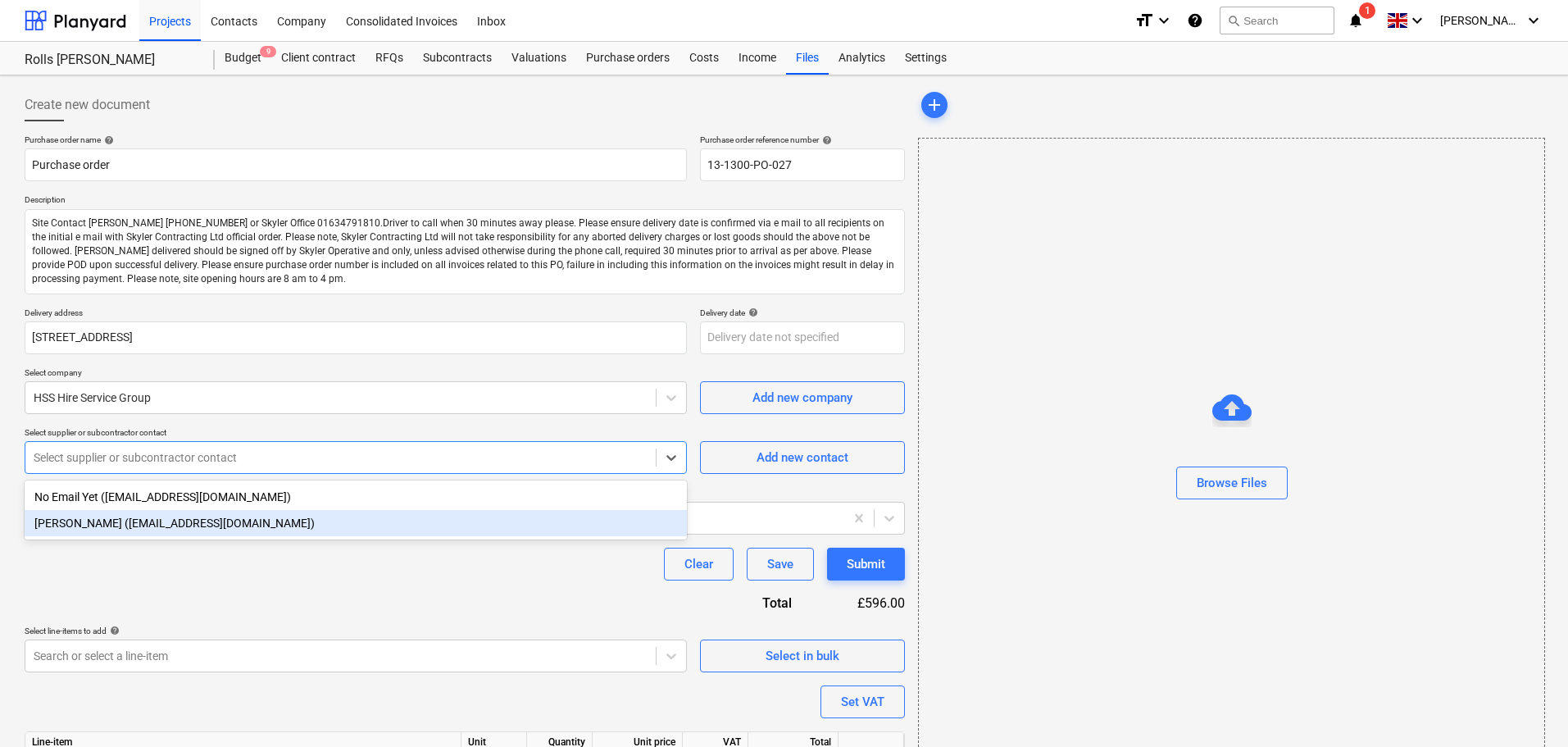
click at [148, 527] on div "Dean Slaughter (crayford@thehireservicecompany.com)" at bounding box center [356, 522] width 662 height 26
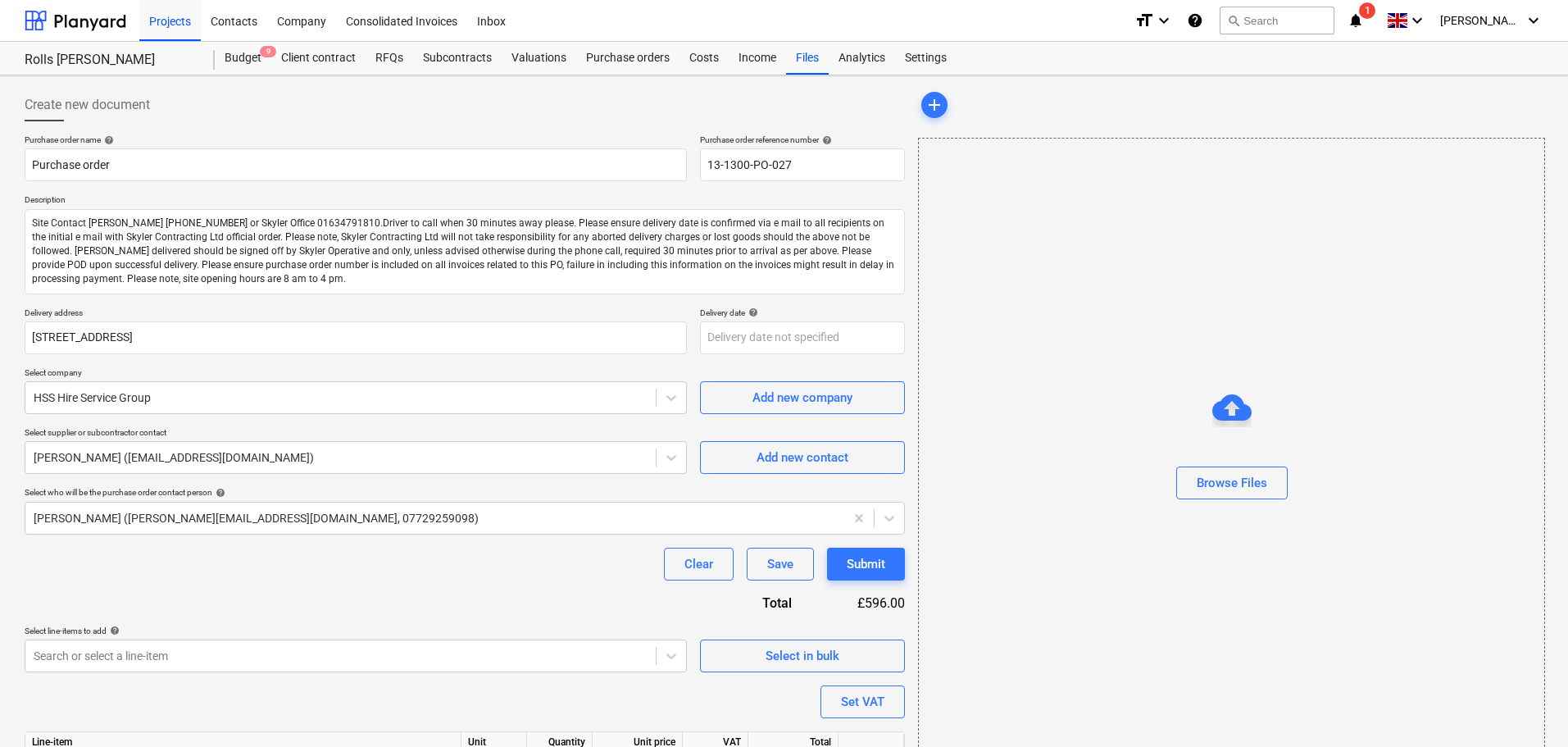
click at [241, 590] on div "Purchase order name help Purchase order Purchase order reference number help 13…" at bounding box center [464, 511] width 880 height 753
click at [848, 573] on div "Submit" at bounding box center [866, 563] width 38 height 21
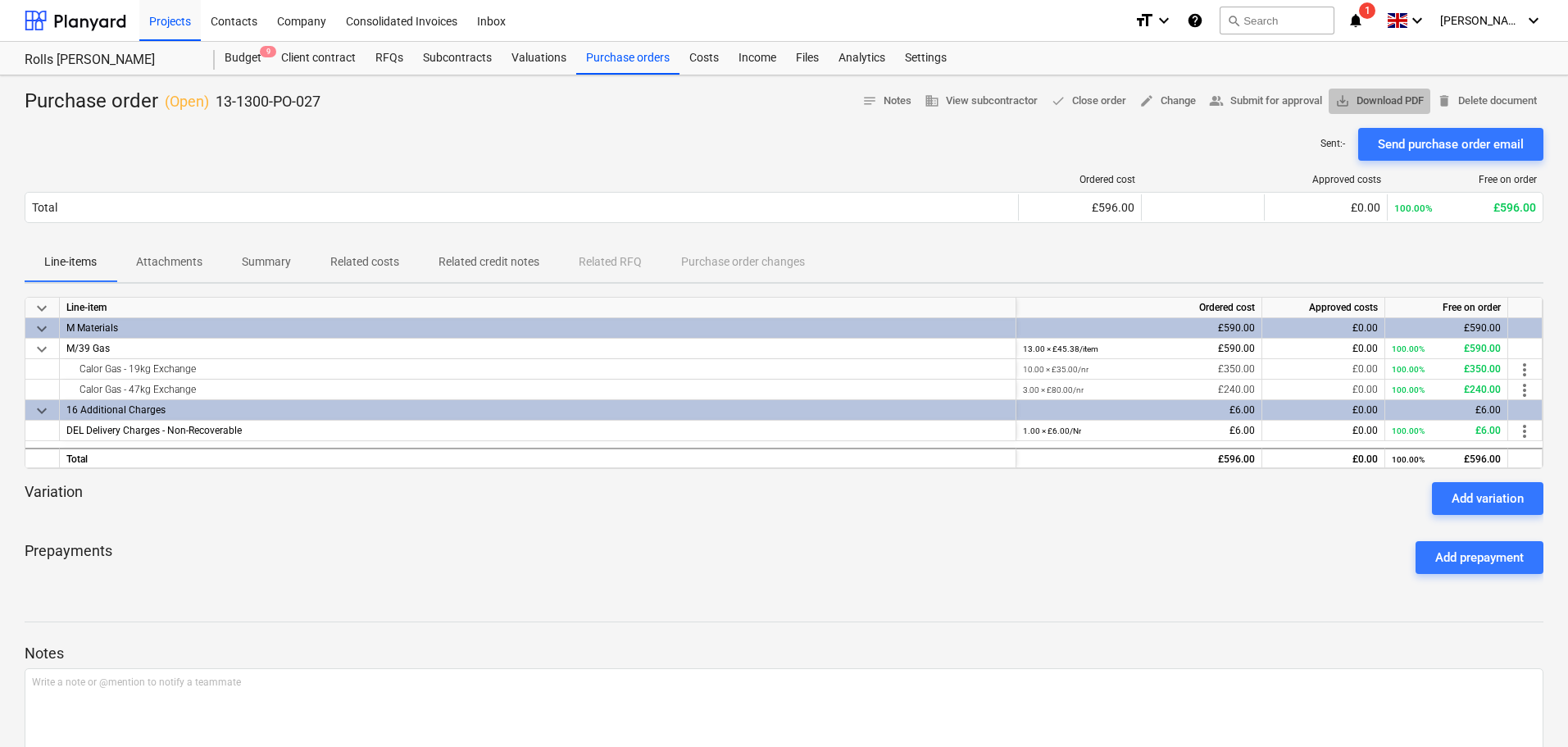
click at [1361, 102] on span "save_alt Download PDF" at bounding box center [1379, 102] width 89 height 19
drag, startPoint x: 96, startPoint y: 31, endPoint x: 114, endPoint y: 13, distance: 25.5
click at [96, 31] on div at bounding box center [75, 20] width 102 height 41
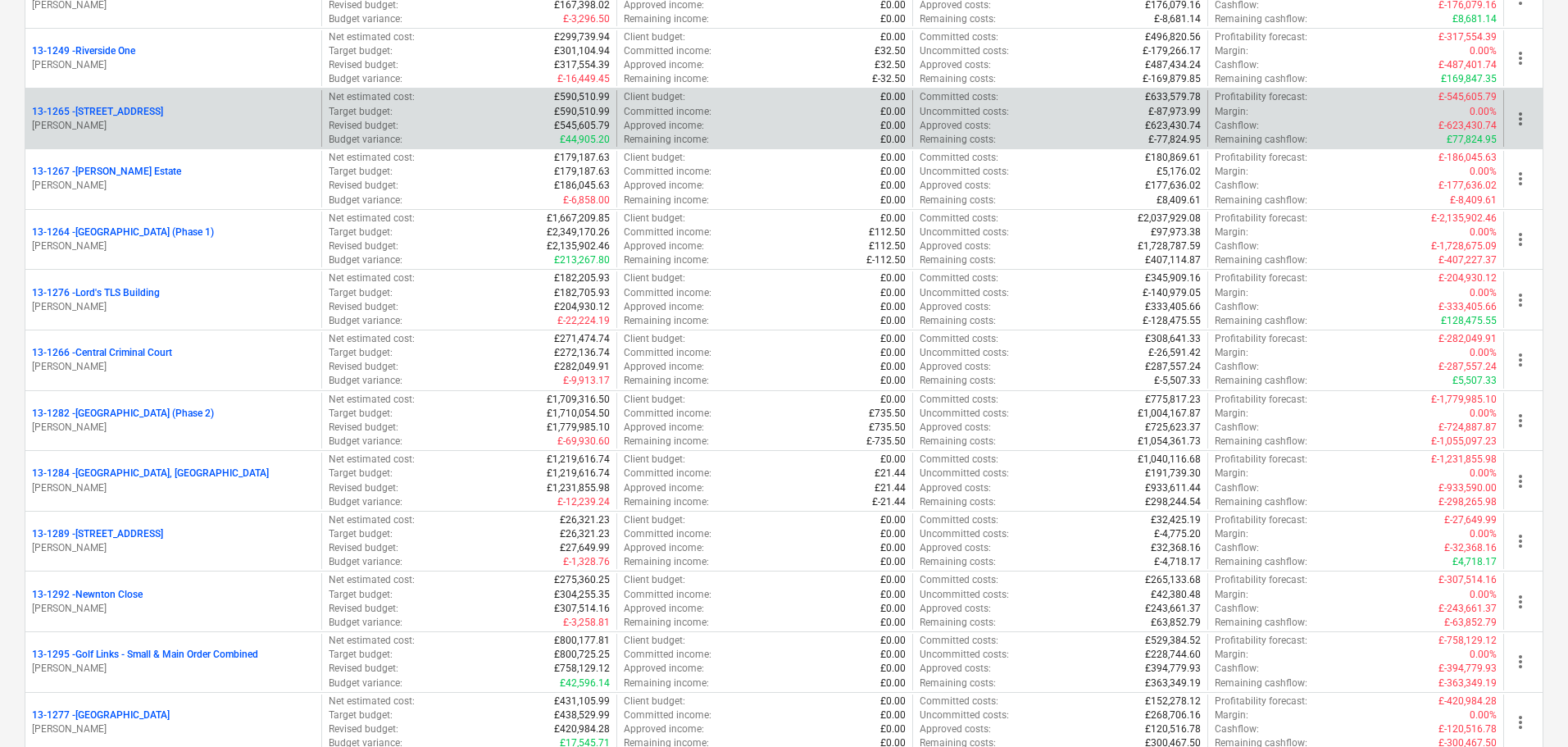
scroll to position [2050, 0]
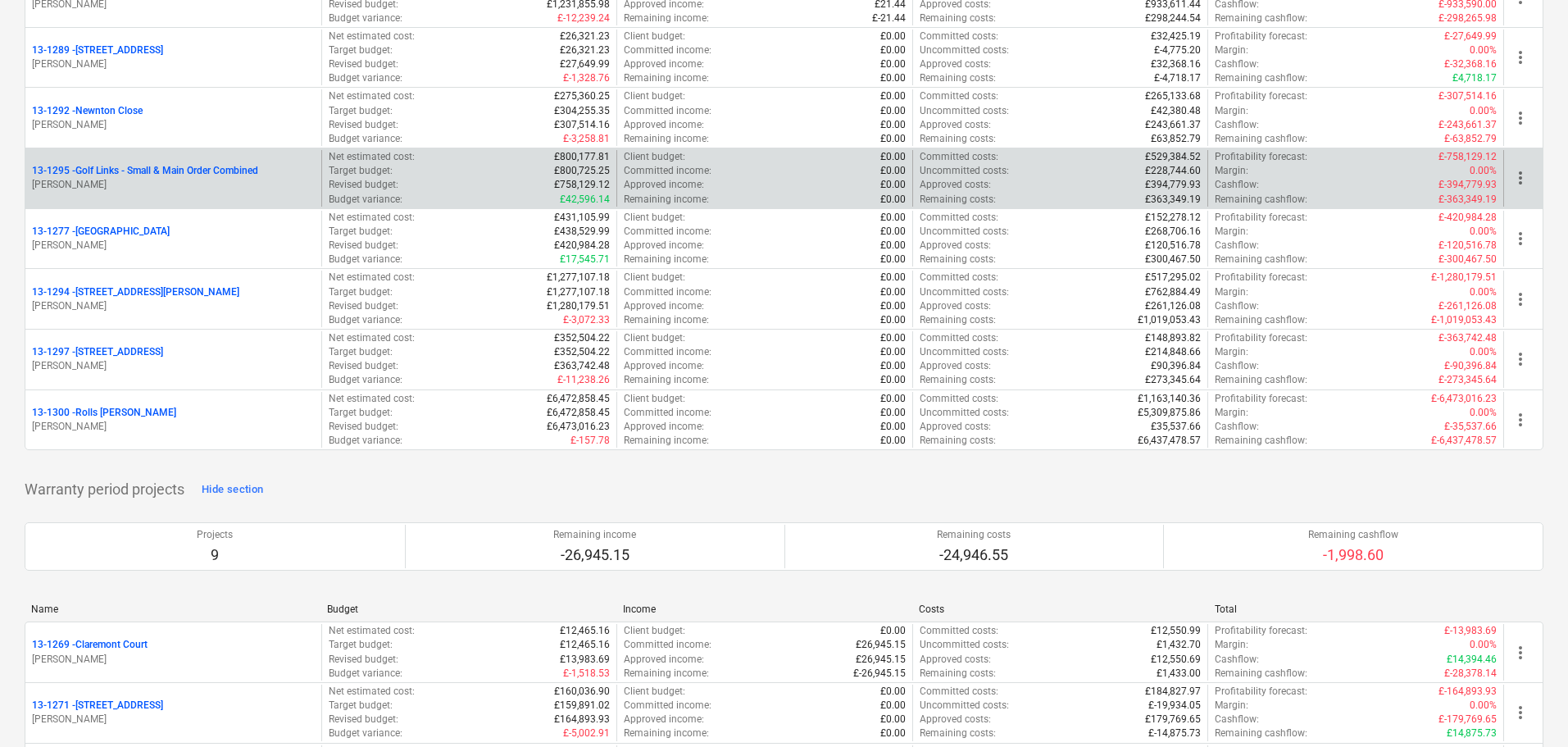
click at [186, 172] on p "13-1295 - Golf Links - Small & Main Order Combined" at bounding box center [144, 171] width 226 height 14
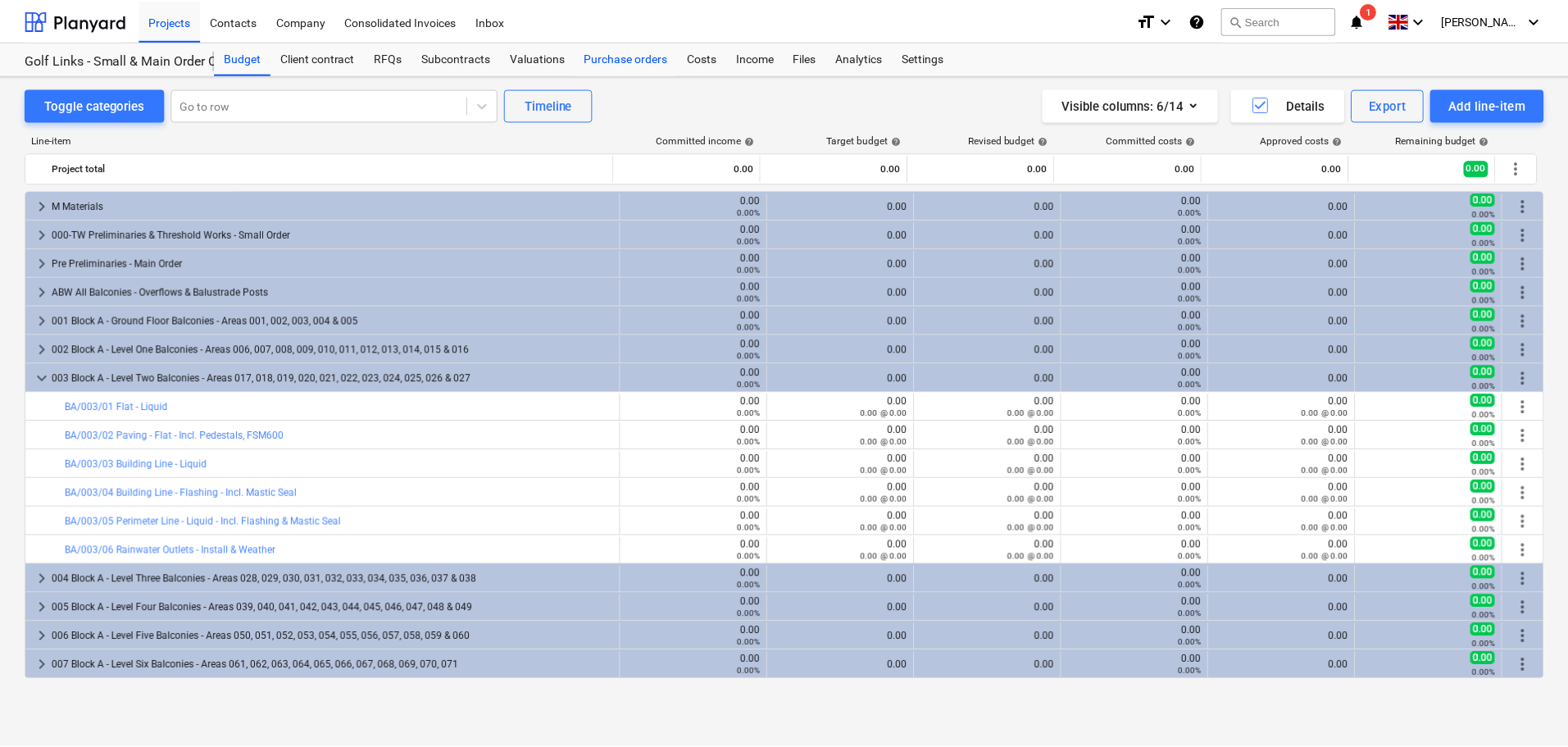
scroll to position [82, 0]
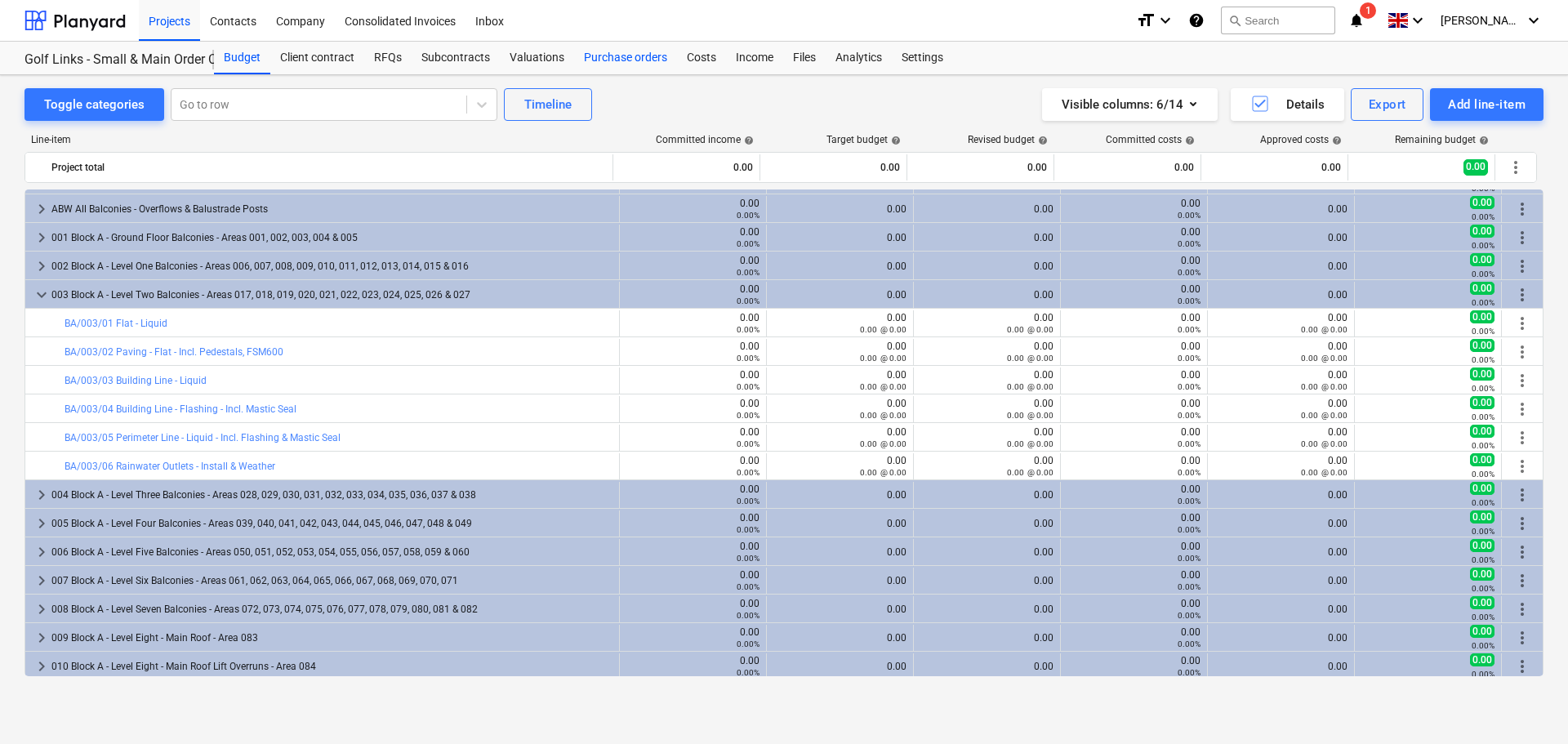
click at [577, 55] on div "Purchase orders" at bounding box center [625, 58] width 103 height 32
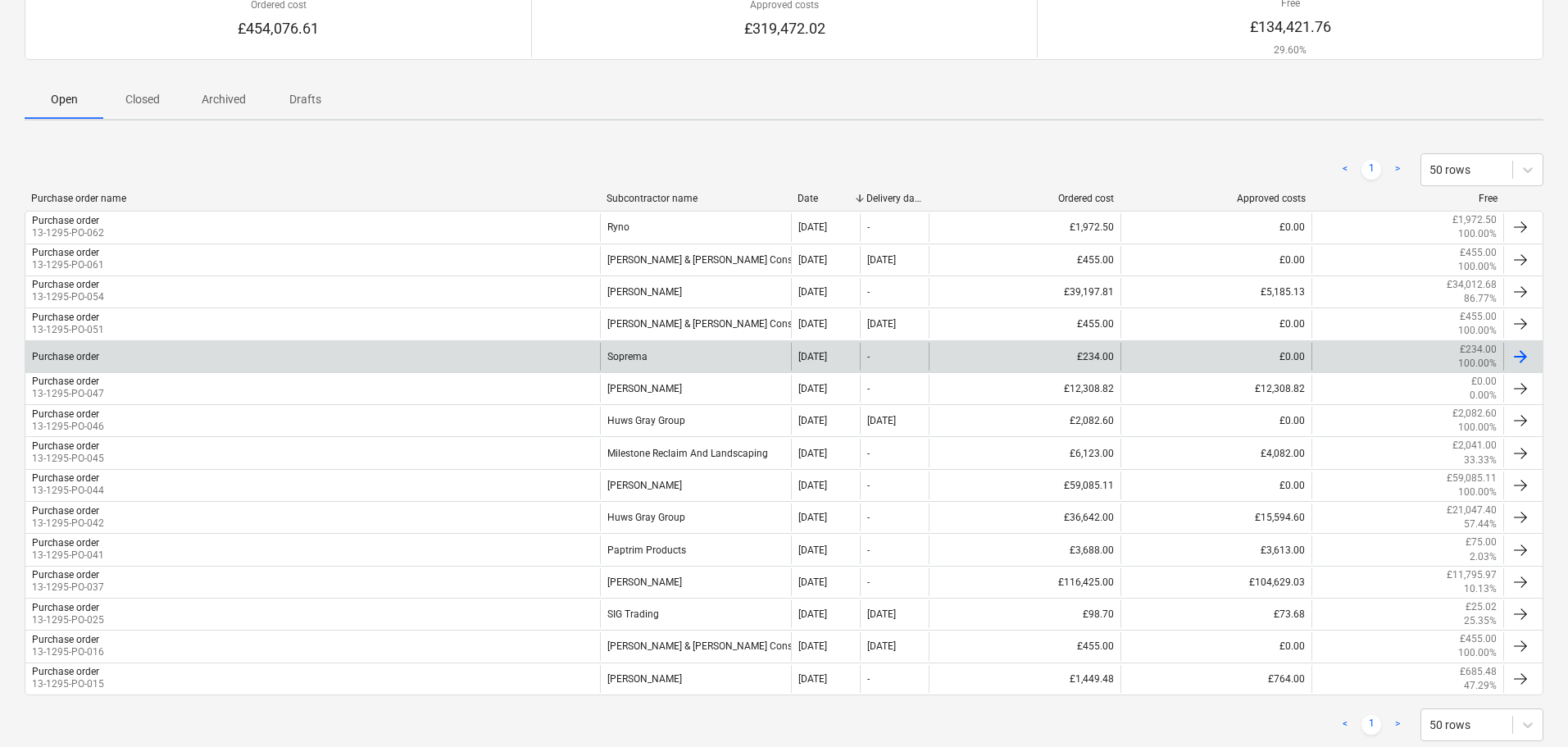
scroll to position [164, 0]
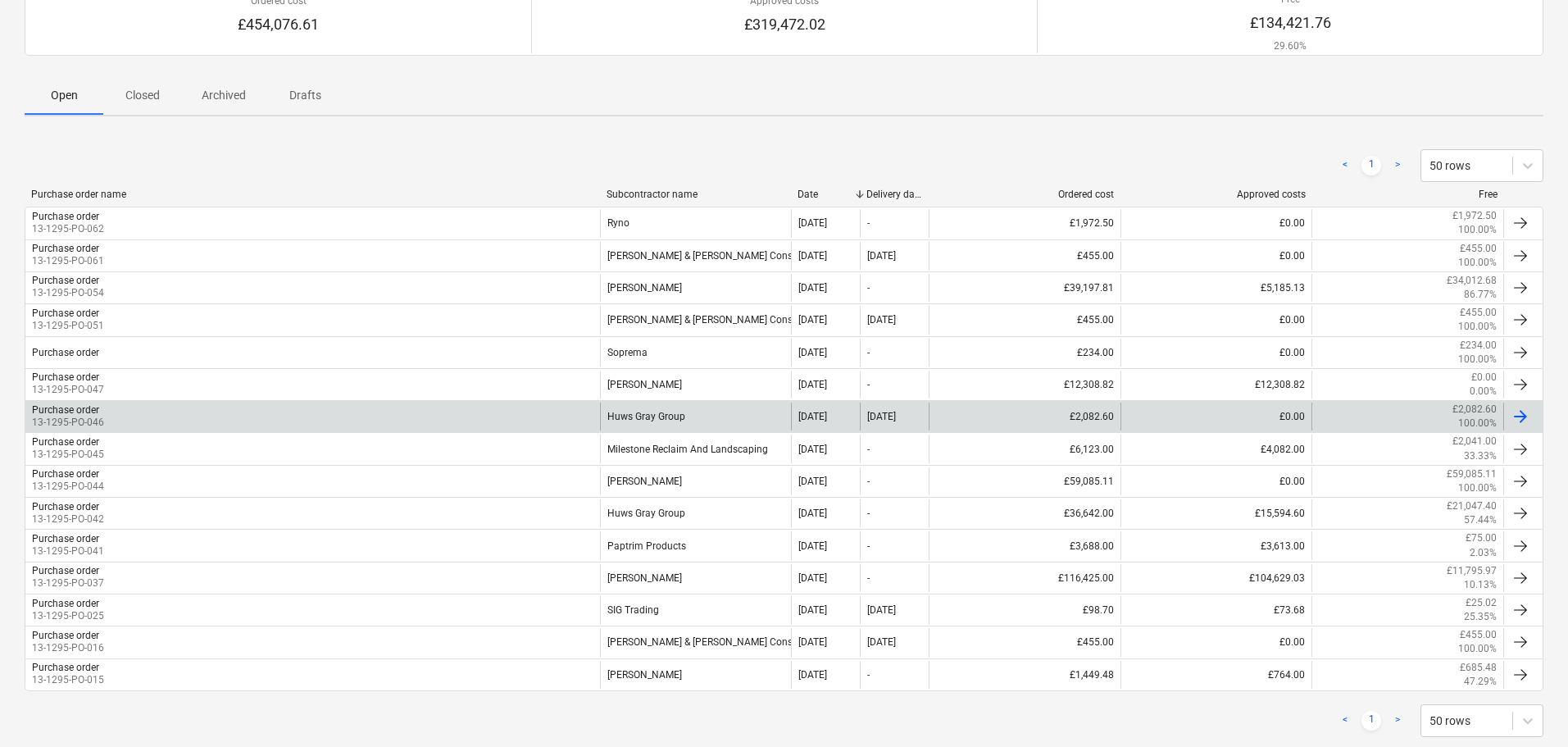
click at [132, 423] on div "Purchase order 13-1295-PO-046" at bounding box center [312, 416] width 574 height 28
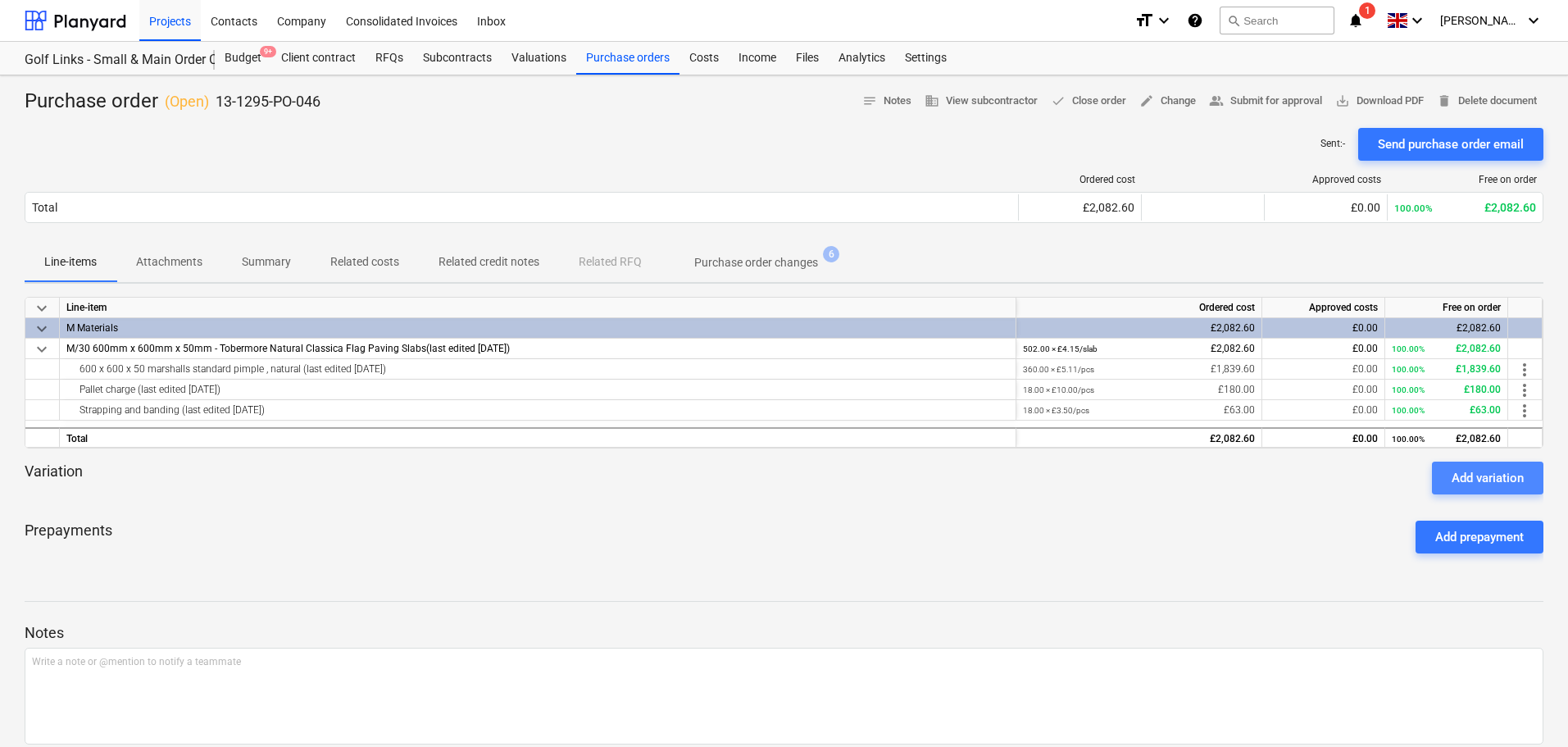
click at [1475, 485] on div "Add variation" at bounding box center [1488, 477] width 73 height 21
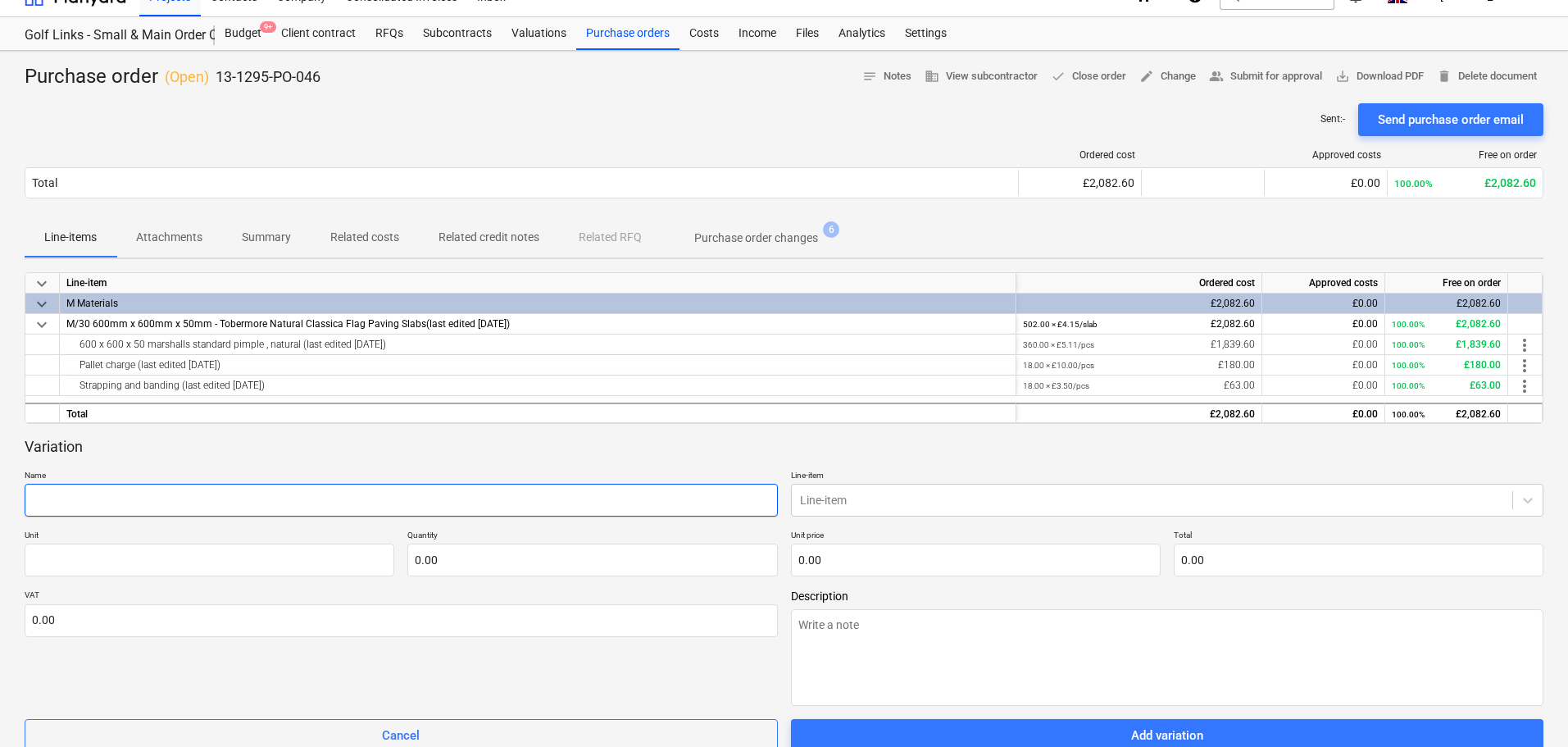
scroll to position [82, 0]
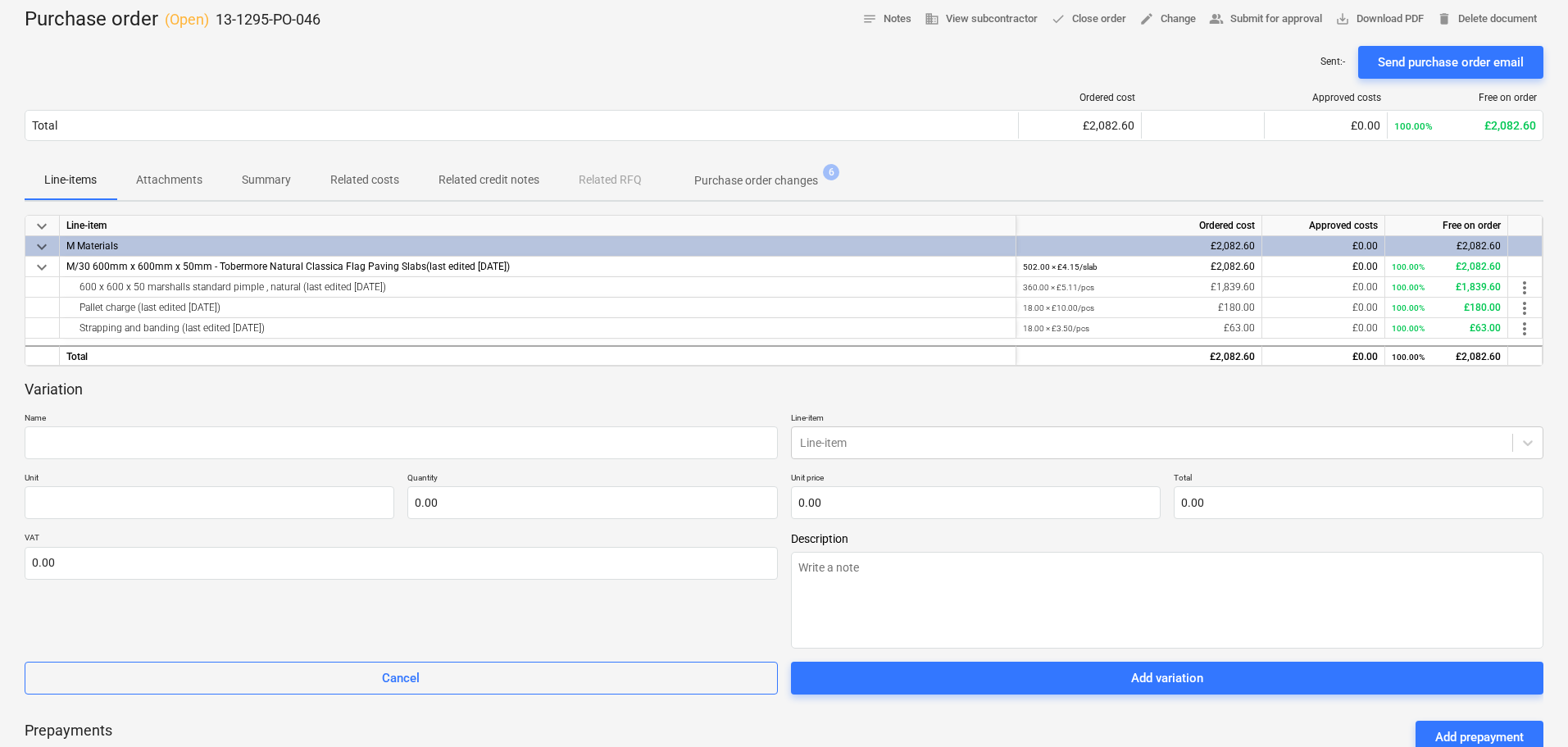
click at [358, 403] on div "Variation Name Line-item Line-item Unit Quantity 0.00 Unit price 0.00 Total 0.0…" at bounding box center [784, 538] width 1518 height 316
click at [381, 431] on input "text" at bounding box center [401, 442] width 753 height 32
click at [323, 500] on input "text" at bounding box center [209, 502] width 370 height 32
click at [440, 509] on input "text" at bounding box center [592, 502] width 370 height 32
click at [279, 503] on input "1" at bounding box center [209, 502] width 370 height 32
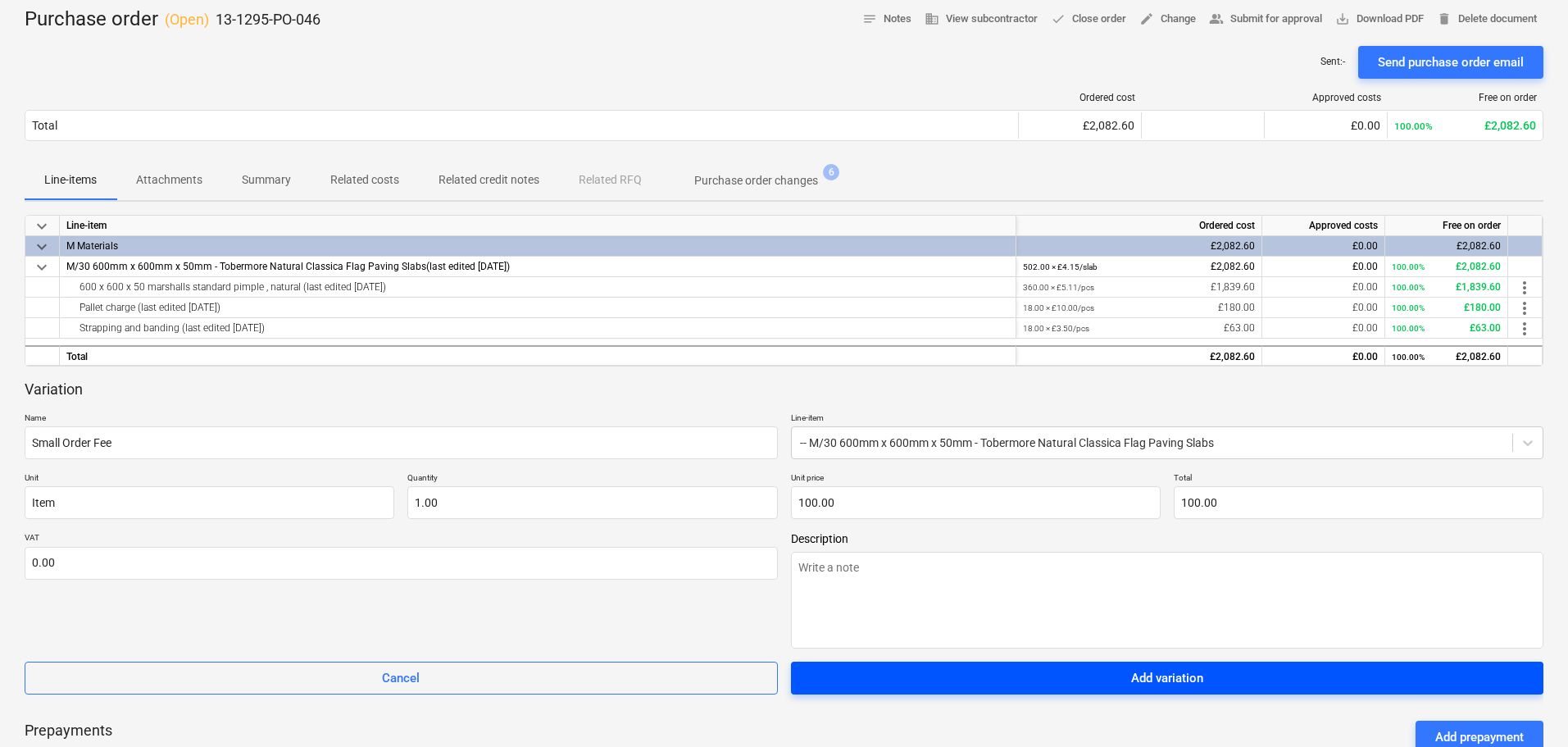
click at [981, 674] on span "Add variation" at bounding box center [1168, 678] width 714 height 21
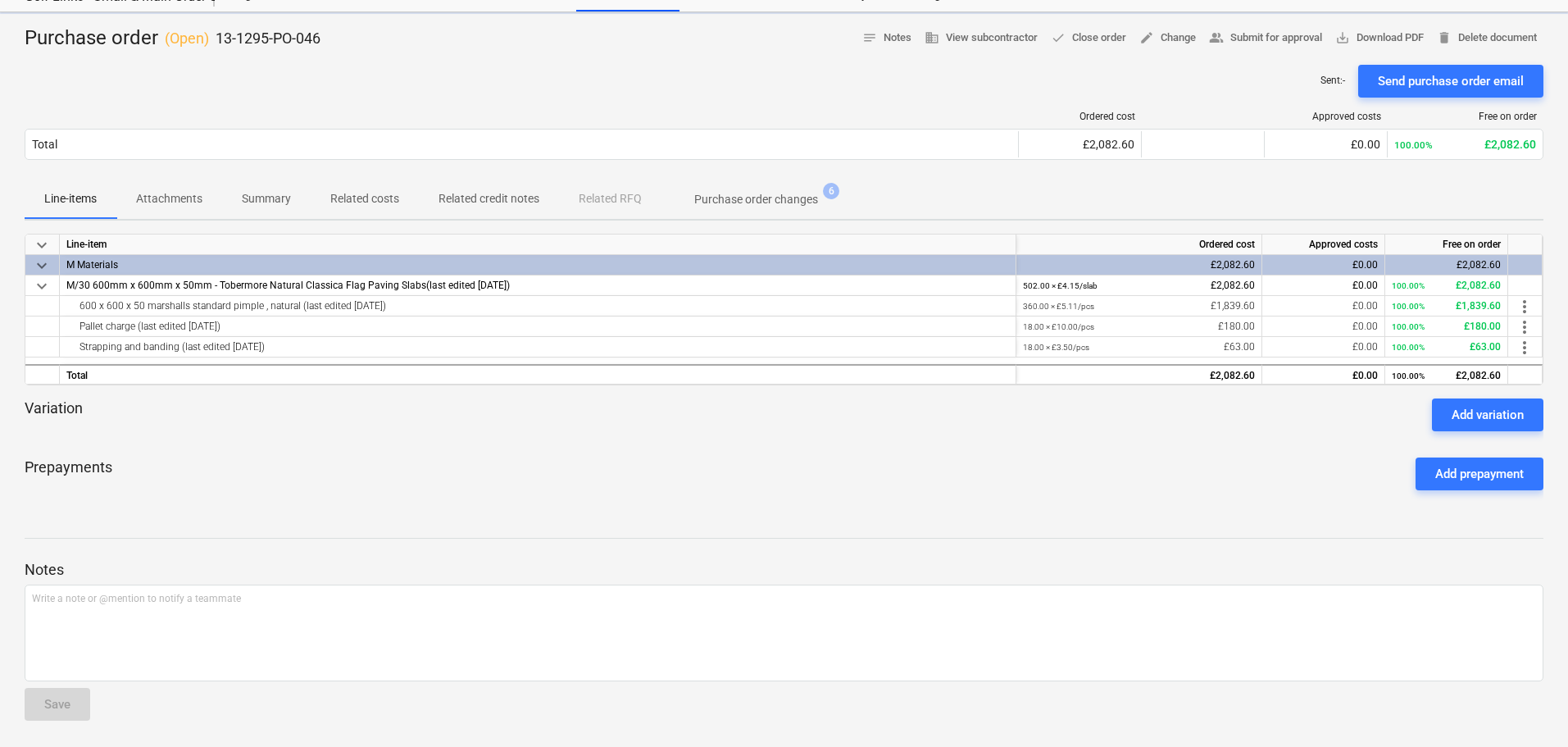
scroll to position [63, 0]
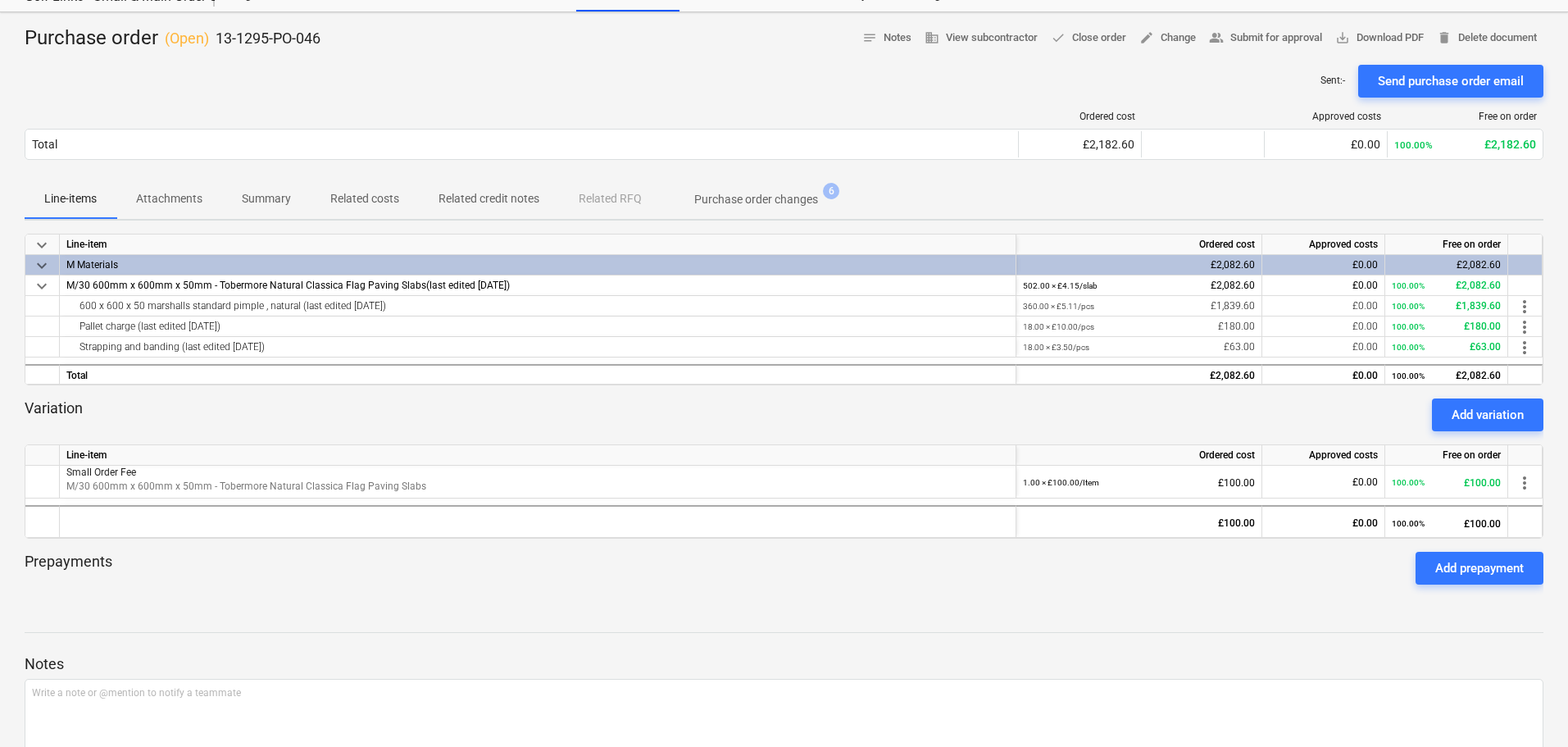
click at [663, 72] on div "Sent : - Send purchase order email" at bounding box center [784, 81] width 1518 height 32
click at [1390, 40] on span "save_alt Download PDF" at bounding box center [1379, 38] width 89 height 19
click at [277, 35] on p "13-1295-PO-046" at bounding box center [268, 38] width 105 height 20
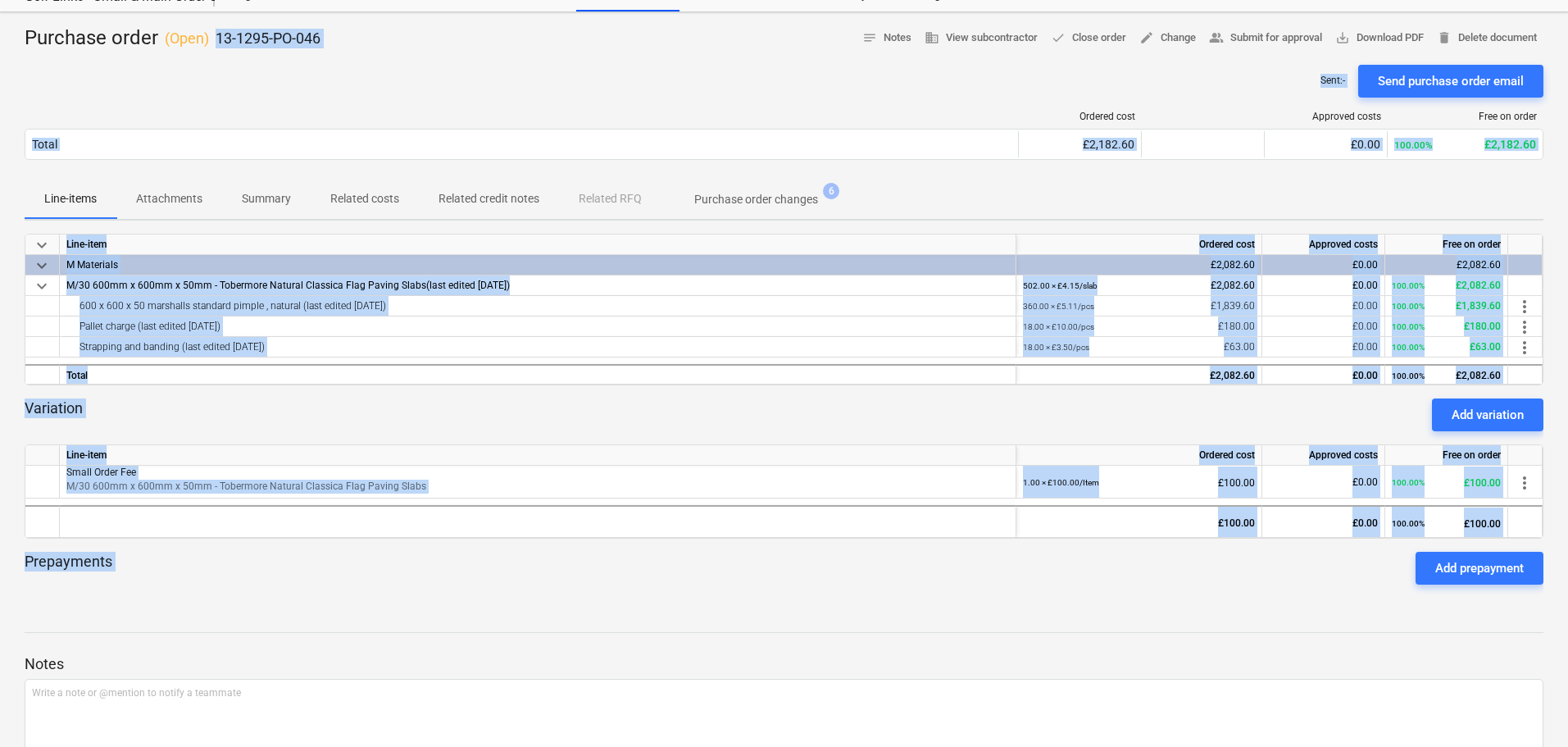
drag, startPoint x: 277, startPoint y: 35, endPoint x: 440, endPoint y: 591, distance: 579.4
click at [440, 591] on div "Purchase order ( Open ) 13-1295-PO-046 notes Notes business View subcontractor …" at bounding box center [784, 426] width 1568 height 829
click at [440, 591] on div "Prepayments Add prepayment" at bounding box center [784, 568] width 1518 height 59
drag, startPoint x: 440, startPoint y: 591, endPoint x: 434, endPoint y: 64, distance: 527.0
click at [434, 65] on div "Purchase order ( Open ) 13-1295-PO-046 notes Notes business View subcontractor …" at bounding box center [784, 426] width 1568 height 829
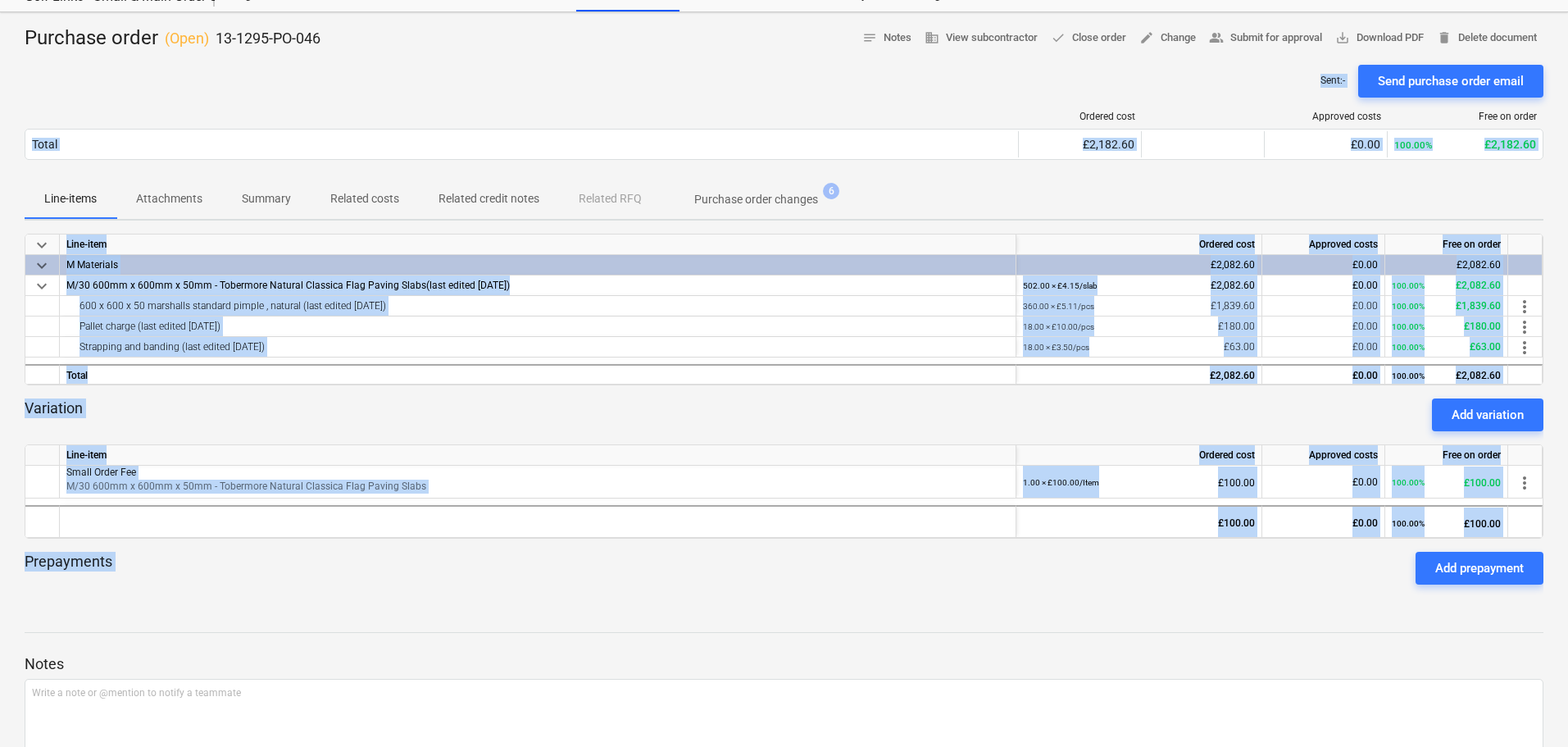
click at [434, 65] on div "Sent : - Send purchase order email" at bounding box center [784, 81] width 1518 height 32
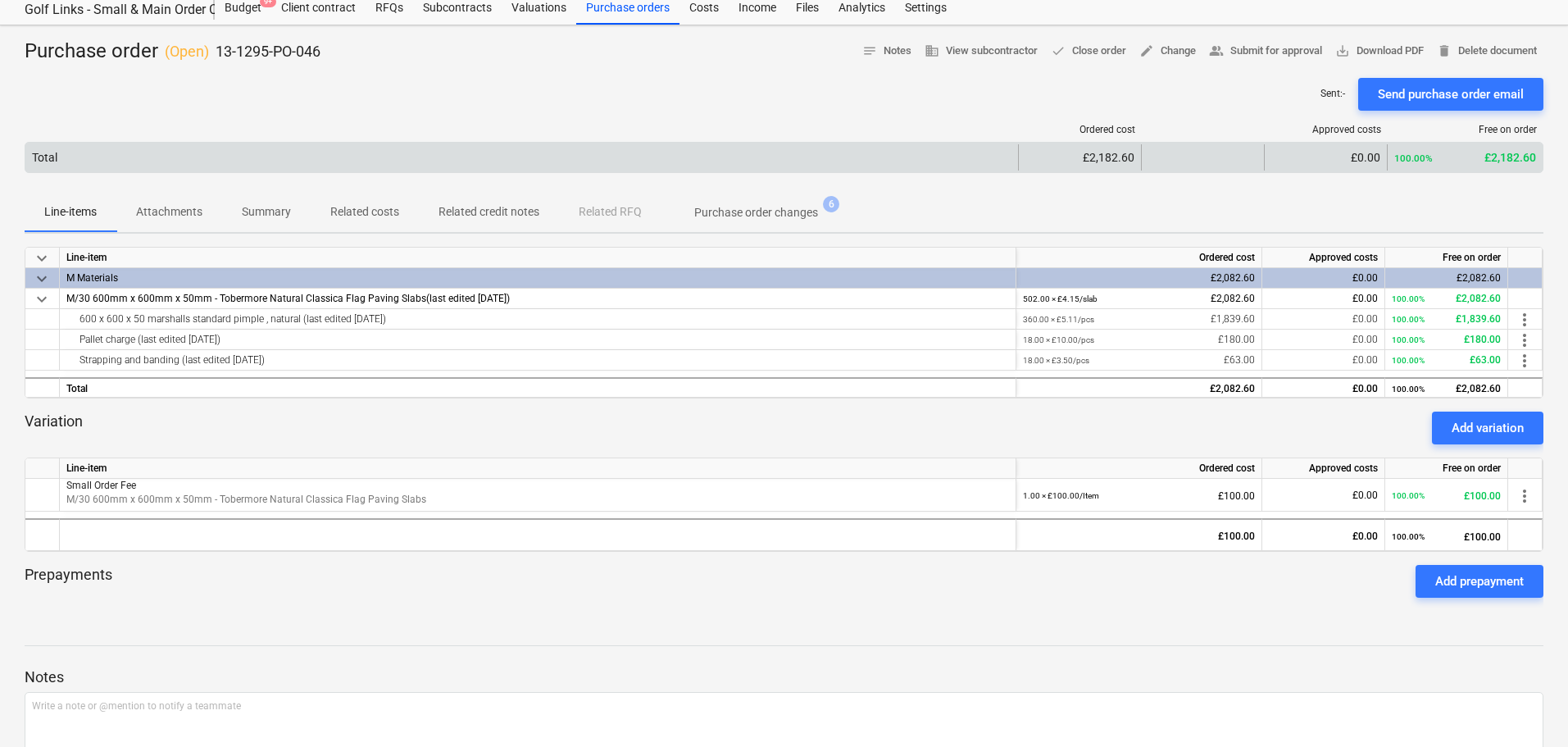
scroll to position [0, 0]
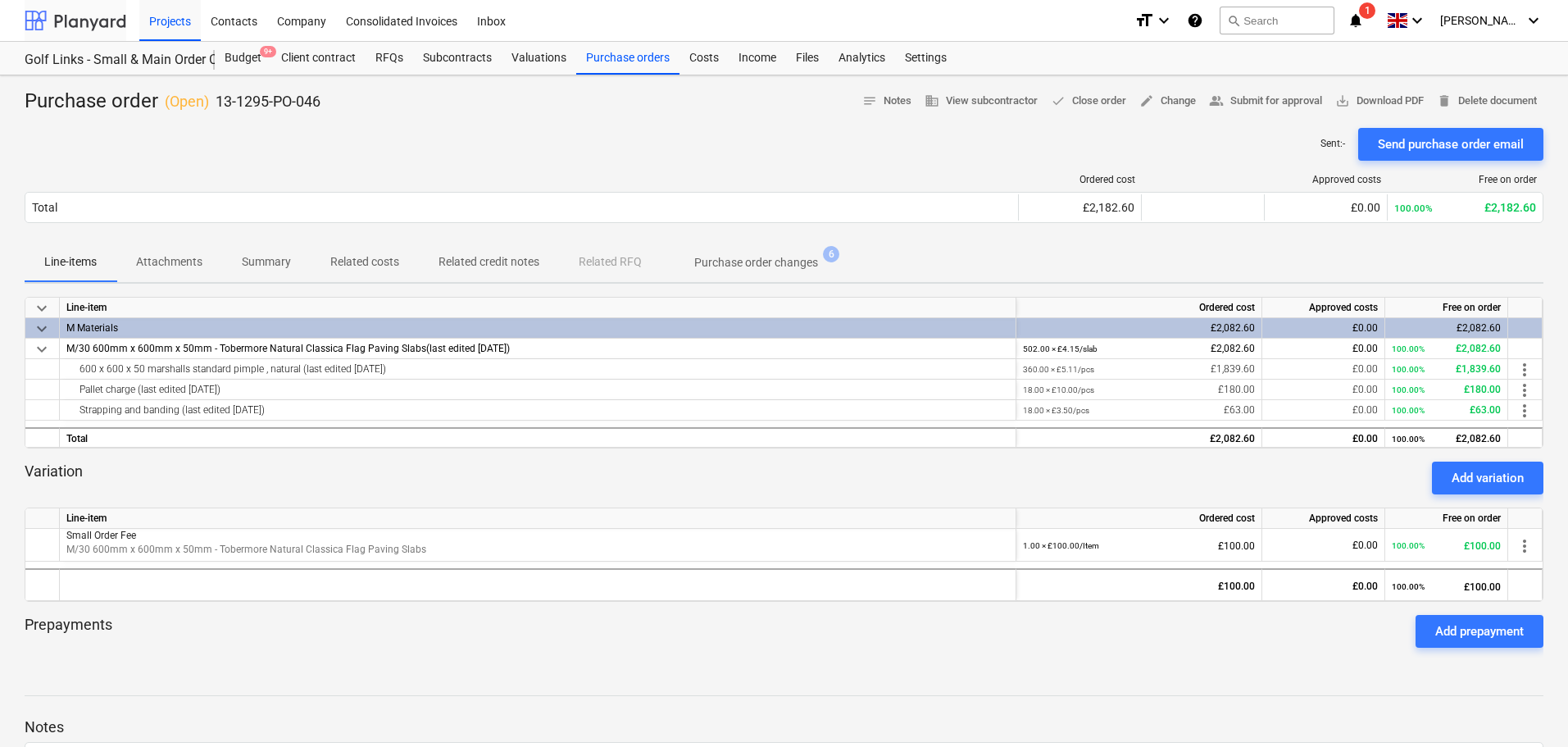
click at [95, 8] on div at bounding box center [75, 20] width 102 height 41
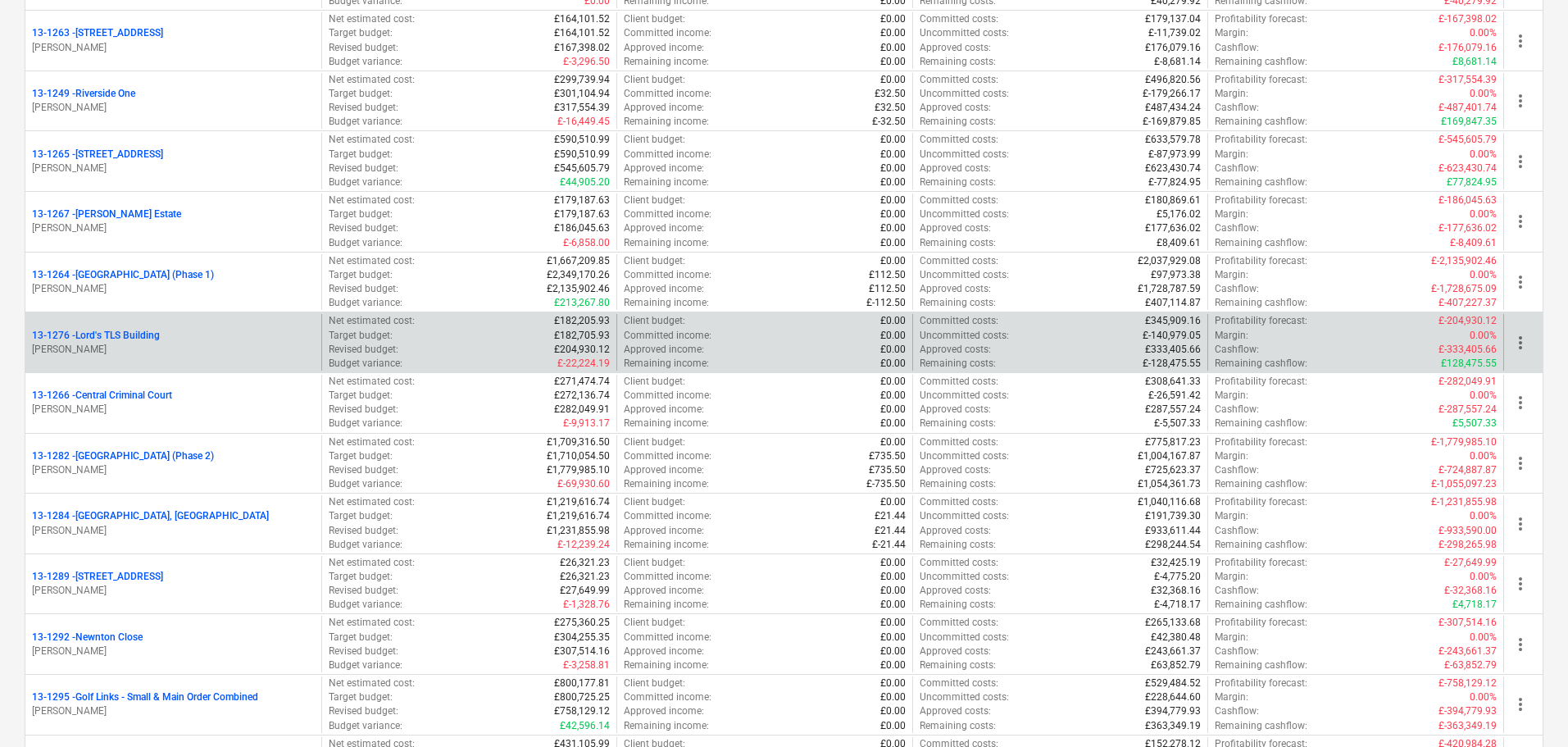
scroll to position [1558, 0]
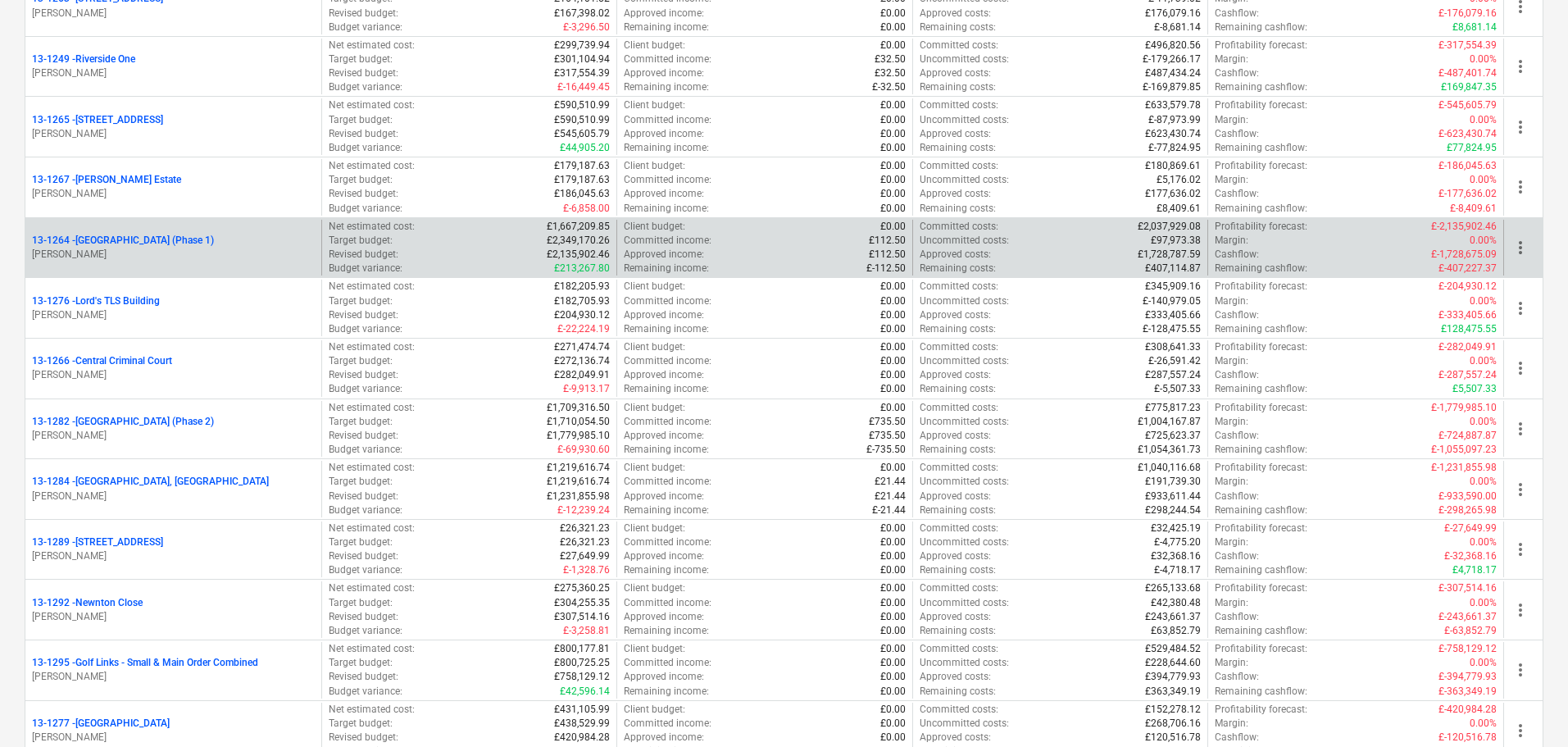
click at [234, 255] on p "[PERSON_NAME]" at bounding box center [172, 254] width 283 height 14
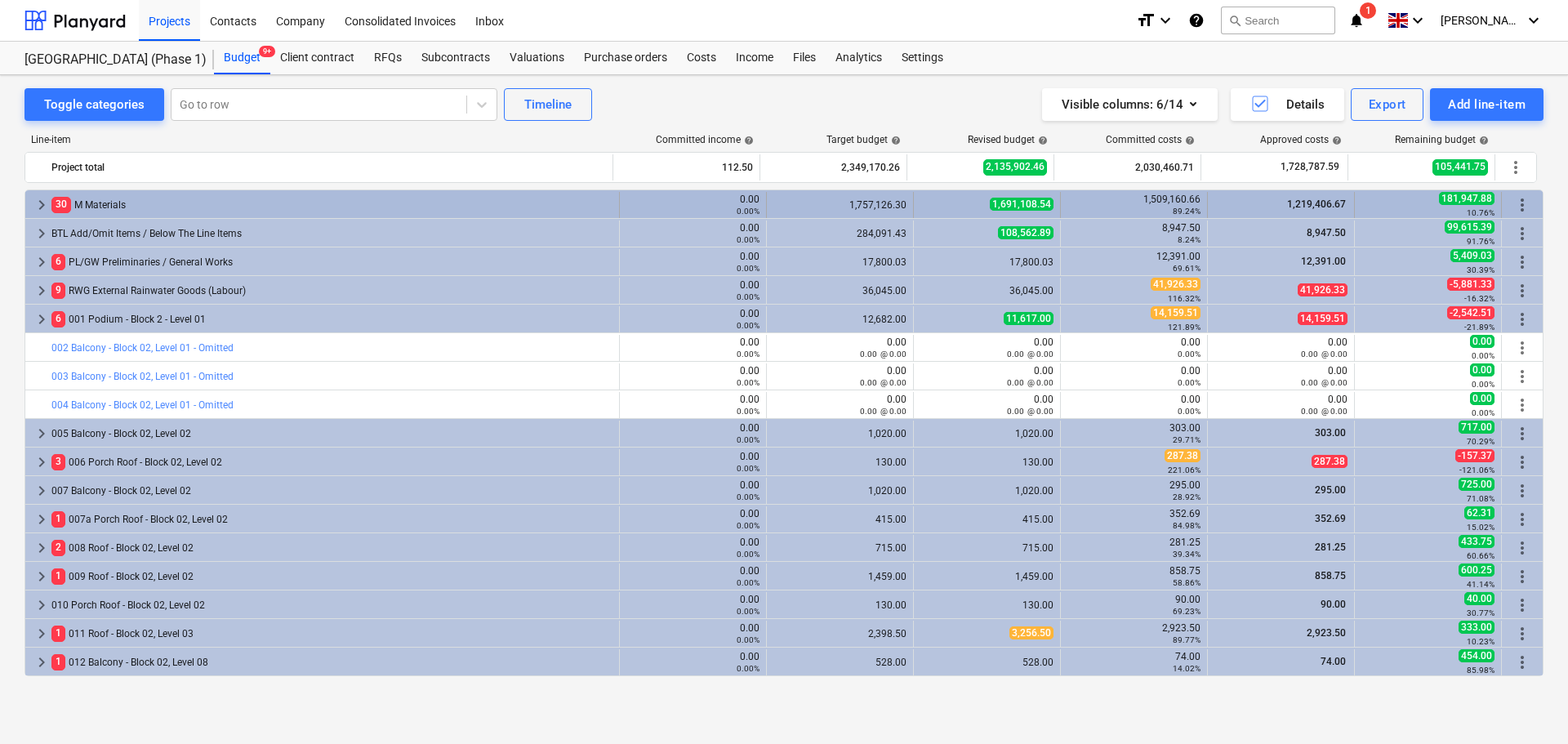
click at [103, 204] on div "30 M Materials" at bounding box center [332, 205] width 561 height 26
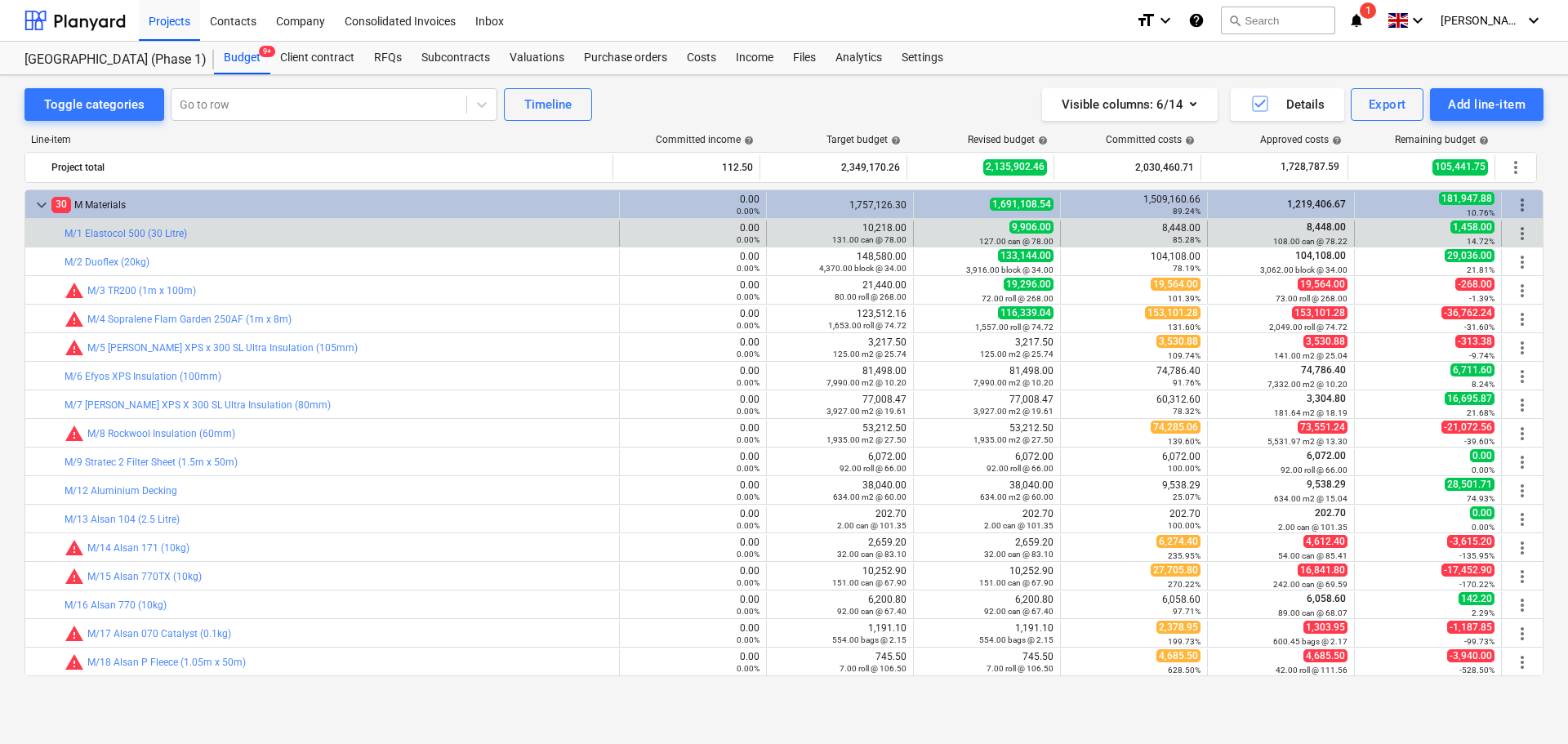
click at [268, 223] on div "bar_chart M/1 Elastocol 500 (30 Litre)" at bounding box center [338, 233] width 548 height 26
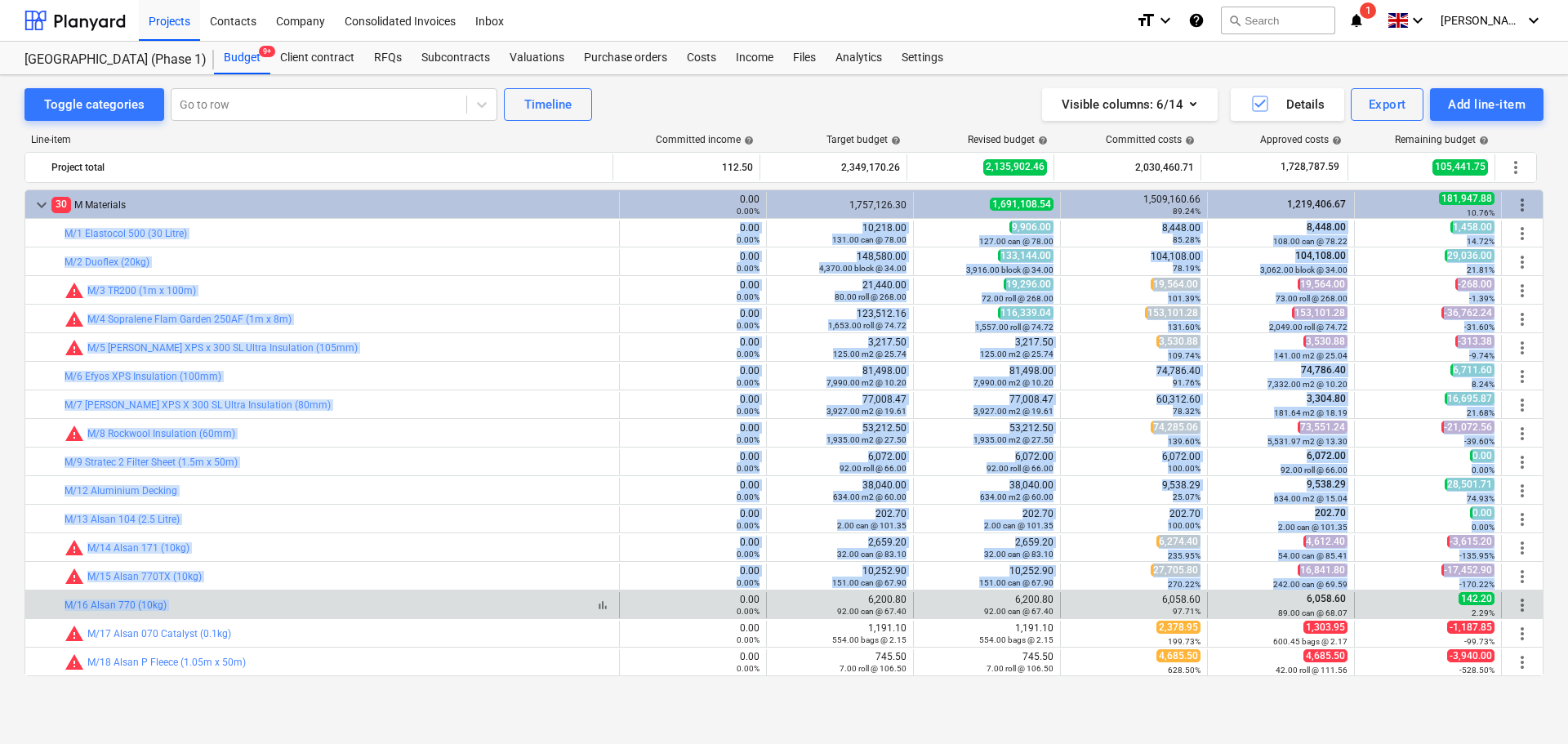
drag, startPoint x: 267, startPoint y: 223, endPoint x: 488, endPoint y: 599, distance: 436.1
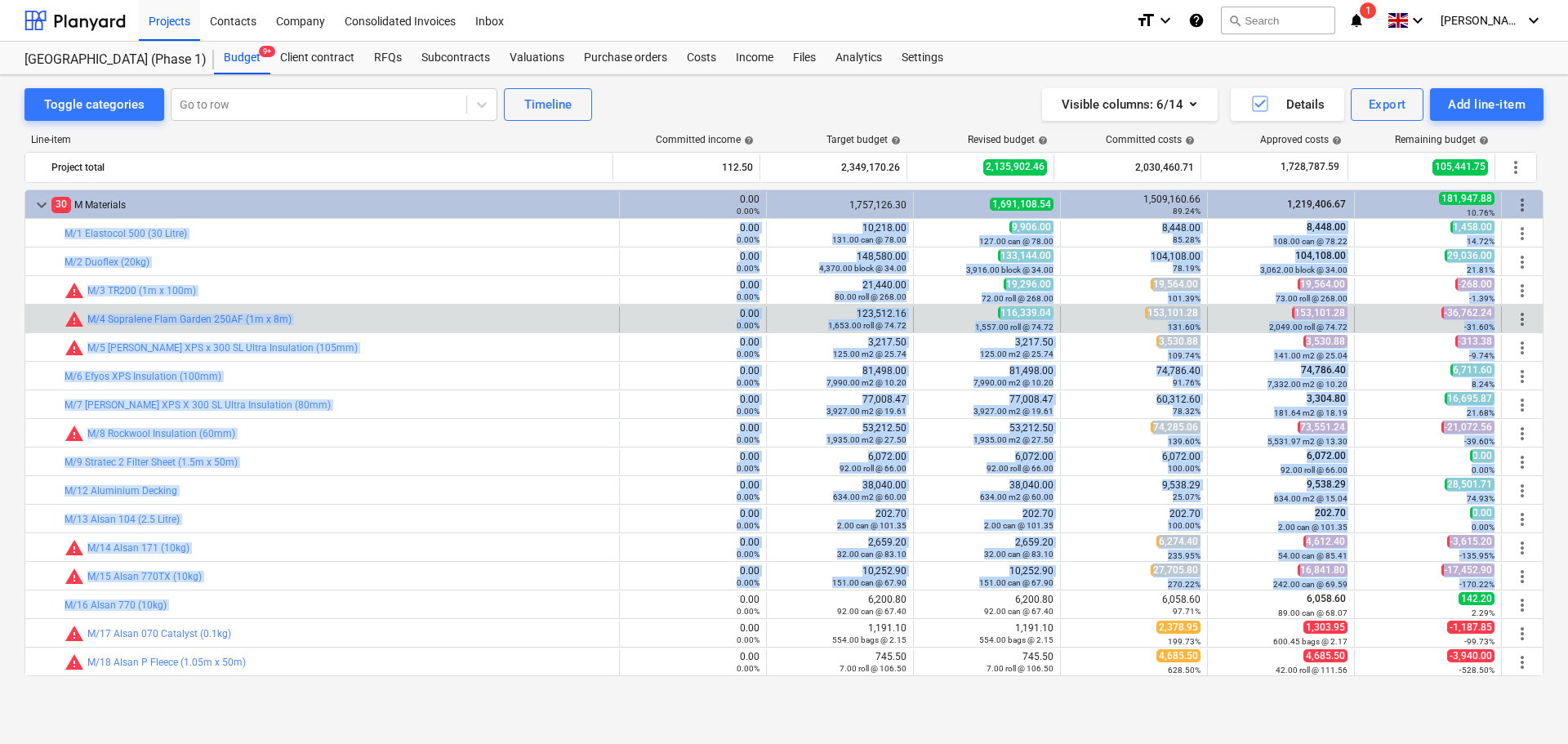
click at [416, 329] on div "bar_chart warning M/4 Sopralene Flam Garden 250AF (1m x 8m)" at bounding box center [338, 319] width 548 height 26
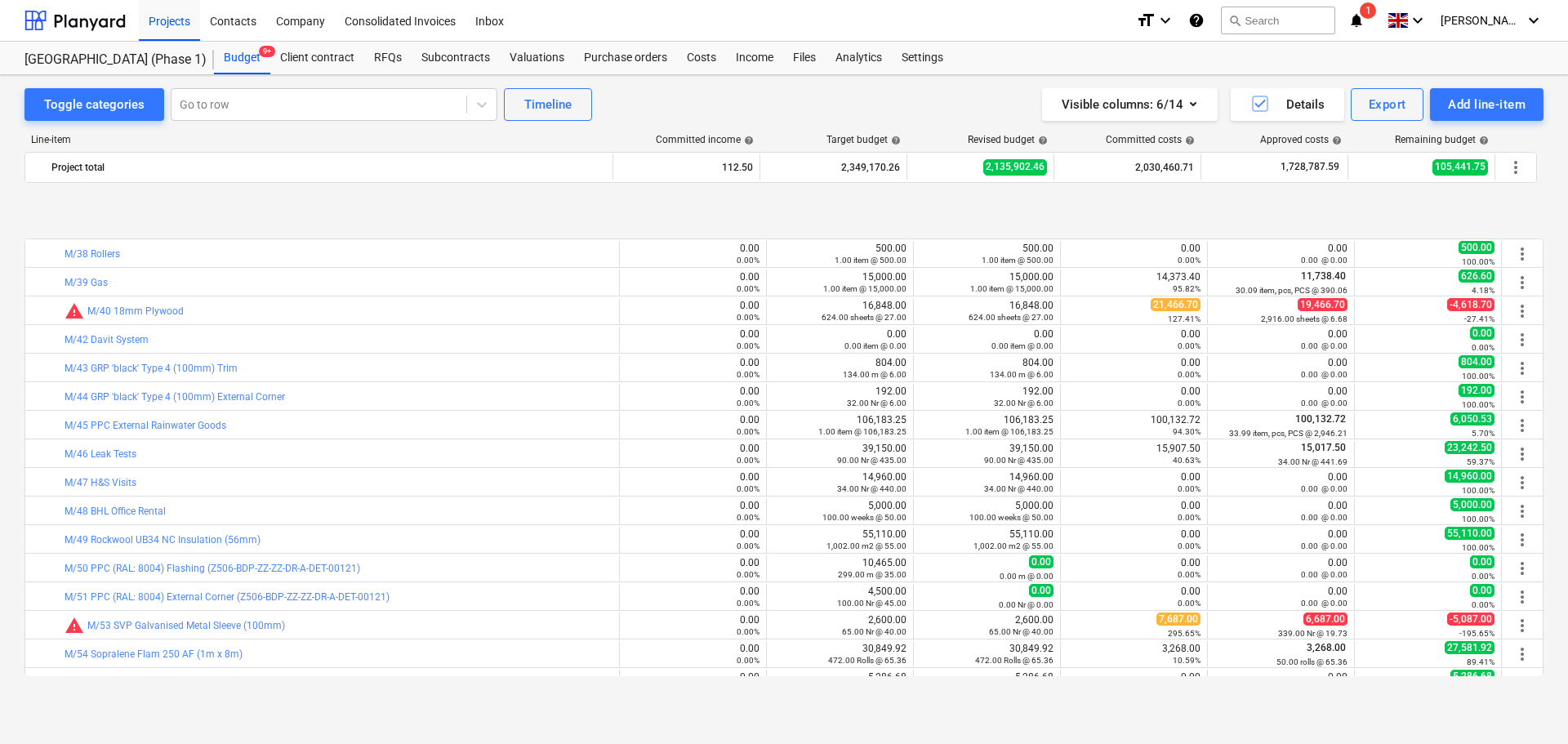
scroll to position [1061, 0]
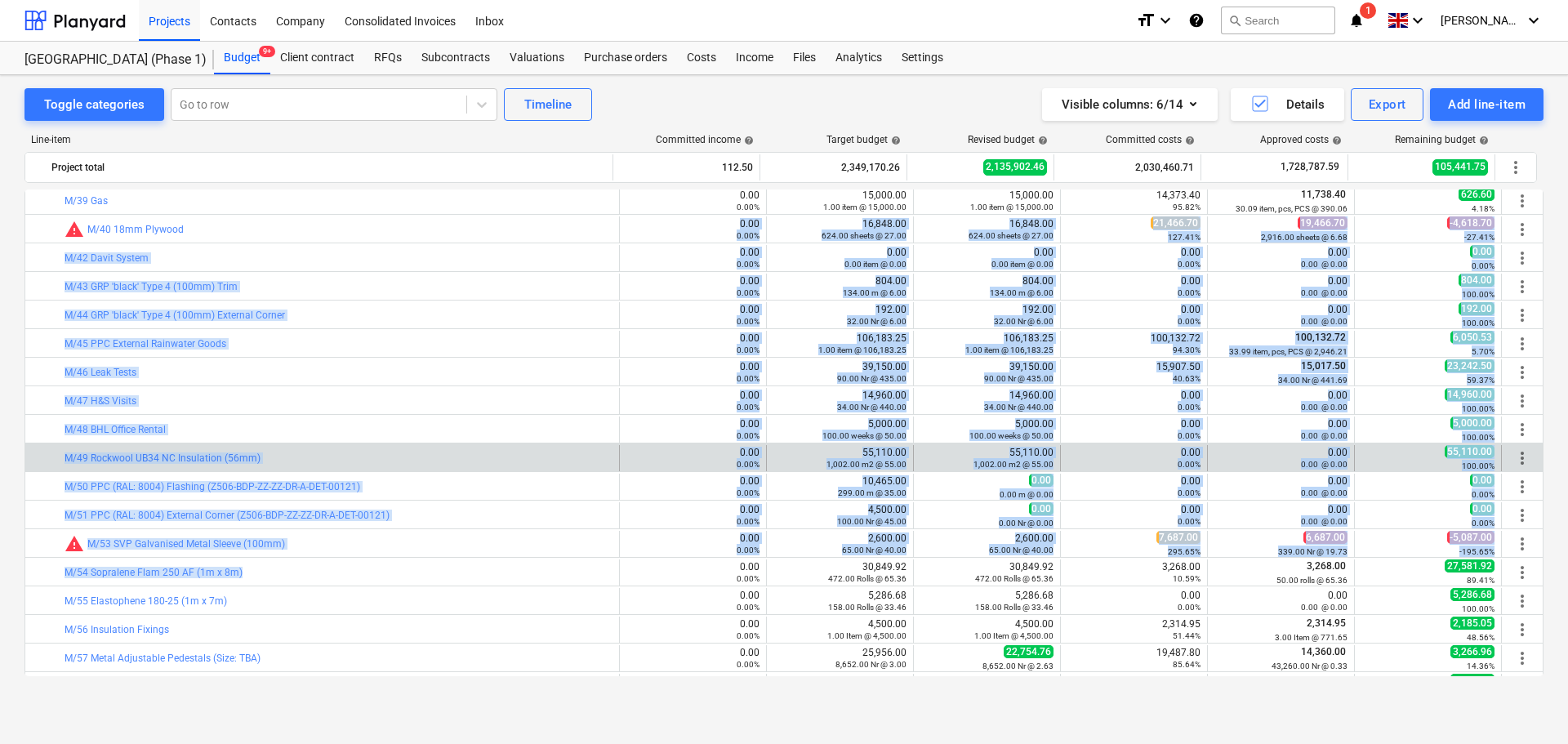
drag, startPoint x: 415, startPoint y: 236, endPoint x: 450, endPoint y: 446, distance: 212.9
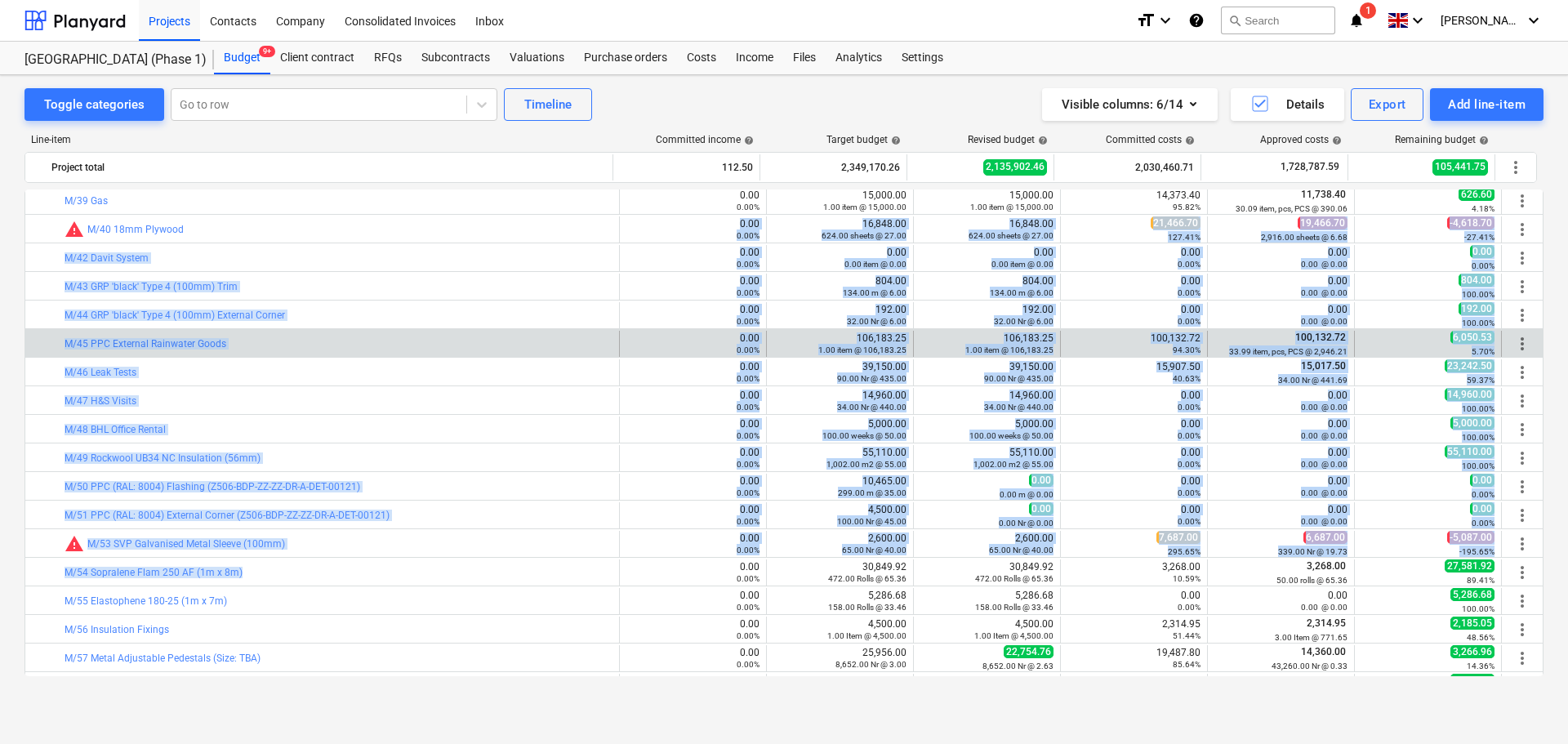
click at [446, 355] on div "bar_chart M/45 PPC External Rainwater Goods" at bounding box center [338, 344] width 548 height 26
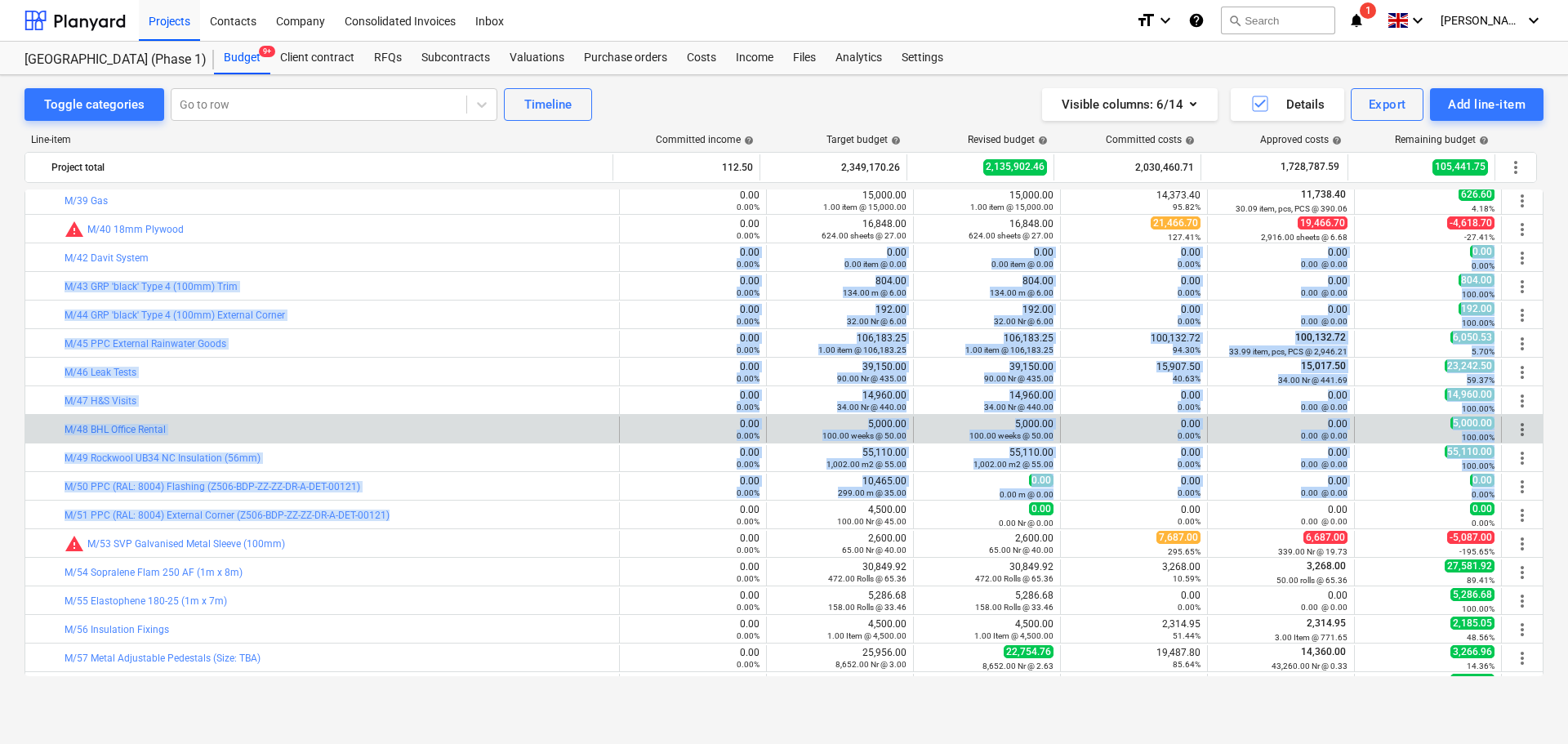
drag, startPoint x: 449, startPoint y: 254, endPoint x: 469, endPoint y: 422, distance: 169.2
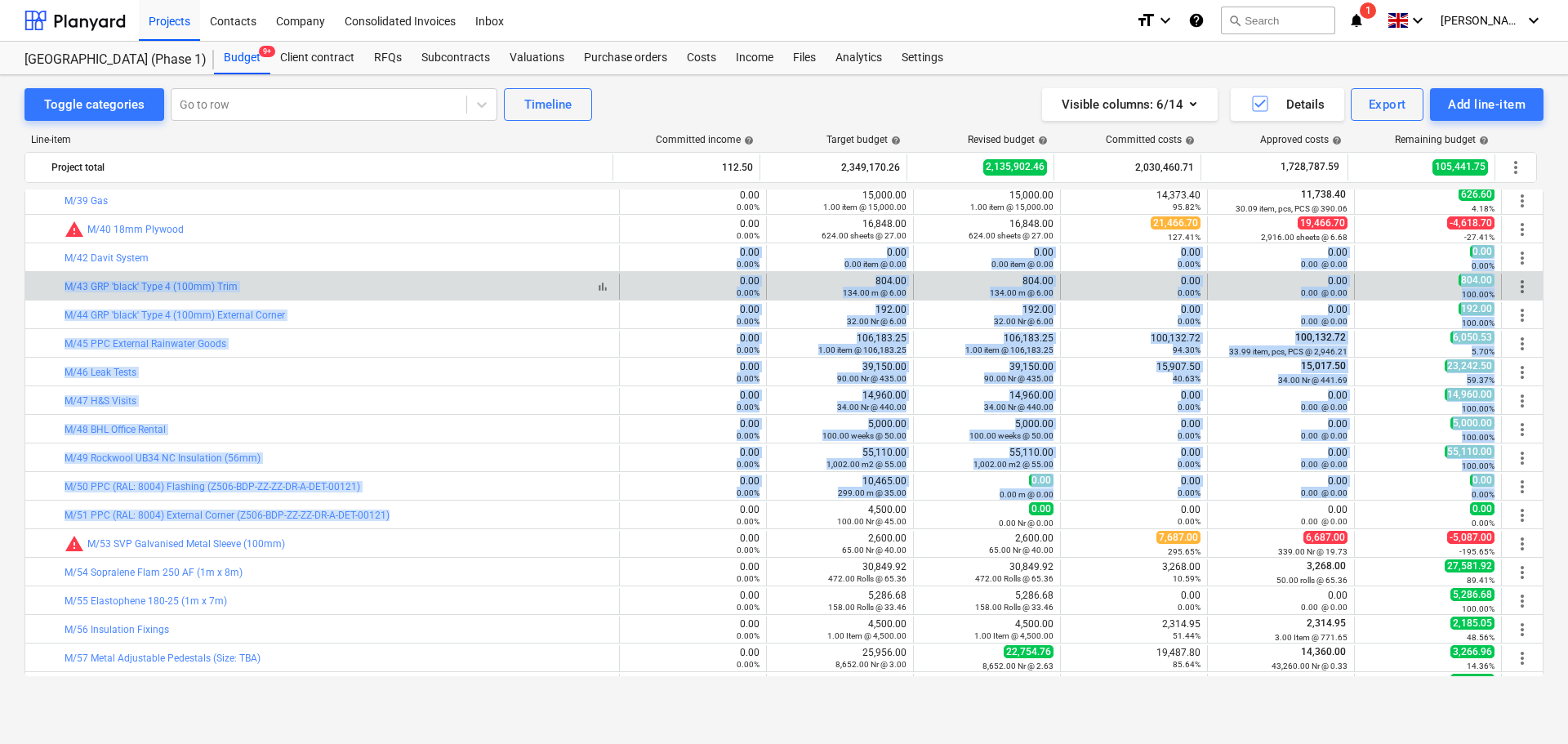
click at [463, 282] on div "bar_chart M/43 GRP 'black' Type 4 (100mm) Trim" at bounding box center [338, 286] width 548 height 11
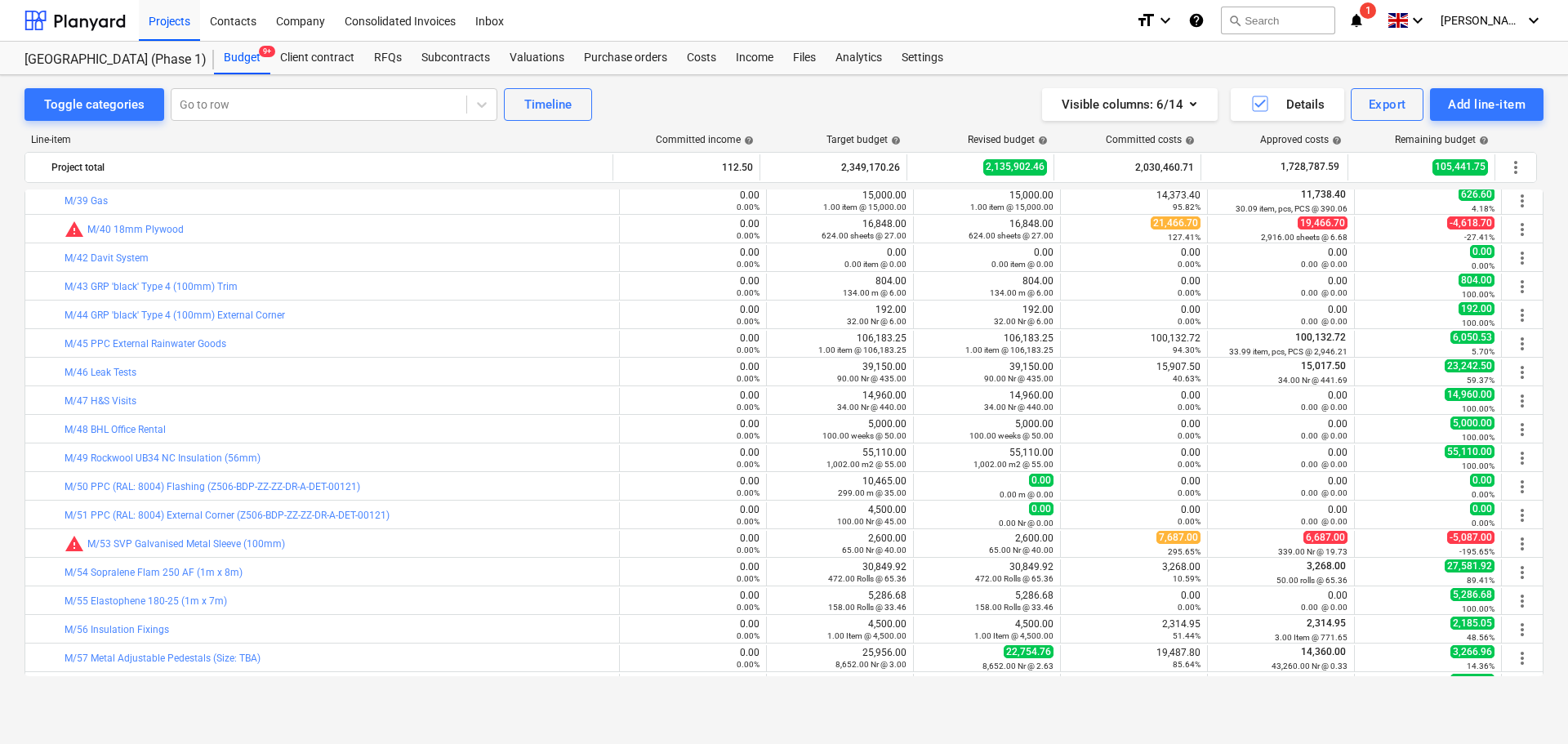
scroll to position [1306, 0]
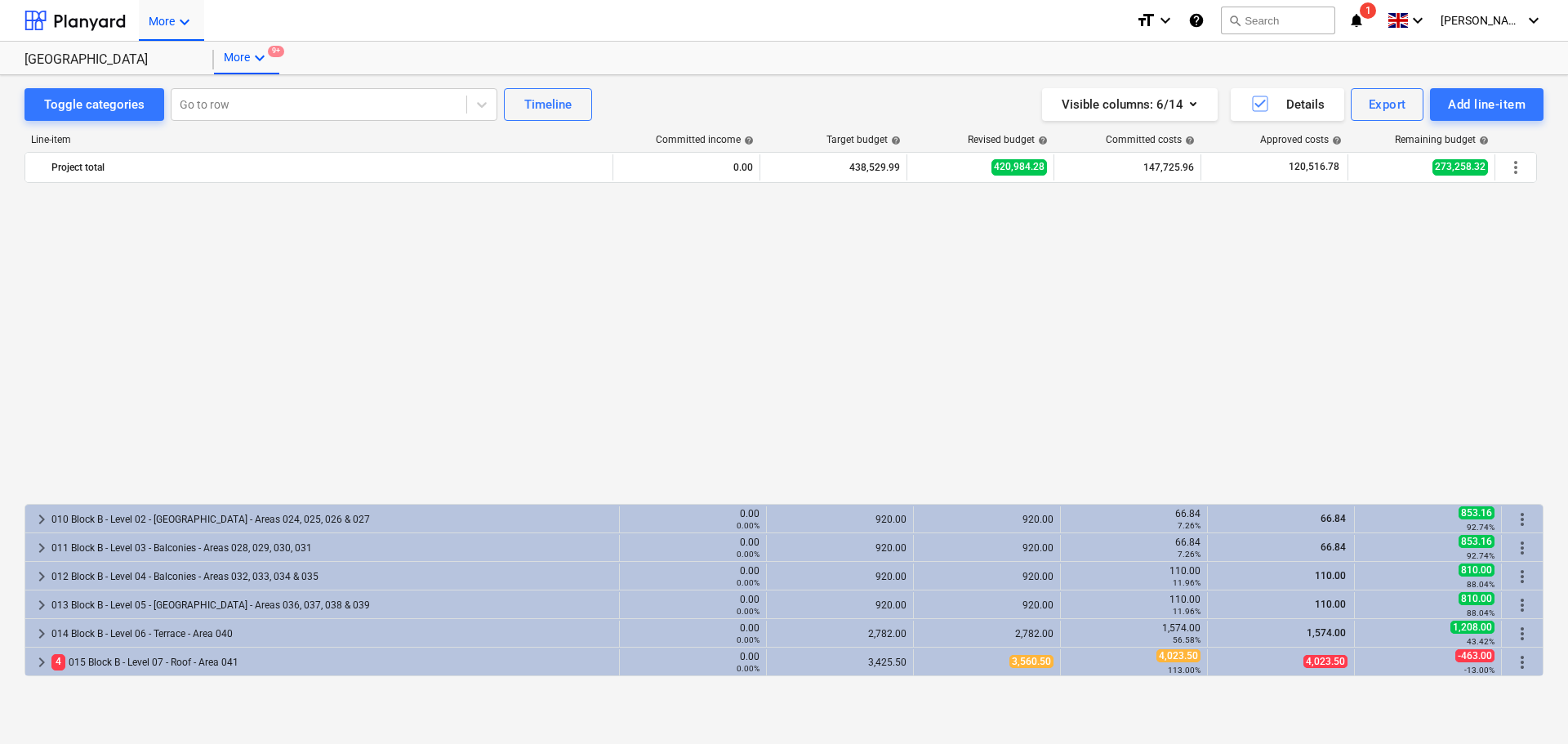
scroll to position [910, 0]
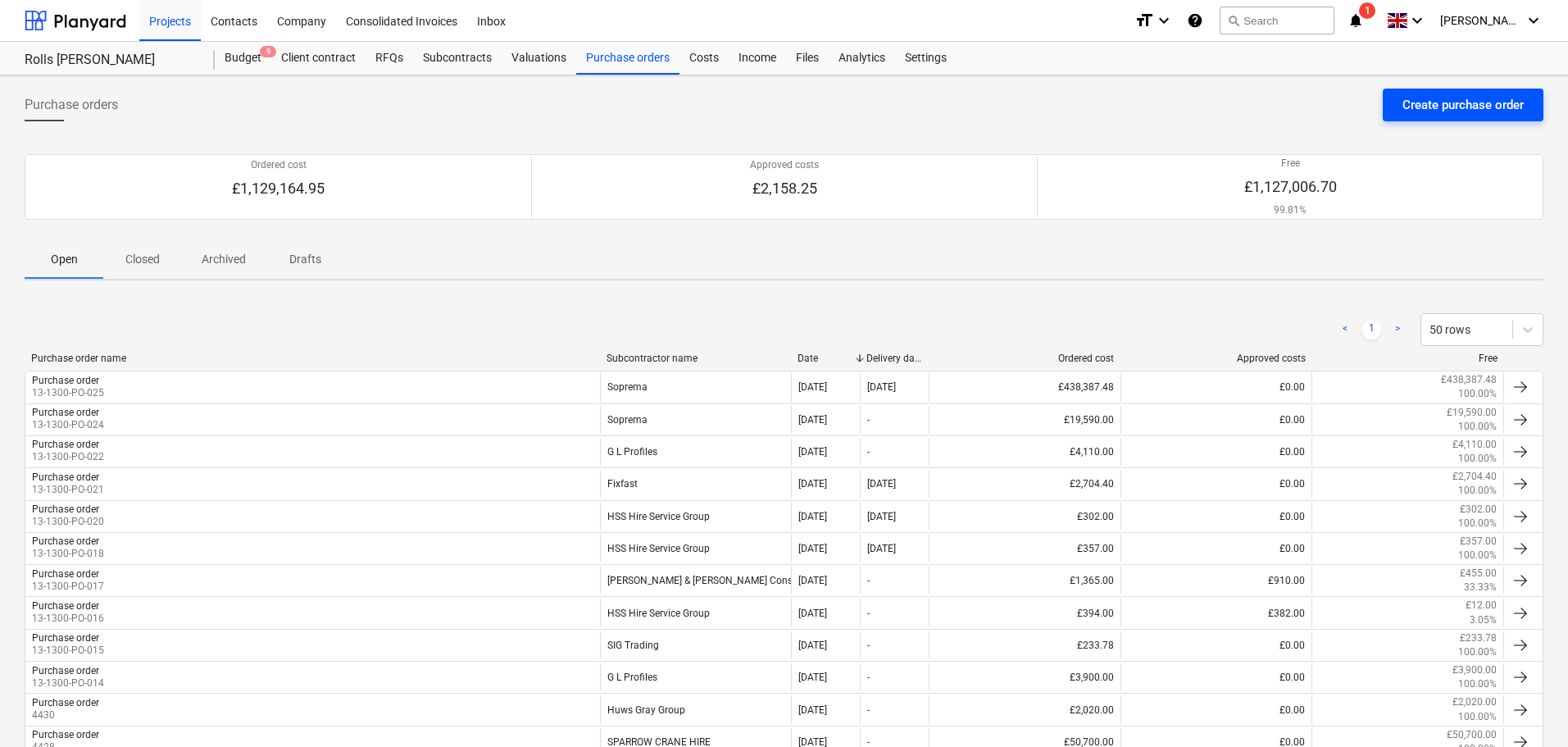
click at [1439, 102] on div "Create purchase order" at bounding box center [1463, 104] width 121 height 21
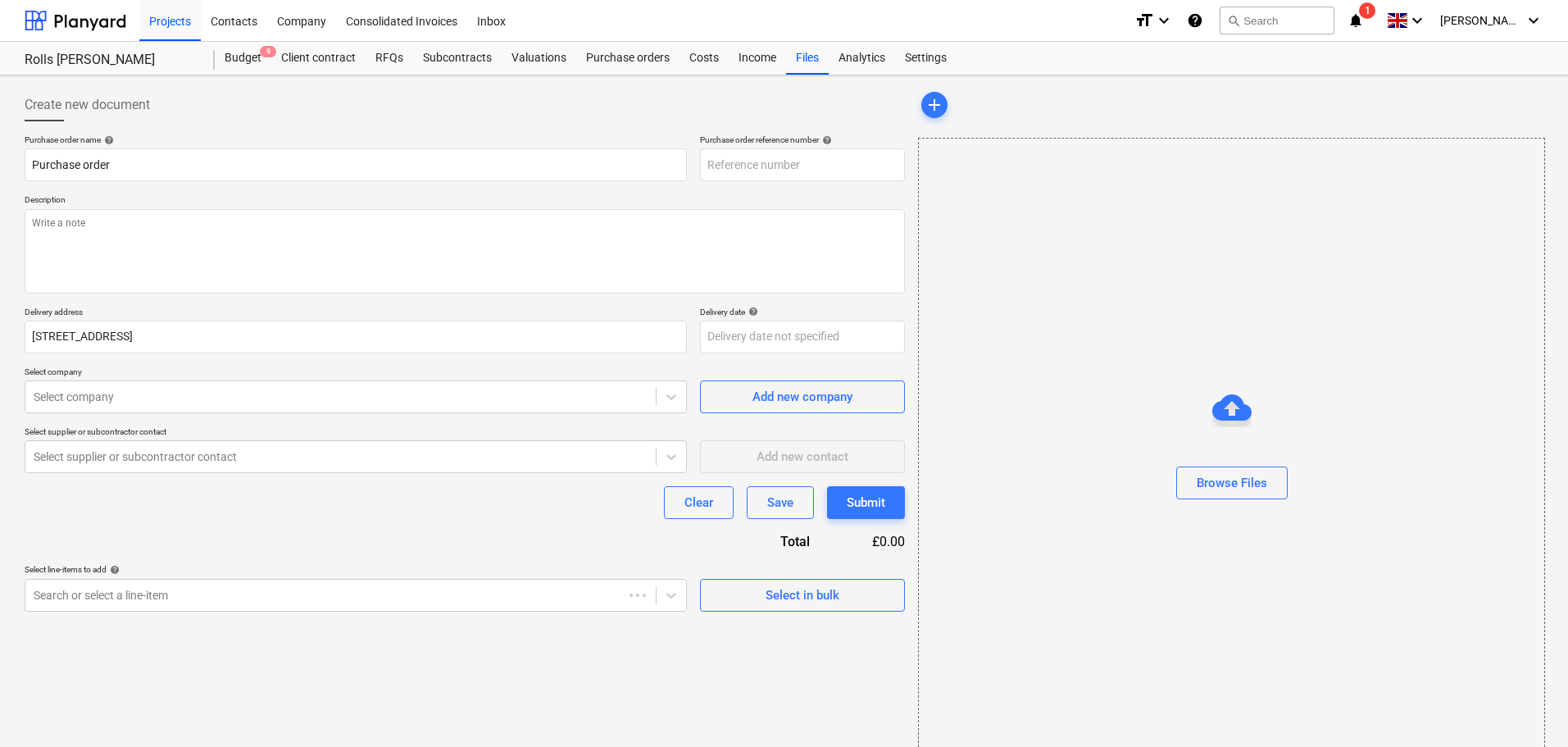
type textarea "x"
type input "13-1300-PO-026"
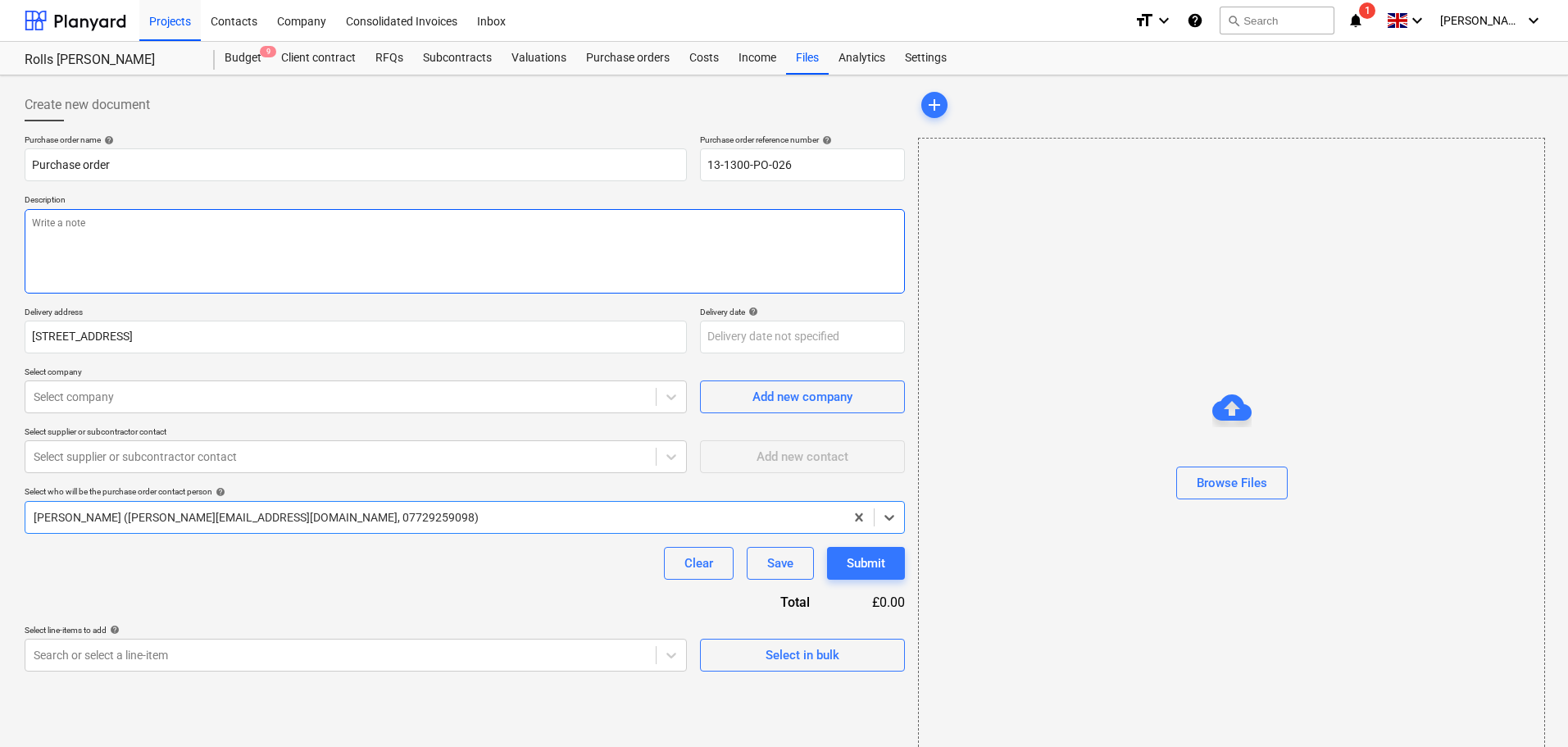
click at [357, 225] on textarea at bounding box center [464, 251] width 880 height 85
paste textarea "Site Contact Robbie Hempsey 07427 816008 or Skyler Office 01634791810.Driver to…"
type textarea "x"
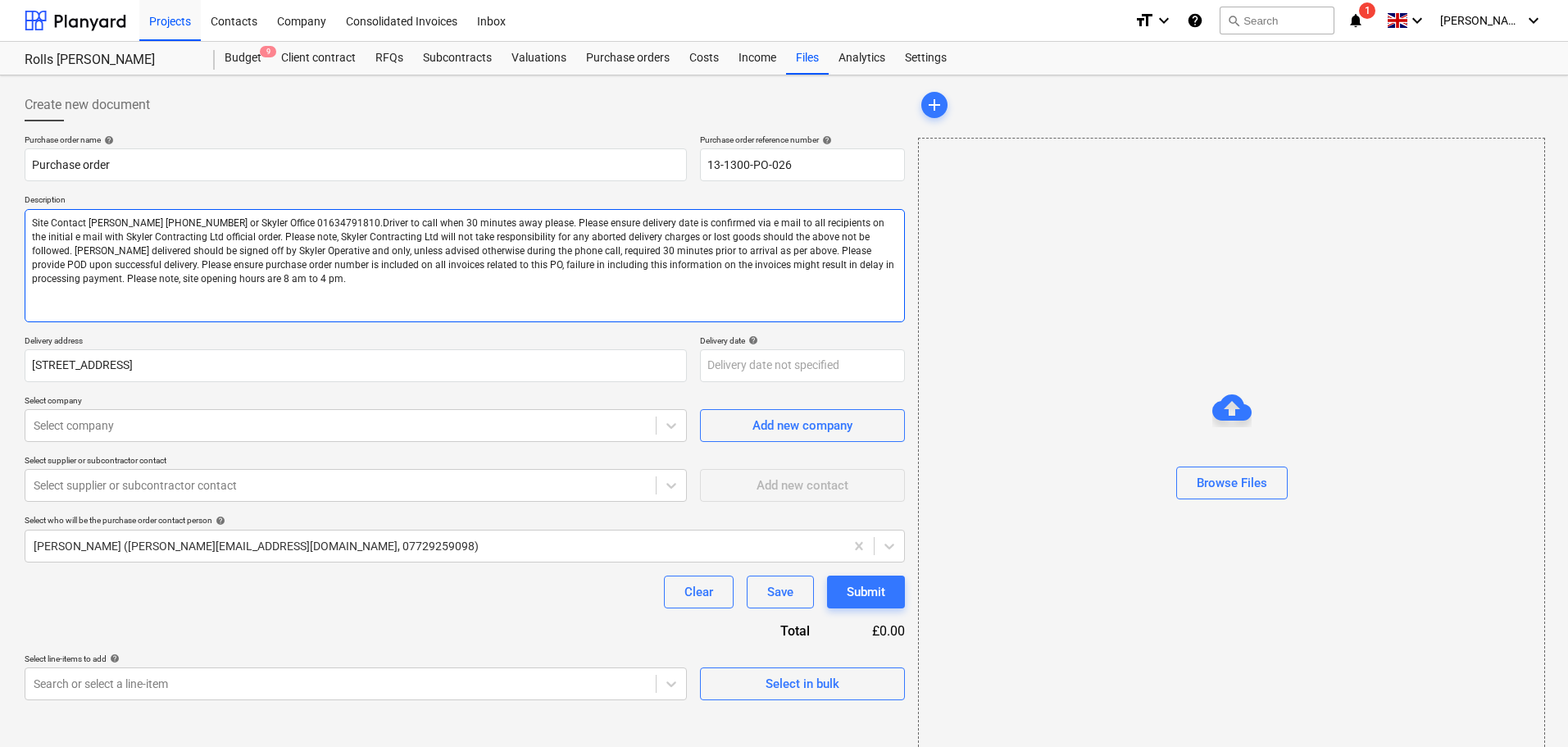
type textarea "Site Contact Robbie Hempsey 07427 816008 or Skyler Office 01634791810.Driver to…"
click at [335, 100] on div "Create new document" at bounding box center [464, 105] width 880 height 32
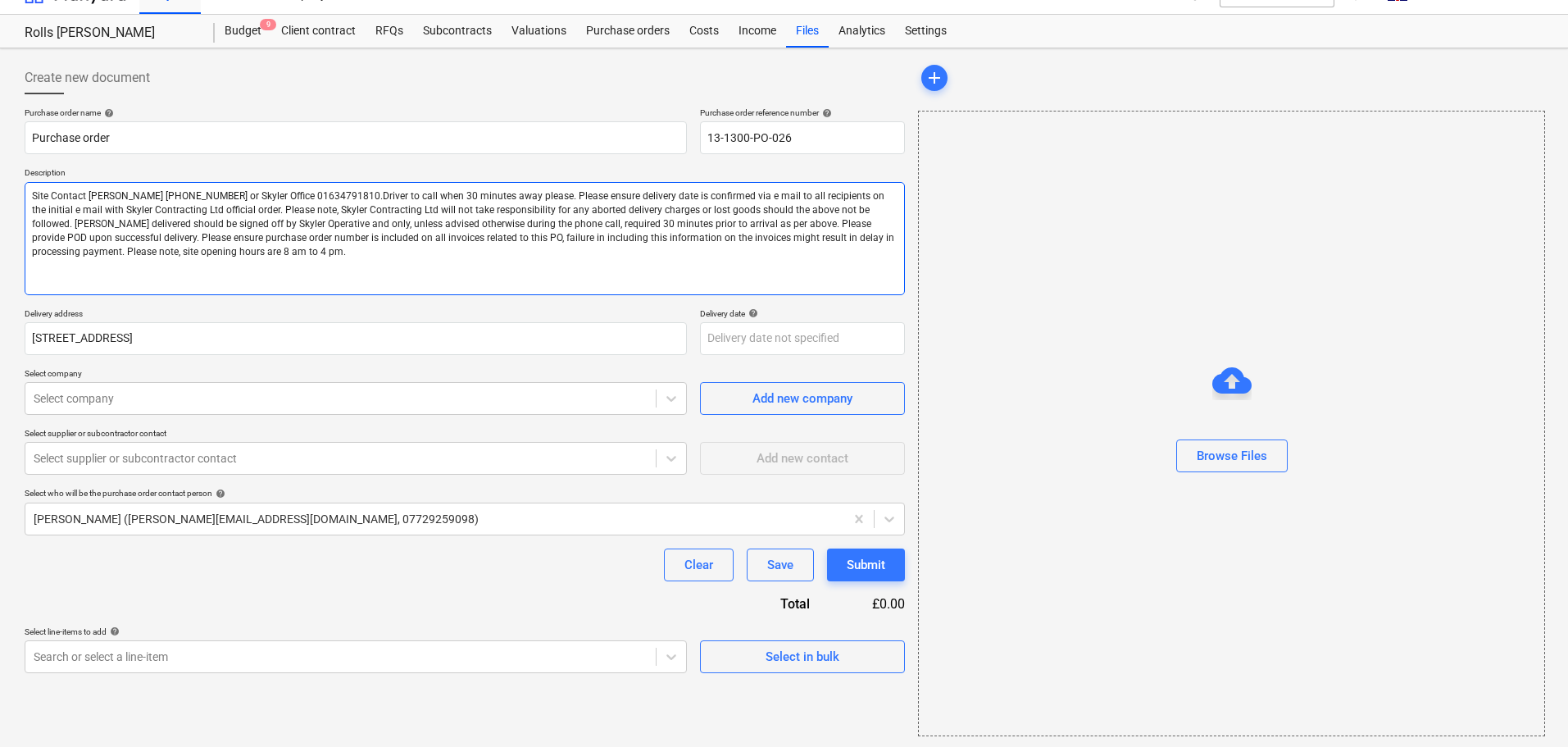
scroll to position [30, 0]
drag, startPoint x: 355, startPoint y: 251, endPoint x: 149, endPoint y: 163, distance: 224.0
click at [149, 163] on div "Purchase order name help Purchase order Purchase order reference number help 13…" at bounding box center [464, 388] width 880 height 566
click at [291, 227] on textarea "Site Contact Robbie Hempsey 07427 816008 or Skyler Office 01634791810.Driver to…" at bounding box center [464, 236] width 880 height 114
type textarea "x"
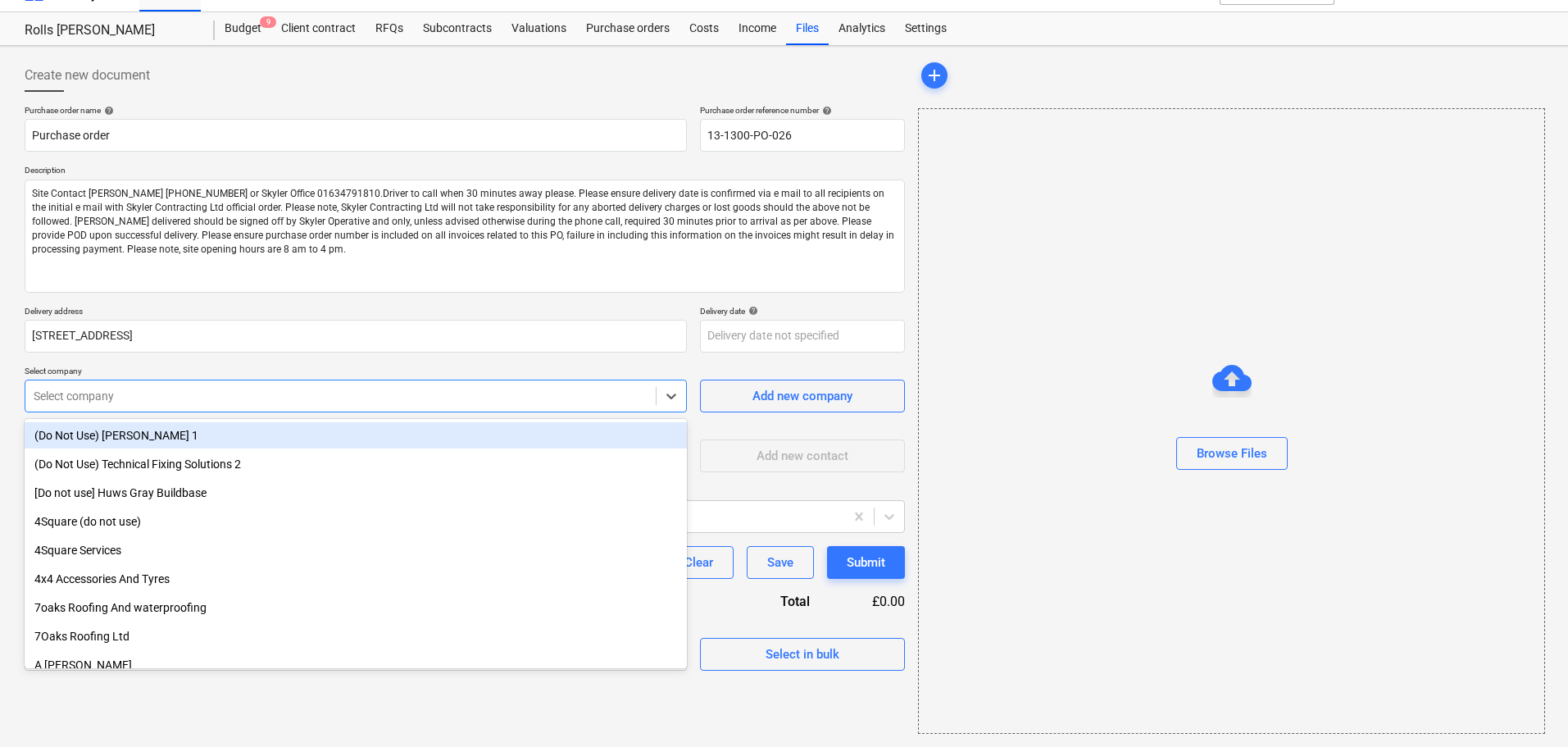
click at [175, 382] on div "Select company" at bounding box center [356, 396] width 662 height 32
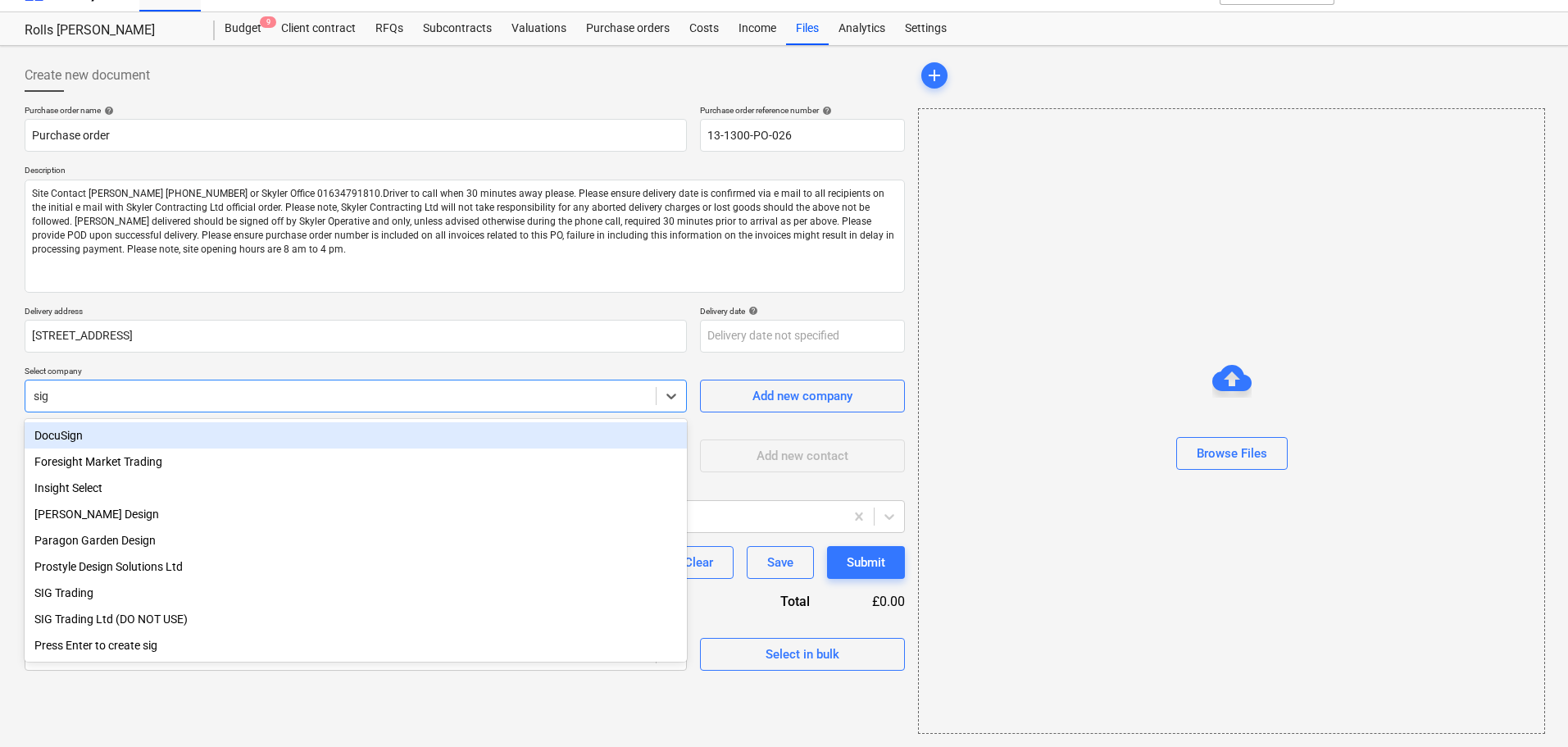
type input "sig"
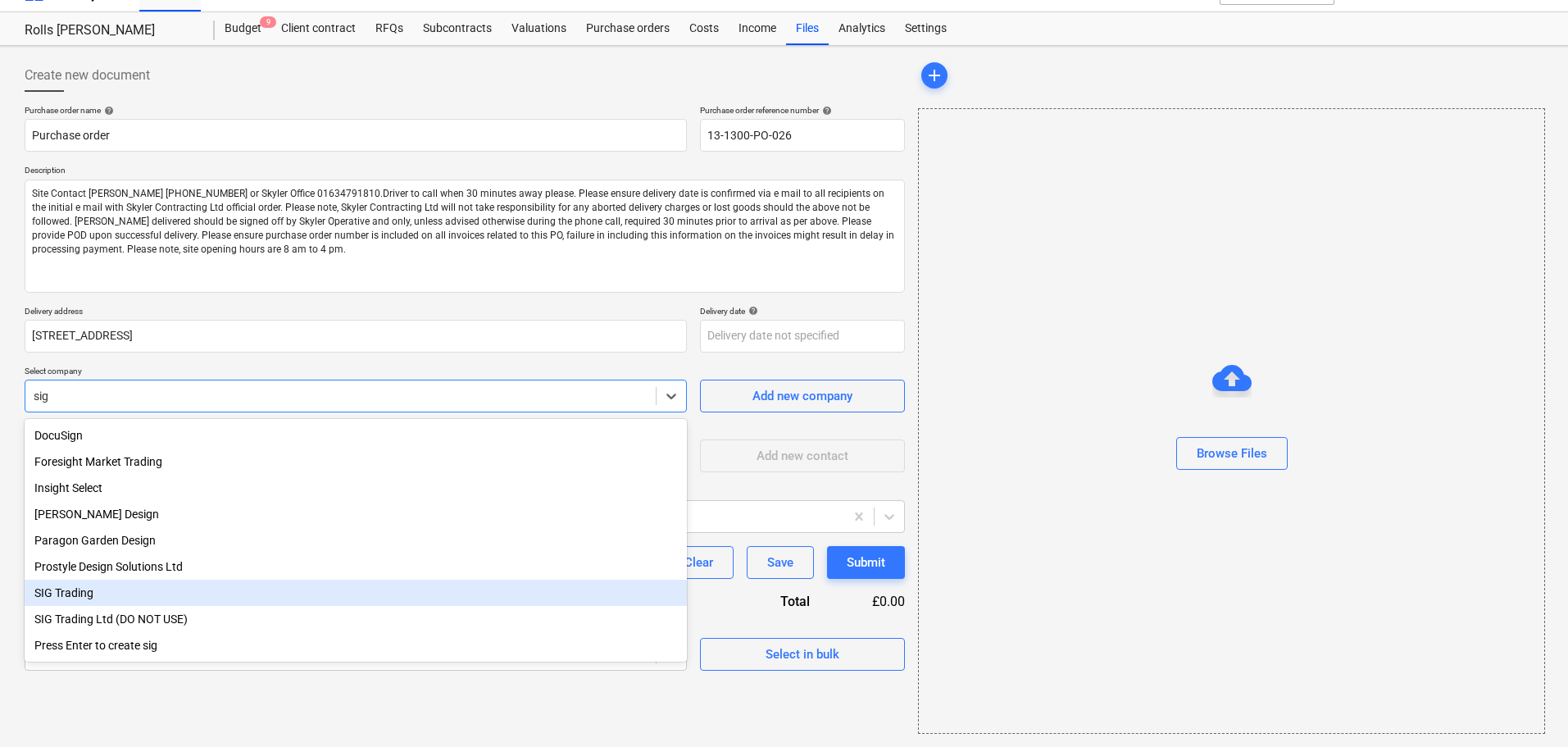
click at [73, 594] on div "SIG Trading" at bounding box center [356, 592] width 662 height 26
type textarea "x"
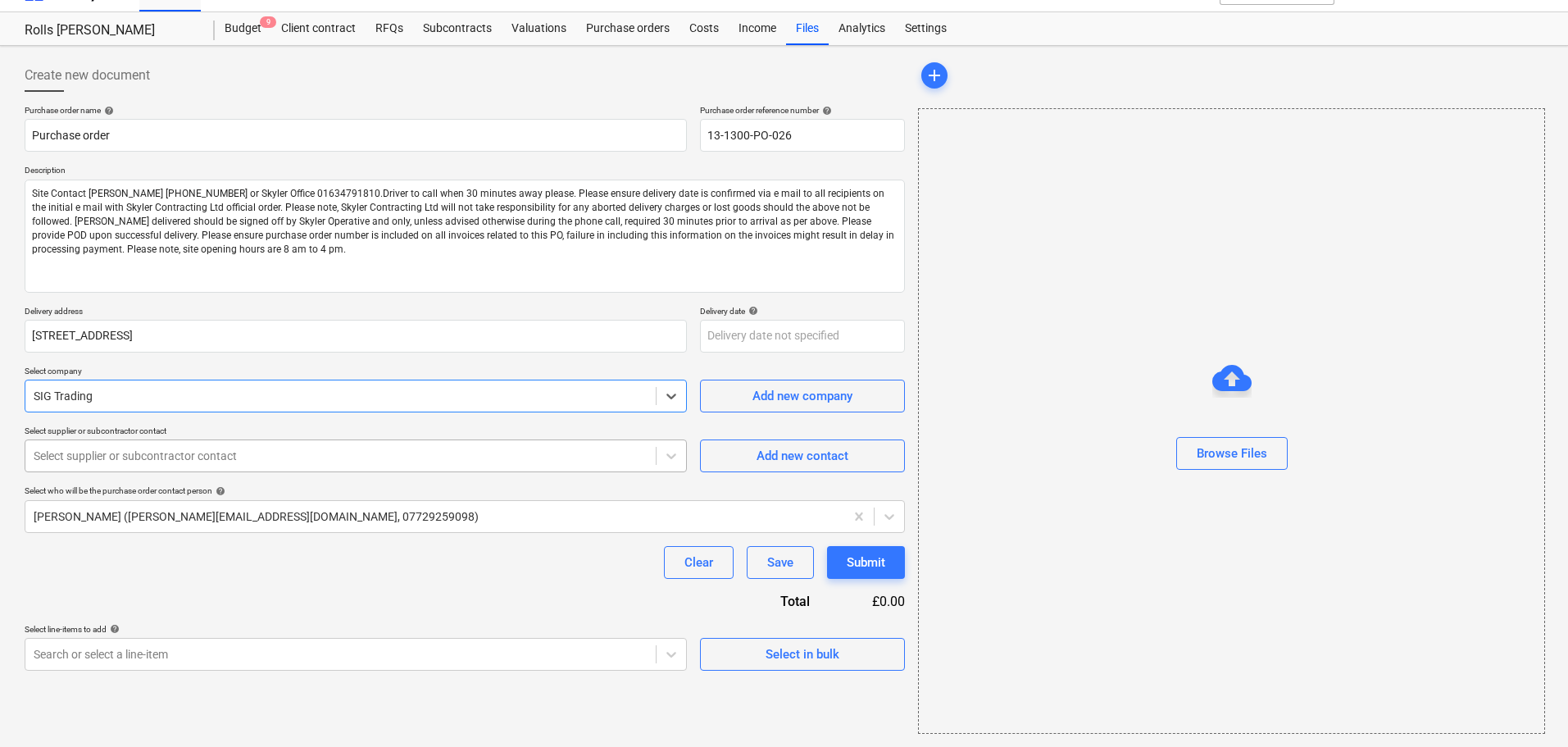
click at [160, 452] on div at bounding box center [340, 455] width 614 height 16
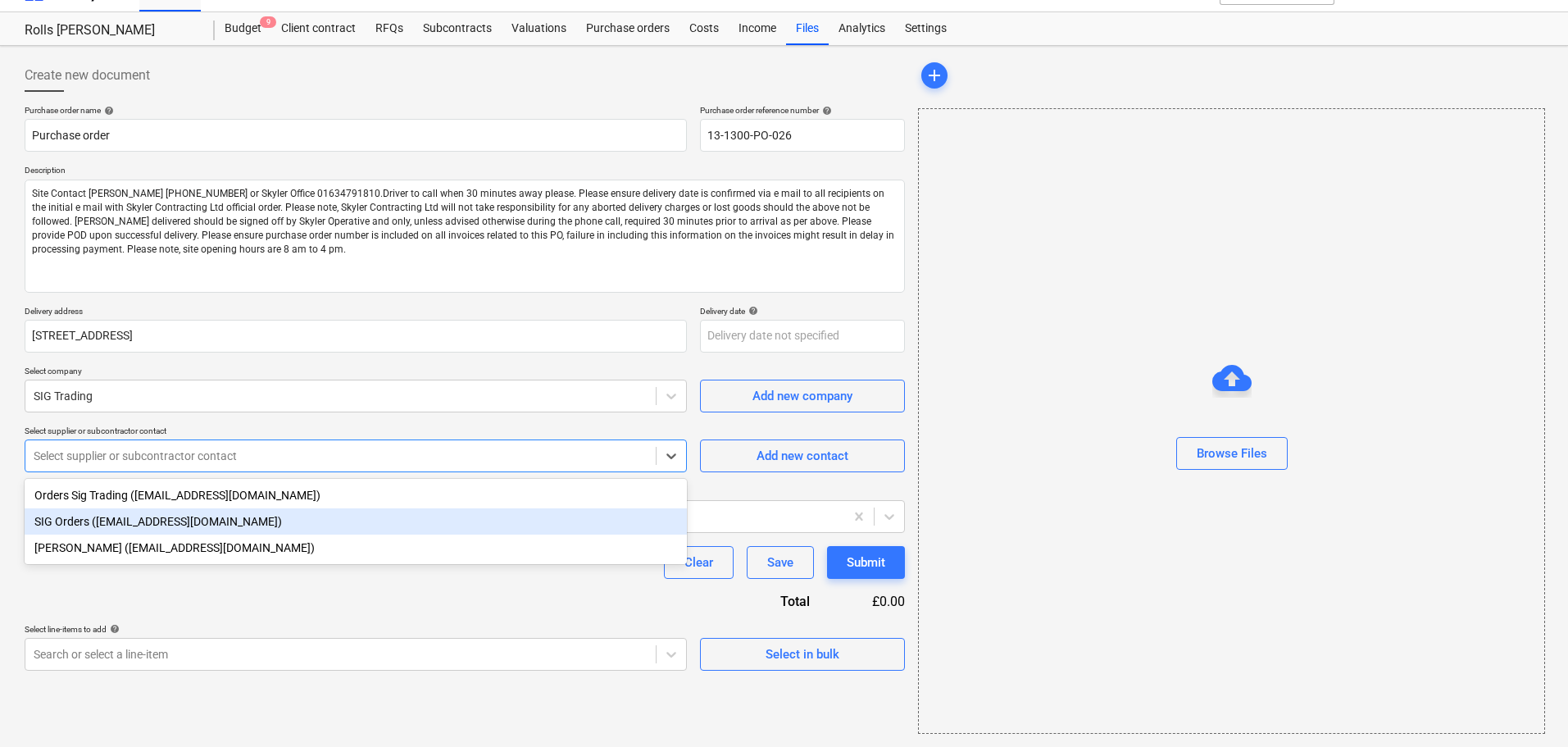
click at [147, 522] on div "SIG Orders (noemail@sig.com)" at bounding box center [356, 521] width 662 height 26
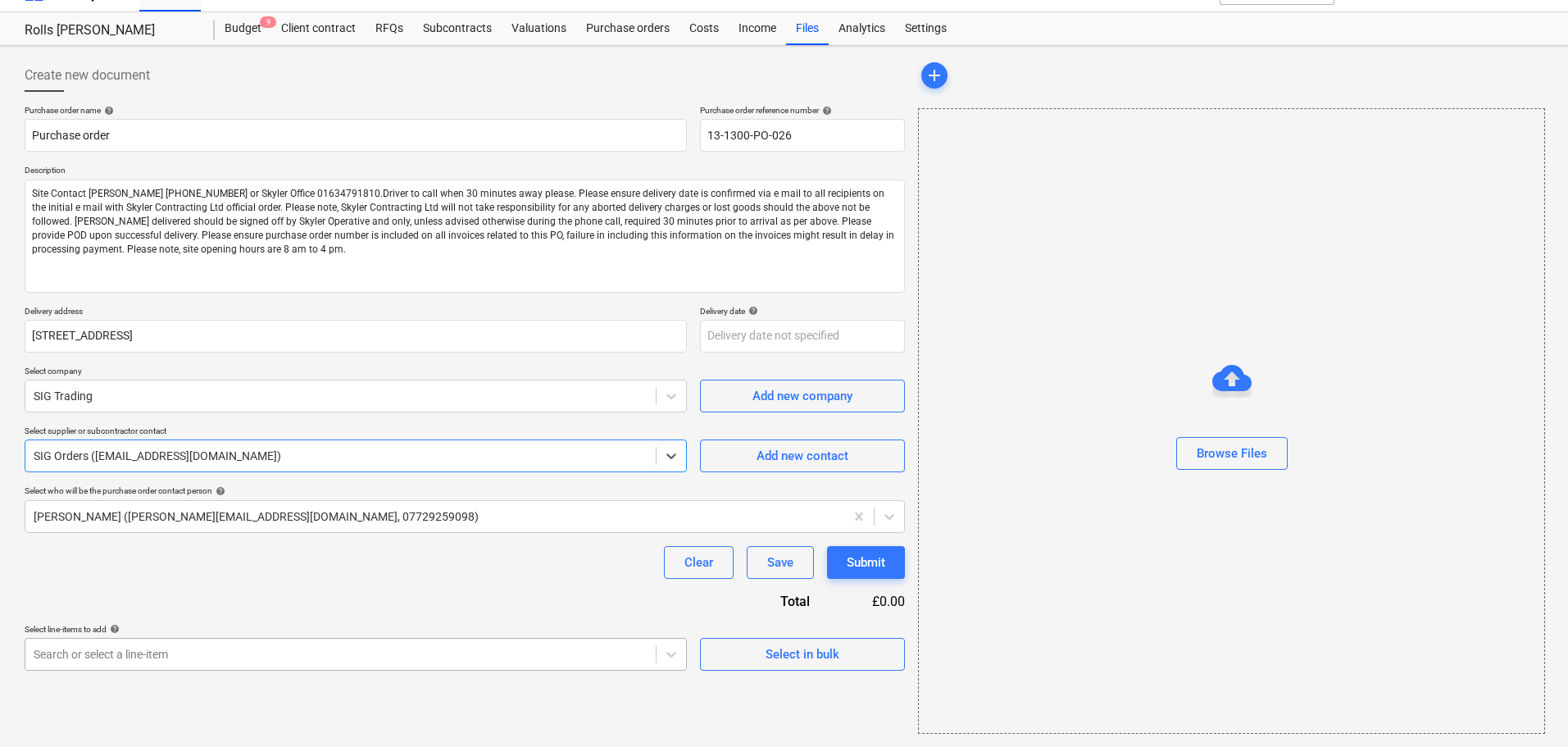
type textarea "x"
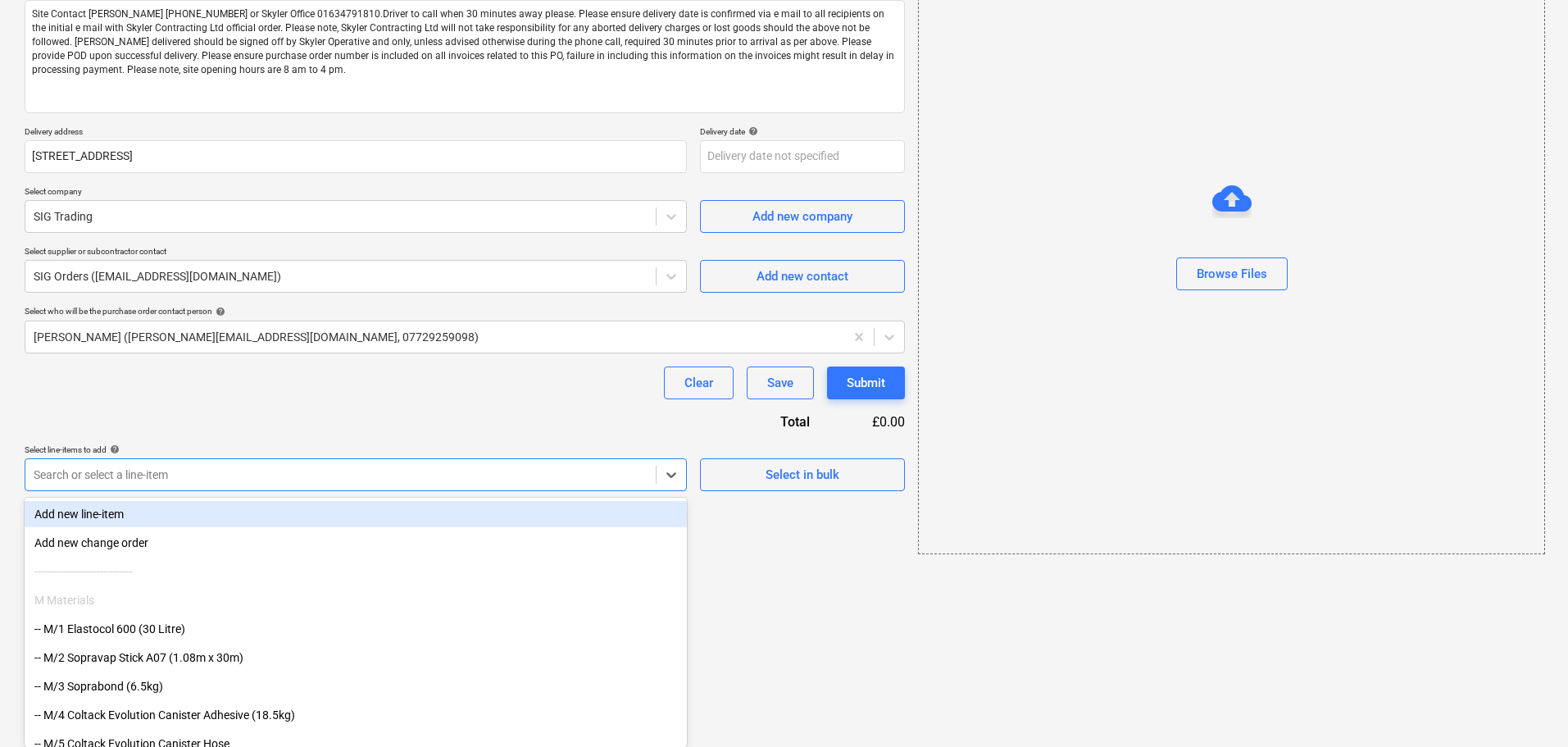
click at [242, 538] on body "Projects Contacts Company Consolidated Invoices Inbox format_size keyboard_arro…" at bounding box center [784, 164] width 1568 height 747
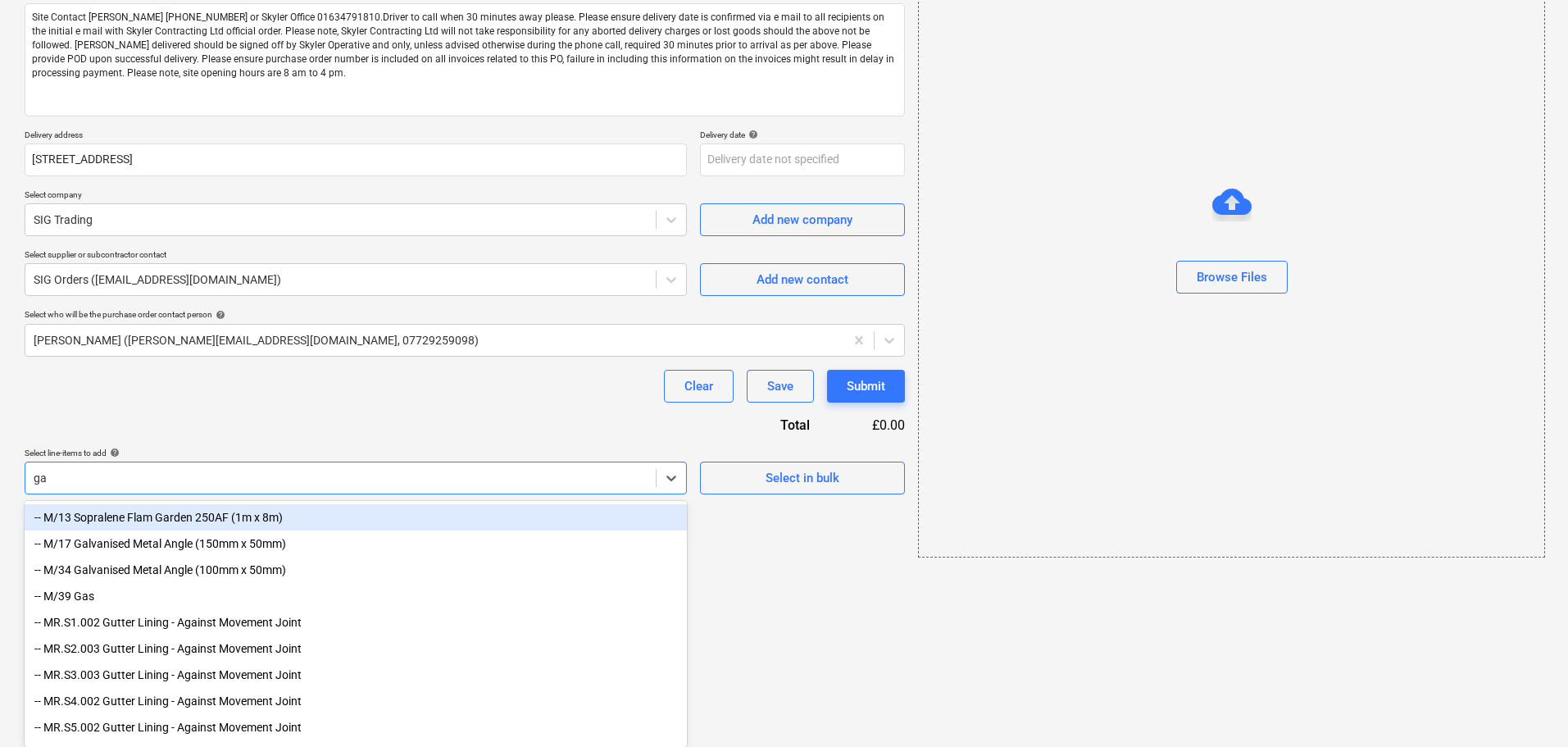
type input "gas"
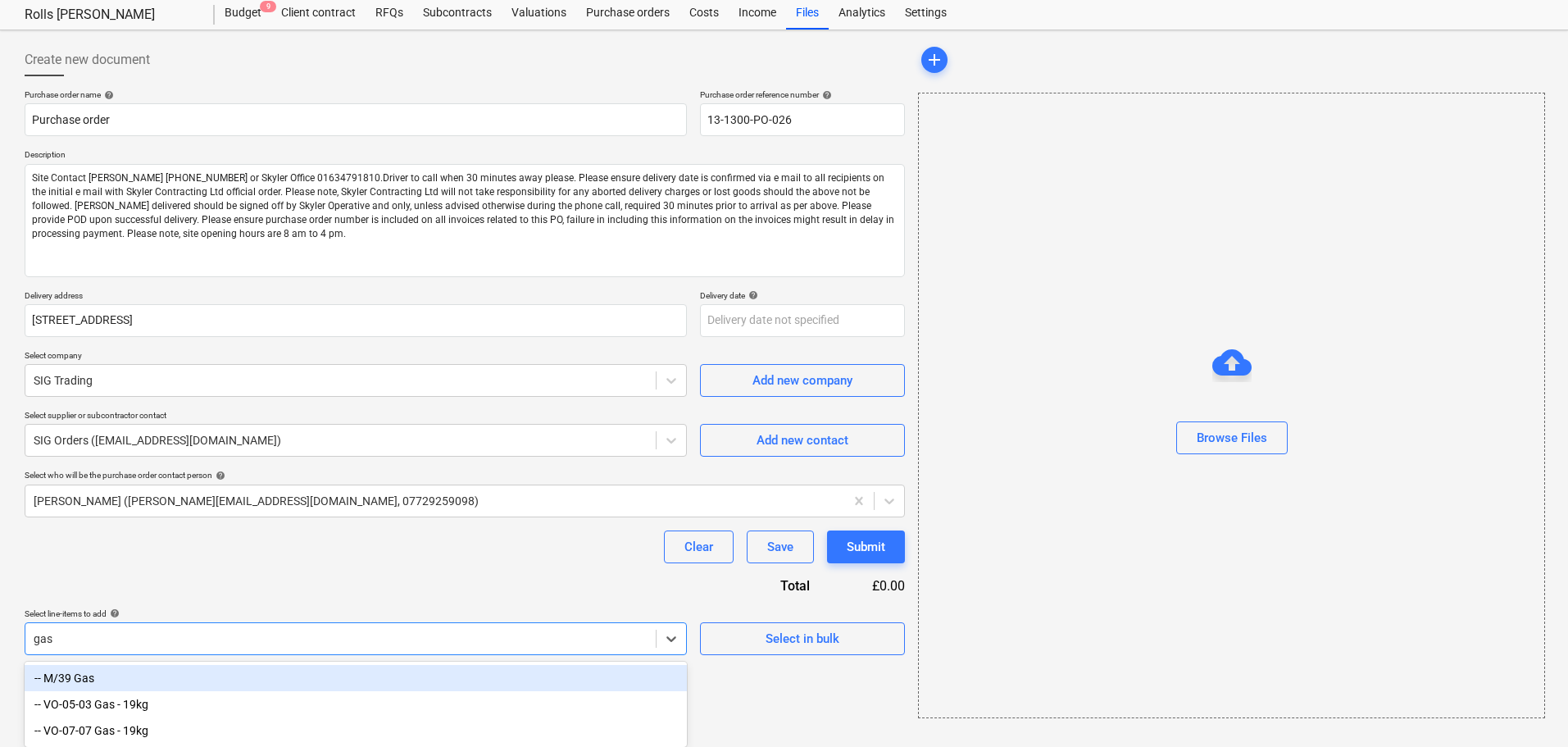
click at [185, 675] on div "-- M/39 Gas" at bounding box center [356, 678] width 662 height 26
type textarea "x"
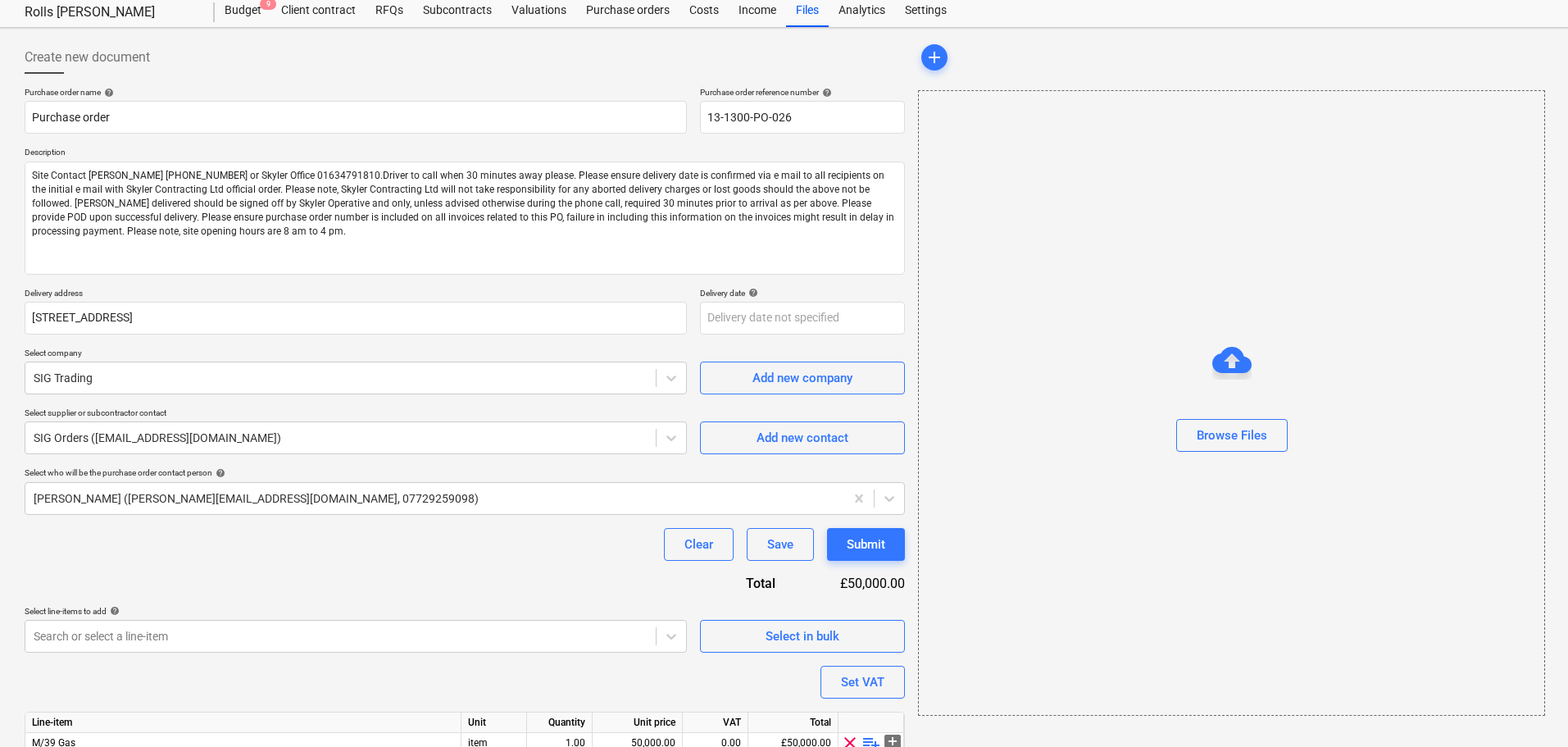
click at [337, 588] on div "Purchase order name help Purchase order Purchase order reference number help 13…" at bounding box center [464, 446] width 880 height 720
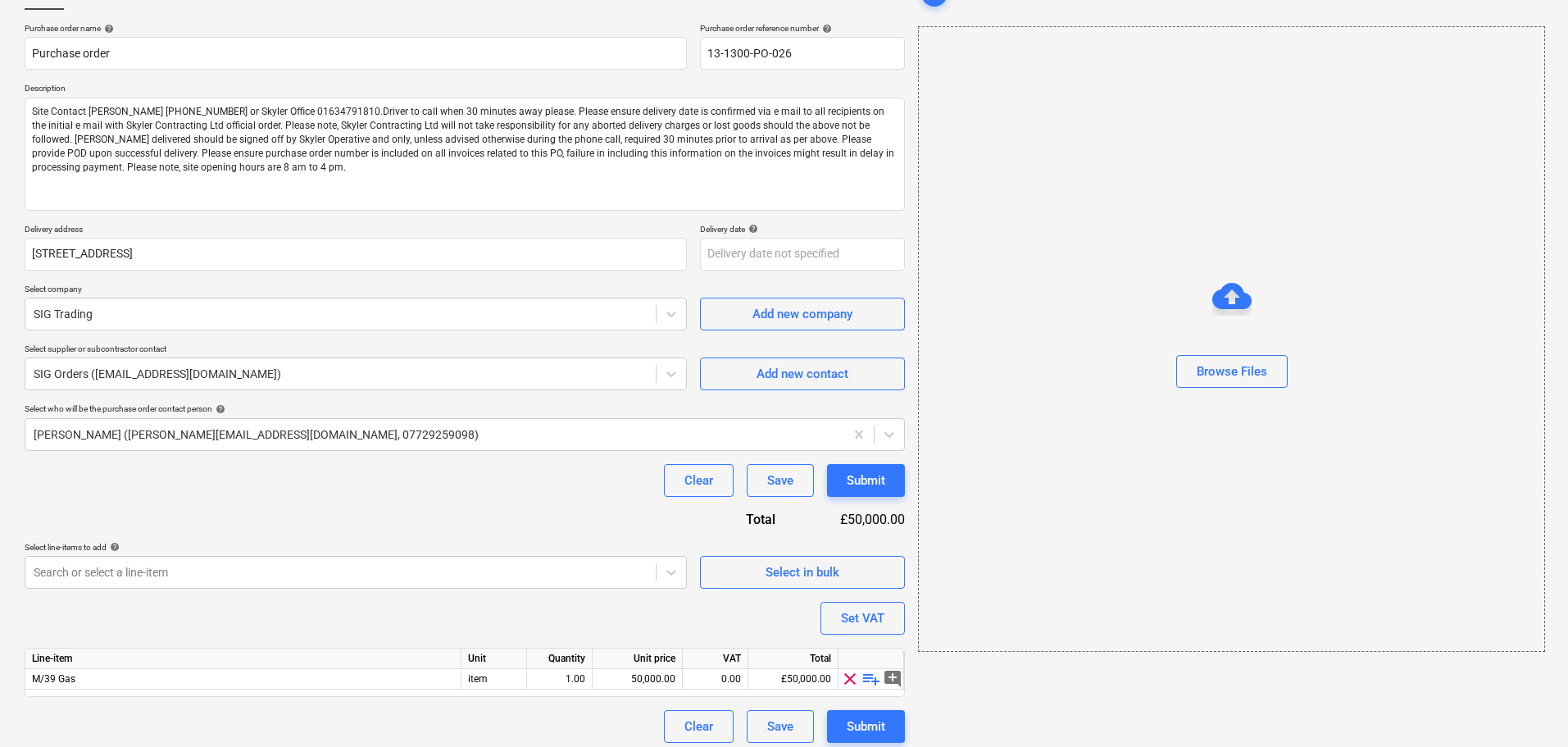
scroll to position [120, 0]
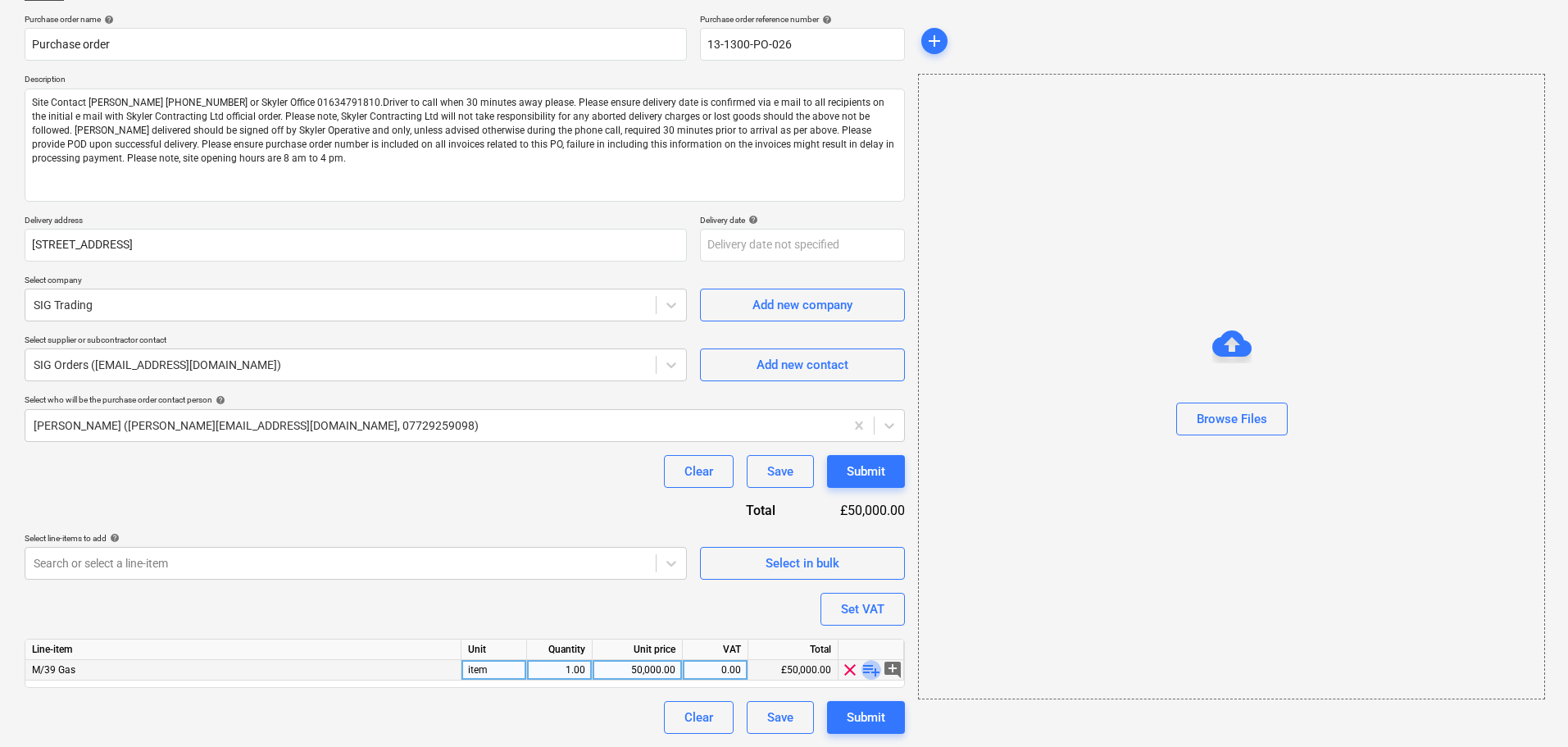
click at [864, 668] on span "playlist_add" at bounding box center [871, 669] width 20 height 20
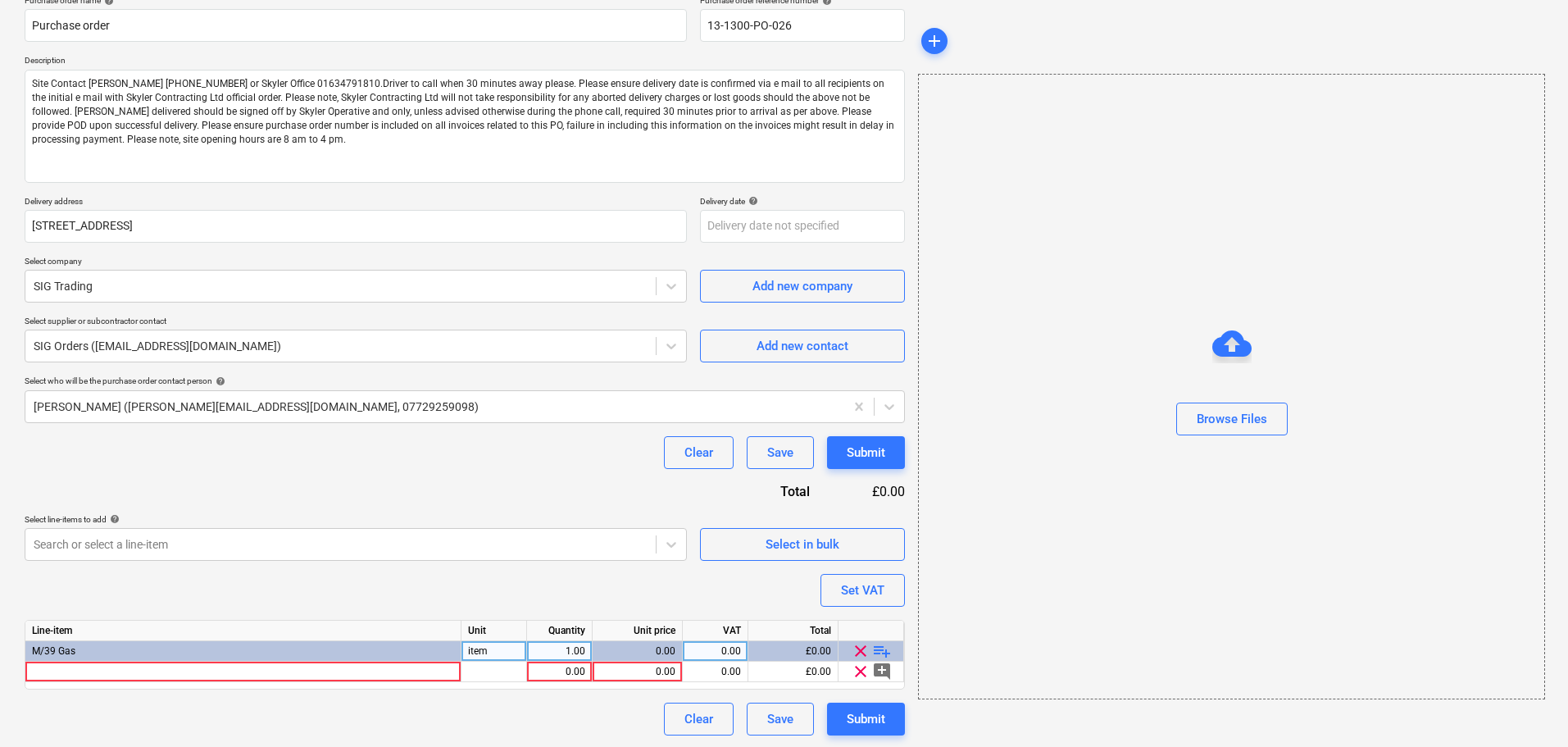
scroll to position [141, 0]
click at [878, 652] on span "playlist_add" at bounding box center [882, 649] width 20 height 20
type textarea "x"
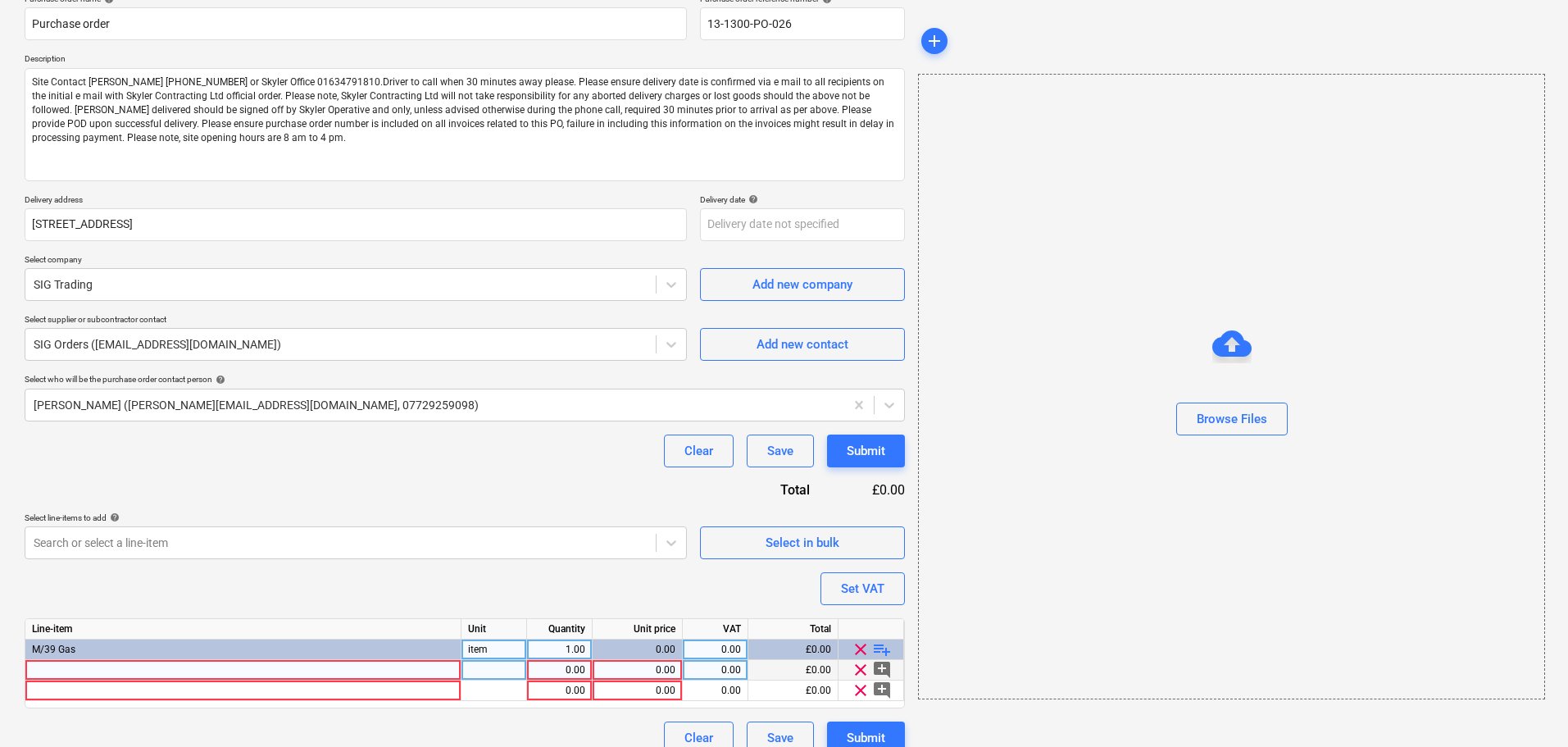
click at [277, 674] on div at bounding box center [243, 670] width 436 height 20
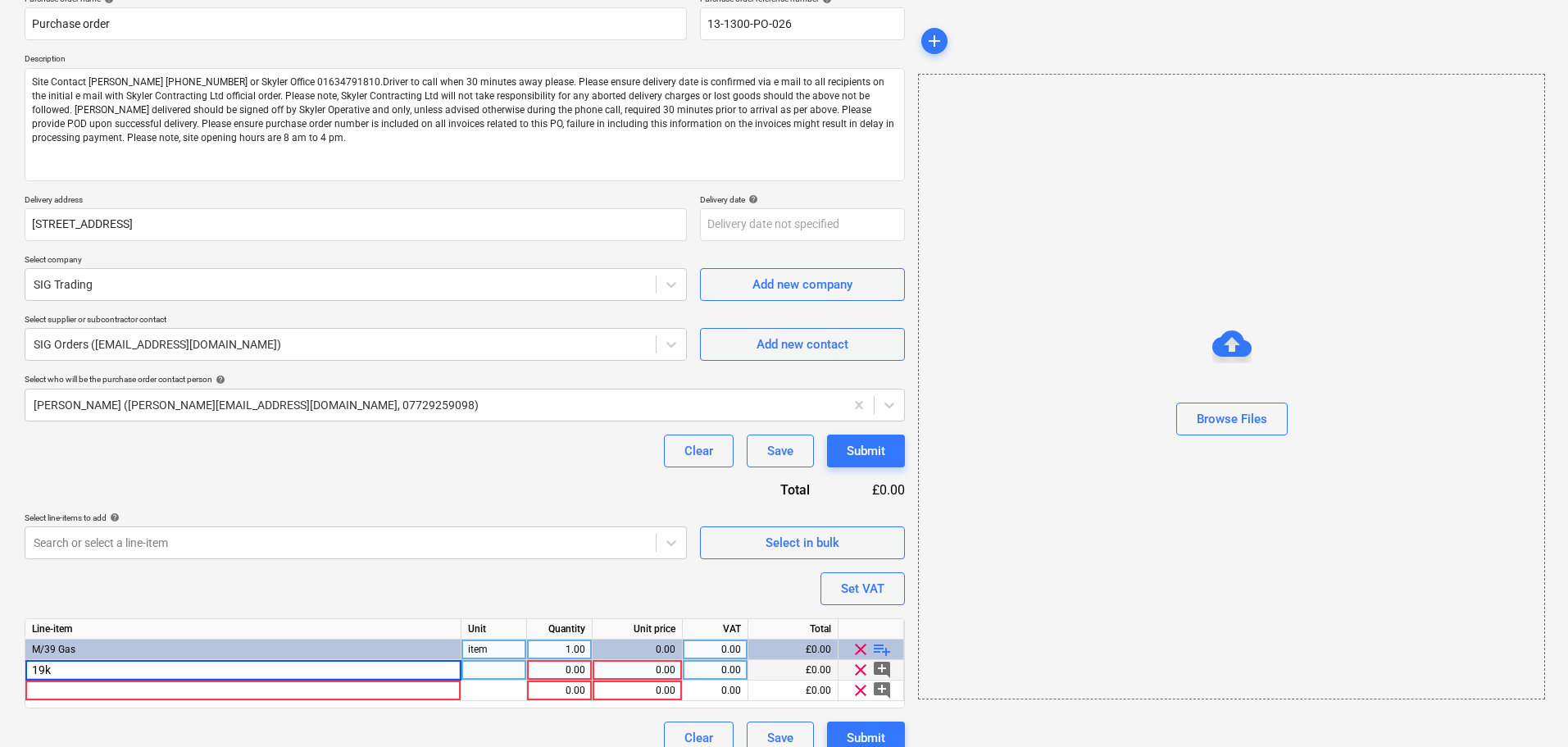
type input "19kg"
type textarea "x"
click at [73, 674] on div "19kg" at bounding box center [243, 670] width 436 height 20
click at [73, 674] on input "19kg" at bounding box center [243, 669] width 435 height 20
type input "19 kg flo gas exchange"
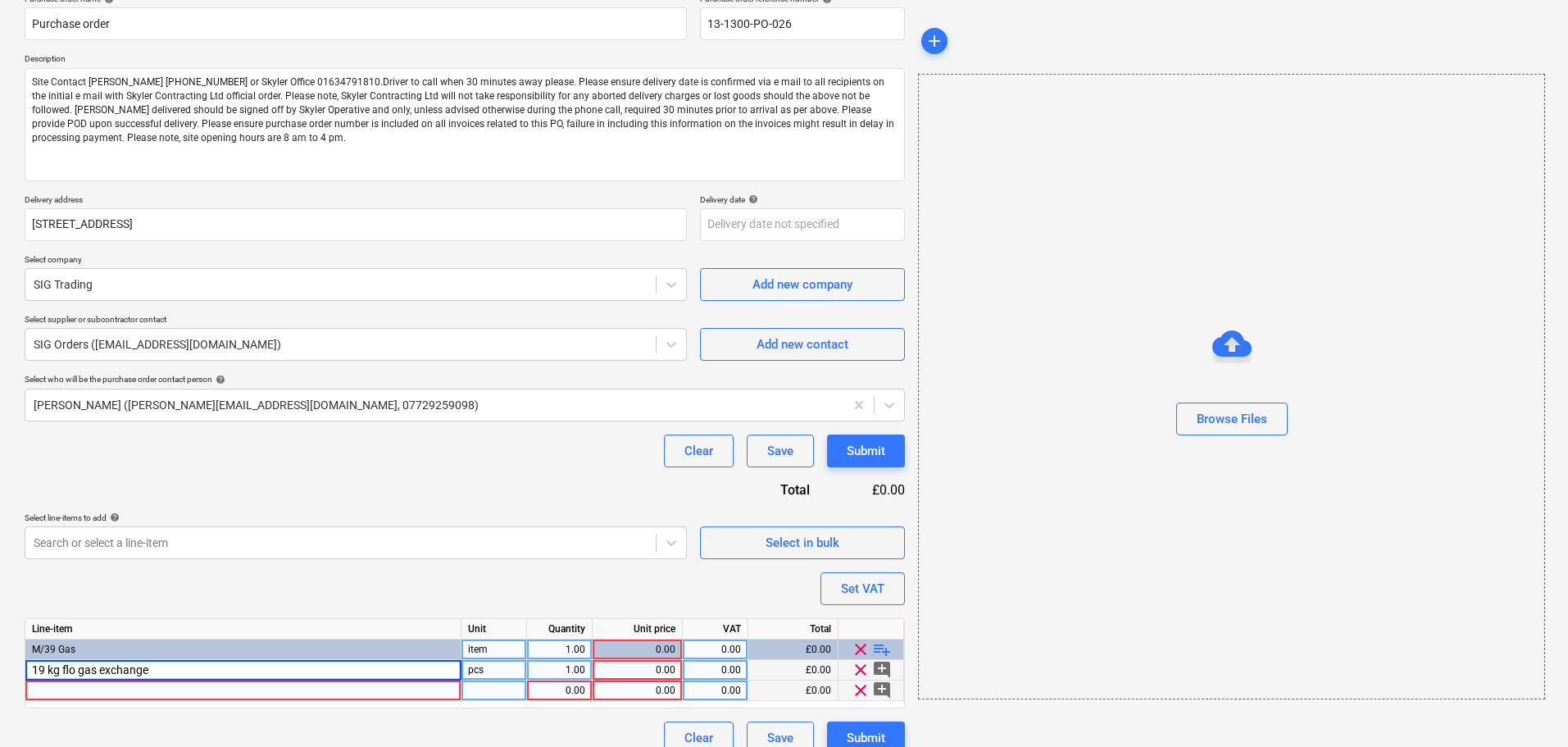
type textarea "x"
click at [89, 696] on div at bounding box center [243, 691] width 436 height 20
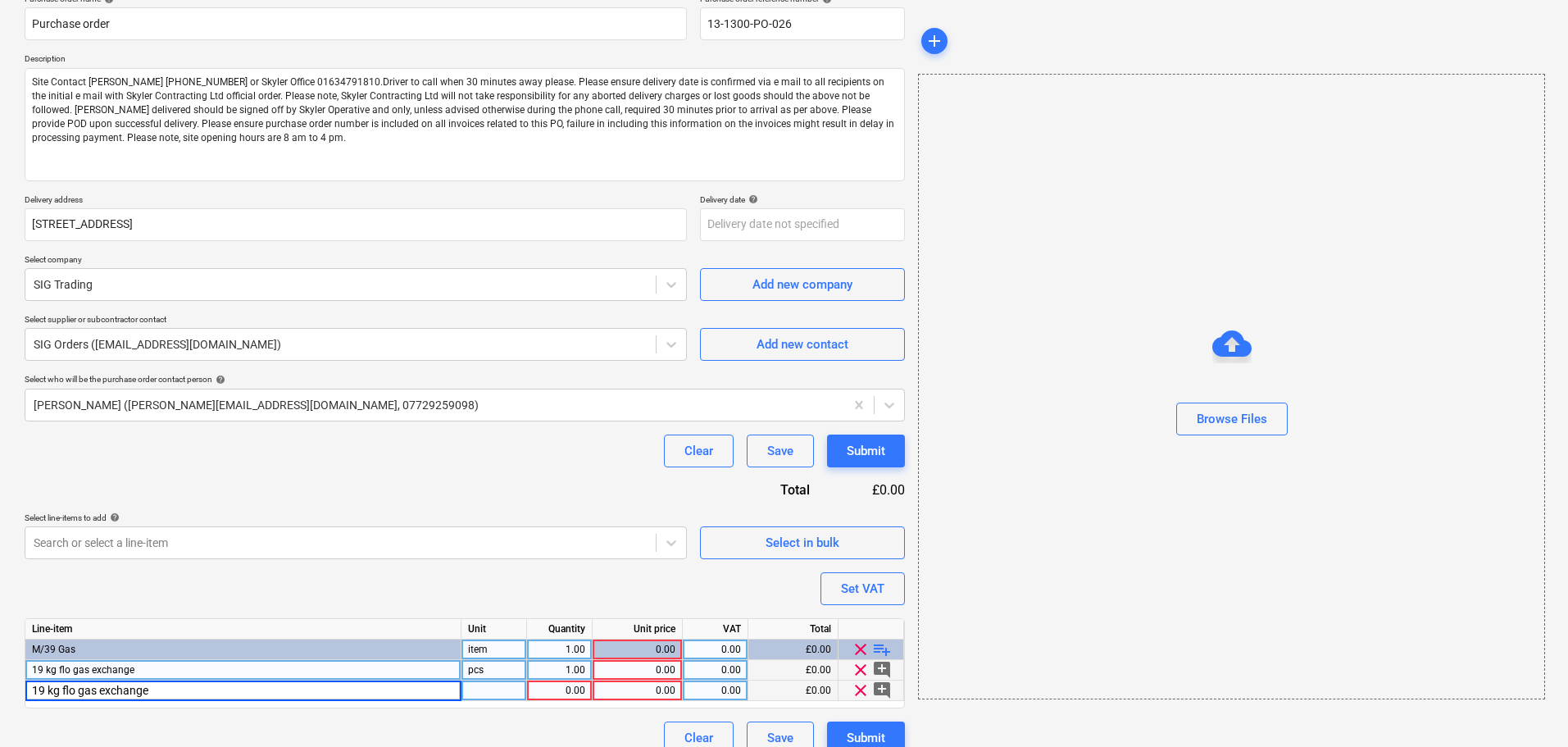
click at [41, 695] on input "19 kg flo gas exchange" at bounding box center [243, 690] width 435 height 20
type input "47 kg flo gas exchange"
type textarea "x"
click at [502, 691] on div at bounding box center [494, 691] width 66 height 20
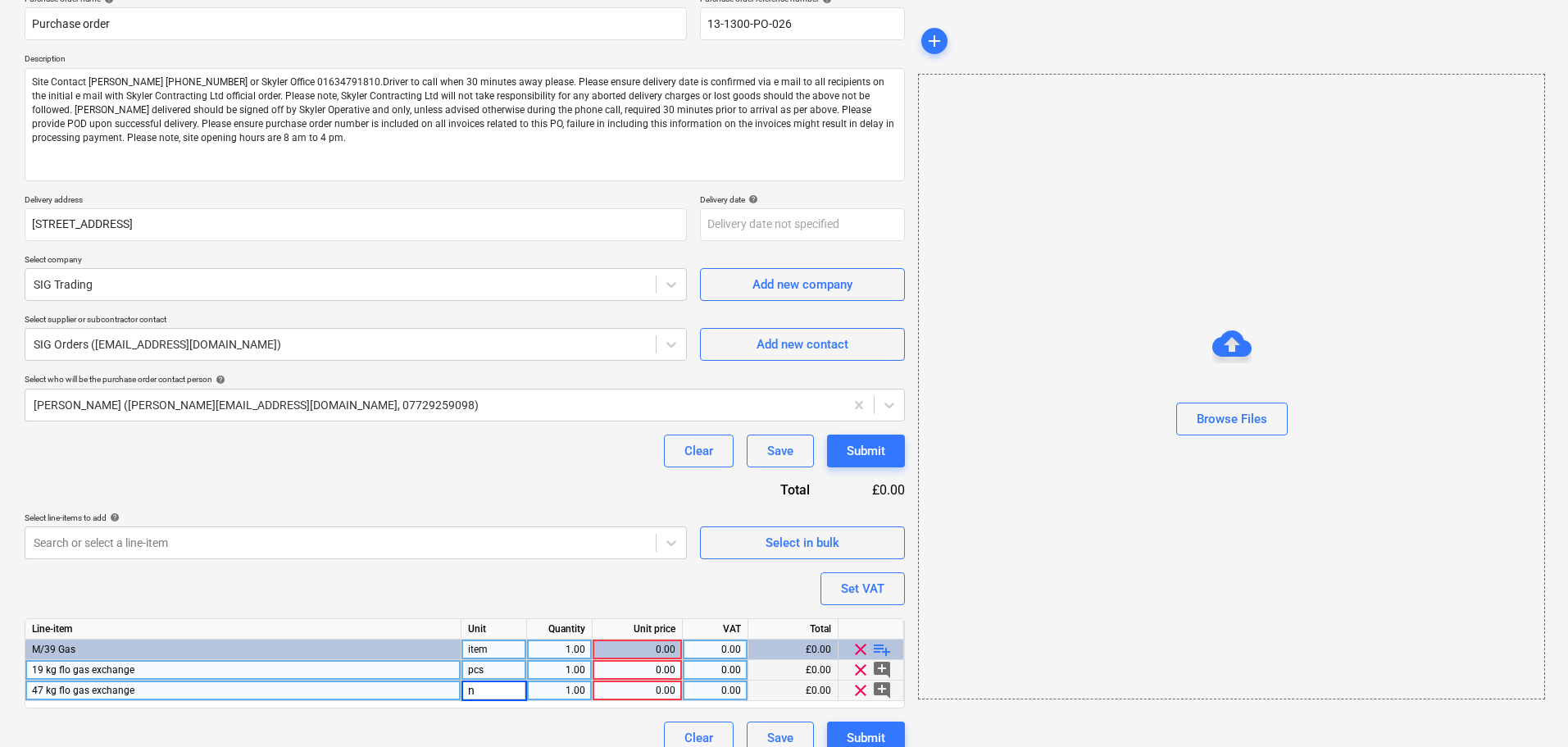
type input "nr"
type textarea "x"
click at [497, 671] on div "pcs" at bounding box center [494, 670] width 66 height 20
type input "nr"
type textarea "x"
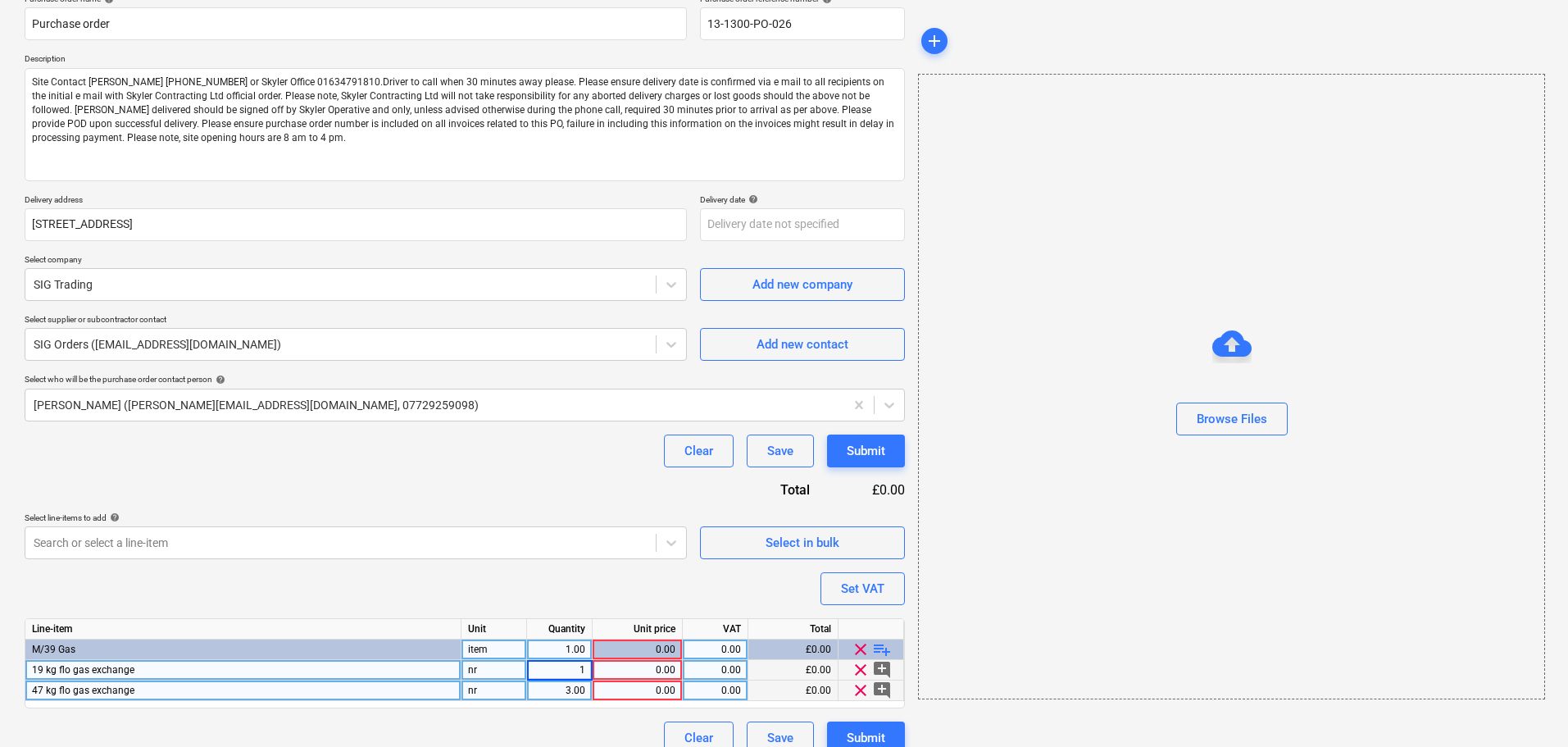
type input "10"
click at [414, 491] on div "Purchase order name help Purchase order Purchase order reference number help 13…" at bounding box center [464, 373] width 880 height 761
type textarea "x"
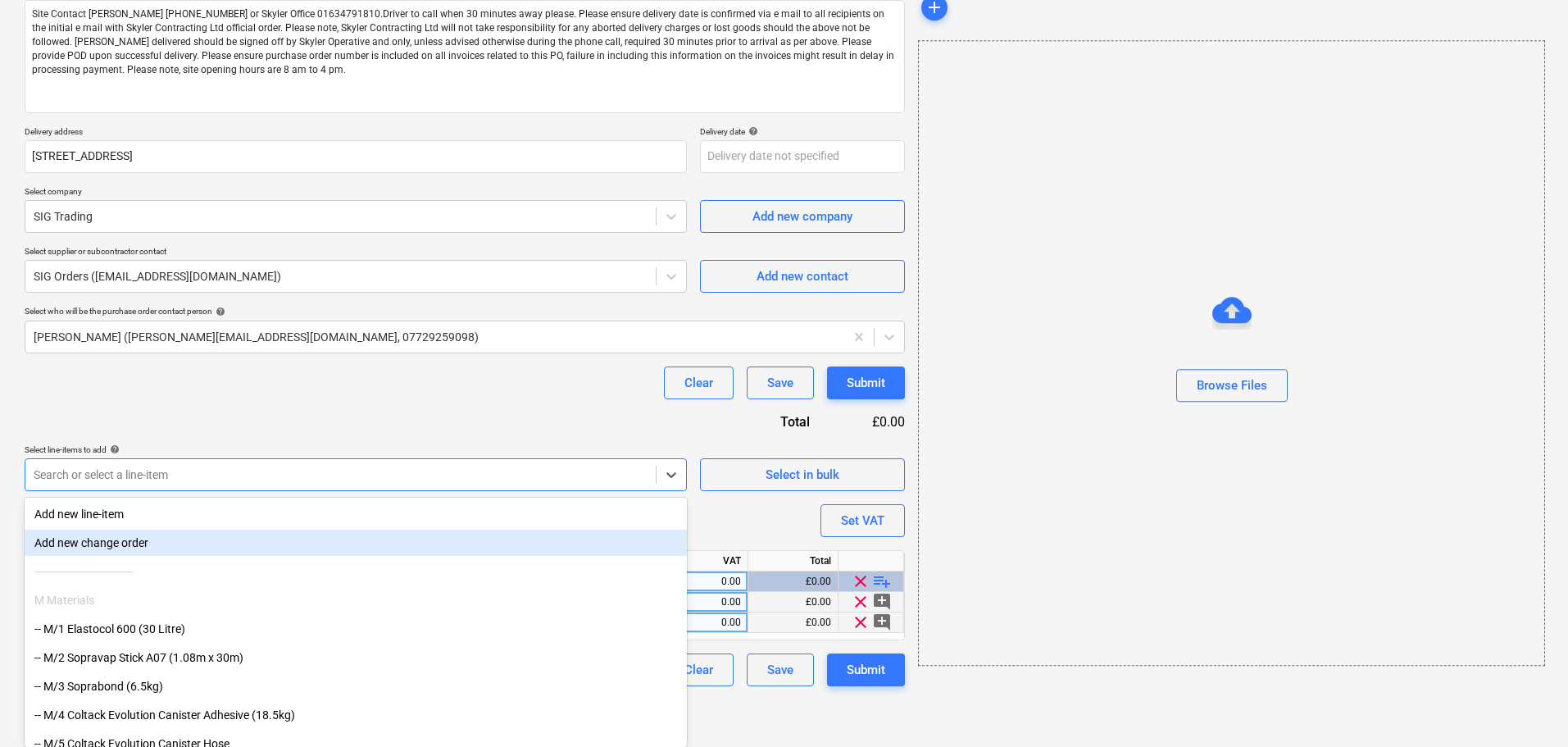
click at [259, 538] on body "Projects Contacts Company Consolidated Invoices Inbox format_size keyboard_arro…" at bounding box center [784, 164] width 1568 height 747
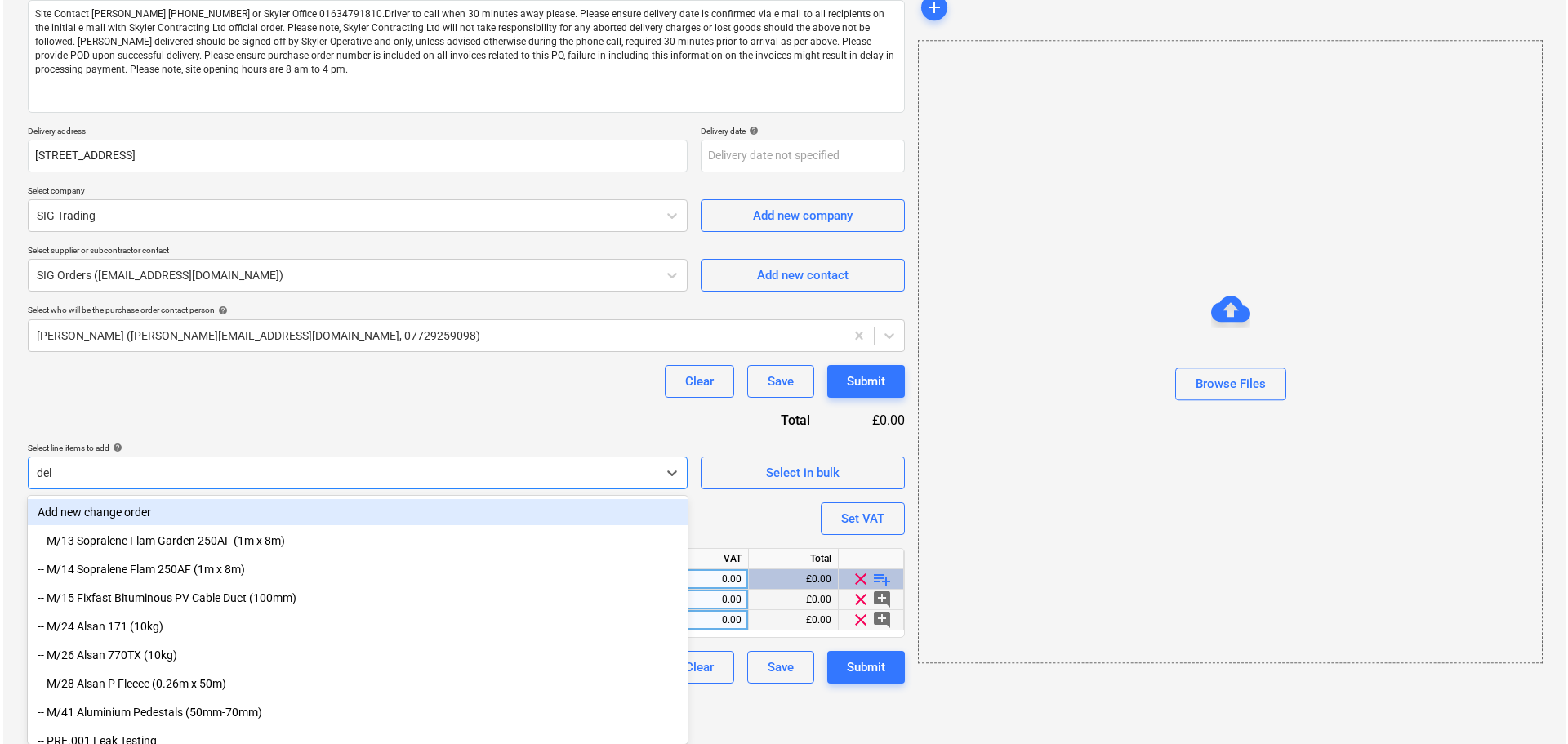
scroll to position [161, 0]
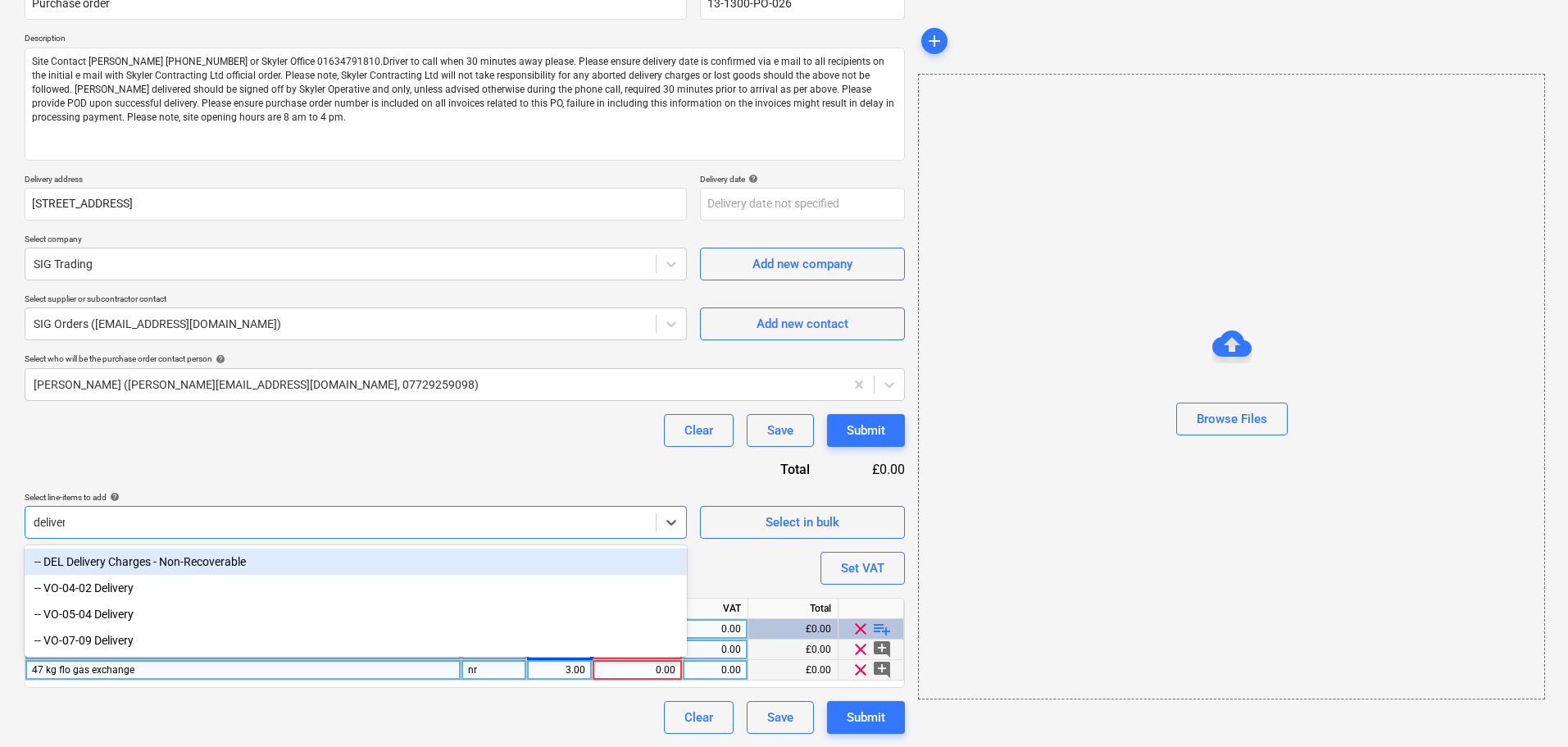
type input "delivery"
type textarea "x"
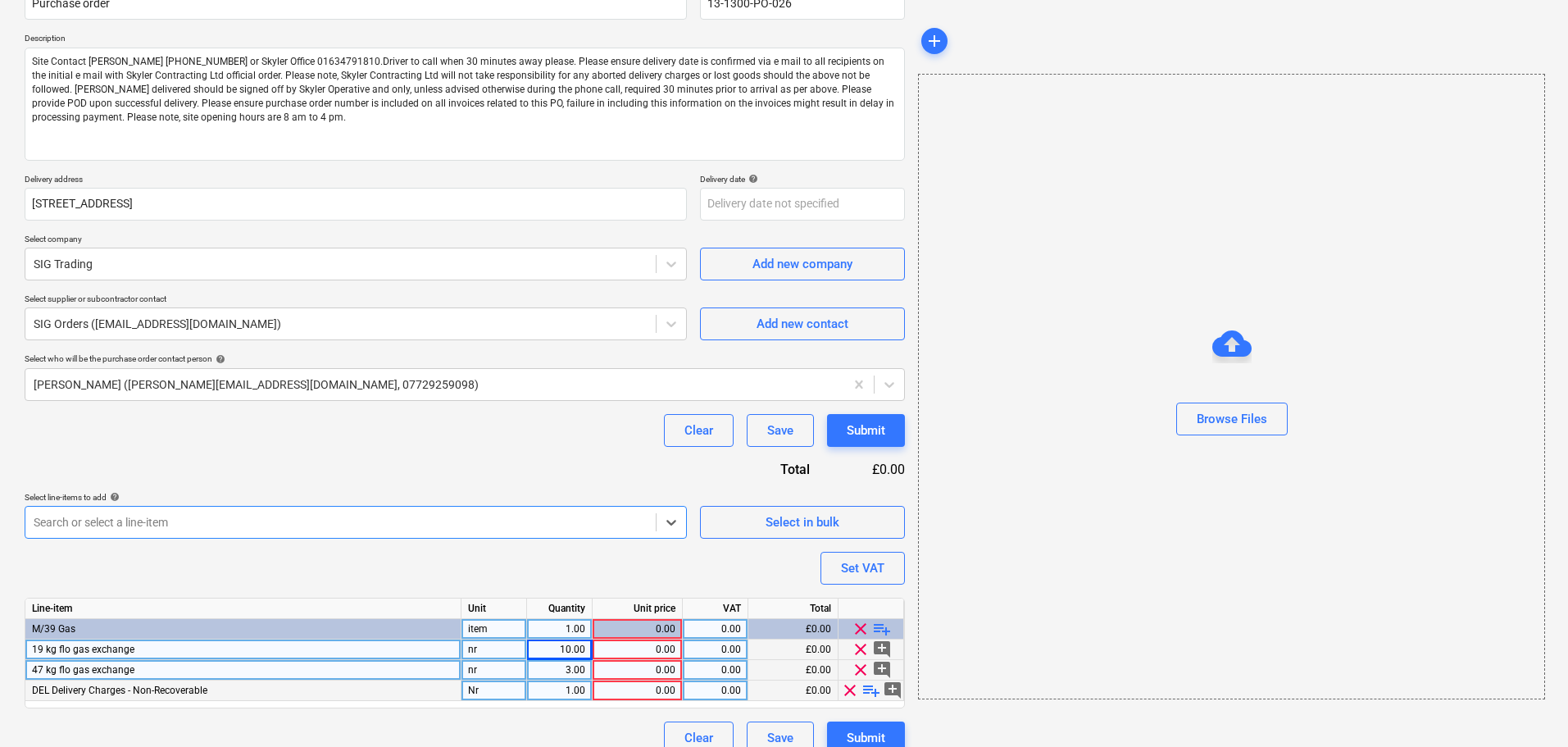
type textarea "x"
click at [630, 692] on div "0.00" at bounding box center [637, 691] width 76 height 20
type input "25"
click at [397, 481] on div "Purchase order name help Purchase order Purchase order reference number help 13…" at bounding box center [464, 363] width 880 height 781
type textarea "x"
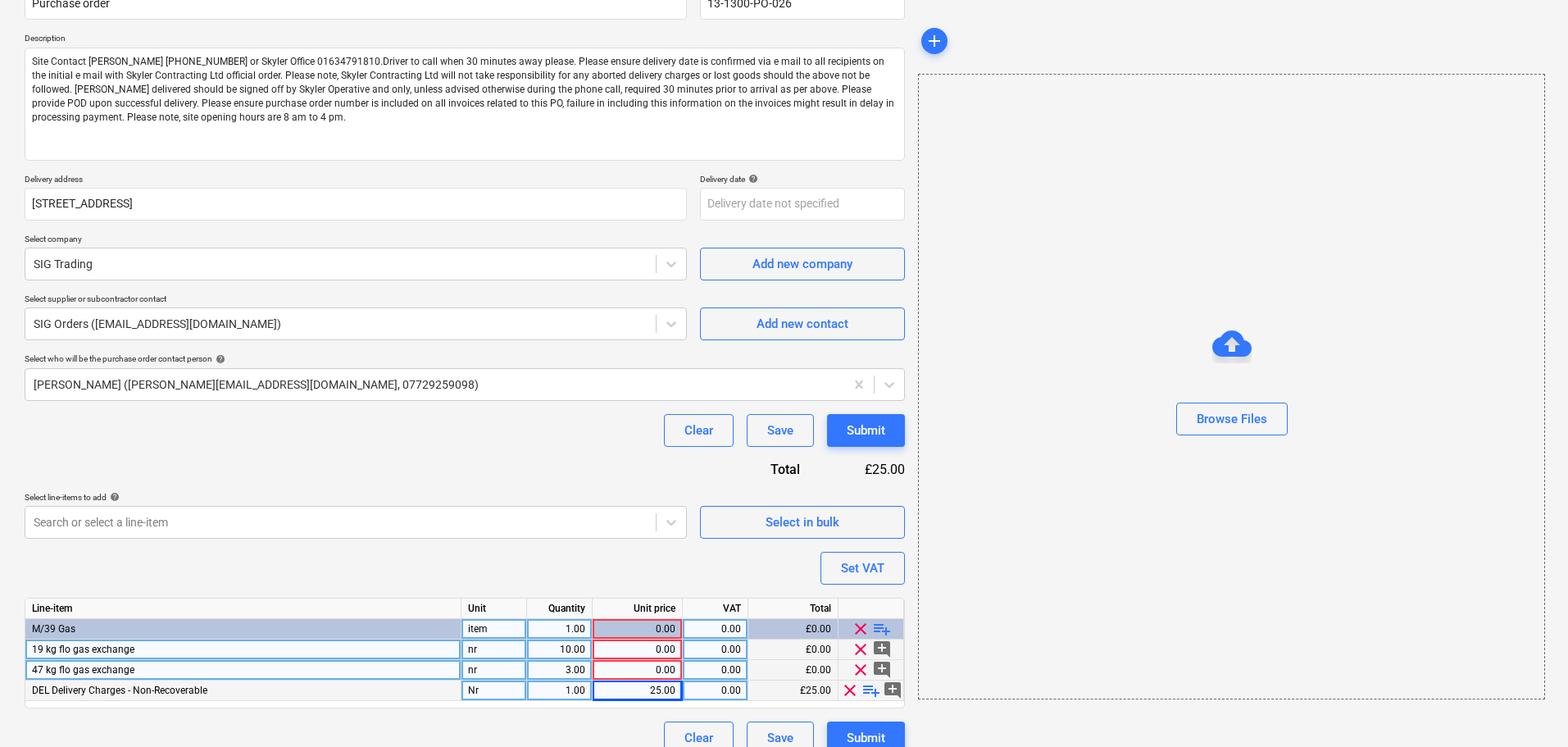
click at [654, 650] on div "0.00" at bounding box center [637, 650] width 76 height 20
type input "36.84"
type textarea "x"
click at [621, 672] on div "0.00" at bounding box center [637, 670] width 76 height 20
type input "104.39"
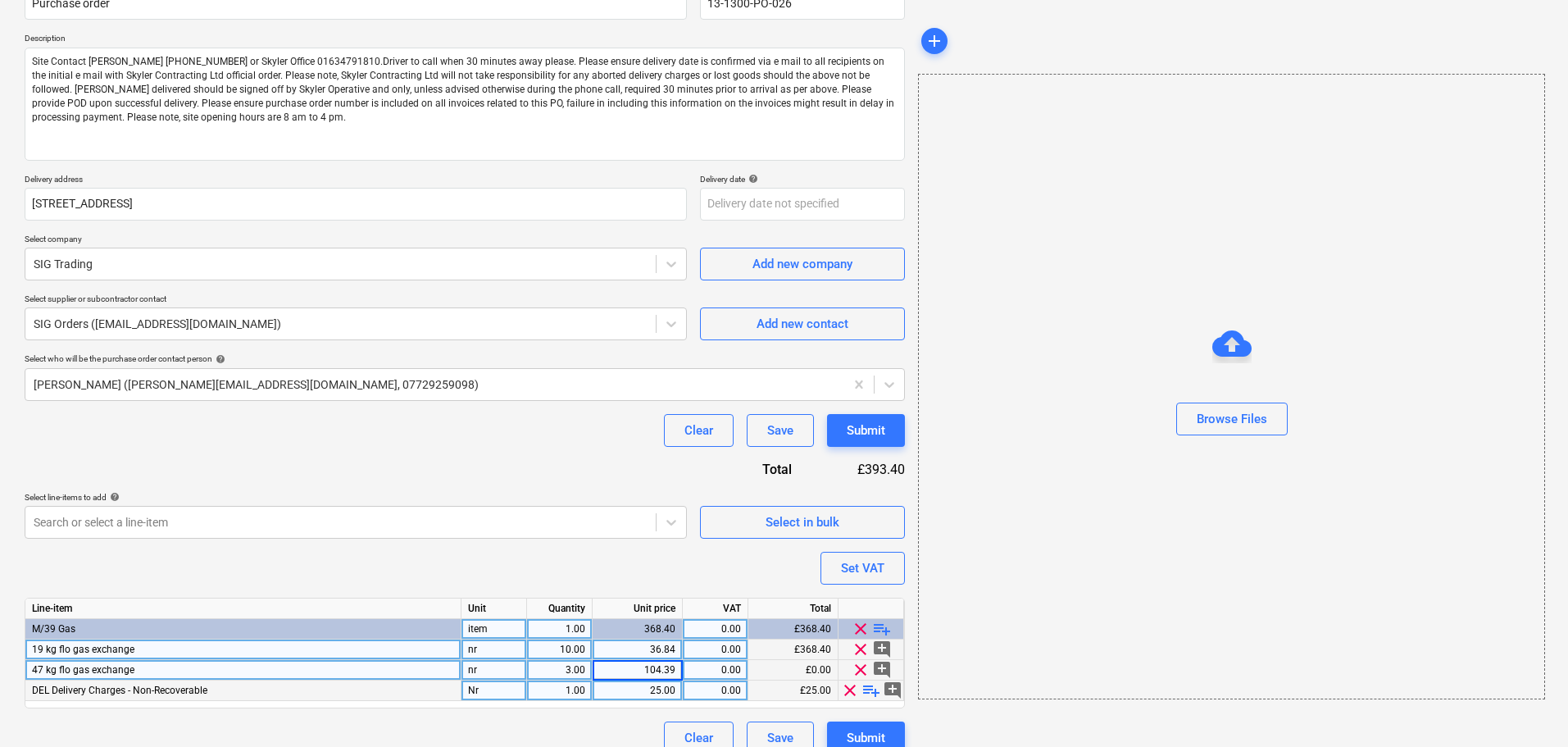
click at [556, 438] on div "Clear Save Submit" at bounding box center [464, 430] width 880 height 32
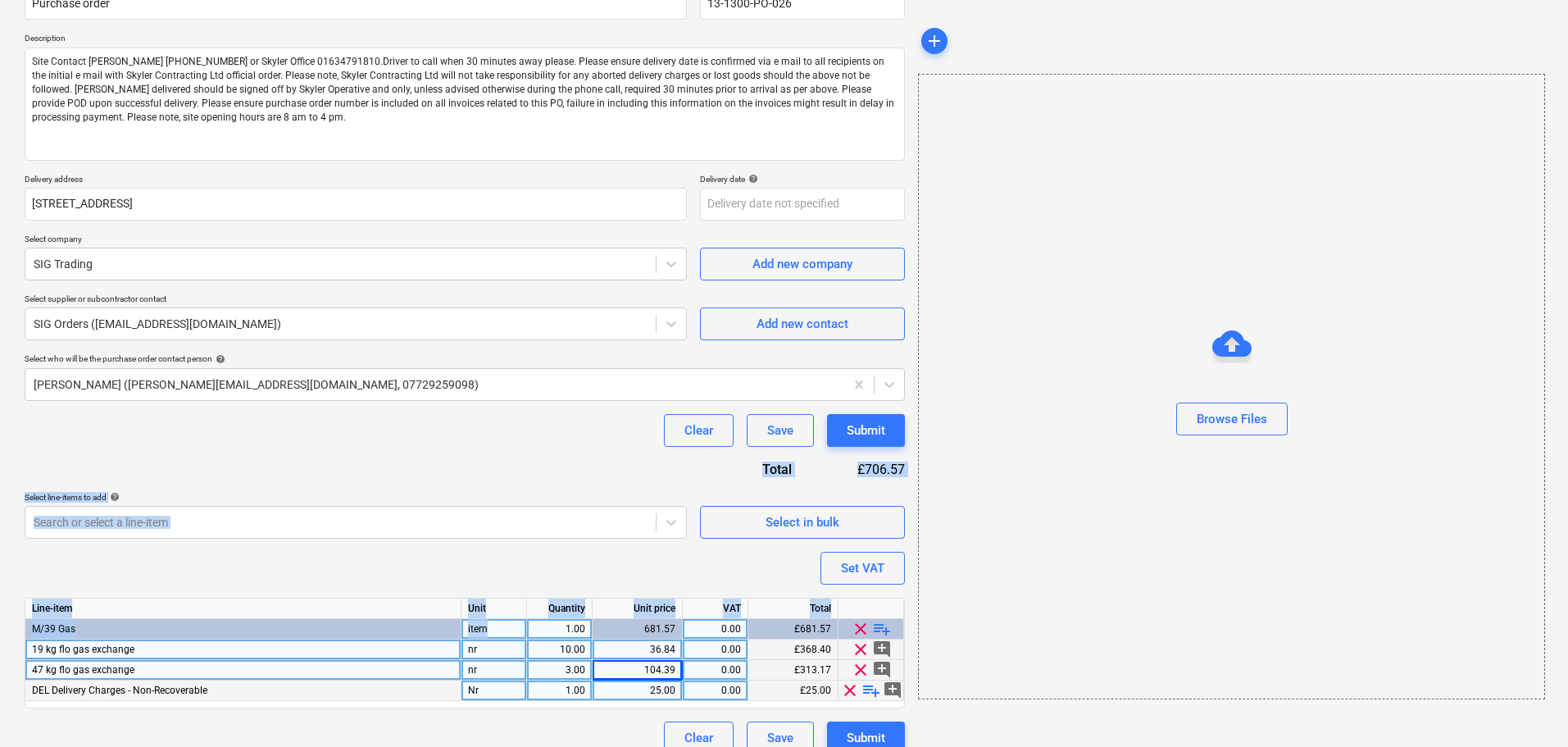
drag, startPoint x: 557, startPoint y: 428, endPoint x: 548, endPoint y: 633, distance: 205.2
click at [548, 633] on div "Purchase order name help Purchase order Purchase order reference number help 13…" at bounding box center [464, 363] width 880 height 781
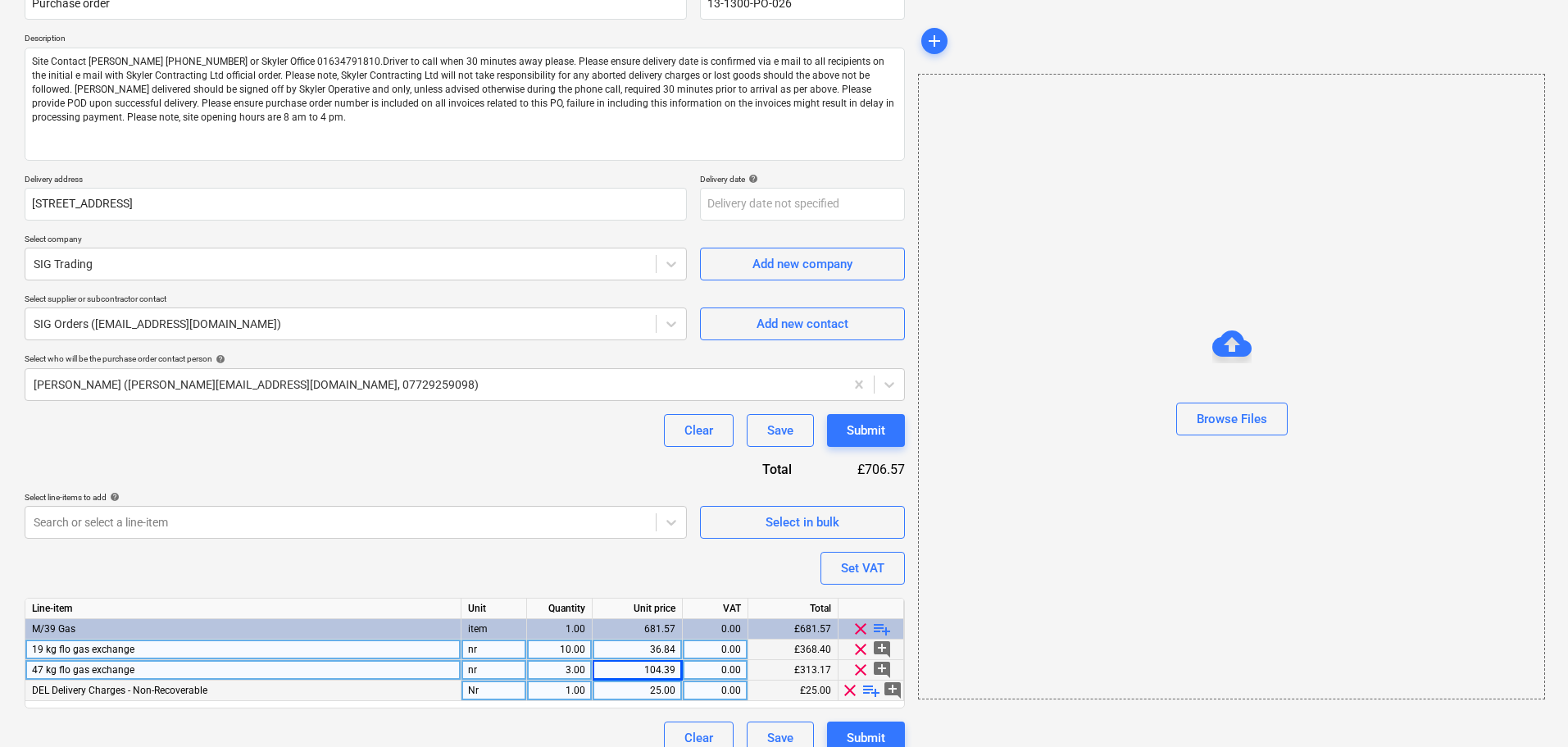
click at [545, 451] on div "Purchase order name help Purchase order Purchase order reference number help 13…" at bounding box center [464, 363] width 880 height 781
click at [877, 431] on div "Submit" at bounding box center [866, 430] width 38 height 21
type textarea "x"
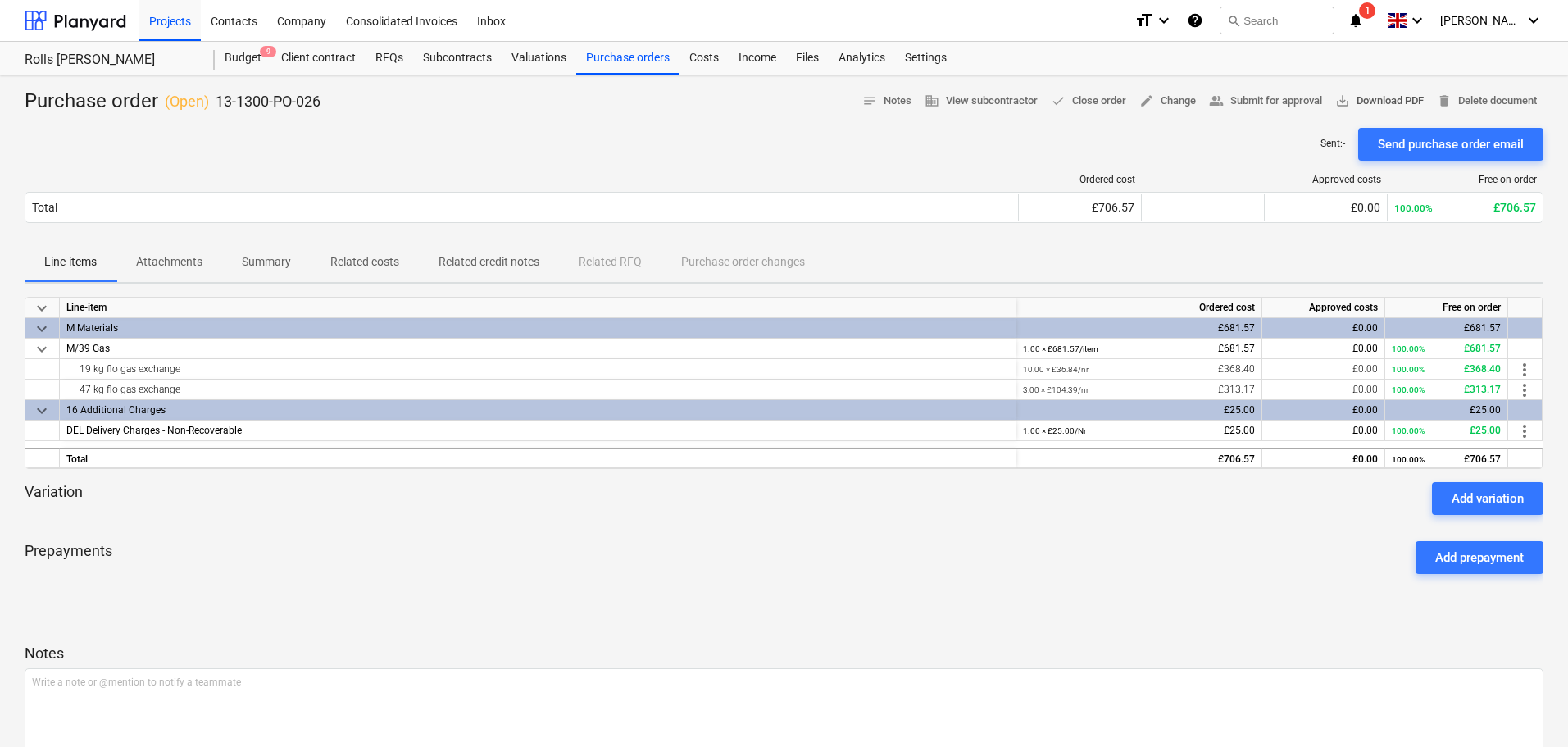
click at [1349, 97] on span "save_alt Download PDF" at bounding box center [1379, 102] width 89 height 19
